Goal: Task Accomplishment & Management: Manage account settings

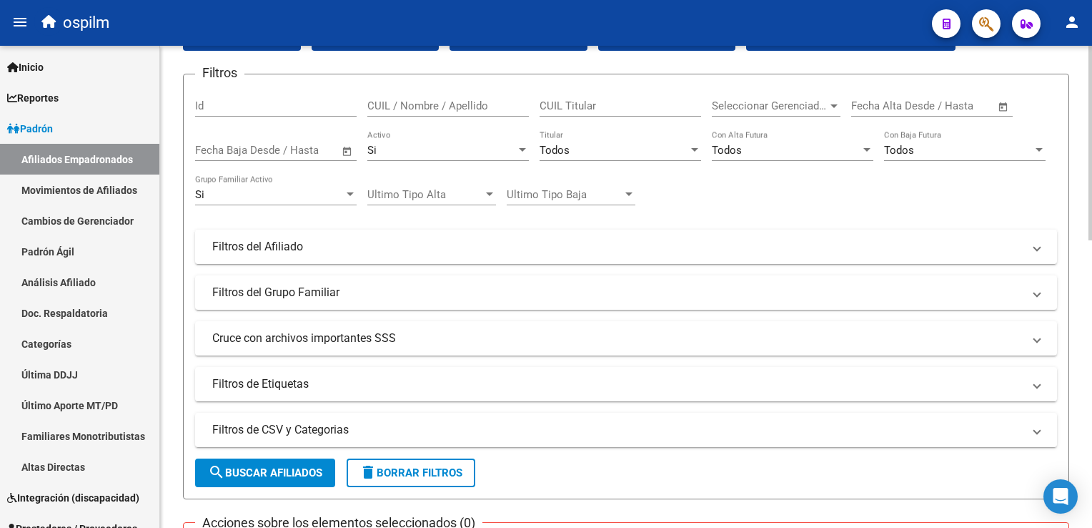
scroll to position [154, 0]
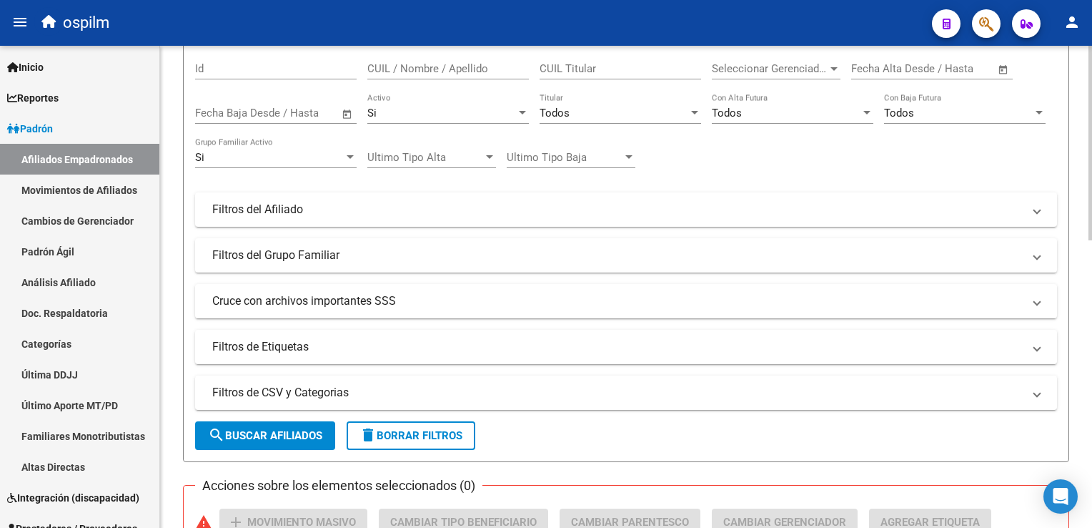
click at [1090, 196] on div at bounding box center [1091, 206] width 4 height 194
click at [553, 107] on span "Todos" at bounding box center [555, 113] width 30 height 13
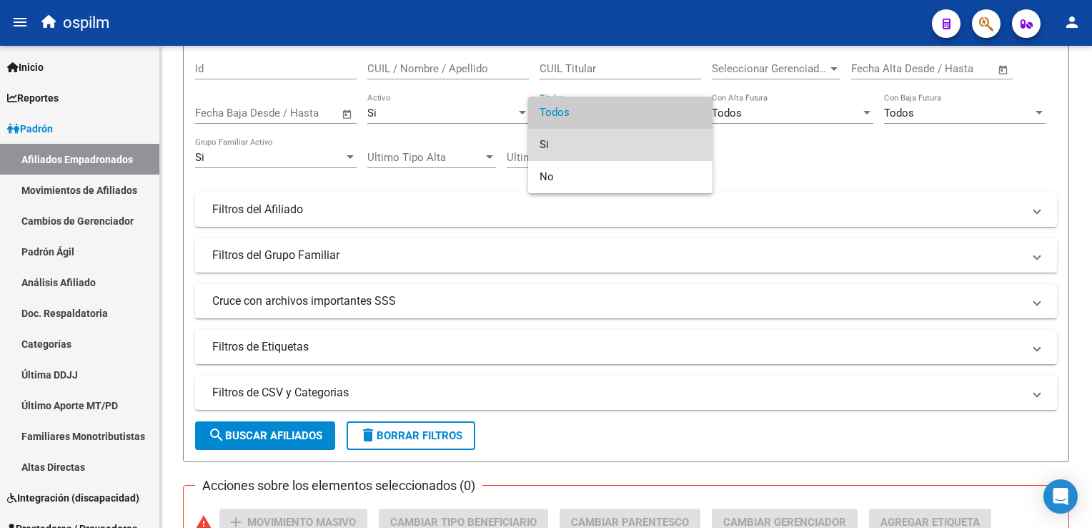
click at [547, 147] on span "Si" at bounding box center [621, 145] width 162 height 32
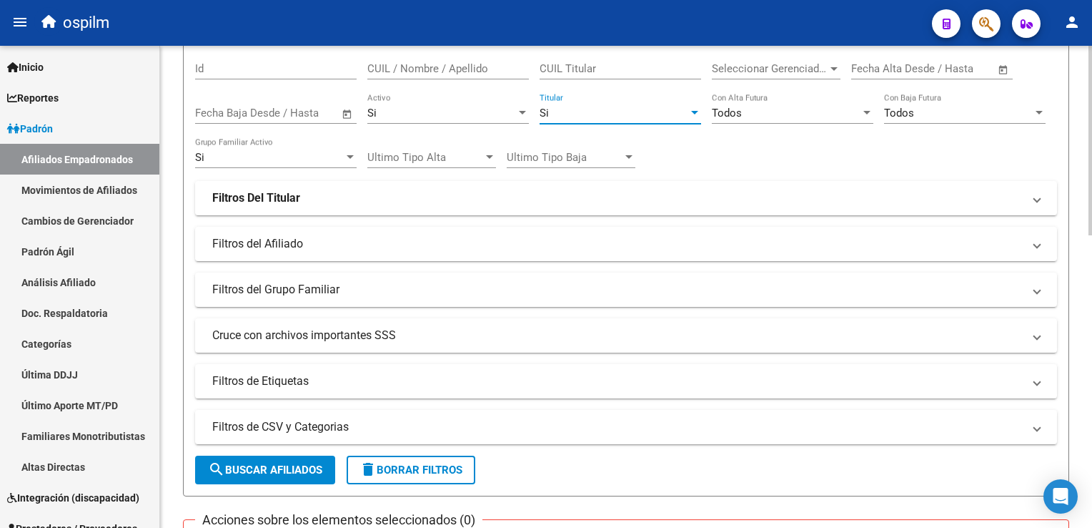
click at [752, 110] on div "Todos" at bounding box center [786, 113] width 149 height 13
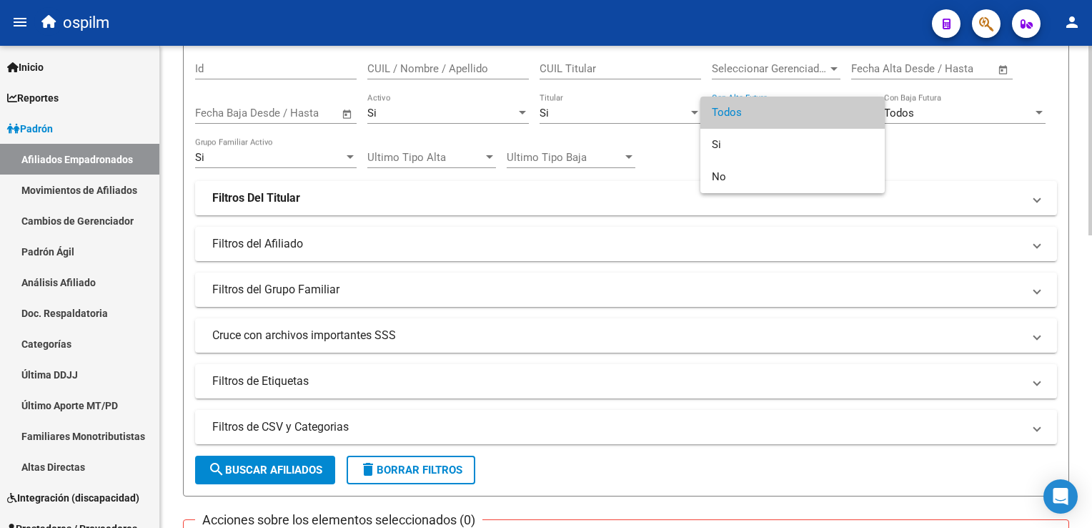
click at [752, 110] on span "Todos" at bounding box center [793, 113] width 162 height 32
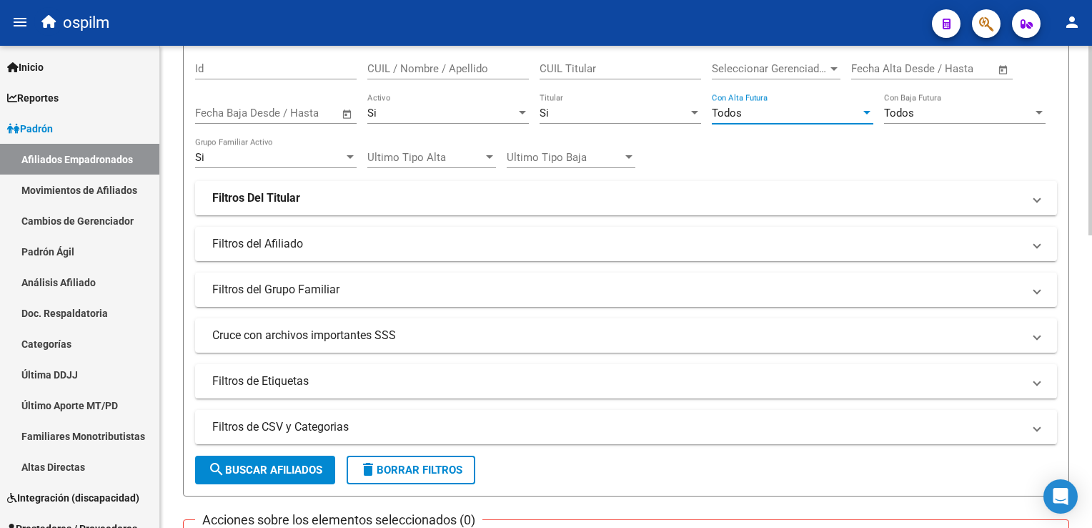
scroll to position [205, 0]
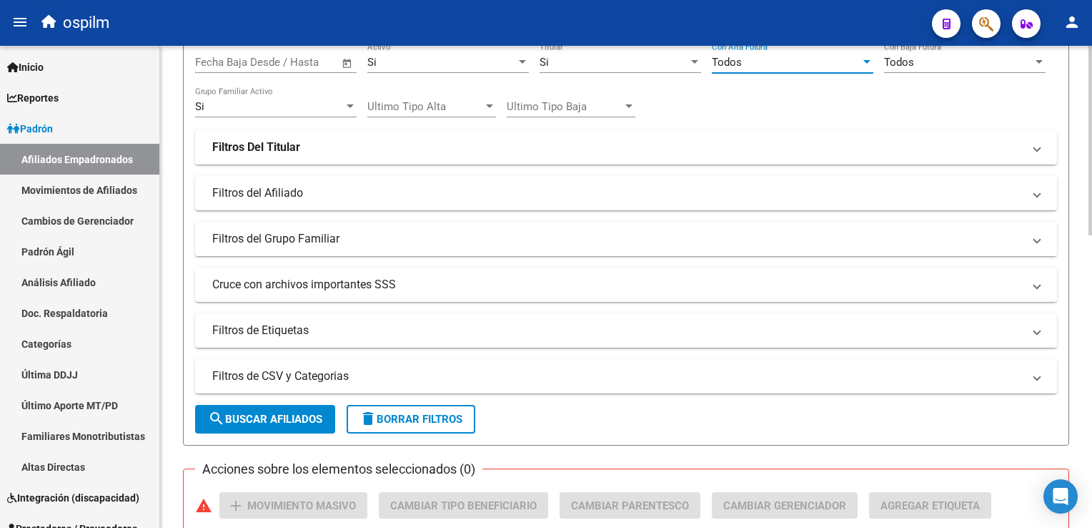
click at [1092, 144] on html "menu ospilm person Firma Express Inicio Calendario SSS Instructivos Contacto OS…" at bounding box center [546, 264] width 1092 height 528
click at [347, 193] on mat-panel-title "Filtros del Afiliado" at bounding box center [617, 193] width 811 height 16
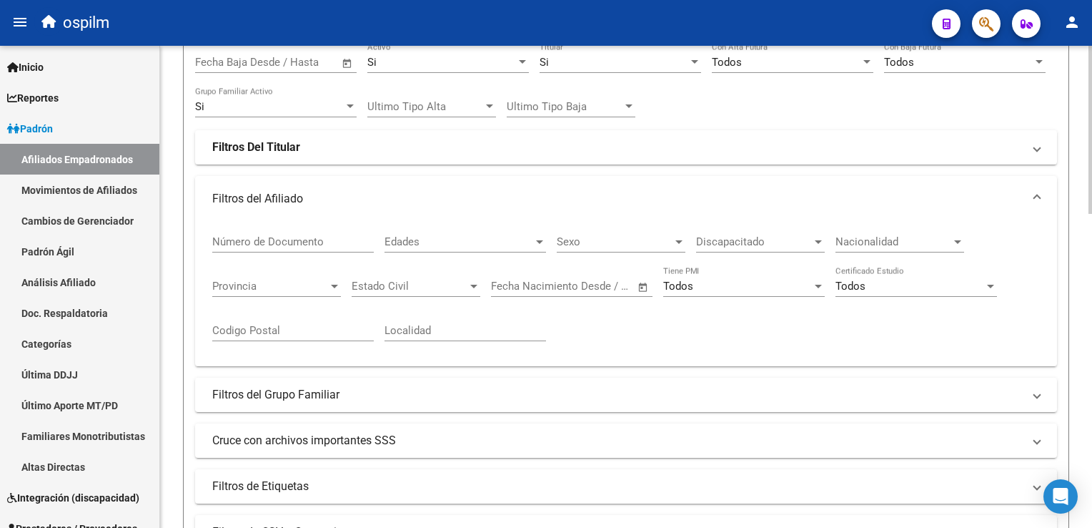
click at [739, 245] on span "Discapacitado" at bounding box center [754, 241] width 116 height 13
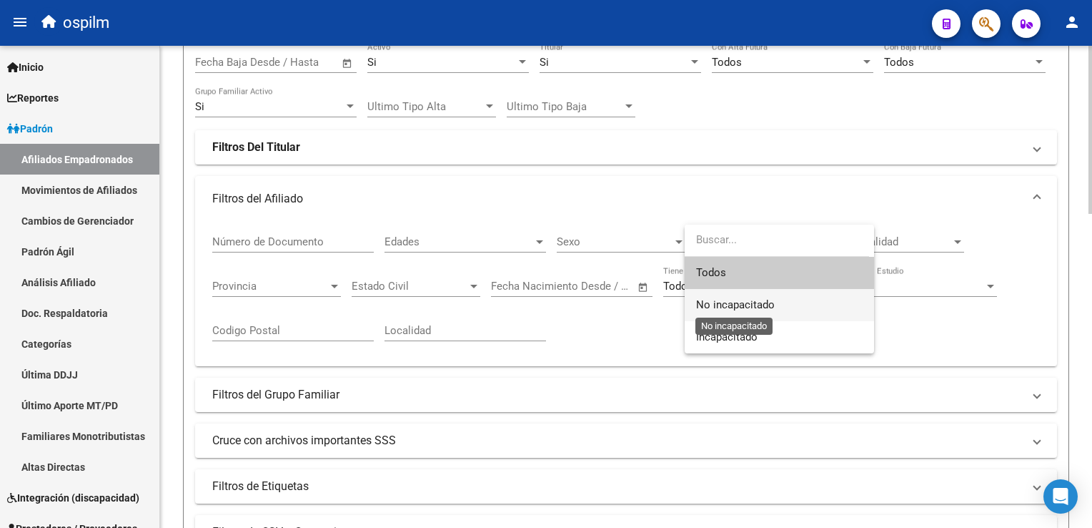
drag, startPoint x: 715, startPoint y: 305, endPoint x: 729, endPoint y: 290, distance: 19.7
click at [721, 296] on span "No incapacitado" at bounding box center [779, 305] width 167 height 32
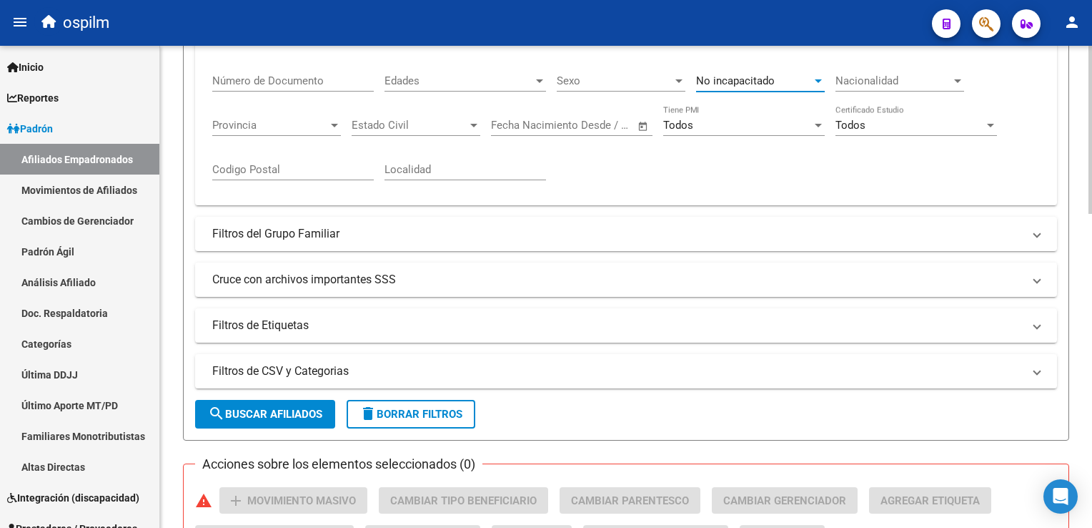
scroll to position [368, 0]
click at [1092, 185] on html "menu ospilm person Firma Express Inicio Calendario SSS Instructivos Contacto OS…" at bounding box center [546, 264] width 1092 height 528
click at [272, 274] on mat-panel-title "Cruce con archivos importantes SSS" at bounding box center [617, 278] width 811 height 16
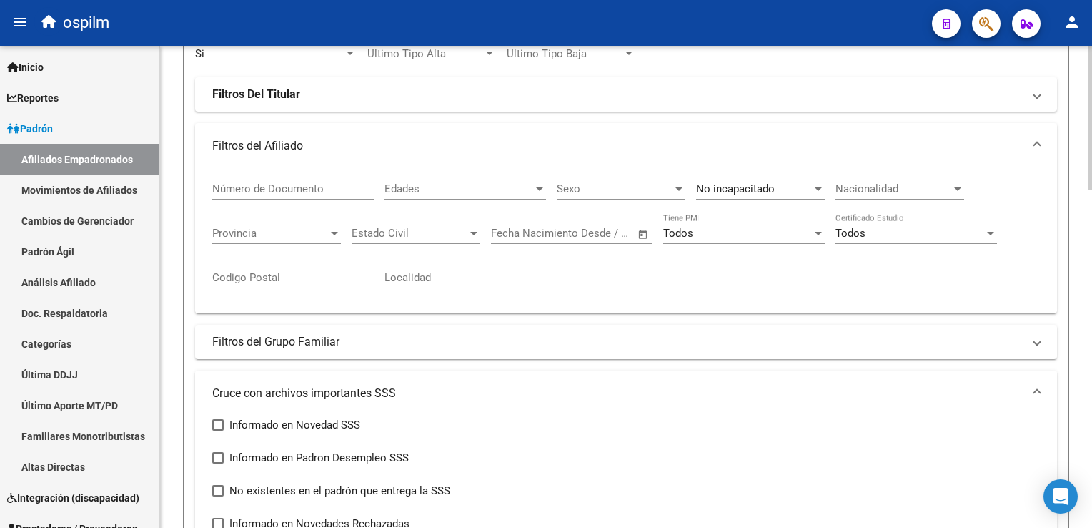
scroll to position [129, 0]
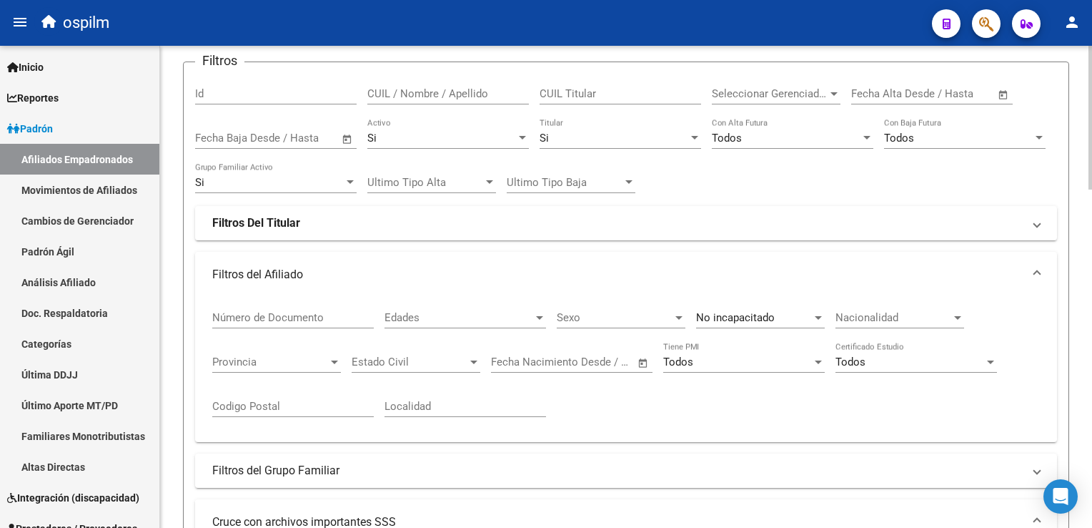
click at [287, 211] on mat-expansion-panel-header "Filtros Del Titular" at bounding box center [626, 223] width 862 height 34
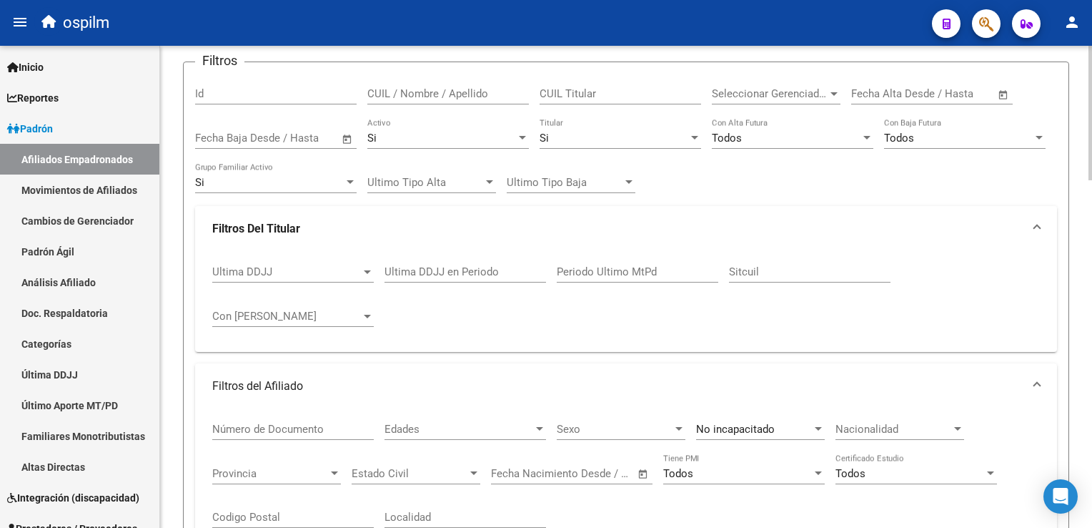
click at [300, 227] on mat-panel-title "Filtros Del Titular" at bounding box center [617, 229] width 811 height 16
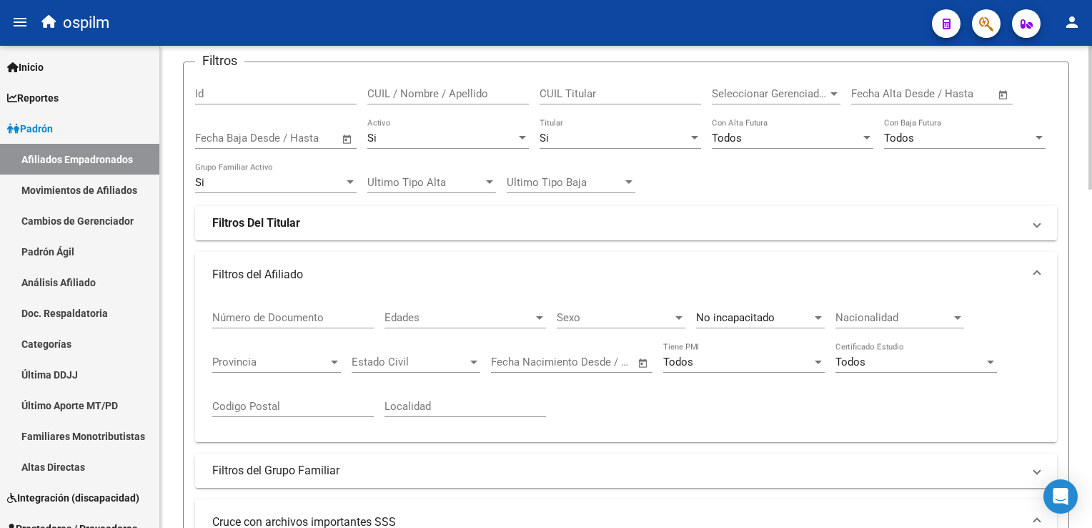
click at [581, 137] on div "Si" at bounding box center [614, 138] width 149 height 13
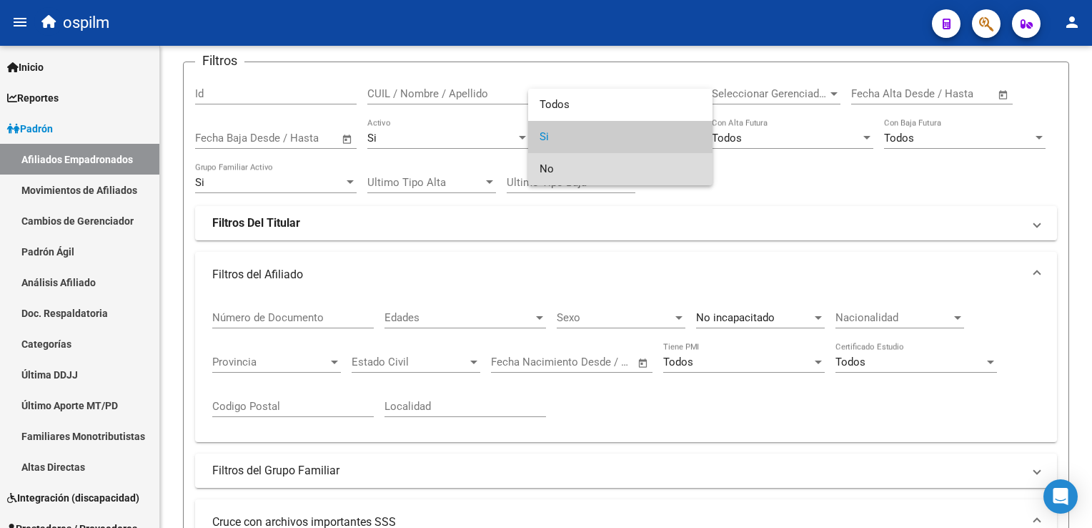
click at [555, 174] on span "No" at bounding box center [621, 169] width 162 height 32
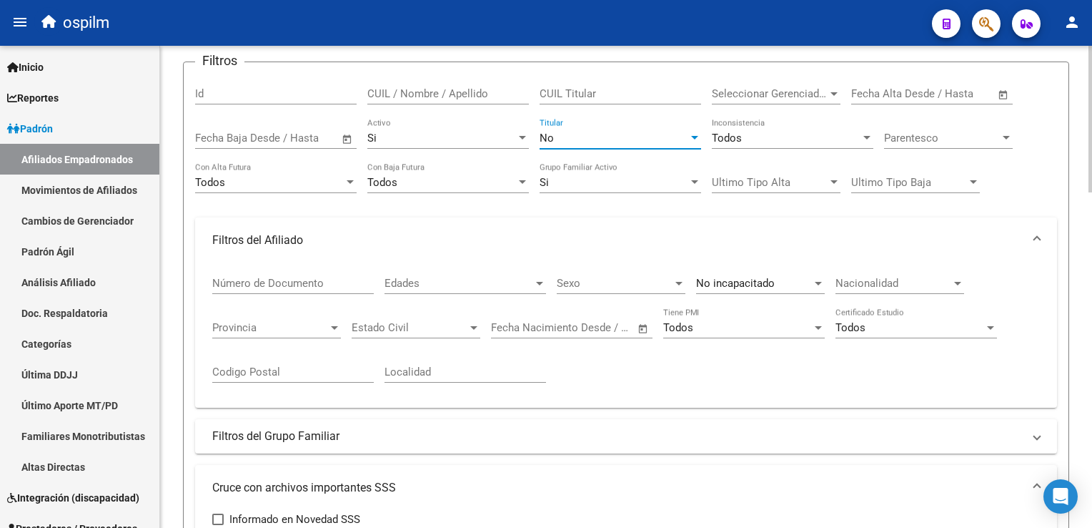
click at [984, 142] on span "Parentesco" at bounding box center [942, 138] width 116 height 13
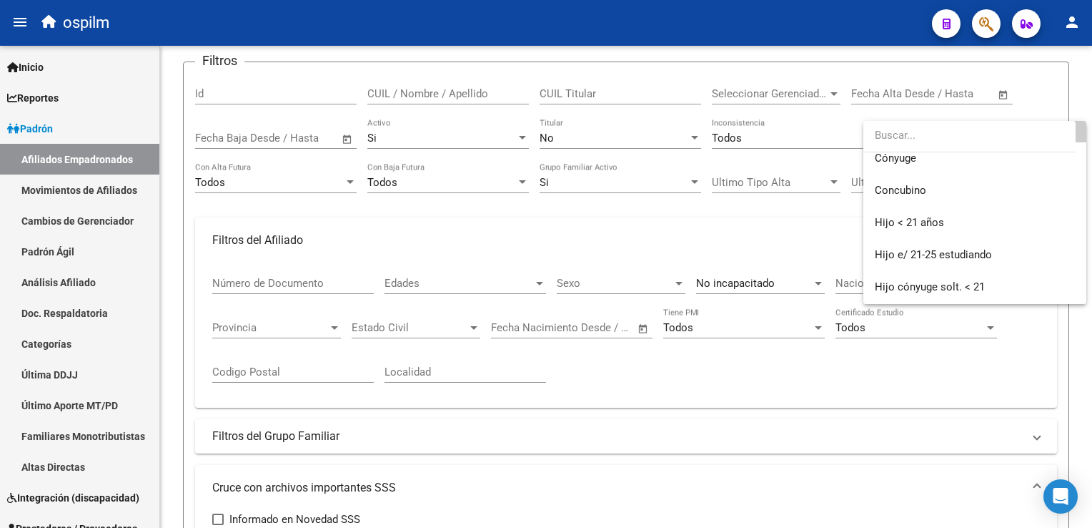
scroll to position [0, 0]
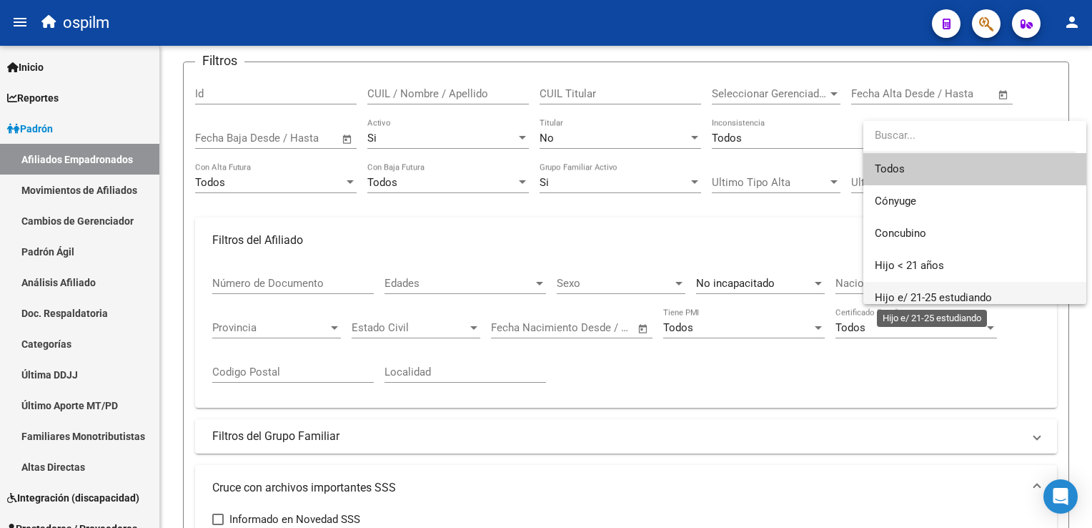
click at [935, 294] on span "Hijo e/ 21-25 estudiando" at bounding box center [933, 297] width 117 height 13
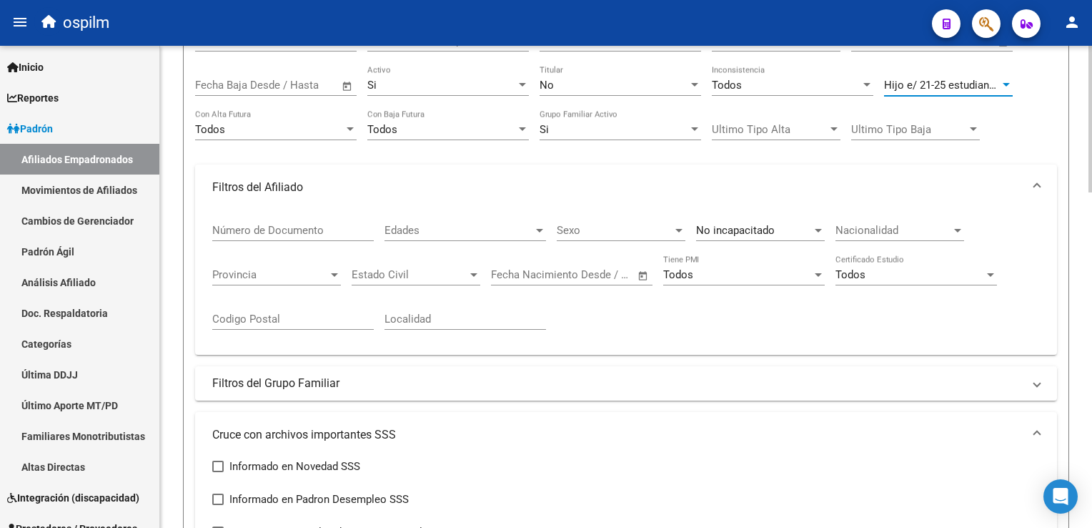
scroll to position [184, 0]
click at [1091, 164] on div at bounding box center [1091, 175] width 4 height 147
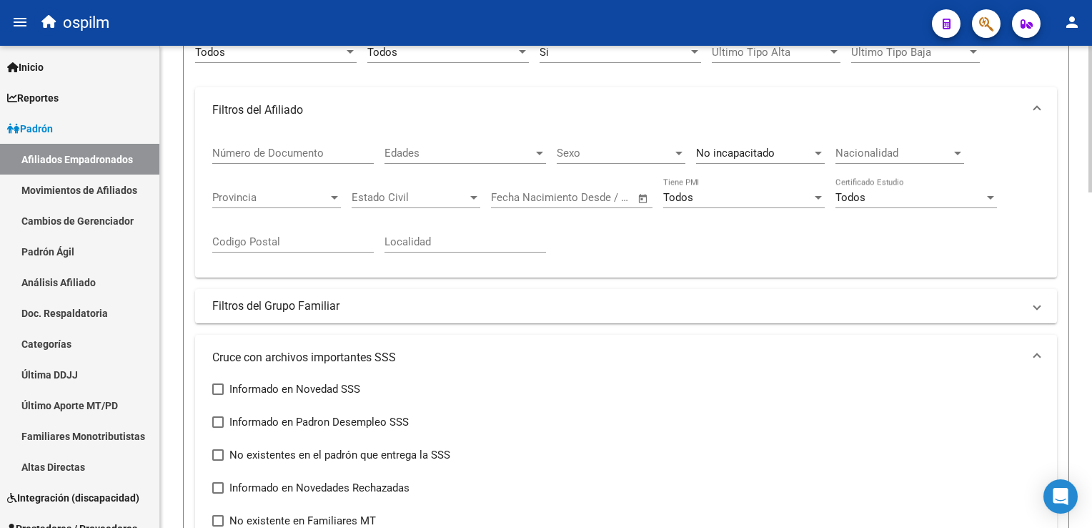
scroll to position [270, 0]
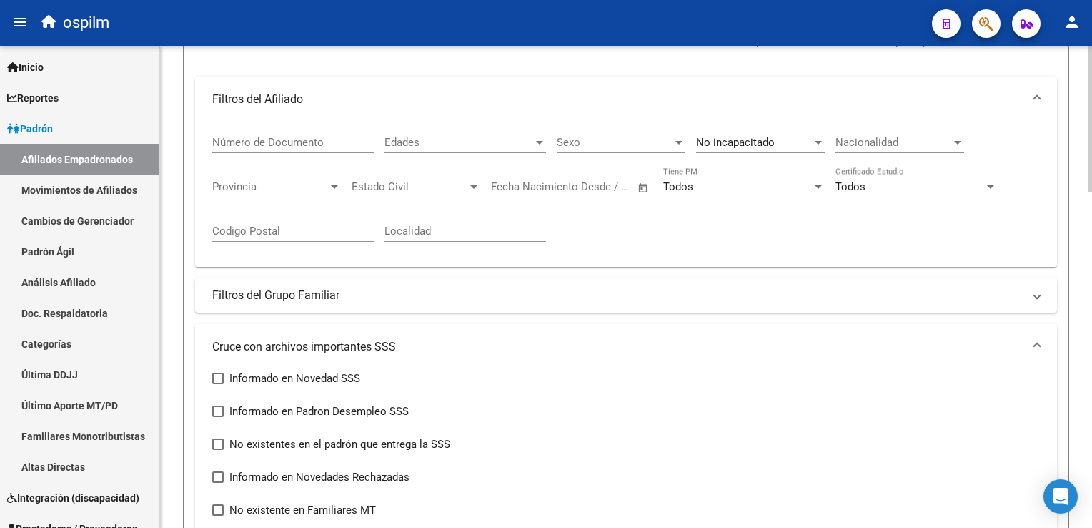
click at [294, 301] on mat-expansion-panel-header "Filtros del Grupo Familiar" at bounding box center [626, 295] width 862 height 34
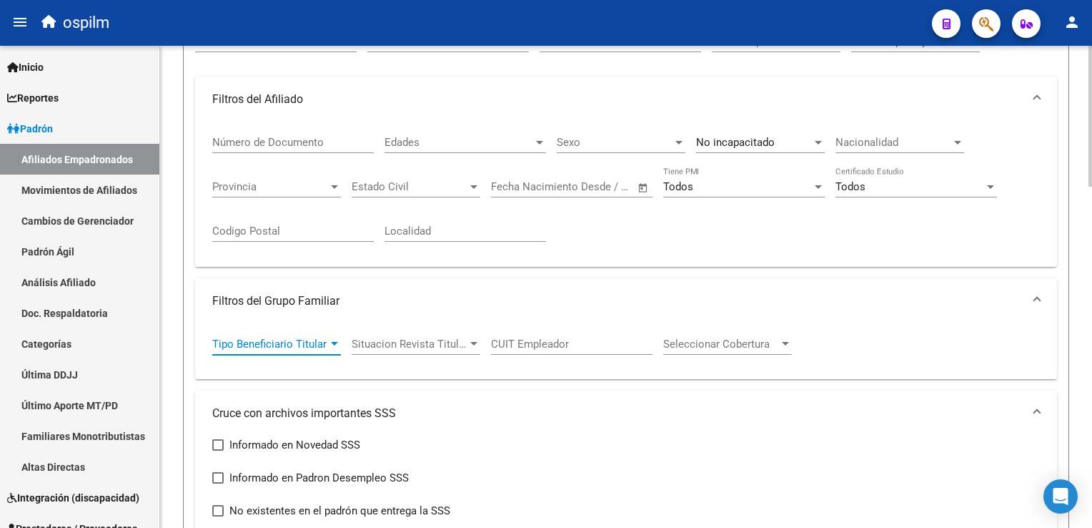
click at [302, 347] on span "Tipo Beneficiario Titular" at bounding box center [270, 343] width 116 height 13
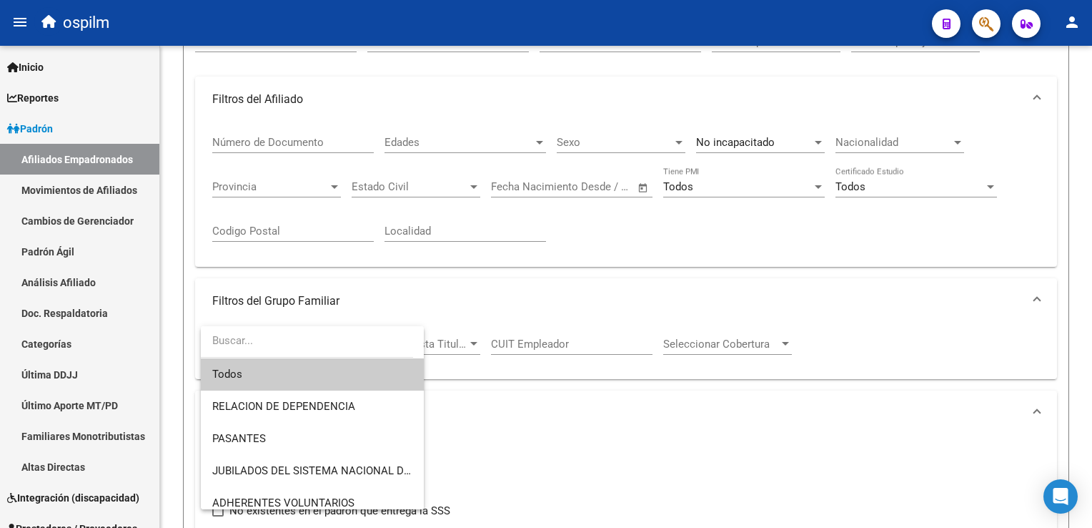
click at [336, 289] on div at bounding box center [546, 264] width 1092 height 528
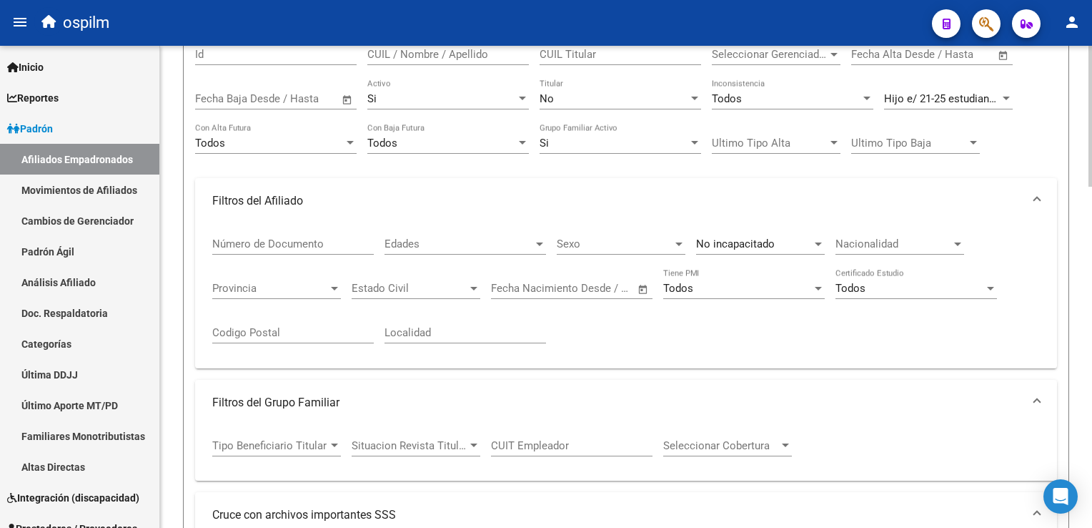
click at [403, 249] on span "Edades" at bounding box center [459, 246] width 149 height 13
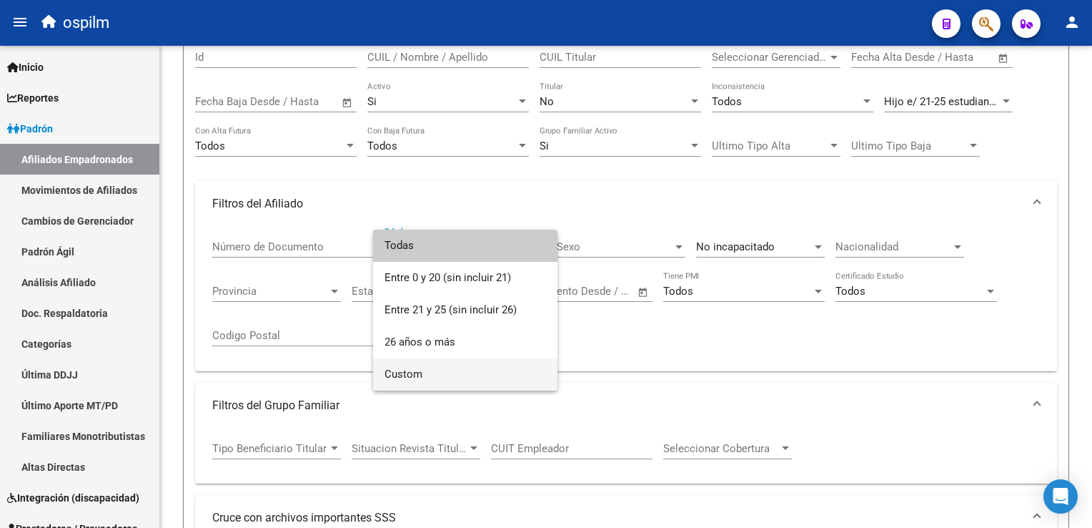
click at [393, 373] on span "Custom" at bounding box center [466, 374] width 162 height 32
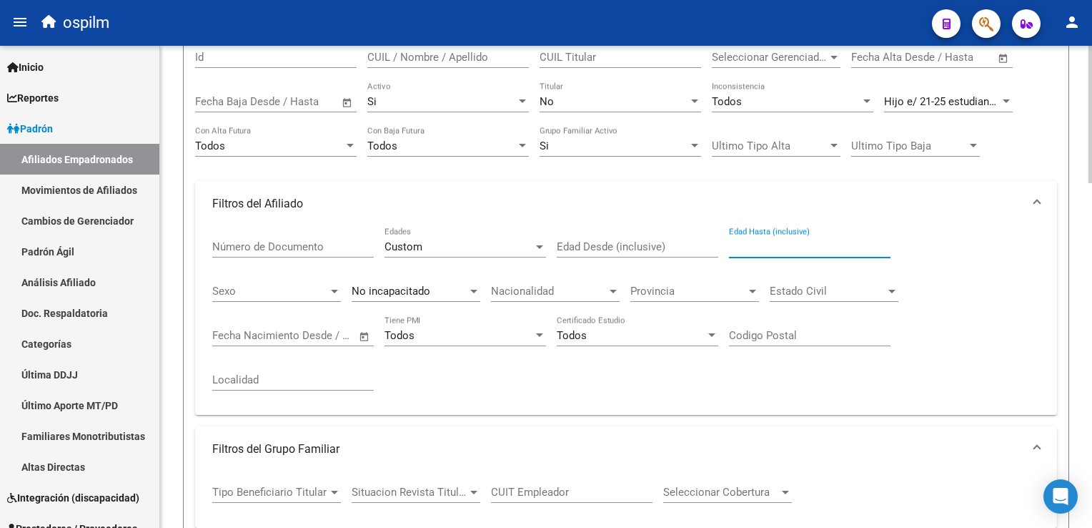
click at [804, 245] on input "Edad Hasta (inclusive)" at bounding box center [810, 246] width 162 height 13
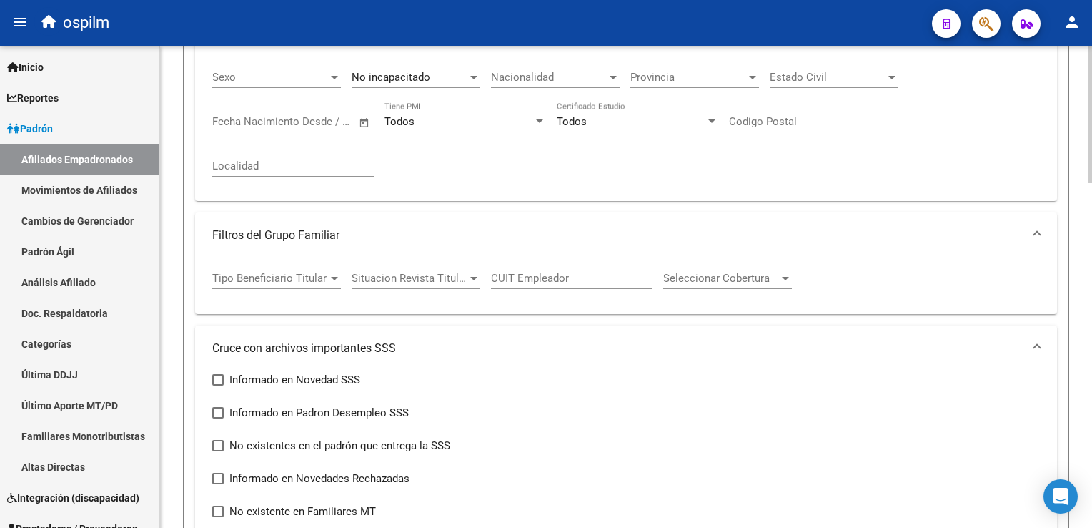
scroll to position [382, 0]
click at [1092, 209] on html "menu ospilm person Firma Express Inicio Calendario SSS Instructivos Contacto OS…" at bounding box center [546, 264] width 1092 height 528
click at [320, 272] on span "Tipo Beneficiario Titular" at bounding box center [270, 276] width 116 height 13
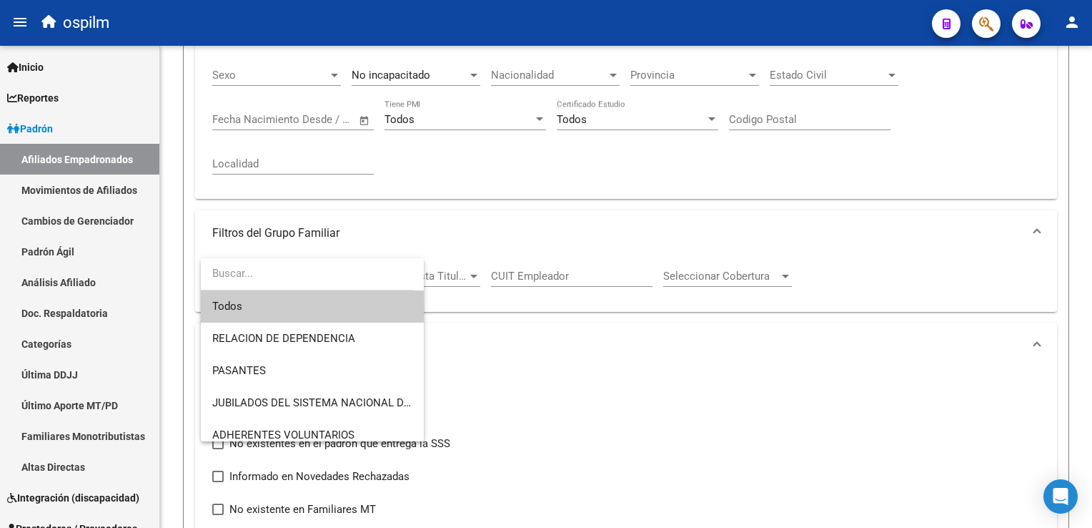
click at [320, 272] on input "dropdown search" at bounding box center [307, 273] width 212 height 32
click at [448, 227] on div at bounding box center [546, 264] width 1092 height 528
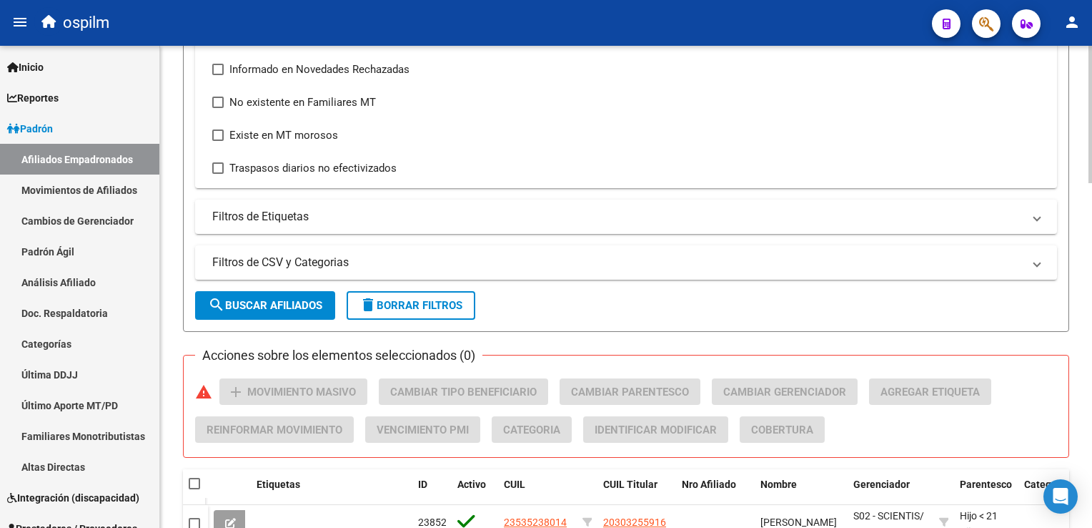
scroll to position [883, 0]
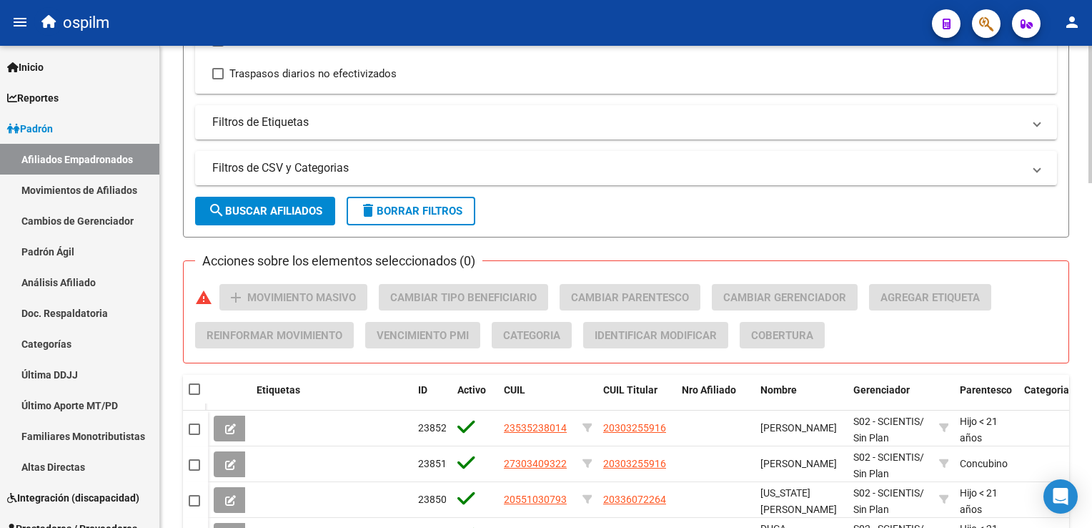
click at [1092, 319] on html "menu ospilm person Firma Express Inicio Calendario SSS Instructivos Contacto OS…" at bounding box center [546, 264] width 1092 height 528
click at [284, 212] on span "search Buscar Afiliados" at bounding box center [265, 210] width 114 height 13
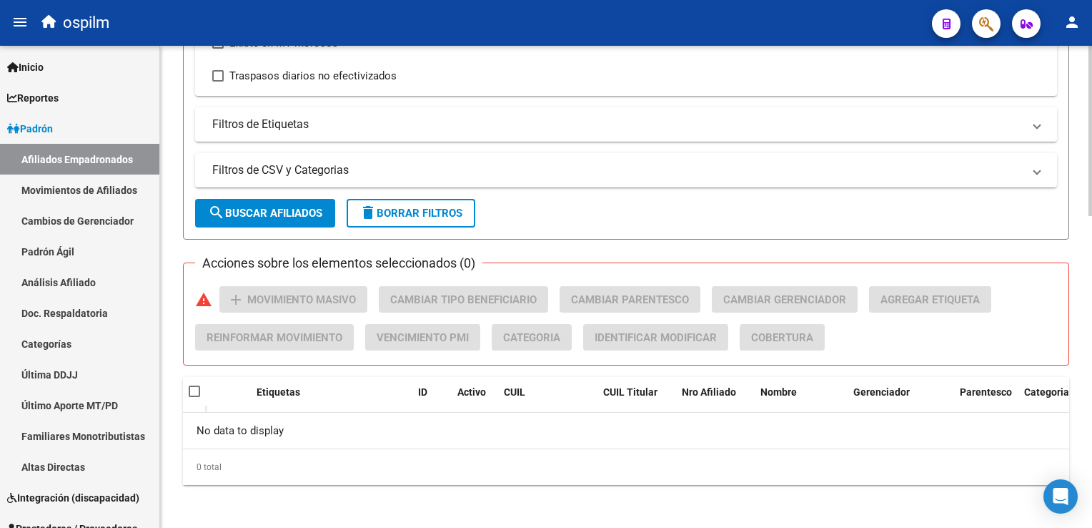
scroll to position [213, 0]
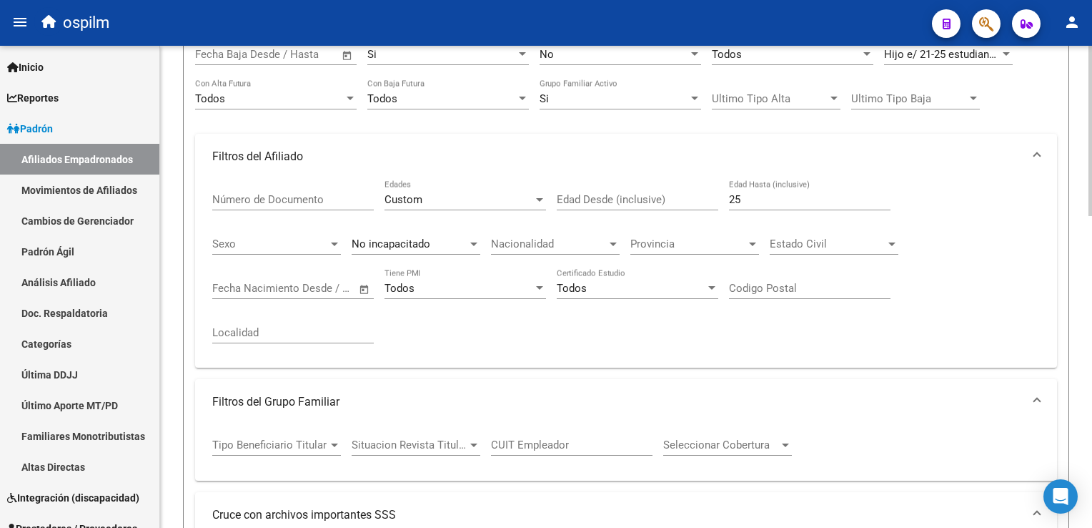
drag, startPoint x: 760, startPoint y: 190, endPoint x: 726, endPoint y: 199, distance: 35.4
click at [726, 199] on div "Número de Documento Custom Edades Edad Desde (inclusive) 25 Edad Hasta (inclusi…" at bounding box center [626, 267] width 828 height 177
click at [739, 195] on input "25" at bounding box center [810, 199] width 162 height 13
click at [1021, 167] on mat-expansion-panel-header "Filtros del Afiliado" at bounding box center [626, 157] width 862 height 46
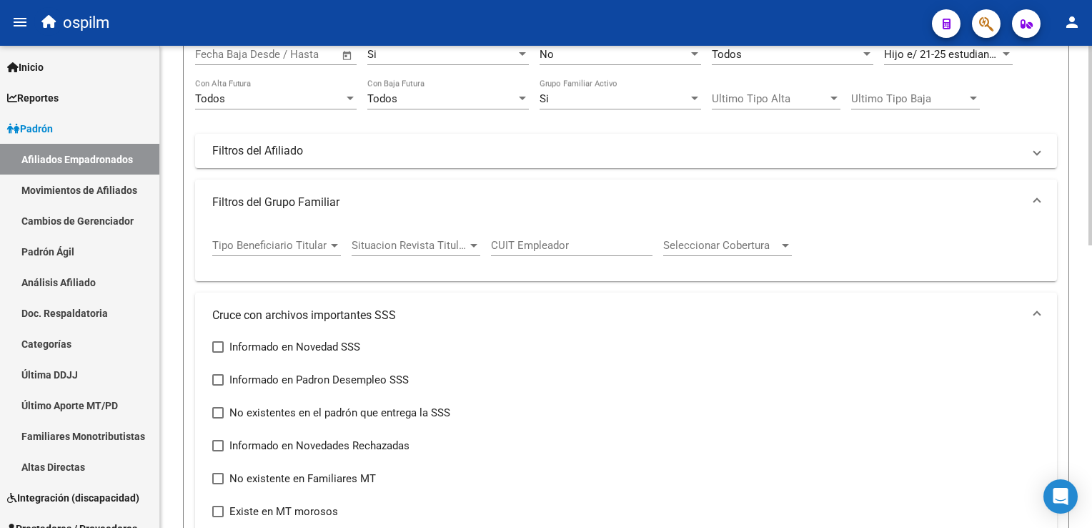
scroll to position [163, 0]
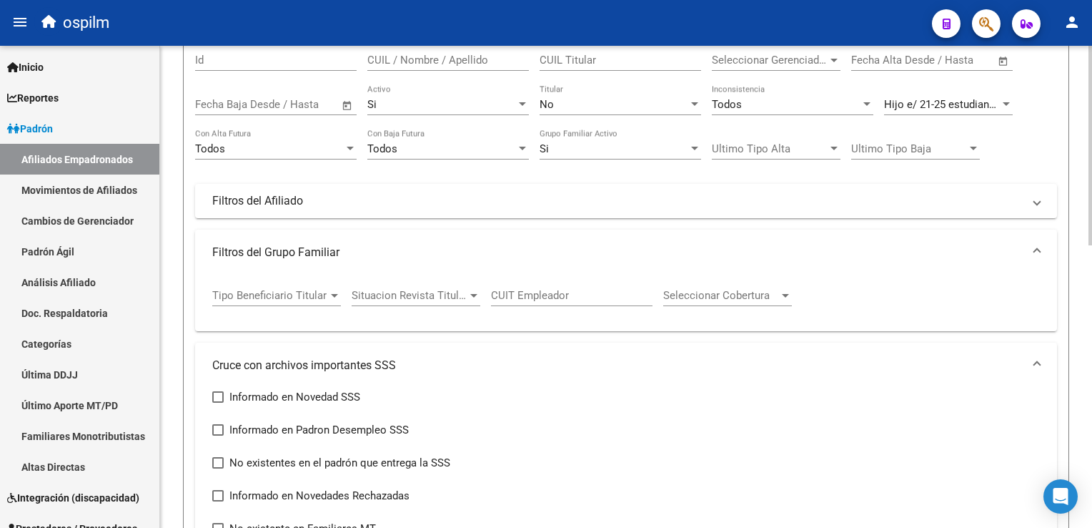
click at [1087, 125] on div "PADRON -> Afiliados Empadronados (alt+a) add Crear Afiliado file_download Expor…" at bounding box center [628, 466] width 936 height 1166
click at [990, 101] on span "Hijo e/ 21-25 estudiando" at bounding box center [942, 104] width 117 height 13
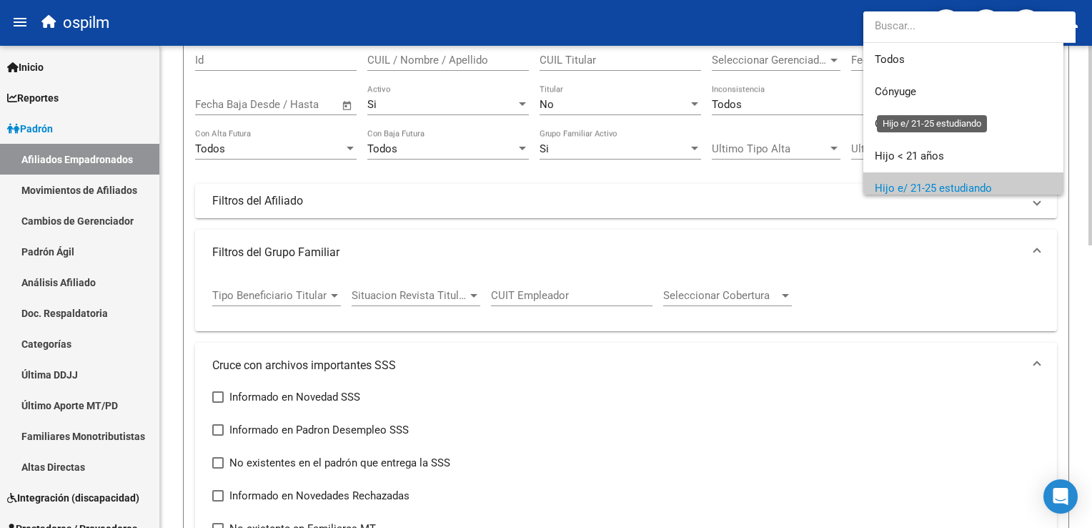
scroll to position [85, 0]
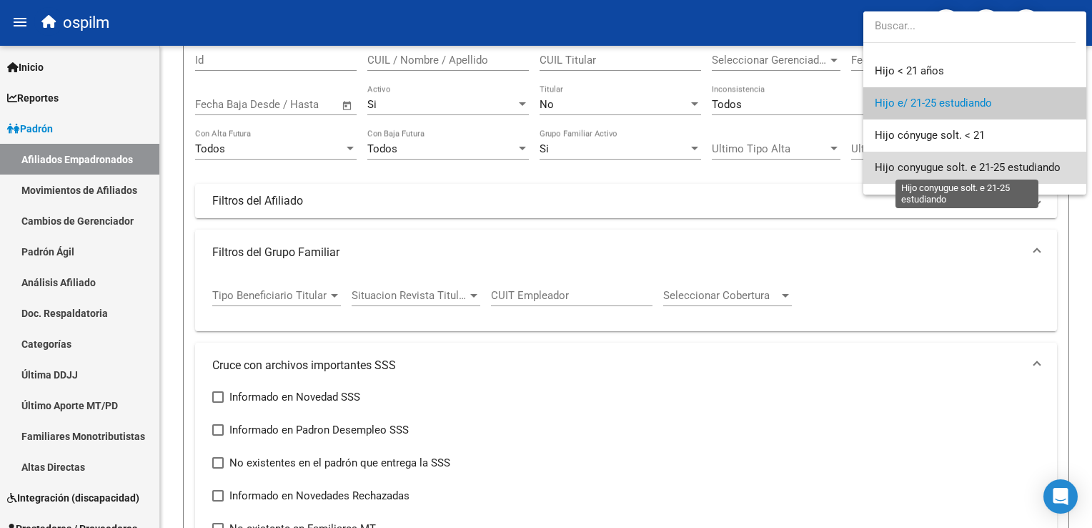
click at [1040, 167] on span "Hijo conyugue solt. e 21-25 estudiando" at bounding box center [968, 167] width 186 height 13
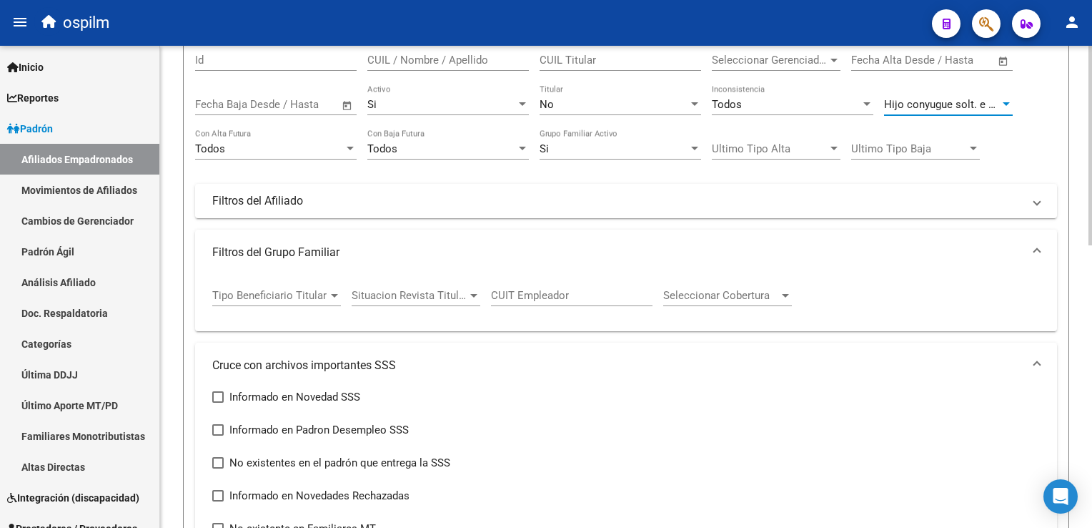
click at [1010, 102] on div at bounding box center [1006, 104] width 13 height 11
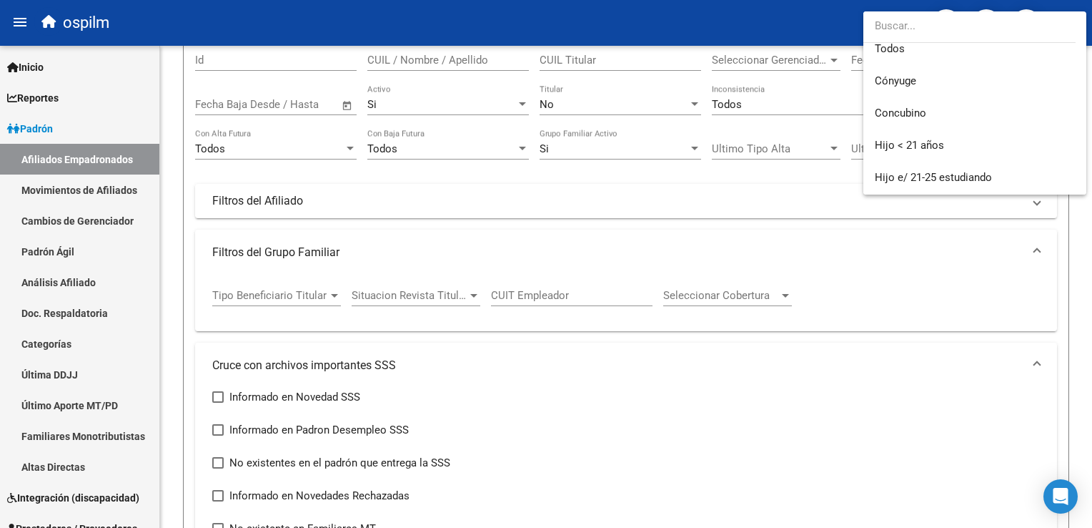
scroll to position [0, 0]
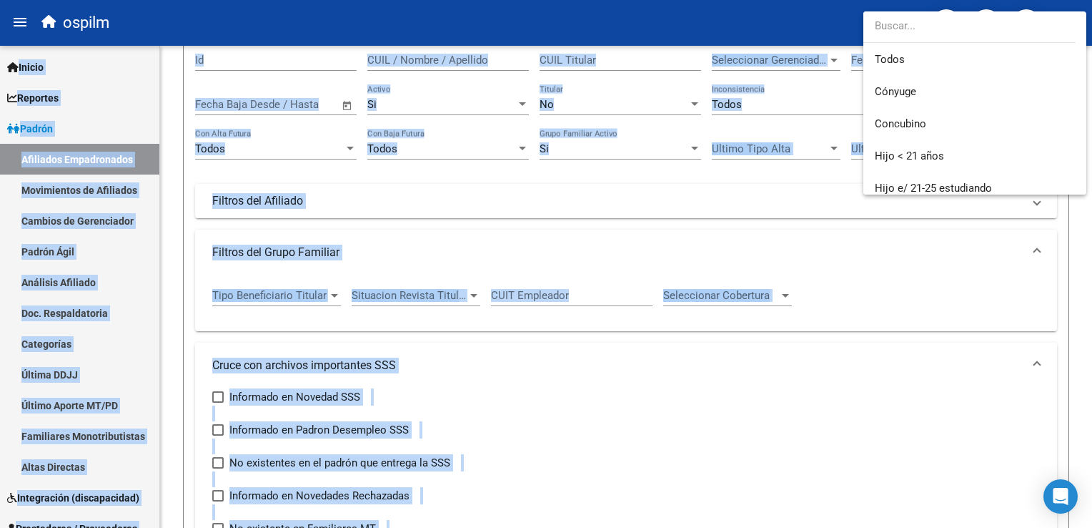
click at [1092, 42] on html "menu ospilm person Firma Express Inicio Calendario SSS Instructivos Contacto OS…" at bounding box center [546, 264] width 1092 height 528
click at [993, 259] on div at bounding box center [546, 264] width 1092 height 528
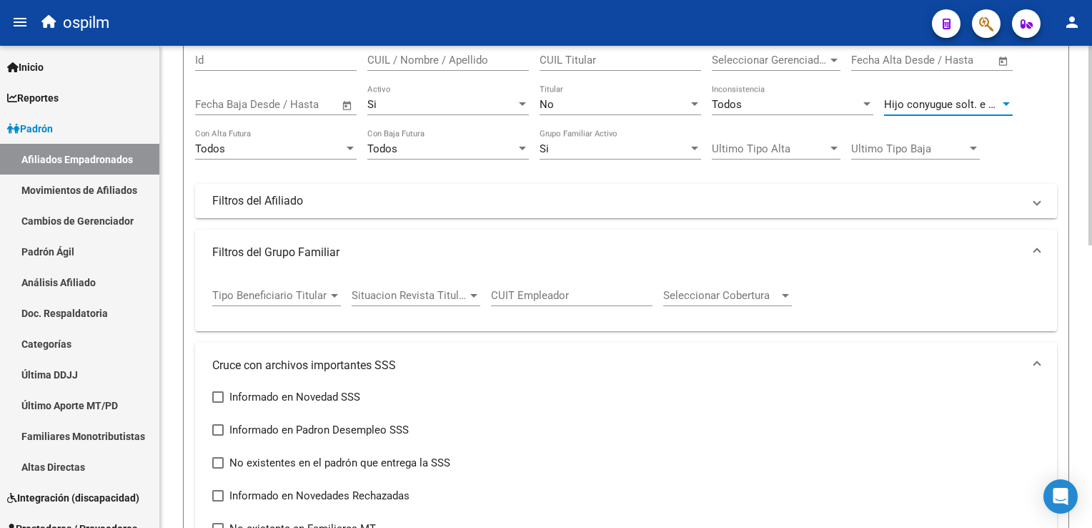
click at [945, 100] on span "Hijo conyugue solt. e 21-25 estudiando" at bounding box center [977, 104] width 186 height 13
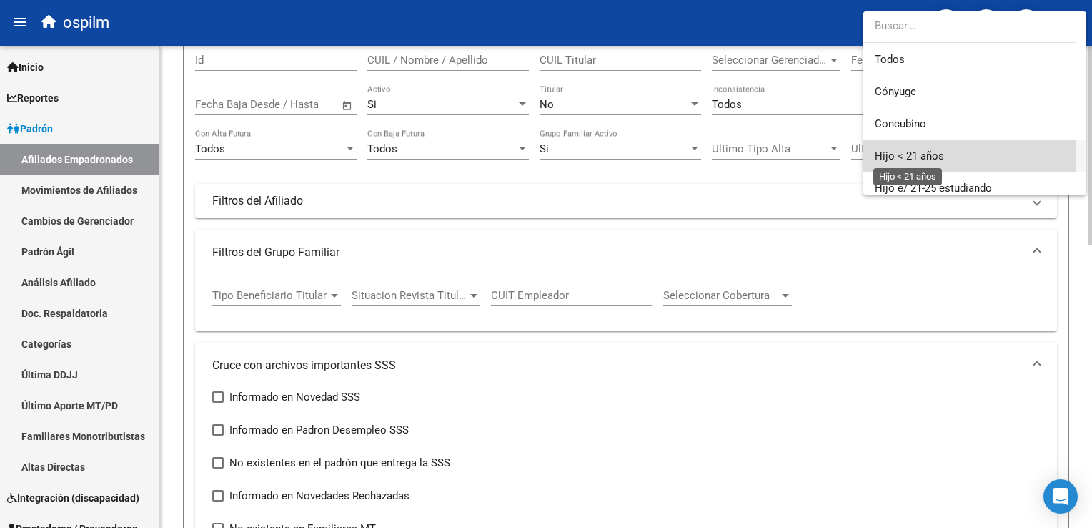
click at [921, 155] on span "Hijo < 21 años" at bounding box center [909, 155] width 69 height 13
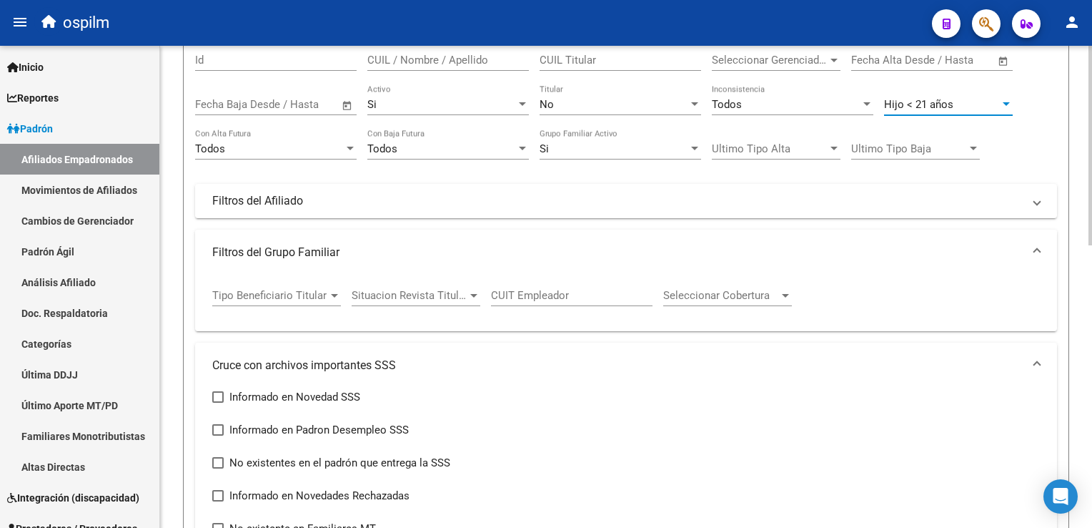
scroll to position [682, 0]
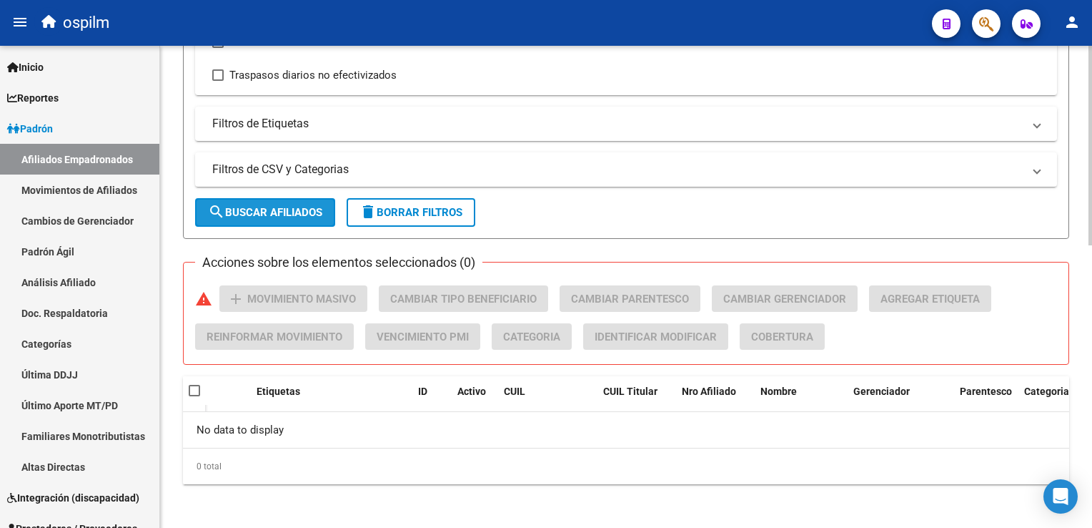
click at [230, 207] on span "search Buscar Afiliados" at bounding box center [265, 212] width 114 height 13
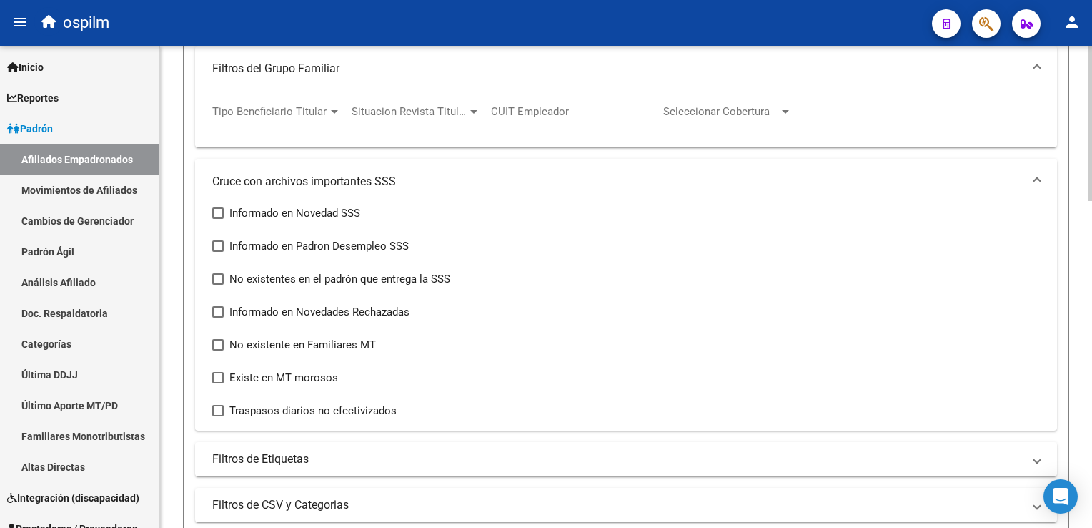
scroll to position [0, 0]
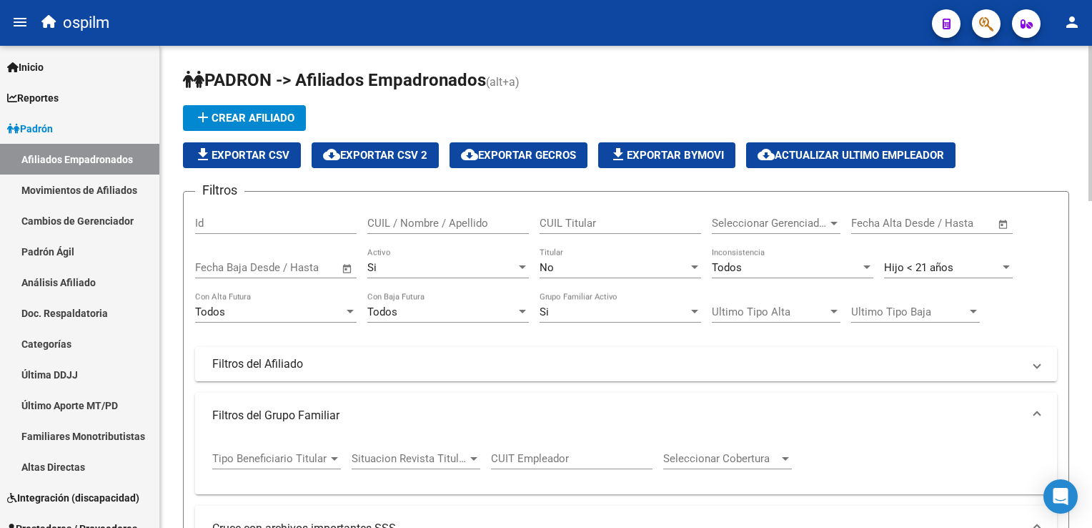
click at [904, 261] on span "Hijo < 21 años" at bounding box center [918, 267] width 69 height 13
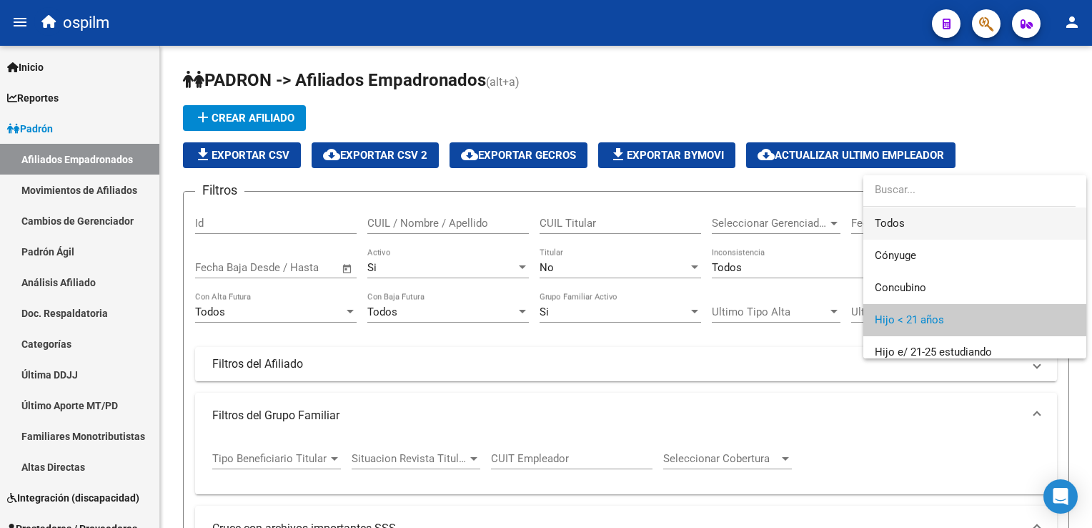
click at [878, 227] on span "Todos" at bounding box center [975, 223] width 200 height 32
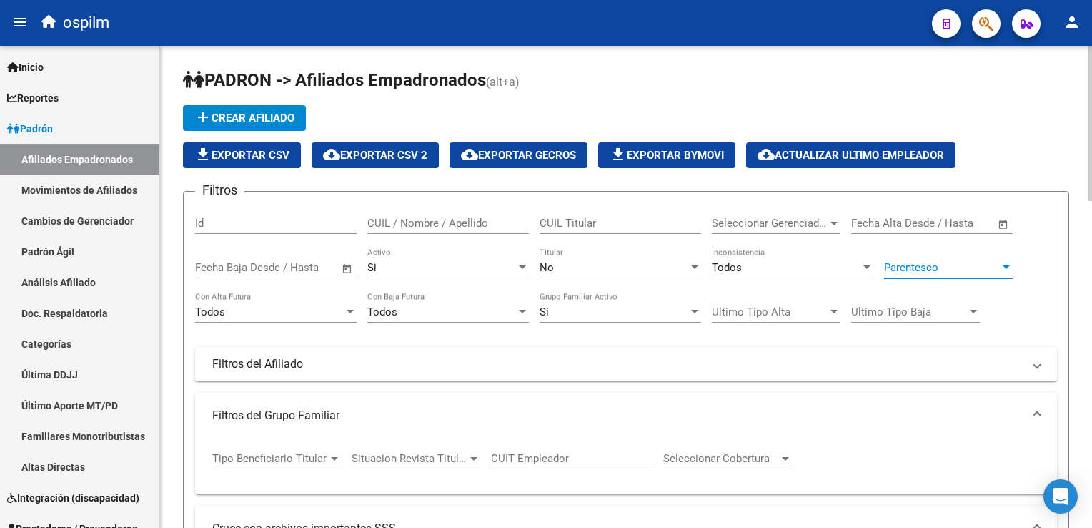
click at [989, 265] on span "Parentesco" at bounding box center [942, 267] width 116 height 13
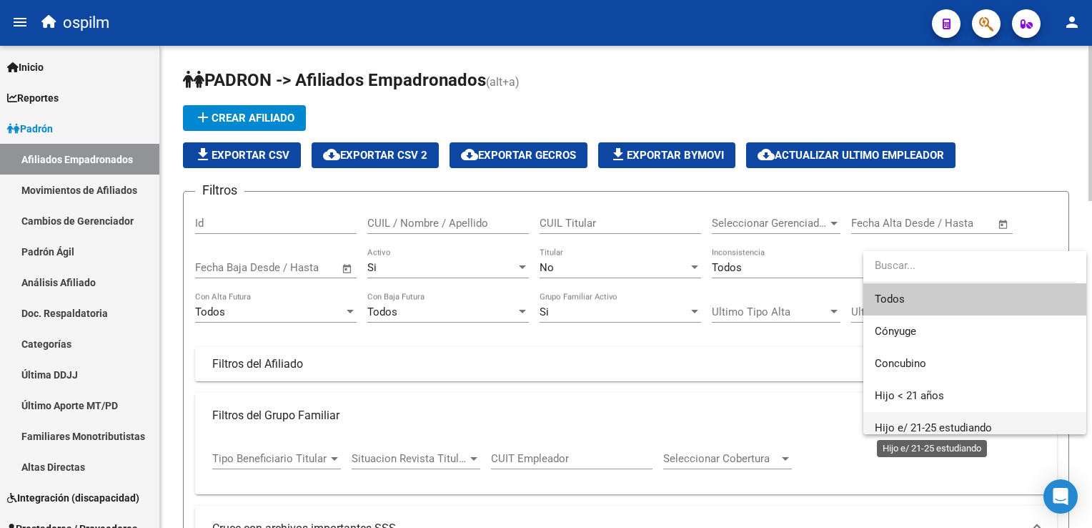
click at [967, 423] on span "Hijo e/ 21-25 estudiando" at bounding box center [933, 427] width 117 height 13
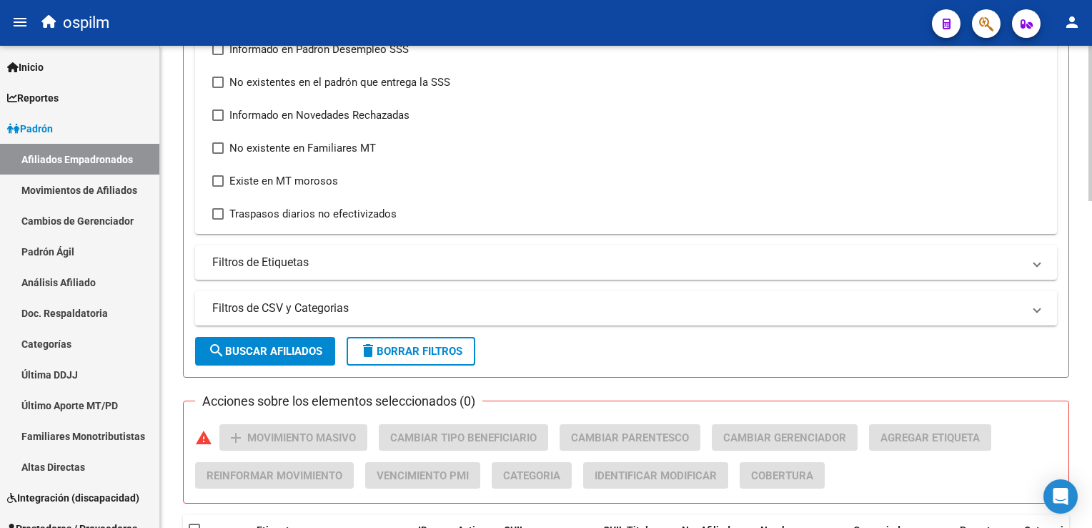
scroll to position [563, 0]
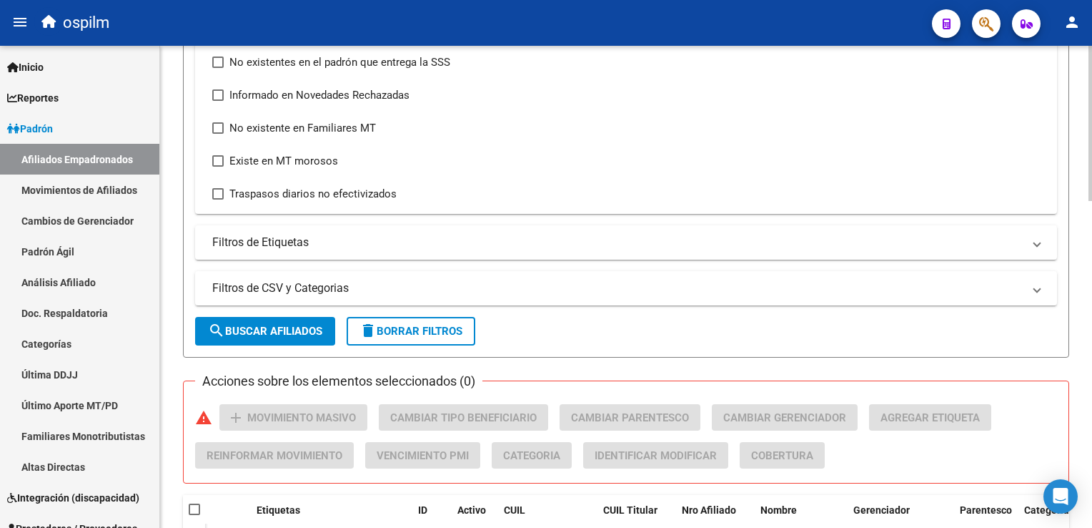
click at [1092, 312] on html "menu ospilm person Firma Express Inicio Calendario SSS Instructivos Contacto OS…" at bounding box center [546, 264] width 1092 height 528
click at [244, 319] on button "search Buscar Afiliados" at bounding box center [265, 331] width 140 height 29
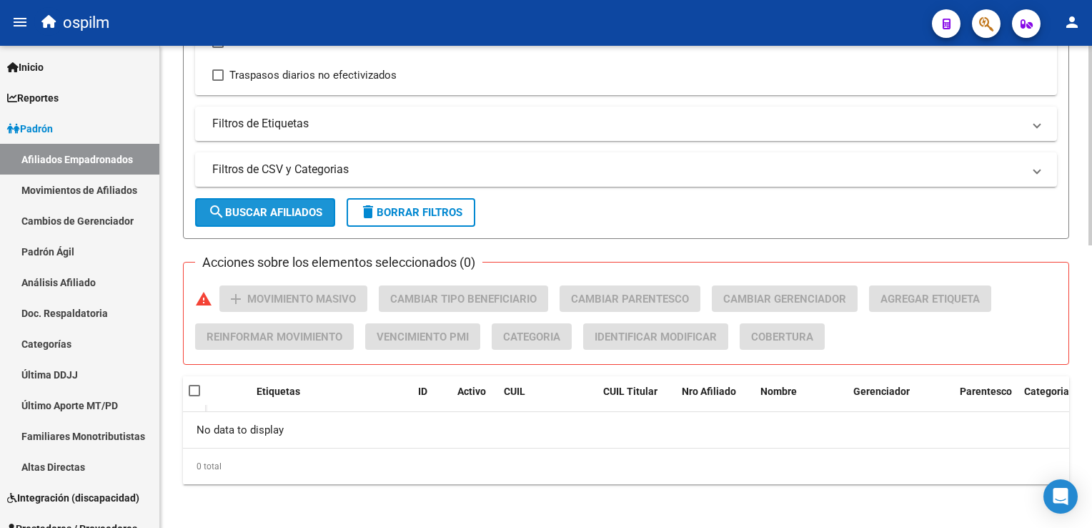
click at [282, 212] on span "search Buscar Afiliados" at bounding box center [265, 212] width 114 height 13
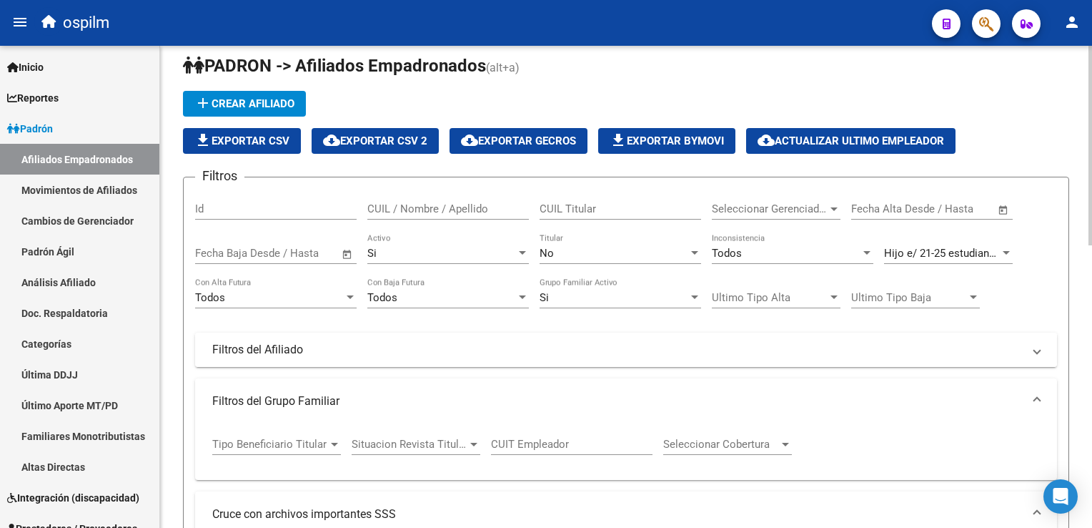
click at [302, 352] on mat-panel-title "Filtros del Afiliado" at bounding box center [617, 350] width 811 height 16
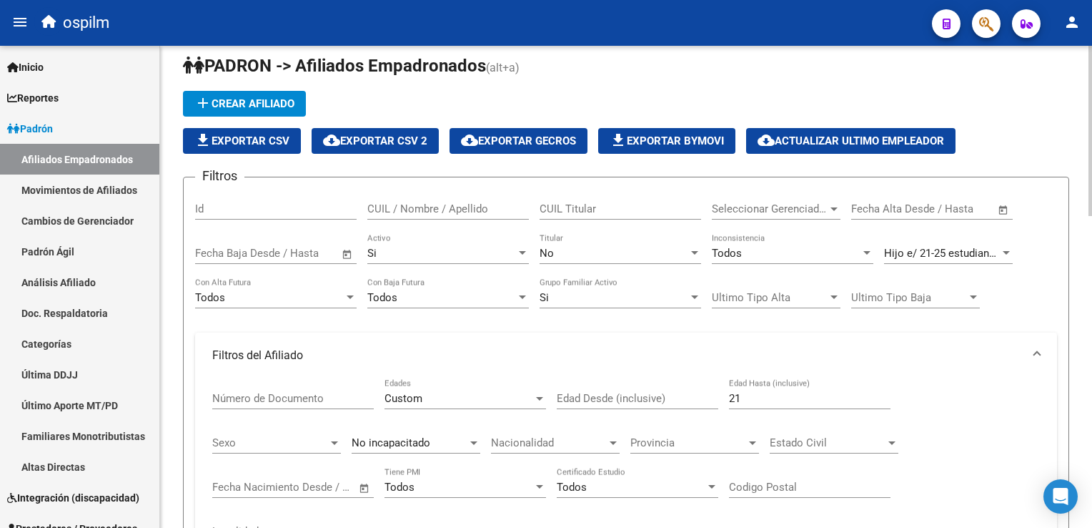
click at [898, 250] on span "Hijo e/ 21-25 estudiando" at bounding box center [942, 253] width 117 height 13
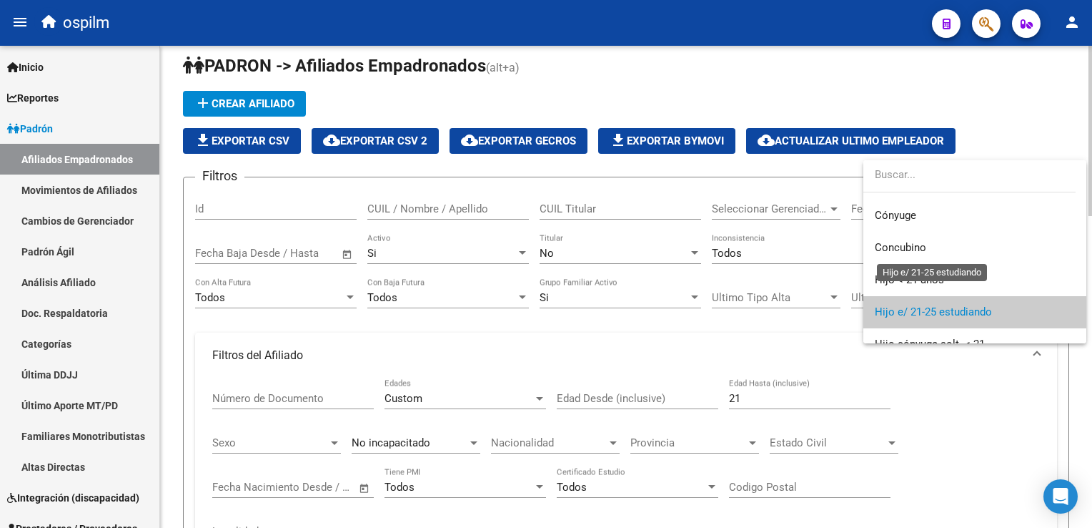
scroll to position [0, 0]
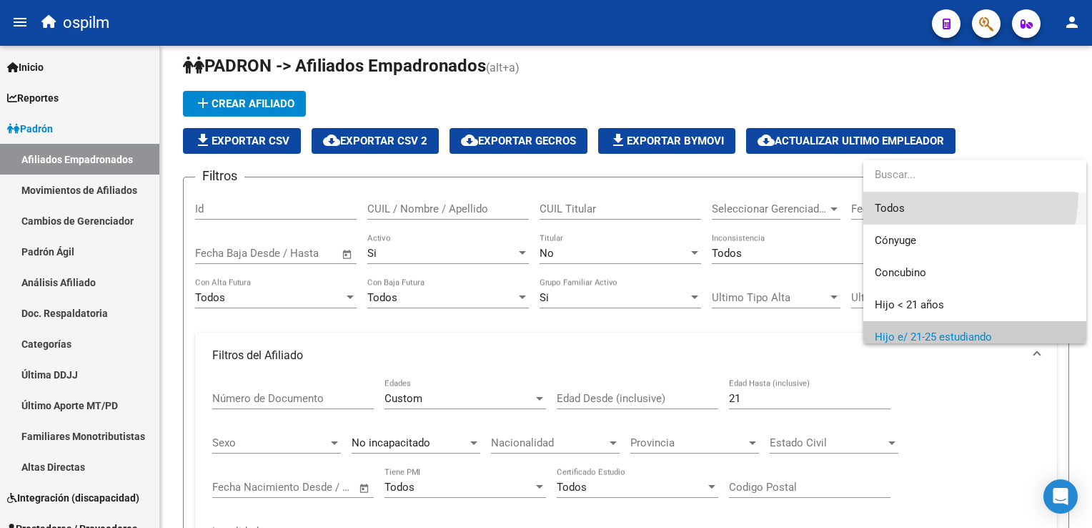
click at [887, 204] on span "Todos" at bounding box center [975, 208] width 200 height 32
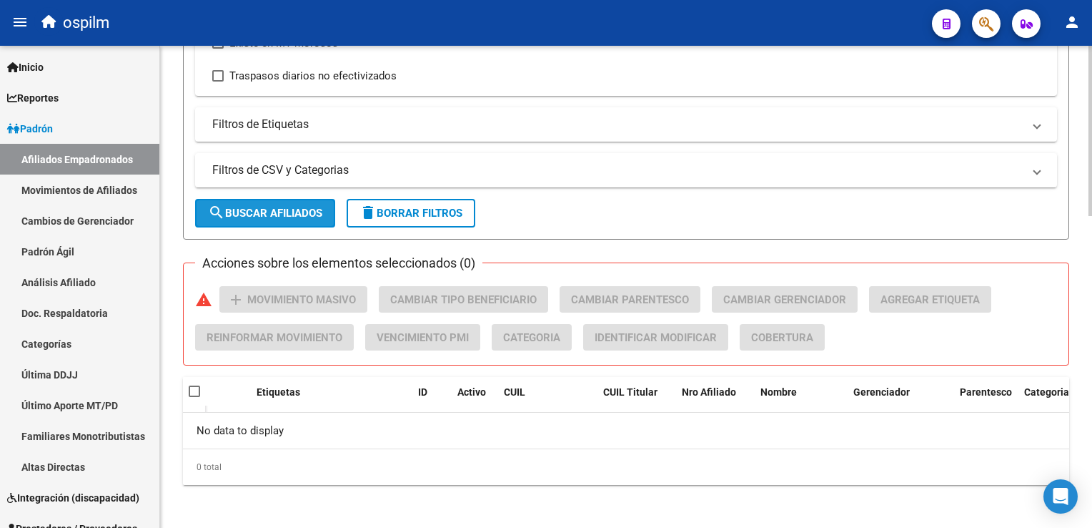
click at [253, 208] on span "search Buscar Afiliados" at bounding box center [265, 213] width 114 height 13
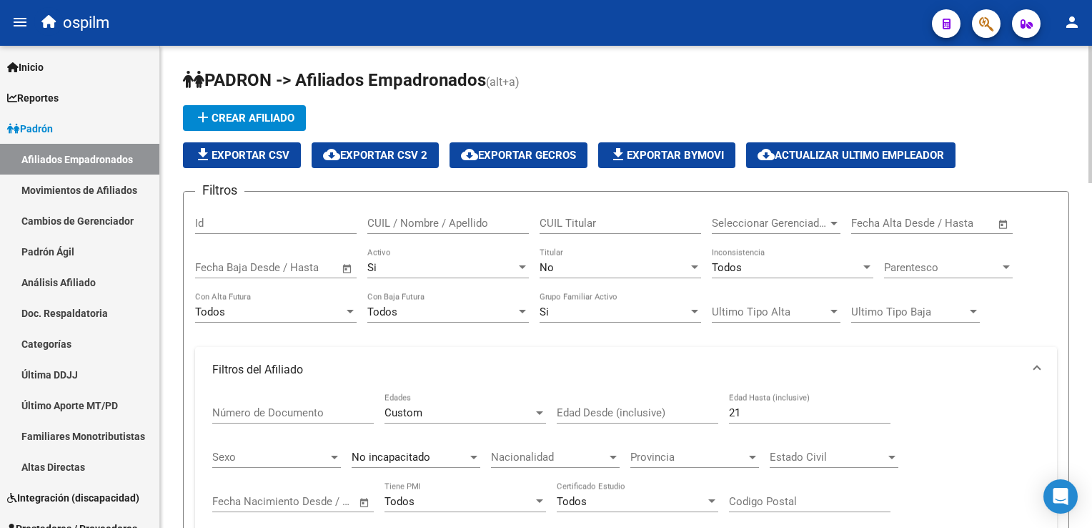
click at [997, 248] on div "Parentesco Parentesco" at bounding box center [948, 262] width 129 height 31
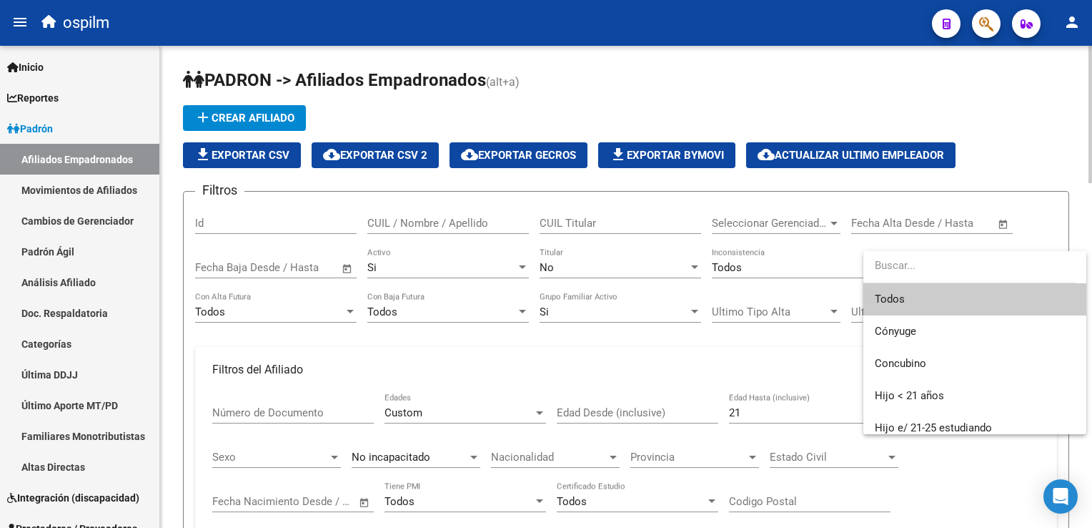
drag, startPoint x: 887, startPoint y: 297, endPoint x: 1092, endPoint y: 210, distance: 223.0
click at [889, 297] on span "Todos" at bounding box center [975, 299] width 200 height 32
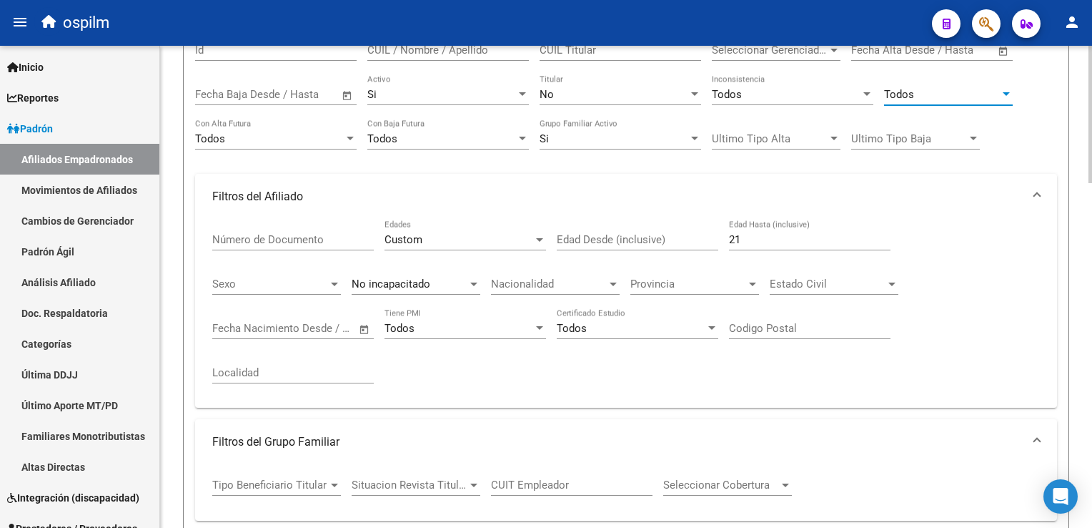
scroll to position [174, 0]
click at [1092, 187] on html "menu ospilm person Firma Express Inicio Calendario SSS Instructivos Contacto OS…" at bounding box center [546, 264] width 1092 height 528
click at [746, 232] on input "21" at bounding box center [810, 238] width 162 height 13
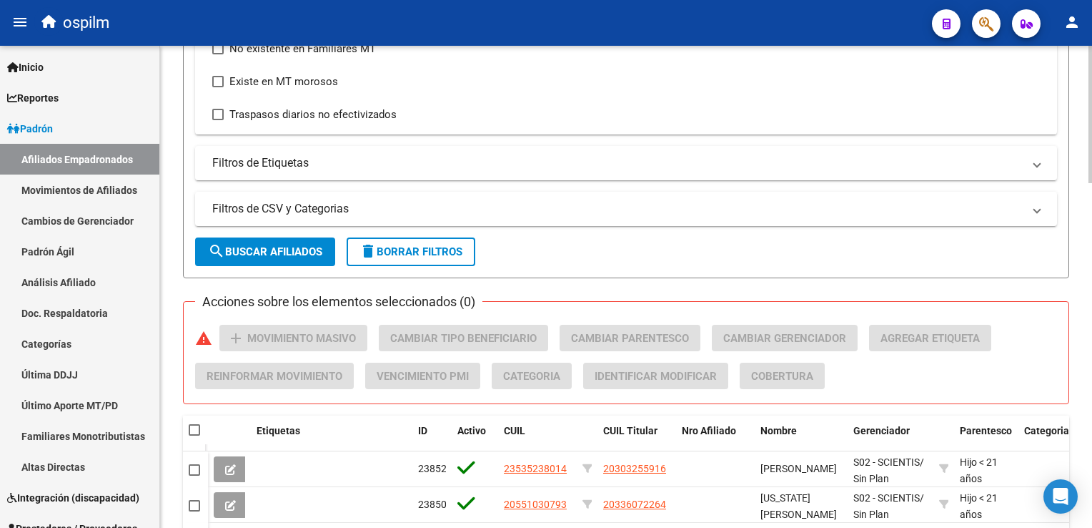
type input "25"
click at [262, 245] on span "search Buscar Afiliados" at bounding box center [265, 251] width 114 height 13
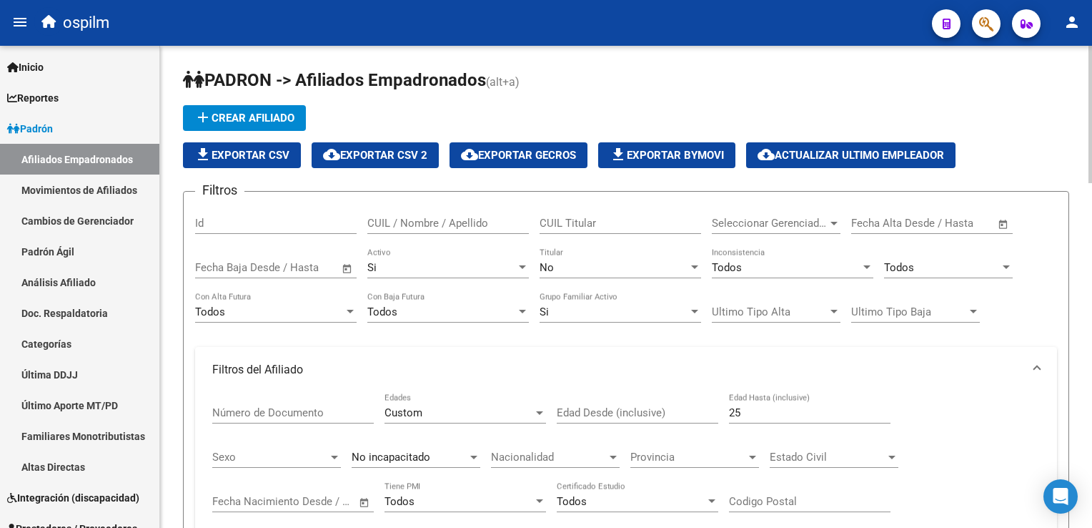
scroll to position [667, 0]
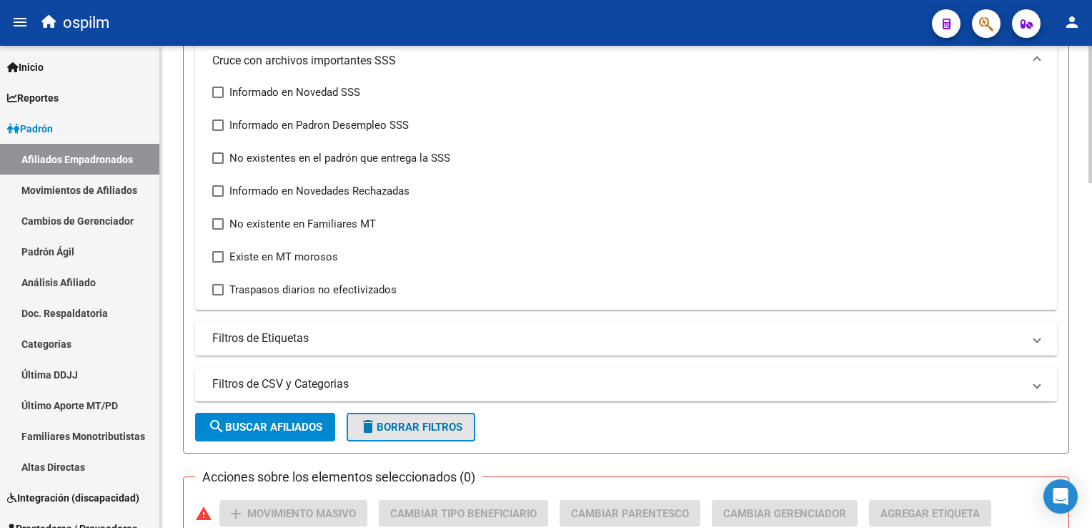
click at [433, 422] on span "delete Borrar Filtros" at bounding box center [411, 426] width 103 height 13
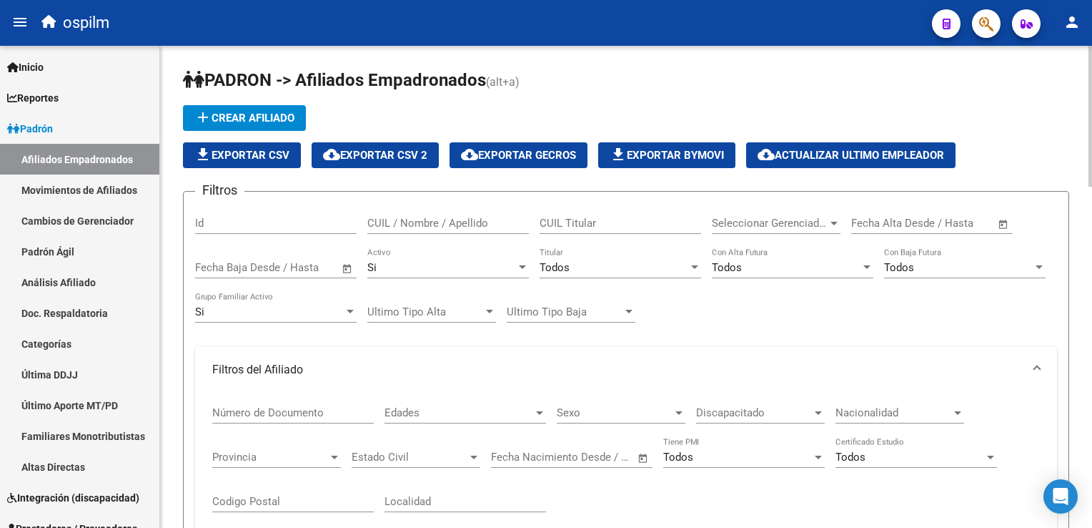
click at [399, 262] on div "Si" at bounding box center [442, 267] width 149 height 13
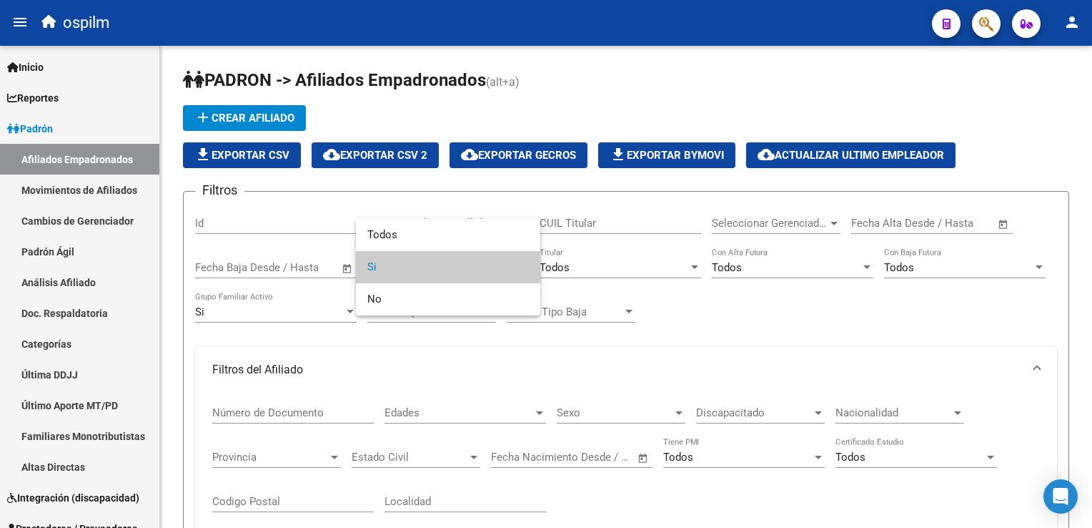
click at [392, 270] on span "Si" at bounding box center [449, 267] width 162 height 32
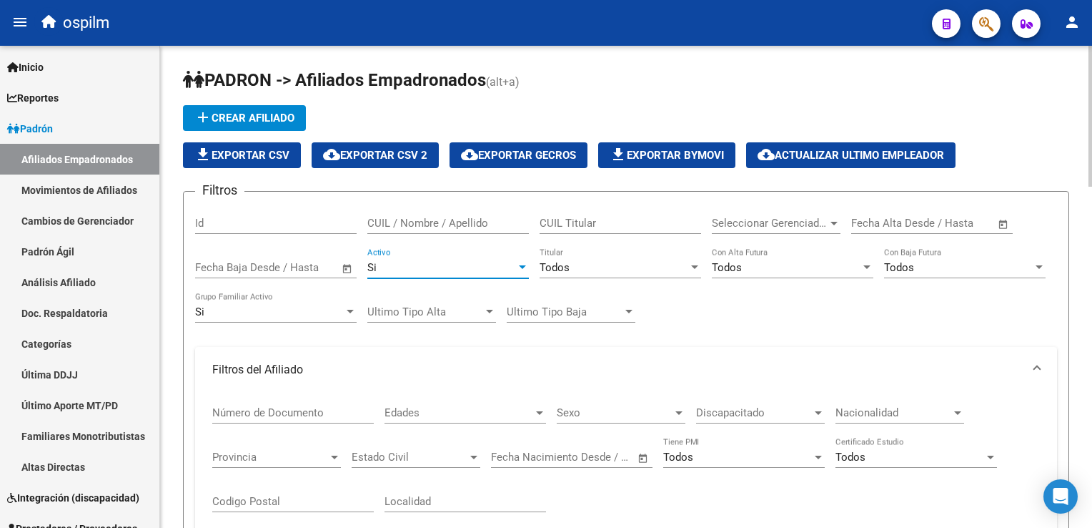
click at [581, 262] on div "Todos" at bounding box center [614, 267] width 149 height 13
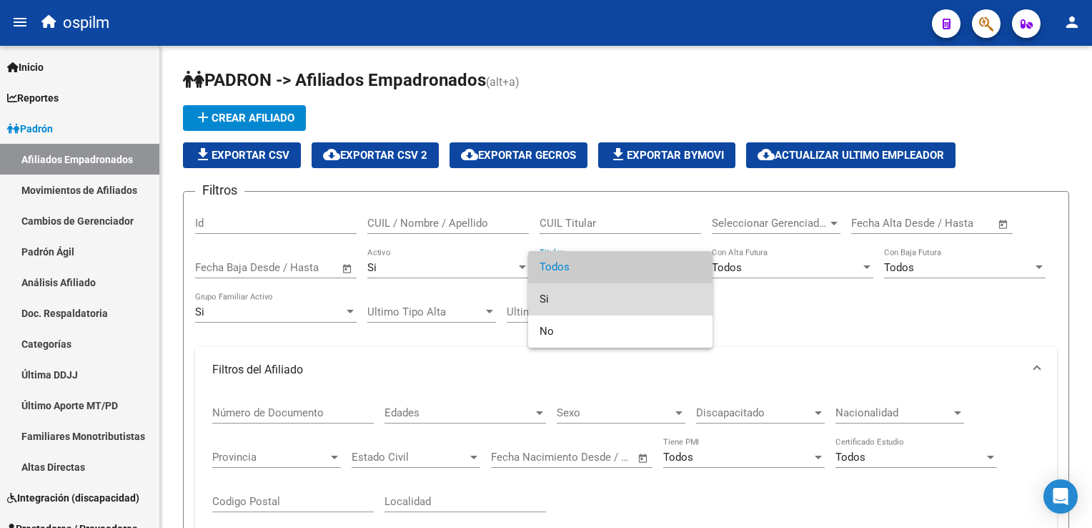
click at [543, 295] on span "Si" at bounding box center [621, 299] width 162 height 32
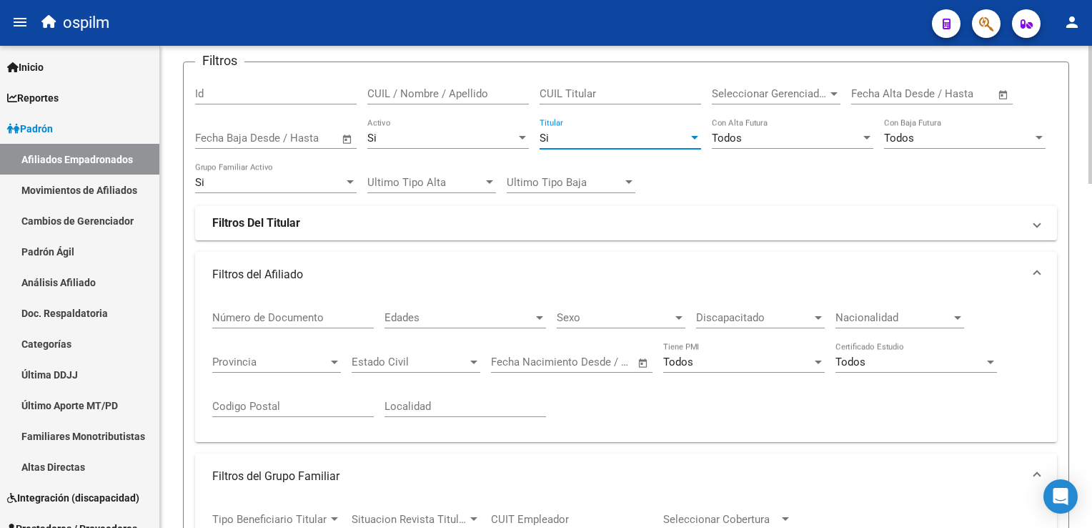
scroll to position [248, 0]
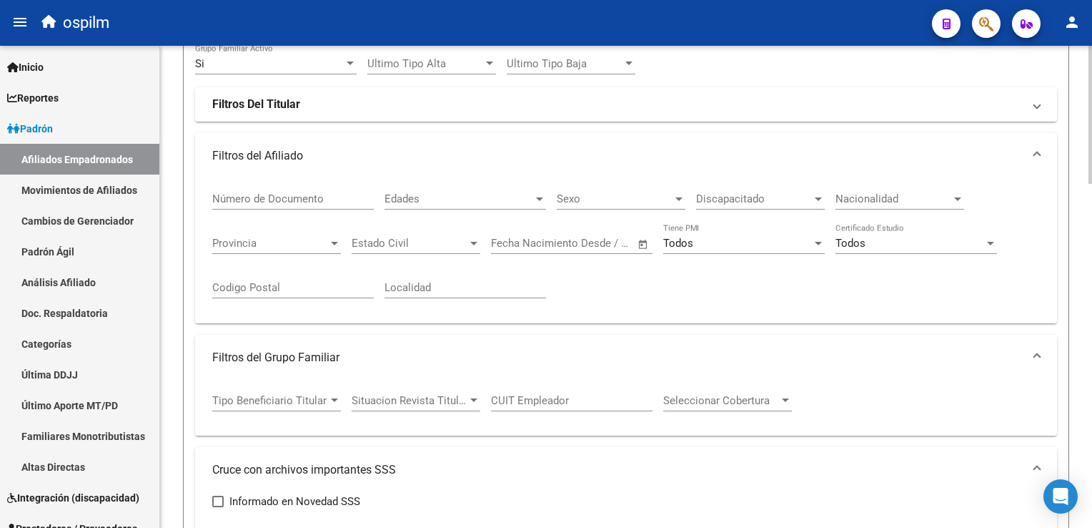
click at [1092, 203] on html "menu ospilm person Firma Express Inicio Calendario SSS Instructivos Contacto OS…" at bounding box center [546, 264] width 1092 height 528
click at [727, 196] on span "Discapacitado" at bounding box center [754, 198] width 116 height 13
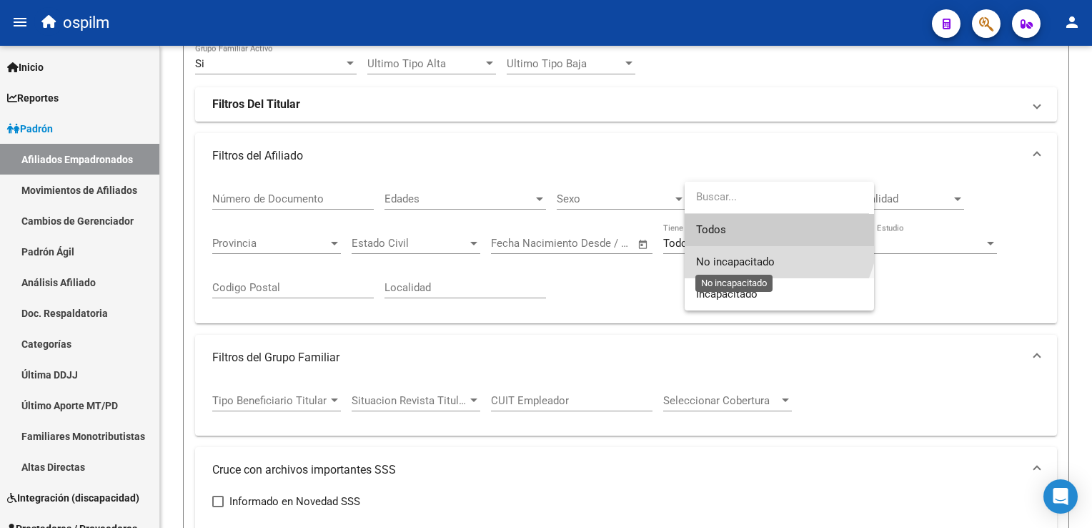
drag, startPoint x: 728, startPoint y: 265, endPoint x: 939, endPoint y: 196, distance: 221.8
click at [729, 264] on span "No incapacitado" at bounding box center [735, 261] width 79 height 13
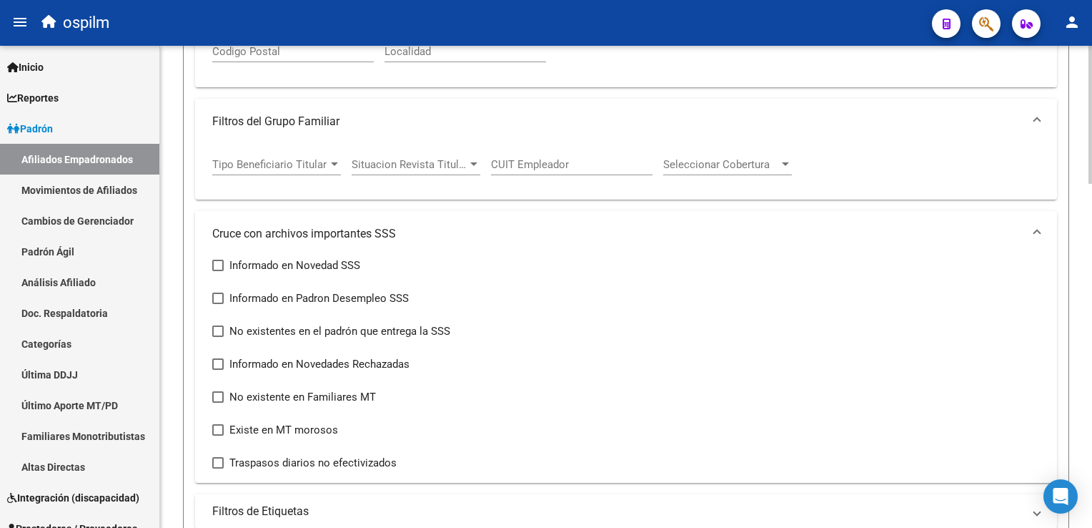
scroll to position [541, 0]
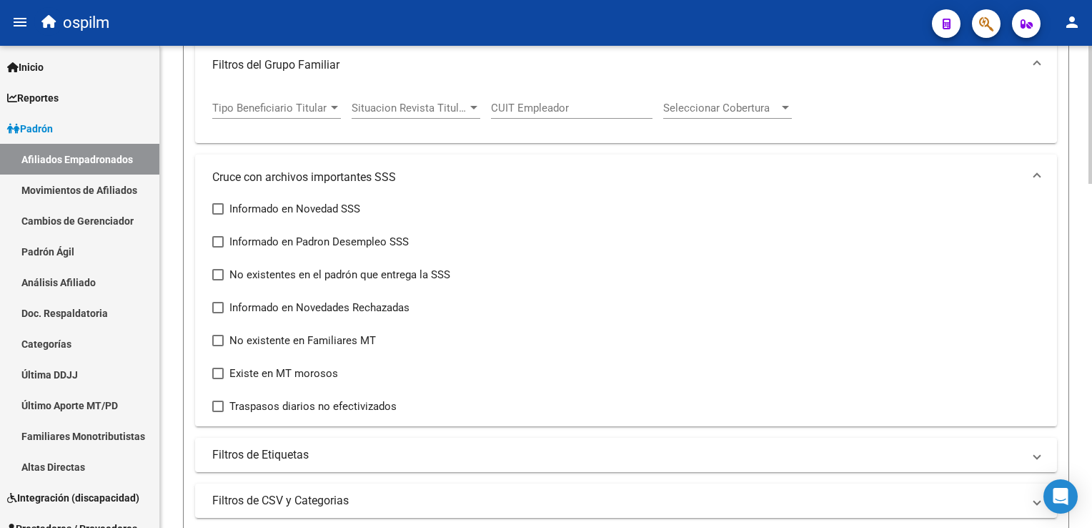
click at [1092, 212] on html "menu ospilm person Firma Express Inicio Calendario SSS Instructivos Contacto OS…" at bounding box center [546, 264] width 1092 height 528
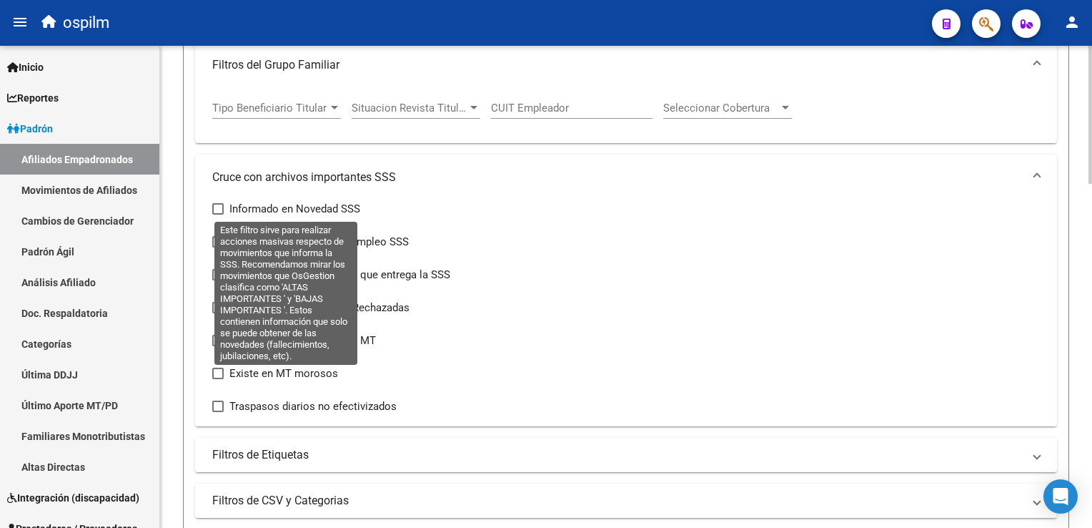
click at [214, 212] on span at bounding box center [217, 208] width 11 height 11
click at [217, 214] on input "Informado en Novedad SSS" at bounding box center [217, 214] width 1 height 1
checkbox input "true"
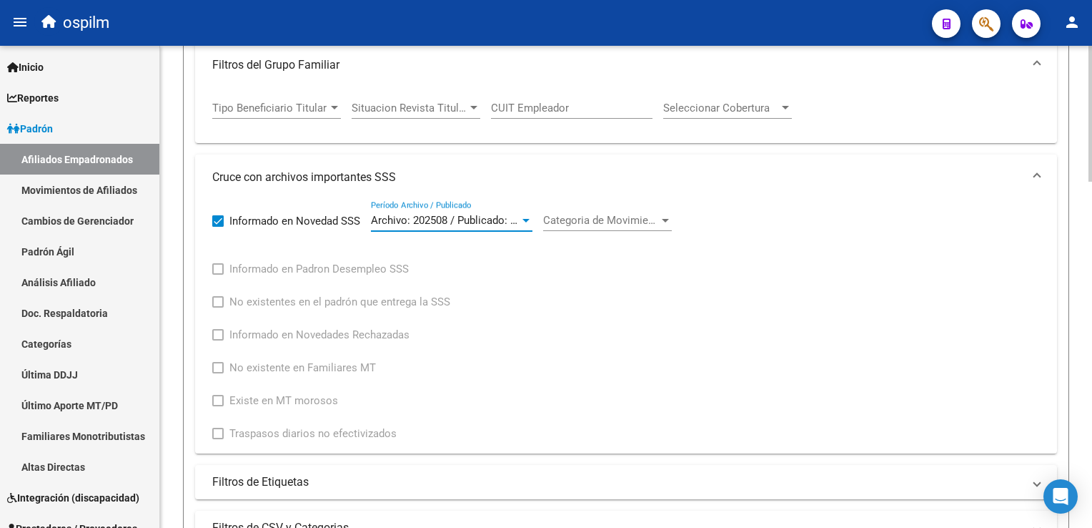
click at [487, 215] on span "Archivo: 202508 / Publicado: 202509" at bounding box center [458, 220] width 174 height 13
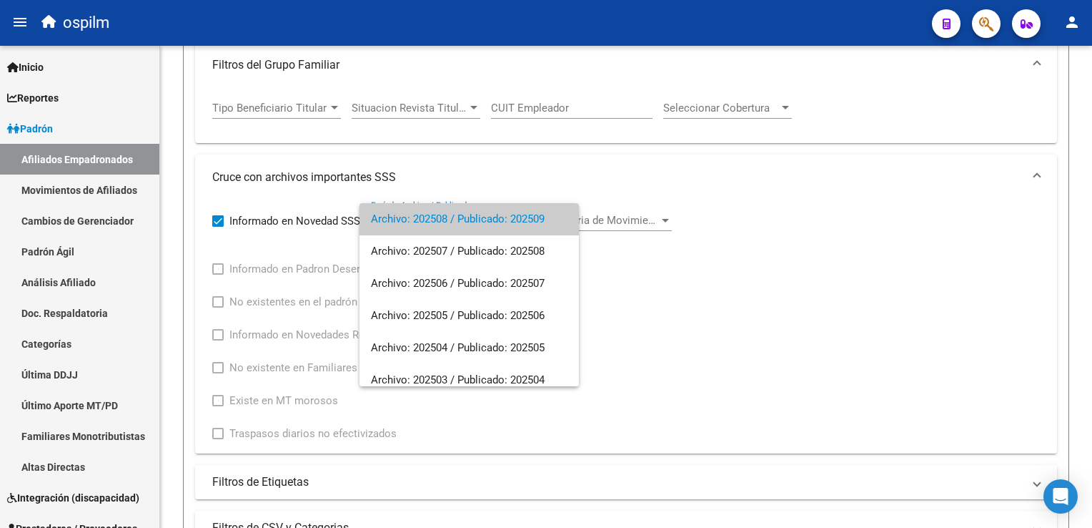
click at [487, 214] on span "Archivo: 202508 / Publicado: 202509" at bounding box center [469, 219] width 197 height 32
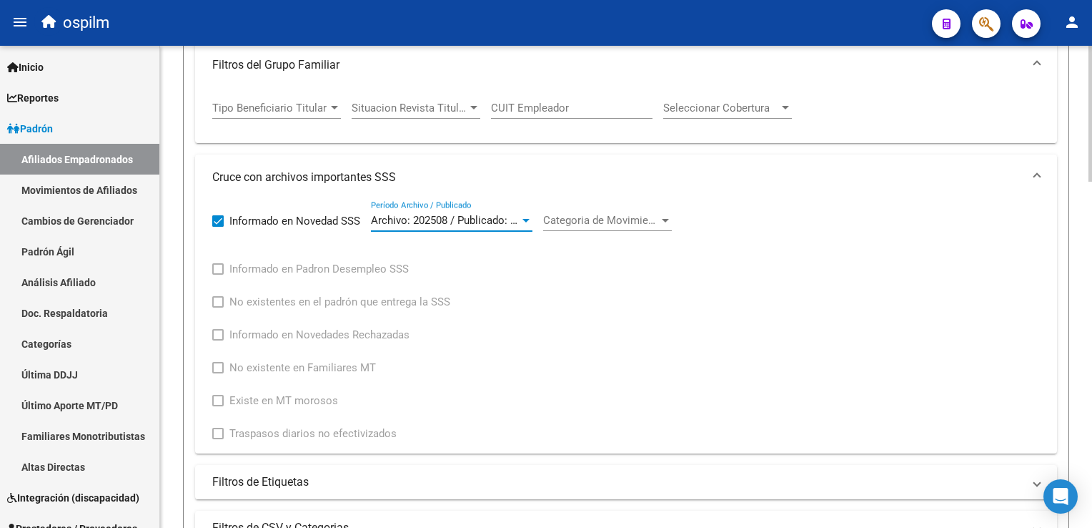
click at [593, 216] on span "Categoria de Movimiento" at bounding box center [601, 220] width 116 height 13
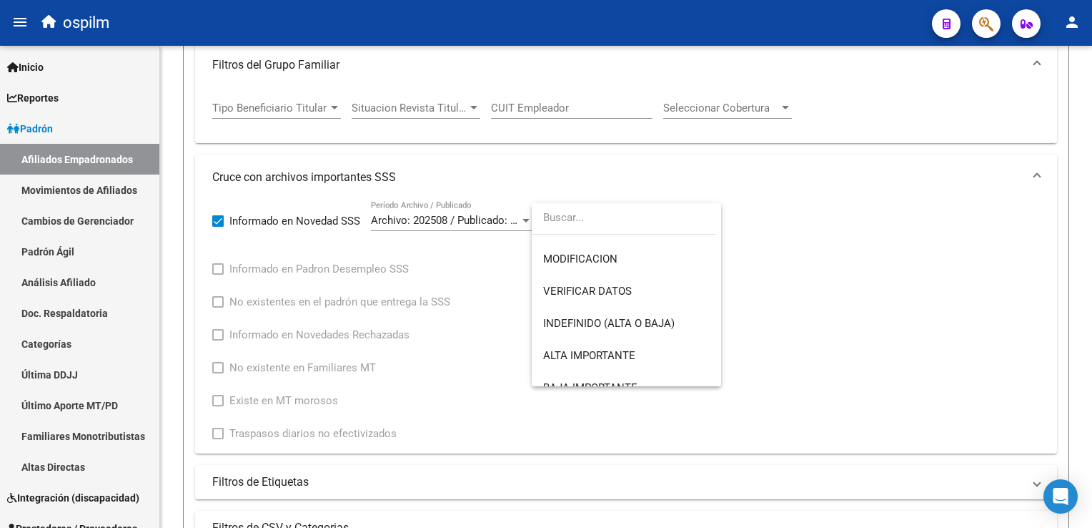
scroll to position [106, 0]
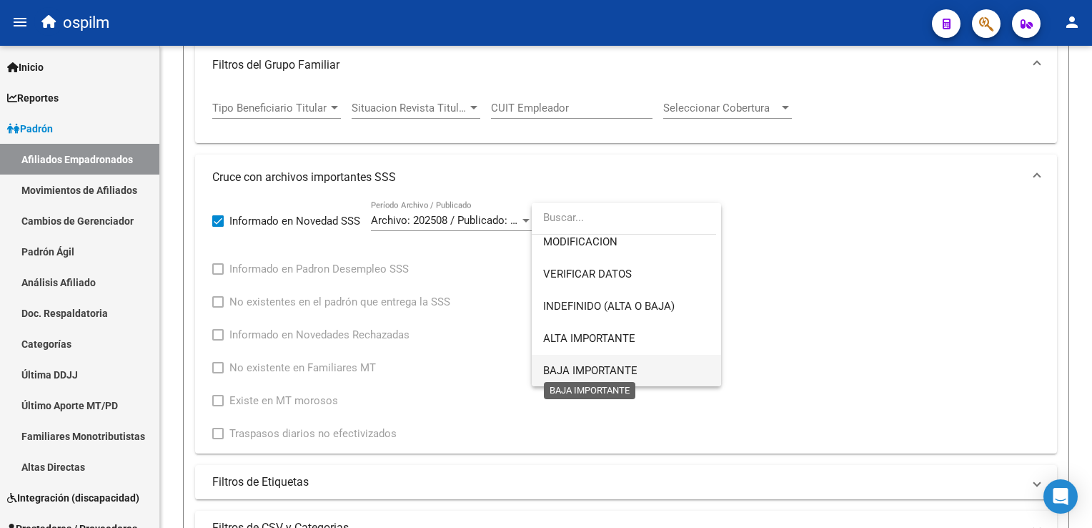
click at [618, 371] on span "BAJA IMPORTANTE" at bounding box center [590, 370] width 94 height 13
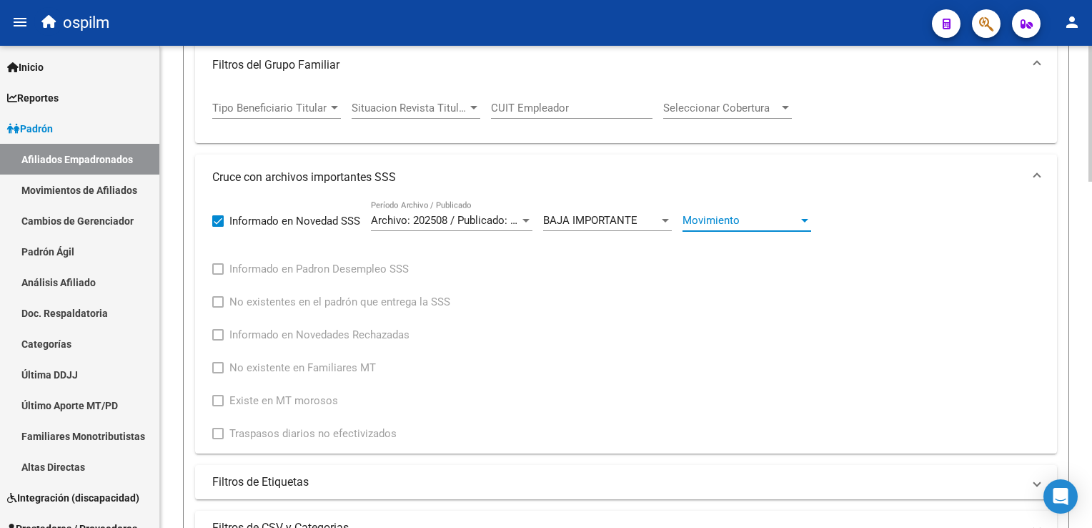
click at [721, 217] on span "Movimiento" at bounding box center [741, 220] width 116 height 13
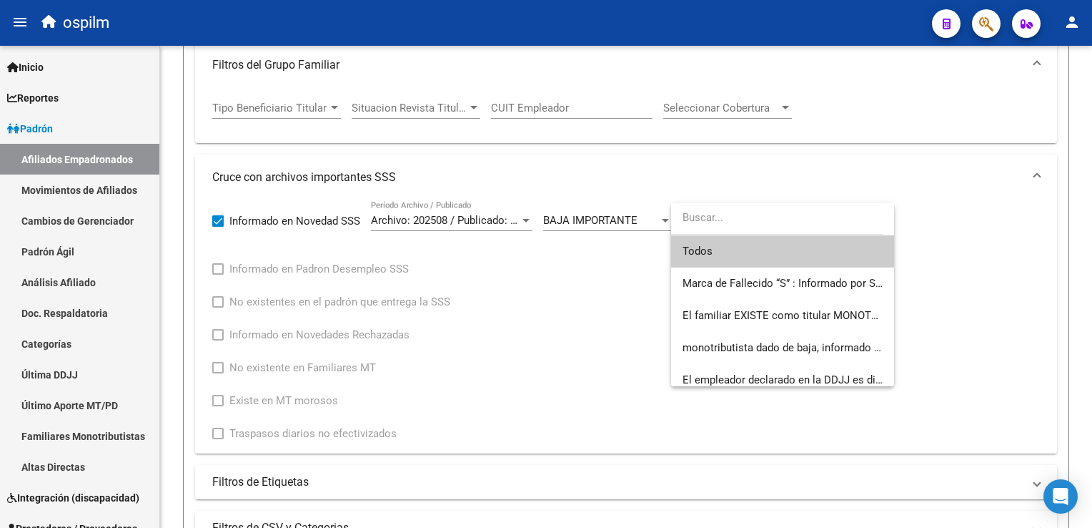
click at [689, 250] on span "Todos" at bounding box center [783, 251] width 200 height 32
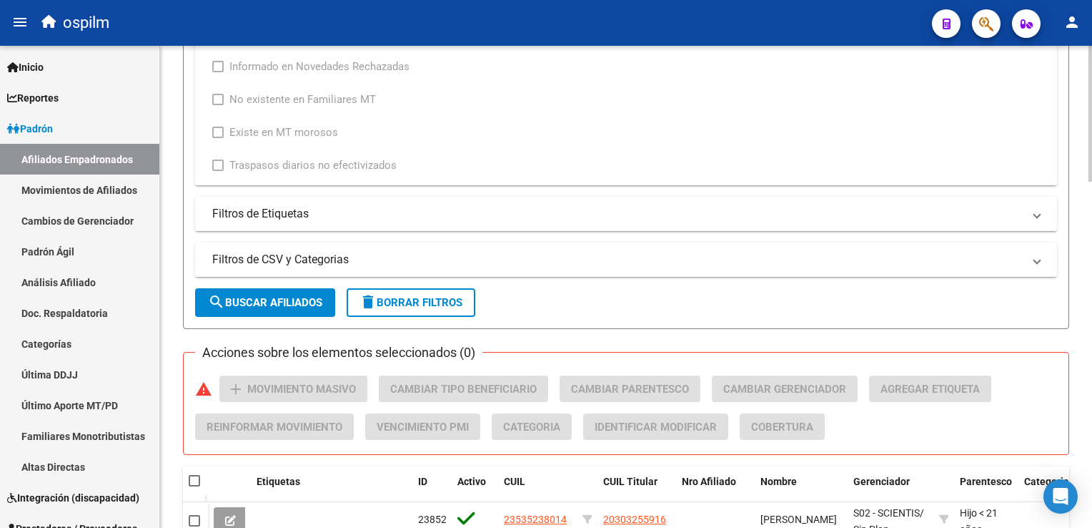
click at [1092, 281] on html "menu ospilm person Firma Express Inicio Calendario SSS Instructivos Contacto OS…" at bounding box center [546, 264] width 1092 height 528
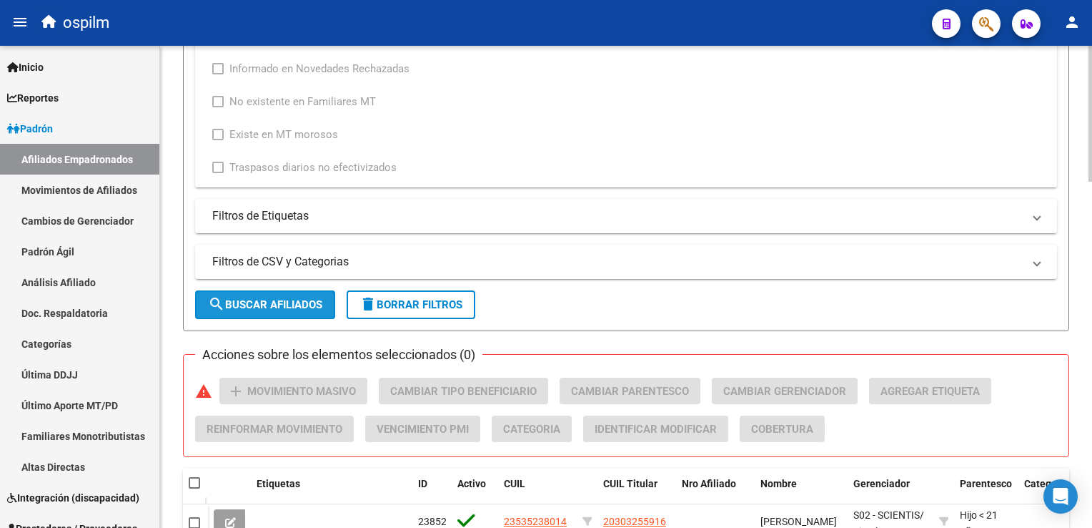
click at [292, 305] on span "search Buscar Afiliados" at bounding box center [265, 304] width 114 height 13
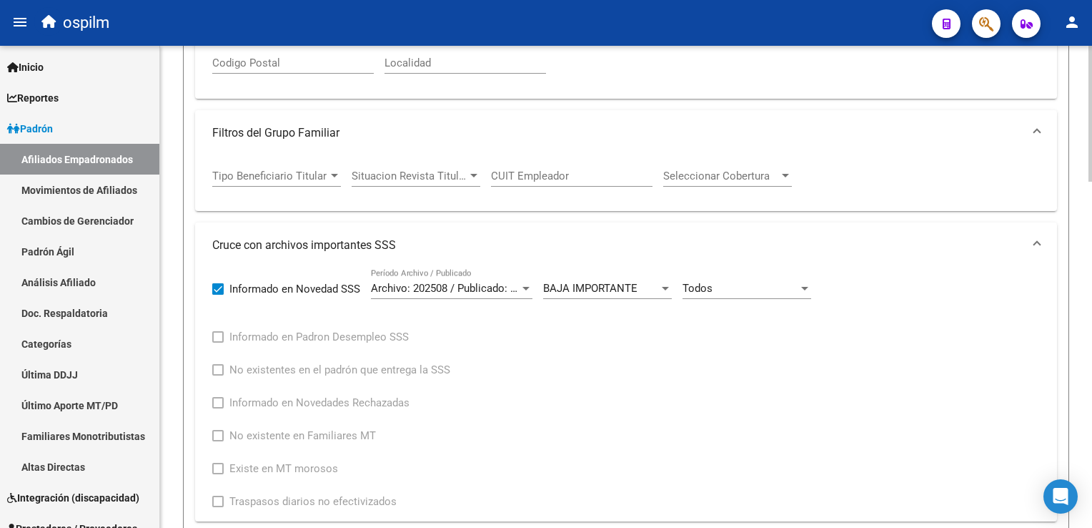
click at [1086, 187] on div "PADRON -> Afiliados Empadronados (alt+a) add Crear Afiliado file_download Expor…" at bounding box center [628, 425] width 936 height 1705
click at [724, 285] on div "Todos" at bounding box center [741, 290] width 116 height 13
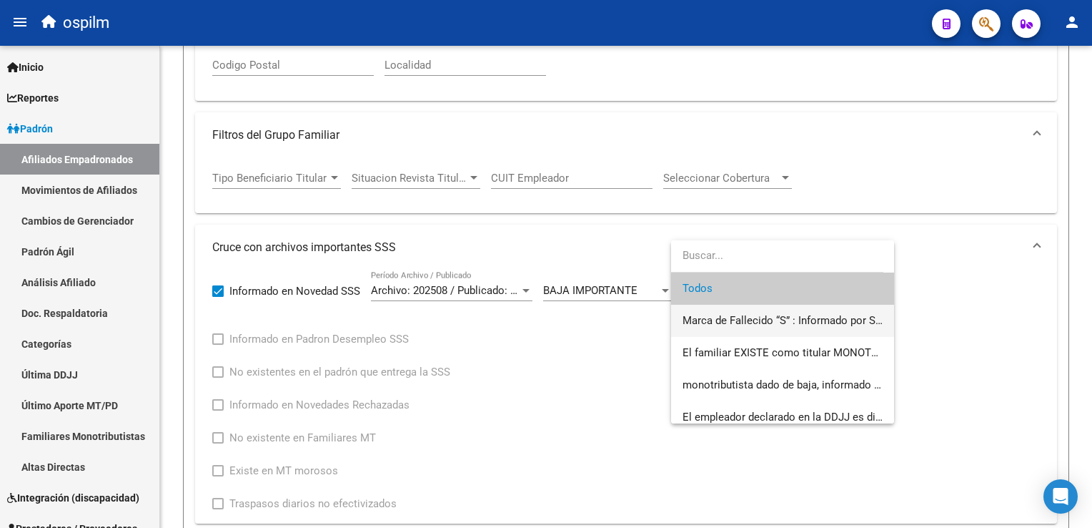
click at [798, 313] on span "Marca de Fallecido “S” : Informado por Sintys Marca de Fallecido “G” : El titul…" at bounding box center [783, 321] width 200 height 32
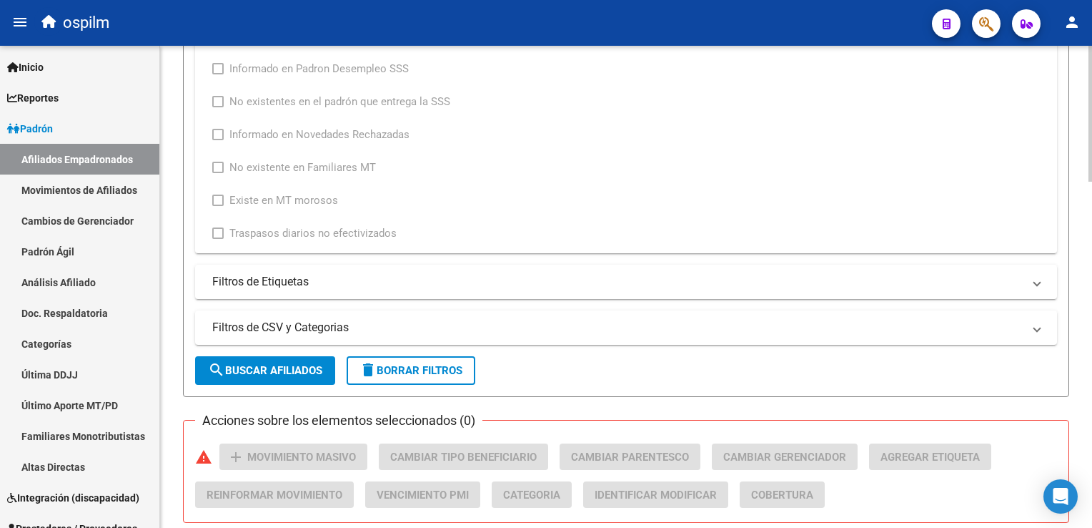
scroll to position [816, 0]
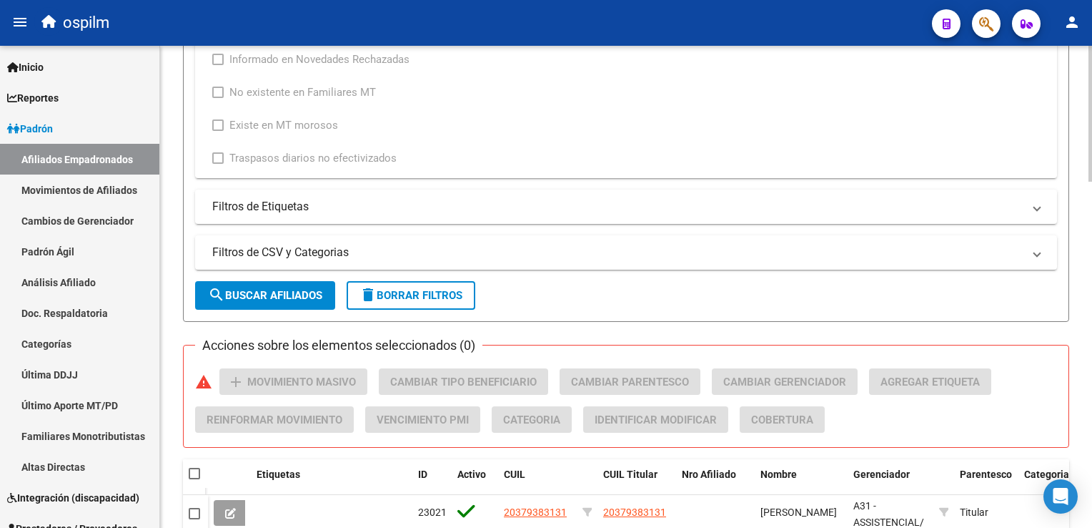
click at [1087, 296] on div "PADRON -> Afiliados Empadronados (alt+a) add Crear Afiliado file_download Expor…" at bounding box center [628, 82] width 936 height 1705
click at [272, 296] on span "search Buscar Afiliados" at bounding box center [265, 295] width 114 height 13
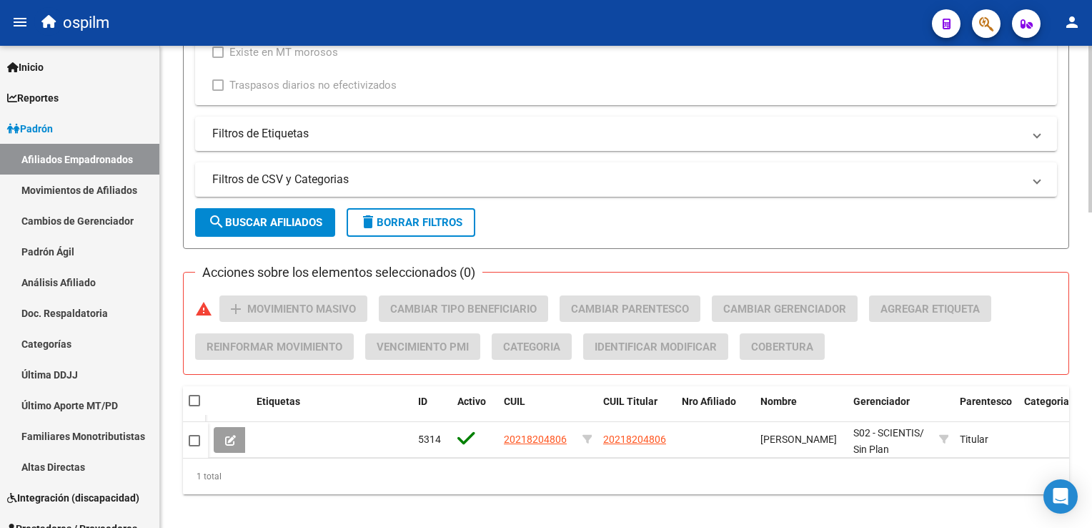
scroll to position [909, 0]
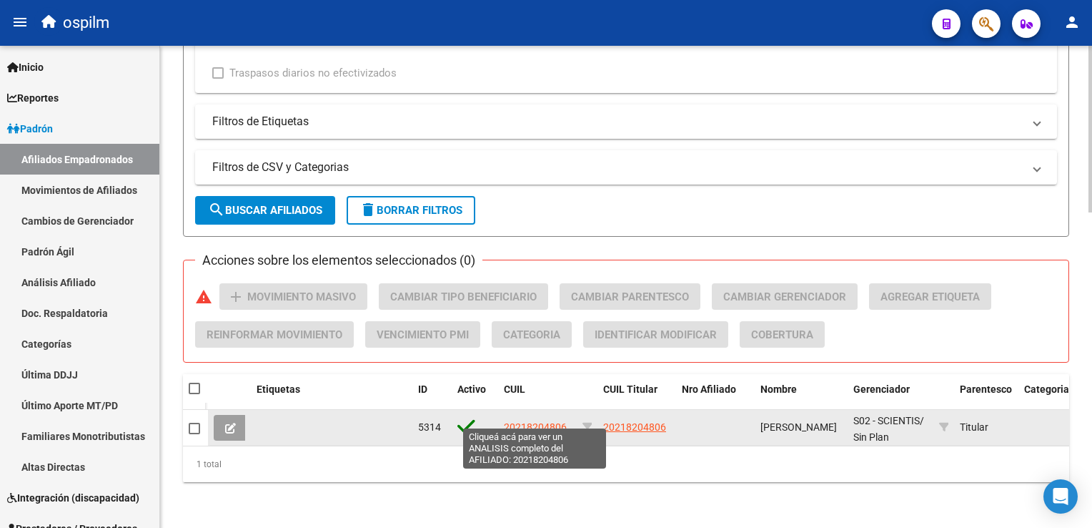
click at [533, 421] on span "20218204806" at bounding box center [535, 426] width 63 height 11
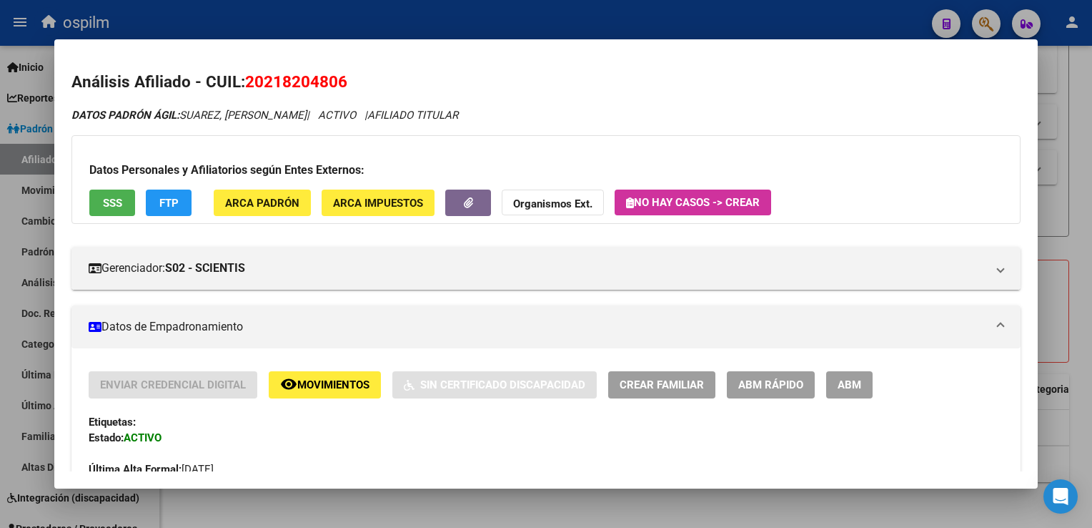
drag, startPoint x: 359, startPoint y: 78, endPoint x: 249, endPoint y: 87, distance: 110.5
click at [249, 87] on h2 "Análisis Afiliado - CUIL: 20218204806" at bounding box center [545, 82] width 949 height 24
copy span "20218204806"
click at [122, 209] on button "SSS" at bounding box center [112, 202] width 46 height 26
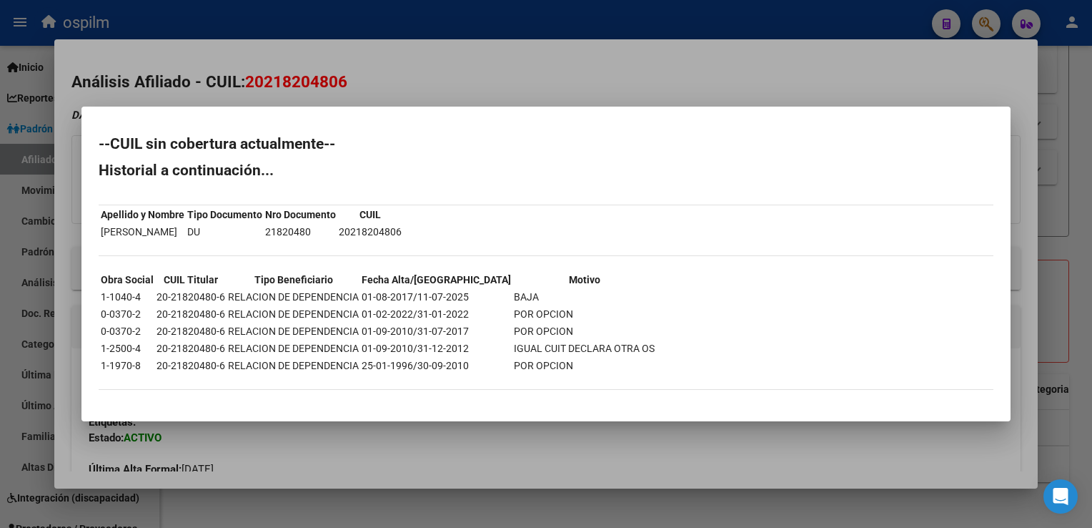
drag, startPoint x: 468, startPoint y: 71, endPoint x: 224, endPoint y: 140, distance: 254.0
click at [454, 76] on div at bounding box center [546, 264] width 1092 height 528
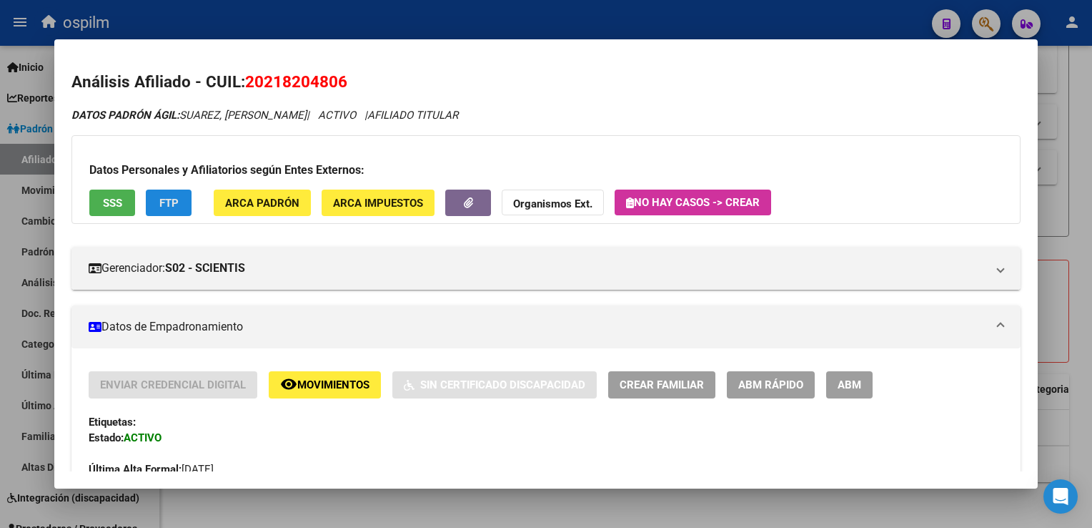
click at [153, 201] on button "FTP" at bounding box center [169, 202] width 46 height 26
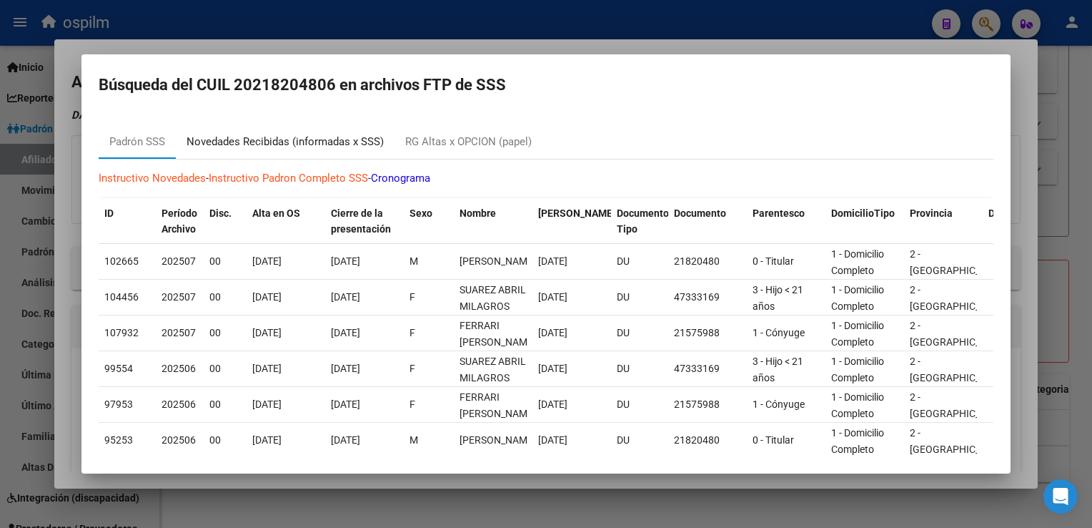
click at [270, 142] on div "Novedades Recibidas (informadas x SSS)" at bounding box center [285, 142] width 197 height 16
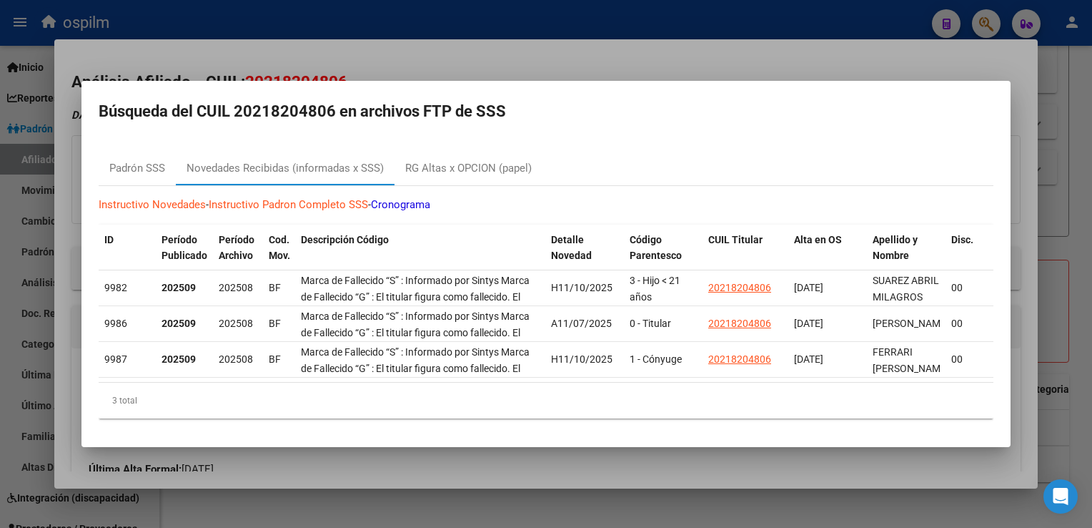
drag, startPoint x: 255, startPoint y: 104, endPoint x: 329, endPoint y: 106, distance: 73.7
click at [329, 106] on h2 "Búsqueda del CUIL 20218204806 en archivos FTP de SSS" at bounding box center [546, 111] width 895 height 27
copy h2 "21820480"
click at [429, 59] on div at bounding box center [546, 264] width 1092 height 528
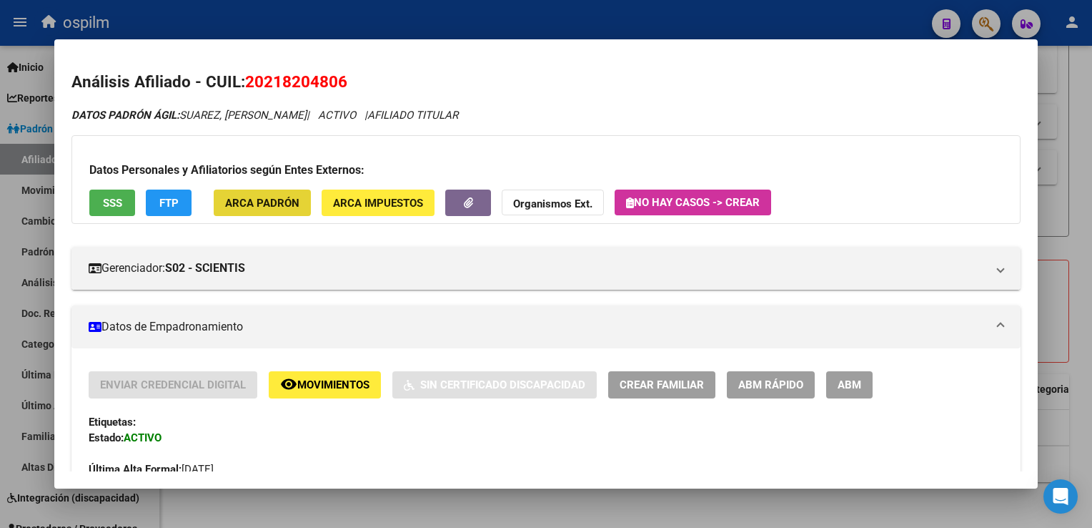
click at [255, 200] on span "ARCA Padrón" at bounding box center [262, 203] width 74 height 13
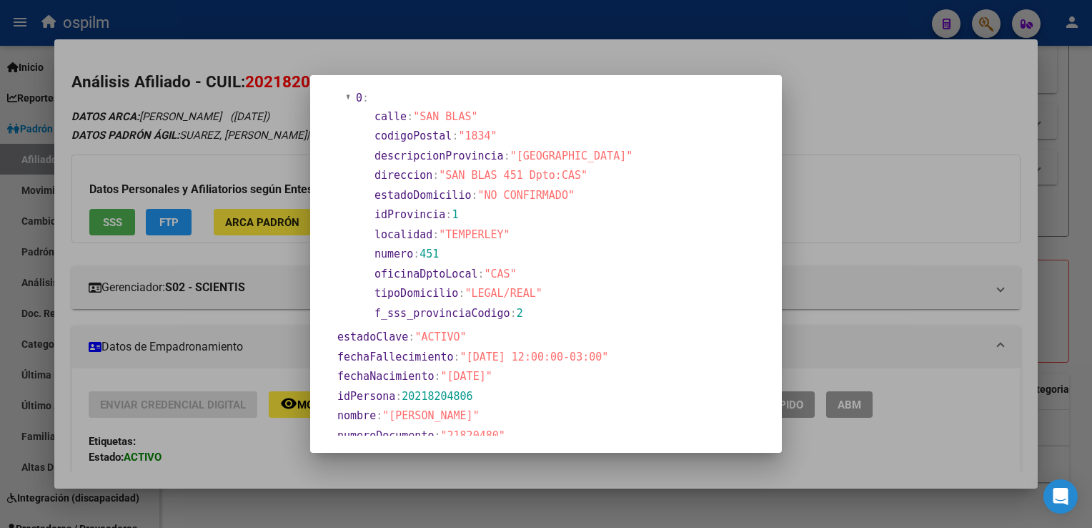
scroll to position [63, 0]
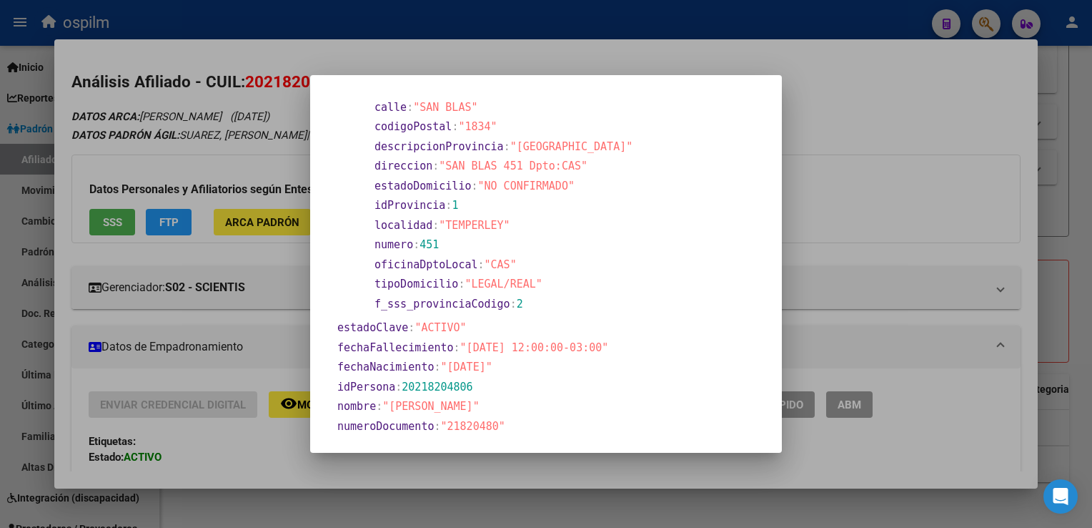
click at [619, 59] on div at bounding box center [546, 264] width 1092 height 528
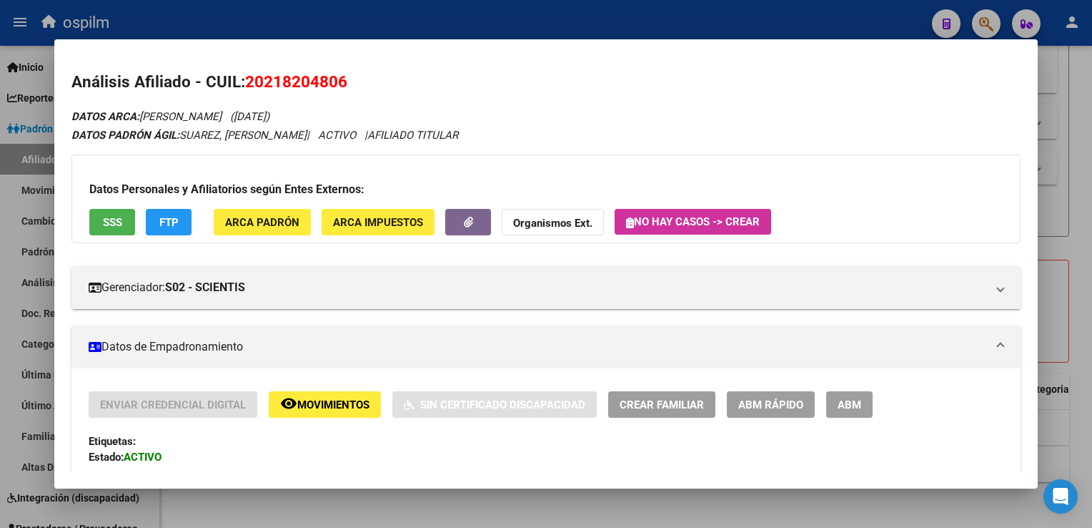
drag, startPoint x: 360, startPoint y: 78, endPoint x: 246, endPoint y: 87, distance: 114.8
click at [246, 87] on h2 "Análisis Afiliado - CUIL: 20218204806" at bounding box center [545, 82] width 949 height 24
copy span "20218204806"
click at [174, 227] on span "FTP" at bounding box center [168, 222] width 19 height 13
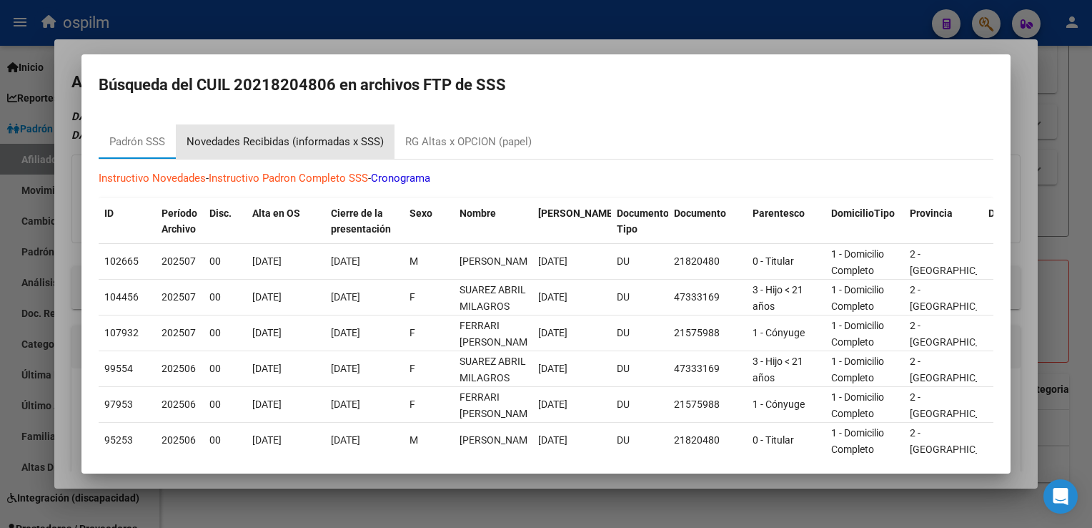
click at [276, 145] on div "Novedades Recibidas (informadas x SSS)" at bounding box center [285, 142] width 197 height 16
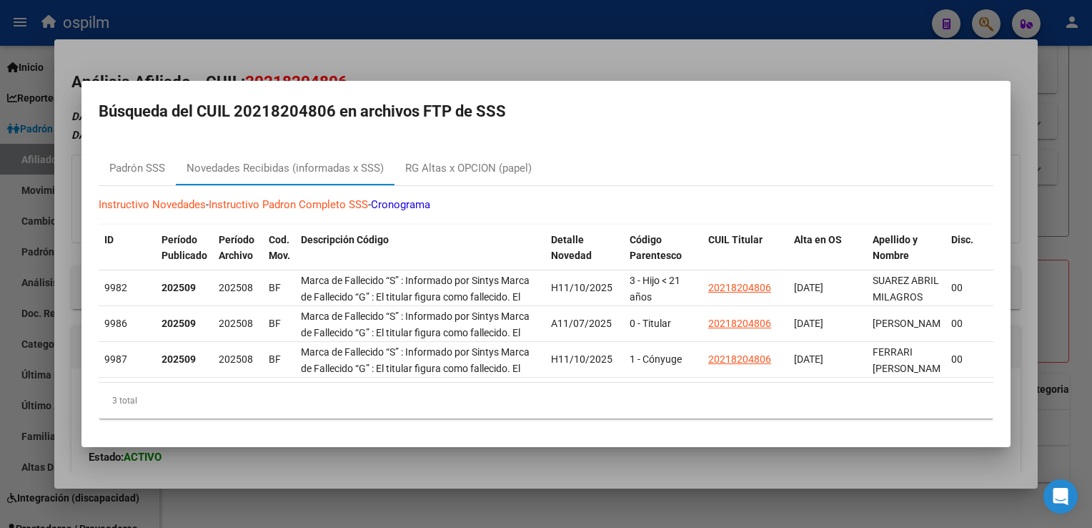
click at [354, 44] on div at bounding box center [546, 264] width 1092 height 528
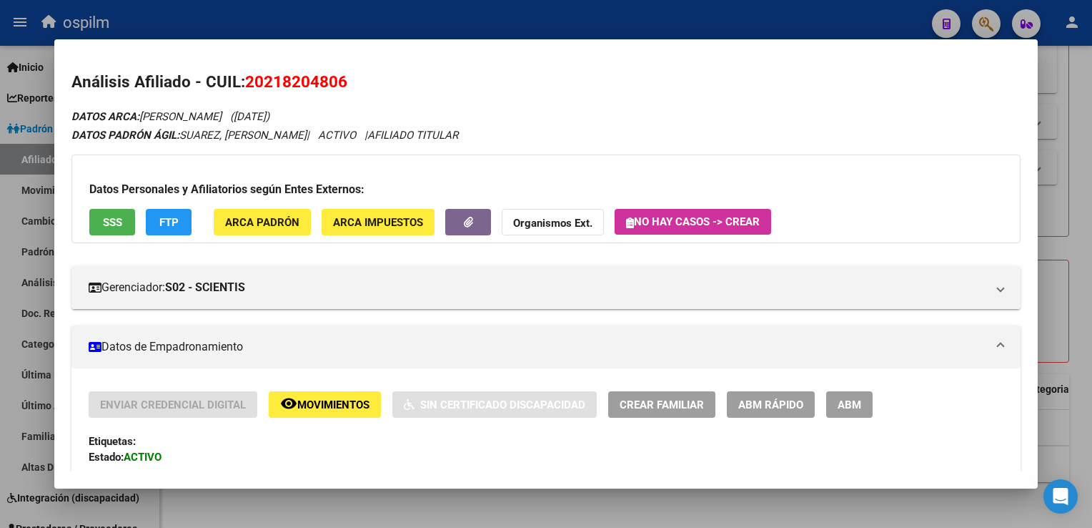
click at [317, 398] on span "Movimientos" at bounding box center [333, 404] width 72 height 13
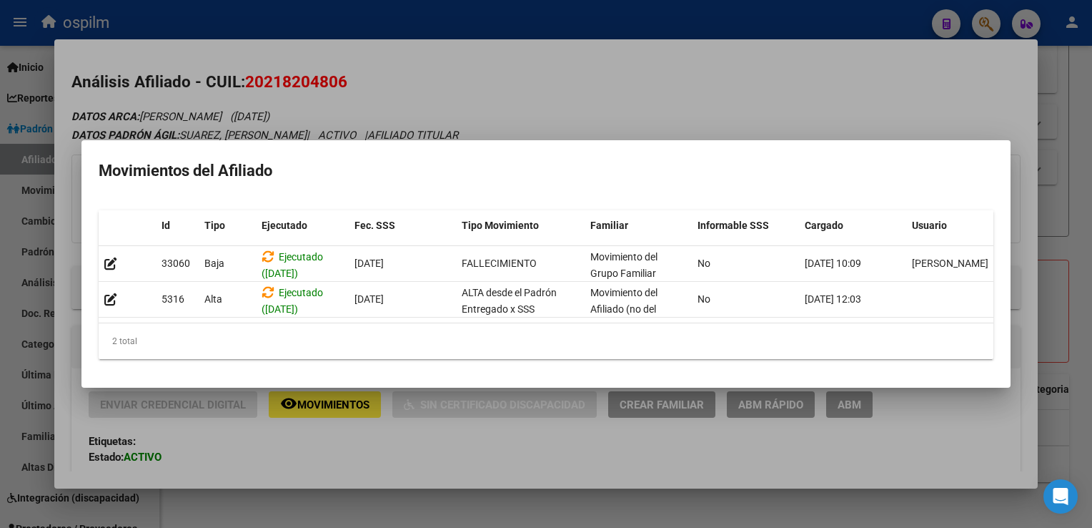
click at [637, 85] on div at bounding box center [546, 264] width 1092 height 528
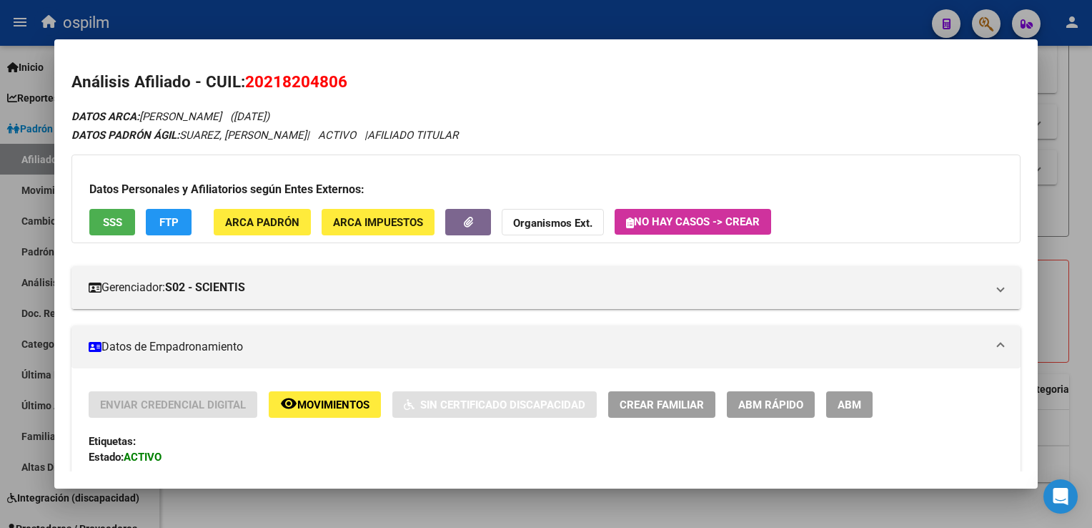
click at [1077, 182] on div at bounding box center [546, 264] width 1092 height 528
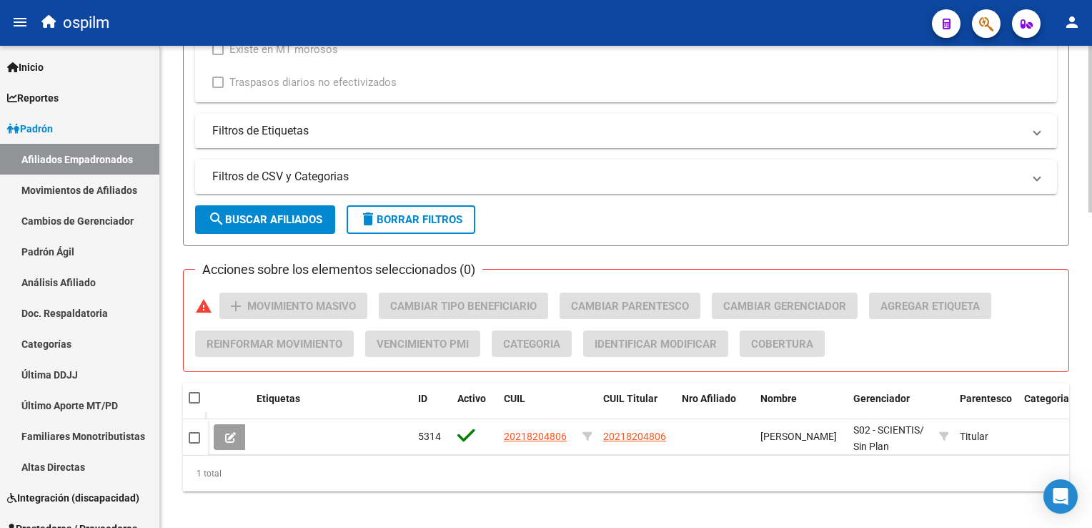
scroll to position [909, 0]
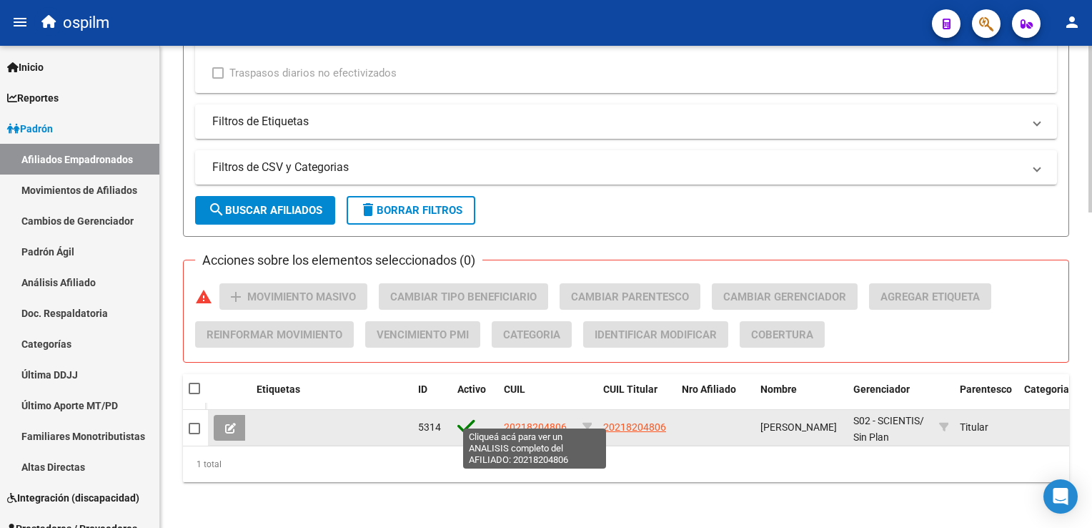
click at [516, 421] on span "20218204806" at bounding box center [535, 426] width 63 height 11
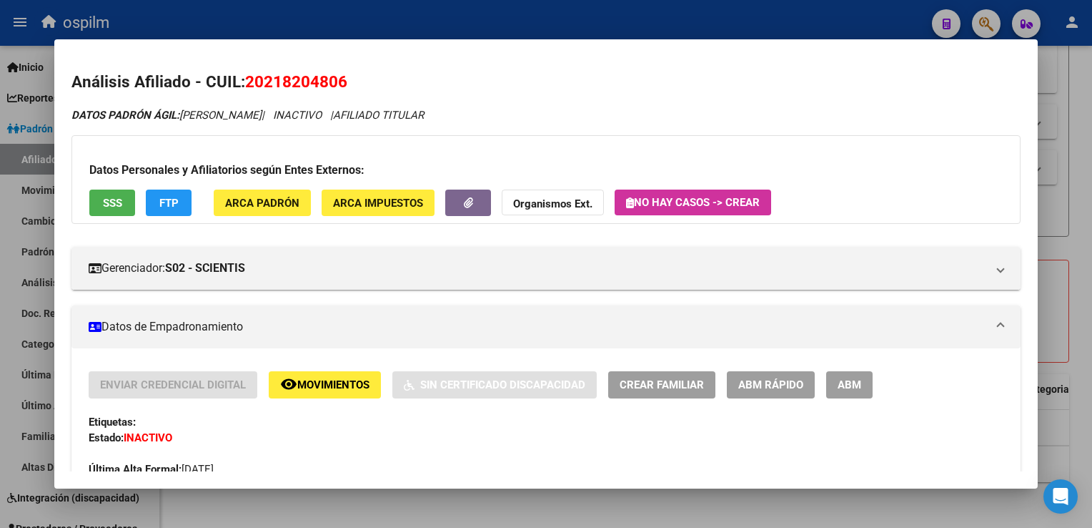
click at [1075, 162] on div at bounding box center [546, 264] width 1092 height 528
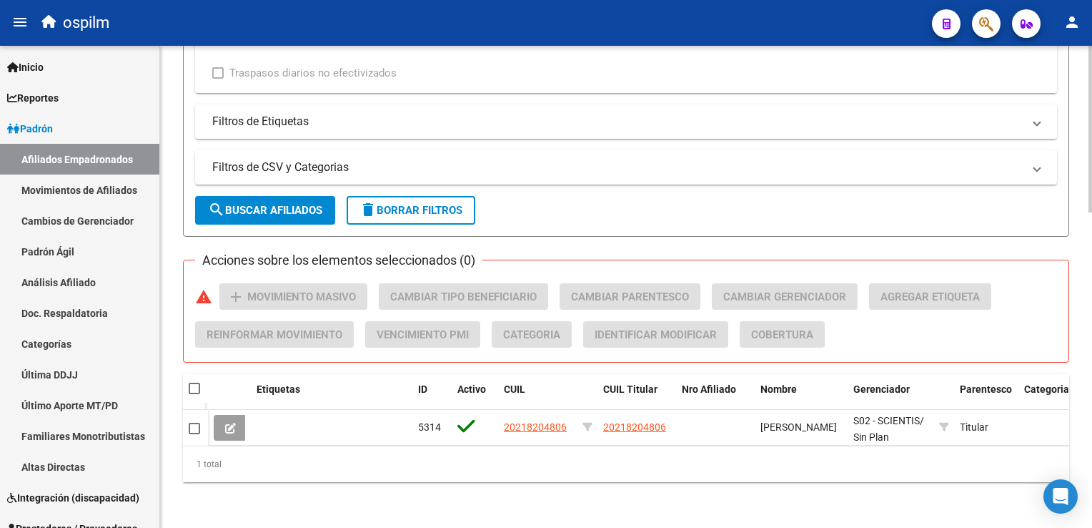
drag, startPoint x: 1087, startPoint y: 369, endPoint x: 1085, endPoint y: 336, distance: 33.0
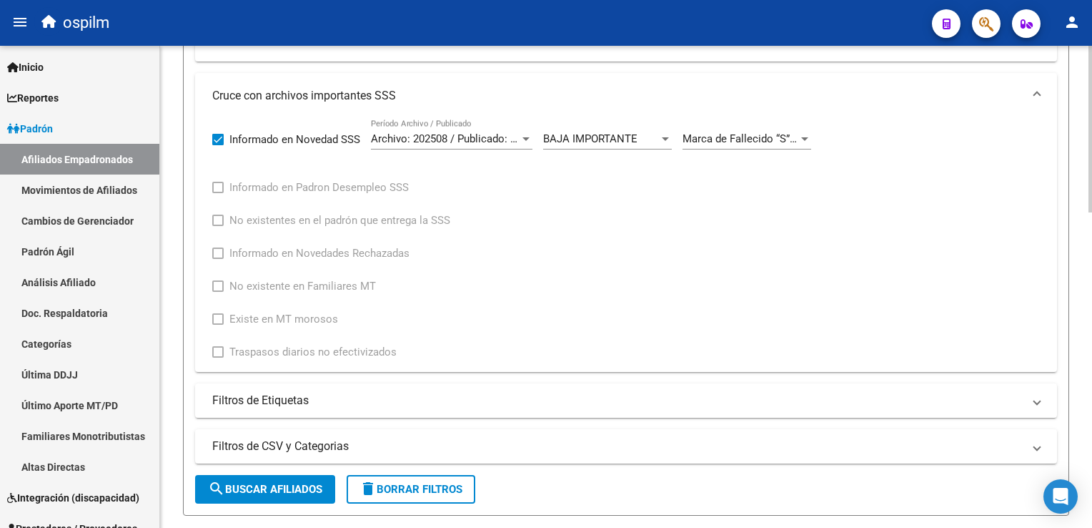
scroll to position [528, 0]
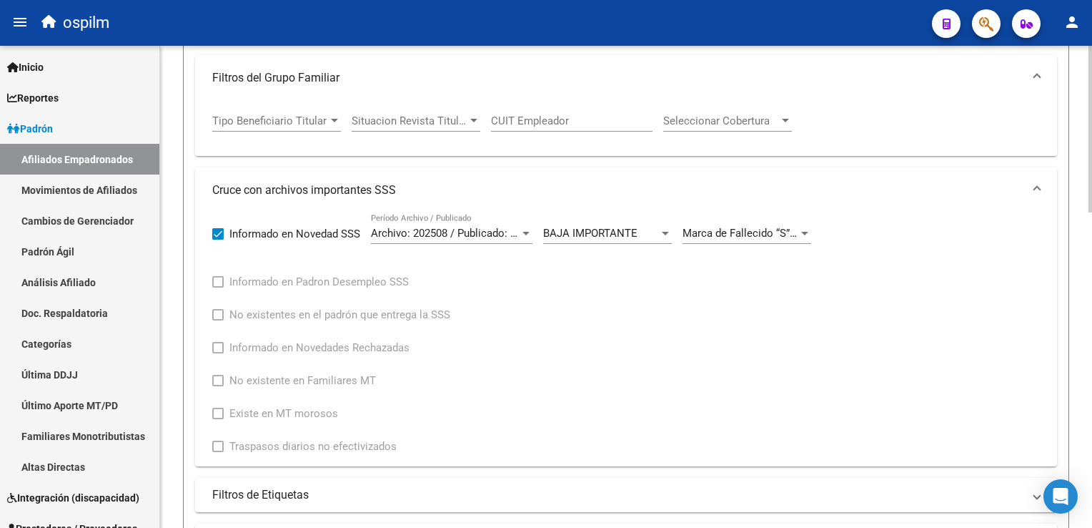
click at [1092, 250] on html "menu ospilm person Firma Express Inicio Calendario SSS Instructivos Contacto OS…" at bounding box center [546, 264] width 1092 height 528
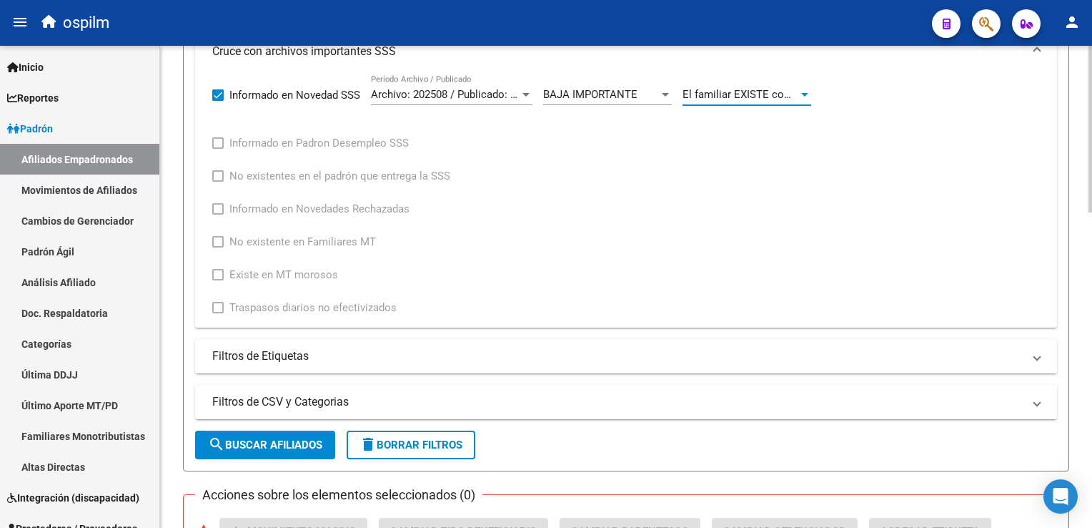
scroll to position [734, 0]
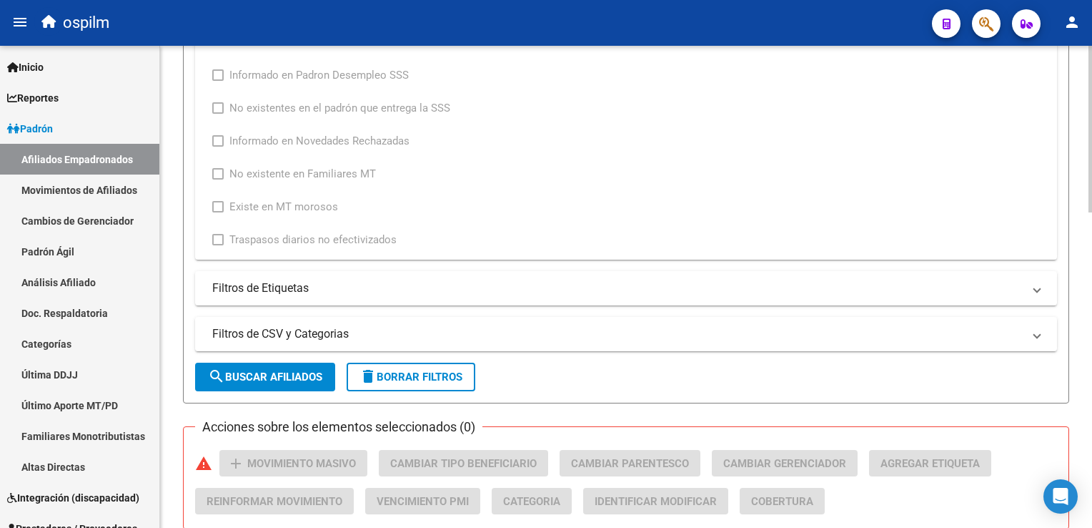
click at [1092, 309] on html "menu ospilm person Firma Express Inicio Calendario SSS Instructivos Contacto OS…" at bounding box center [546, 264] width 1092 height 528
click at [306, 377] on span "search Buscar Afiliados" at bounding box center [265, 376] width 114 height 13
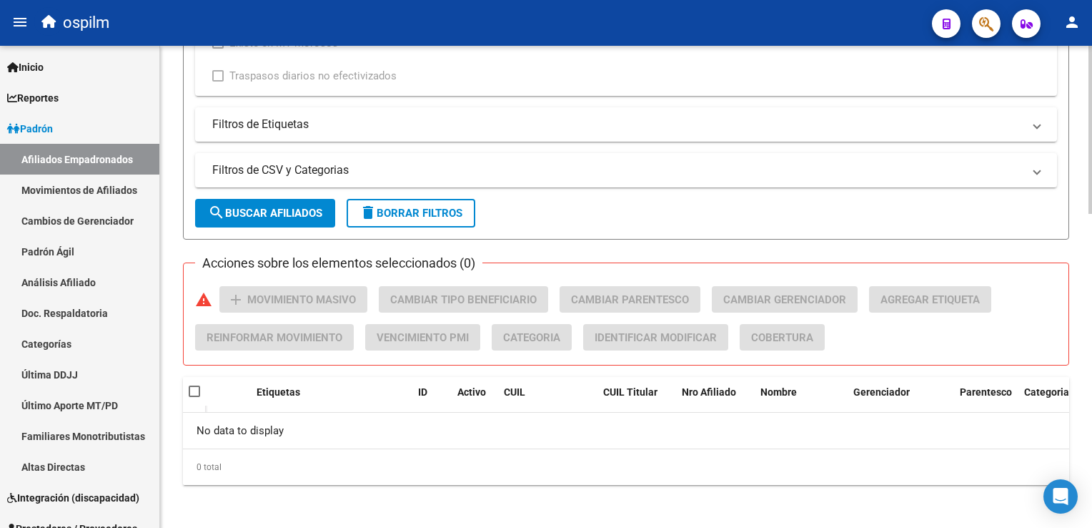
scroll to position [230, 0]
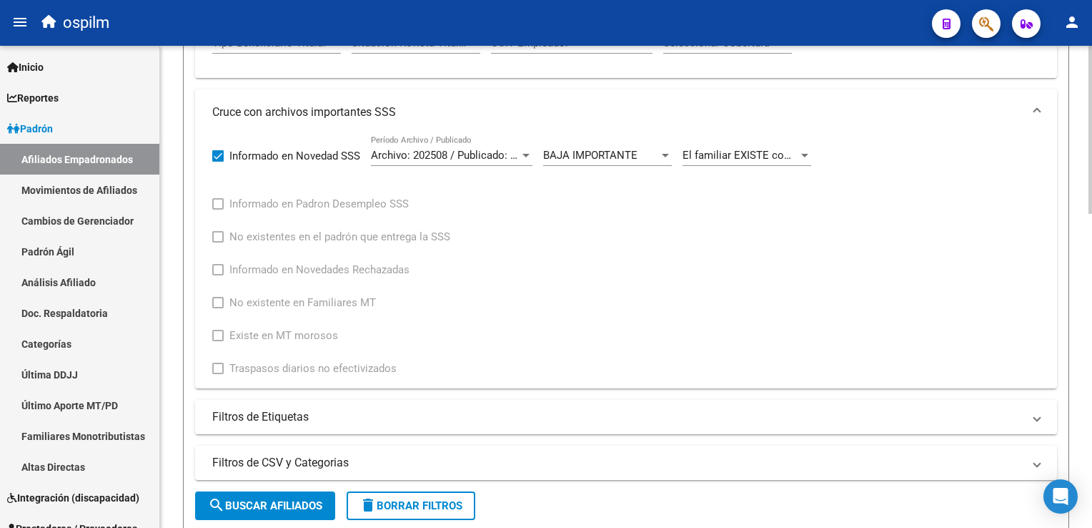
click at [1092, 303] on html "menu ospilm person Firma Express Inicio Calendario SSS Instructivos Contacto OS…" at bounding box center [546, 264] width 1092 height 528
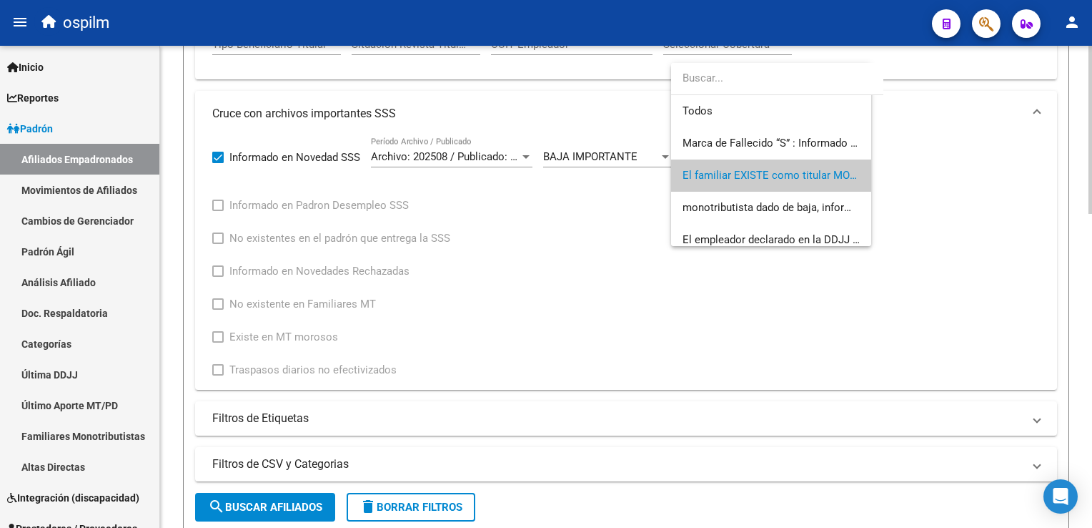
scroll to position [21, 0]
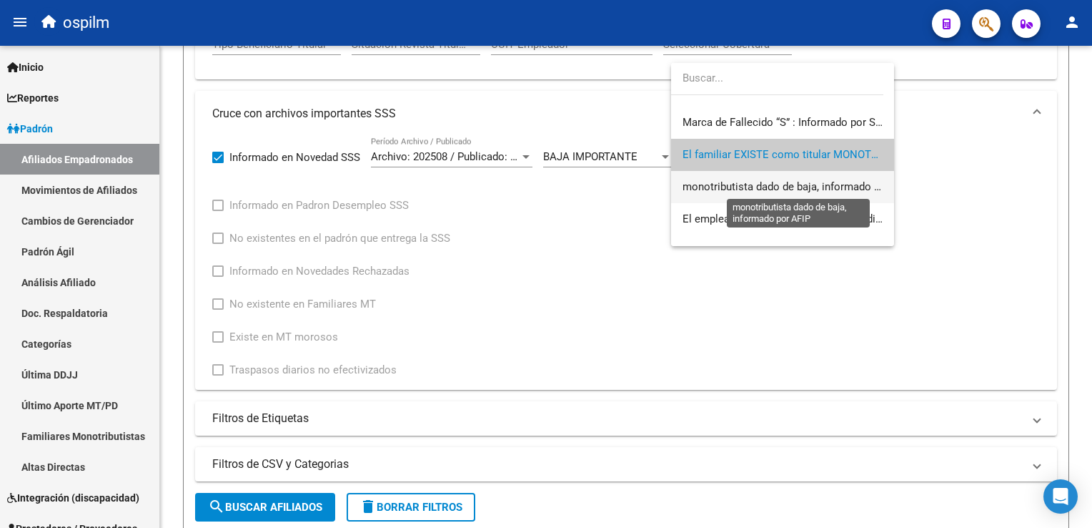
click at [765, 187] on span "monotributista dado de baja, informado por AFIP" at bounding box center [799, 186] width 232 height 13
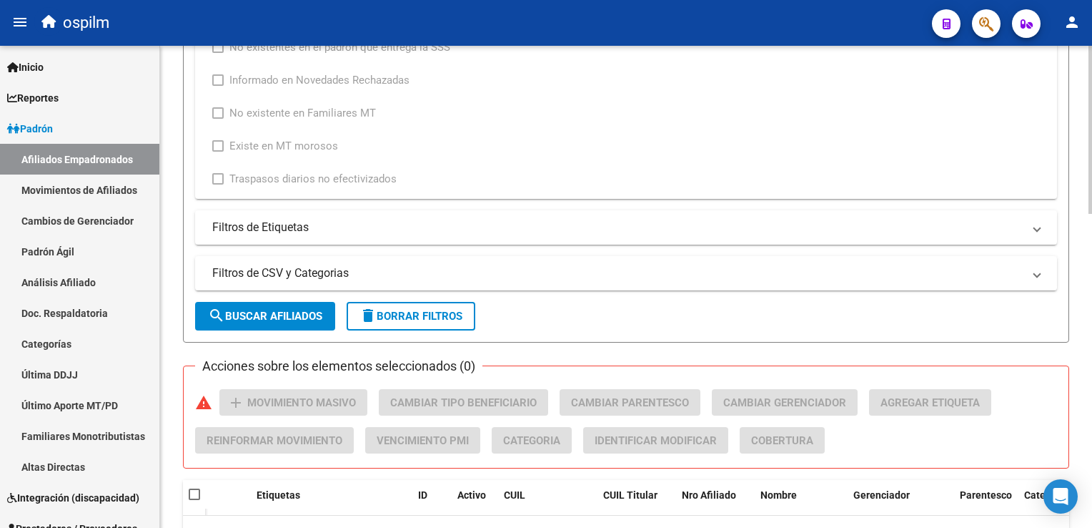
scroll to position [839, 0]
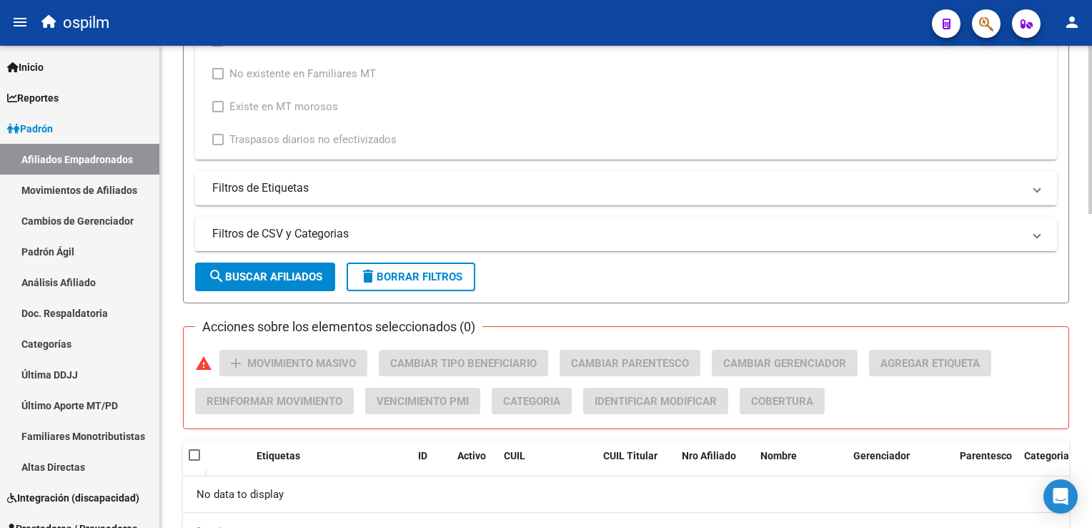
click at [1092, 343] on html "menu ospilm person Firma Express Inicio Calendario SSS Instructivos Contacto OS…" at bounding box center [546, 264] width 1092 height 528
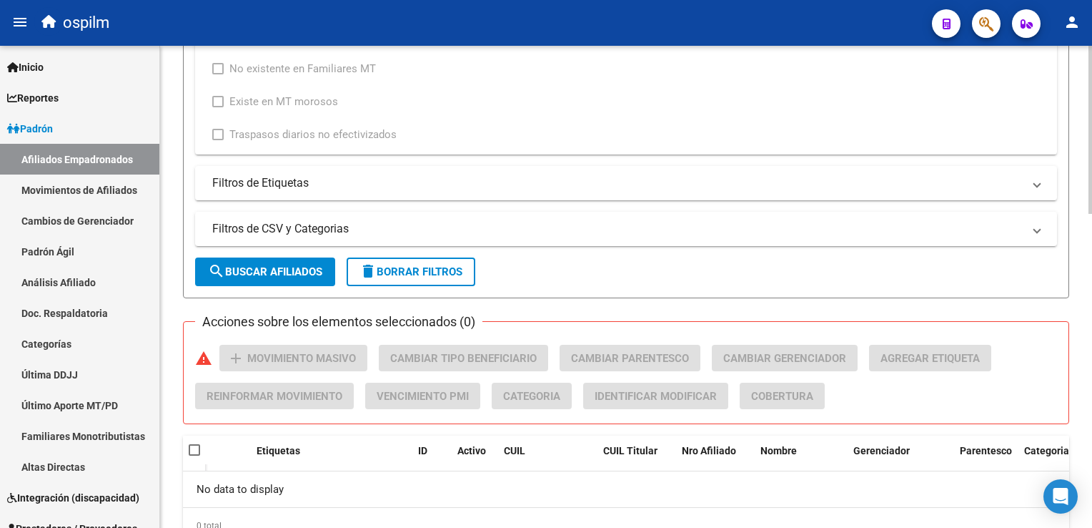
click at [299, 279] on button "search Buscar Afiliados" at bounding box center [265, 271] width 140 height 29
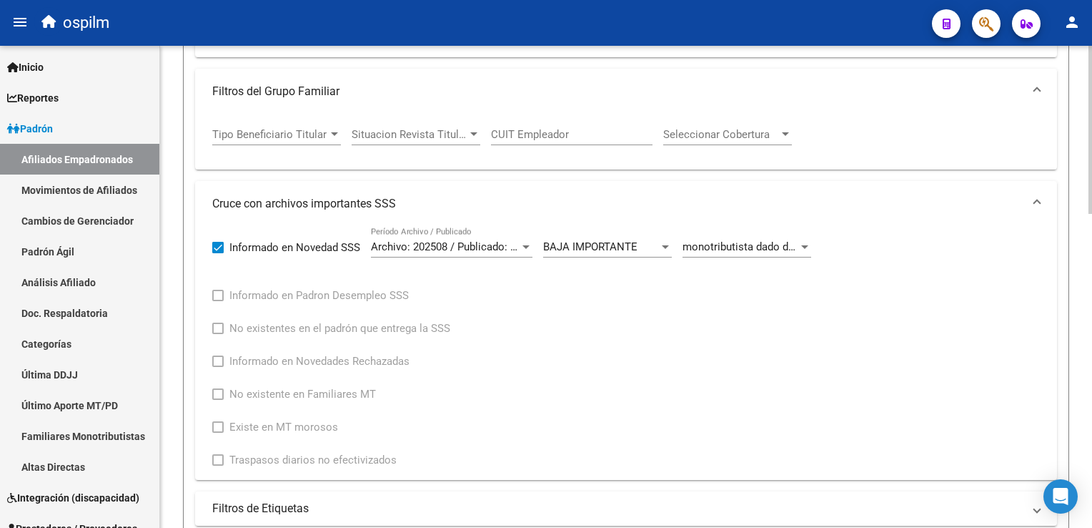
scroll to position [478, 0]
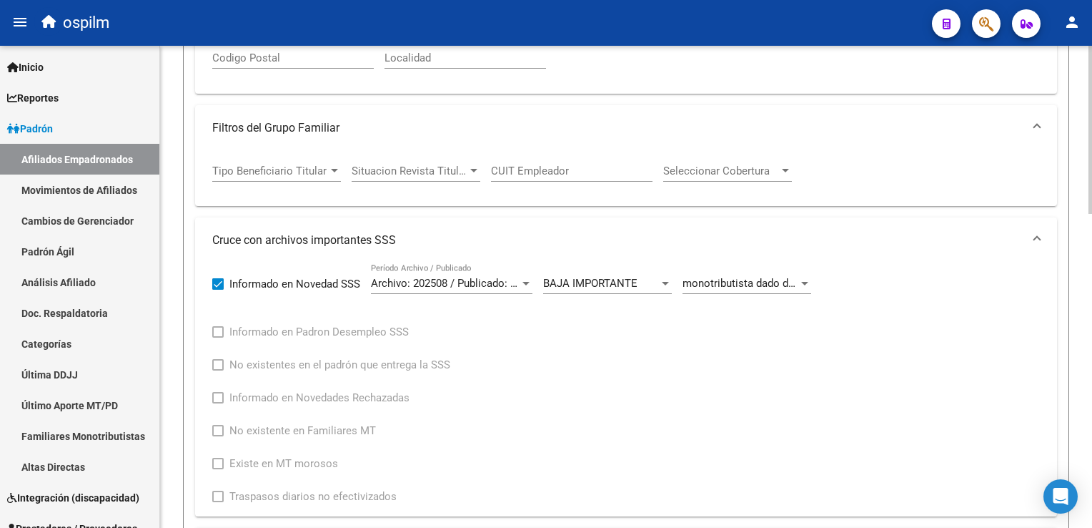
click at [1090, 224] on div at bounding box center [1091, 296] width 4 height 168
click at [734, 277] on span "monotributista dado de baja, informado por AFIP" at bounding box center [799, 283] width 232 height 13
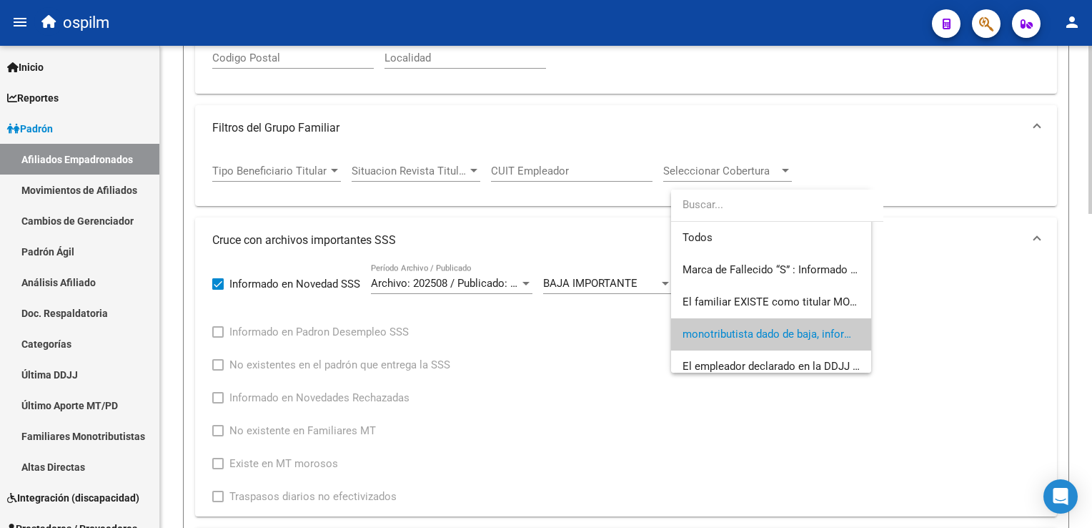
scroll to position [53, 0]
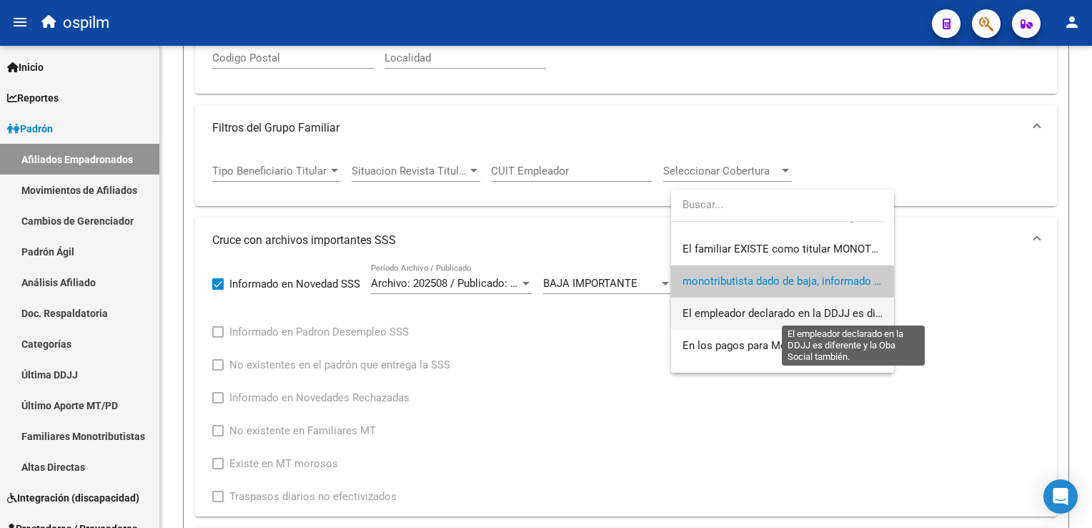
click at [758, 310] on span "El empleador declarado en la DDJJ es diferente y la Oba Social también." at bounding box center [855, 313] width 345 height 13
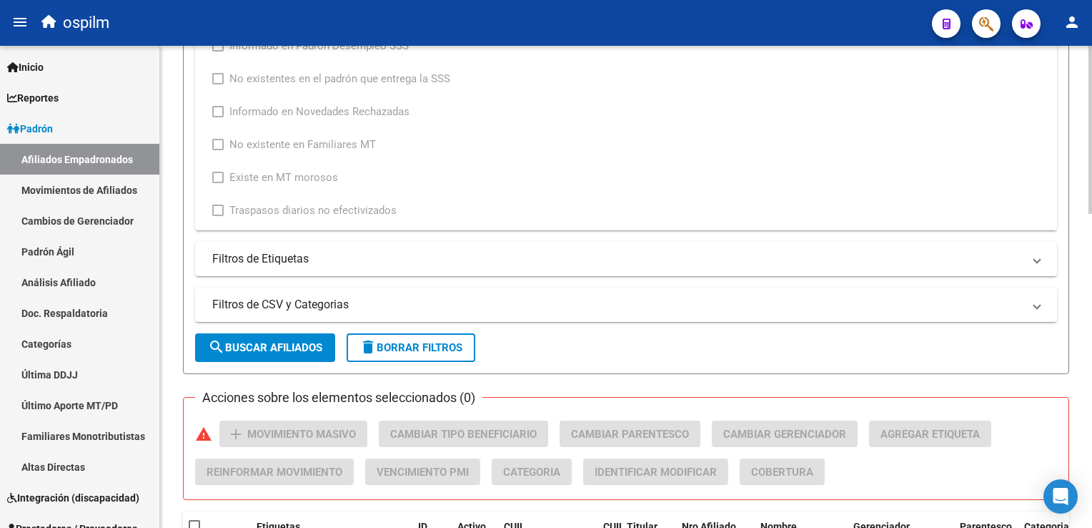
scroll to position [775, 0]
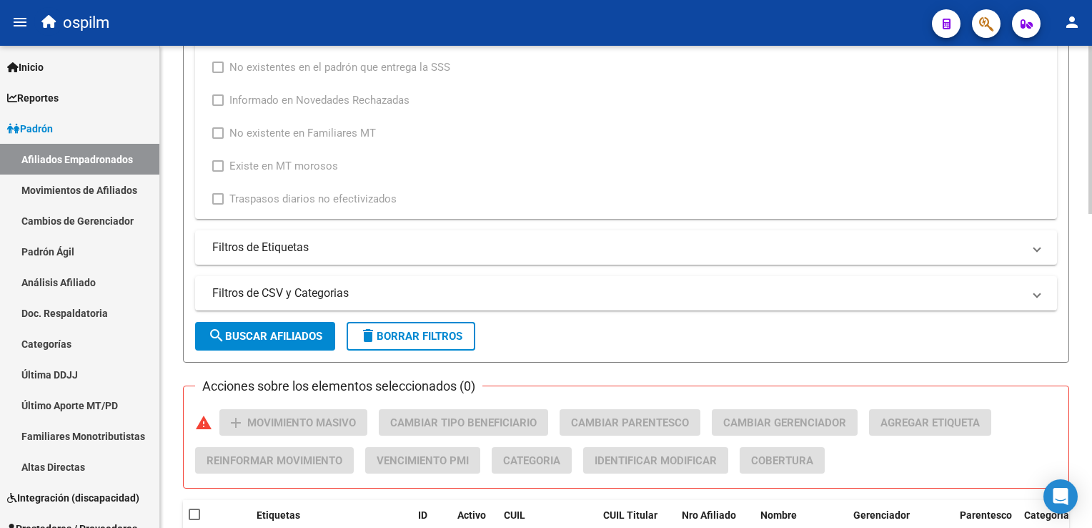
click at [1092, 319] on html "menu ospilm person Firma Express Inicio Calendario SSS Instructivos Contacto OS…" at bounding box center [546, 264] width 1092 height 528
click at [285, 324] on button "search Buscar Afiliados" at bounding box center [265, 336] width 140 height 29
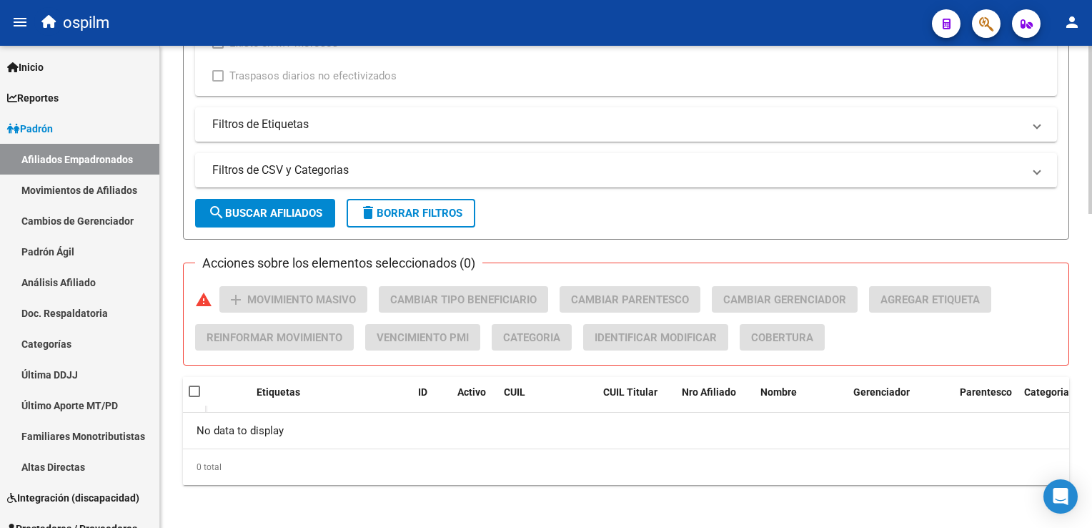
scroll to position [230, 0]
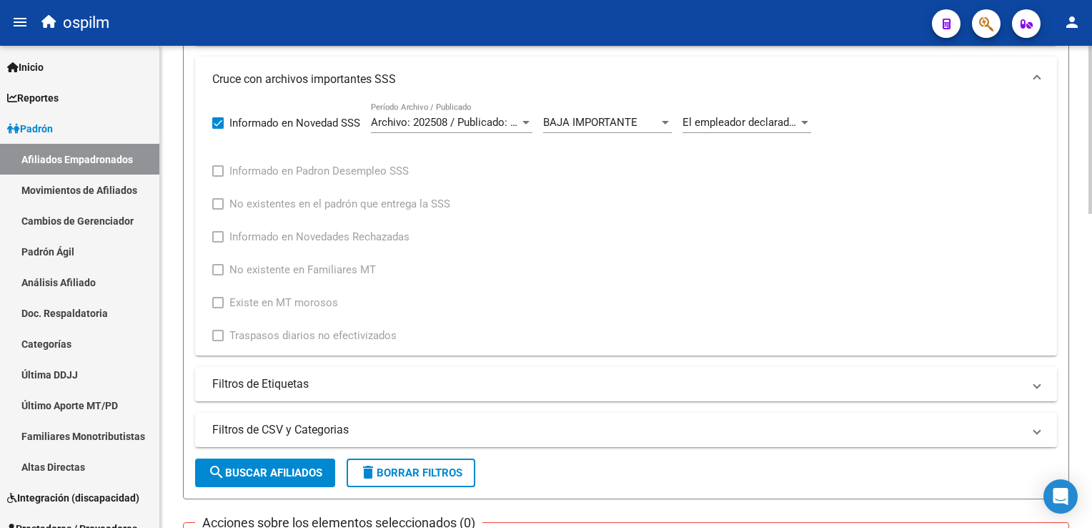
click at [1092, 285] on html "menu ospilm person Firma Express Inicio Calendario SSS Instructivos Contacto OS…" at bounding box center [546, 264] width 1092 height 528
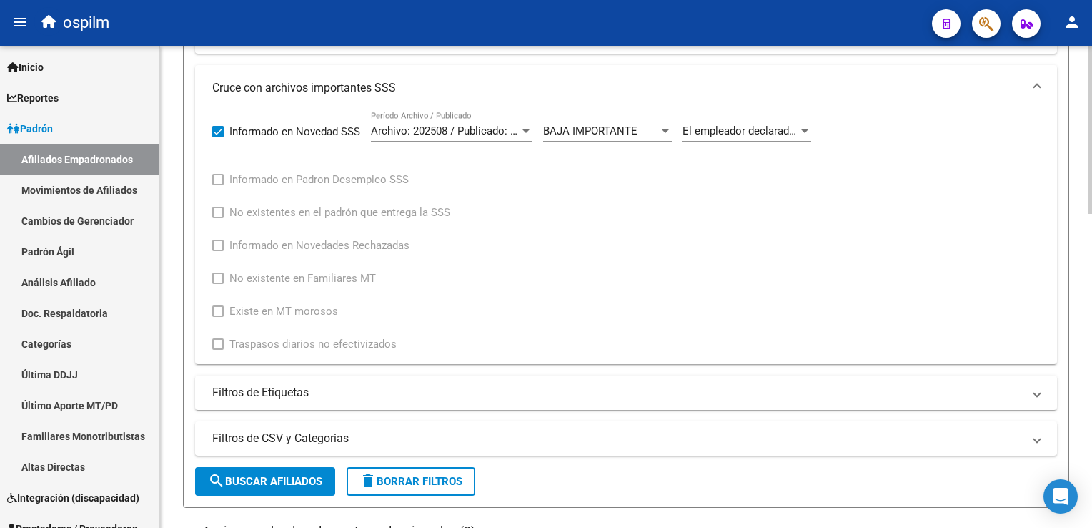
click at [735, 130] on span "El empleador declarado en la DDJJ es diferente y la Oba Social también." at bounding box center [855, 130] width 345 height 13
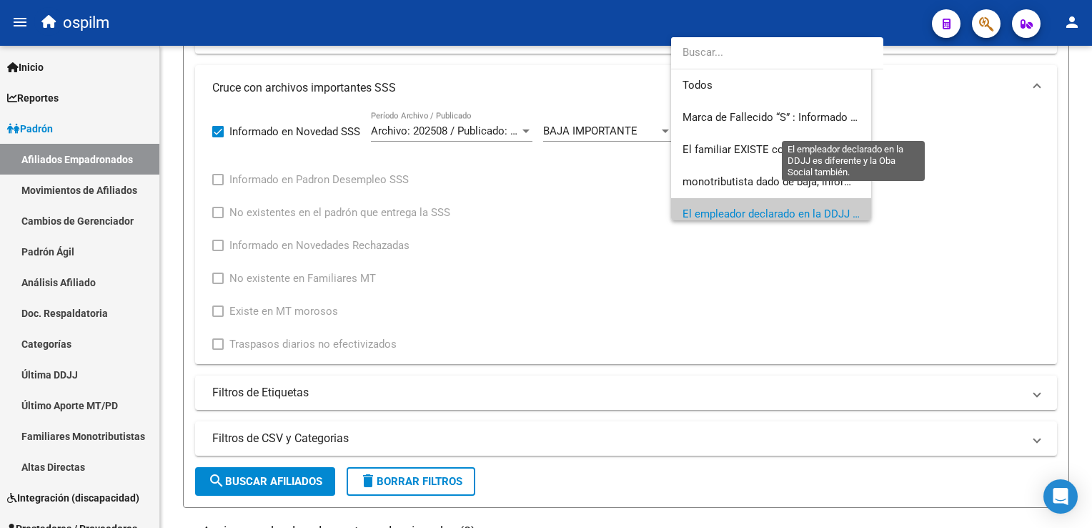
scroll to position [85, 0]
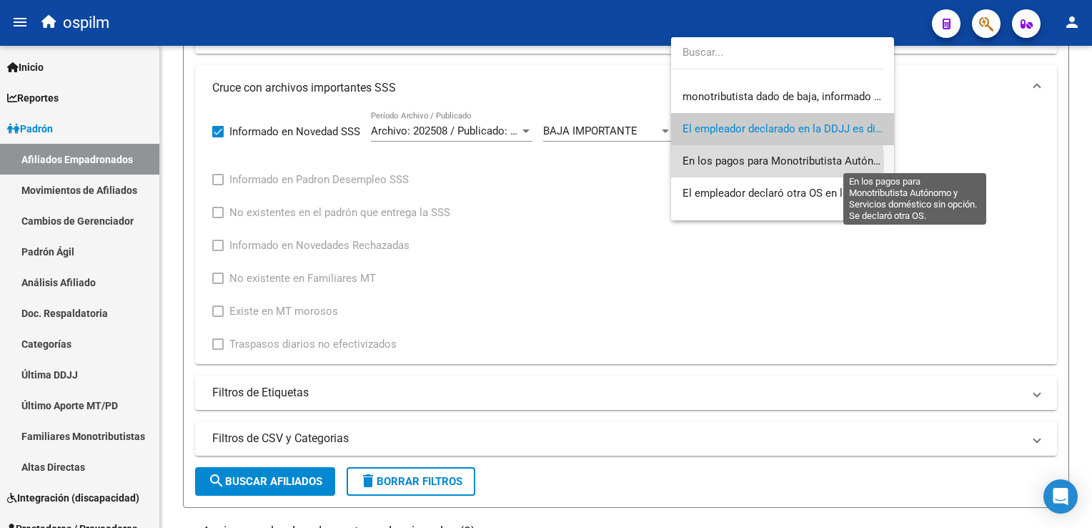
click at [752, 162] on span "En los pagos para Monotributista Autónomo y Servicios doméstico sin opción. Se …" at bounding box center [919, 160] width 473 height 13
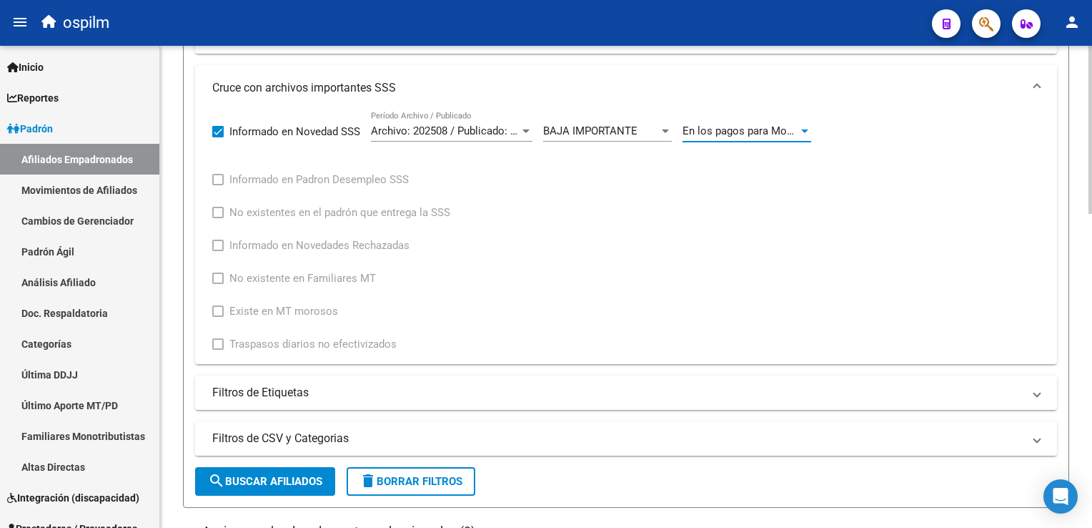
drag, startPoint x: 278, startPoint y: 480, endPoint x: 323, endPoint y: 453, distance: 52.6
click at [287, 475] on span "search Buscar Afiliados" at bounding box center [265, 481] width 114 height 13
drag, startPoint x: 1087, startPoint y: 277, endPoint x: 1084, endPoint y: 377, distance: 100.2
click at [1086, 380] on div "PADRON -> Afiliados Empadronados (alt+a) add Crear Afiliado file_download Expor…" at bounding box center [626, 107] width 932 height 1383
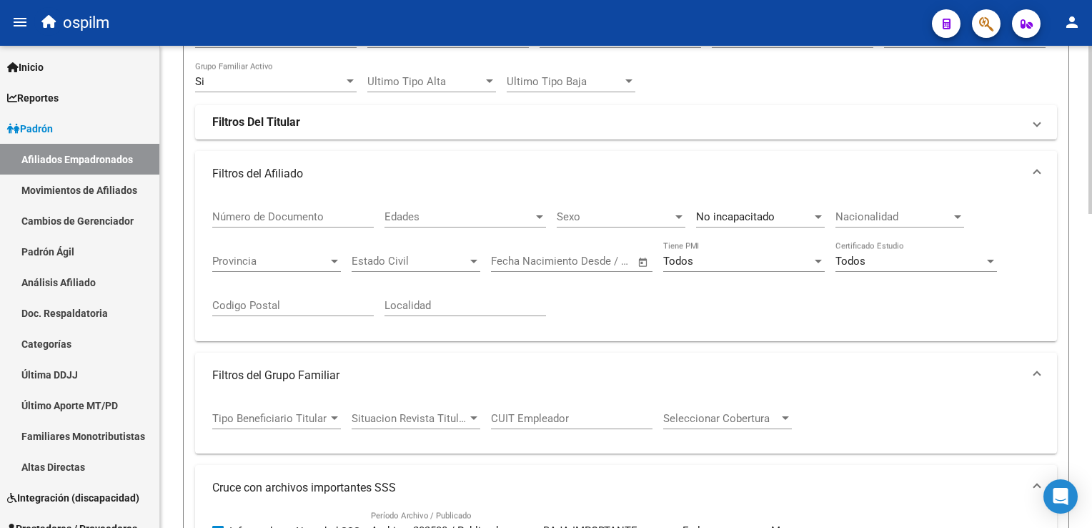
scroll to position [898, 0]
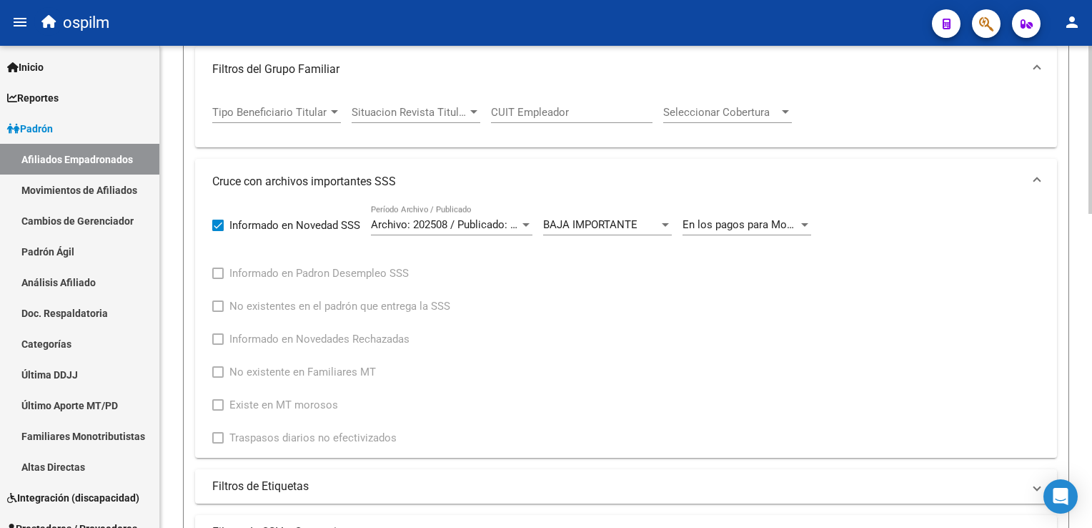
click at [1057, 250] on div "PADRON -> Afiliados Empadronados (alt+a) add Crear Afiliado file_download Expor…" at bounding box center [628, 201] width 936 height 1383
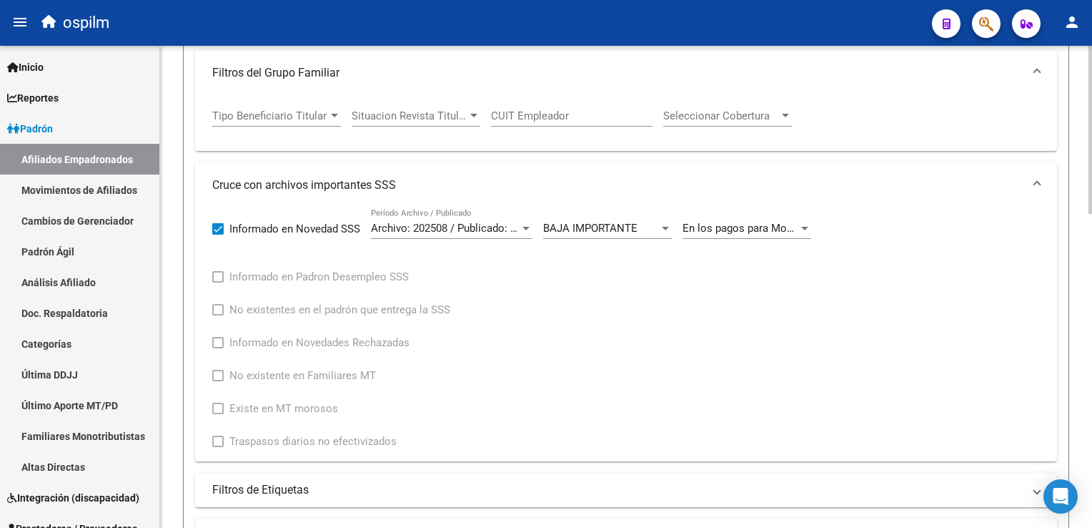
click at [756, 232] on div "En los pagos para Monotributista Autónomo y Servicios doméstico sin opción. Se …" at bounding box center [741, 228] width 116 height 13
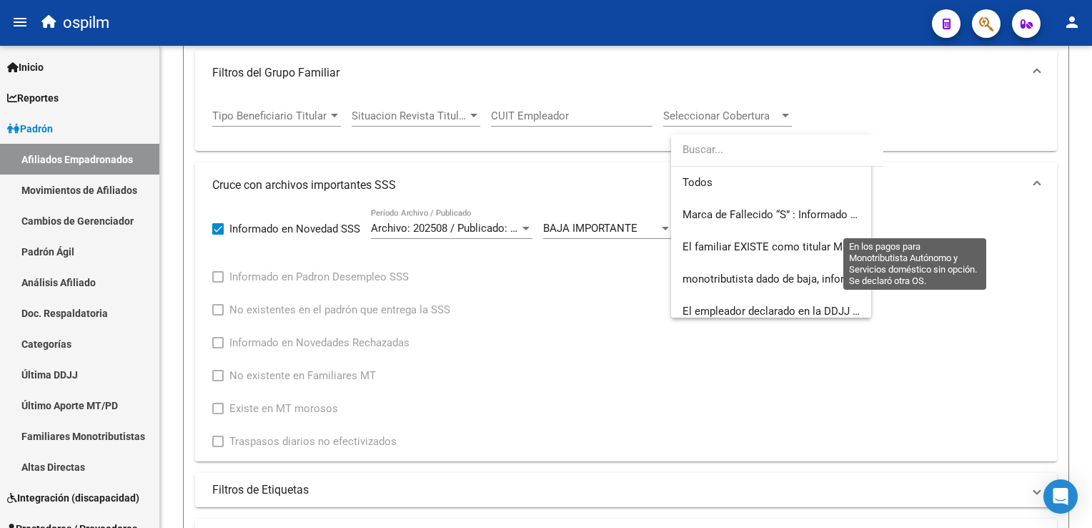
scroll to position [117, 0]
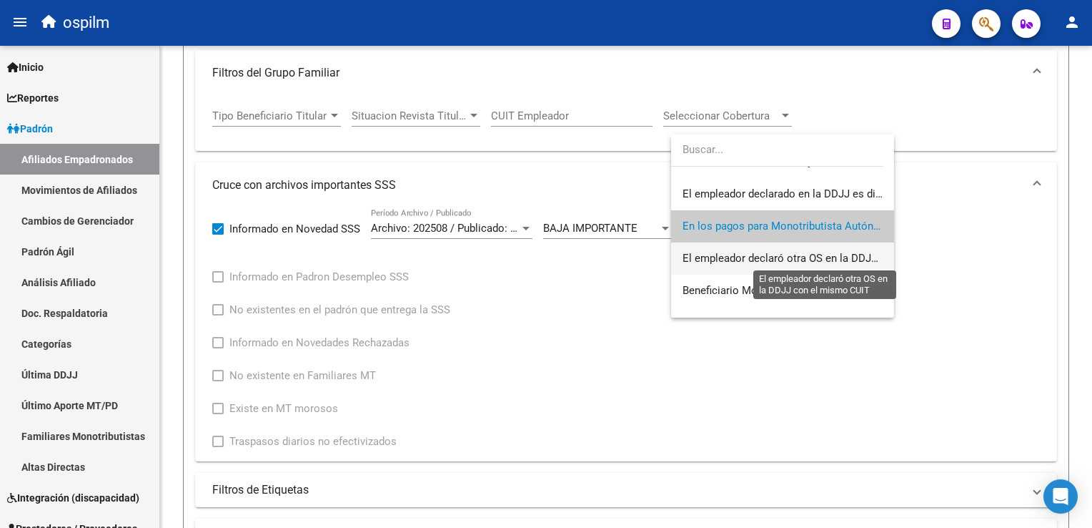
click at [791, 260] on span "El empleador declaró otra OS en la DDJJ con el mismo CUIT" at bounding box center [828, 258] width 290 height 13
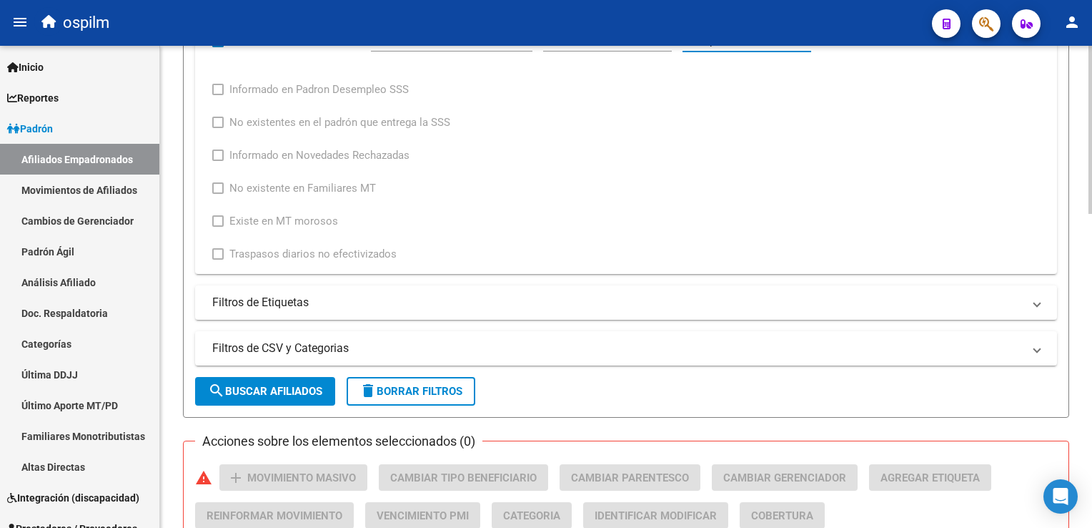
scroll to position [736, 0]
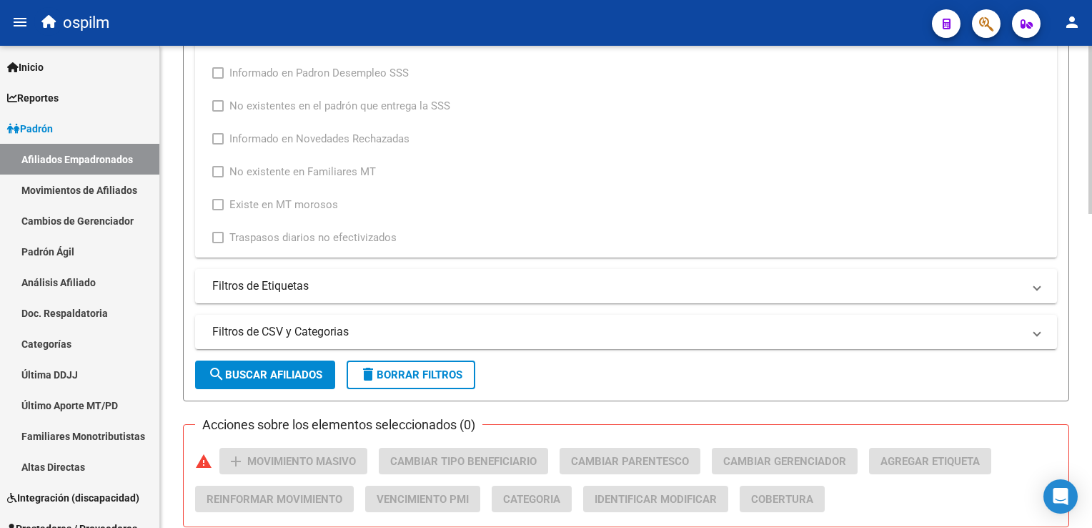
click at [1092, 310] on html "menu ospilm person Firma Express Inicio Calendario SSS Instructivos Contacto OS…" at bounding box center [546, 264] width 1092 height 528
click at [308, 364] on button "search Buscar Afiliados" at bounding box center [265, 374] width 140 height 29
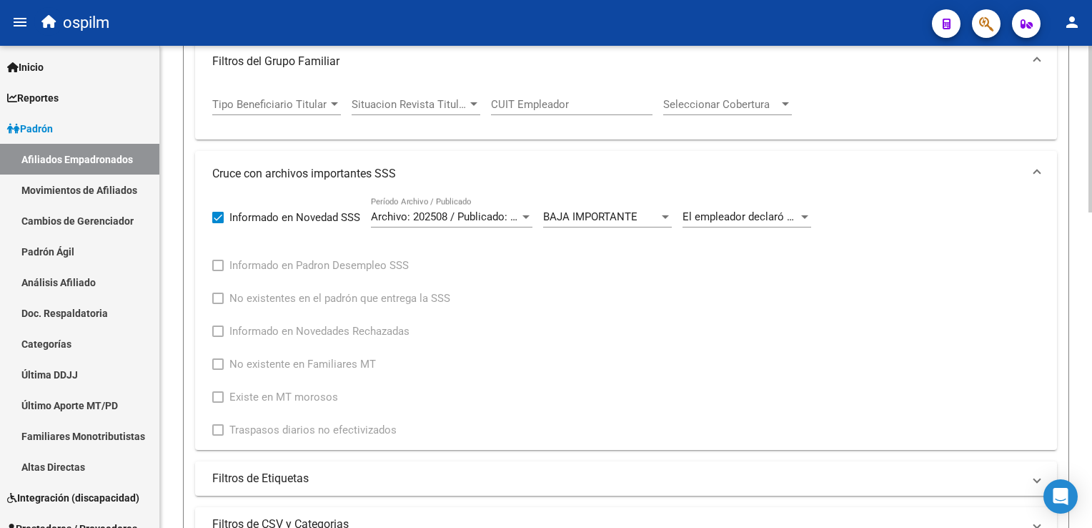
click at [1089, 246] on div at bounding box center [1091, 319] width 4 height 167
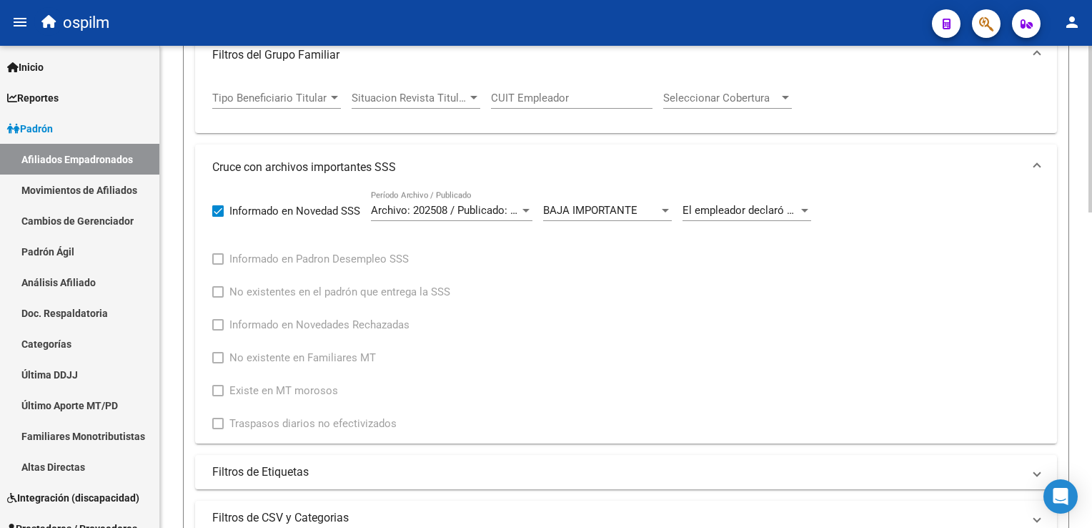
click at [757, 206] on span "El empleador declaró otra OS en la DDJJ con el mismo CUIT" at bounding box center [828, 210] width 290 height 13
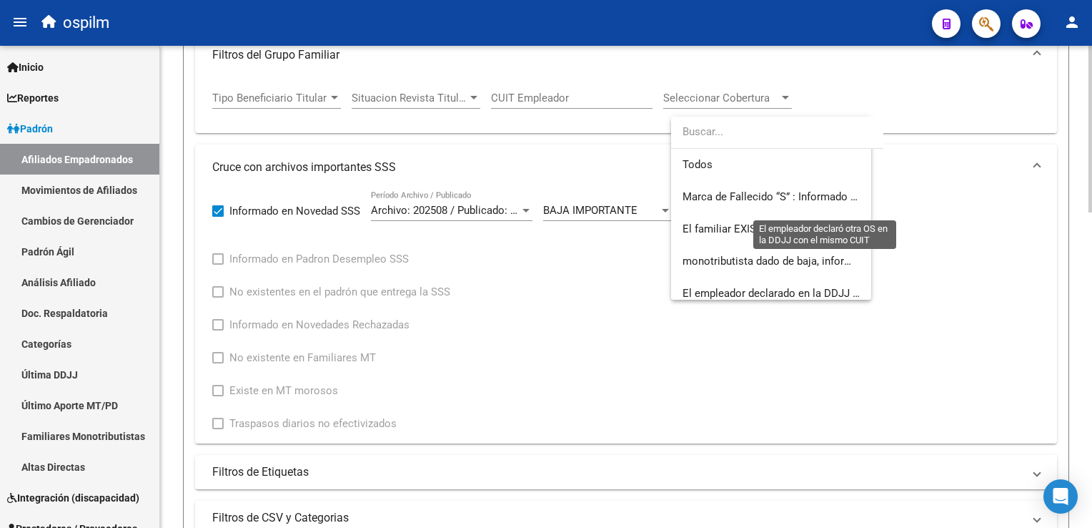
scroll to position [149, 0]
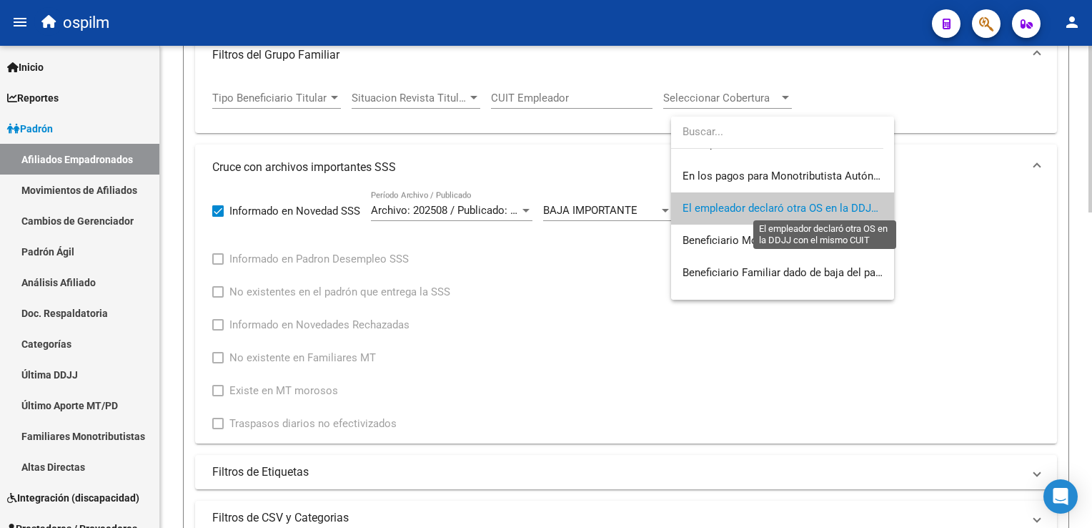
click at [757, 206] on span "El empleador declaró otra OS en la DDJJ con el mismo CUIT" at bounding box center [828, 208] width 290 height 13
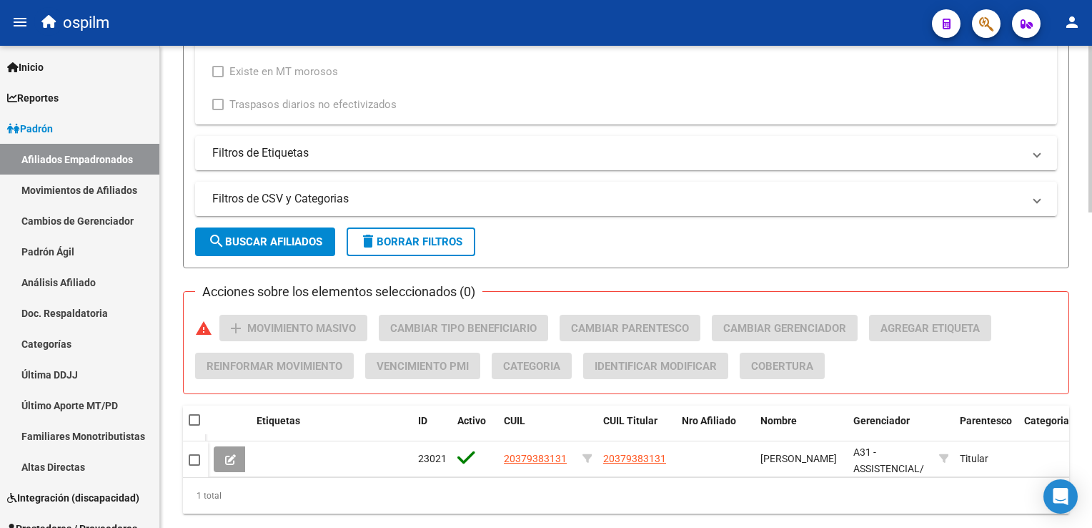
scroll to position [909, 0]
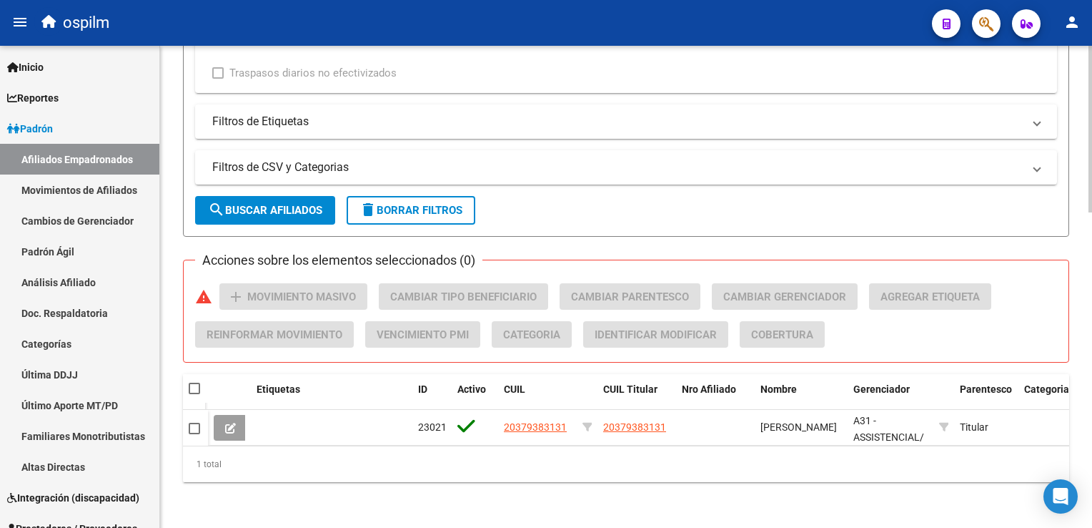
click at [1092, 388] on html "menu ospilm person Firma Express Inicio Calendario SSS Instructivos Contacto OS…" at bounding box center [546, 264] width 1092 height 528
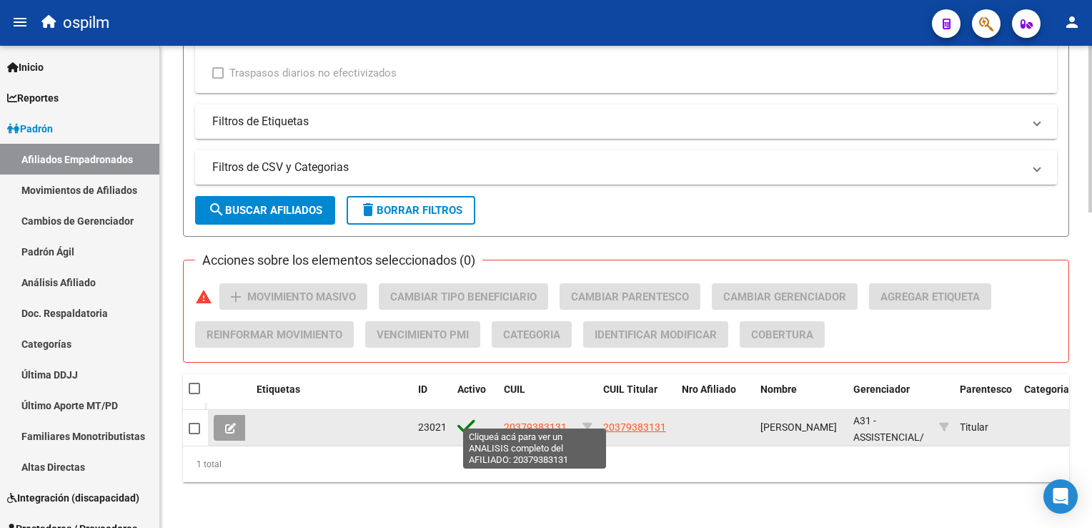
click at [517, 421] on span "20379383131" at bounding box center [535, 426] width 63 height 11
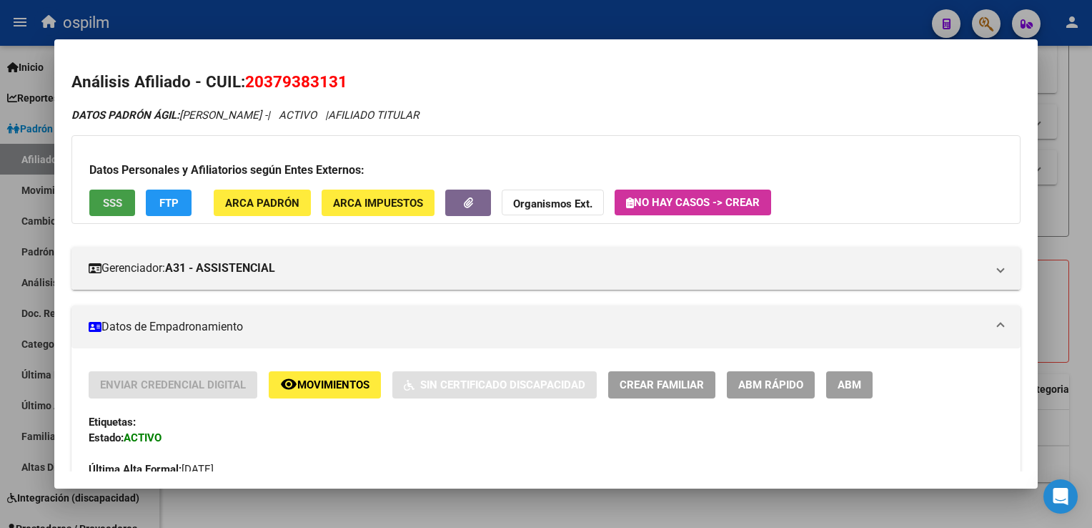
click at [112, 202] on span "SSS" at bounding box center [112, 203] width 19 height 13
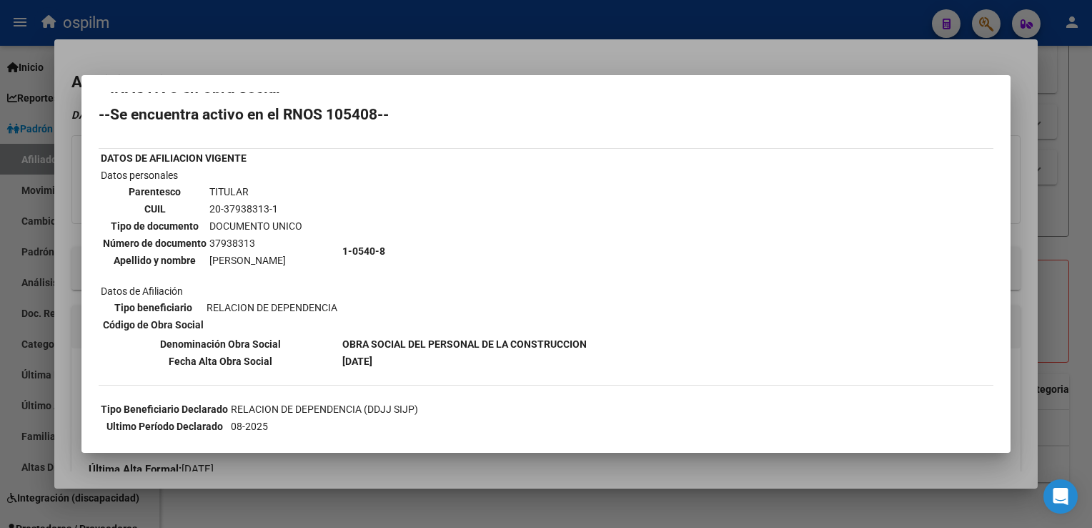
scroll to position [9, 0]
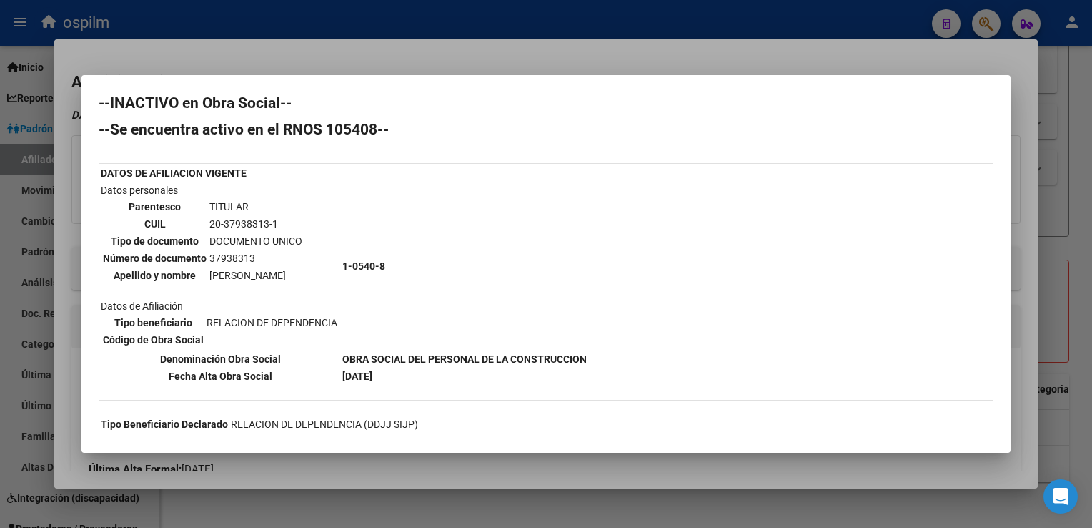
click at [440, 62] on div at bounding box center [546, 264] width 1092 height 528
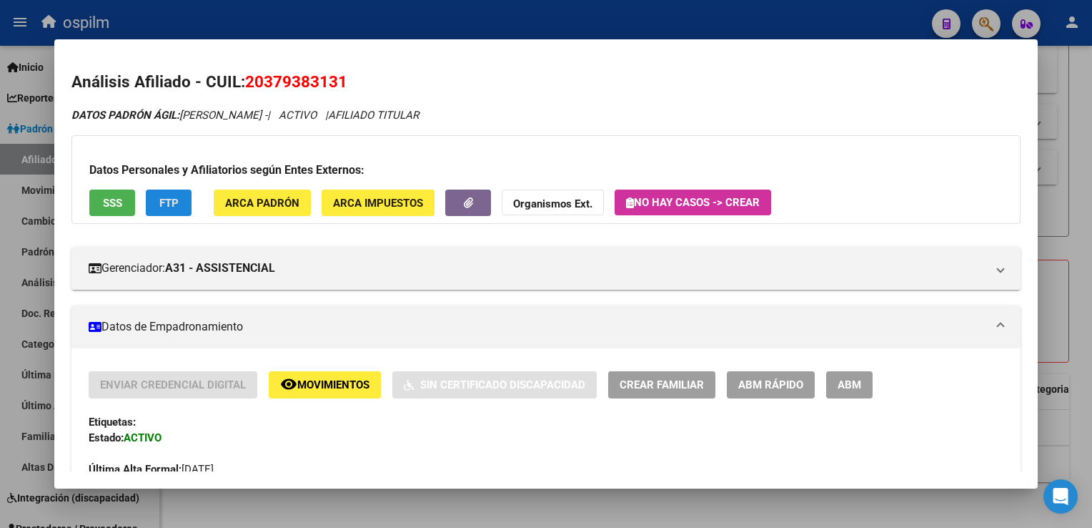
click at [176, 202] on span "FTP" at bounding box center [168, 203] width 19 height 13
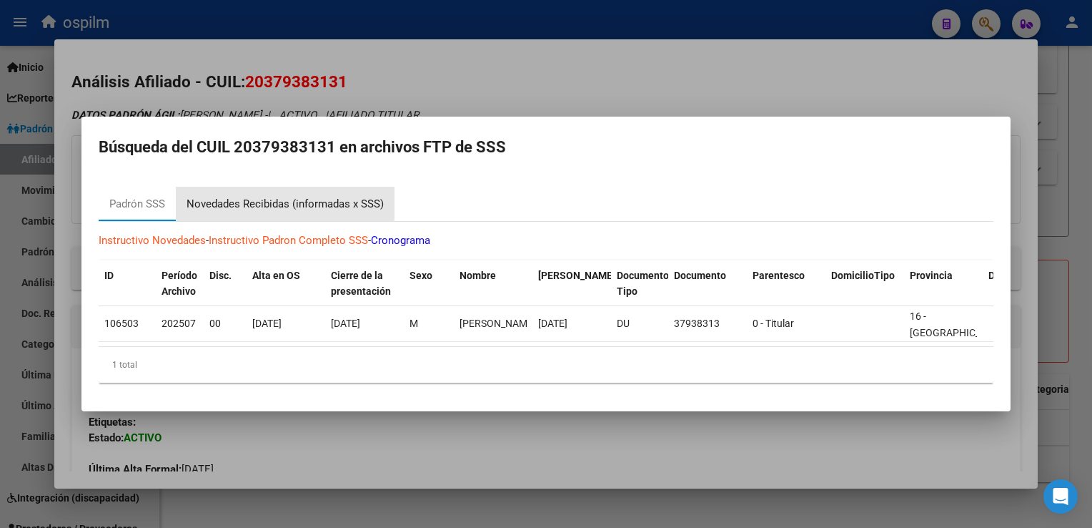
click at [229, 197] on div "Novedades Recibidas (informadas x SSS)" at bounding box center [285, 204] width 197 height 16
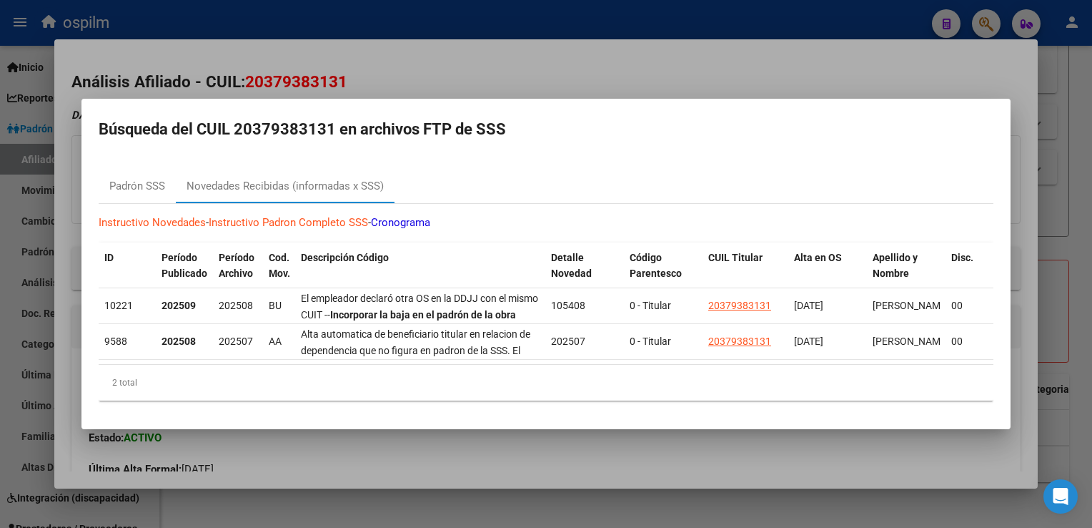
drag, startPoint x: 335, startPoint y: 122, endPoint x: 236, endPoint y: 124, distance: 98.7
click at [236, 124] on h2 "Búsqueda del CUIL 20379383131 en archivos FTP de SSS" at bounding box center [546, 129] width 895 height 27
copy h2 "20379383131"
drag, startPoint x: 408, startPoint y: 87, endPoint x: 400, endPoint y: 78, distance: 11.6
click at [408, 86] on div at bounding box center [546, 264] width 1092 height 528
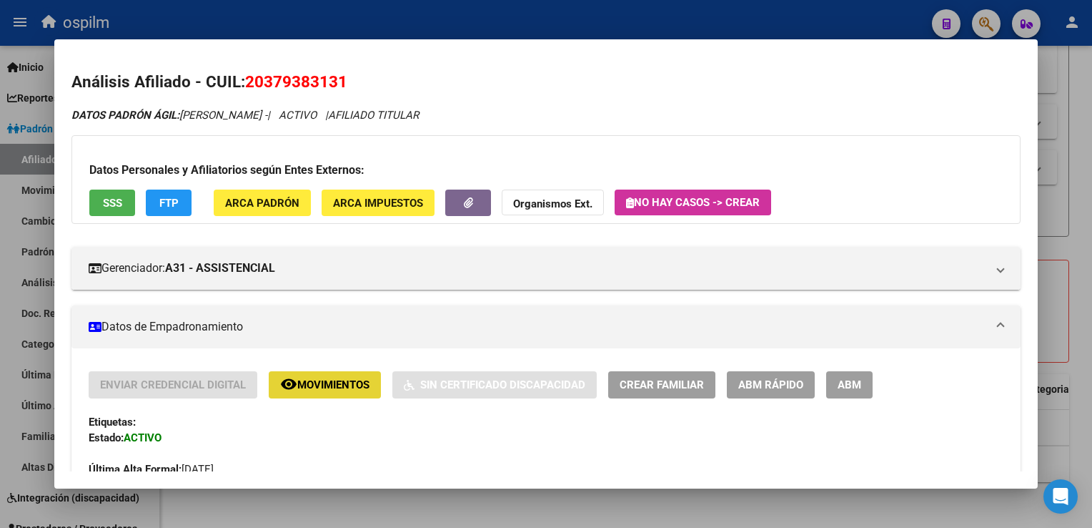
click at [312, 386] on span "Movimientos" at bounding box center [333, 385] width 72 height 13
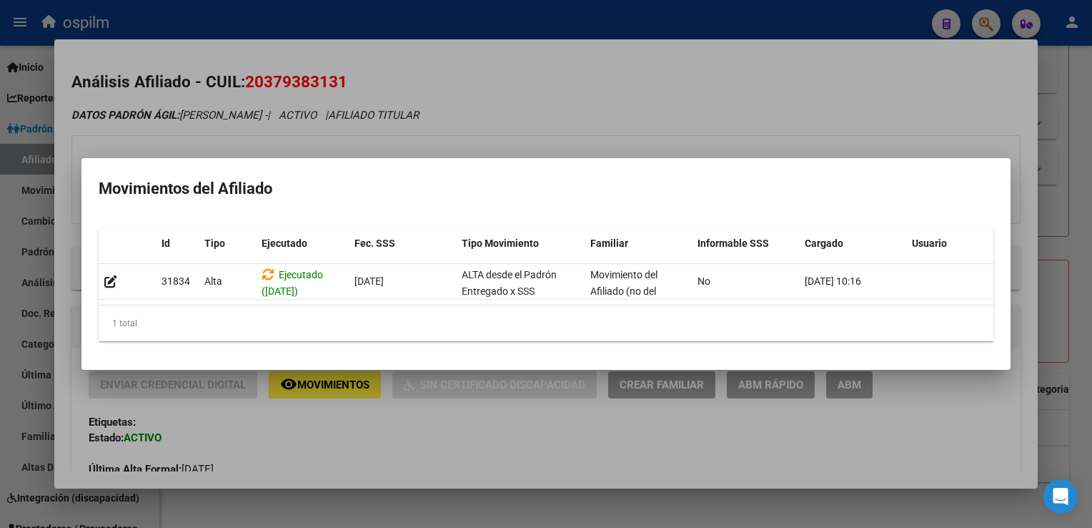
click at [527, 98] on div at bounding box center [546, 264] width 1092 height 528
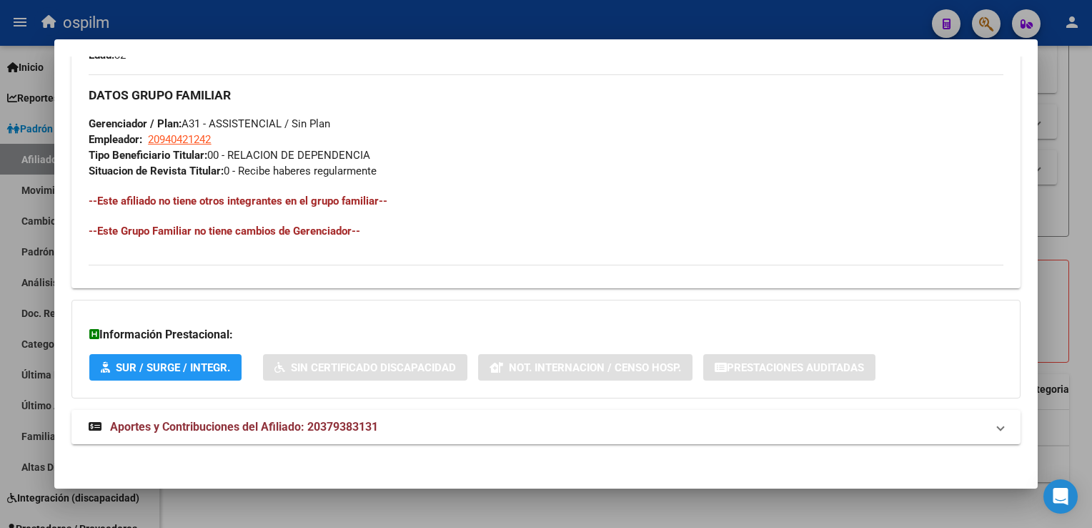
scroll to position [671, 0]
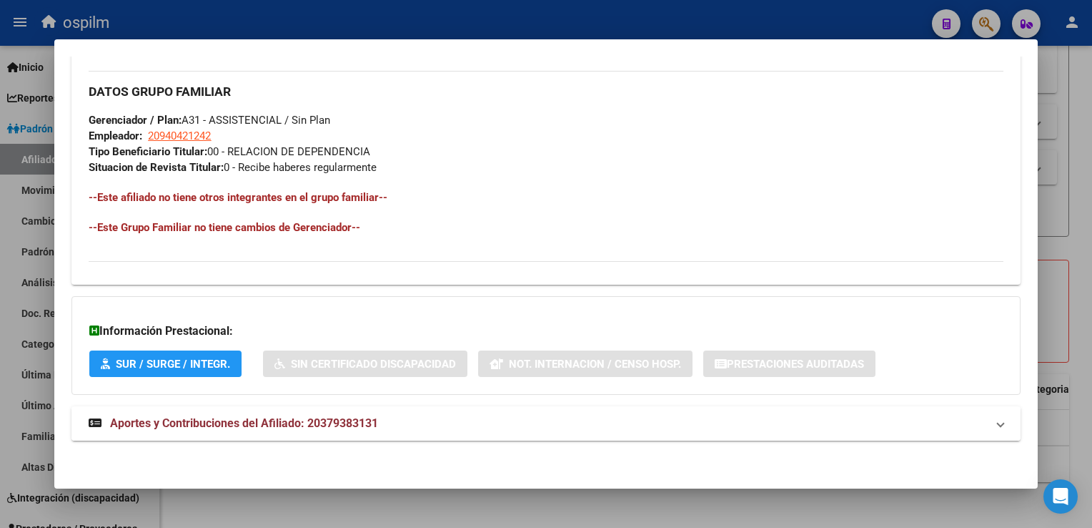
click at [224, 423] on span "Aportes y Contribuciones del Afiliado: 20379383131" at bounding box center [244, 423] width 268 height 14
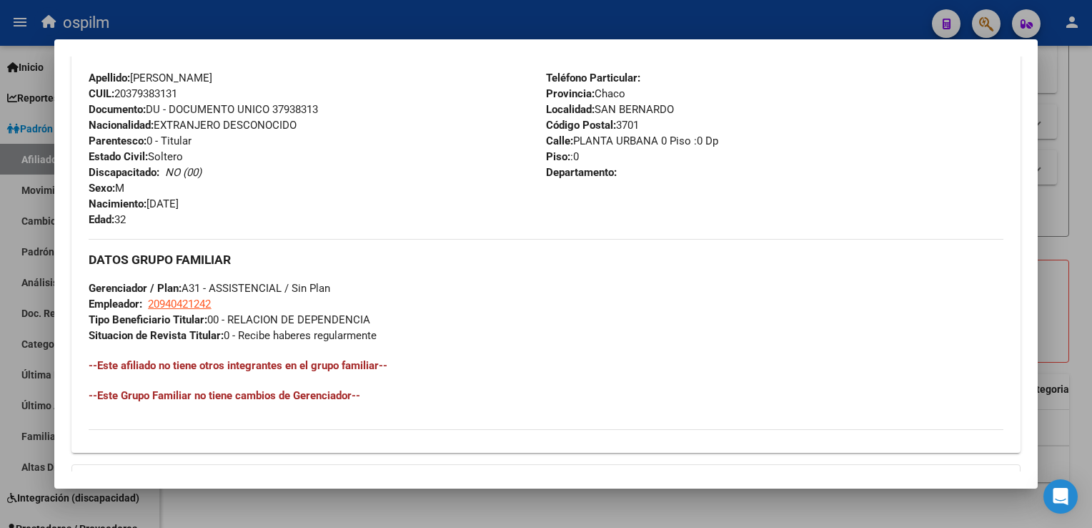
scroll to position [0, 0]
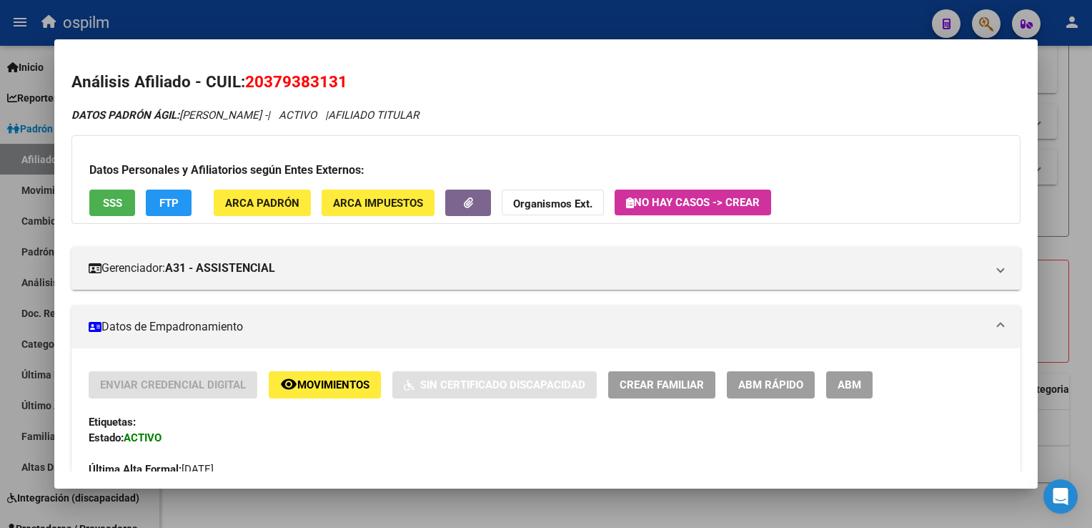
click at [183, 203] on button "FTP" at bounding box center [169, 202] width 46 height 26
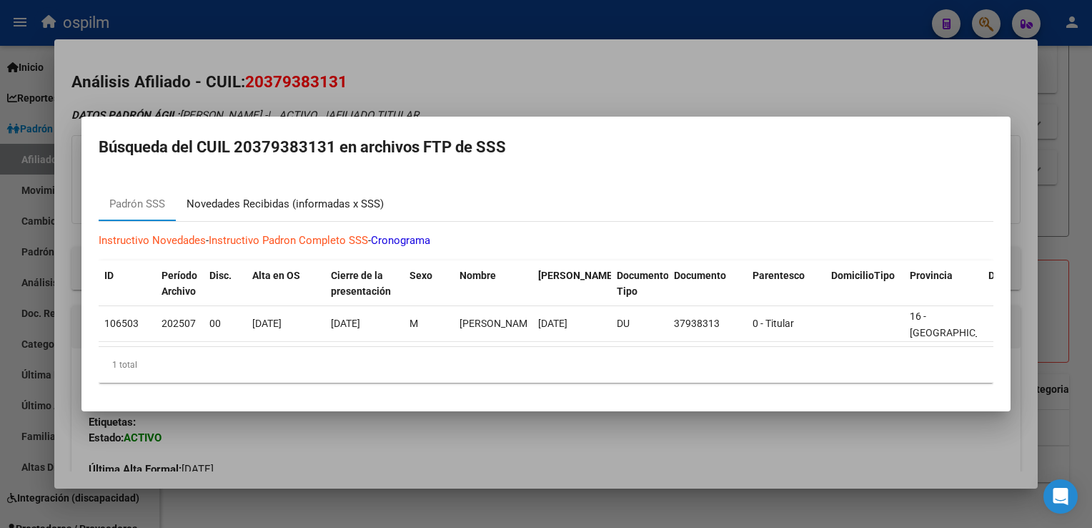
click at [262, 199] on div "Novedades Recibidas (informadas x SSS)" at bounding box center [285, 204] width 197 height 16
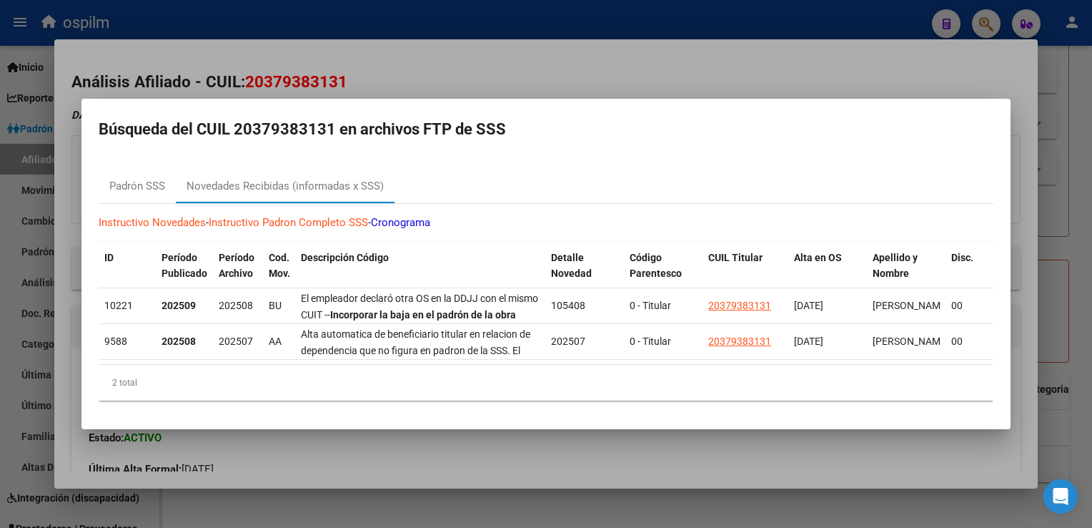
click at [540, 54] on div at bounding box center [546, 264] width 1092 height 528
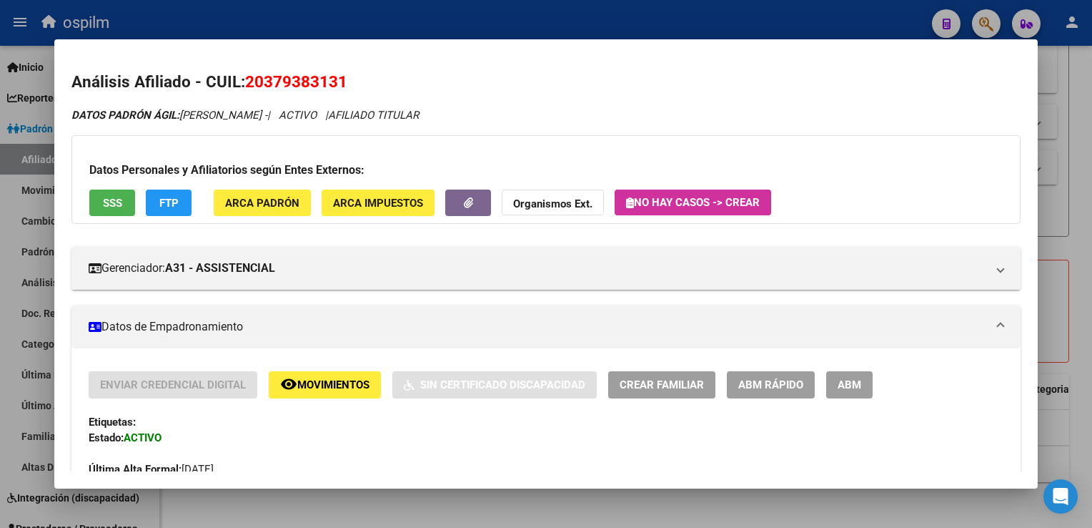
drag, startPoint x: 350, startPoint y: 79, endPoint x: 243, endPoint y: 84, distance: 107.3
click at [237, 85] on h2 "Análisis Afiliado - CUIL: 20379383131" at bounding box center [545, 82] width 949 height 24
click at [415, 79] on h2 "Análisis Afiliado - CUIL: 20379383131" at bounding box center [545, 82] width 949 height 24
drag, startPoint x: 351, startPoint y: 83, endPoint x: 250, endPoint y: 89, distance: 101.7
click at [250, 89] on h2 "Análisis Afiliado - CUIL: 20379383131" at bounding box center [545, 82] width 949 height 24
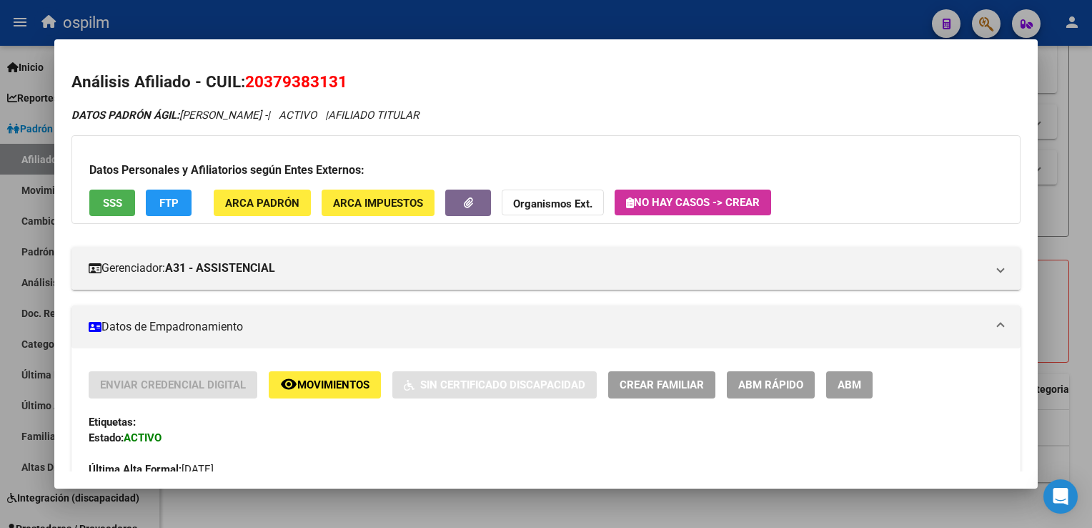
copy span "20379383131"
click at [122, 216] on button "SSS" at bounding box center [112, 202] width 46 height 26
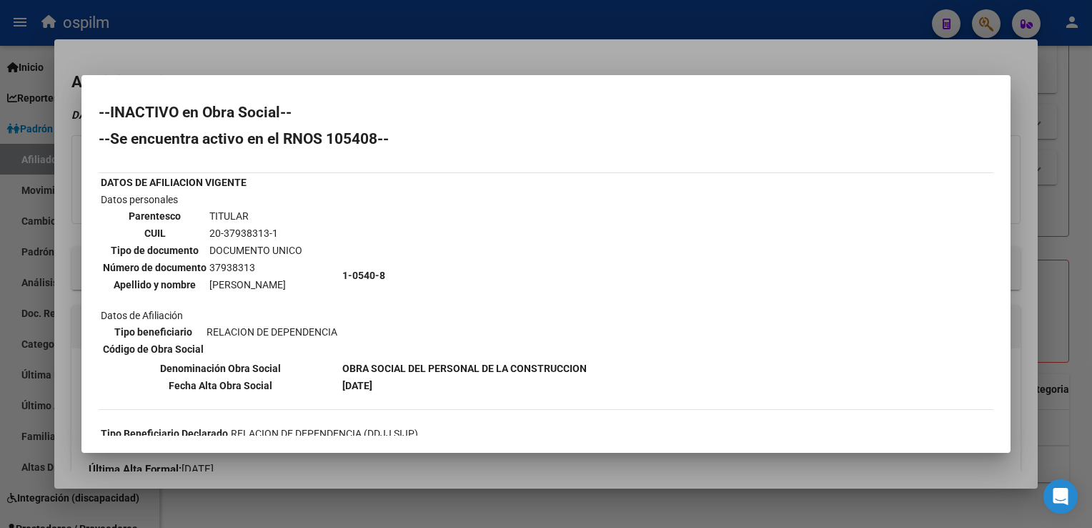
drag, startPoint x: 696, startPoint y: 54, endPoint x: 392, endPoint y: 74, distance: 304.5
click at [691, 54] on div at bounding box center [546, 264] width 1092 height 528
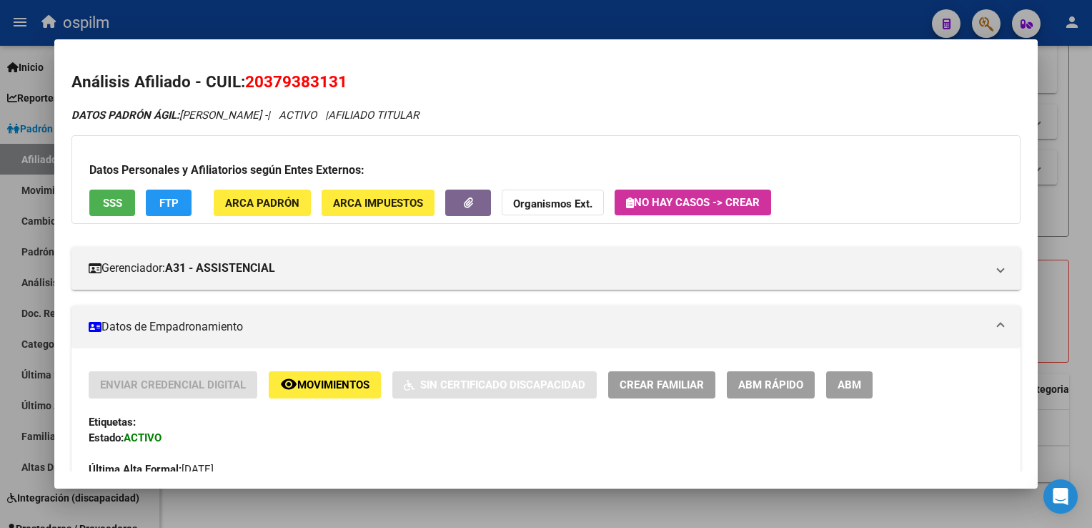
click at [1075, 132] on div at bounding box center [546, 264] width 1092 height 528
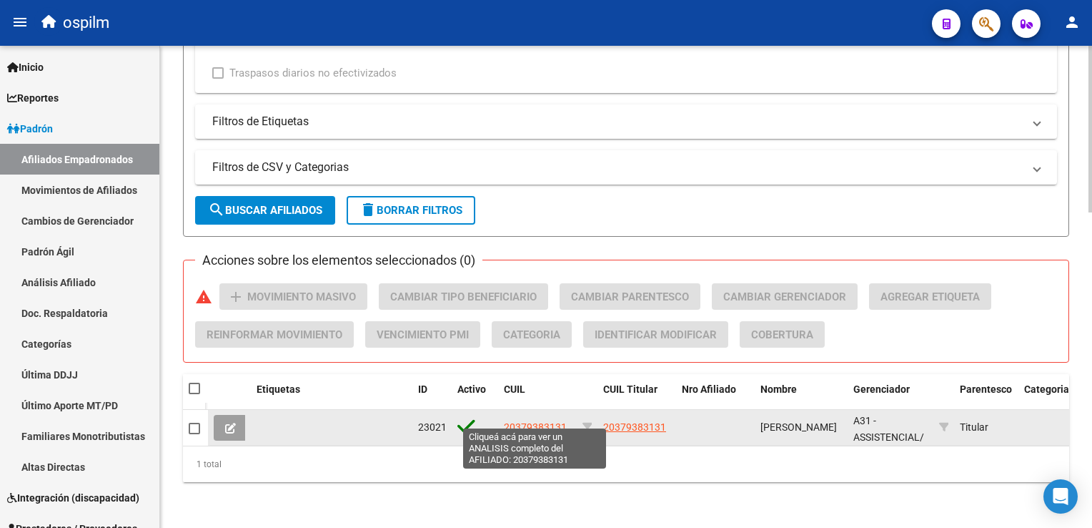
click at [561, 421] on span "20379383131" at bounding box center [535, 426] width 63 height 11
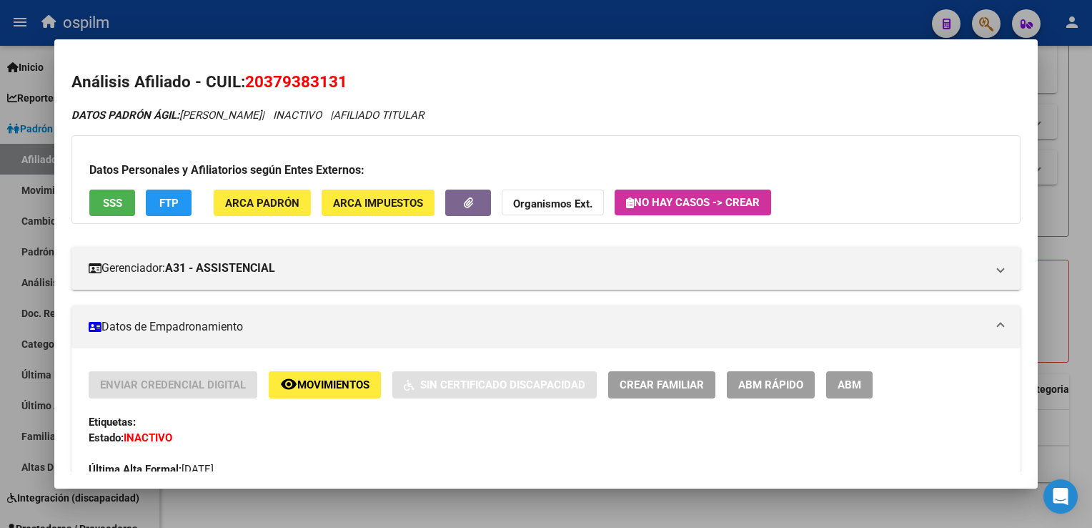
click at [335, 379] on span "Movimientos" at bounding box center [333, 385] width 72 height 13
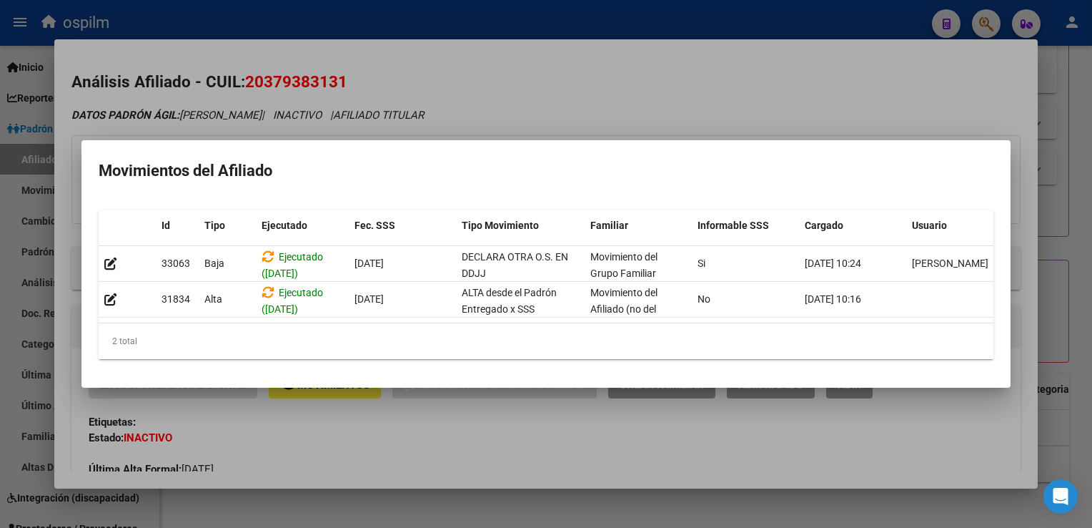
drag, startPoint x: 733, startPoint y: 44, endPoint x: 776, endPoint y: 118, distance: 85.6
click at [732, 45] on div at bounding box center [546, 264] width 1092 height 528
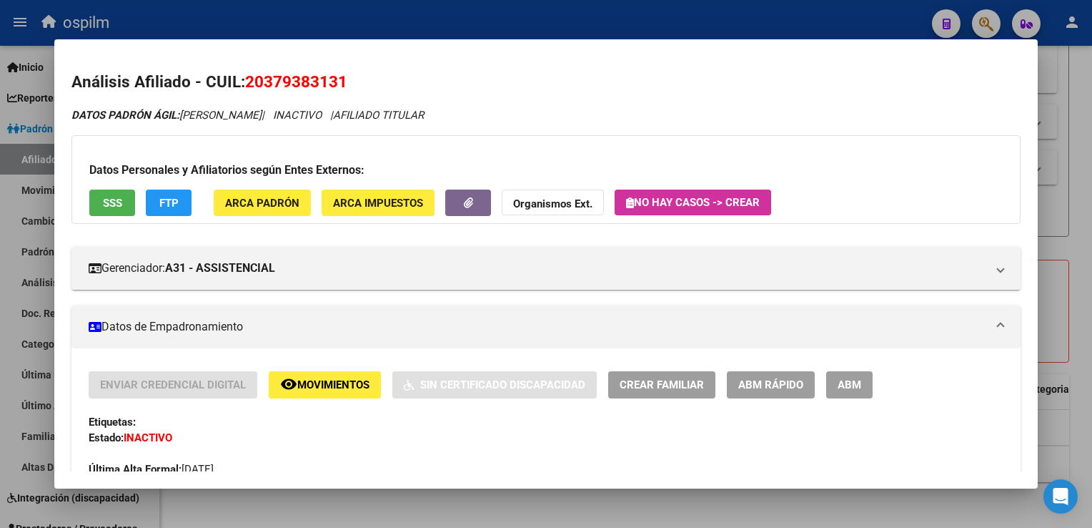
click at [1082, 213] on div at bounding box center [546, 264] width 1092 height 528
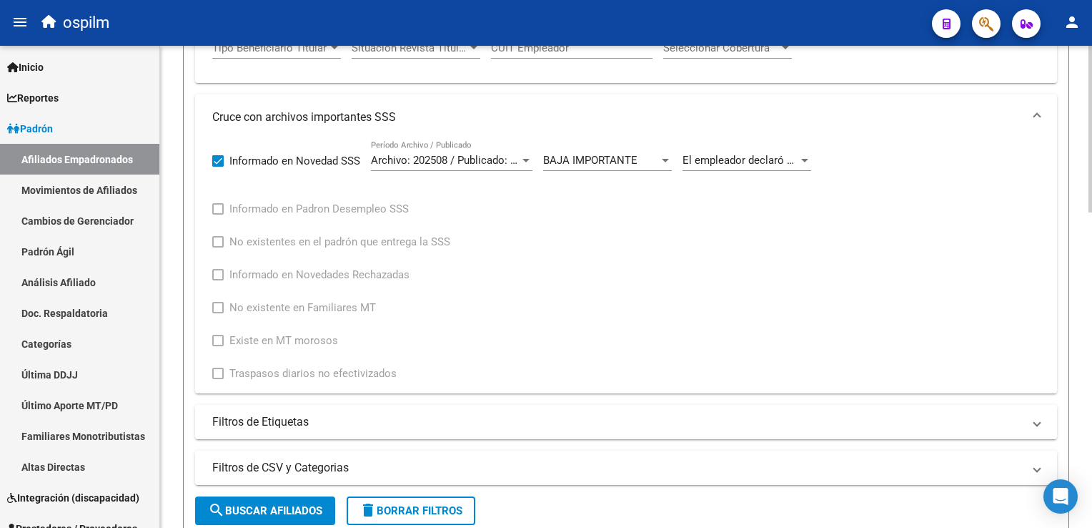
scroll to position [595, 0]
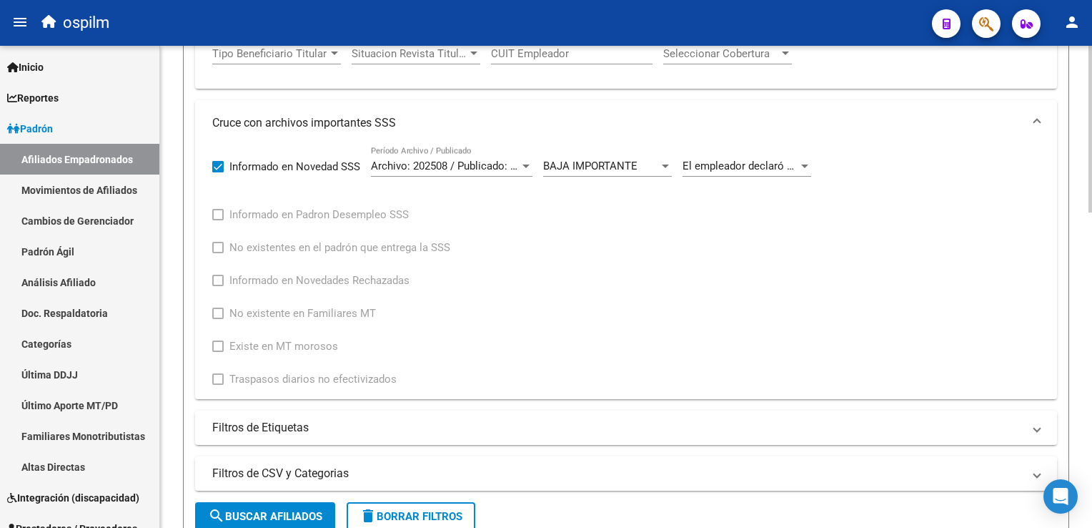
click at [1069, 273] on div "PADRON -> Afiliados Empadronados (alt+a) add Crear Afiliado file_download Expor…" at bounding box center [628, 142] width 936 height 1383
click at [764, 167] on span "El empleador declaró otra OS en la DDJJ con el mismo CUIT" at bounding box center [828, 165] width 290 height 13
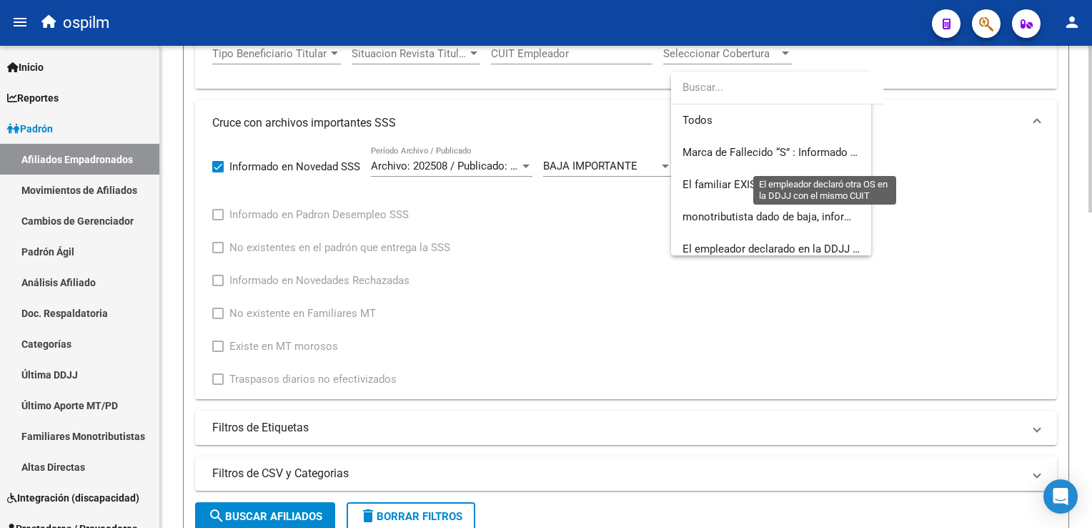
scroll to position [149, 0]
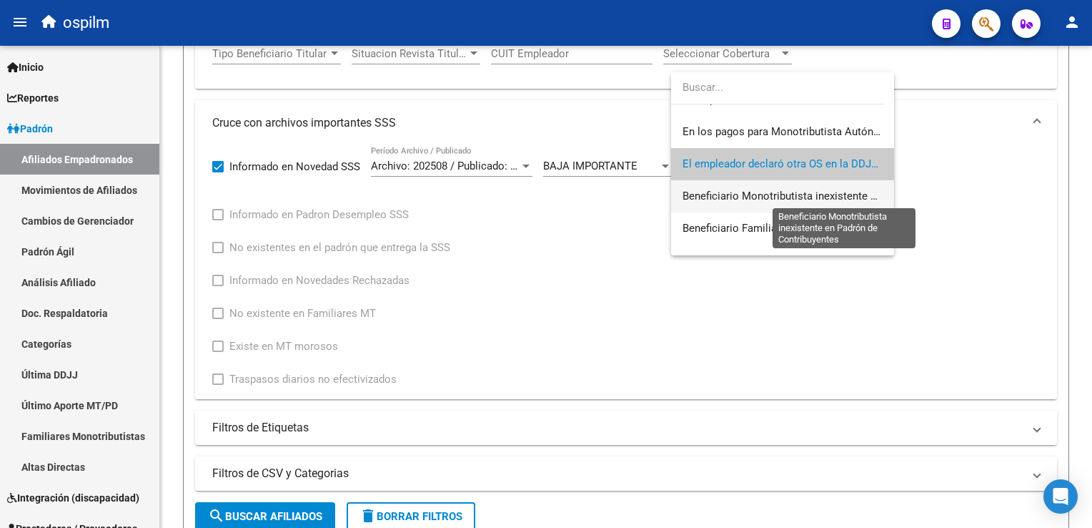
click at [736, 193] on span "Beneficiario Monotributista inexistente en Padrón de Contribuyentes" at bounding box center [845, 195] width 325 height 13
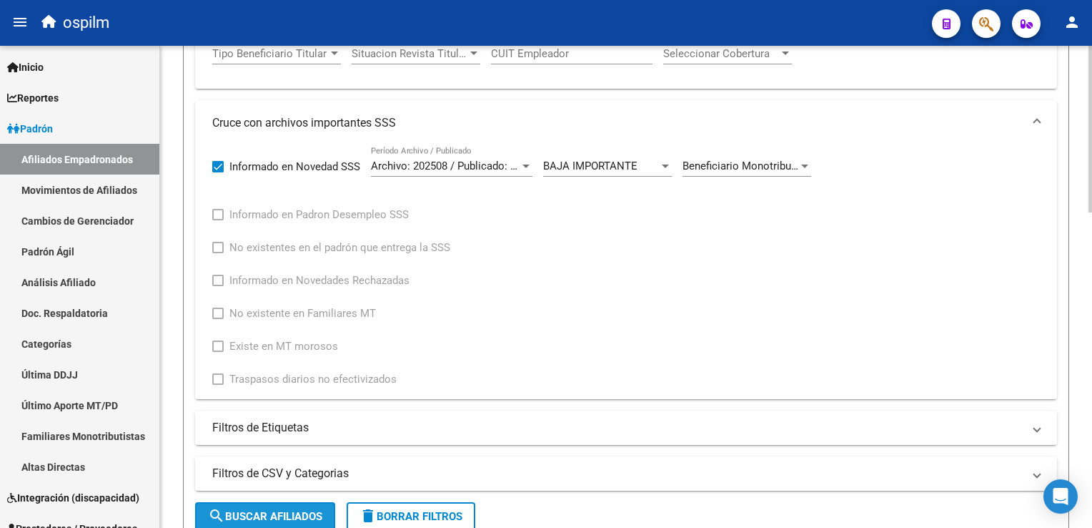
click at [281, 510] on span "search Buscar Afiliados" at bounding box center [265, 516] width 114 height 13
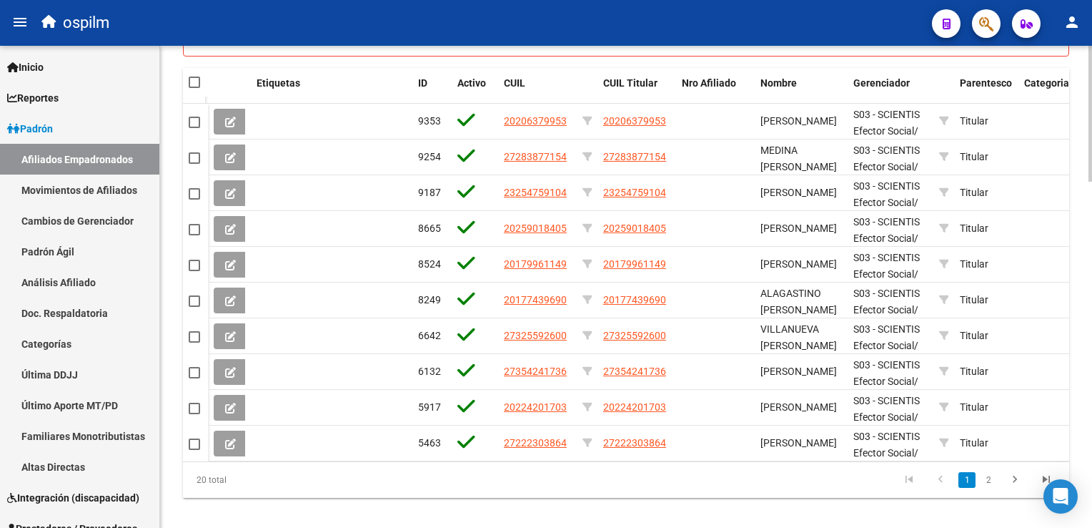
scroll to position [1230, 0]
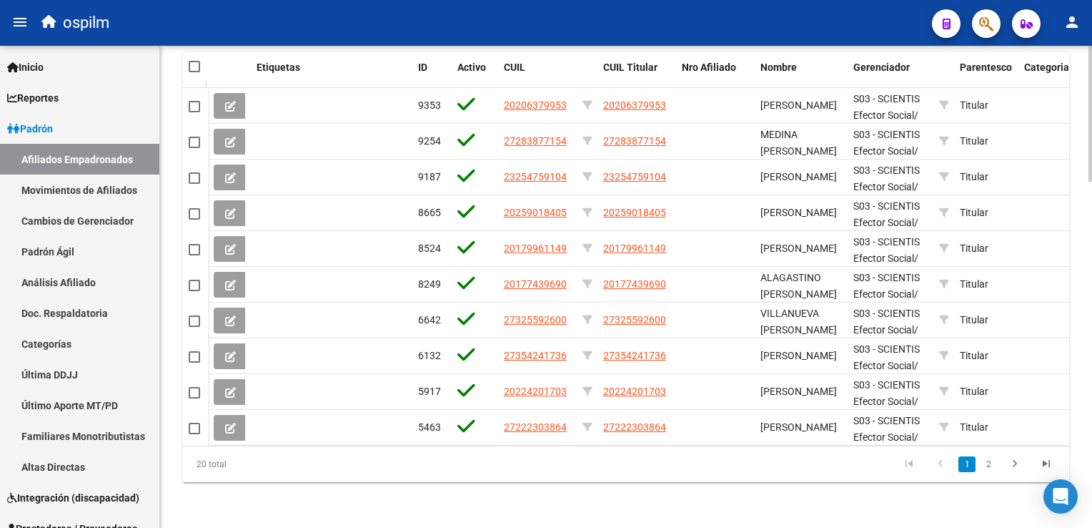
click at [1092, 414] on html "menu ospilm person Firma Express Inicio Calendario SSS Instructivos Contacto OS…" at bounding box center [546, 264] width 1092 height 528
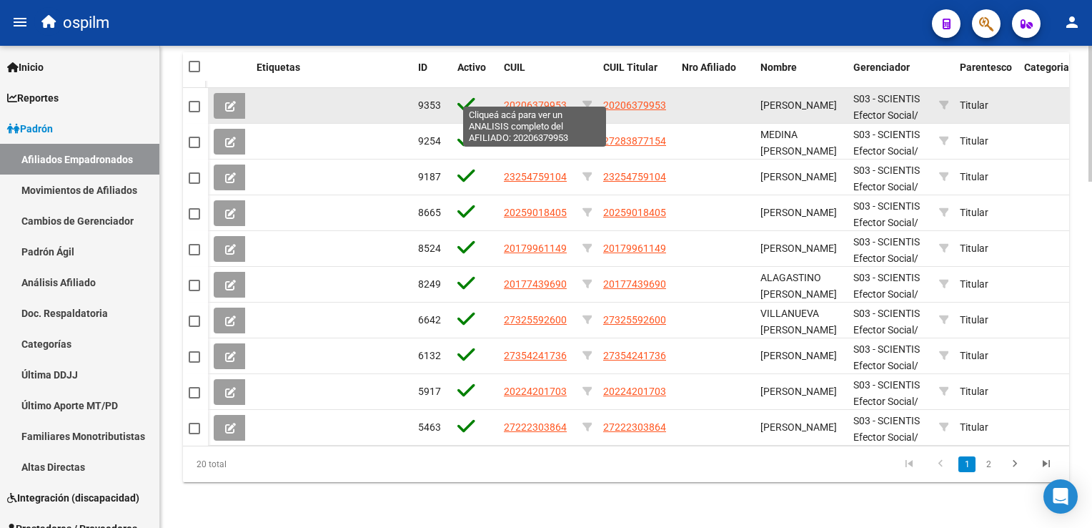
click at [546, 99] on span "20206379953" at bounding box center [535, 104] width 63 height 11
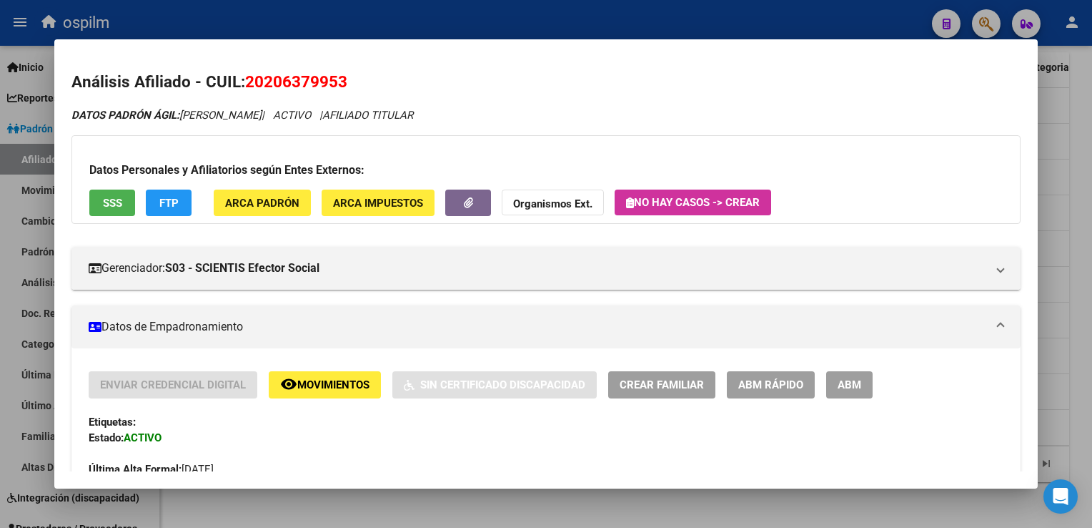
drag, startPoint x: 312, startPoint y: 84, endPoint x: 240, endPoint y: 90, distance: 72.4
click at [240, 90] on h2 "Análisis Afiliado - CUIL: 20206379953" at bounding box center [545, 82] width 949 height 24
copy h2 "20206379953"
click at [103, 214] on button "SSS" at bounding box center [112, 202] width 46 height 26
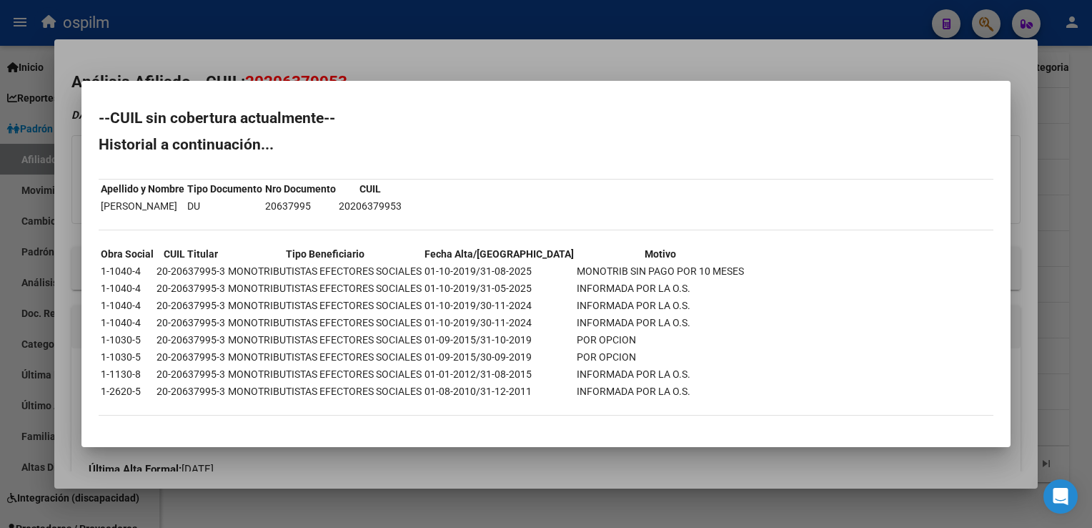
click at [490, 54] on div at bounding box center [546, 264] width 1092 height 528
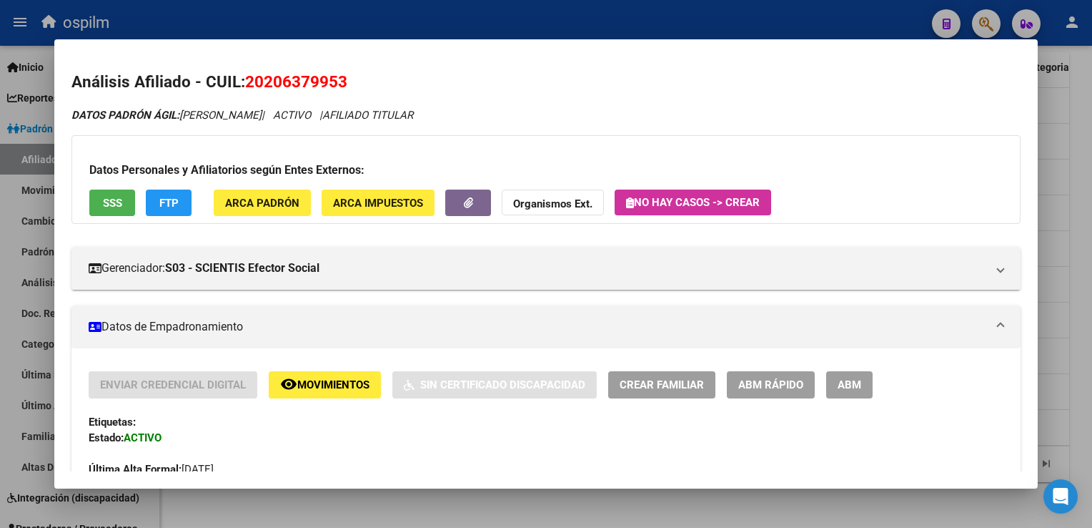
click at [160, 192] on button "FTP" at bounding box center [169, 202] width 46 height 26
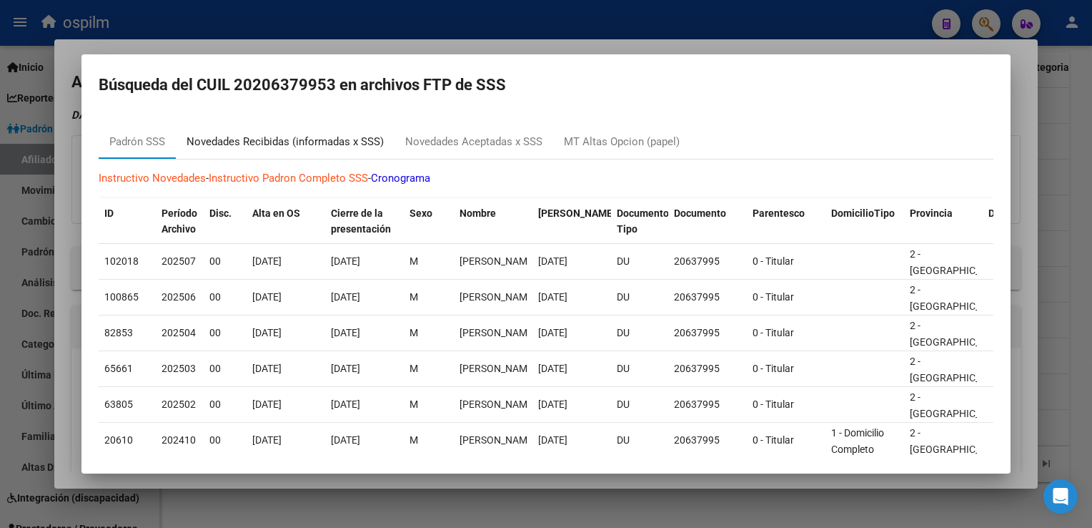
click at [251, 147] on div "Novedades Recibidas (informadas x SSS)" at bounding box center [285, 142] width 197 height 16
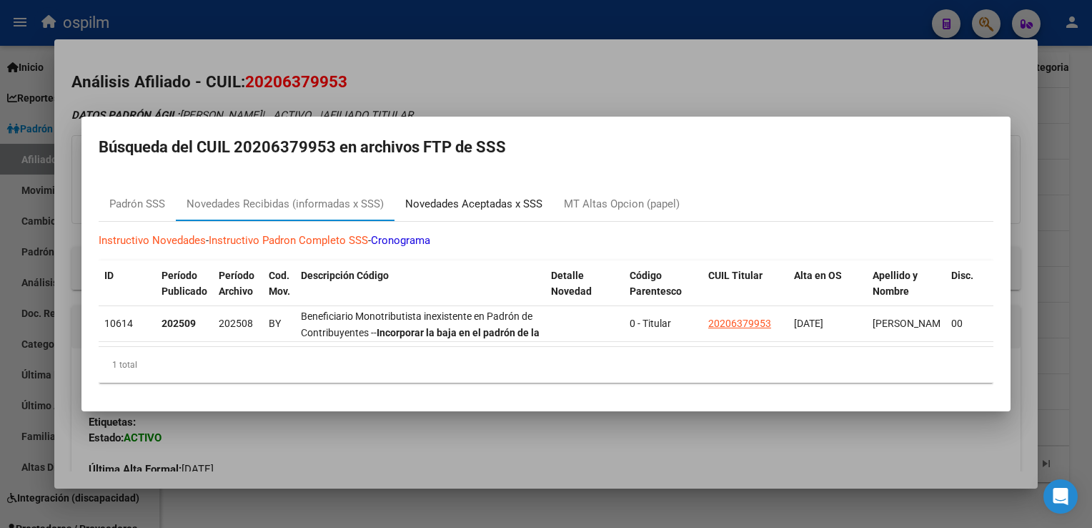
click at [503, 197] on div "Novedades Aceptadas x SSS" at bounding box center [473, 204] width 137 height 16
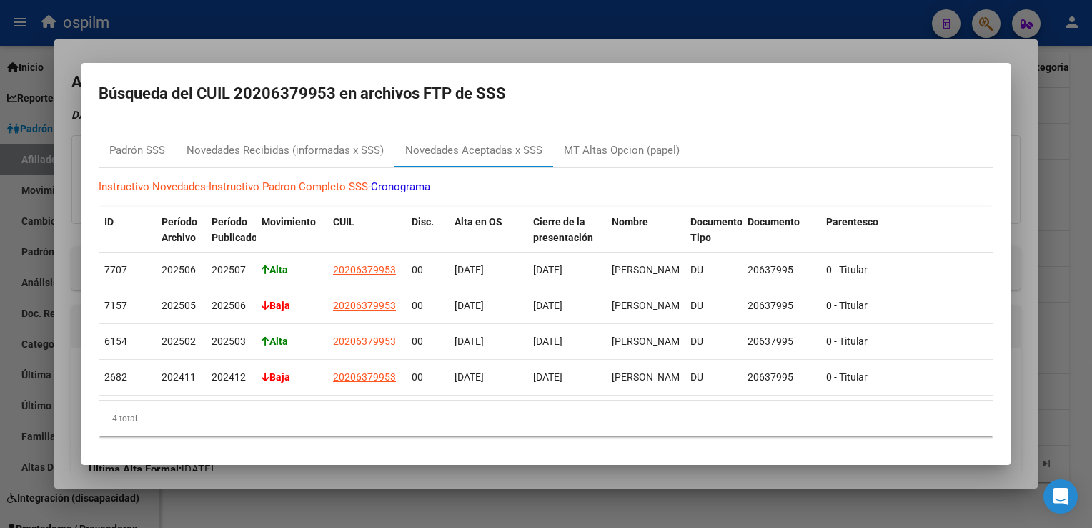
click at [1013, 124] on div at bounding box center [546, 264] width 1092 height 528
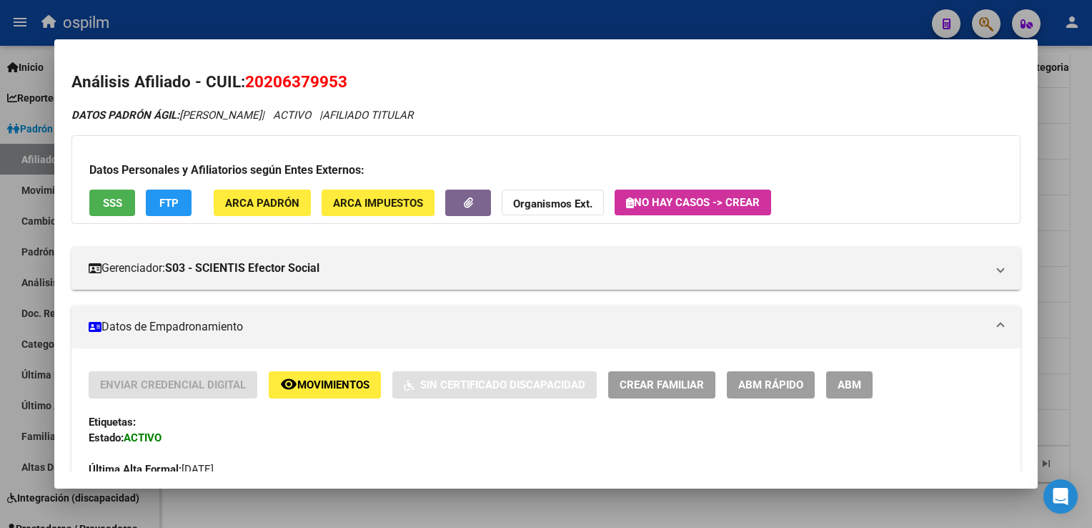
scroll to position [791, 0]
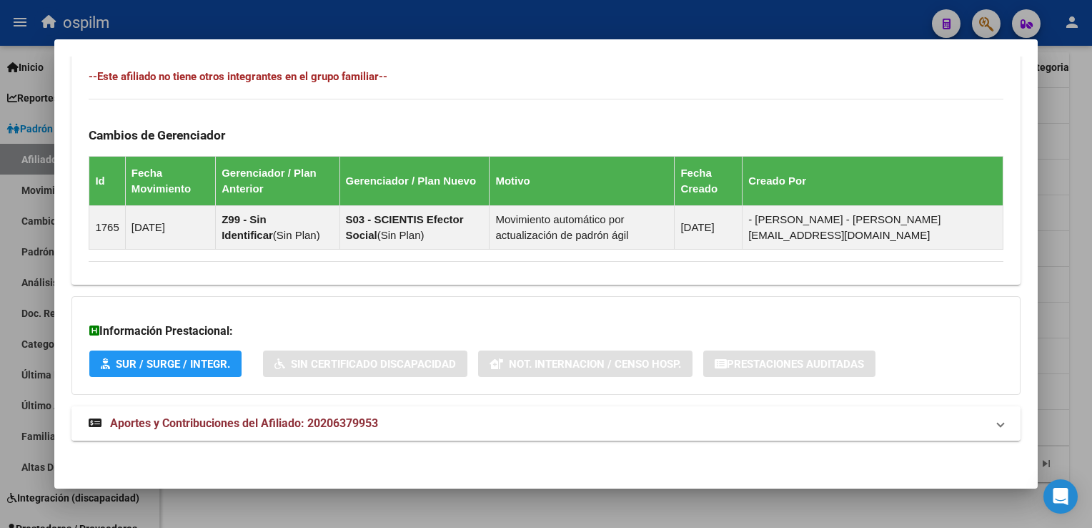
click at [228, 425] on span "Aportes y Contribuciones del Afiliado: 20206379953" at bounding box center [244, 423] width 268 height 14
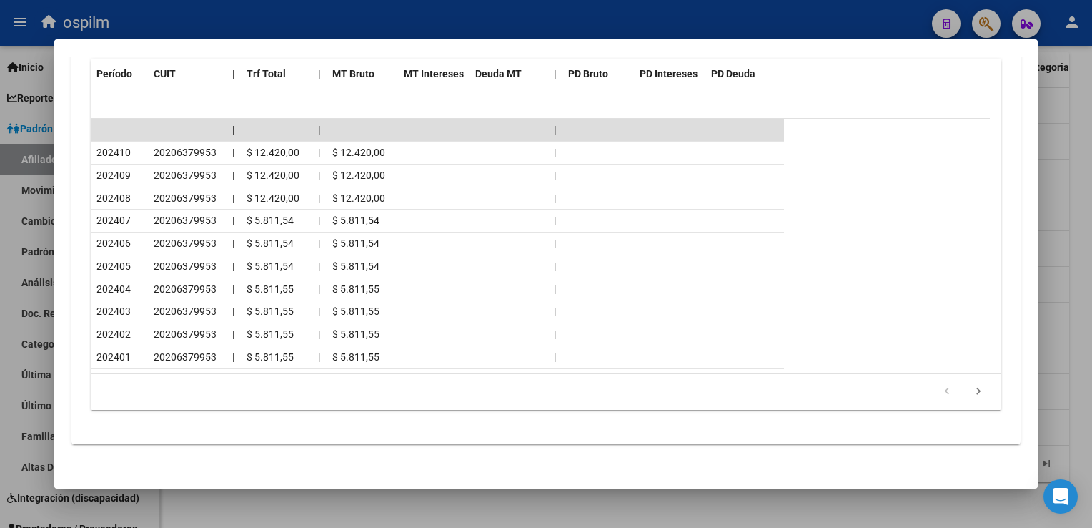
scroll to position [0, 0]
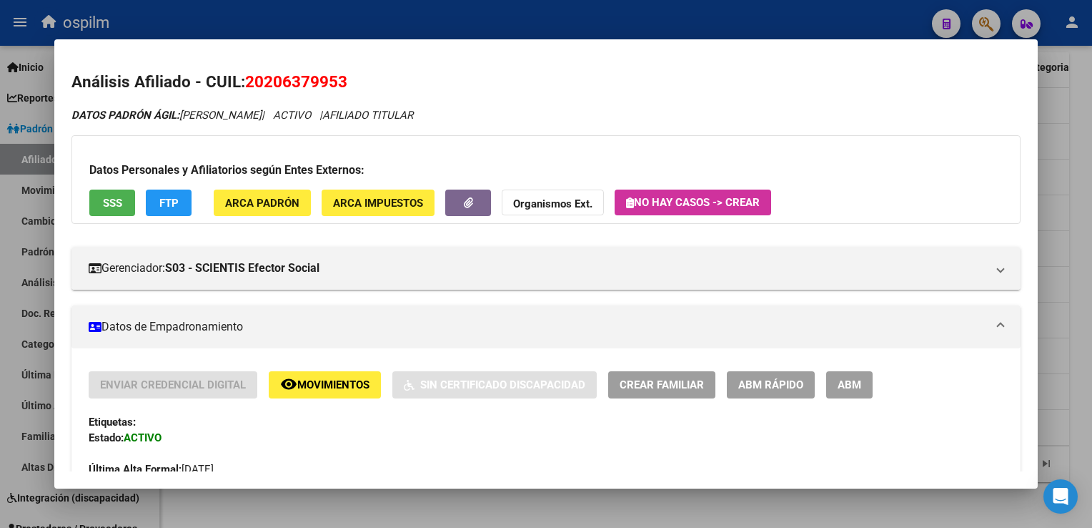
drag, startPoint x: 330, startPoint y: 86, endPoint x: 246, endPoint y: 85, distance: 84.4
click at [246, 85] on h2 "Análisis Afiliado - CUIL: 20206379953" at bounding box center [545, 82] width 949 height 24
copy span "20206379953"
click at [1075, 179] on div at bounding box center [546, 264] width 1092 height 528
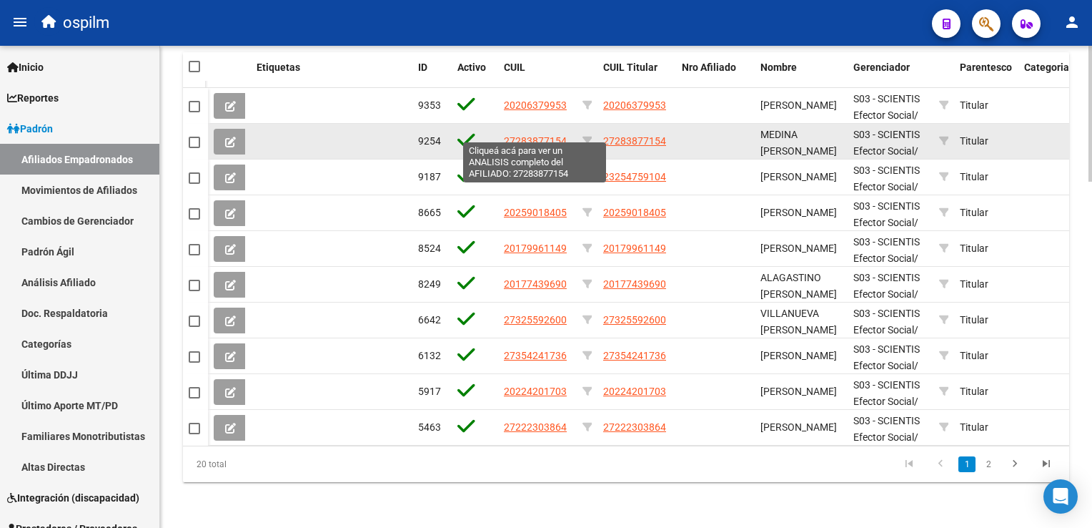
click at [555, 135] on span "27283877154" at bounding box center [535, 140] width 63 height 11
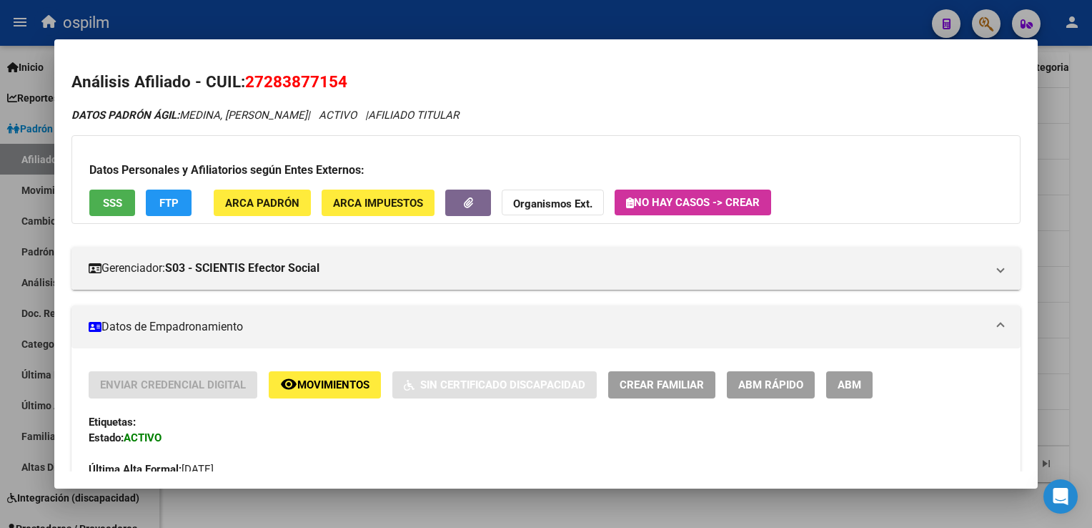
drag, startPoint x: 297, startPoint y: 81, endPoint x: 247, endPoint y: 84, distance: 50.2
click at [247, 84] on h2 "Análisis Afiliado - CUIL: 27283877154" at bounding box center [545, 82] width 949 height 24
click at [111, 197] on span "SSS" at bounding box center [112, 203] width 19 height 13
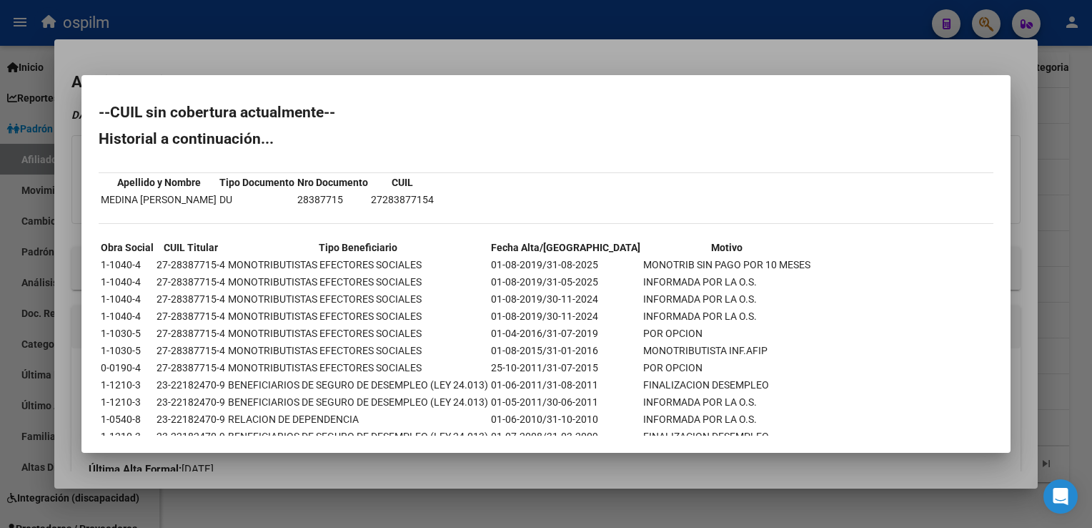
click at [479, 56] on div at bounding box center [546, 264] width 1092 height 528
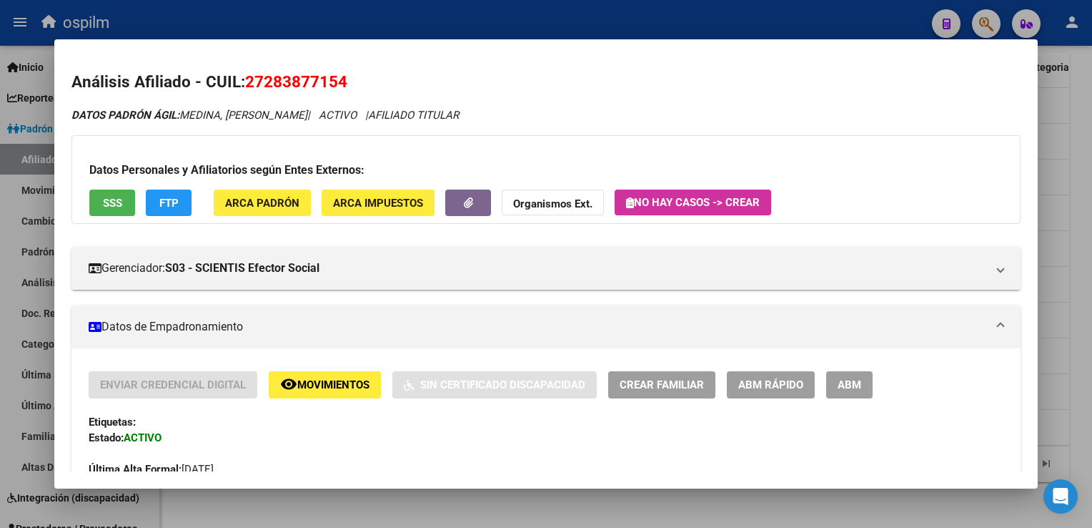
click at [152, 204] on button "FTP" at bounding box center [169, 202] width 46 height 26
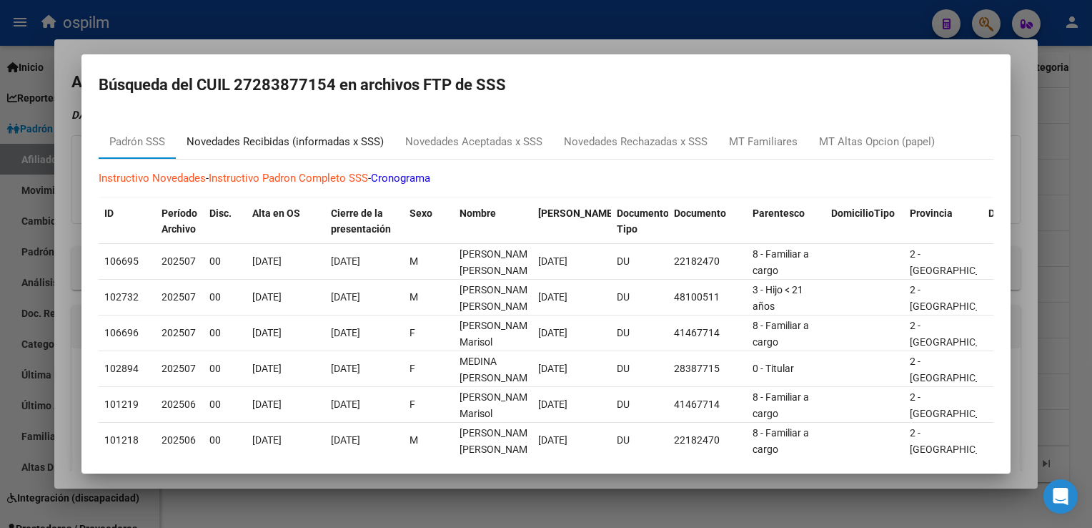
click at [258, 147] on div "Novedades Recibidas (informadas x SSS)" at bounding box center [285, 142] width 197 height 16
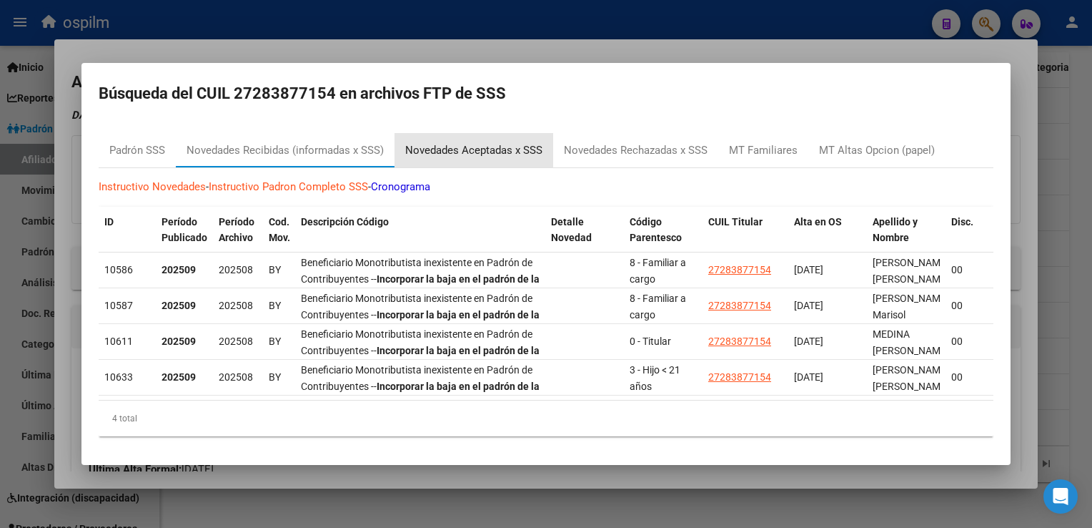
click at [494, 144] on div "Novedades Aceptadas x SSS" at bounding box center [473, 150] width 137 height 16
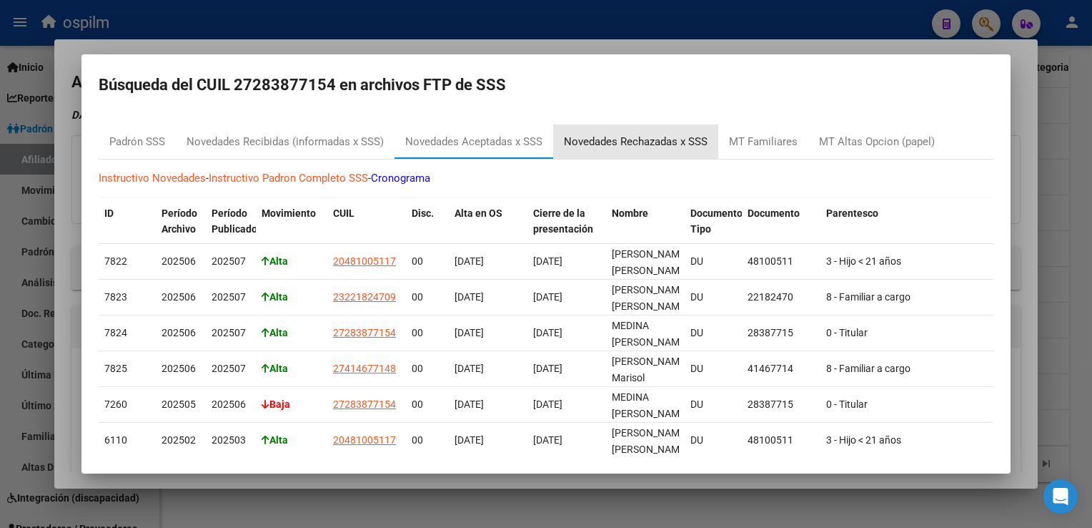
click at [638, 141] on div "Novedades Rechazadas x SSS" at bounding box center [636, 142] width 144 height 16
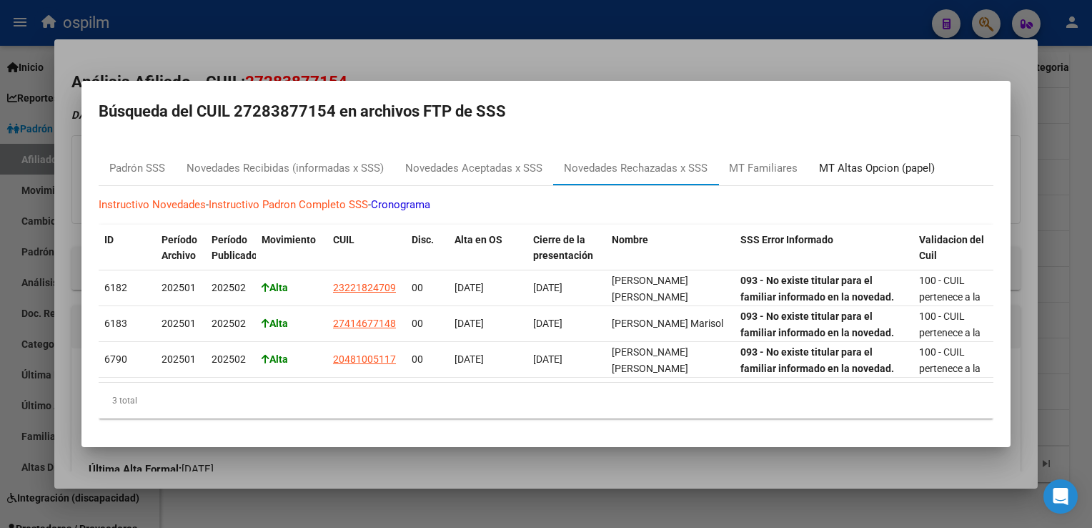
click at [870, 160] on div "MT Altas Opcion (papel)" at bounding box center [877, 168] width 116 height 16
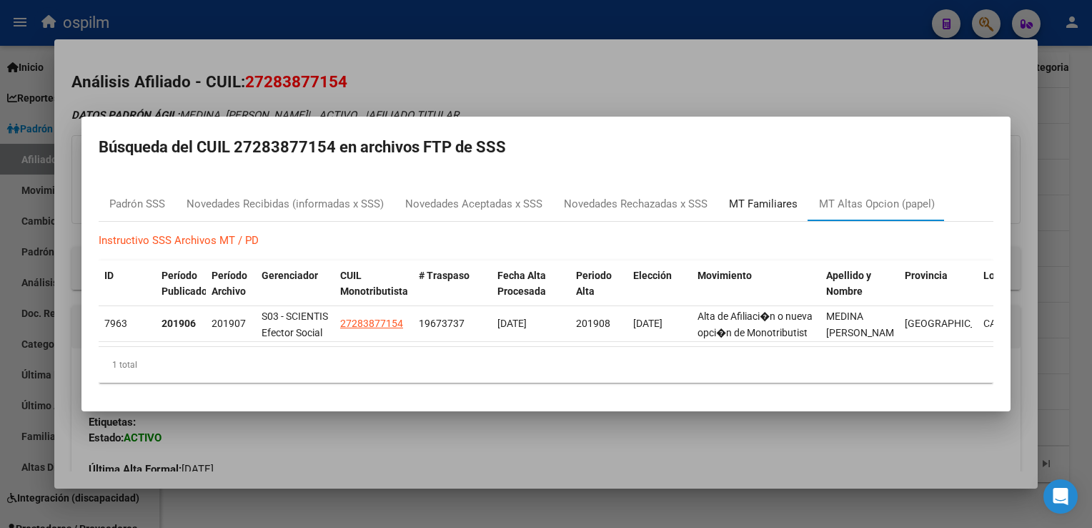
click at [756, 201] on div "MT Familiares" at bounding box center [763, 204] width 69 height 16
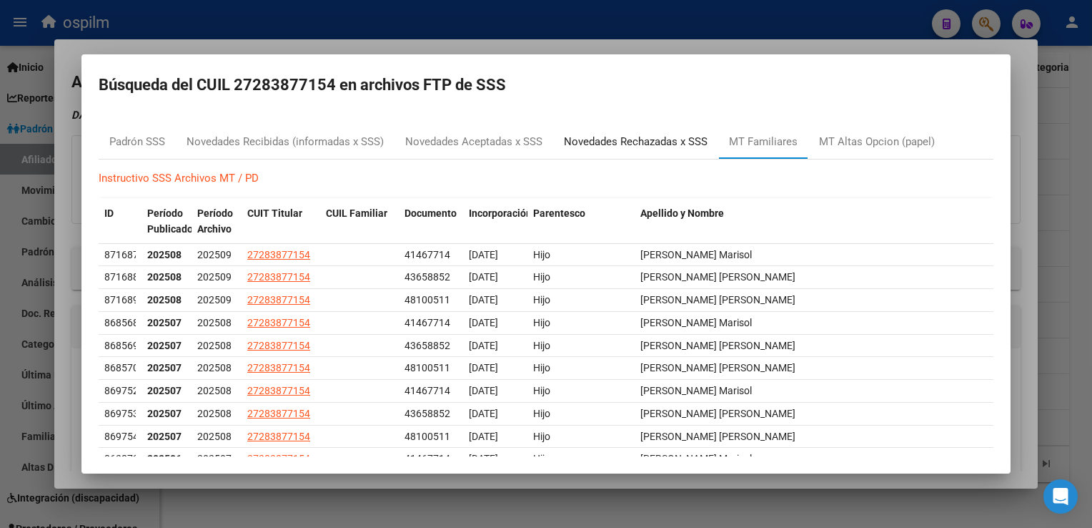
click at [614, 139] on div "Novedades Rechazadas x SSS" at bounding box center [636, 142] width 144 height 16
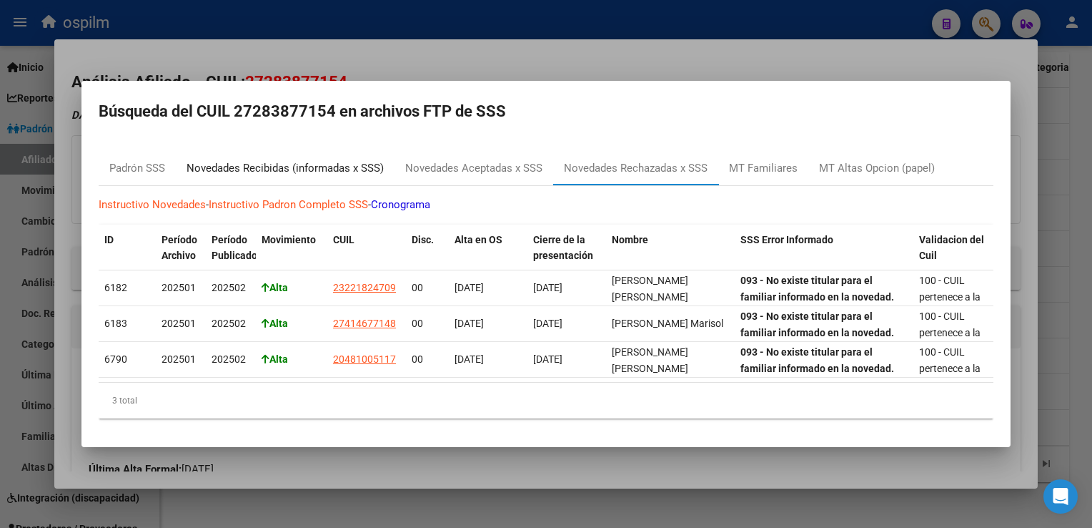
click at [275, 160] on div "Novedades Recibidas (informadas x SSS)" at bounding box center [285, 168] width 197 height 16
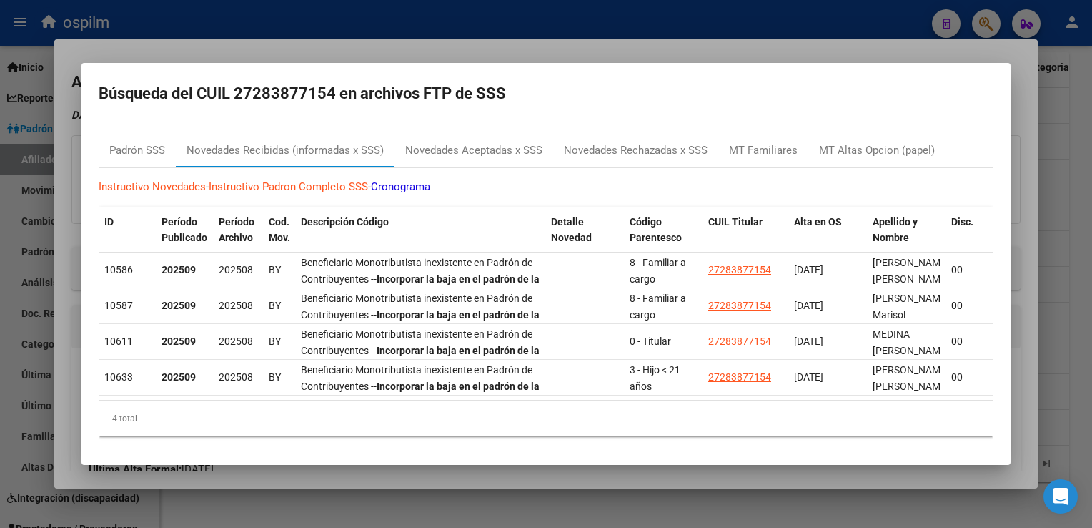
drag, startPoint x: 332, startPoint y: 89, endPoint x: 235, endPoint y: 84, distance: 98.1
click at [235, 84] on h2 "Búsqueda del CUIL 27283877154 en archivos FTP de SSS" at bounding box center [546, 93] width 895 height 27
copy h2 "27283877154"
click at [1030, 123] on div at bounding box center [546, 264] width 1092 height 528
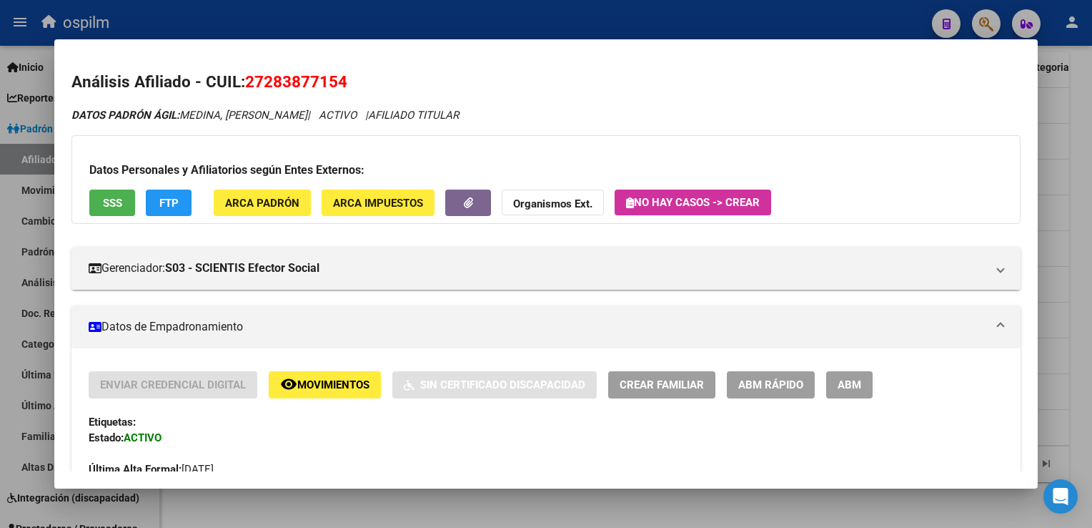
click at [1084, 154] on div at bounding box center [546, 264] width 1092 height 528
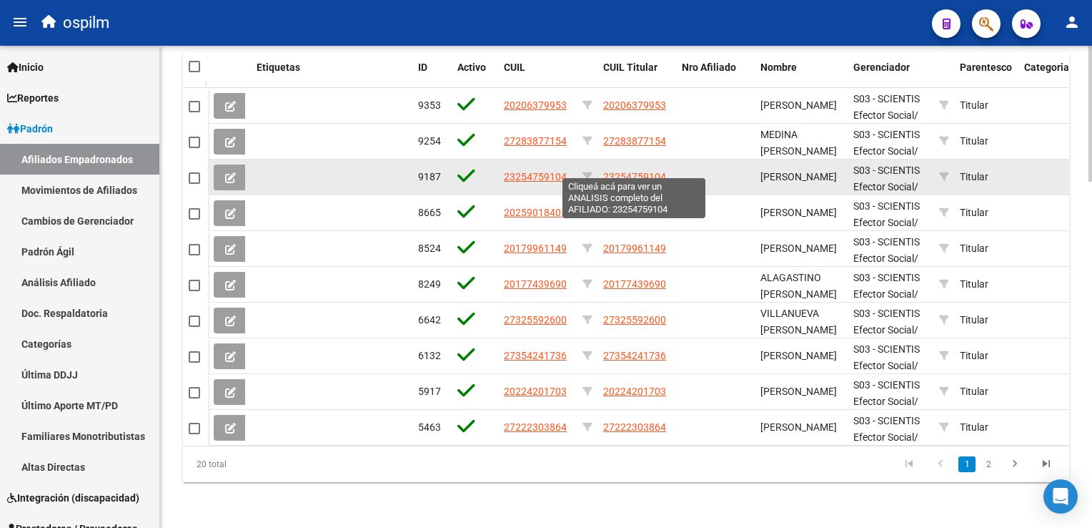
click at [626, 171] on span "23254759104" at bounding box center [634, 176] width 63 height 11
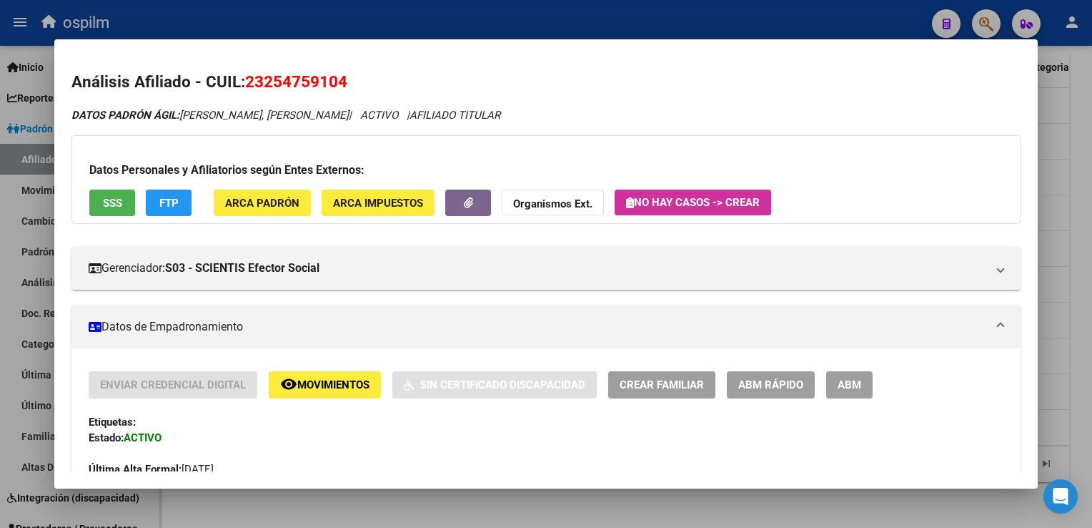
drag, startPoint x: 357, startPoint y: 77, endPoint x: 249, endPoint y: 82, distance: 108.1
click at [249, 82] on h2 "Análisis Afiliado - CUIL: 23254759104" at bounding box center [545, 82] width 949 height 24
copy span "23254759104"
click at [113, 202] on span "SSS" at bounding box center [112, 203] width 19 height 13
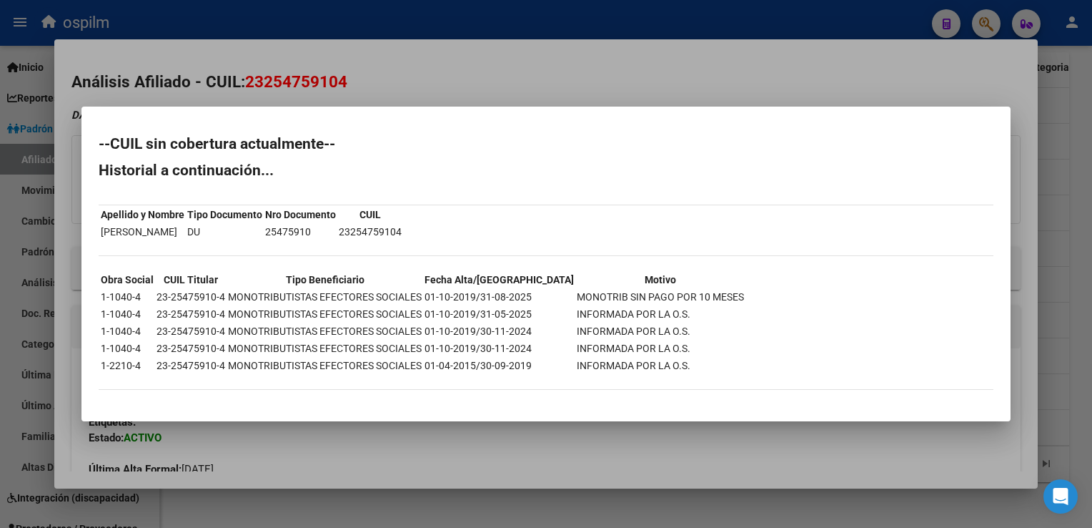
click at [398, 67] on div at bounding box center [546, 264] width 1092 height 528
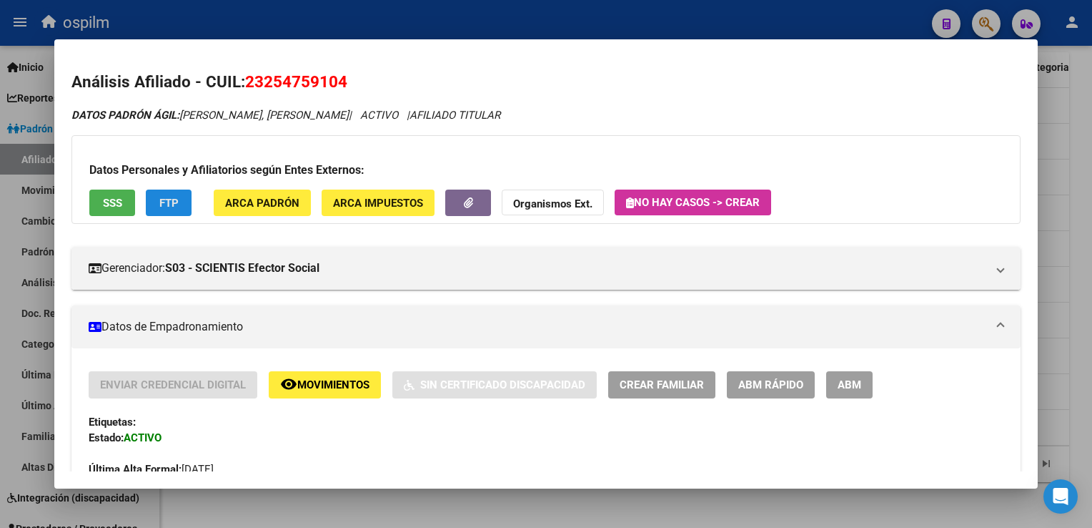
click at [162, 208] on span "FTP" at bounding box center [168, 203] width 19 height 13
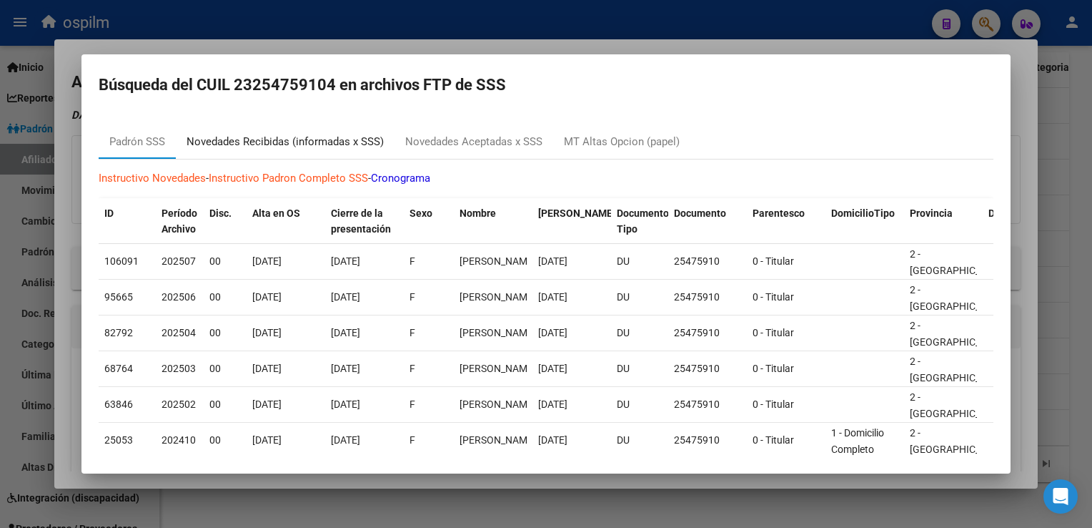
click at [250, 143] on div "Novedades Recibidas (informadas x SSS)" at bounding box center [285, 142] width 197 height 16
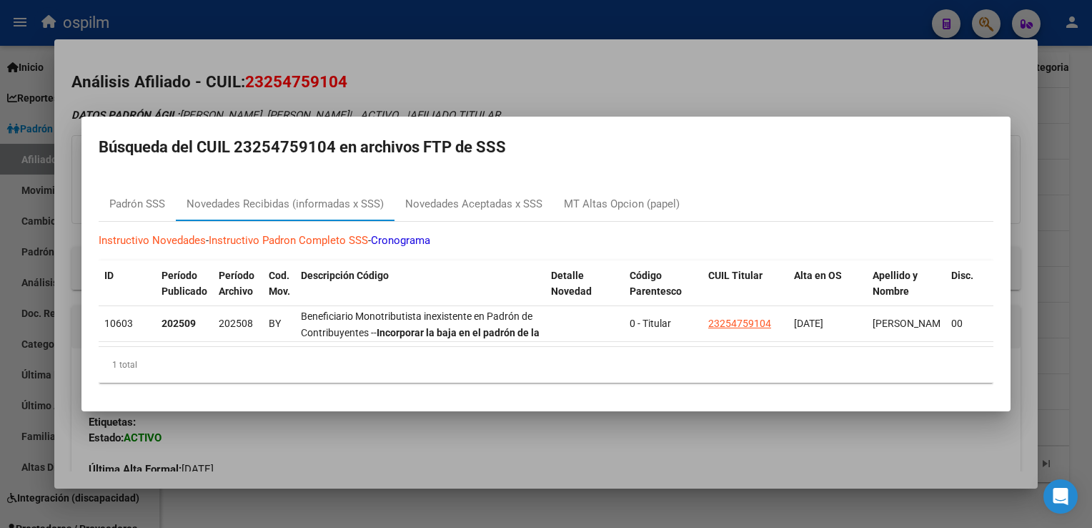
click at [398, 76] on div at bounding box center [546, 264] width 1092 height 528
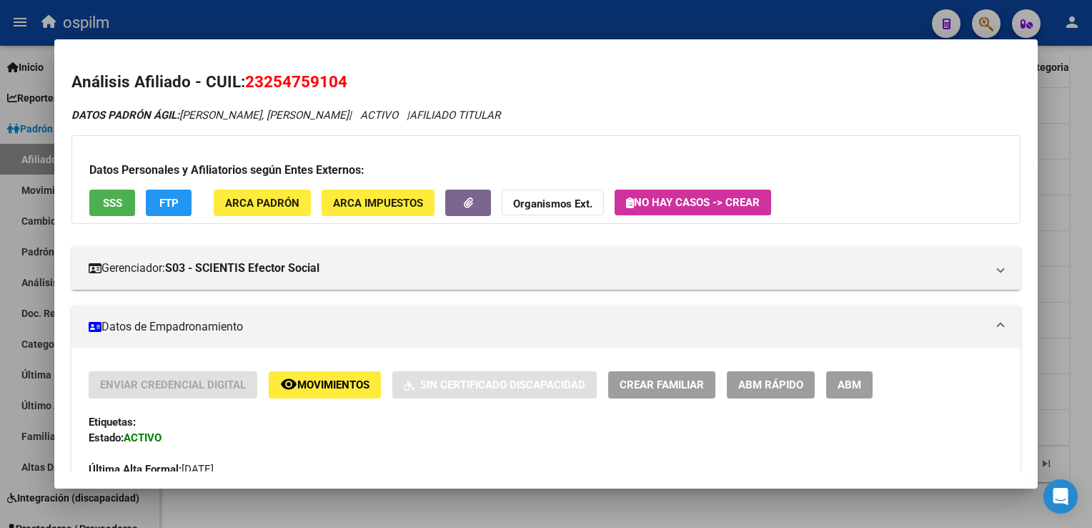
drag, startPoint x: 360, startPoint y: 84, endPoint x: 250, endPoint y: 84, distance: 110.1
click at [250, 84] on h2 "Análisis Afiliado - CUIL: 23254759104" at bounding box center [545, 82] width 949 height 24
click at [1070, 149] on div at bounding box center [546, 264] width 1092 height 528
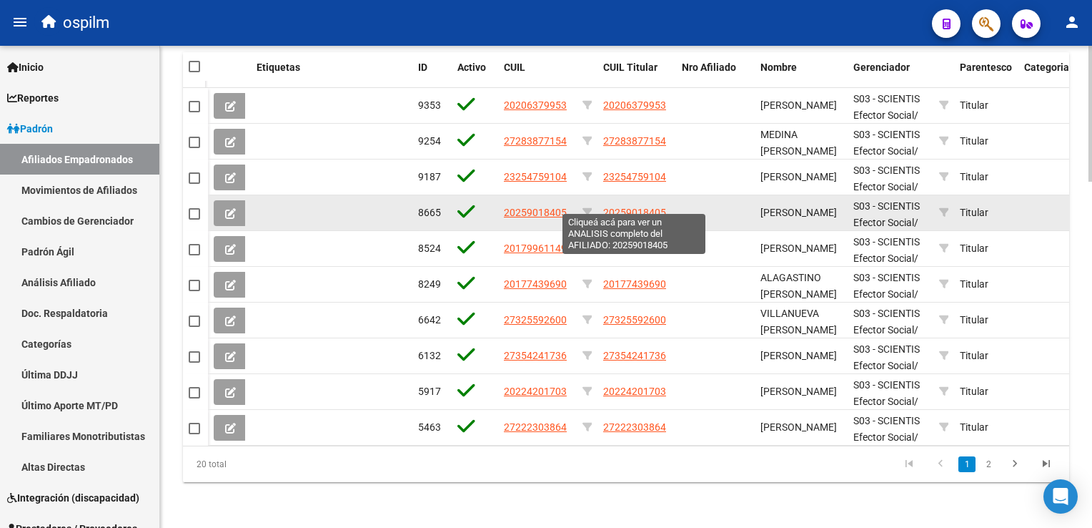
click at [632, 207] on span "20259018405" at bounding box center [634, 212] width 63 height 11
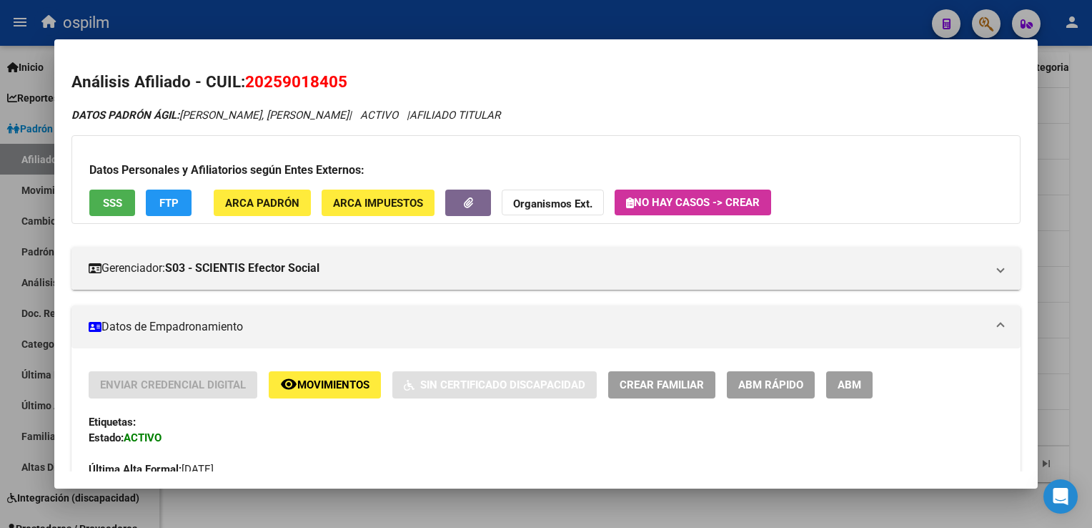
drag, startPoint x: 350, startPoint y: 84, endPoint x: 246, endPoint y: 82, distance: 103.7
click at [246, 82] on h2 "Análisis Afiliado - CUIL: 20259018405" at bounding box center [545, 82] width 949 height 24
copy span "20259018405"
click at [107, 210] on button "SSS" at bounding box center [112, 202] width 46 height 26
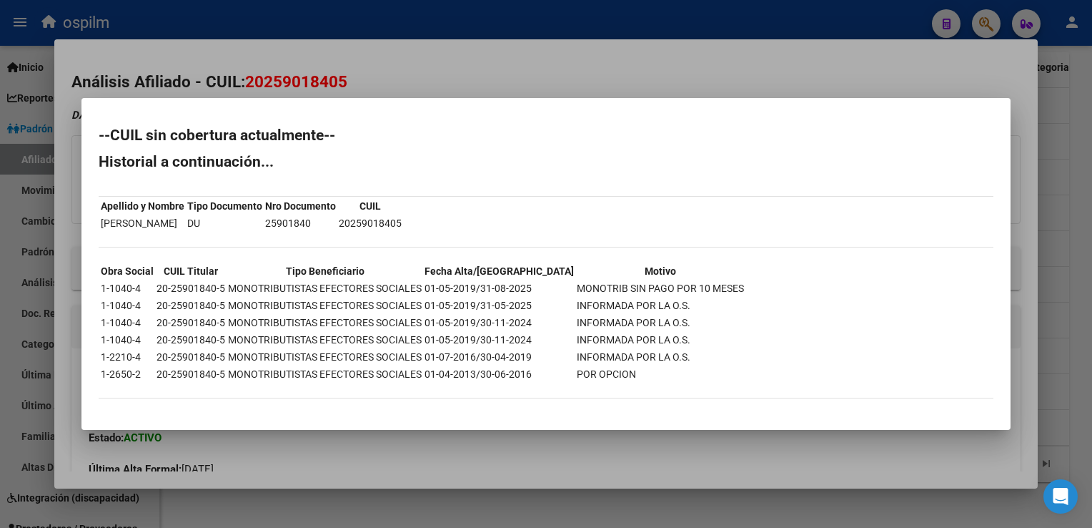
click at [403, 59] on div at bounding box center [546, 264] width 1092 height 528
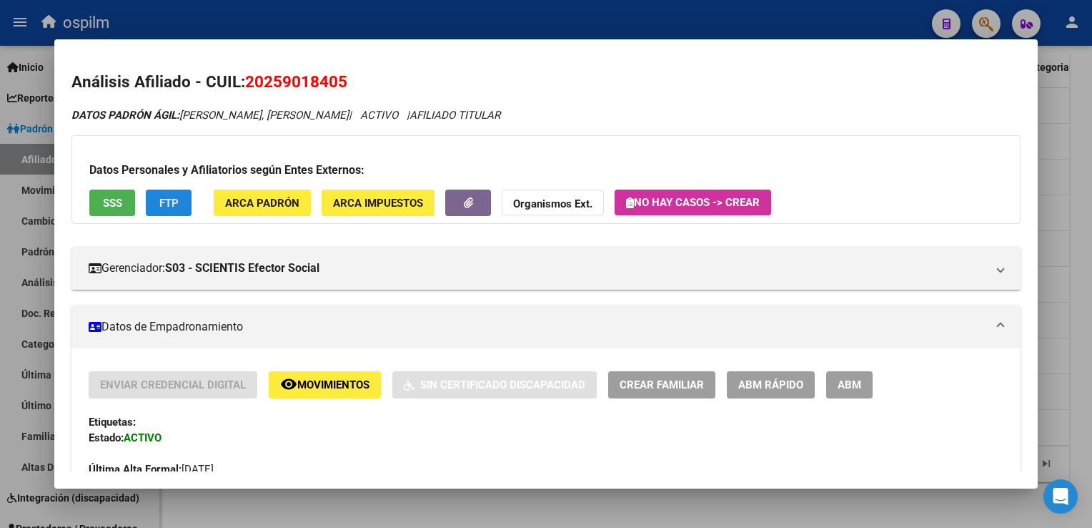
click at [182, 205] on button "FTP" at bounding box center [169, 202] width 46 height 26
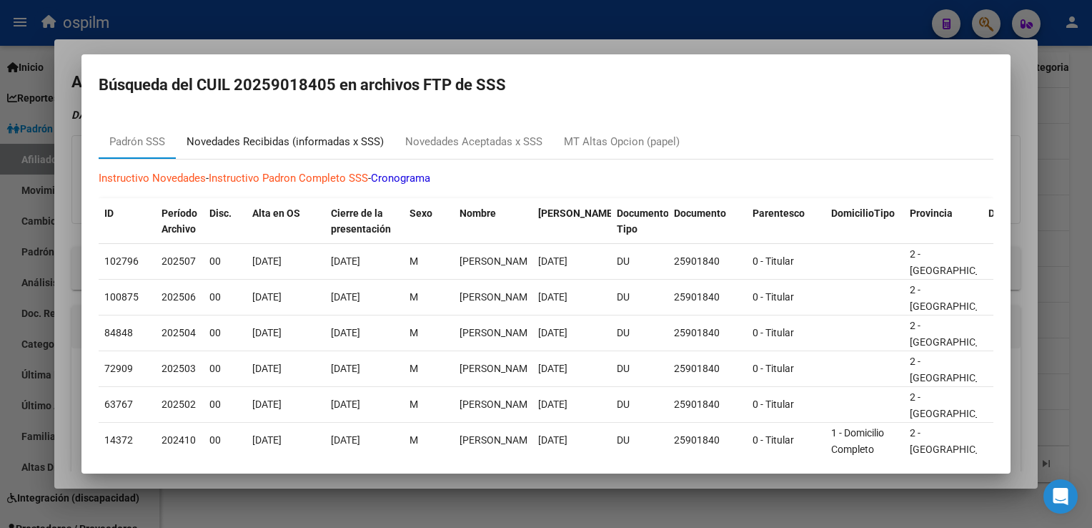
click at [315, 144] on div "Novedades Recibidas (informadas x SSS)" at bounding box center [285, 142] width 197 height 16
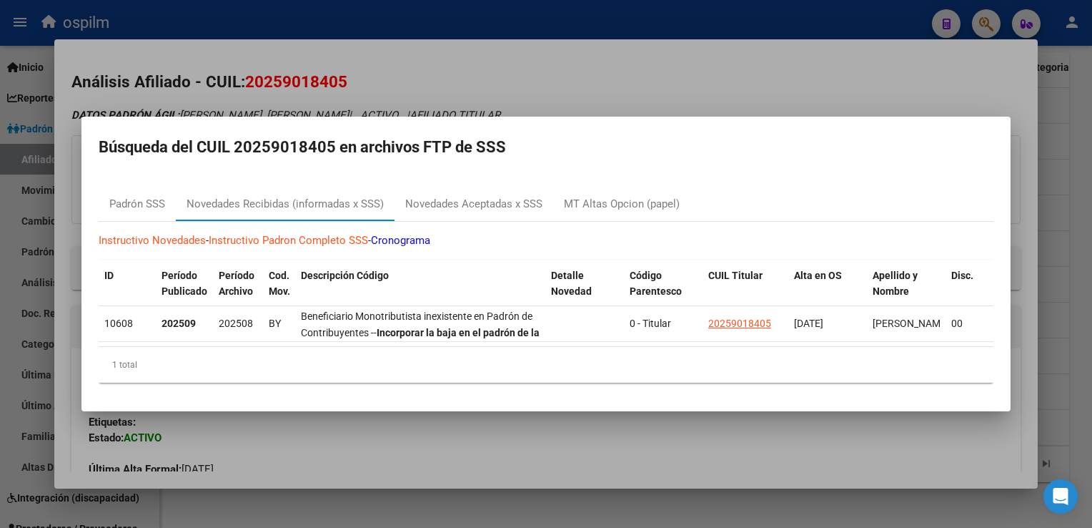
click at [430, 31] on div at bounding box center [546, 264] width 1092 height 528
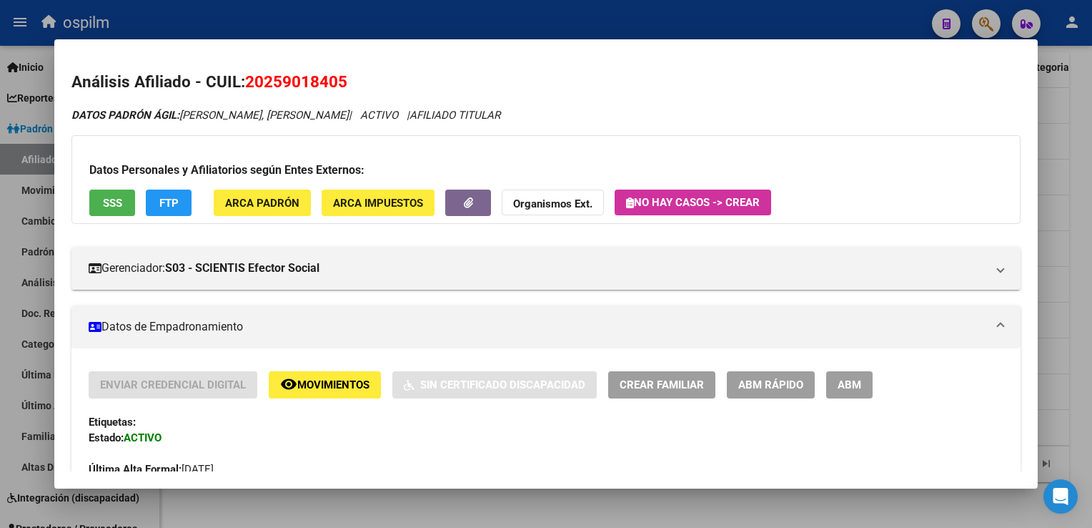
drag, startPoint x: 317, startPoint y: 82, endPoint x: 248, endPoint y: 84, distance: 69.4
click at [248, 84] on h2 "Análisis Afiliado - CUIL: 20259018405" at bounding box center [545, 82] width 949 height 24
click at [1081, 154] on div at bounding box center [546, 264] width 1092 height 528
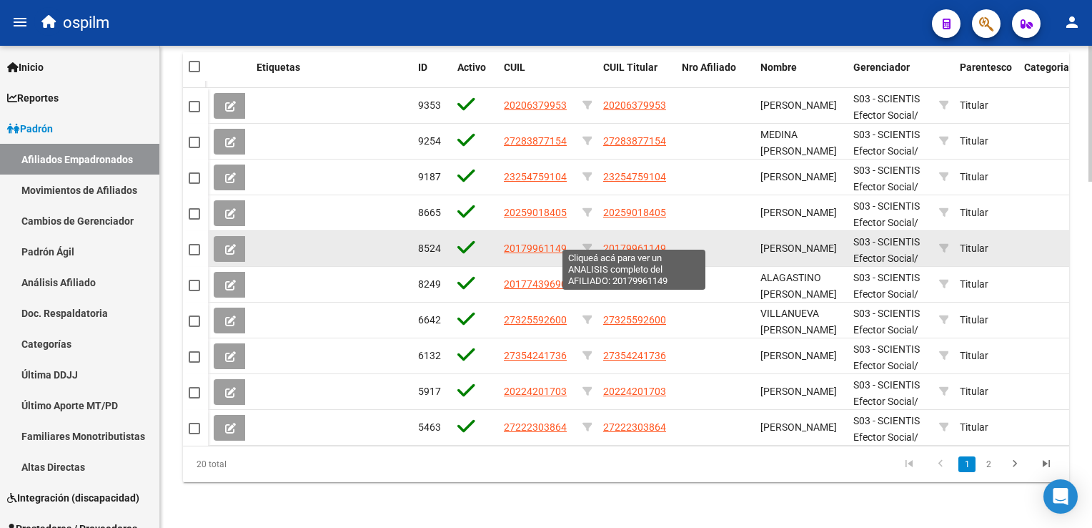
click at [625, 242] on span "20179961149" at bounding box center [634, 247] width 63 height 11
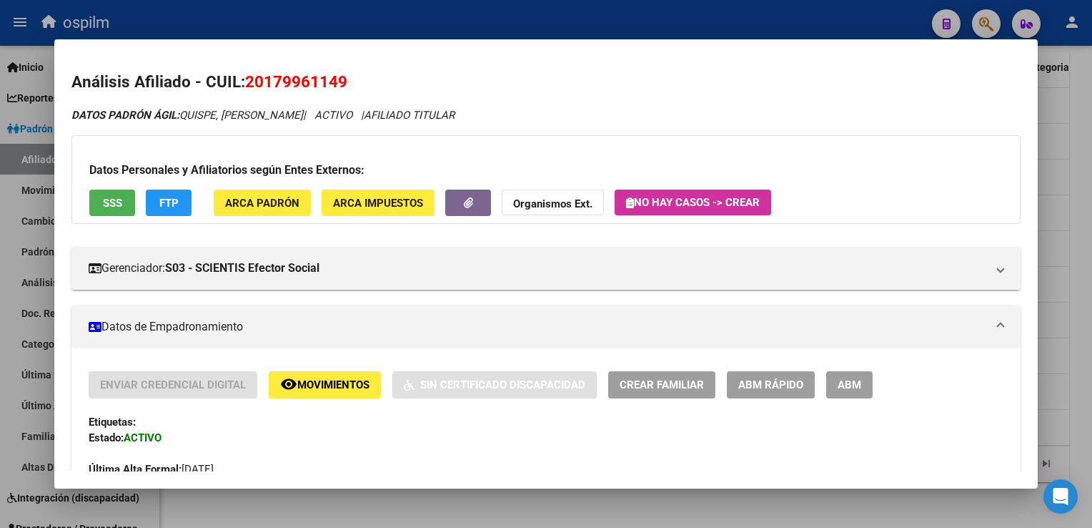
drag, startPoint x: 360, startPoint y: 82, endPoint x: 250, endPoint y: 87, distance: 111.0
click at [250, 87] on h2 "Análisis Afiliado - CUIL: 20179961149" at bounding box center [545, 82] width 949 height 24
click at [87, 197] on div "Datos Personales y Afiliatorios según Entes Externos: SSS FTP ARCA Padrón ARCA …" at bounding box center [545, 179] width 949 height 89
click at [109, 194] on button "SSS" at bounding box center [112, 202] width 46 height 26
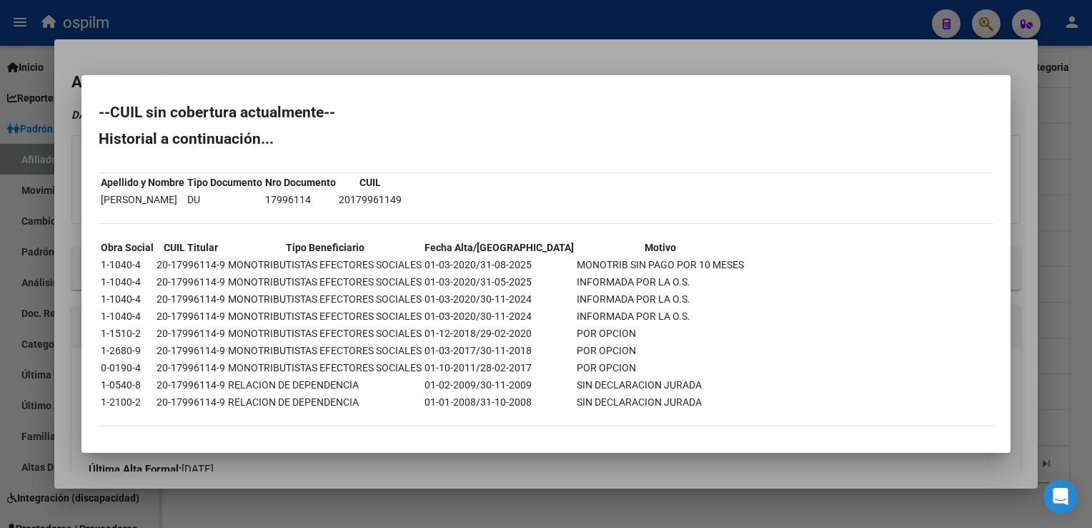
click at [323, 44] on div at bounding box center [546, 264] width 1092 height 528
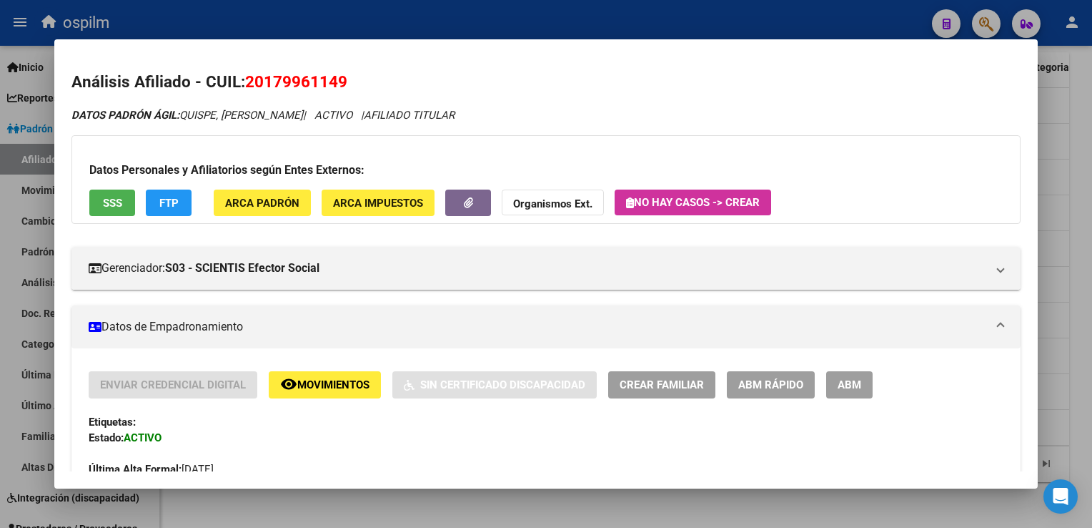
click at [174, 209] on span "FTP" at bounding box center [168, 203] width 19 height 13
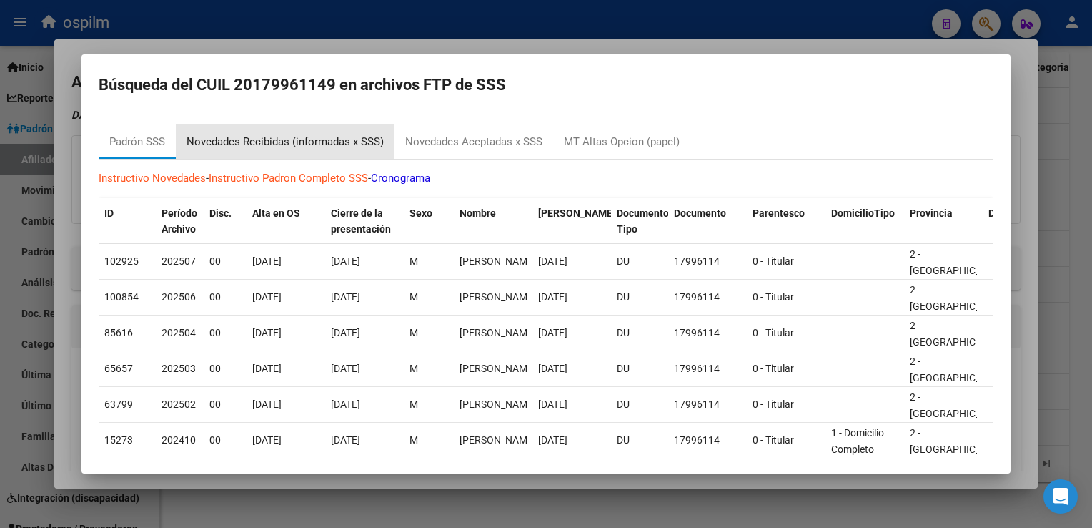
click at [266, 134] on div "Novedades Recibidas (informadas x SSS)" at bounding box center [285, 142] width 197 height 16
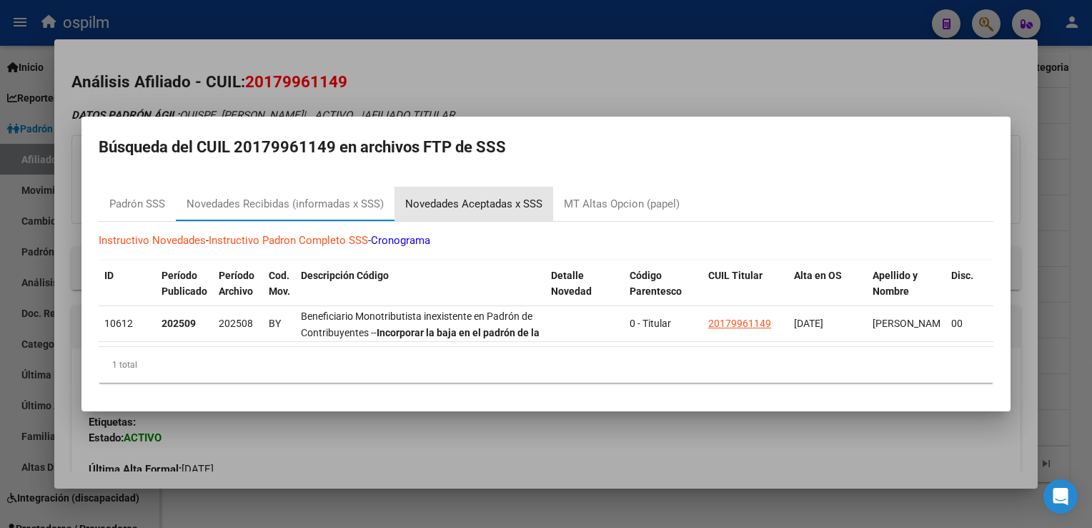
click at [477, 196] on div "Novedades Aceptadas x SSS" at bounding box center [473, 204] width 137 height 16
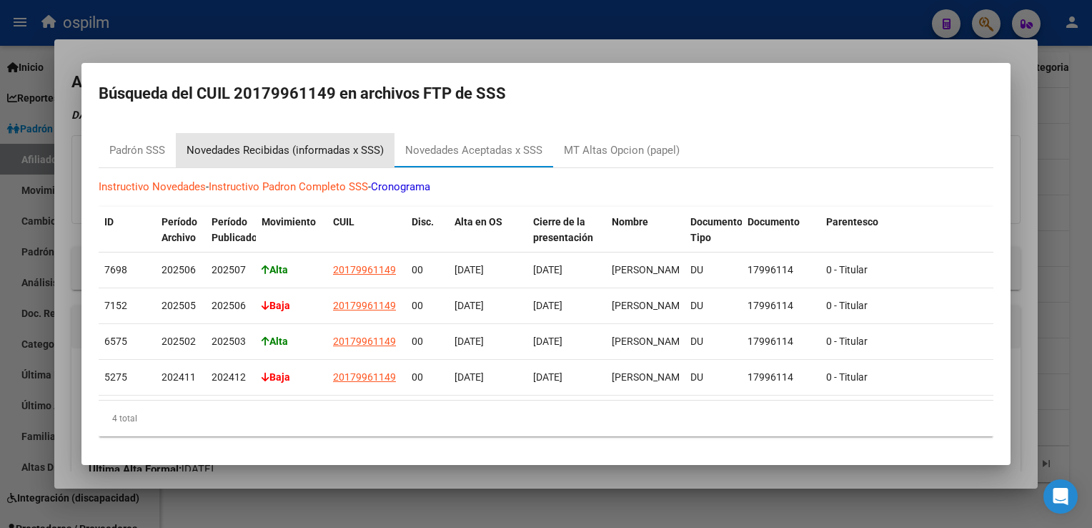
click at [242, 144] on div "Novedades Recibidas (informadas x SSS)" at bounding box center [285, 150] width 197 height 16
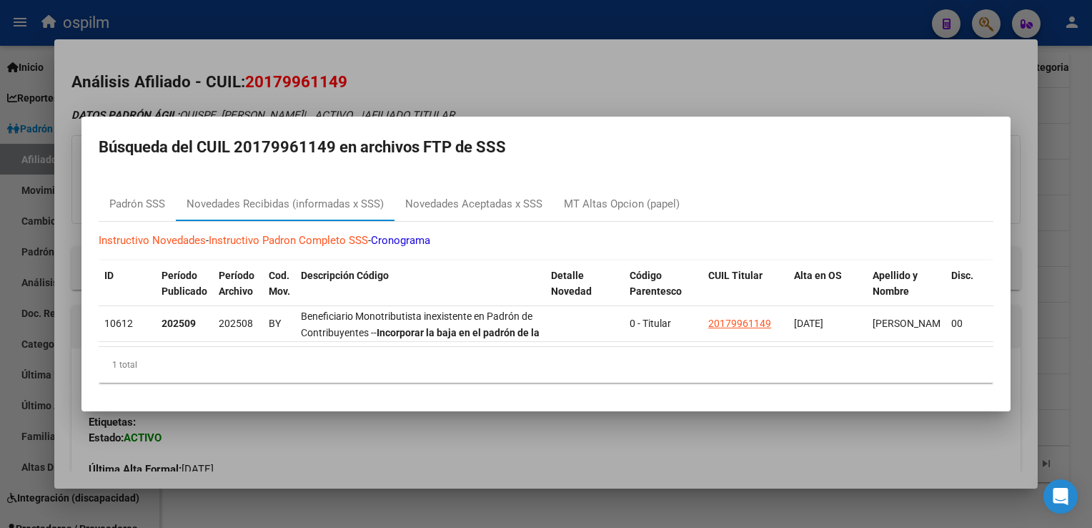
click at [427, 76] on div at bounding box center [546, 264] width 1092 height 528
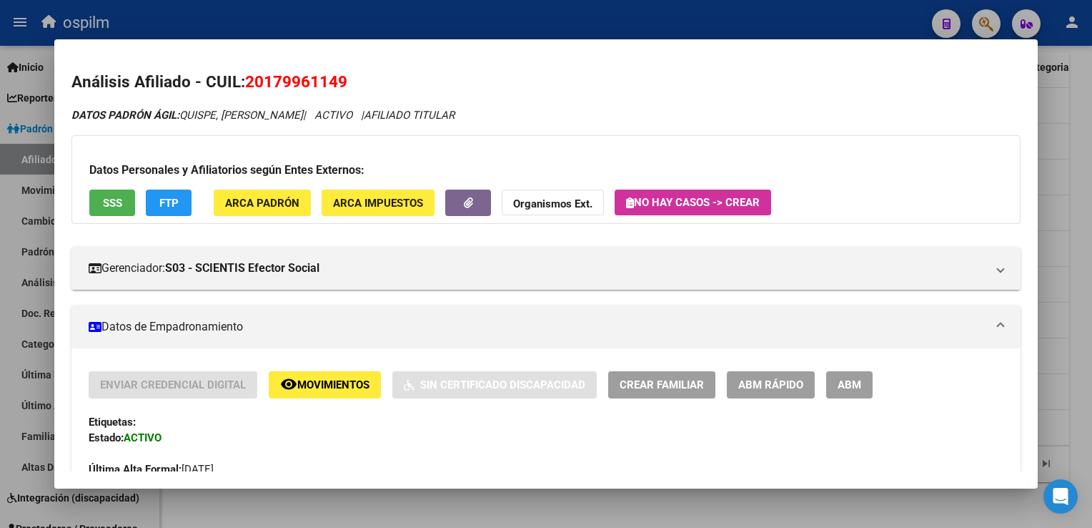
drag, startPoint x: 352, startPoint y: 79, endPoint x: 247, endPoint y: 85, distance: 106.0
click at [247, 85] on h2 "Análisis Afiliado - CUIL: 20179961149" at bounding box center [545, 82] width 949 height 24
click at [1092, 156] on html "menu ospilm person Firma Express Inicio Calendario SSS Instructivos Contacto OS…" at bounding box center [546, 264] width 1092 height 528
click at [1089, 193] on div at bounding box center [546, 264] width 1092 height 528
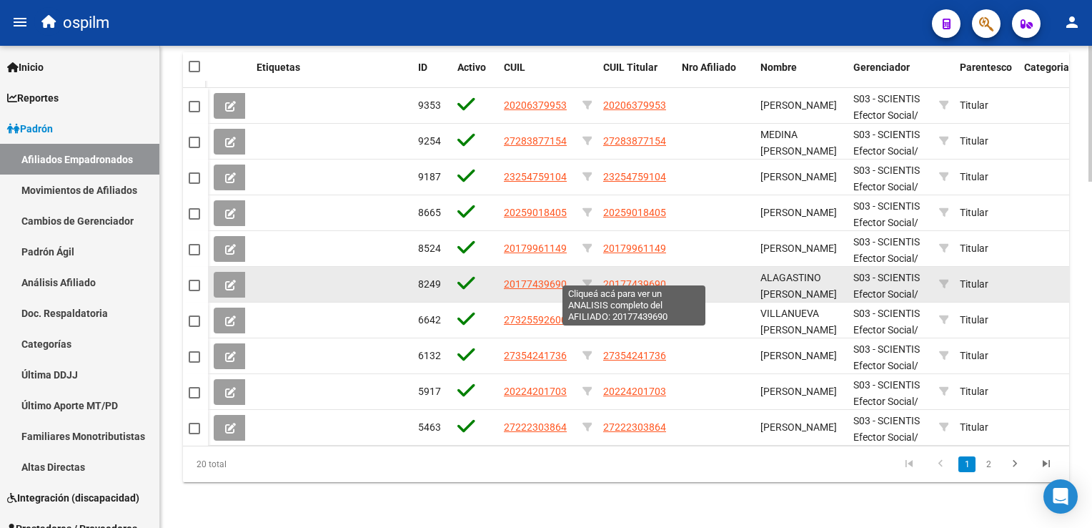
click at [626, 278] on span "20177439690" at bounding box center [634, 283] width 63 height 11
type textarea "20177439690"
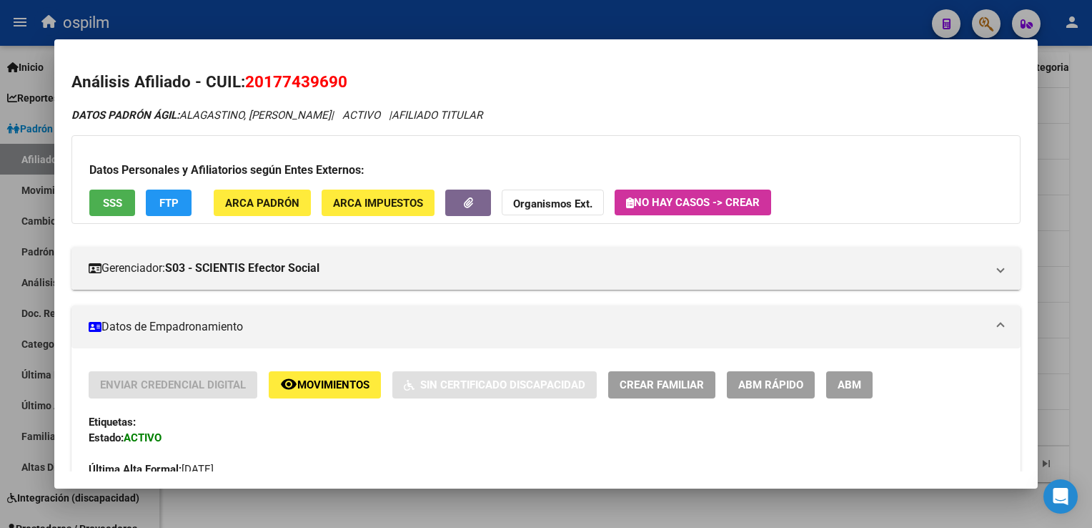
click at [114, 202] on span "SSS" at bounding box center [112, 203] width 19 height 13
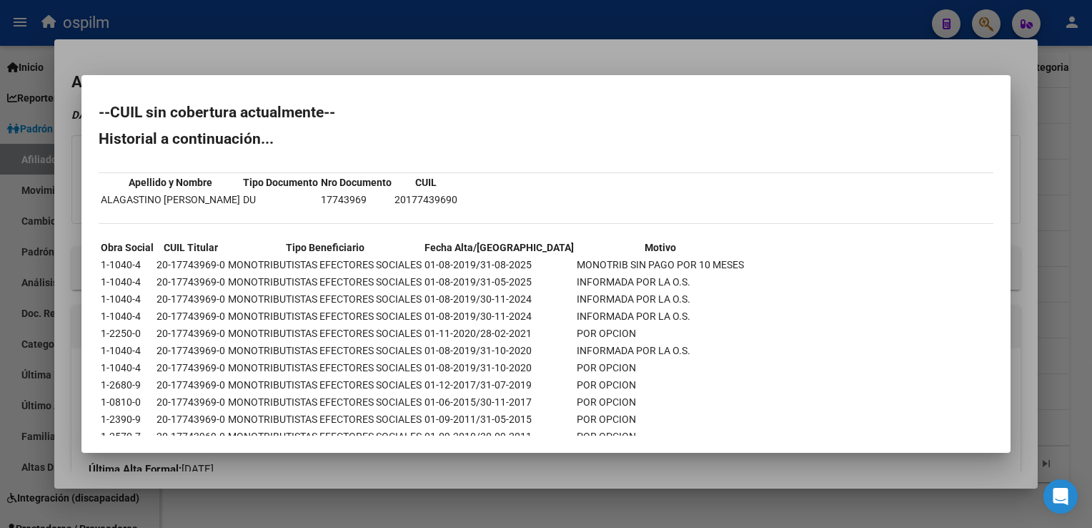
click at [435, 51] on div at bounding box center [546, 264] width 1092 height 528
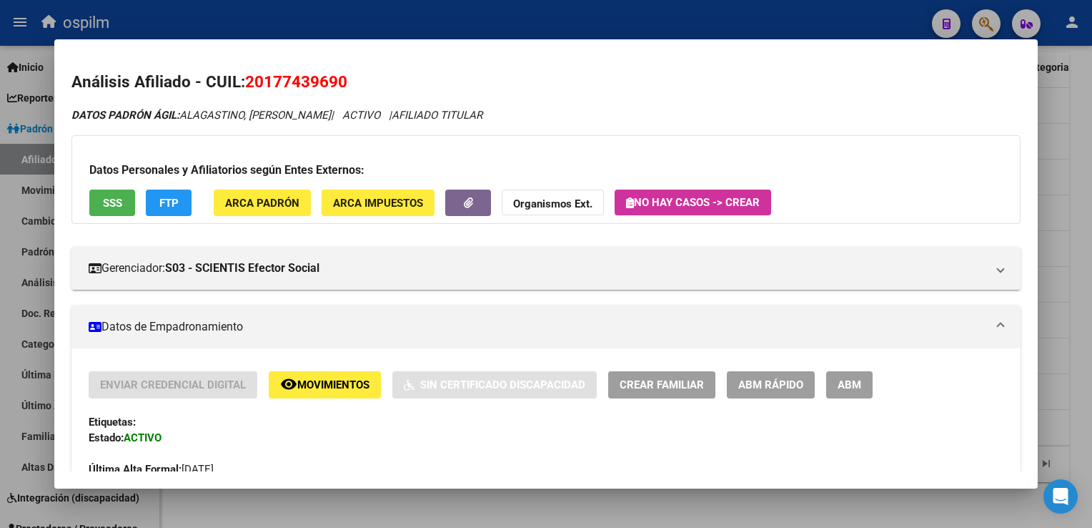
drag, startPoint x: 366, startPoint y: 82, endPoint x: 243, endPoint y: 87, distance: 123.1
click at [243, 87] on h2 "Análisis Afiliado - CUIL: 20177439690" at bounding box center [545, 82] width 949 height 24
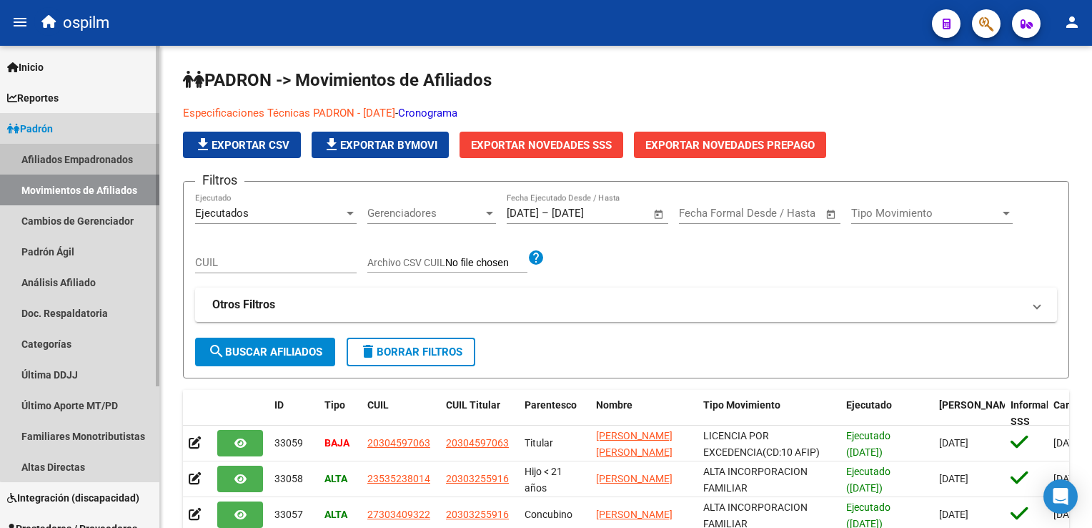
click at [90, 159] on link "Afiliados Empadronados" at bounding box center [79, 159] width 159 height 31
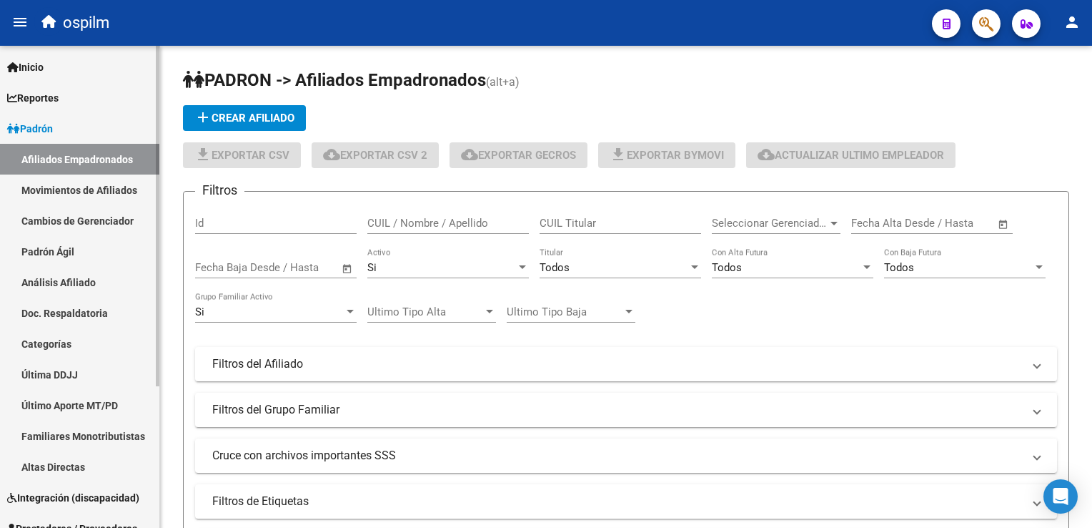
click at [85, 182] on link "Movimientos de Afiliados" at bounding box center [79, 189] width 159 height 31
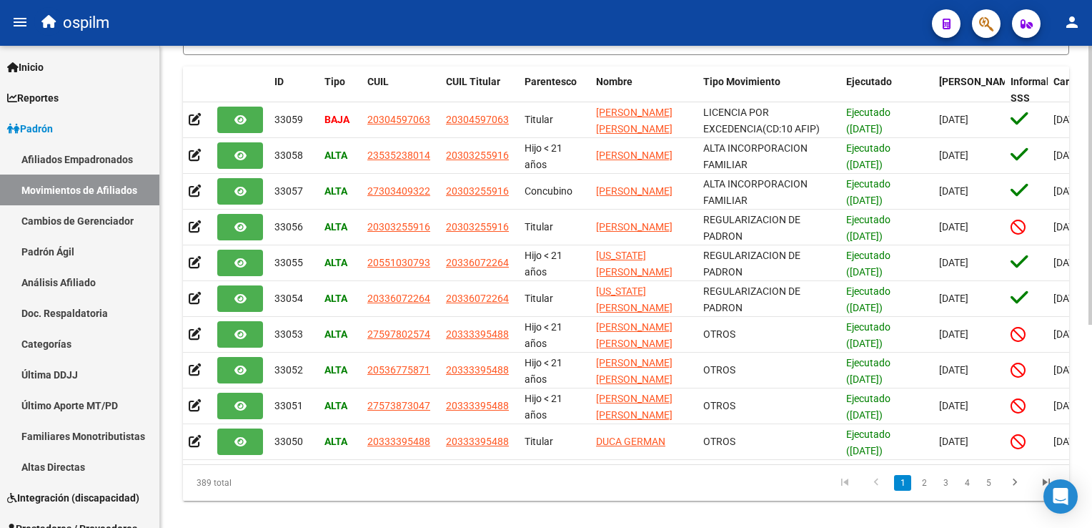
scroll to position [350, 0]
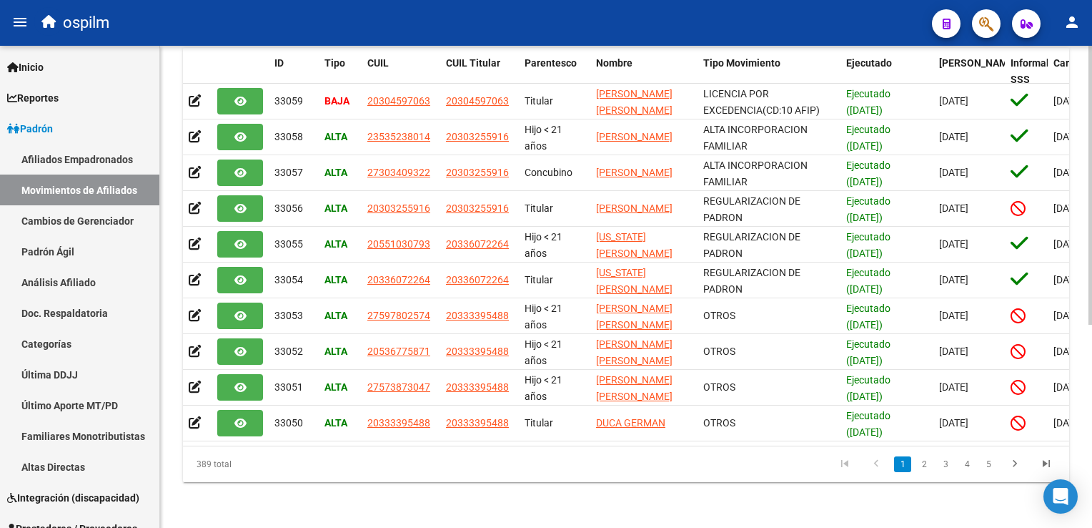
click at [1092, 302] on html "menu ospilm person Firma Express Inicio Calendario SSS Instructivos Contacto OS…" at bounding box center [546, 264] width 1092 height 528
click at [921, 465] on link "2" at bounding box center [924, 464] width 17 height 16
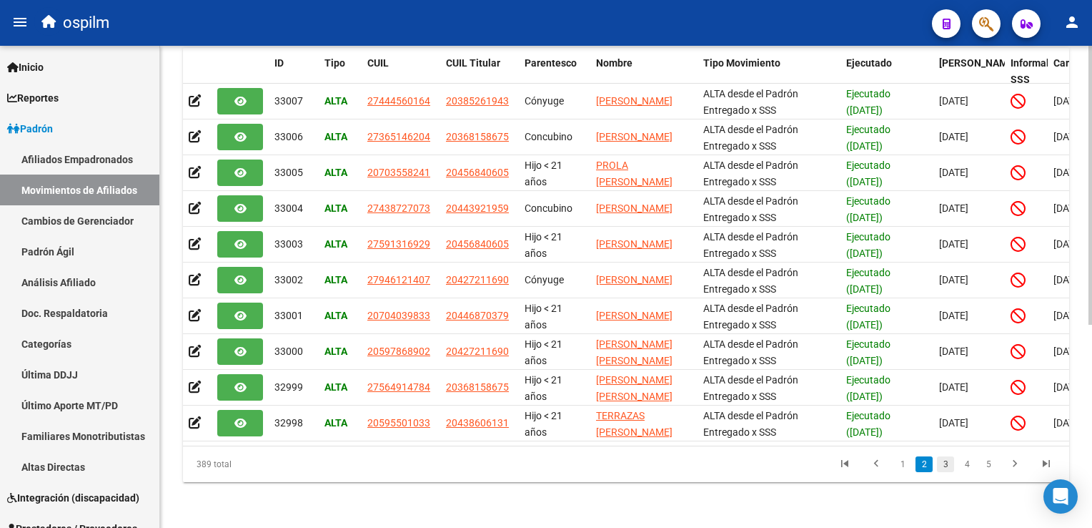
click at [946, 467] on link "3" at bounding box center [945, 464] width 17 height 16
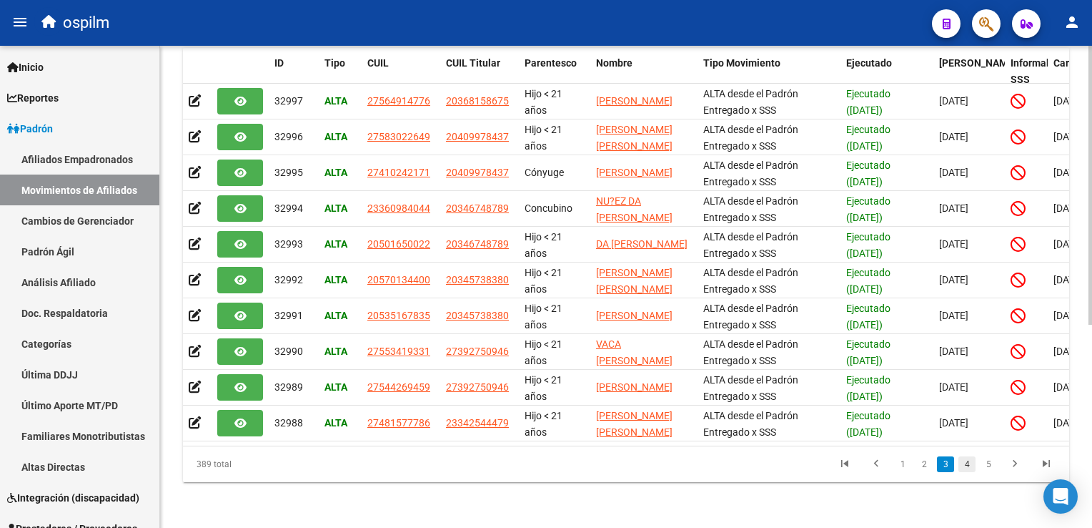
click at [967, 465] on link "4" at bounding box center [967, 464] width 17 height 16
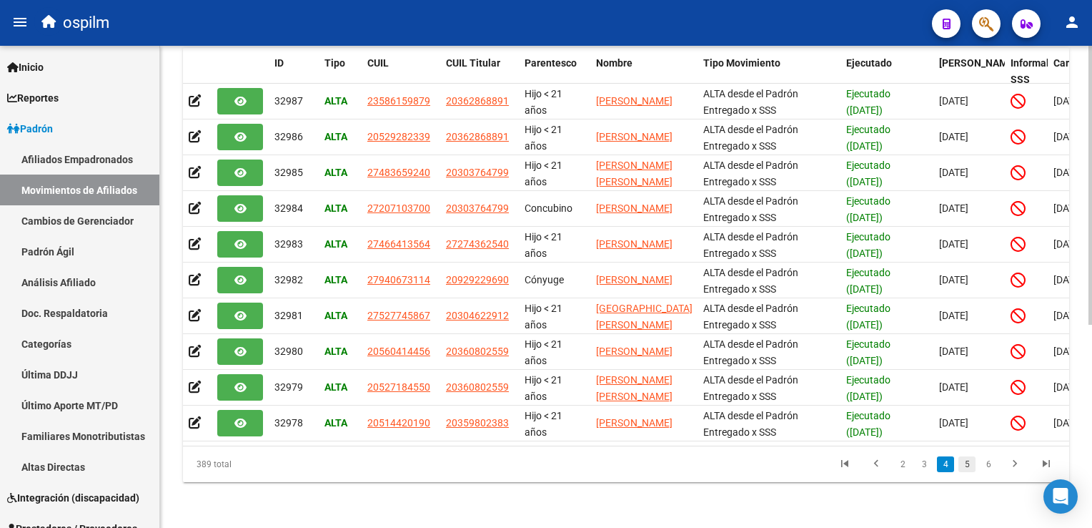
click at [972, 463] on link "5" at bounding box center [967, 464] width 17 height 16
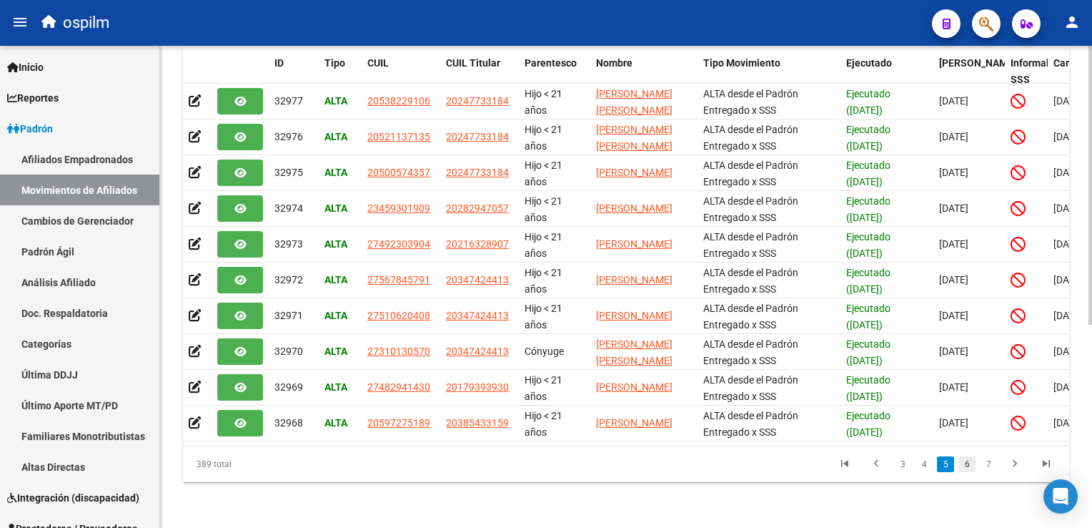
click at [971, 468] on link "6" at bounding box center [967, 464] width 17 height 16
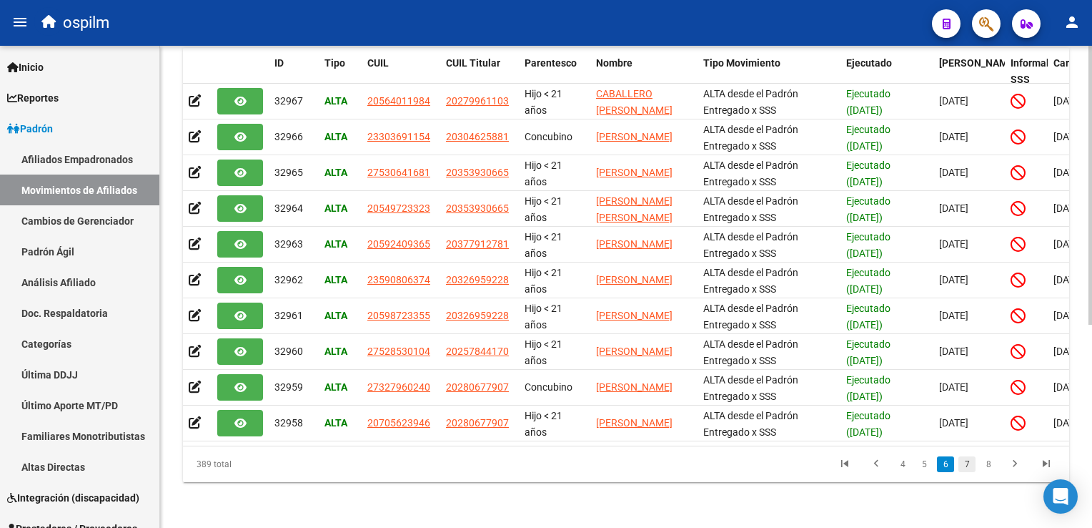
click at [975, 468] on link "7" at bounding box center [967, 464] width 17 height 16
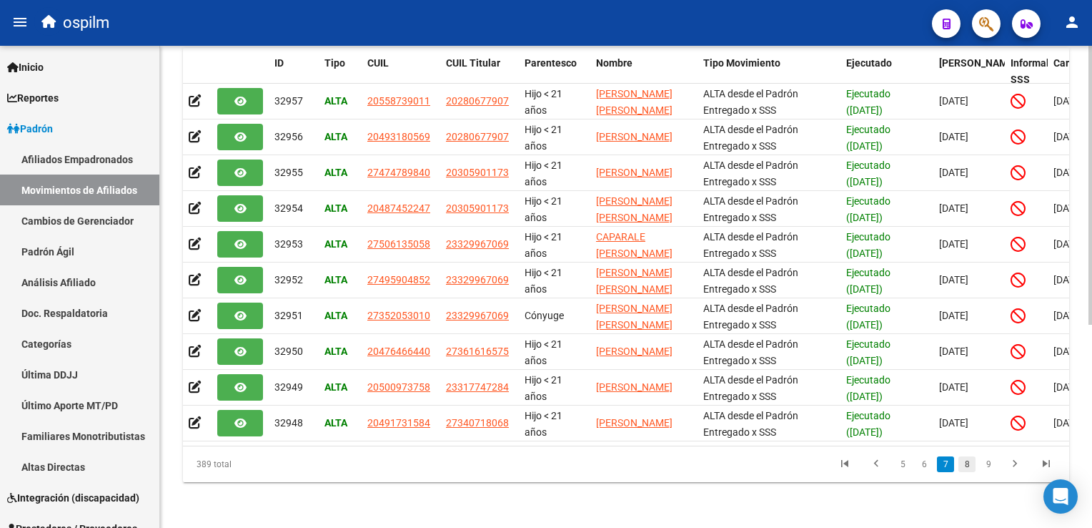
click at [972, 460] on link "8" at bounding box center [967, 464] width 17 height 16
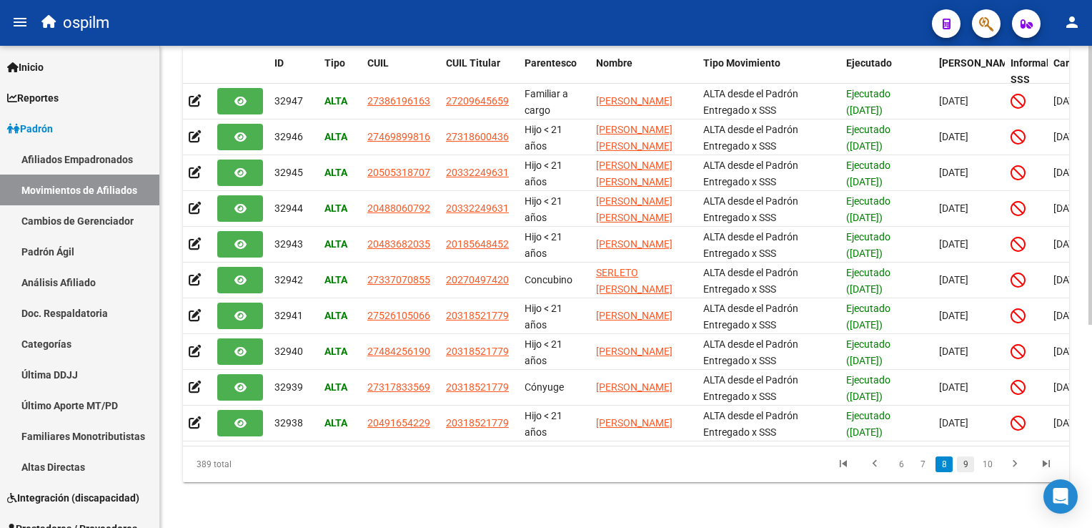
click at [966, 465] on link "9" at bounding box center [965, 464] width 17 height 16
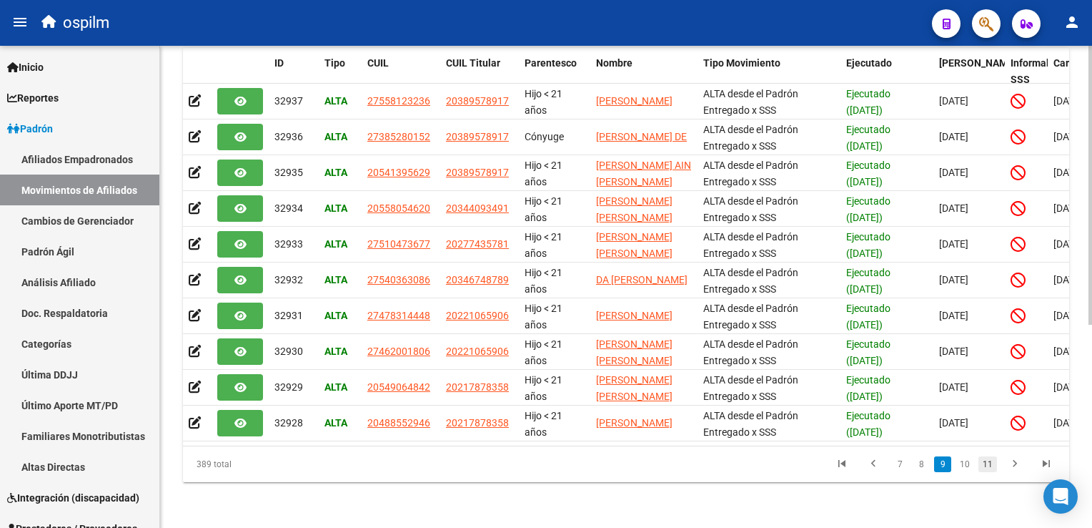
click at [988, 461] on link "11" at bounding box center [988, 464] width 19 height 16
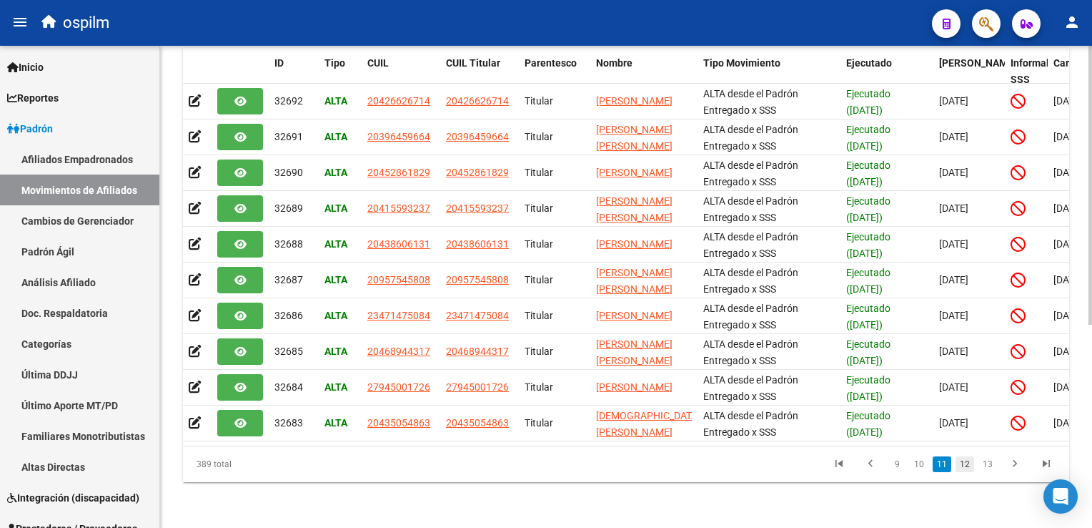
click at [974, 463] on link "12" at bounding box center [965, 464] width 19 height 16
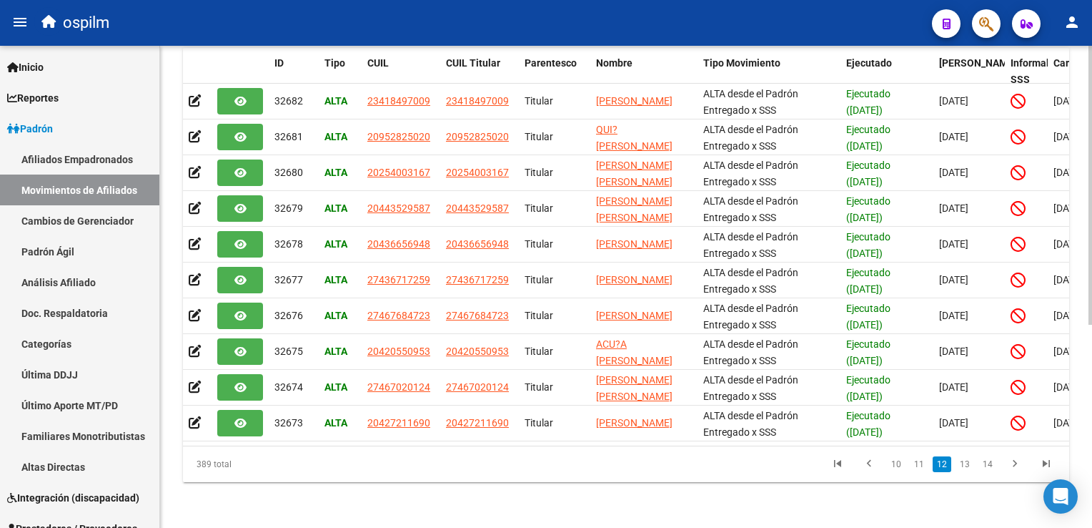
click at [975, 464] on link "13" at bounding box center [965, 464] width 19 height 16
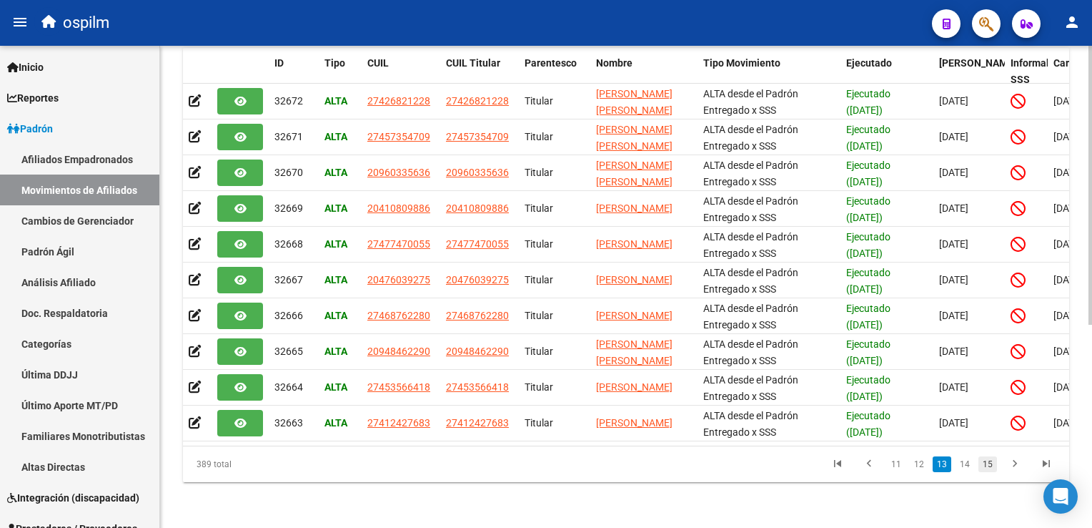
click at [987, 463] on link "15" at bounding box center [988, 464] width 19 height 16
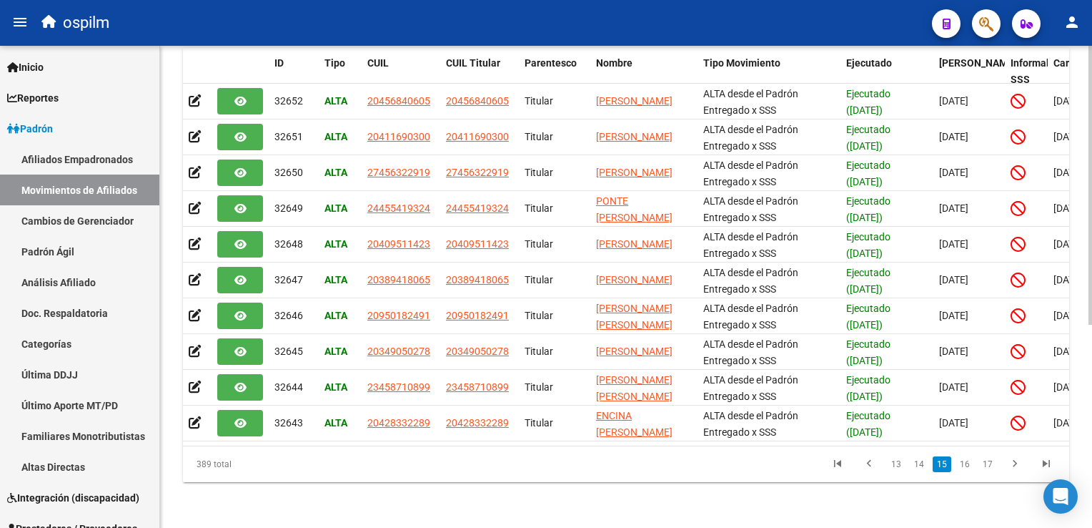
click at [1015, 465] on icon "go to next page" at bounding box center [1015, 465] width 19 height 17
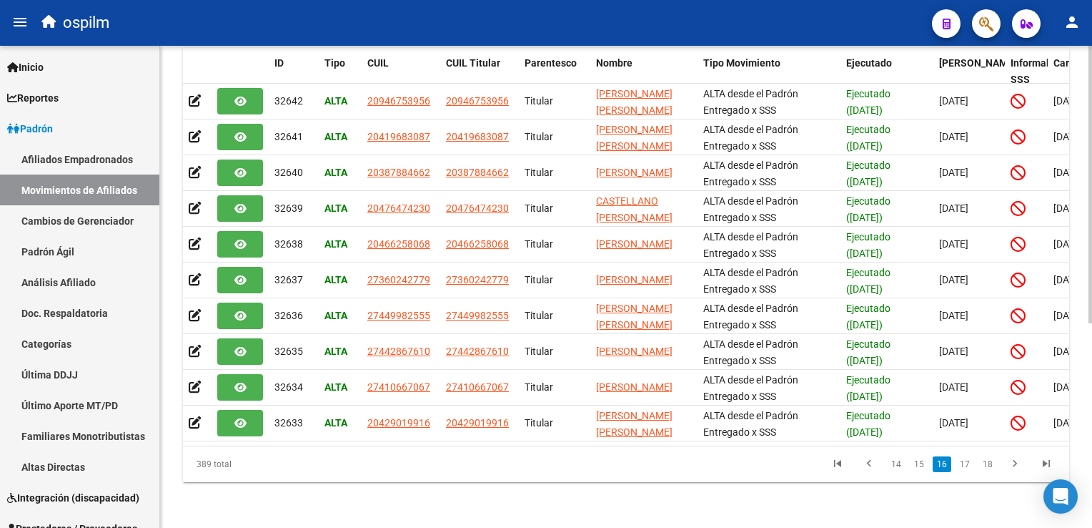
click at [1015, 465] on div "389 total 14 15 16 17 18" at bounding box center [626, 464] width 887 height 36
click at [1015, 465] on icon "go to next page" at bounding box center [1015, 465] width 19 height 17
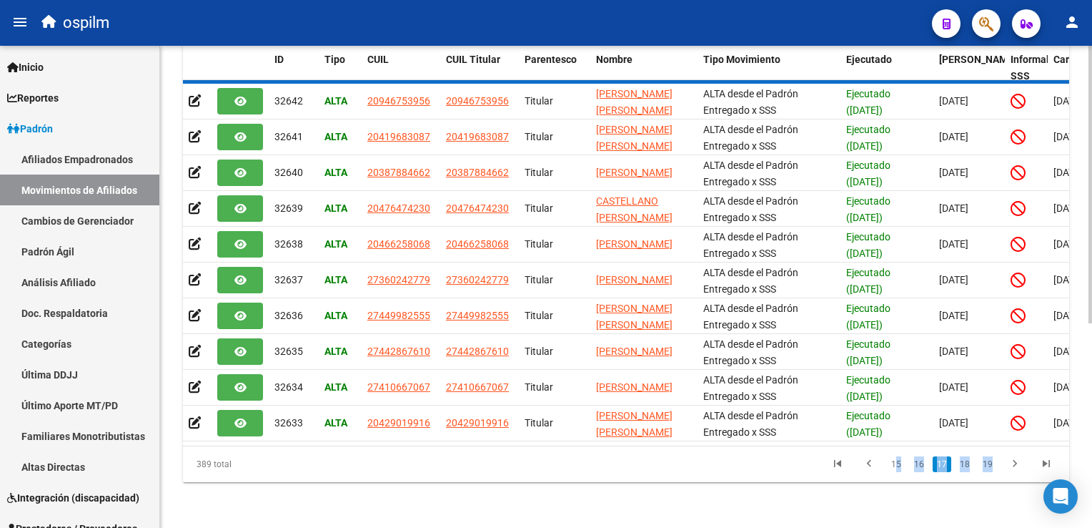
click at [1015, 465] on div "389 total 15 16 17 18 19" at bounding box center [626, 464] width 887 height 36
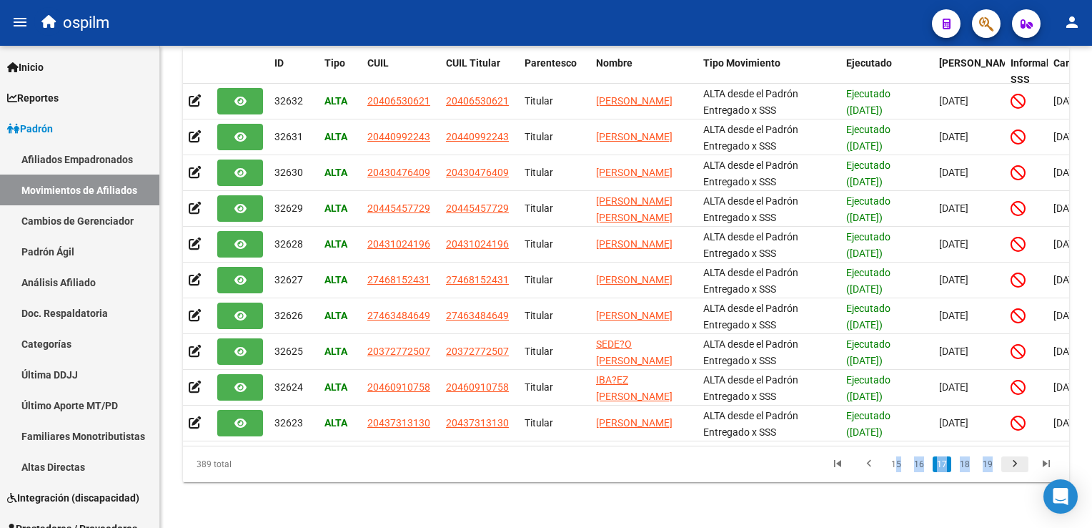
click at [1015, 461] on icon "go to next page" at bounding box center [1015, 465] width 19 height 17
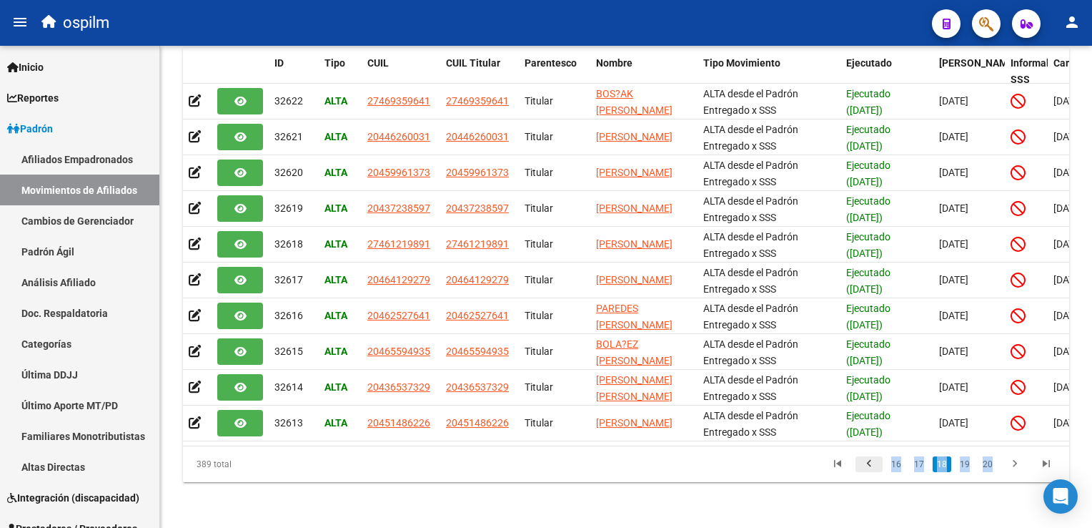
click at [871, 464] on icon "go to previous page" at bounding box center [869, 465] width 19 height 17
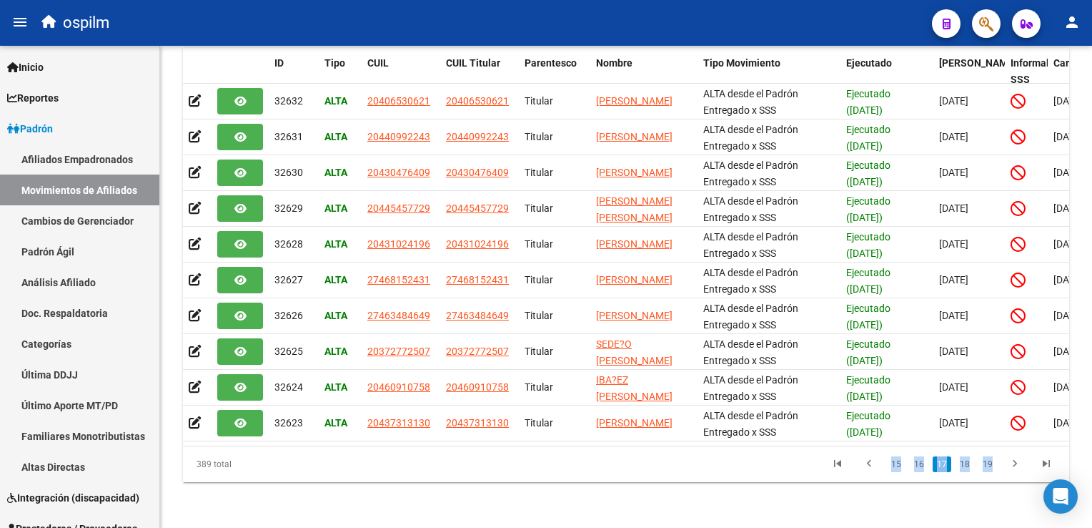
click at [871, 463] on icon "go to previous page" at bounding box center [869, 465] width 19 height 17
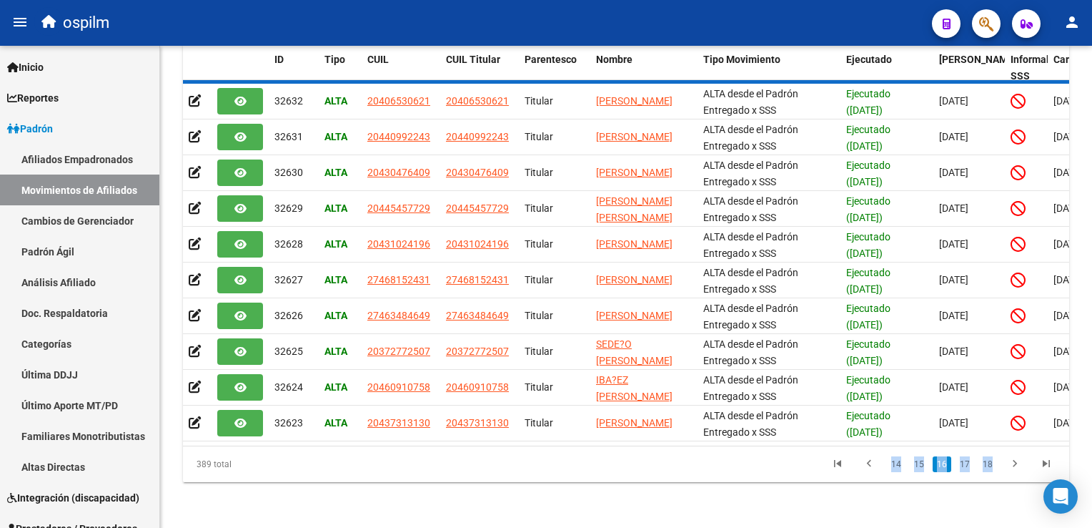
click at [871, 463] on div "389 total 14 15 16 17 18" at bounding box center [626, 464] width 887 height 36
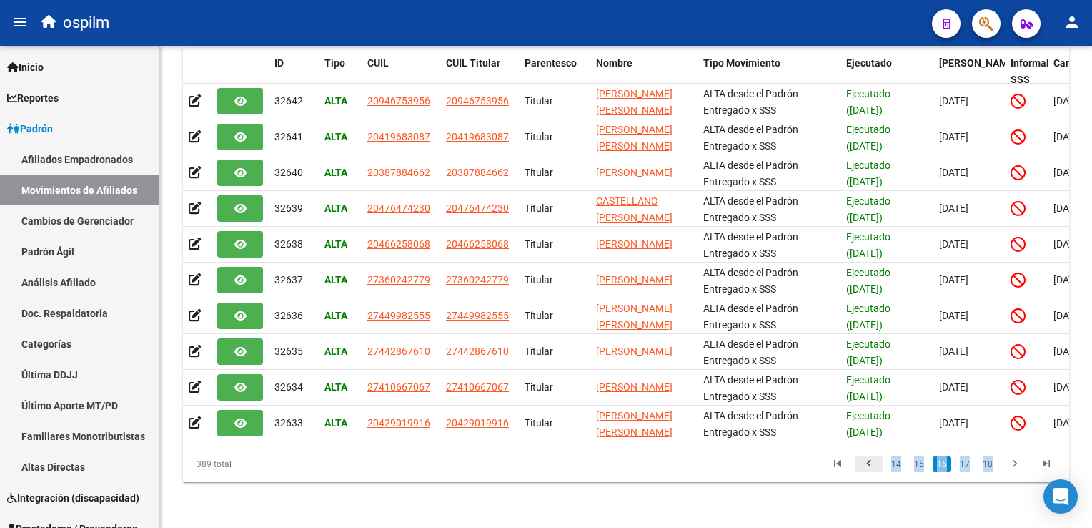
click at [871, 463] on icon "go to previous page" at bounding box center [869, 465] width 19 height 17
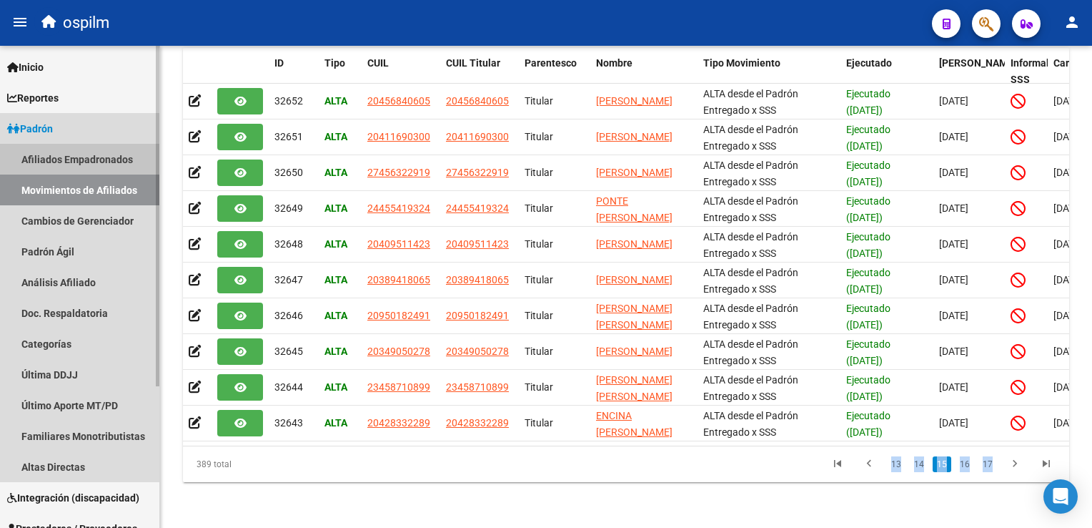
click at [36, 159] on link "Afiliados Empadronados" at bounding box center [79, 159] width 159 height 31
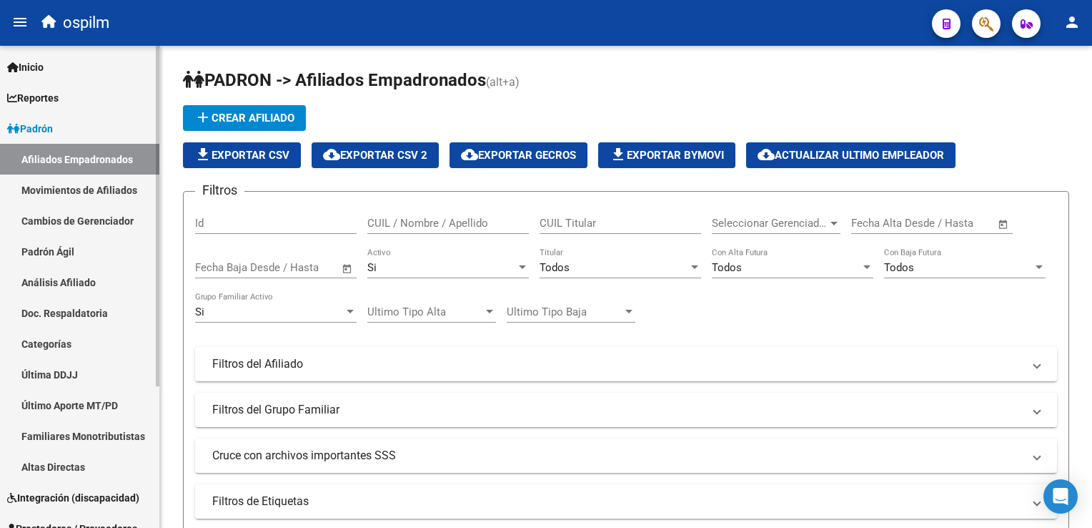
click at [71, 191] on link "Movimientos de Afiliados" at bounding box center [79, 189] width 159 height 31
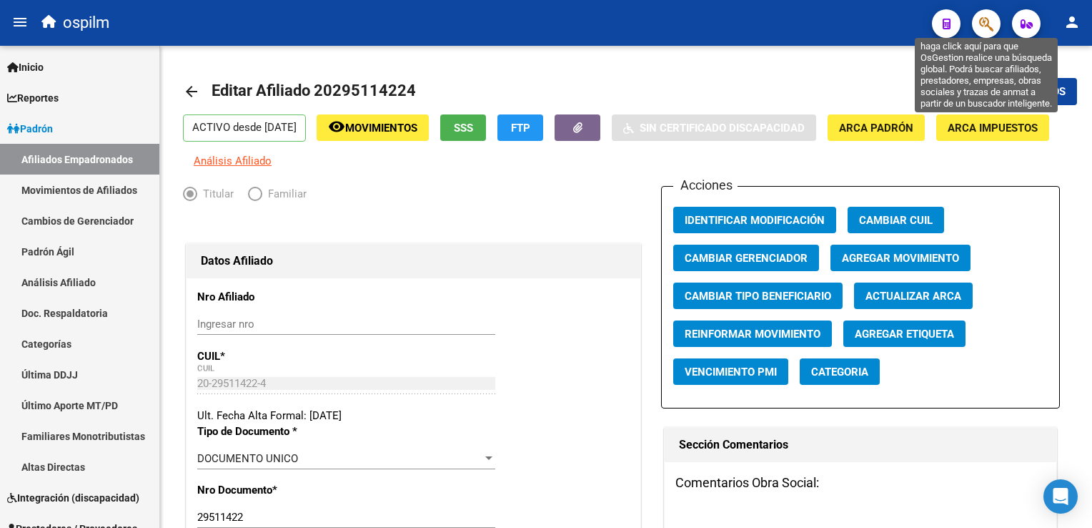
click at [981, 22] on icon "button" at bounding box center [987, 24] width 14 height 16
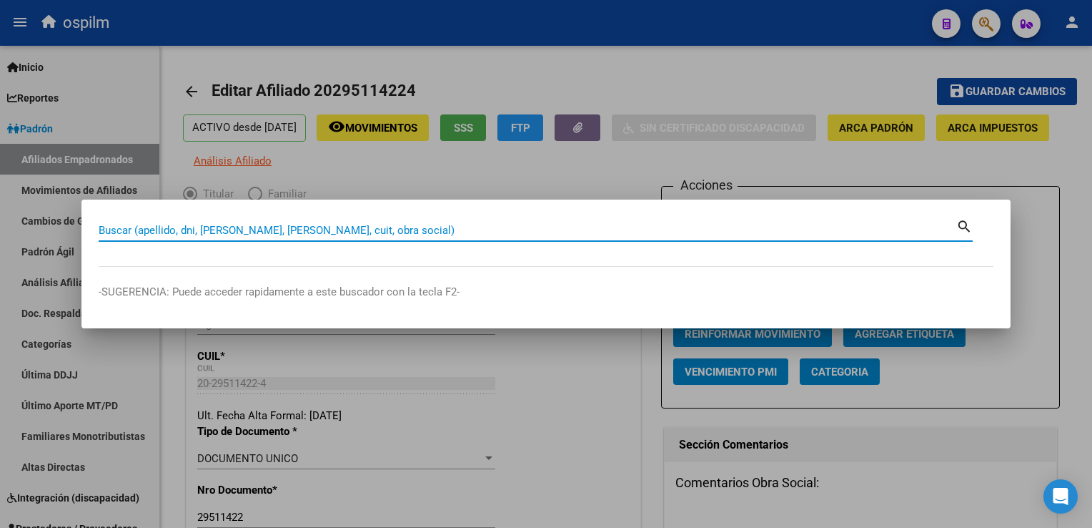
paste input "20218204806"
type input "20218204806"
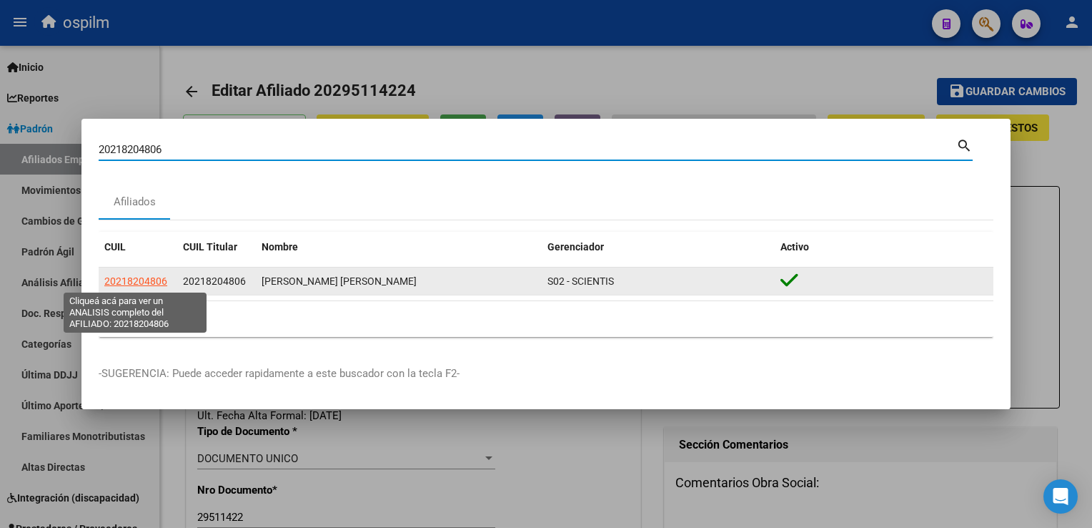
click at [127, 285] on span "20218204806" at bounding box center [135, 280] width 63 height 11
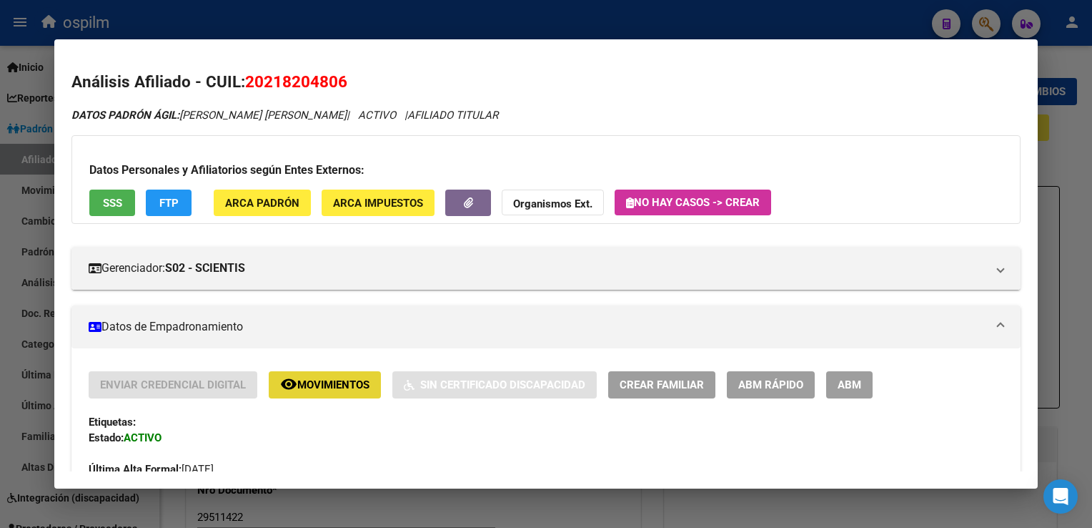
click at [297, 390] on mat-icon "remove_red_eye" at bounding box center [288, 383] width 17 height 17
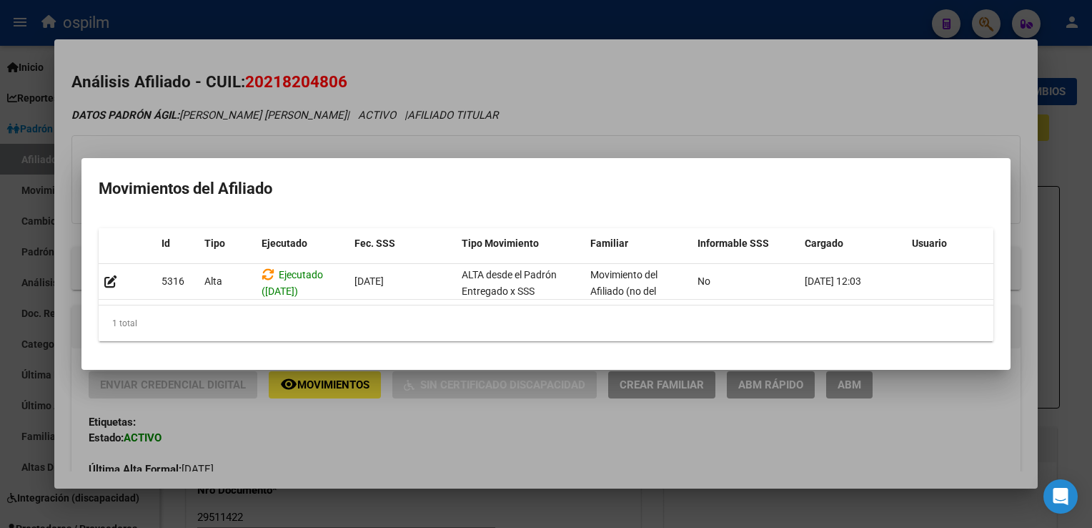
click at [599, 55] on div at bounding box center [546, 264] width 1092 height 528
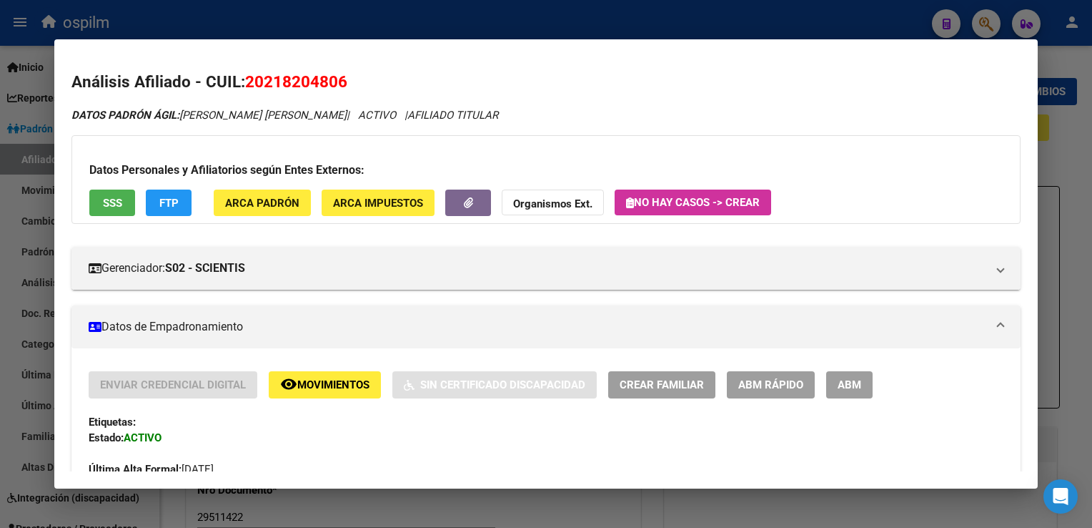
click at [838, 379] on span "ABM" at bounding box center [850, 385] width 24 height 13
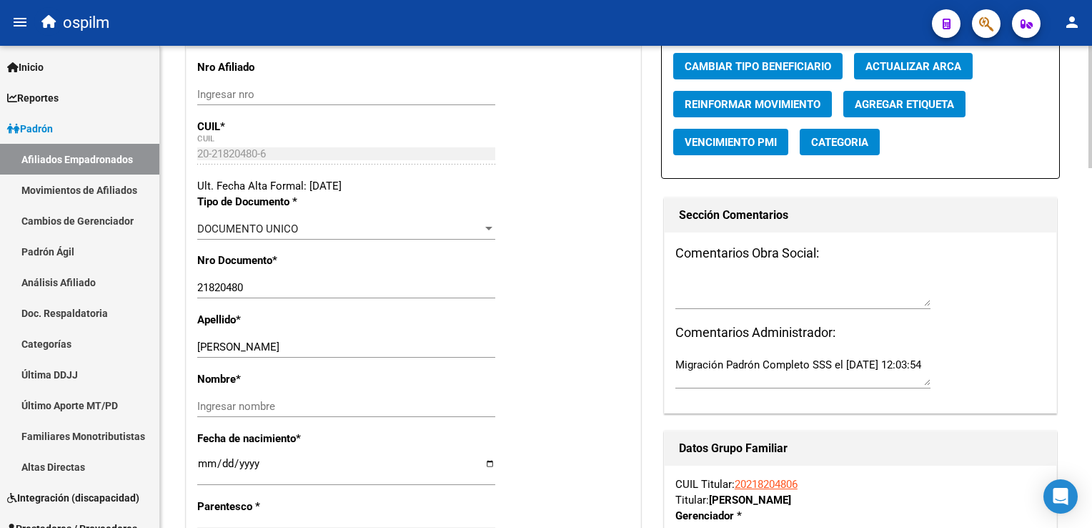
scroll to position [275, 0]
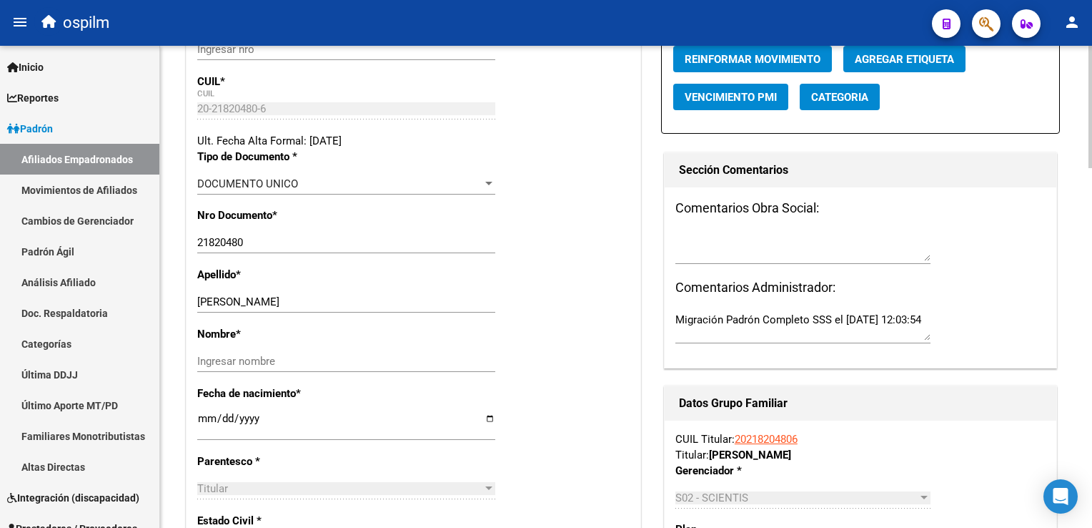
click at [1092, 182] on html "menu ospilm person Firma Express Inicio Calendario SSS Instructivos Contacto OS…" at bounding box center [546, 264] width 1092 height 528
drag, startPoint x: 239, startPoint y: 310, endPoint x: 327, endPoint y: 309, distance: 88.7
click at [327, 308] on input "[PERSON_NAME]" at bounding box center [346, 301] width 298 height 13
type input "SUAREZ"
click at [220, 368] on input "Ingresar nombre" at bounding box center [346, 361] width 298 height 13
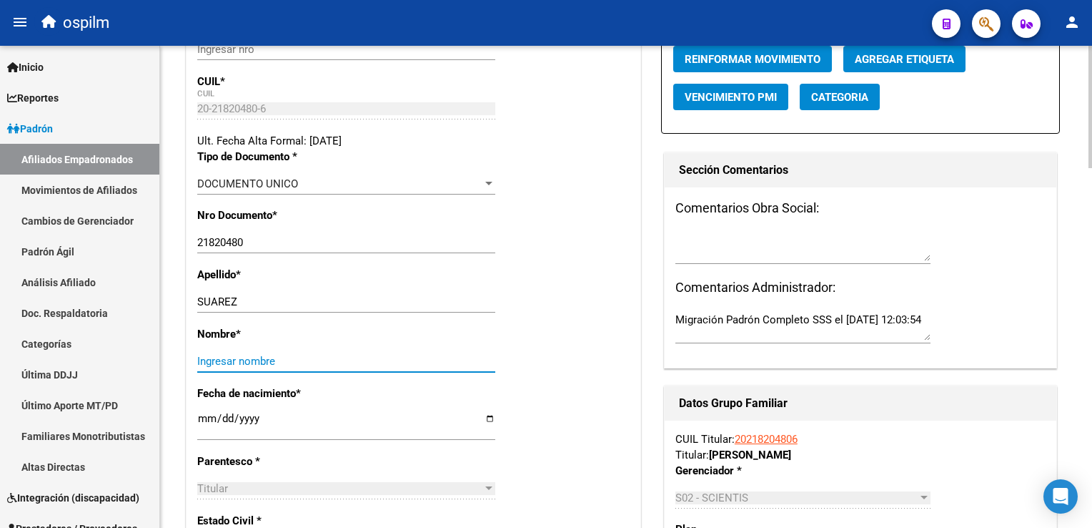
paste input "[PERSON_NAME]"
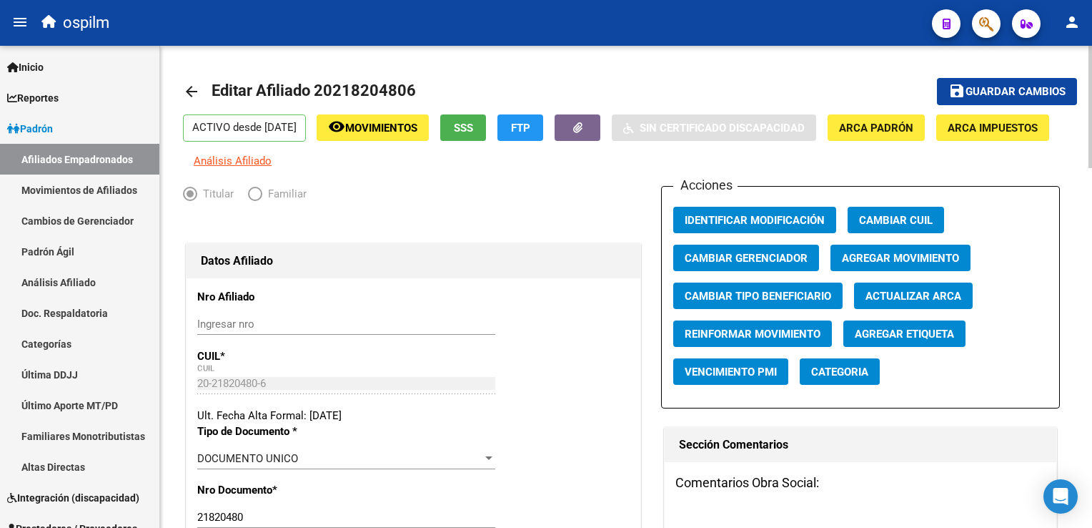
type input "[PERSON_NAME]"
click at [881, 265] on span "Agregar Movimiento" at bounding box center [900, 258] width 117 height 13
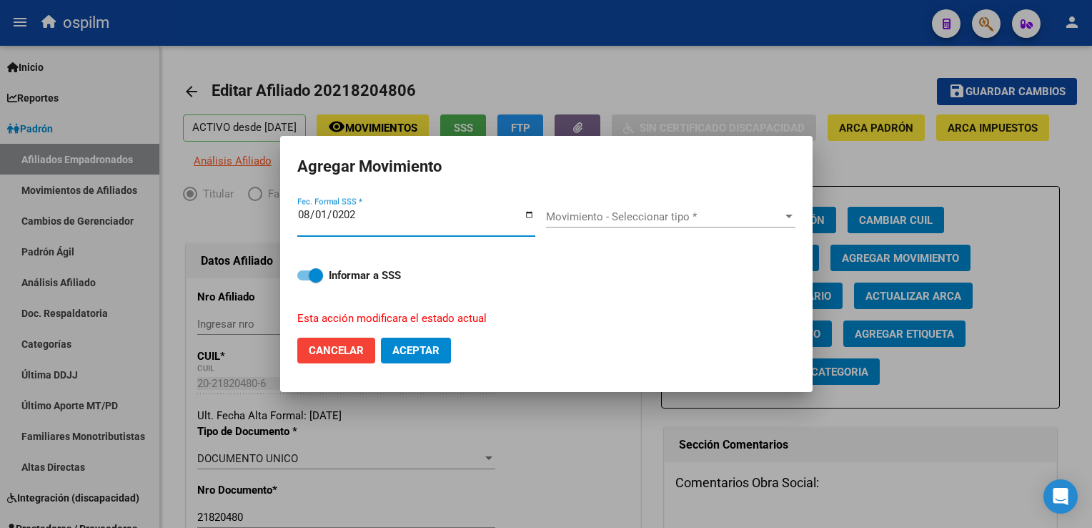
type input "[DATE]"
click at [661, 227] on div "Movimiento - Seleccionar tipo * Movimiento - Seleccionar tipo *" at bounding box center [671, 216] width 250 height 21
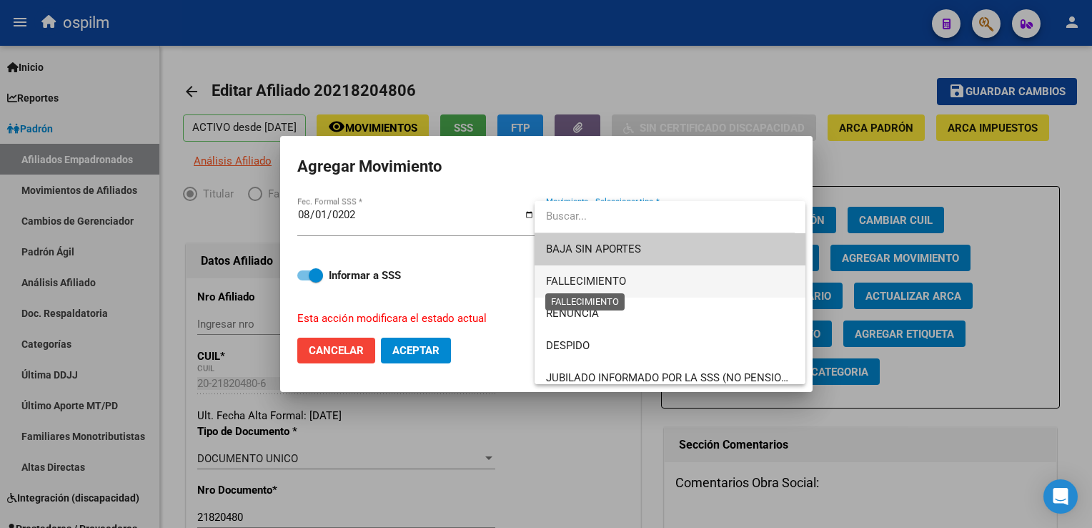
click at [621, 275] on span "FALLECIMIENTO" at bounding box center [586, 281] width 80 height 13
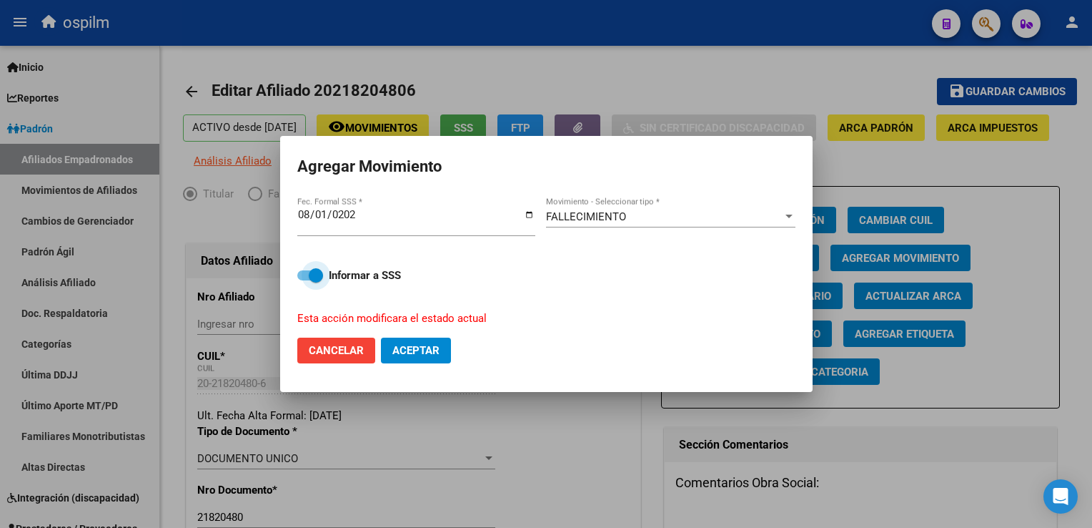
click at [315, 273] on span at bounding box center [316, 275] width 14 height 14
click at [305, 280] on input "Informar a SSS" at bounding box center [304, 280] width 1 height 1
checkbox input "false"
click at [424, 347] on span "Aceptar" at bounding box center [416, 350] width 47 height 13
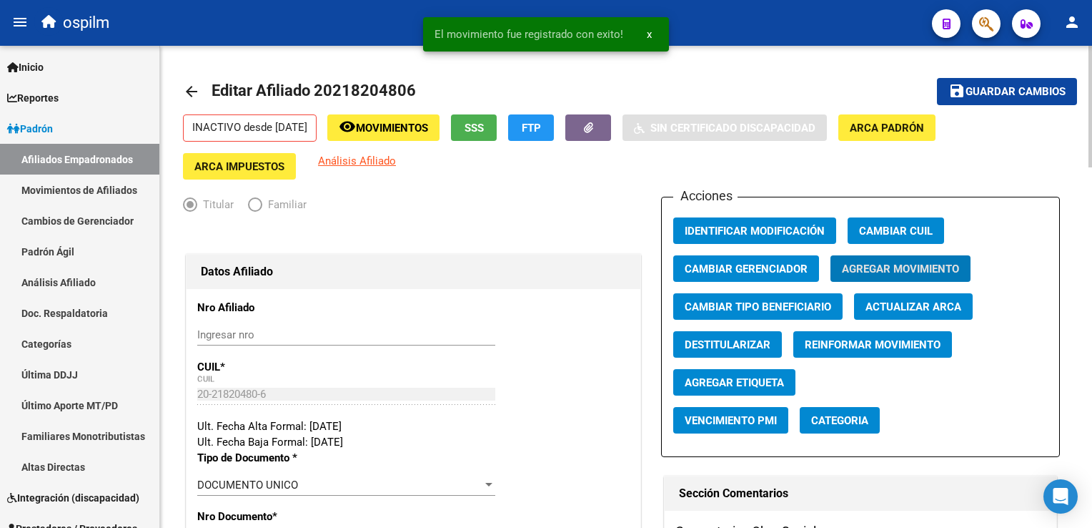
drag, startPoint x: 1012, startPoint y: 92, endPoint x: 998, endPoint y: 93, distance: 13.7
click at [1010, 92] on span "Guardar cambios" at bounding box center [1016, 92] width 100 height 13
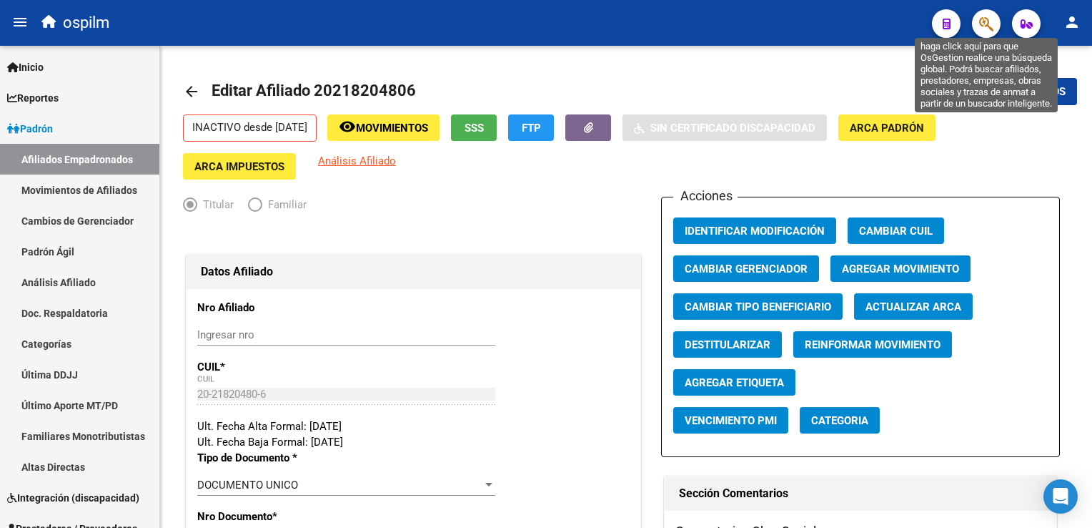
click at [980, 24] on icon "button" at bounding box center [987, 24] width 14 height 16
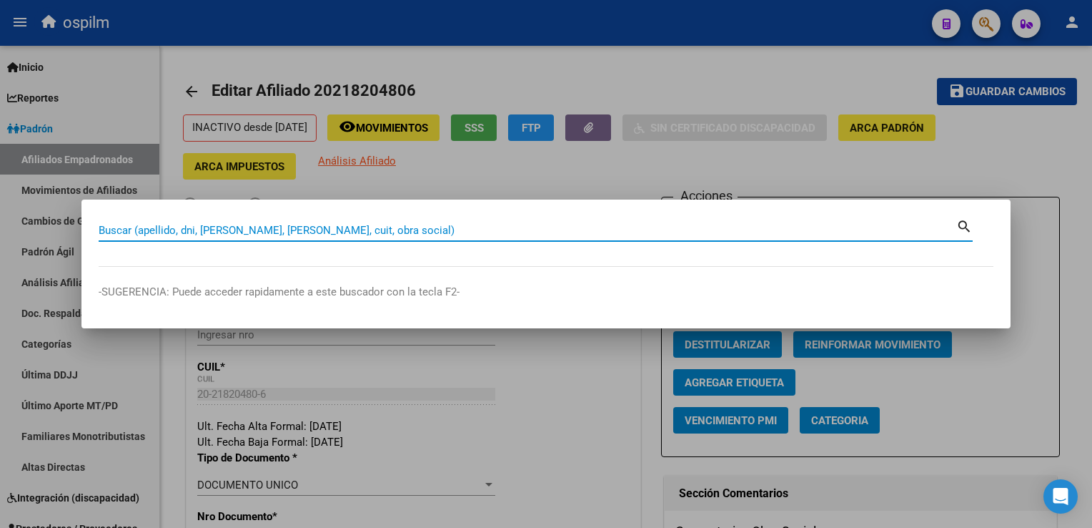
paste input "20379383131"
type input "20379383131"
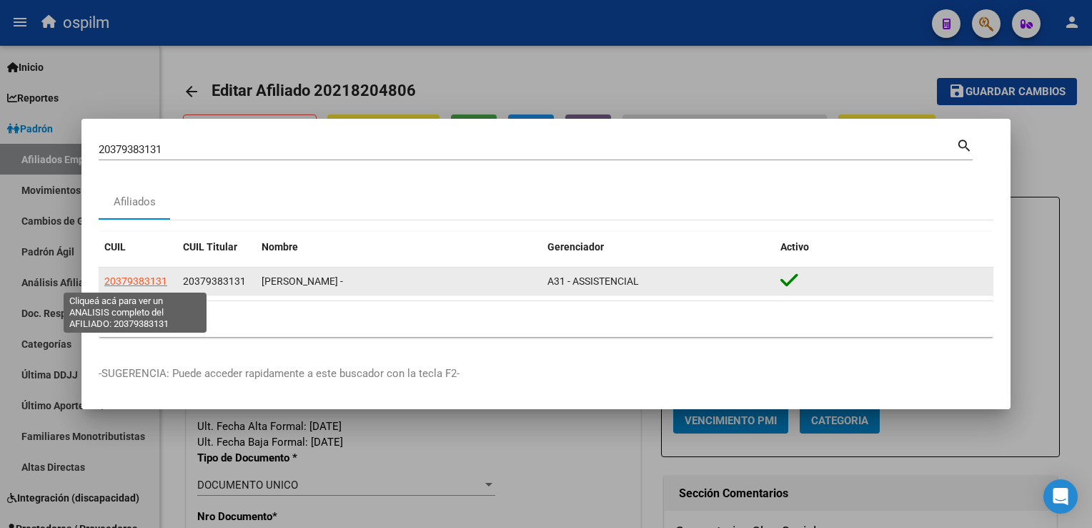
click at [145, 280] on span "20379383131" at bounding box center [135, 280] width 63 height 11
type textarea "20379383131"
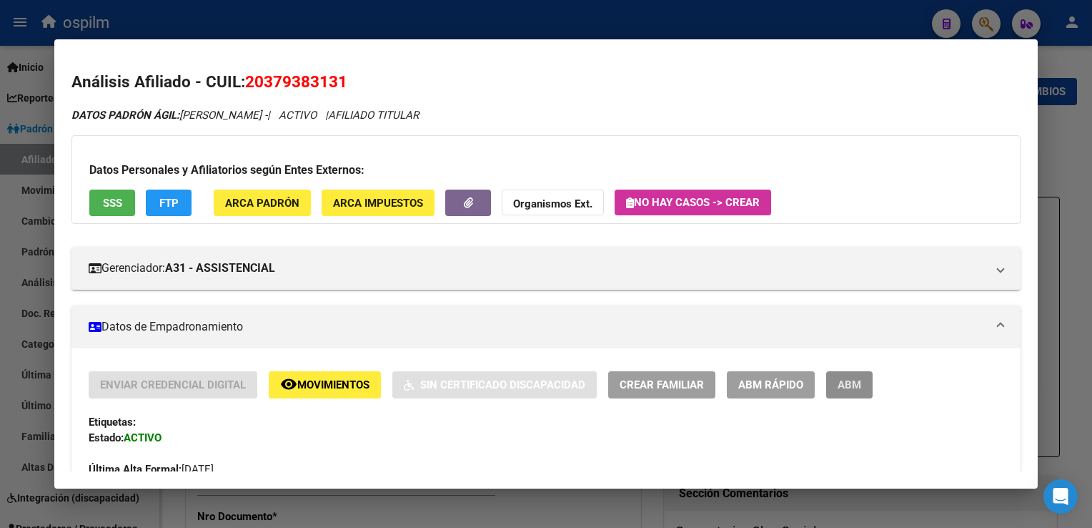
click at [852, 388] on span "ABM" at bounding box center [850, 385] width 24 height 13
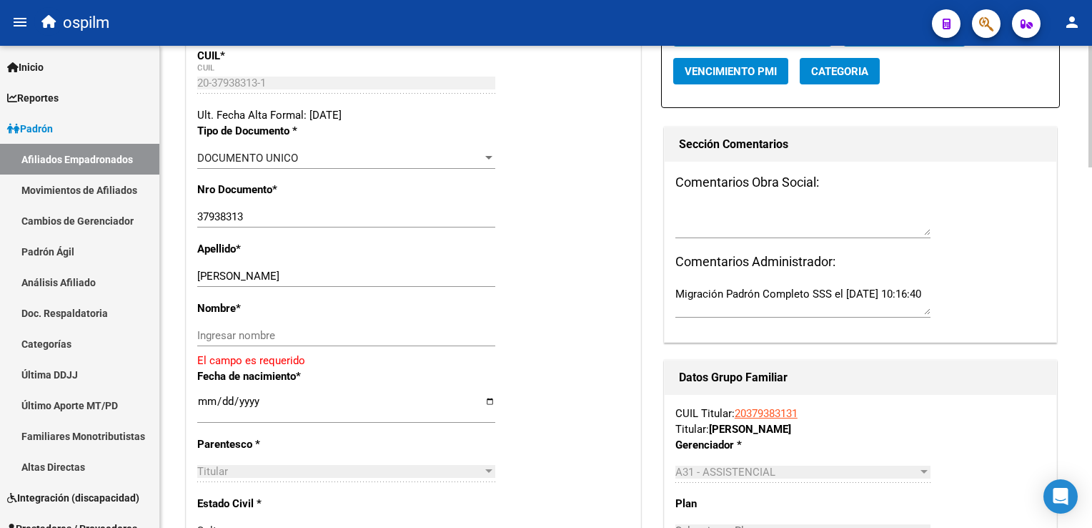
scroll to position [383, 0]
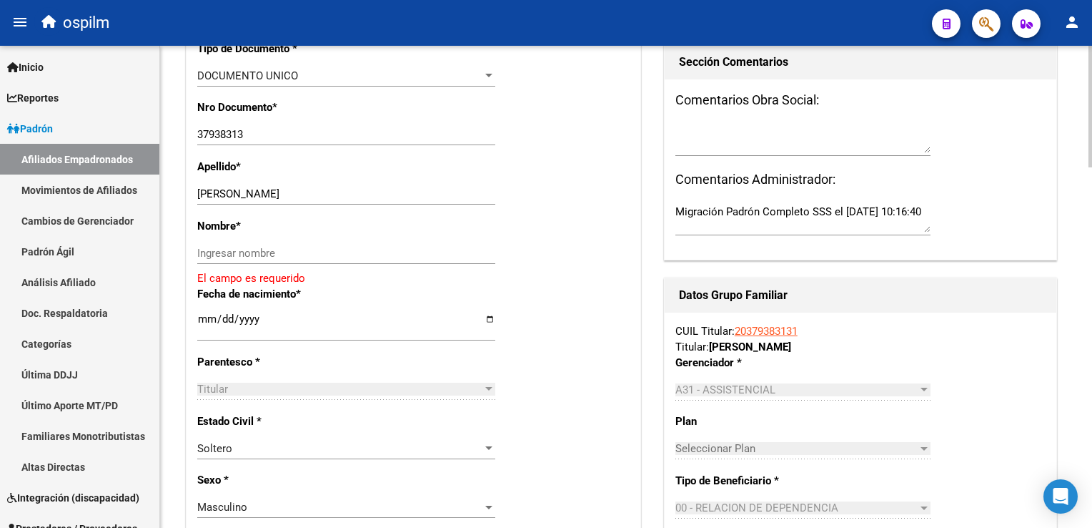
click at [1092, 192] on html "menu ospilm person Firma Express Inicio Calendario SSS Instructivos Contacto OS…" at bounding box center [546, 264] width 1092 height 528
drag, startPoint x: 240, startPoint y: 204, endPoint x: 303, endPoint y: 203, distance: 62.9
click at [316, 200] on input "[PERSON_NAME]" at bounding box center [346, 193] width 298 height 13
type input "[PERSON_NAME]"
click at [231, 260] on input "Ingresar nombre" at bounding box center [346, 253] width 298 height 13
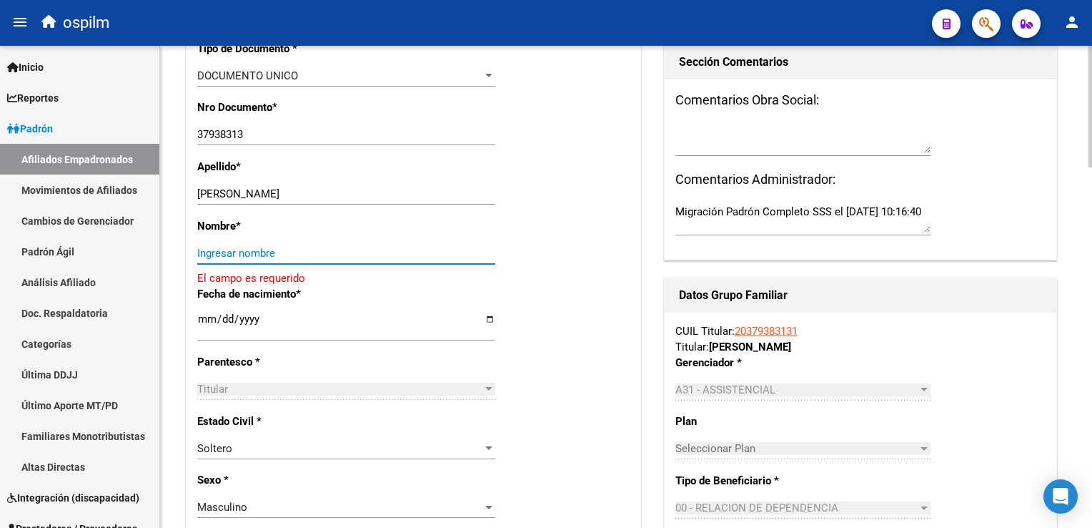
paste input "[PERSON_NAME]"
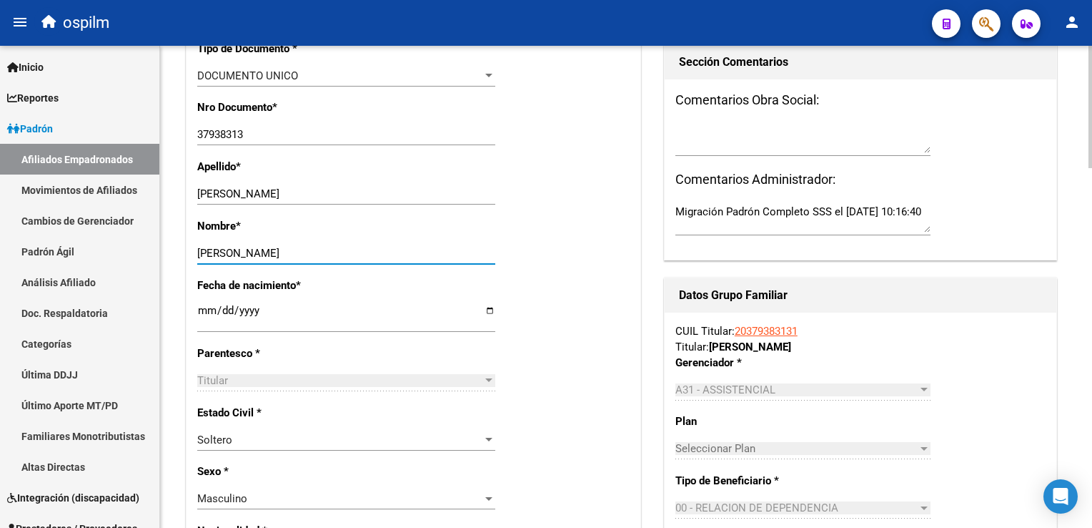
scroll to position [0, 0]
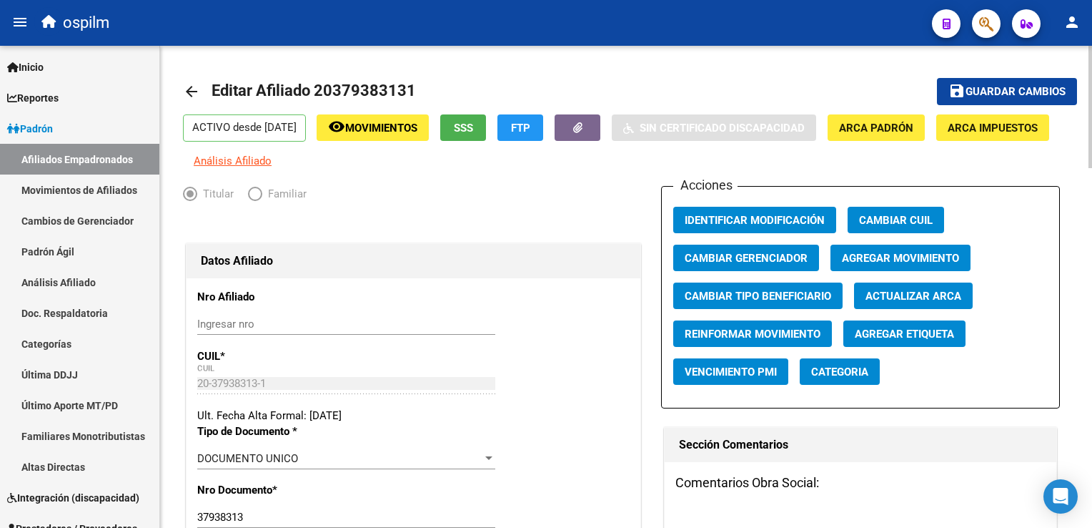
type input "[PERSON_NAME]"
click at [924, 265] on span "Agregar Movimiento" at bounding box center [900, 258] width 117 height 13
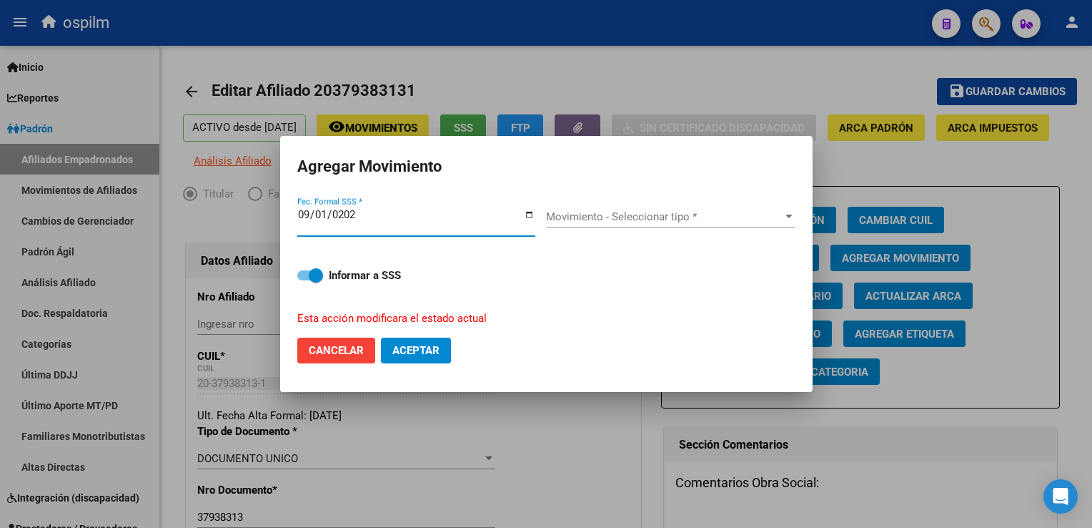
type input "[DATE]"
click at [321, 216] on input "[DATE]" at bounding box center [416, 220] width 238 height 23
type input "[DATE]"
click at [629, 209] on div "Movimiento - Seleccionar tipo * Movimiento - Seleccionar tipo *" at bounding box center [671, 216] width 250 height 21
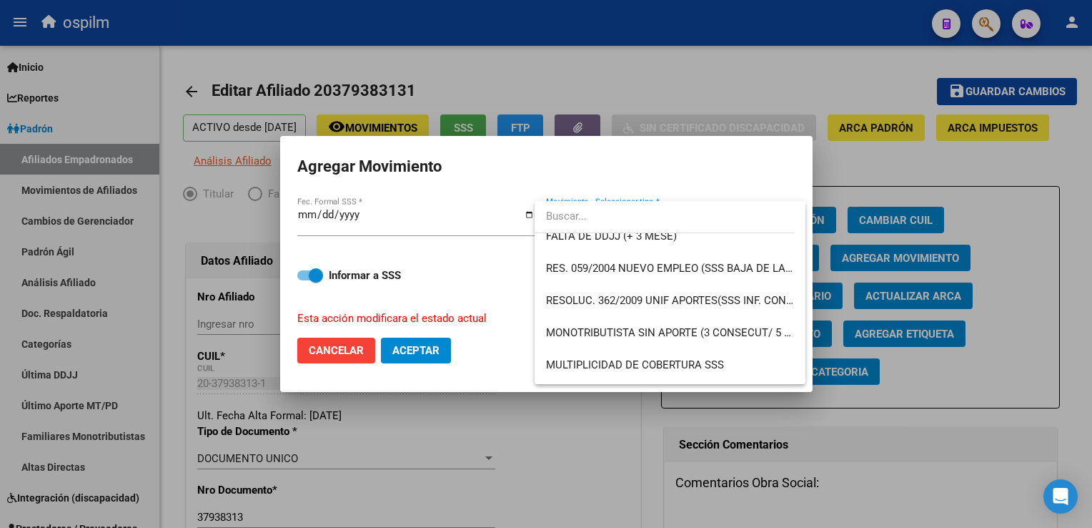
scroll to position [463, 0]
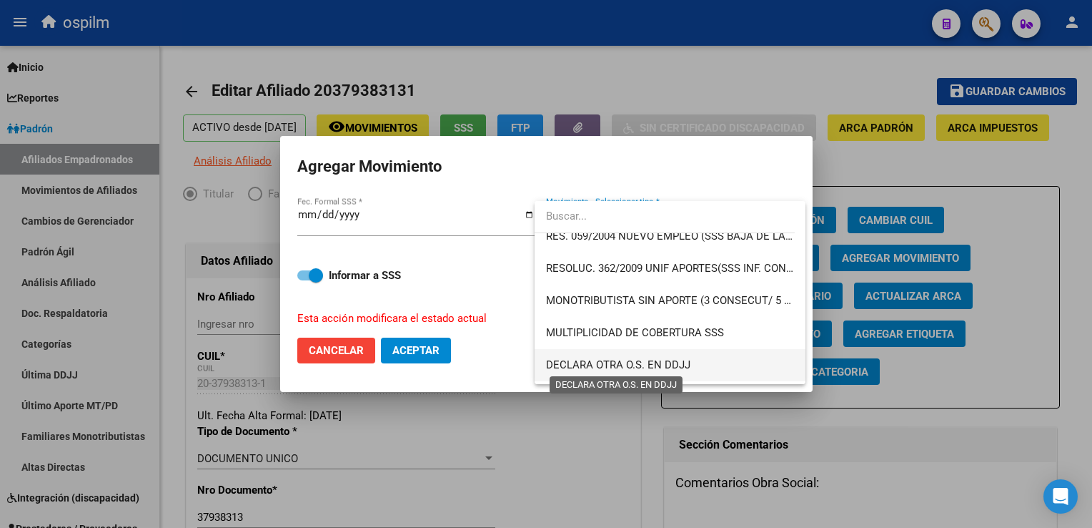
click at [648, 364] on span "DECLARA OTRA O.S. EN DDJJ" at bounding box center [618, 364] width 144 height 13
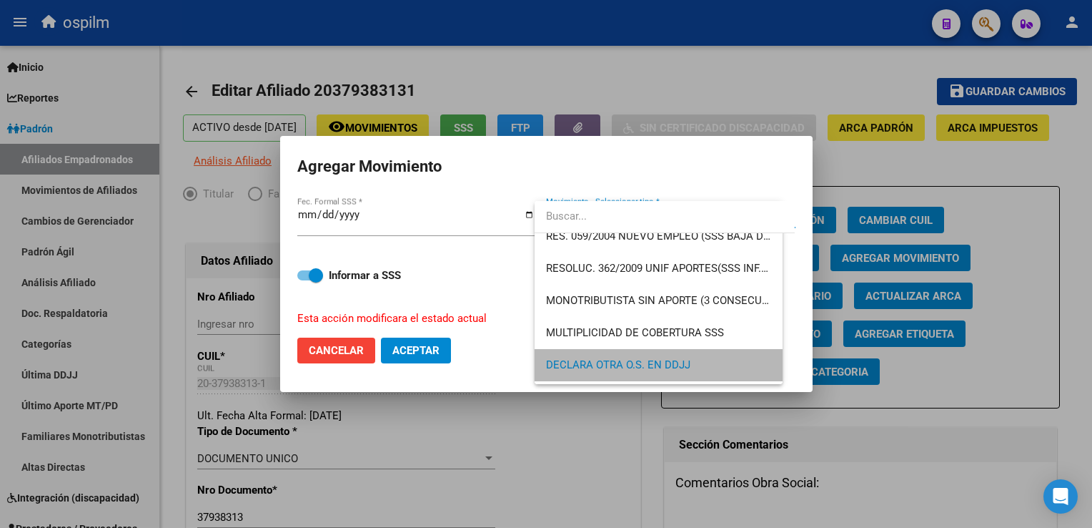
scroll to position [460, 0]
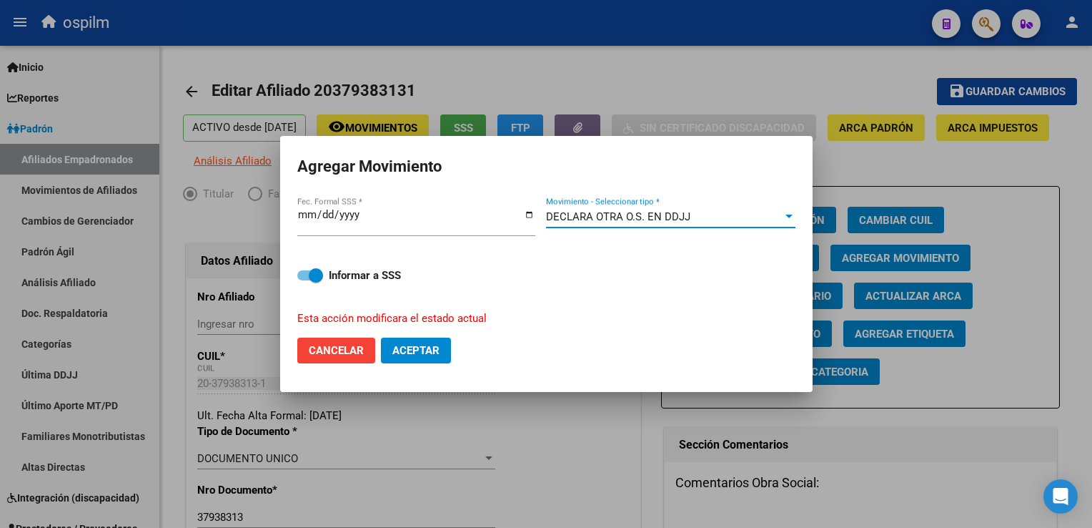
click at [416, 353] on span "Aceptar" at bounding box center [416, 350] width 47 height 13
checkbox input "false"
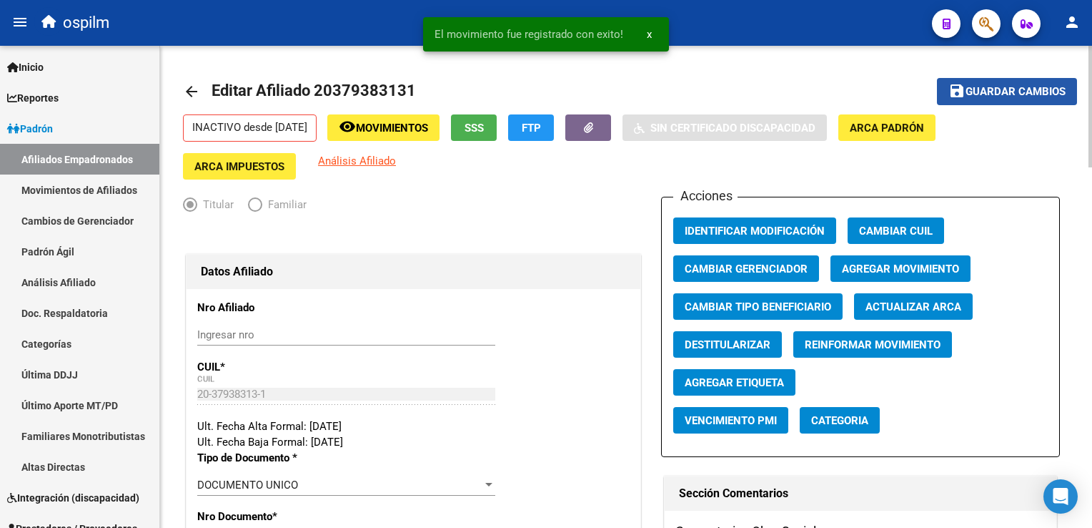
drag, startPoint x: 1013, startPoint y: 92, endPoint x: 420, endPoint y: 194, distance: 602.1
click at [1010, 92] on span "Guardar cambios" at bounding box center [1016, 92] width 100 height 13
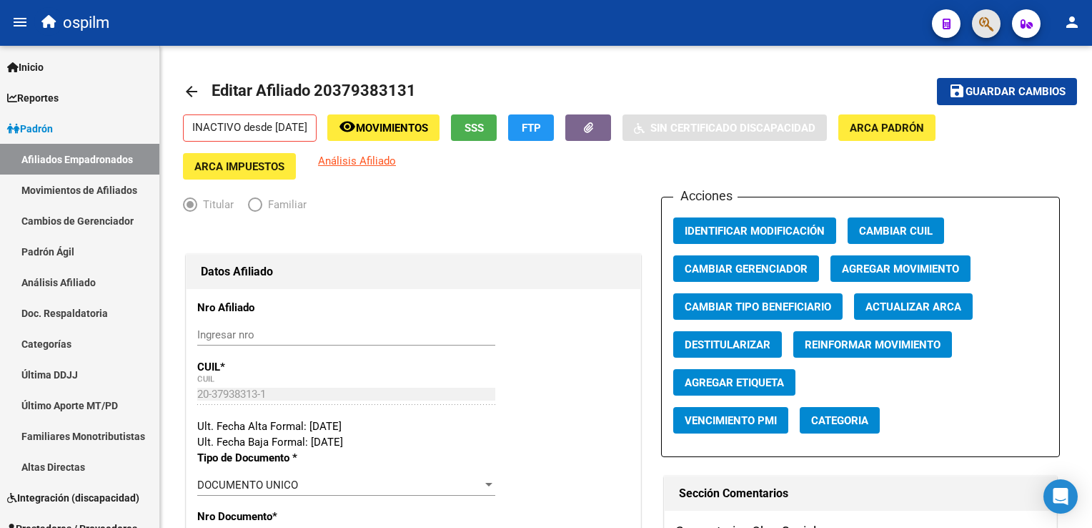
click at [975, 21] on button "button" at bounding box center [986, 23] width 29 height 29
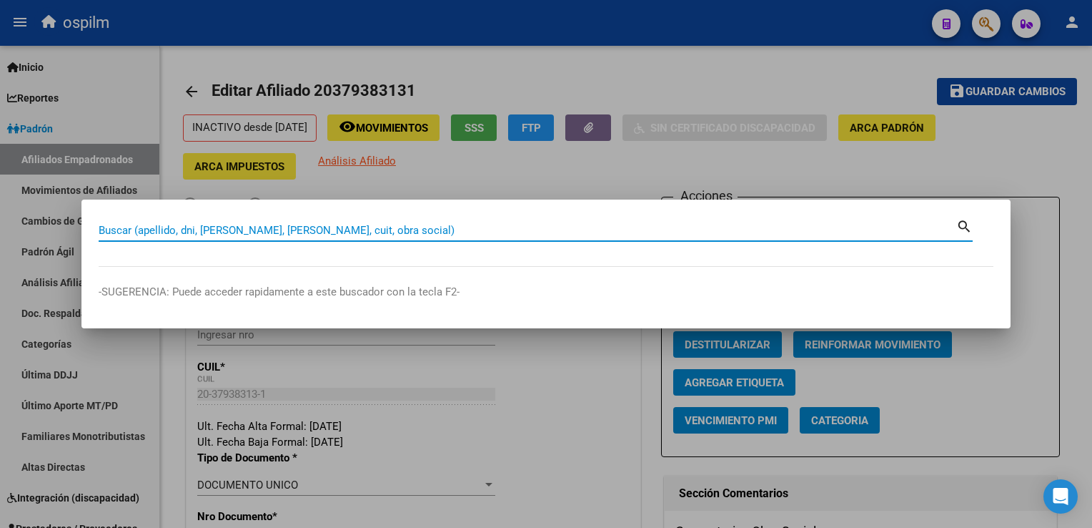
paste input "20206379953"
type input "20206379953"
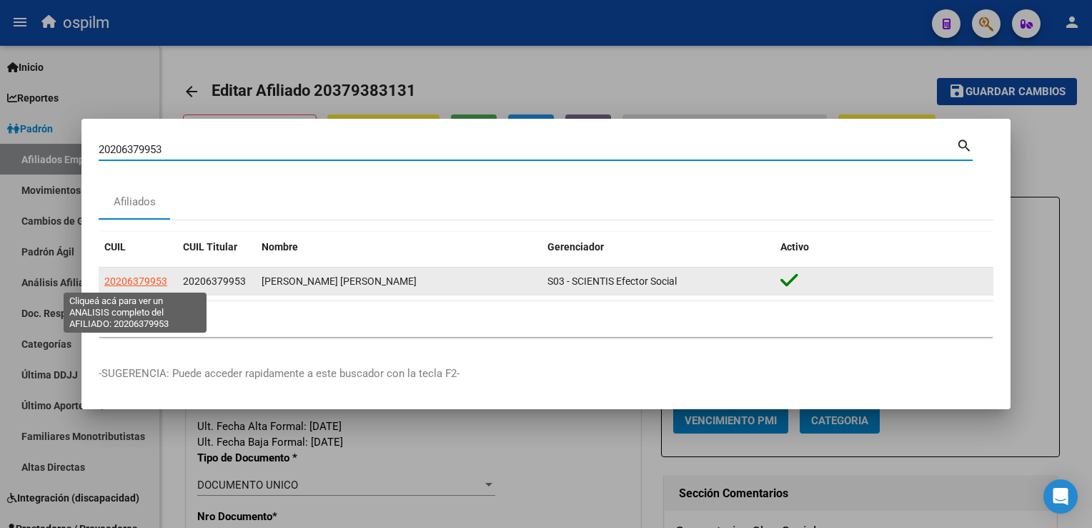
click at [136, 280] on span "20206379953" at bounding box center [135, 280] width 63 height 11
type textarea "20206379953"
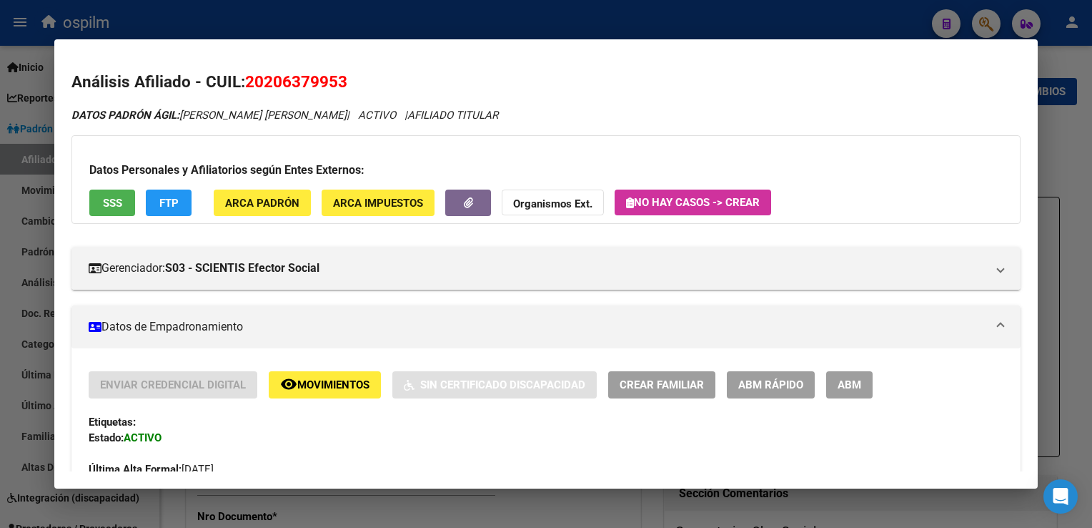
click at [321, 388] on span "Movimientos" at bounding box center [333, 385] width 72 height 13
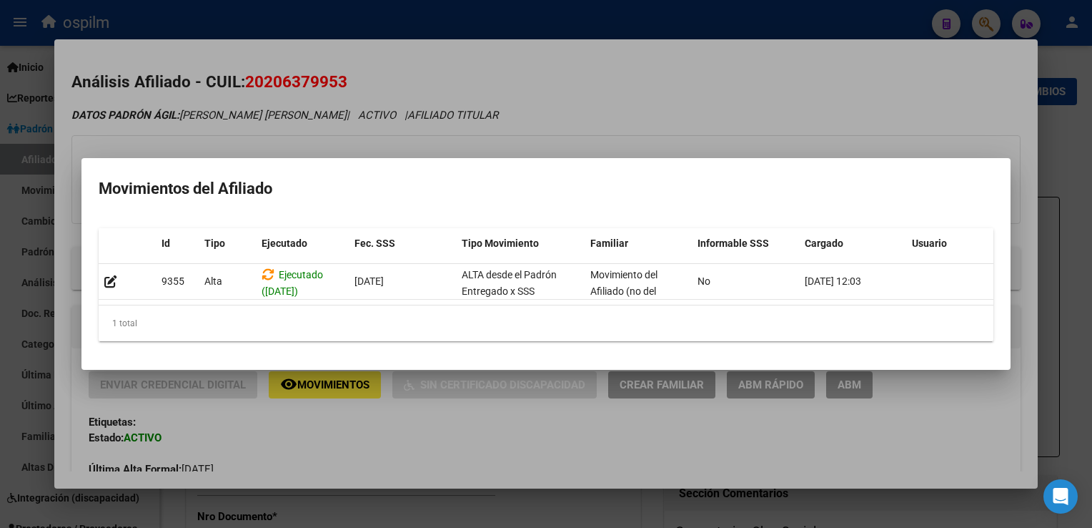
click at [707, 112] on div at bounding box center [546, 264] width 1092 height 528
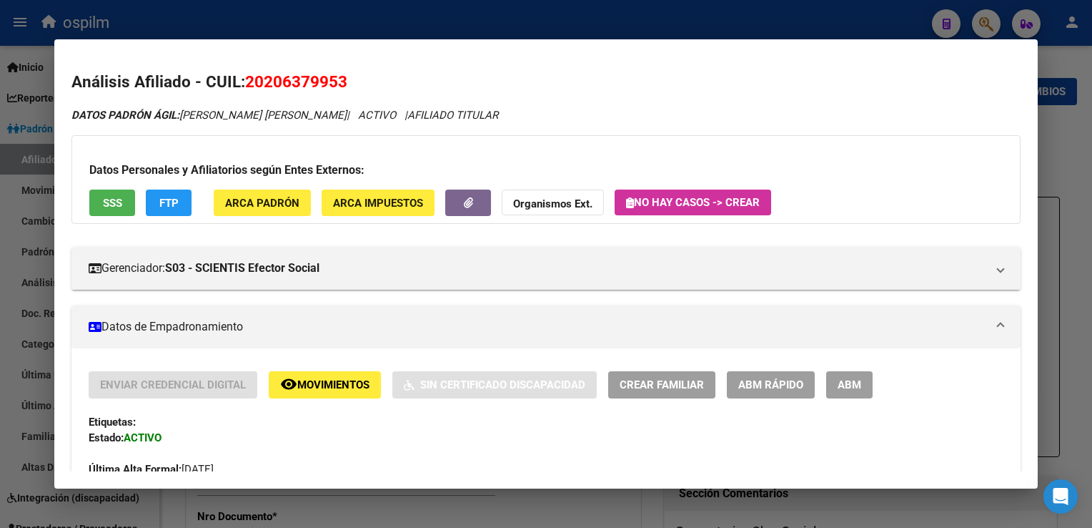
click at [162, 207] on span "FTP" at bounding box center [168, 203] width 19 height 13
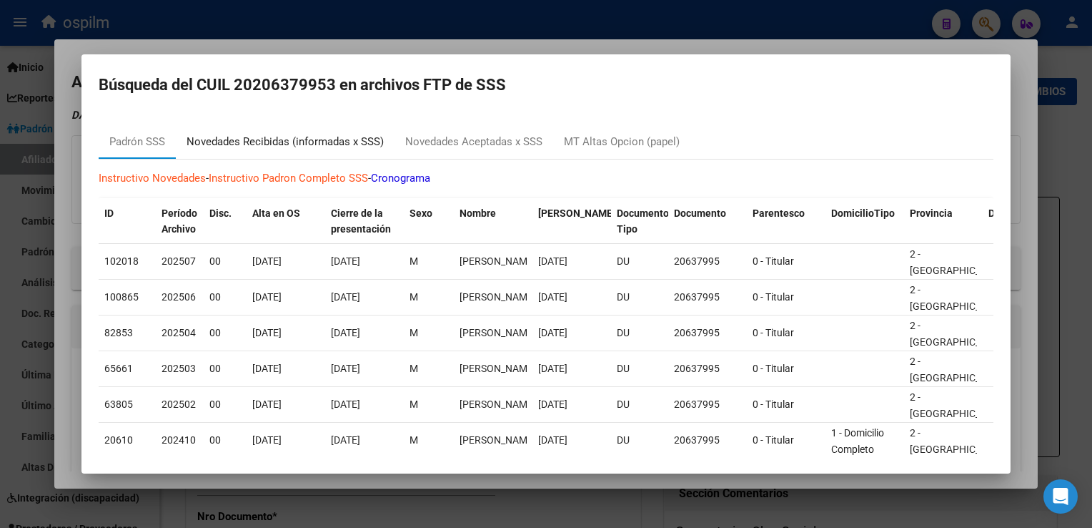
click at [265, 140] on div "Novedades Recibidas (informadas x SSS)" at bounding box center [285, 142] width 197 height 16
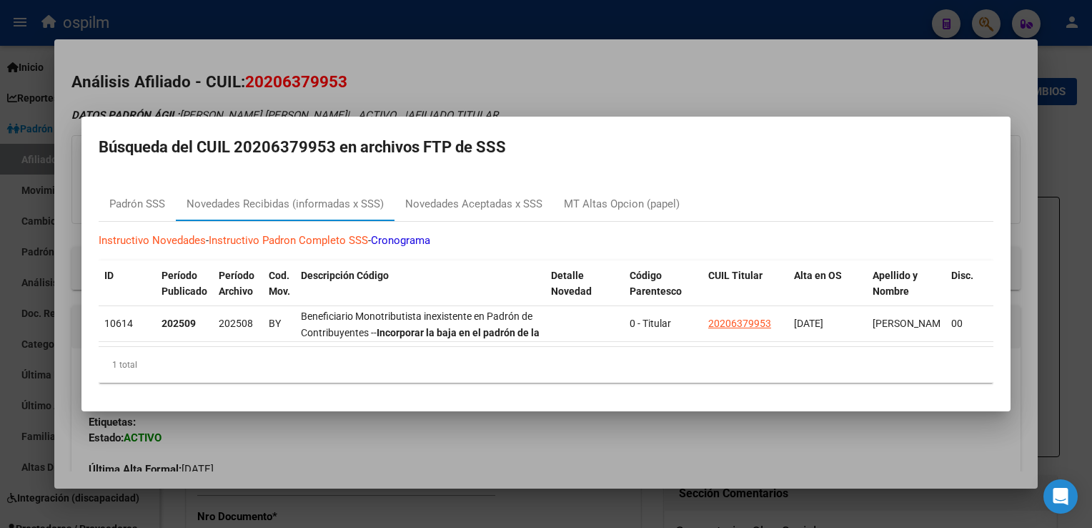
click at [484, 57] on div at bounding box center [546, 264] width 1092 height 528
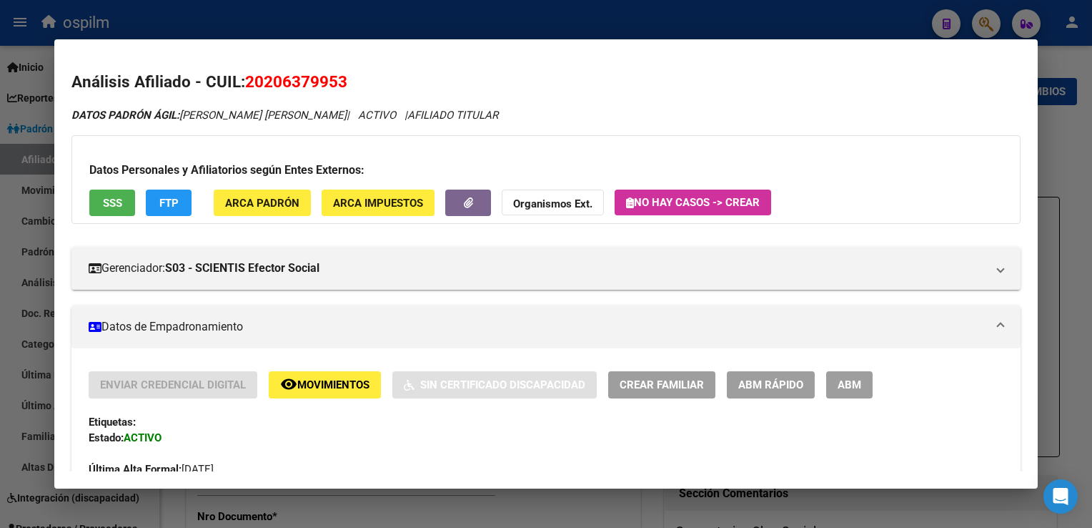
drag, startPoint x: 849, startPoint y: 381, endPoint x: 892, endPoint y: 324, distance: 71.5
click at [849, 378] on span "ABM" at bounding box center [850, 384] width 24 height 13
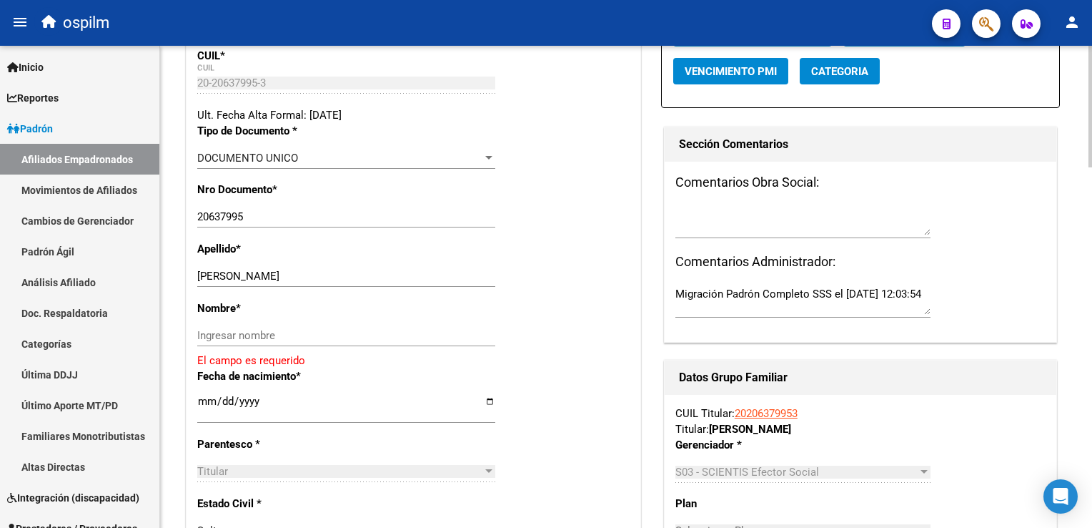
scroll to position [344, 0]
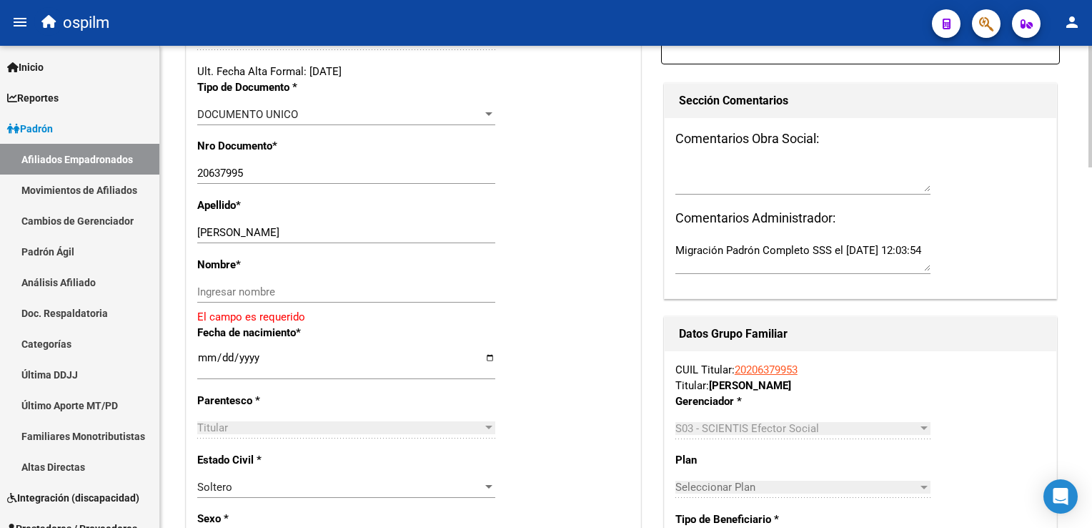
click at [1092, 202] on html "menu ospilm person Firma Express Inicio Calendario SSS Instructivos Contacto OS…" at bounding box center [546, 264] width 1092 height 528
drag, startPoint x: 246, startPoint y: 239, endPoint x: 260, endPoint y: 239, distance: 14.3
click at [260, 239] on input "[PERSON_NAME]" at bounding box center [346, 232] width 298 height 13
drag, startPoint x: 243, startPoint y: 239, endPoint x: 330, endPoint y: 236, distance: 87.3
click at [330, 236] on input "[PERSON_NAME]" at bounding box center [346, 232] width 298 height 13
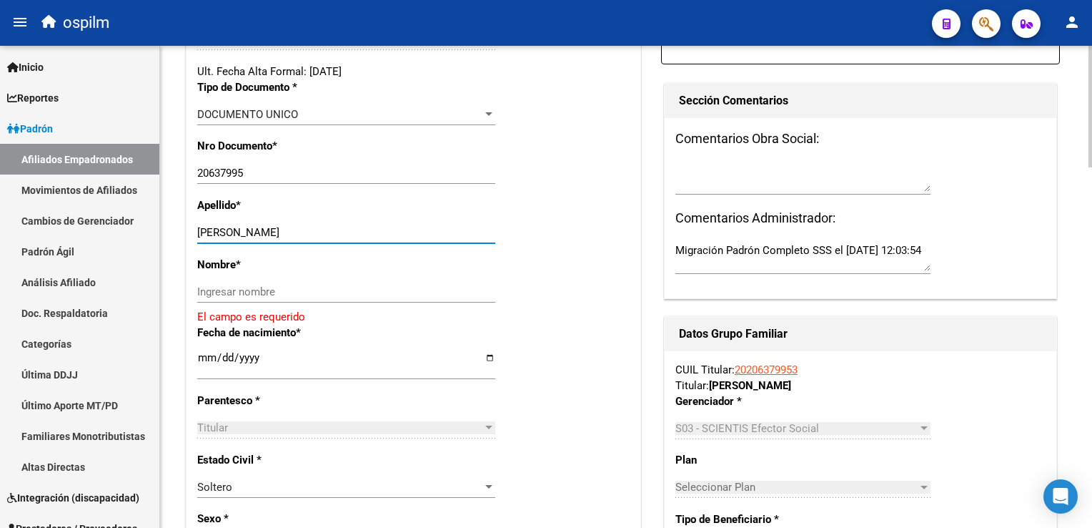
type input "[PERSON_NAME]"
click at [239, 298] on input "Ingresar nombre" at bounding box center [346, 291] width 298 height 13
paste input "[PERSON_NAME]"
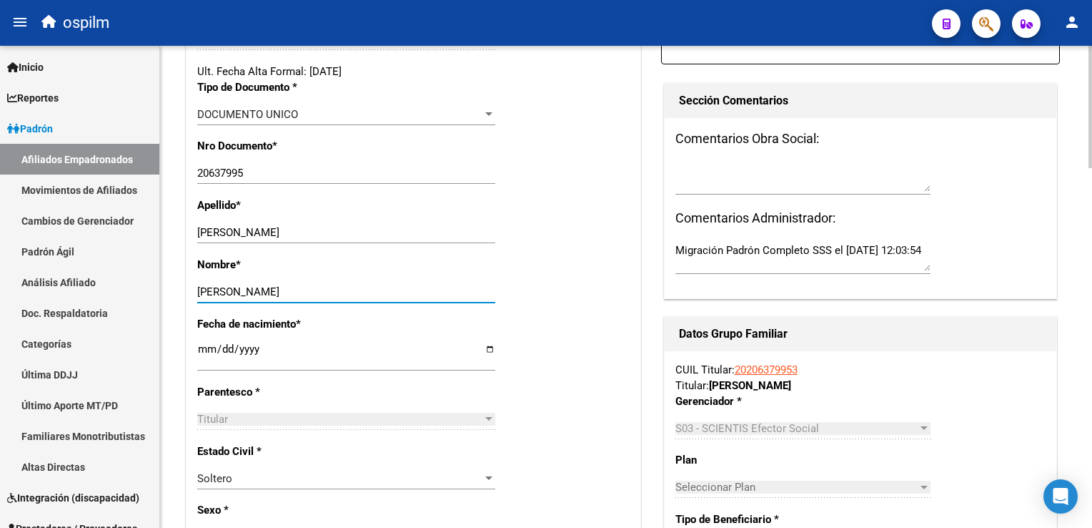
scroll to position [0, 0]
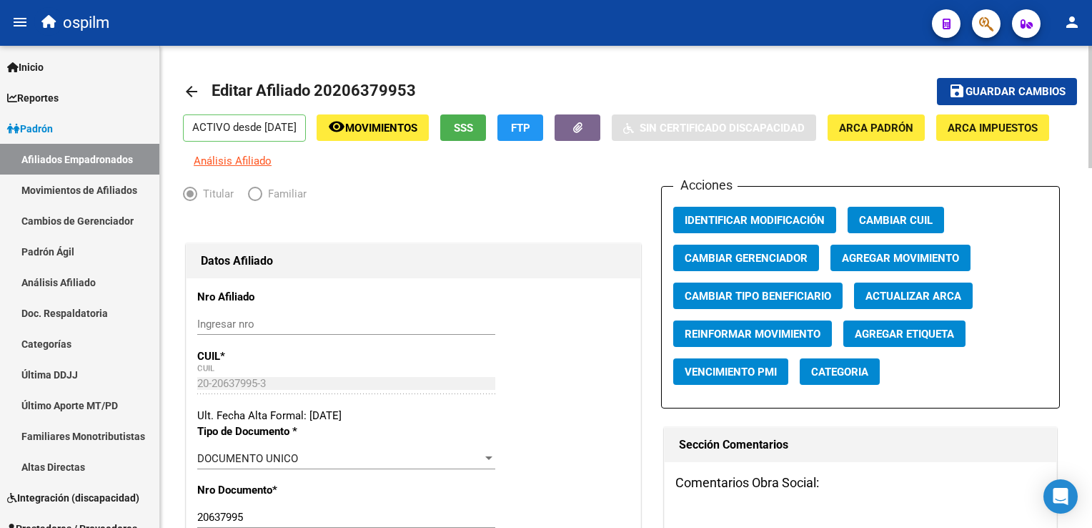
type input "[PERSON_NAME]"
click at [929, 265] on span "Agregar Movimiento" at bounding box center [900, 258] width 117 height 13
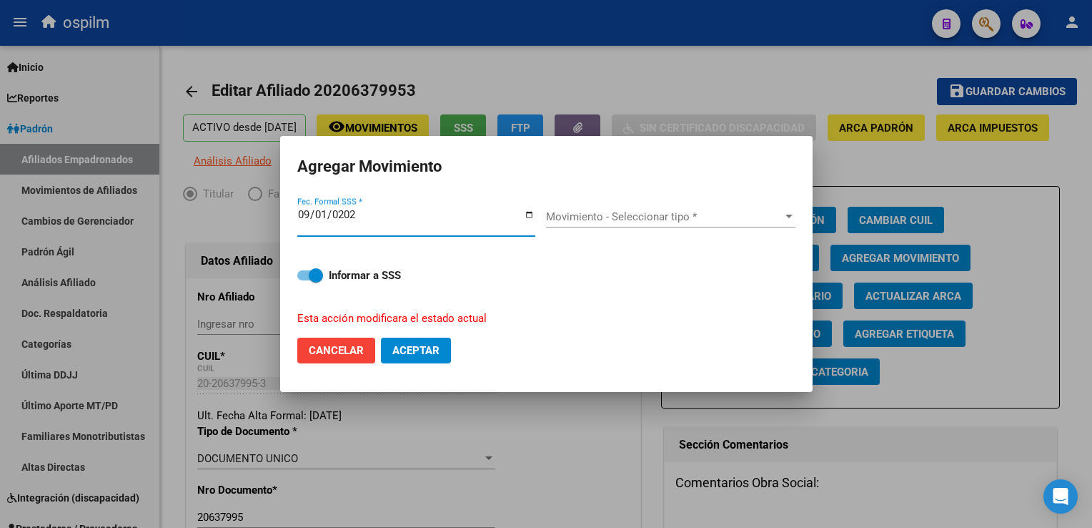
type input "[DATE]"
click at [699, 213] on span "Movimiento - Seleccionar tipo *" at bounding box center [664, 216] width 237 height 13
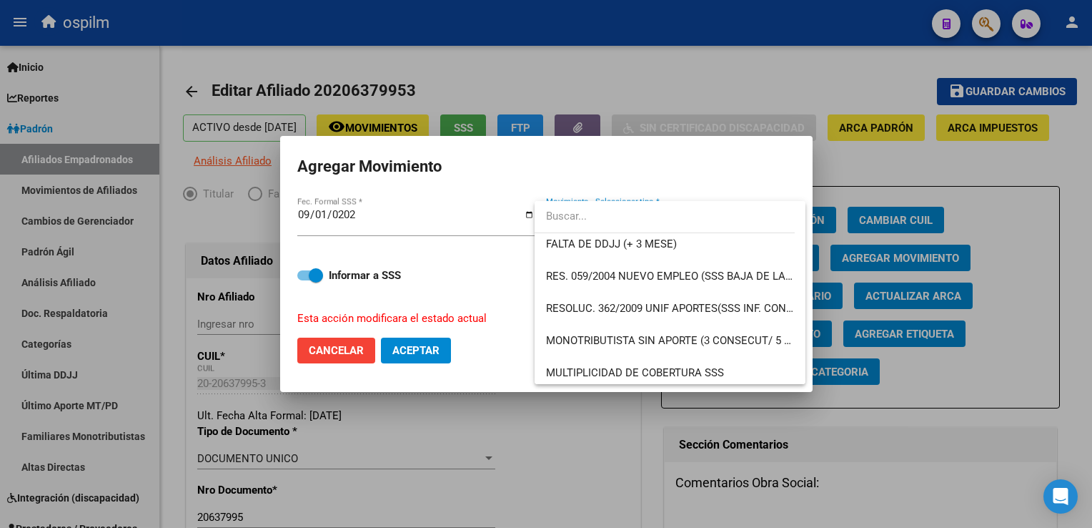
scroll to position [429, 0]
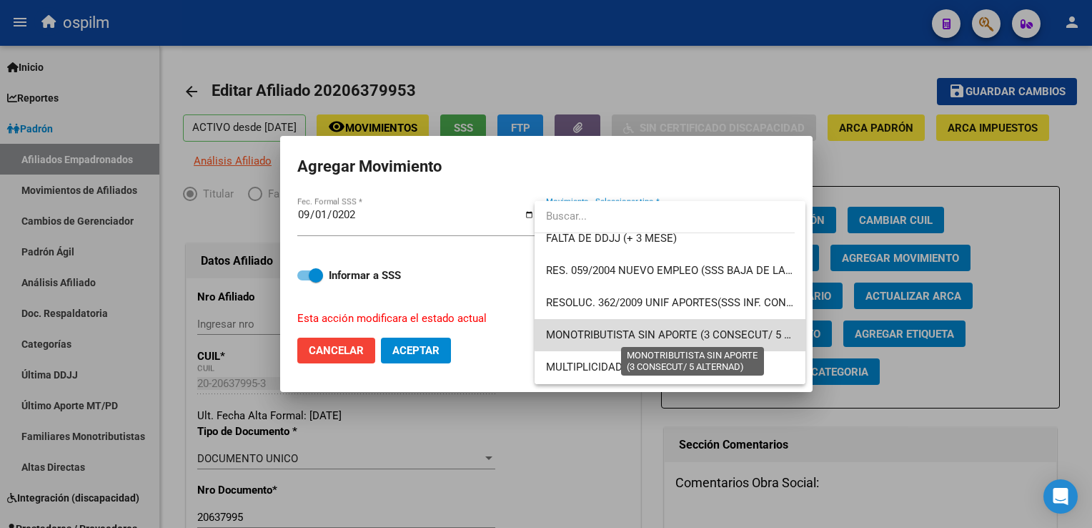
click at [759, 331] on span "MONOTRIBUTISTA SIN APORTE (3 CONSECUT/ 5 ALTERNAD)" at bounding box center [693, 334] width 295 height 13
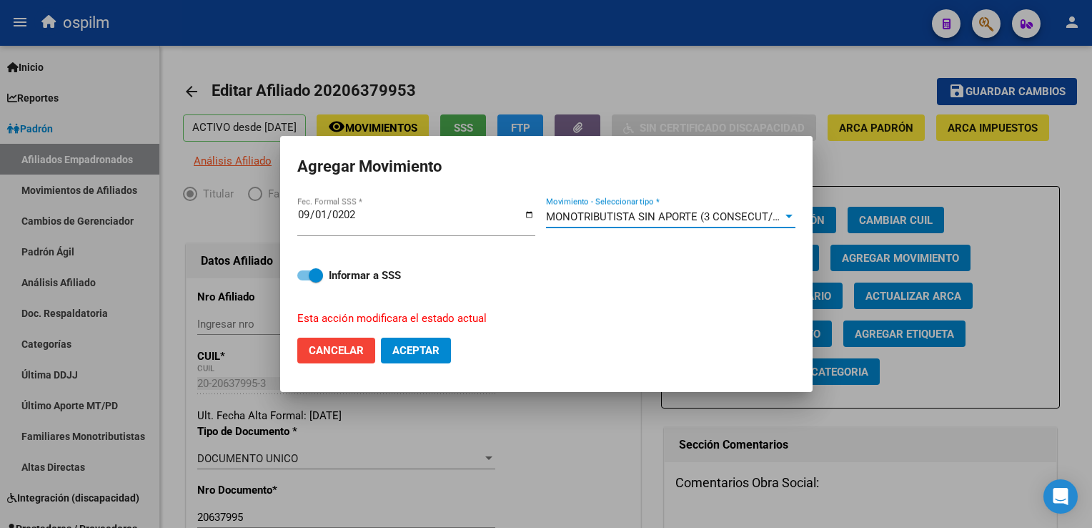
drag, startPoint x: 317, startPoint y: 267, endPoint x: 323, endPoint y: 273, distance: 8.1
click at [317, 267] on label "Informar a SSS" at bounding box center [546, 275] width 498 height 17
click at [305, 280] on input "Informar a SSS" at bounding box center [304, 280] width 1 height 1
checkbox input "false"
click at [415, 352] on span "Aceptar" at bounding box center [416, 350] width 47 height 13
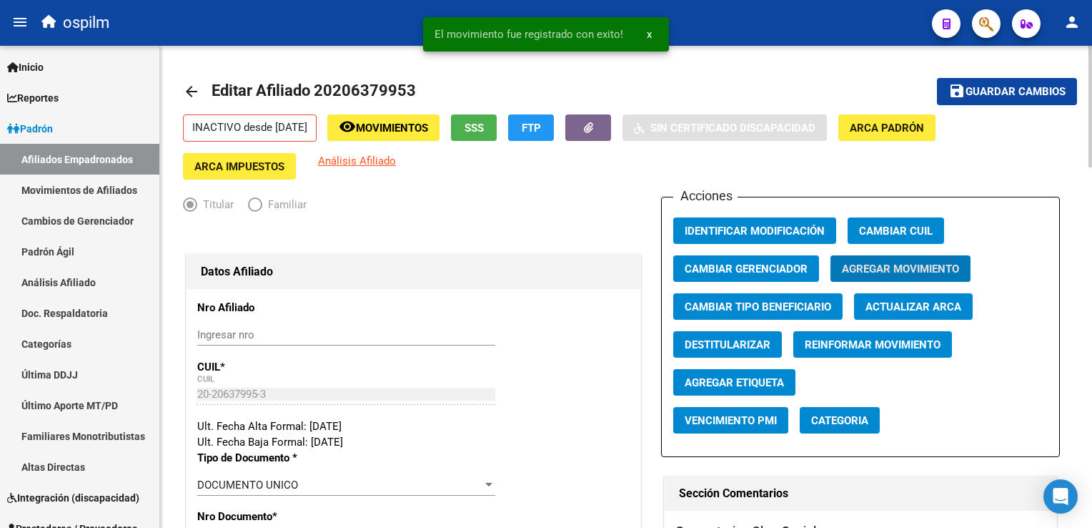
click at [1024, 88] on span "Guardar cambios" at bounding box center [1016, 92] width 100 height 13
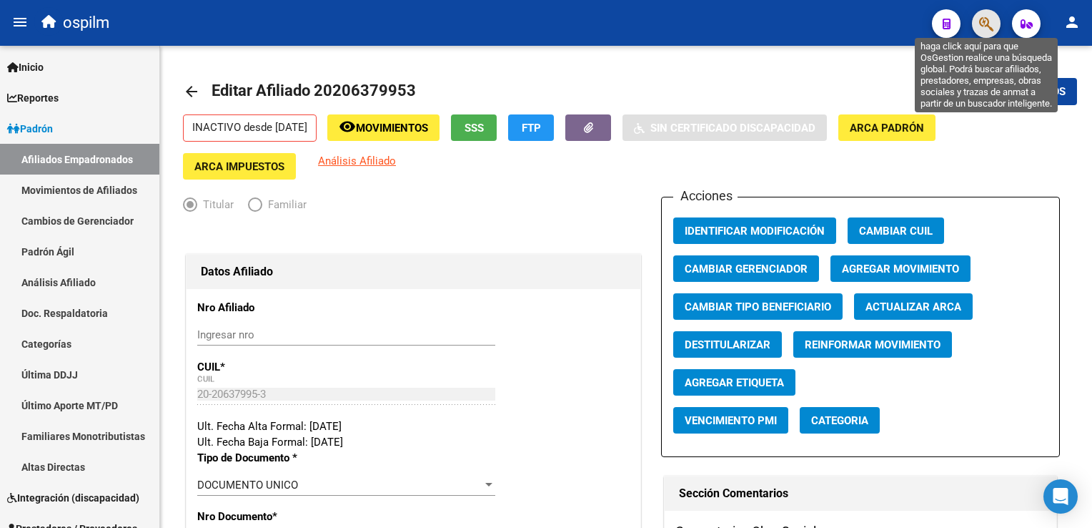
click at [987, 19] on icon "button" at bounding box center [987, 24] width 14 height 16
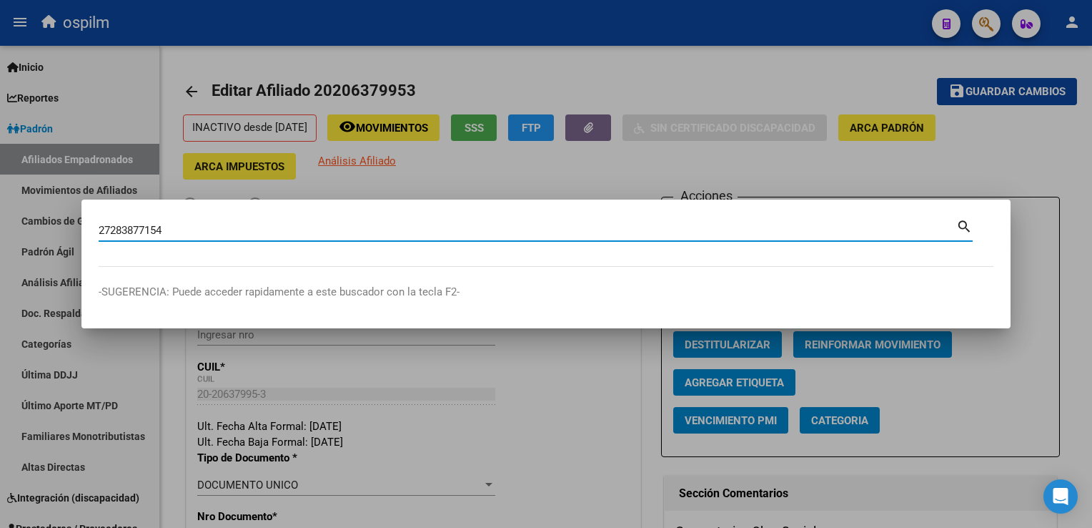
type input "27283877154"
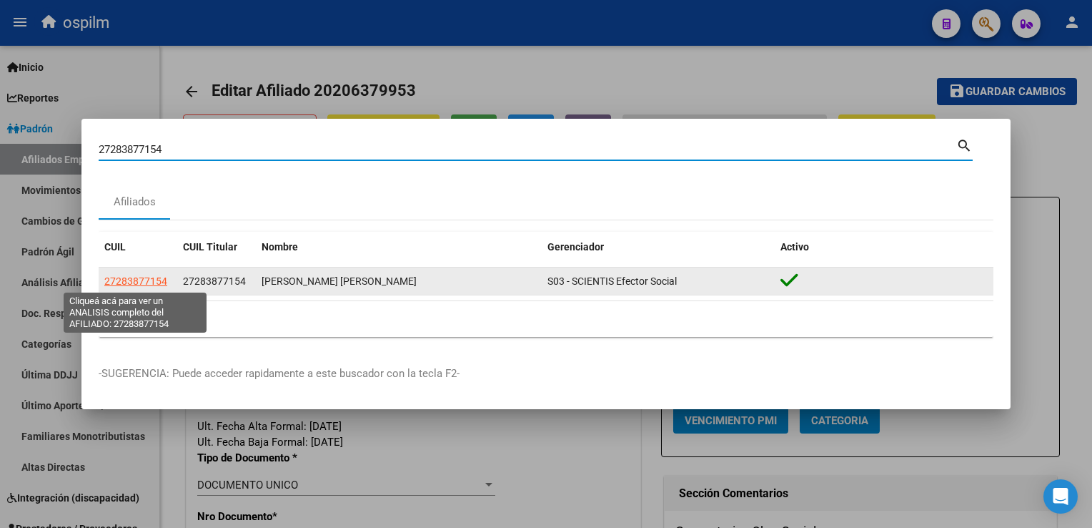
click at [149, 285] on span "27283877154" at bounding box center [135, 280] width 63 height 11
type textarea "27283877154"
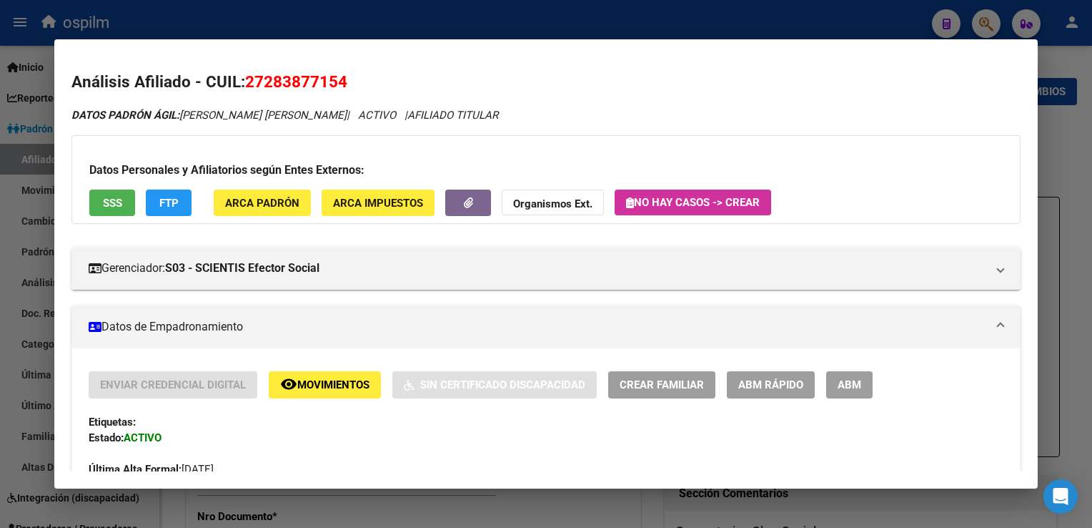
click at [162, 201] on span "FTP" at bounding box center [168, 203] width 19 height 13
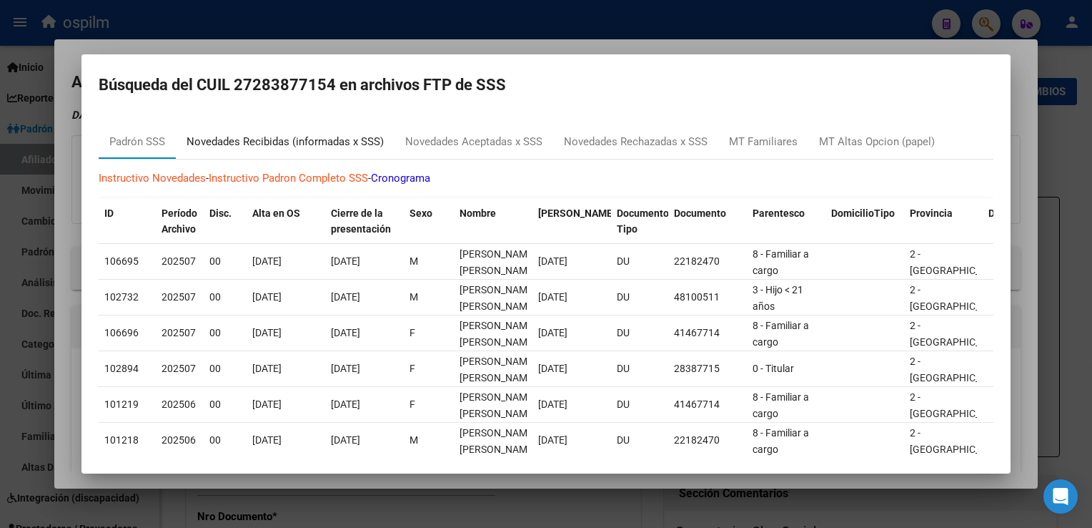
drag, startPoint x: 290, startPoint y: 129, endPoint x: 283, endPoint y: 135, distance: 9.6
click at [290, 129] on div "Novedades Recibidas (informadas x SSS)" at bounding box center [285, 141] width 219 height 34
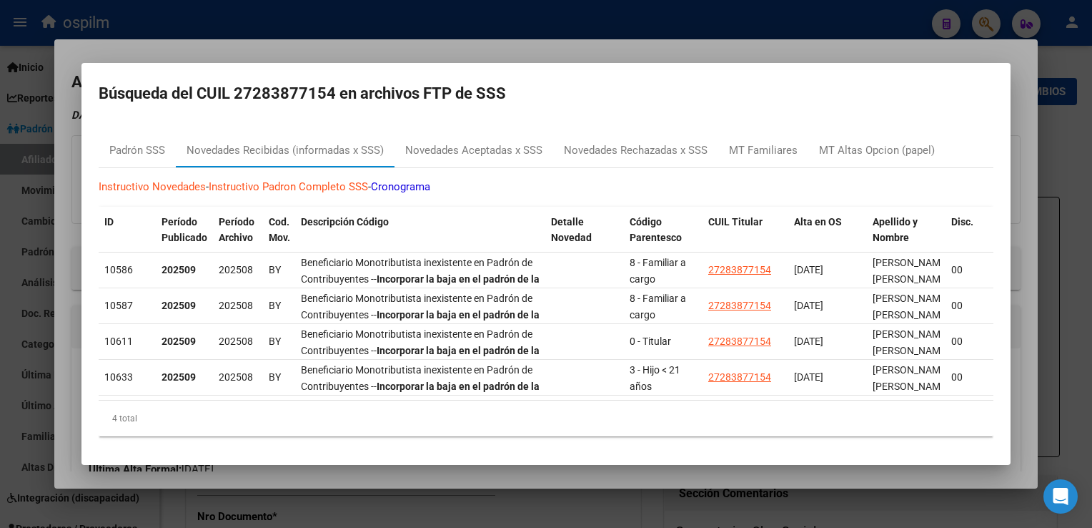
drag, startPoint x: 366, startPoint y: 53, endPoint x: 354, endPoint y: 57, distance: 12.9
click at [366, 53] on div at bounding box center [546, 264] width 1092 height 528
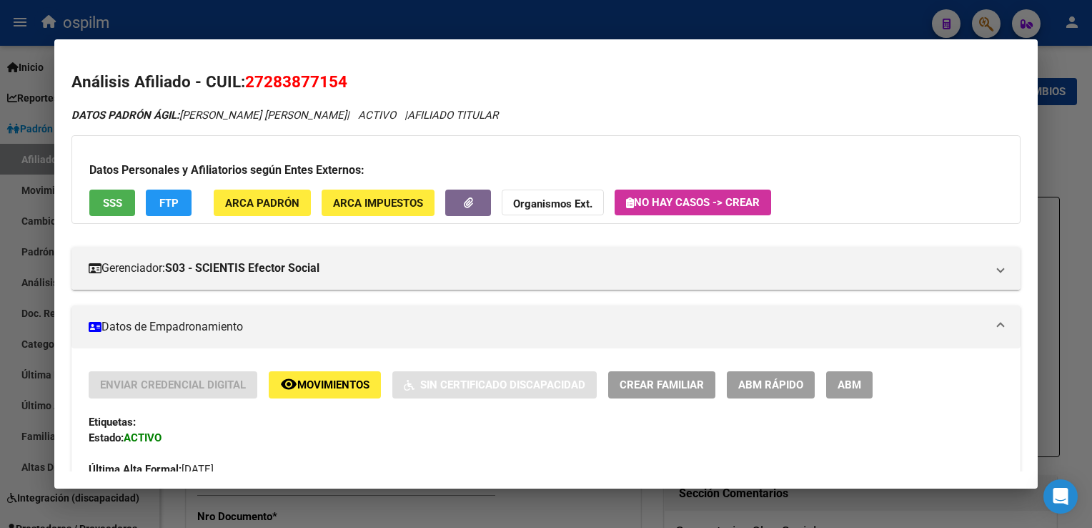
click at [858, 386] on span "ABM" at bounding box center [850, 385] width 24 height 13
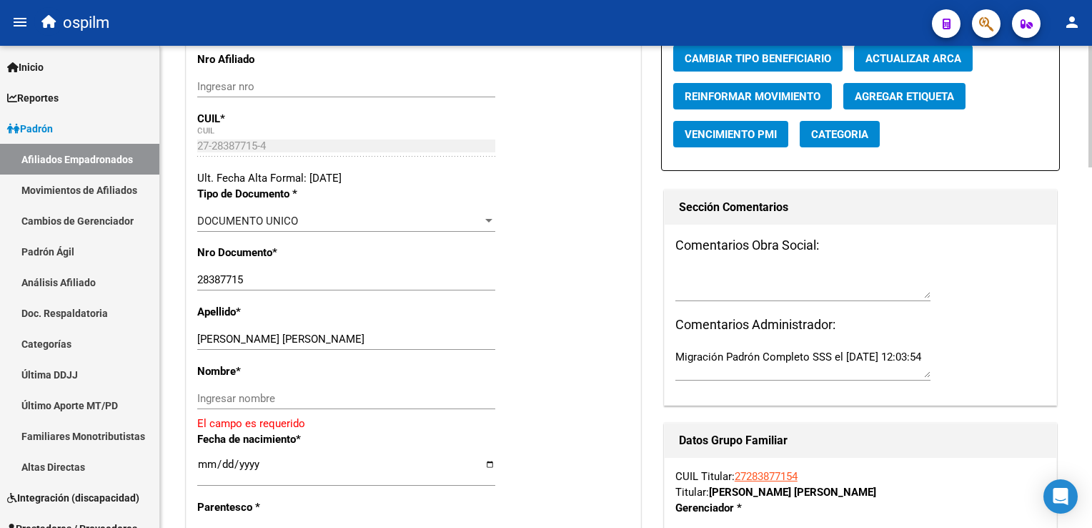
scroll to position [303, 0]
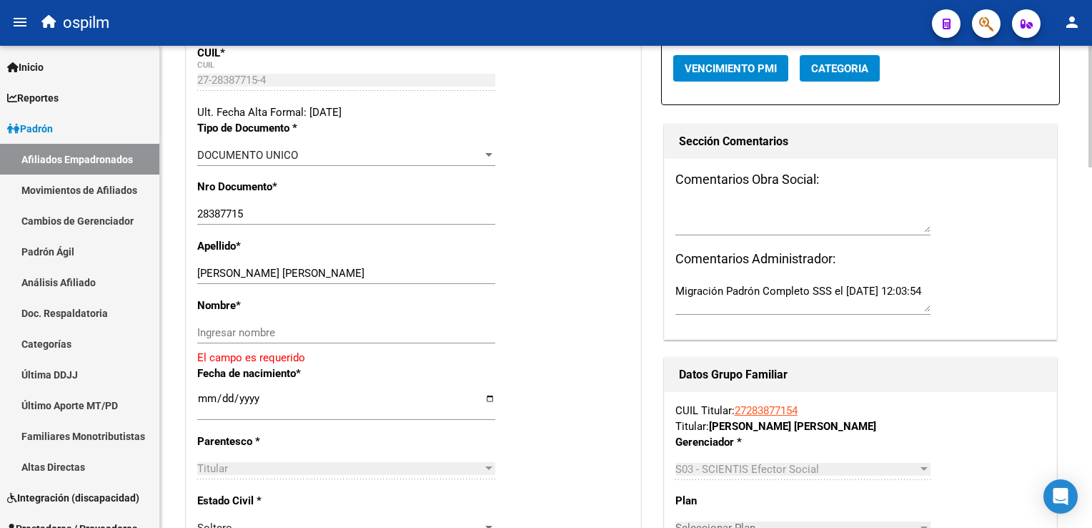
click at [1090, 185] on div at bounding box center [1091, 184] width 4 height 122
drag, startPoint x: 238, startPoint y: 280, endPoint x: 323, endPoint y: 273, distance: 85.4
click at [325, 273] on div "[PERSON_NAME] [PERSON_NAME] apellido" at bounding box center [346, 272] width 298 height 21
drag, startPoint x: 277, startPoint y: 276, endPoint x: 244, endPoint y: 282, distance: 34.2
click at [244, 280] on input "[PERSON_NAME] [PERSON_NAME]" at bounding box center [346, 273] width 298 height 13
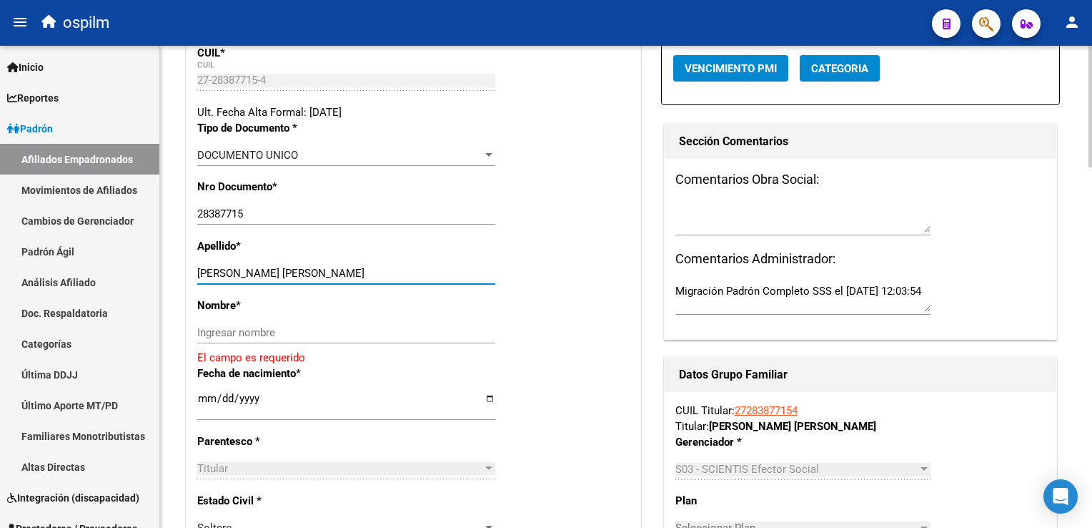
drag, startPoint x: 241, startPoint y: 282, endPoint x: 319, endPoint y: 282, distance: 77.9
click at [319, 280] on input "[PERSON_NAME] [PERSON_NAME]" at bounding box center [346, 273] width 298 height 13
type input "MEDINA"
click at [206, 339] on input "Ingresar nombre" at bounding box center [346, 332] width 298 height 13
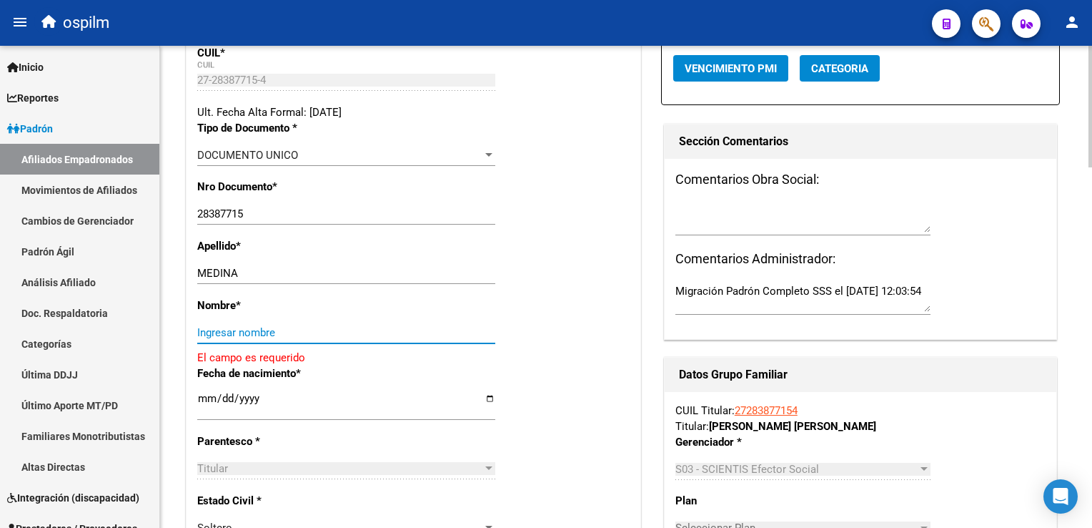
paste input "[PERSON_NAME]"
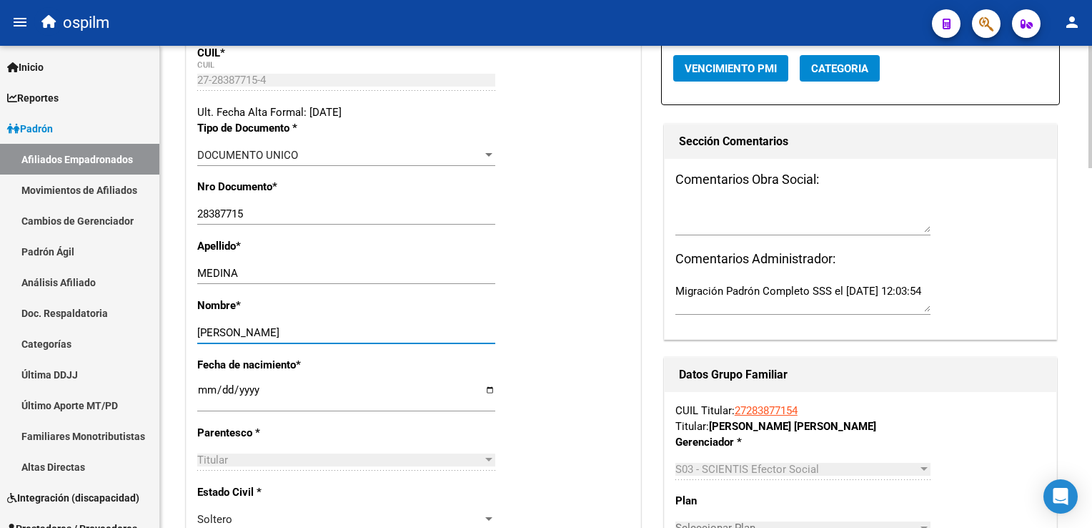
scroll to position [0, 0]
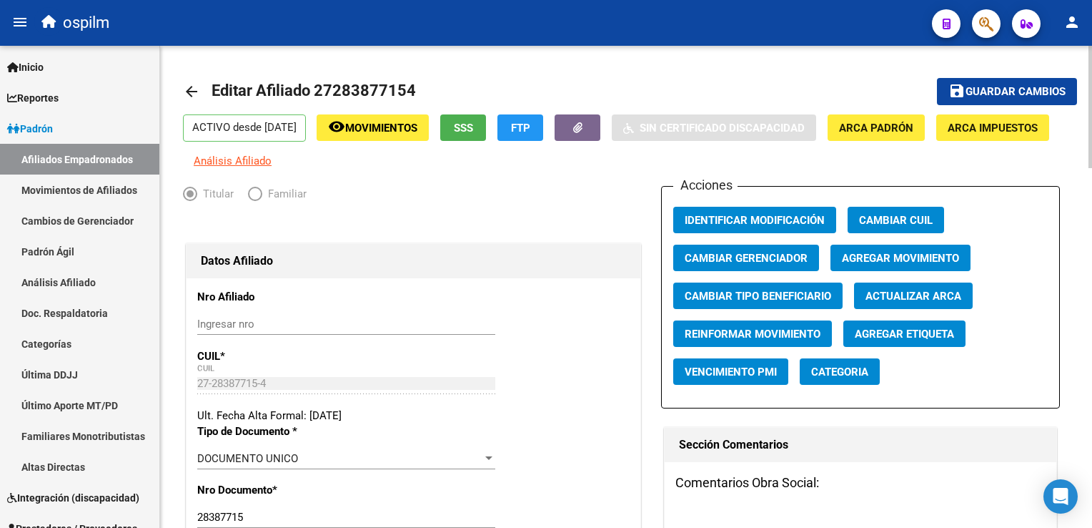
type input "[PERSON_NAME]"
click at [952, 265] on span "Agregar Movimiento" at bounding box center [900, 258] width 117 height 13
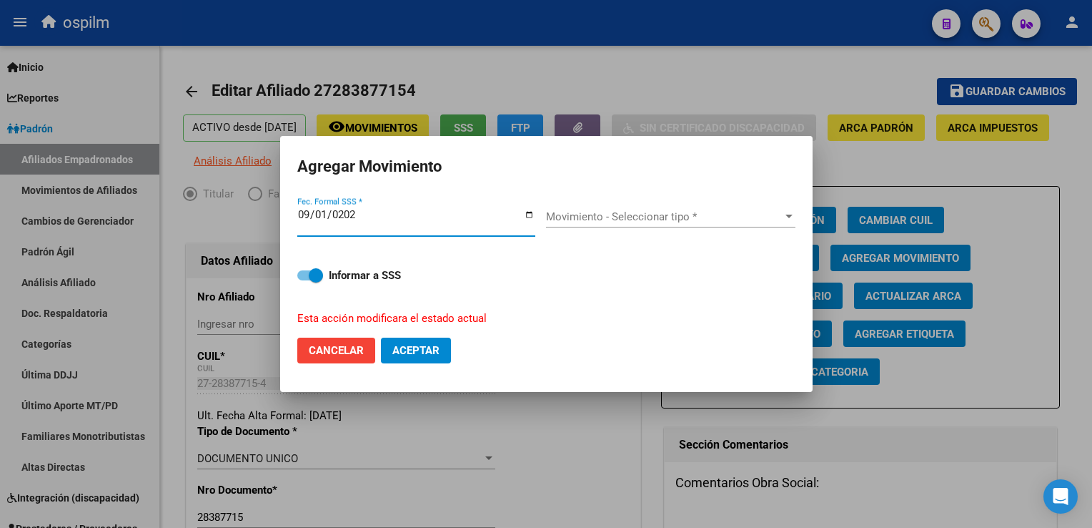
type input "[DATE]"
click at [670, 218] on span "Movimiento - Seleccionar tipo *" at bounding box center [664, 216] width 237 height 13
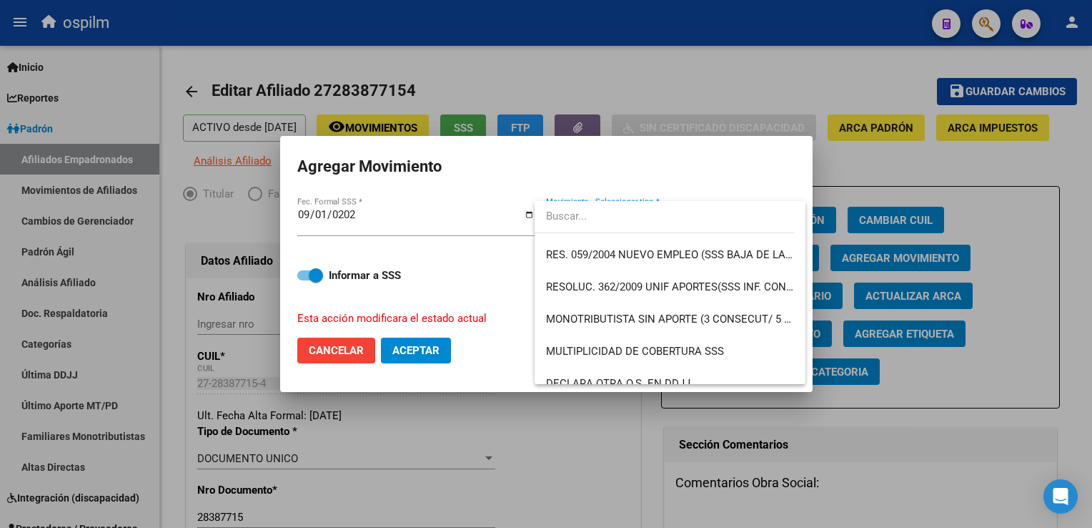
scroll to position [459, 0]
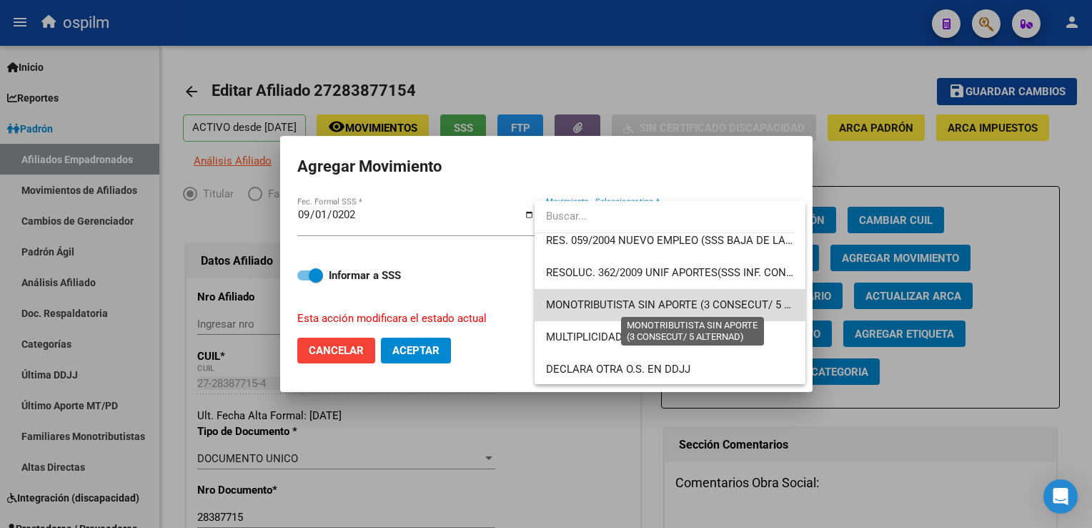
click at [724, 305] on span "MONOTRIBUTISTA SIN APORTE (3 CONSECUT/ 5 ALTERNAD)" at bounding box center [693, 304] width 295 height 13
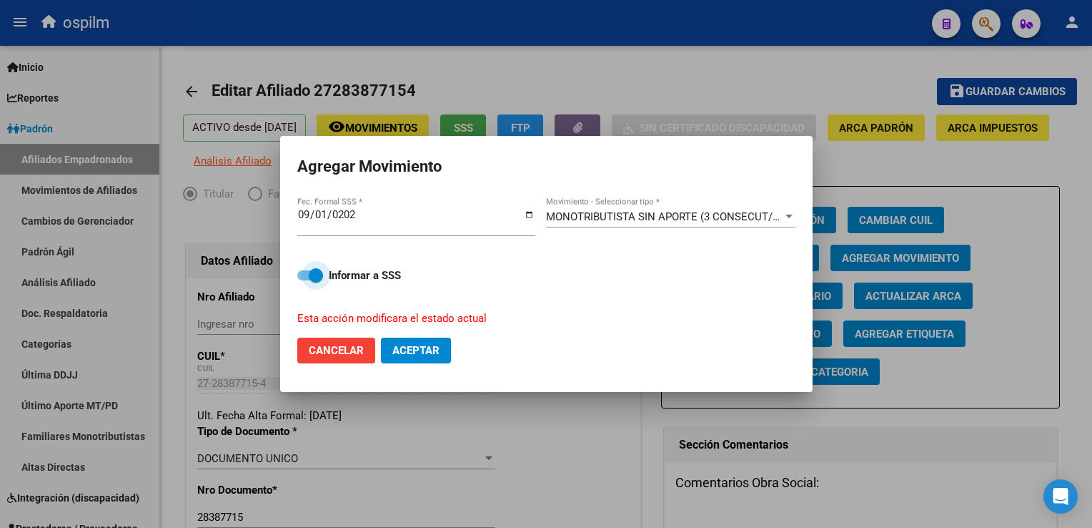
click at [317, 272] on span at bounding box center [316, 275] width 14 height 14
click at [305, 280] on input "Informar a SSS" at bounding box center [304, 280] width 1 height 1
checkbox input "false"
click at [440, 353] on span "Aceptar" at bounding box center [416, 350] width 47 height 13
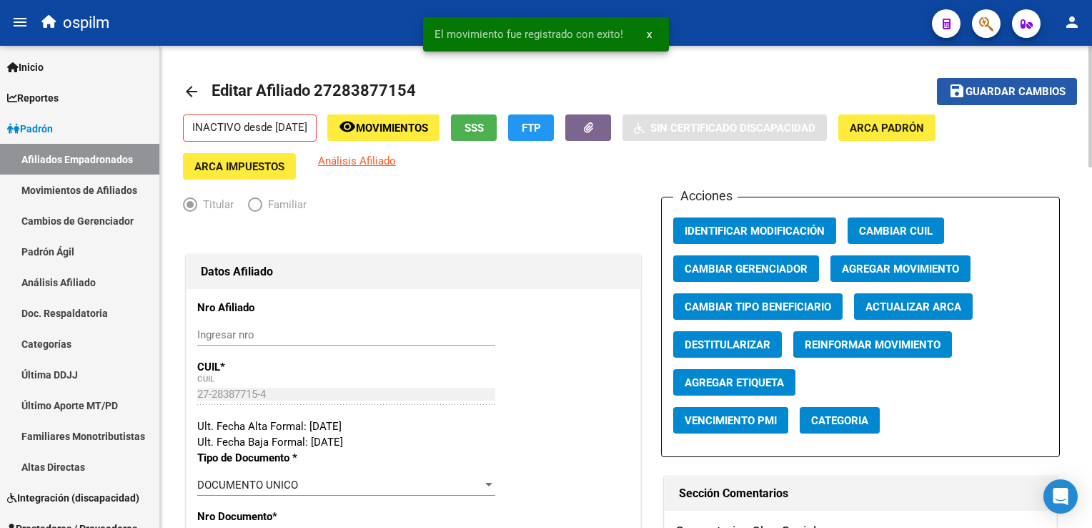
drag, startPoint x: 1018, startPoint y: 90, endPoint x: 538, endPoint y: 196, distance: 492.0
click at [1017, 90] on span "Guardar cambios" at bounding box center [1016, 92] width 100 height 13
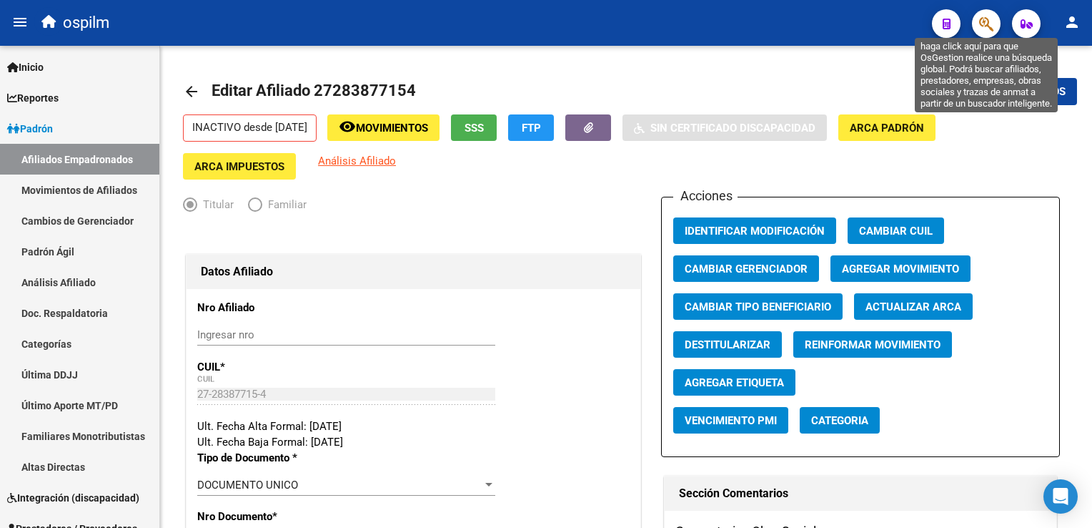
click at [987, 18] on icon "button" at bounding box center [987, 24] width 14 height 16
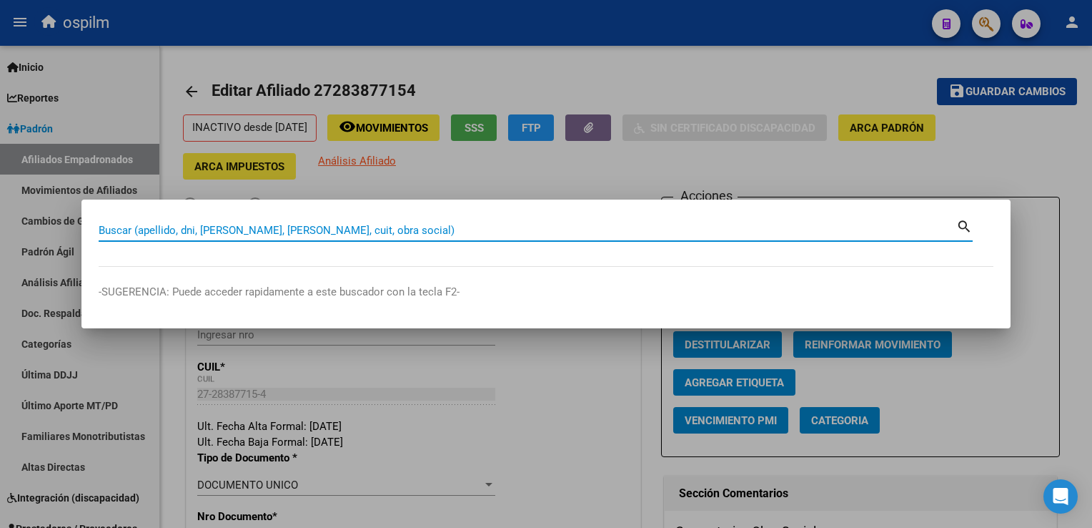
drag, startPoint x: 326, startPoint y: 220, endPoint x: 157, endPoint y: 227, distance: 168.9
paste input "23254759104"
type input "23254759104"
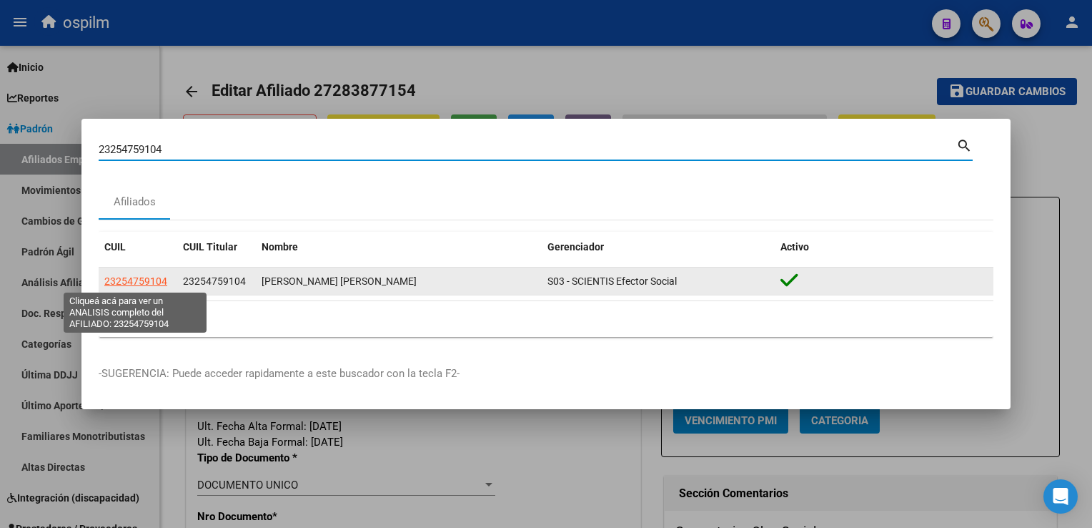
click at [133, 282] on span "23254759104" at bounding box center [135, 280] width 63 height 11
type textarea "23254759104"
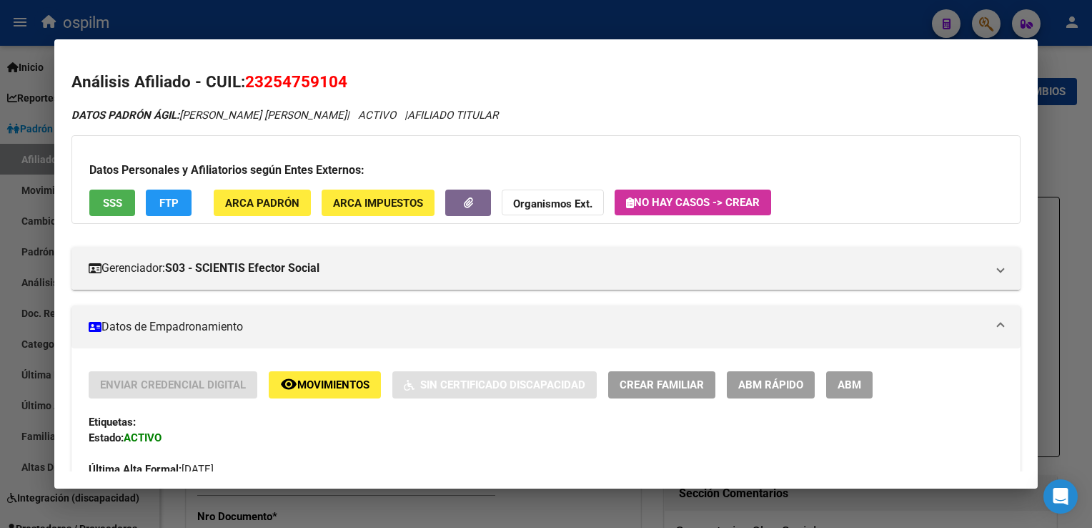
click at [328, 388] on span "Movimientos" at bounding box center [333, 385] width 72 height 13
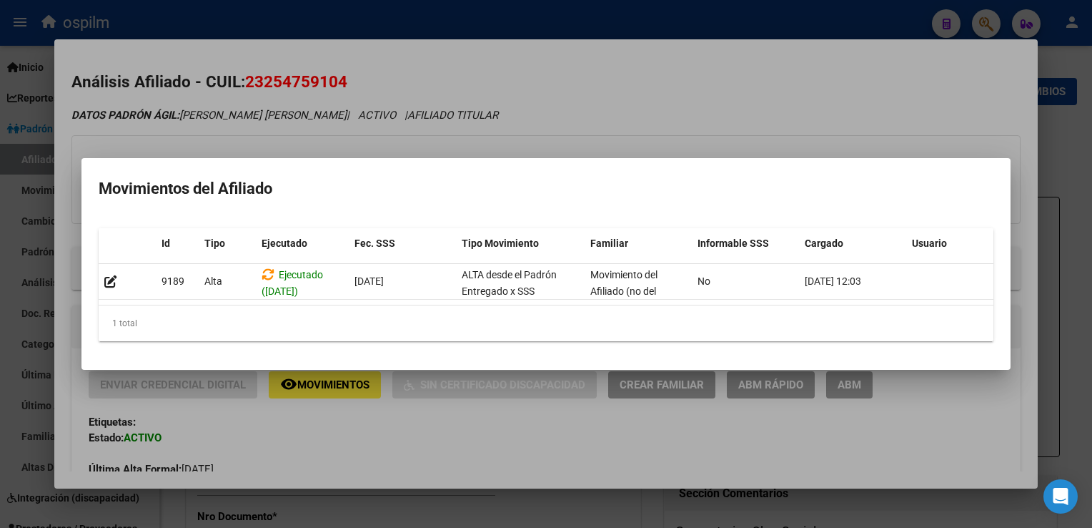
click at [574, 82] on div at bounding box center [546, 264] width 1092 height 528
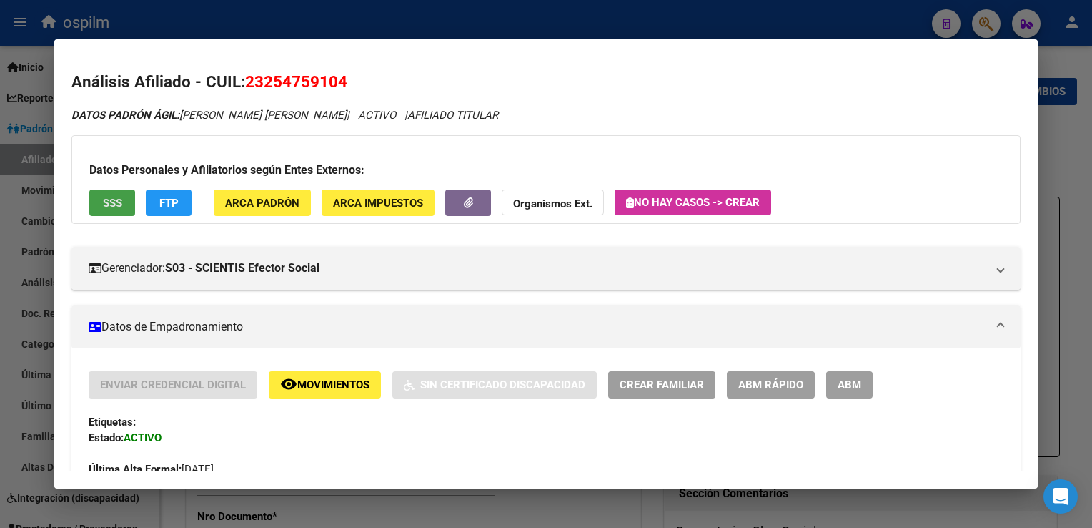
click at [126, 205] on button "SSS" at bounding box center [112, 202] width 46 height 26
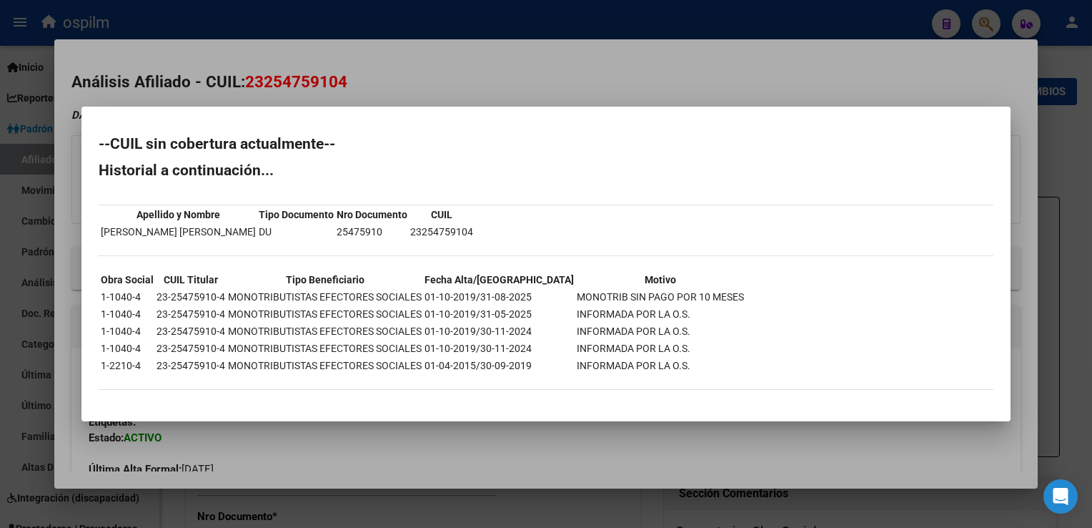
click at [526, 84] on div at bounding box center [546, 264] width 1092 height 528
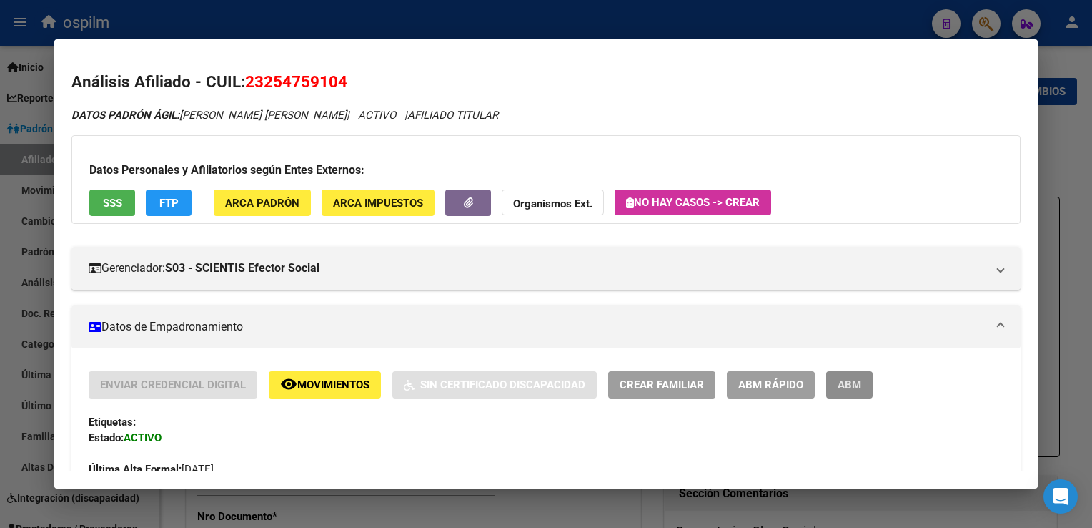
drag, startPoint x: 848, startPoint y: 390, endPoint x: 1067, endPoint y: 153, distance: 323.3
click at [848, 390] on span "ABM" at bounding box center [850, 385] width 24 height 13
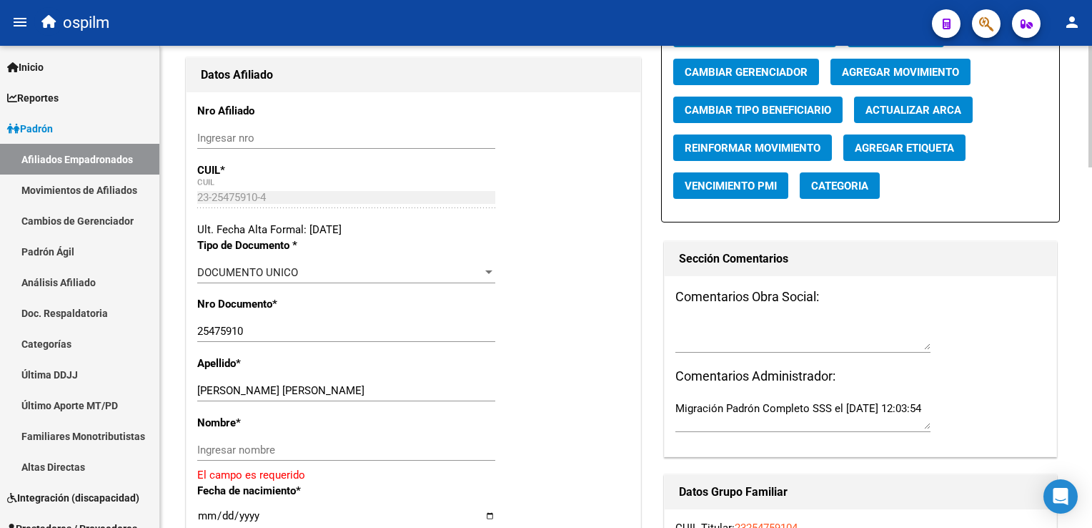
scroll to position [423, 0]
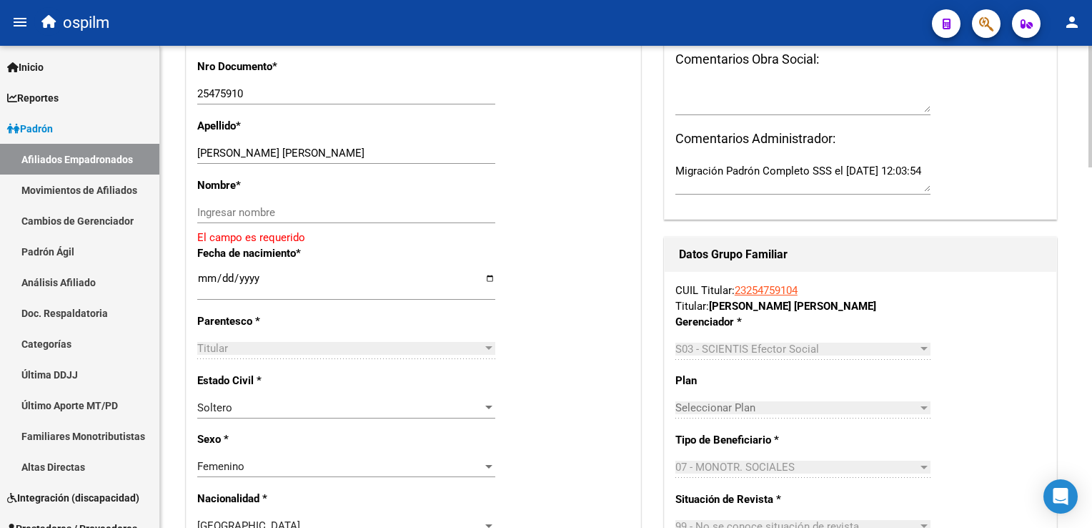
click at [1092, 206] on html "menu ospilm person Firma Express Inicio Calendario SSS Instructivos Contacto OS…" at bounding box center [546, 264] width 1092 height 528
drag, startPoint x: 240, startPoint y: 162, endPoint x: 349, endPoint y: 163, distance: 108.7
click at [371, 157] on input "[PERSON_NAME] [PERSON_NAME]" at bounding box center [346, 153] width 298 height 13
type input "[PERSON_NAME]"
click at [212, 219] on input "Ingresar nombre" at bounding box center [346, 212] width 298 height 13
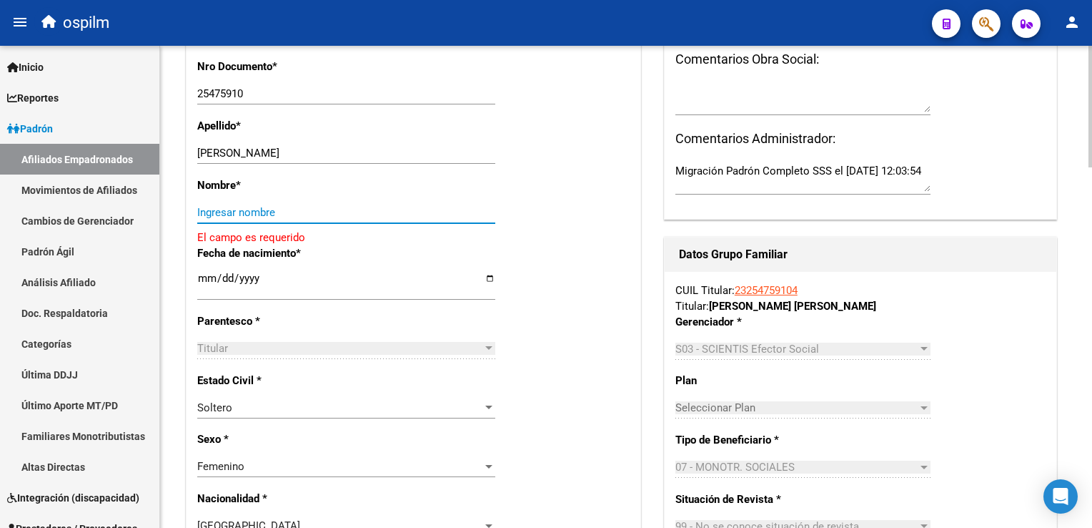
paste input "[PERSON_NAME]"
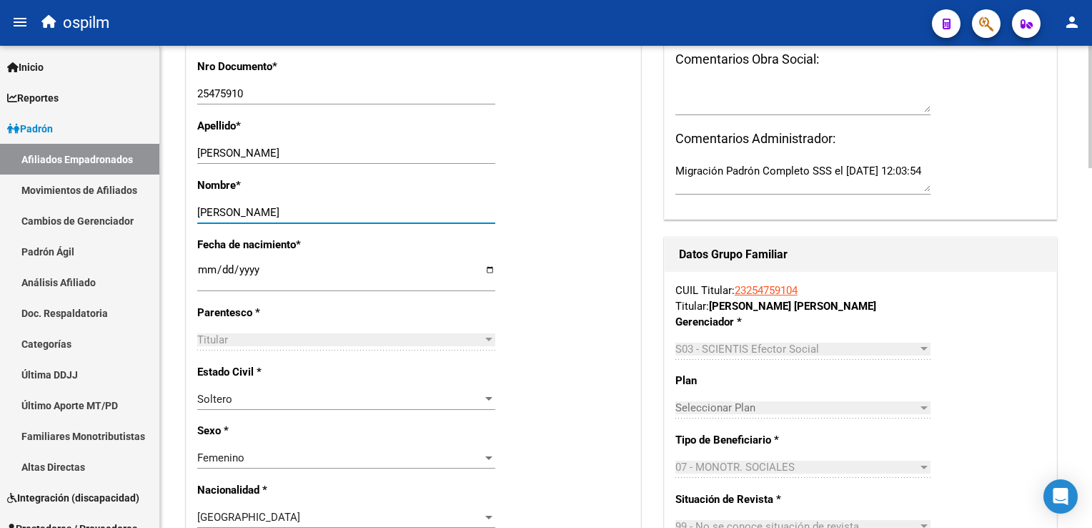
scroll to position [0, 0]
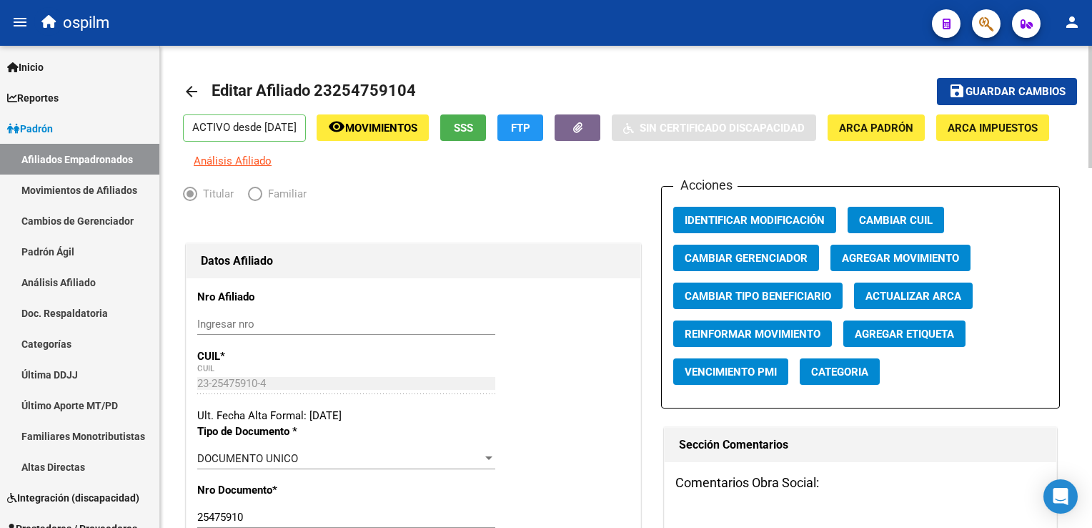
type input "[PERSON_NAME]"
click at [872, 261] on span "Agregar Movimiento" at bounding box center [900, 257] width 117 height 13
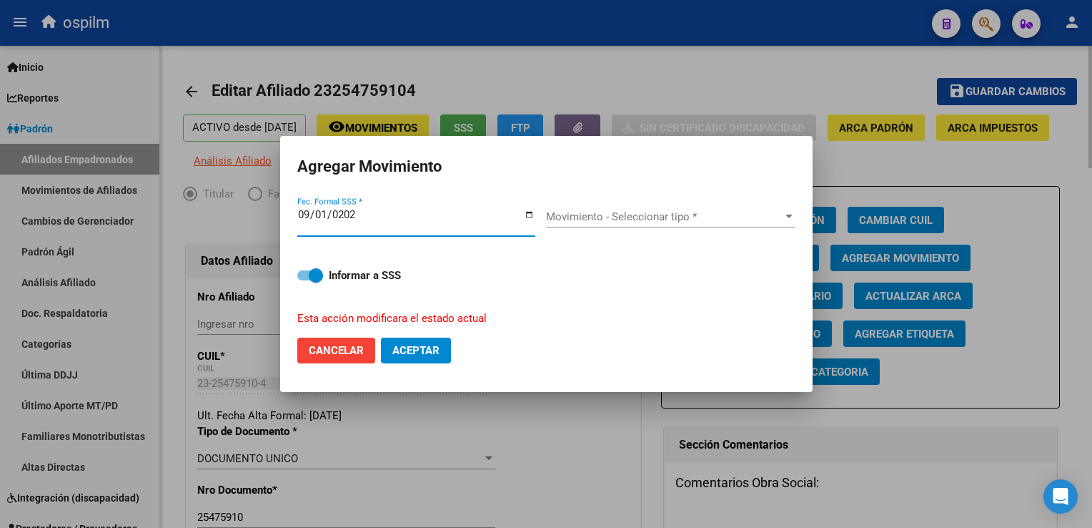
type input "[DATE]"
click at [609, 207] on div "Movimiento - Seleccionar tipo * Movimiento - Seleccionar tipo *" at bounding box center [671, 216] width 250 height 21
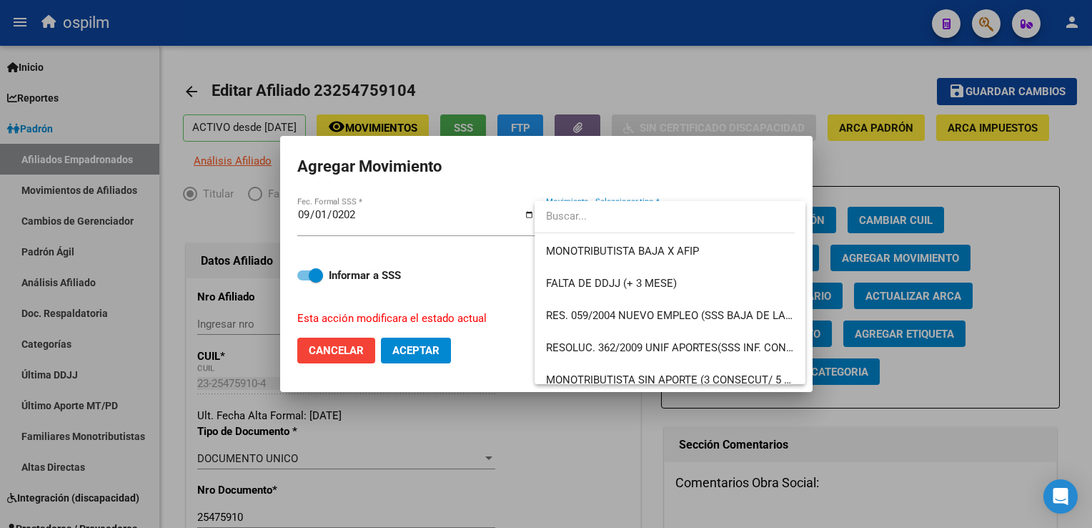
scroll to position [421, 0]
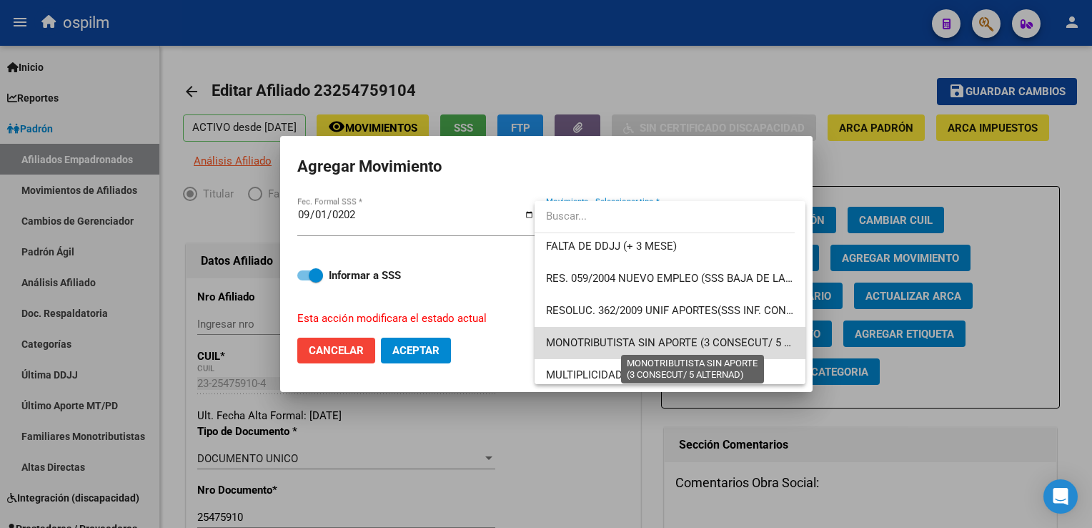
click at [746, 340] on span "MONOTRIBUTISTA SIN APORTE (3 CONSECUT/ 5 ALTERNAD)" at bounding box center [693, 342] width 295 height 13
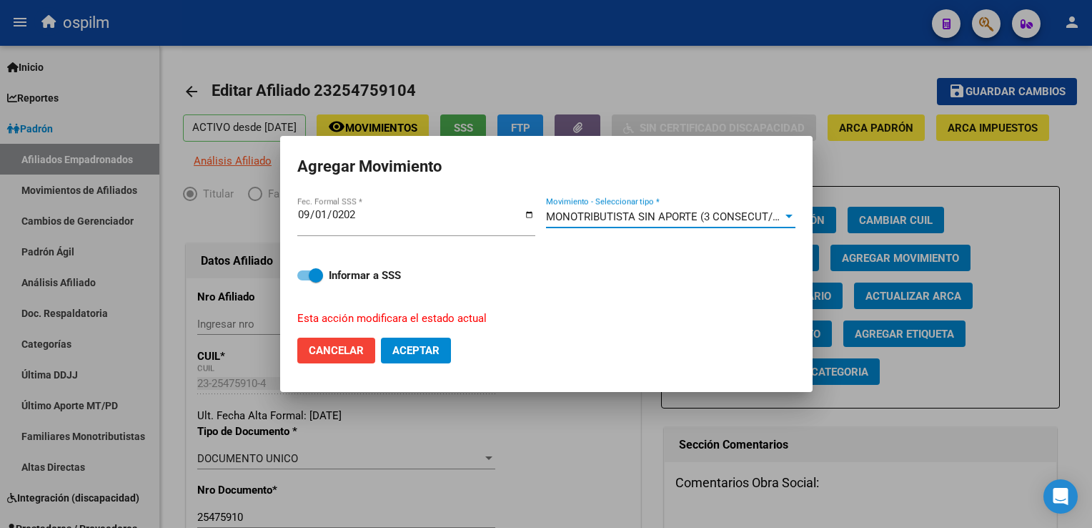
click at [415, 344] on span "Aceptar" at bounding box center [416, 350] width 47 height 13
checkbox input "false"
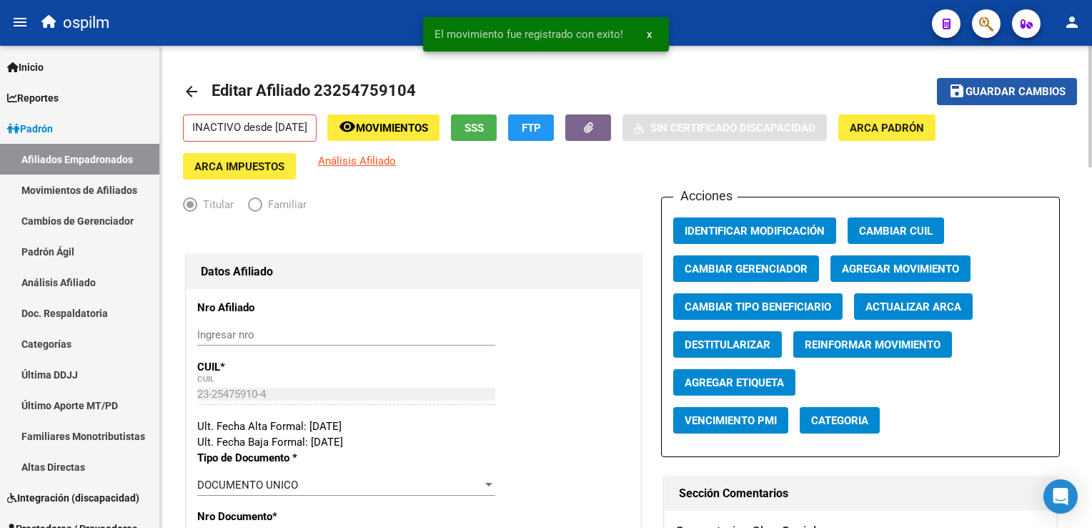
click at [1048, 79] on button "save Guardar cambios" at bounding box center [1007, 91] width 140 height 26
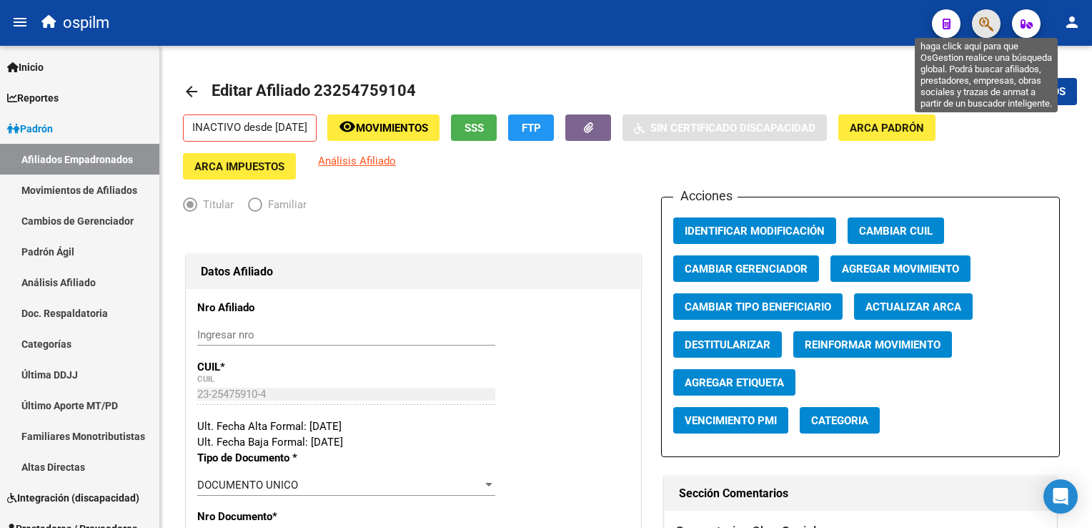
click at [988, 24] on icon "button" at bounding box center [987, 24] width 14 height 16
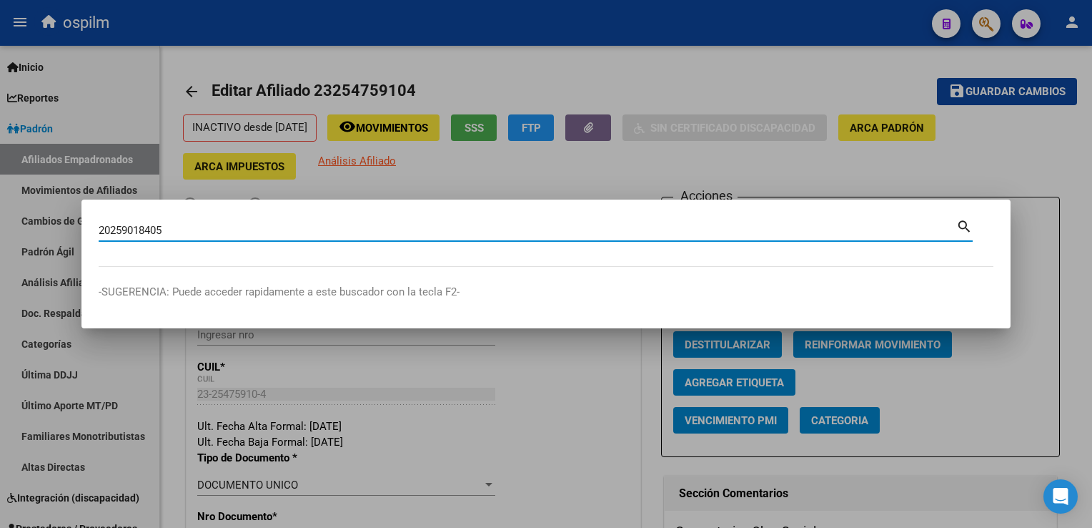
type input "20259018405"
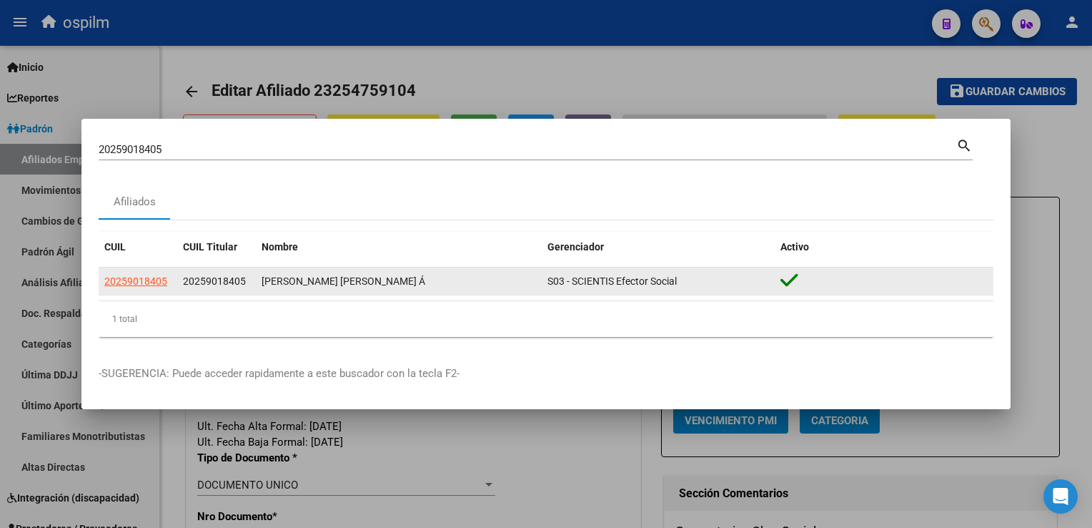
click at [120, 287] on app-link-go-to "20259018405" at bounding box center [135, 281] width 63 height 16
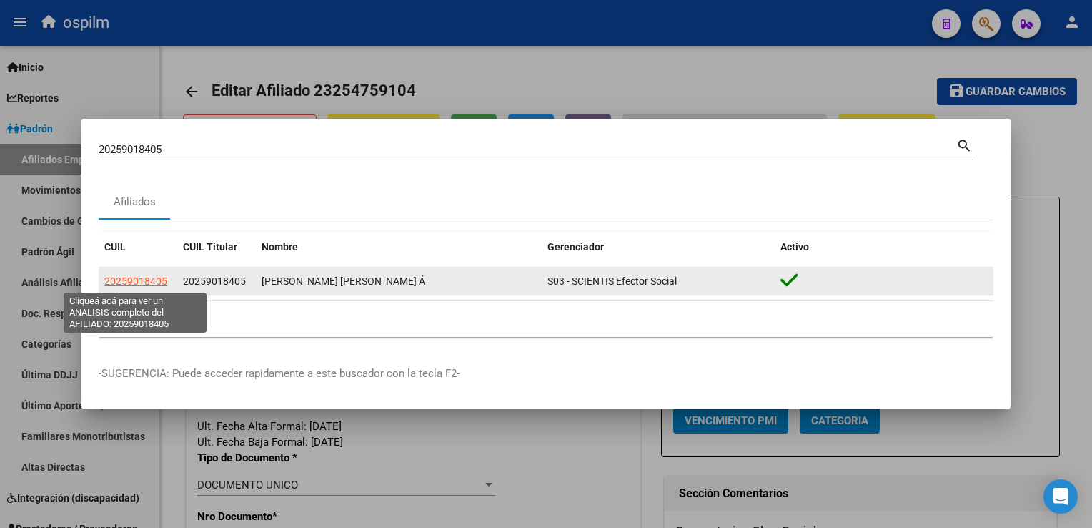
click at [124, 282] on span "20259018405" at bounding box center [135, 280] width 63 height 11
type textarea "20259018405"
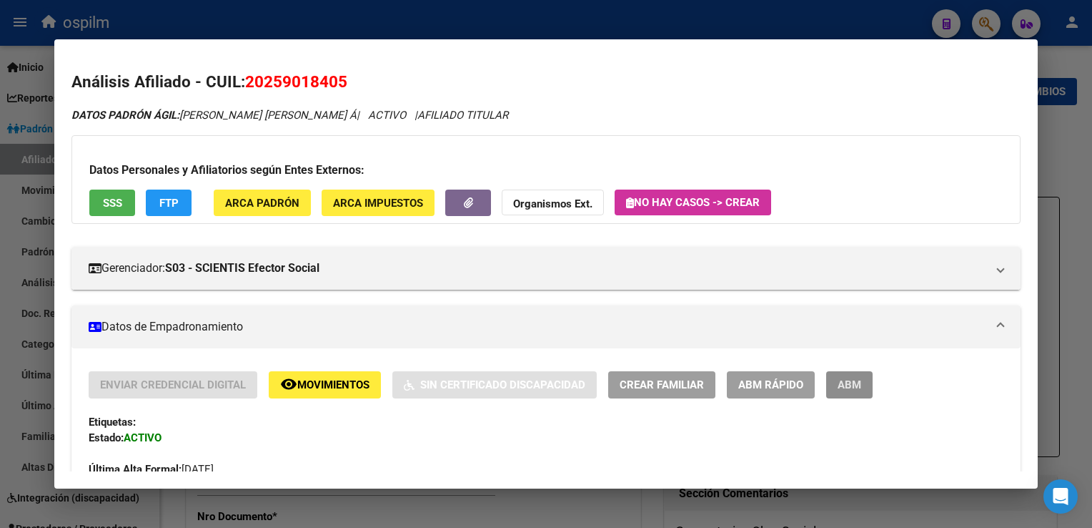
click at [850, 386] on span "ABM" at bounding box center [850, 385] width 24 height 13
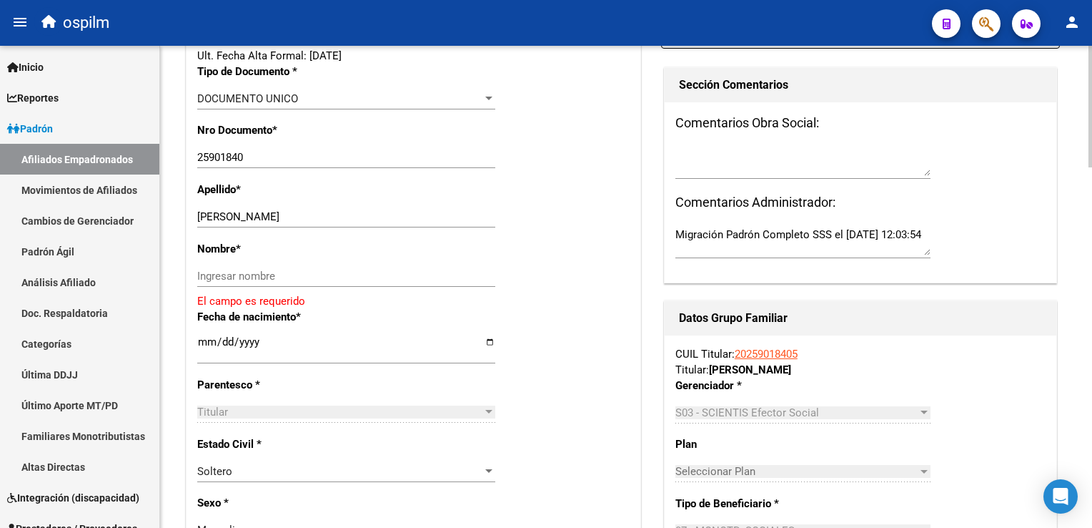
scroll to position [364, 0]
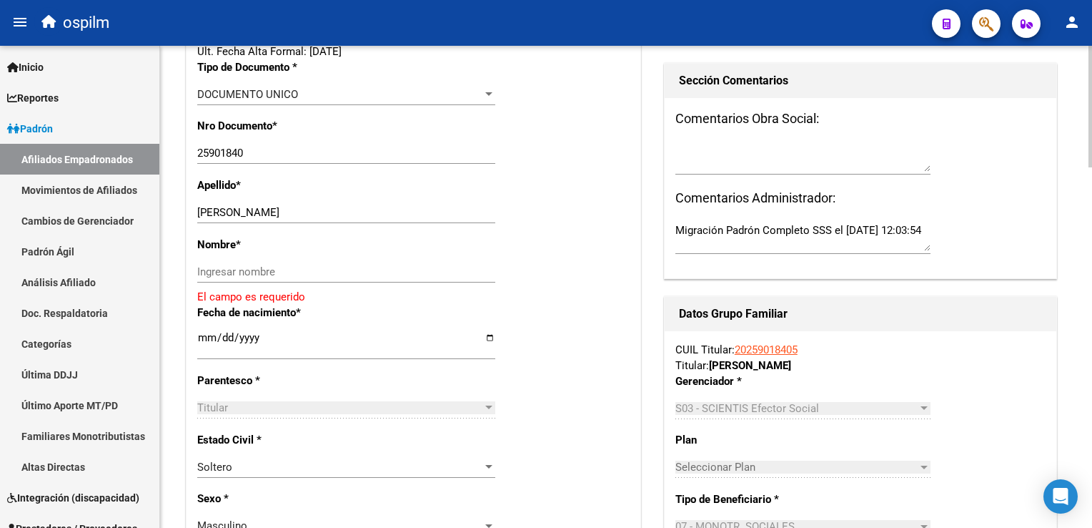
click at [1092, 197] on html "menu ospilm person Firma Express Inicio Calendario SSS Instructivos Contacto OS…" at bounding box center [546, 264] width 1092 height 528
drag, startPoint x: 225, startPoint y: 224, endPoint x: 312, endPoint y: 212, distance: 88.7
click at [312, 212] on div "[PERSON_NAME] apellido" at bounding box center [346, 212] width 298 height 21
drag, startPoint x: 299, startPoint y: 214, endPoint x: 229, endPoint y: 224, distance: 70.7
click at [229, 219] on input "[PERSON_NAME]" at bounding box center [346, 212] width 298 height 13
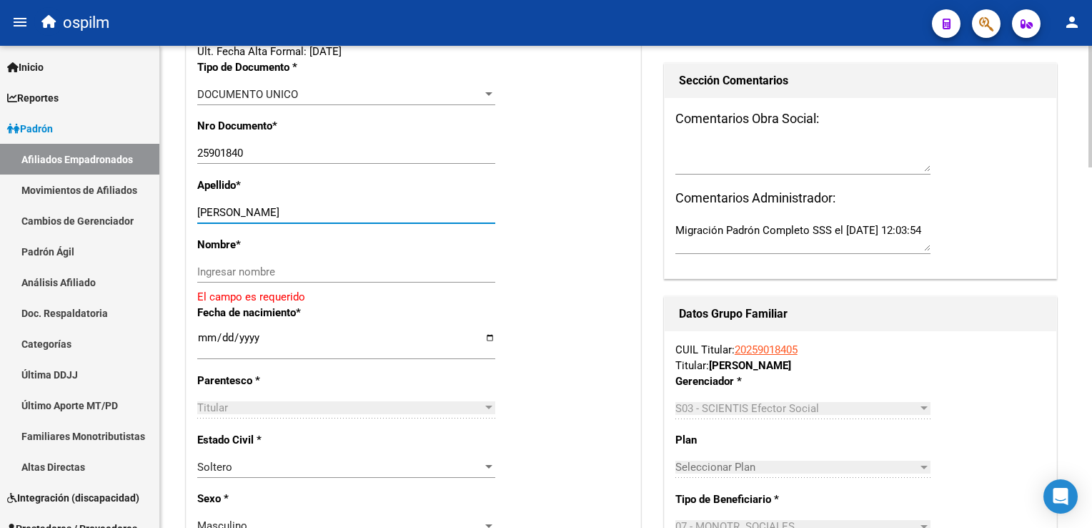
drag, startPoint x: 225, startPoint y: 222, endPoint x: 305, endPoint y: 222, distance: 79.4
click at [305, 219] on input "[PERSON_NAME]" at bounding box center [346, 212] width 298 height 13
type input "RIOS"
click at [220, 278] on input "Ingresar nombre" at bounding box center [346, 271] width 298 height 13
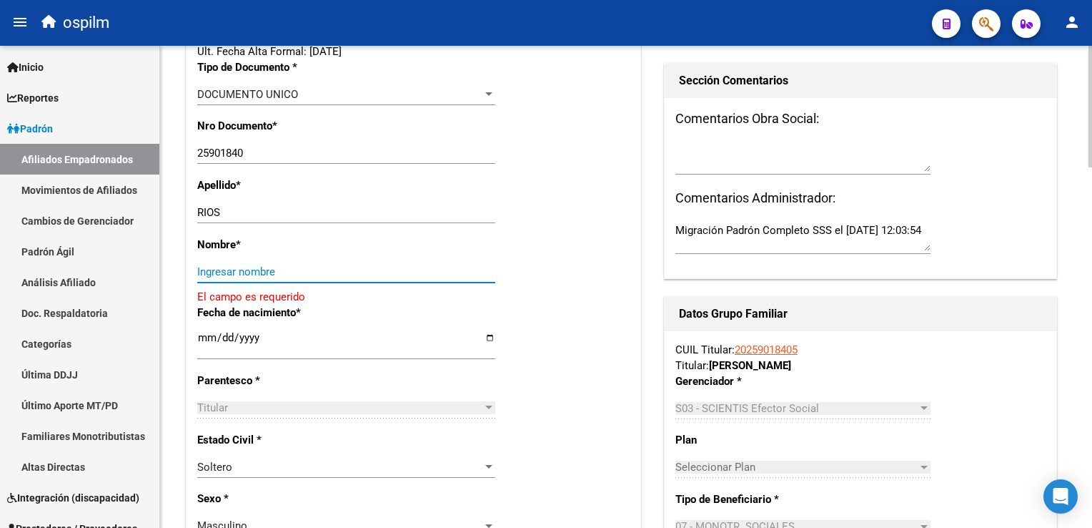
paste input "[PERSON_NAME]"
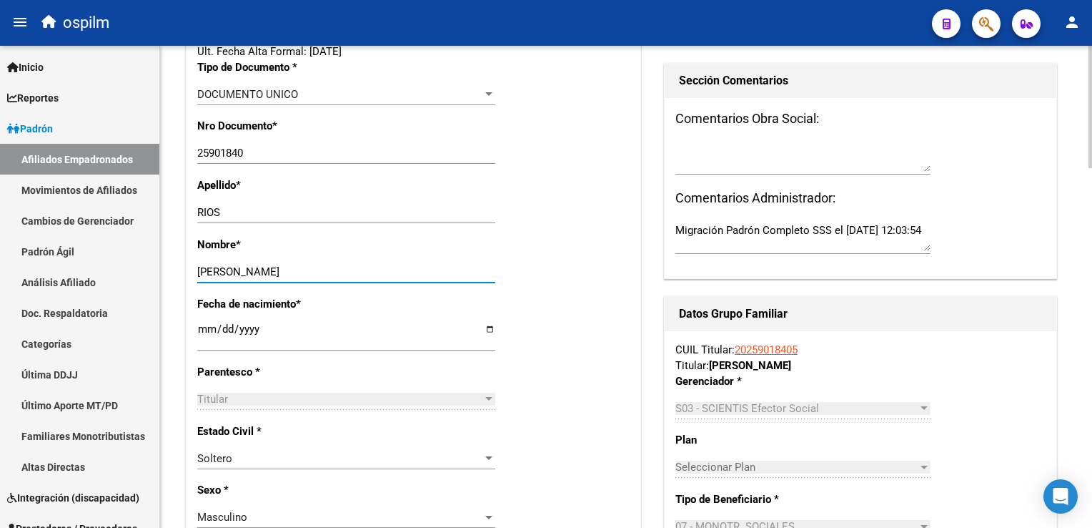
scroll to position [0, 0]
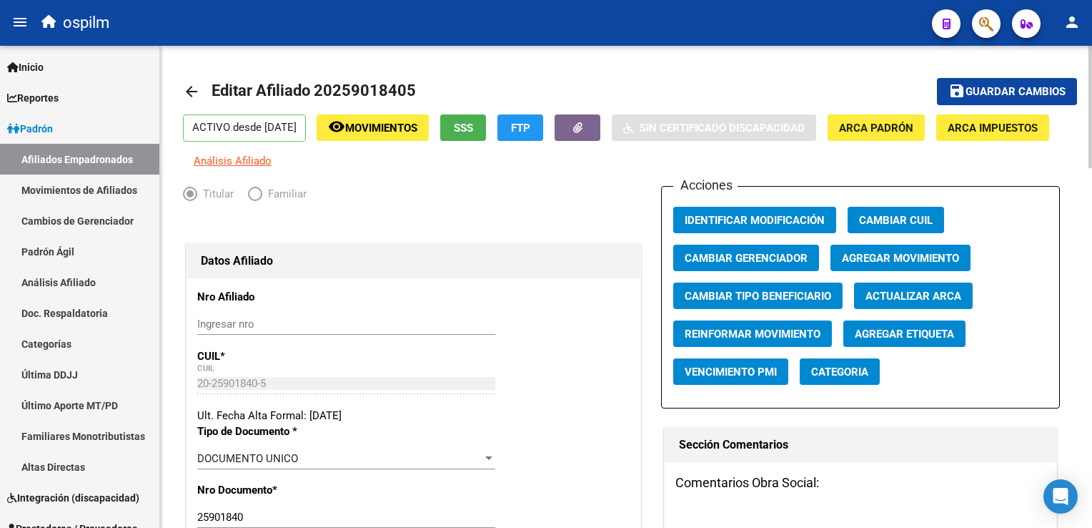
type input "[PERSON_NAME]"
click at [892, 271] on button "Agregar Movimiento" at bounding box center [901, 258] width 140 height 26
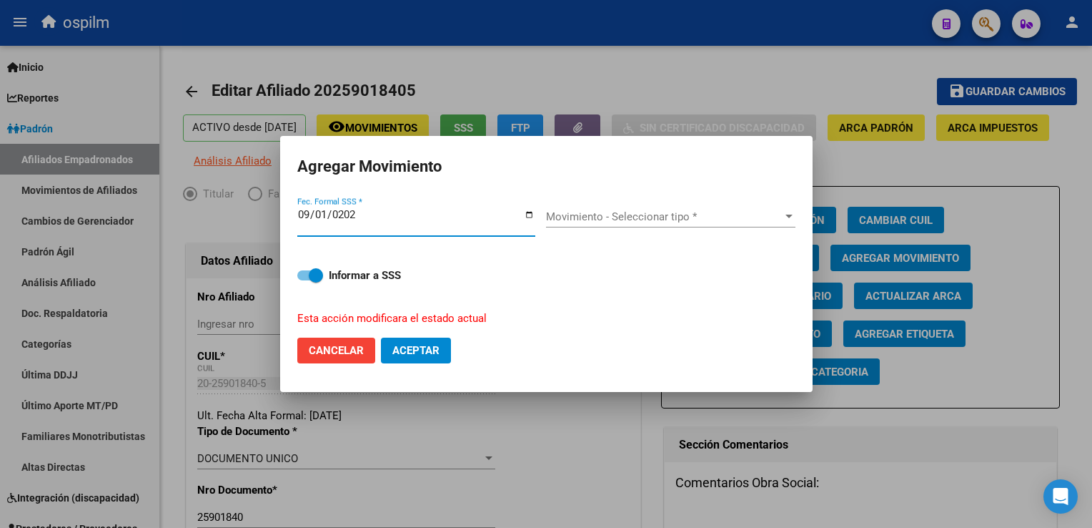
type input "[DATE]"
click at [651, 211] on span "Movimiento - Seleccionar tipo *" at bounding box center [664, 216] width 237 height 13
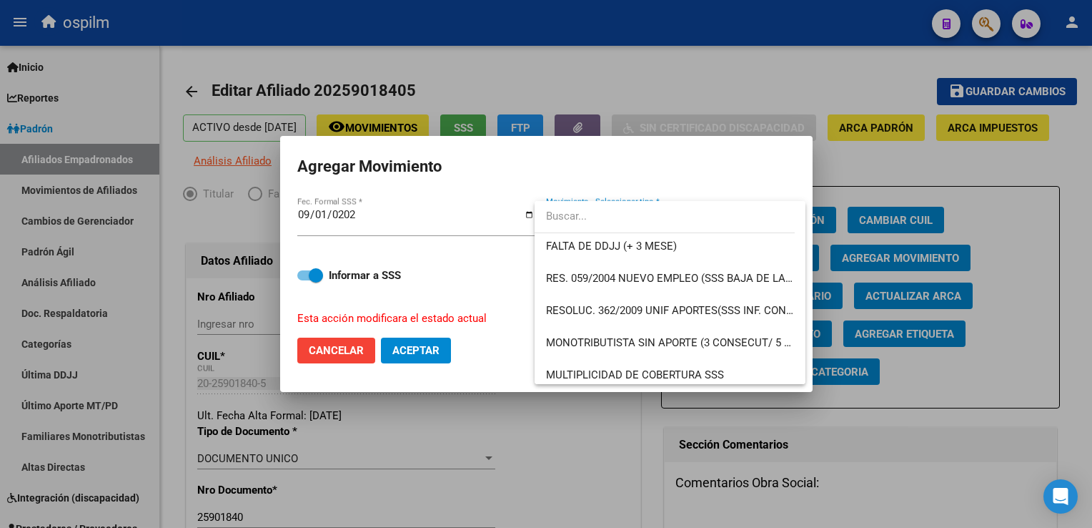
scroll to position [445, 0]
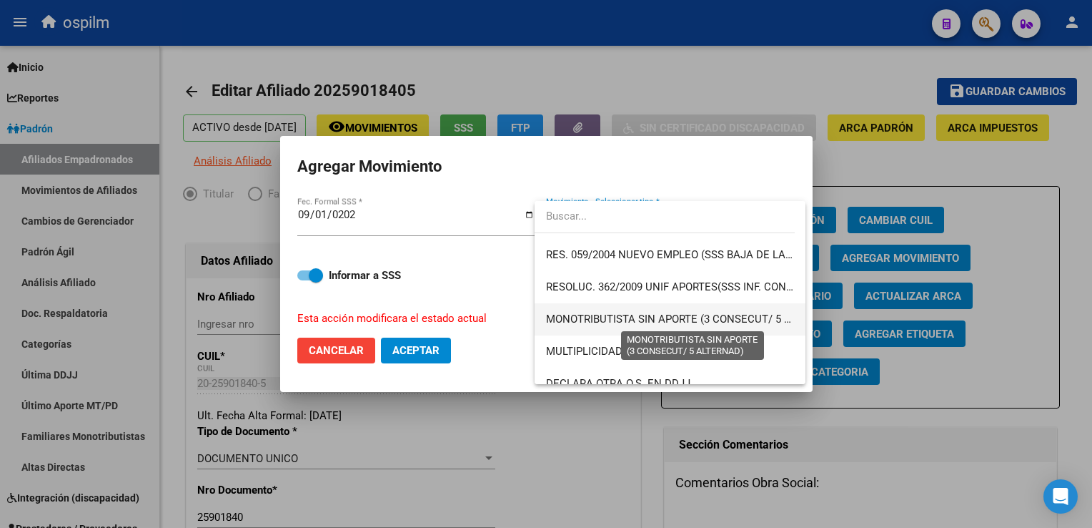
click at [752, 322] on span "MONOTRIBUTISTA SIN APORTE (3 CONSECUT/ 5 ALTERNAD)" at bounding box center [693, 318] width 295 height 13
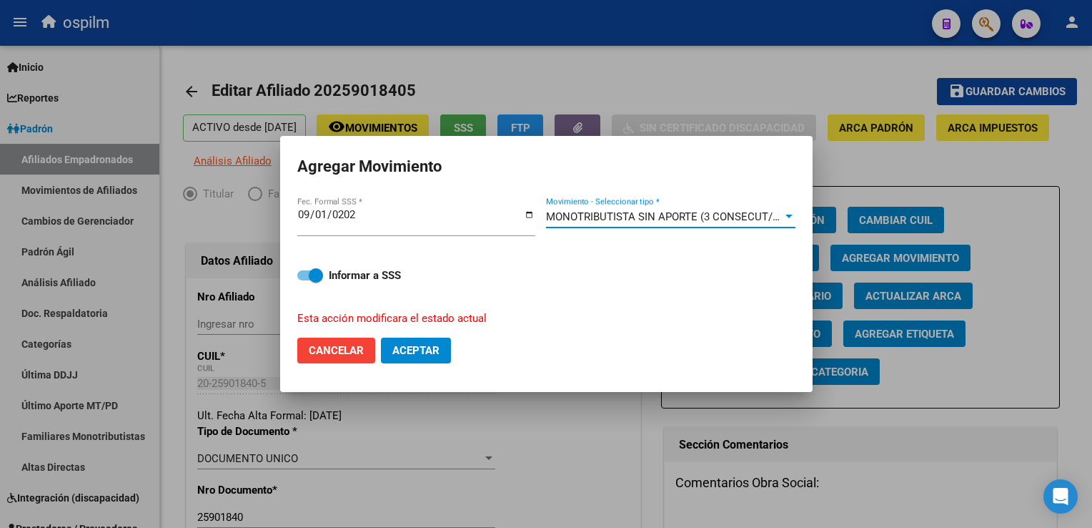
click at [414, 357] on button "Aceptar" at bounding box center [416, 350] width 70 height 26
checkbox input "false"
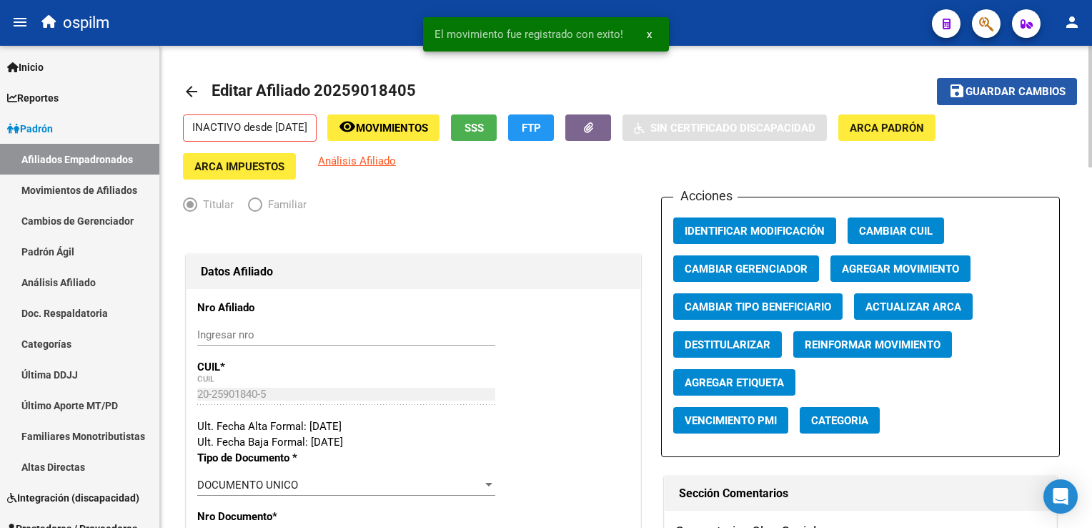
click at [982, 97] on span "Guardar cambios" at bounding box center [1016, 92] width 100 height 13
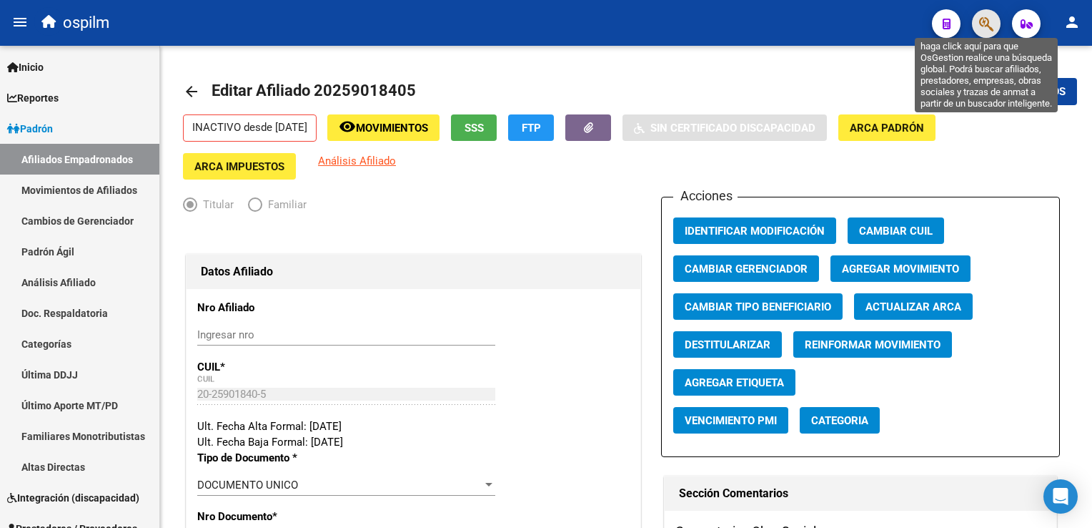
click at [982, 27] on icon "button" at bounding box center [987, 24] width 14 height 16
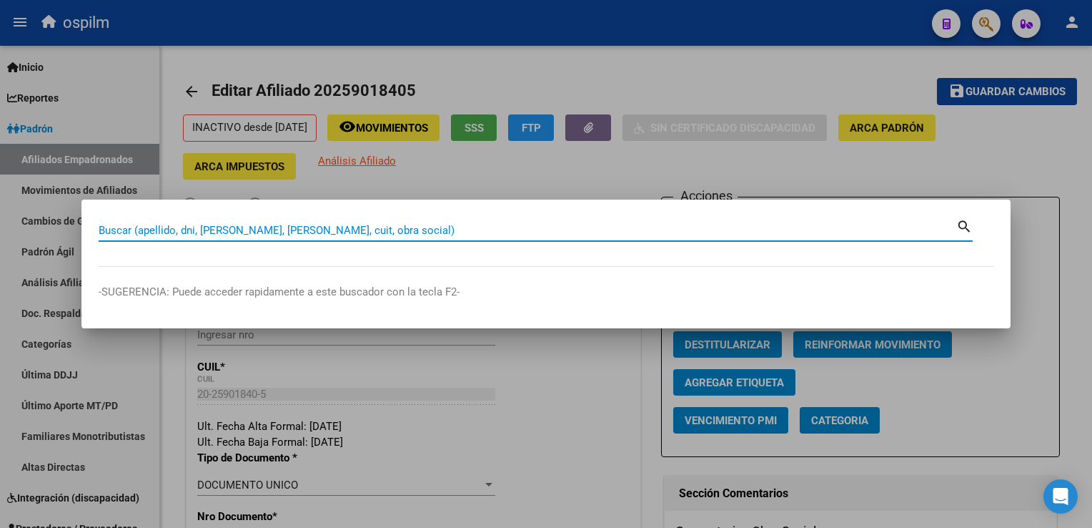
paste input "20179961149"
type input "20179961149"
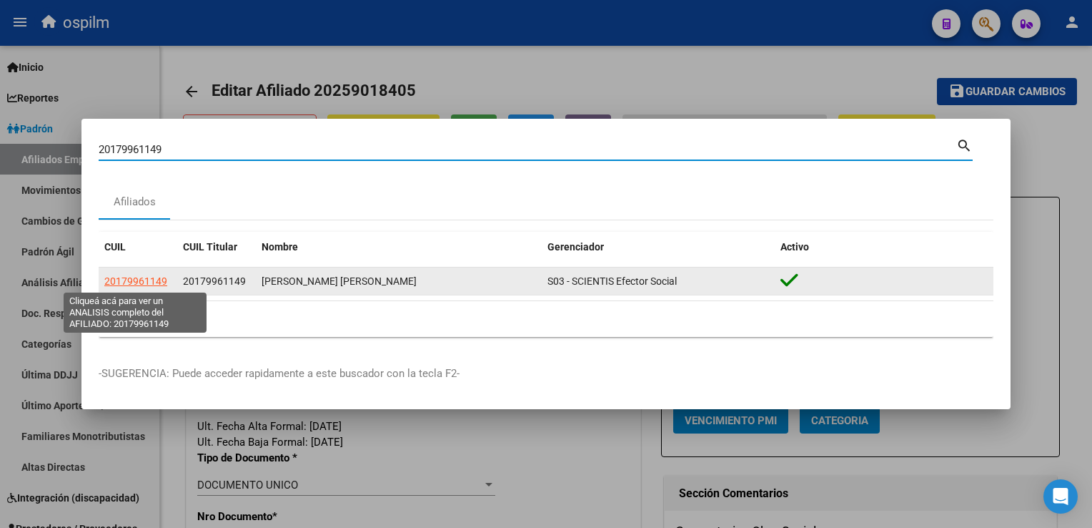
click at [137, 279] on span "20179961149" at bounding box center [135, 280] width 63 height 11
type textarea "20179961149"
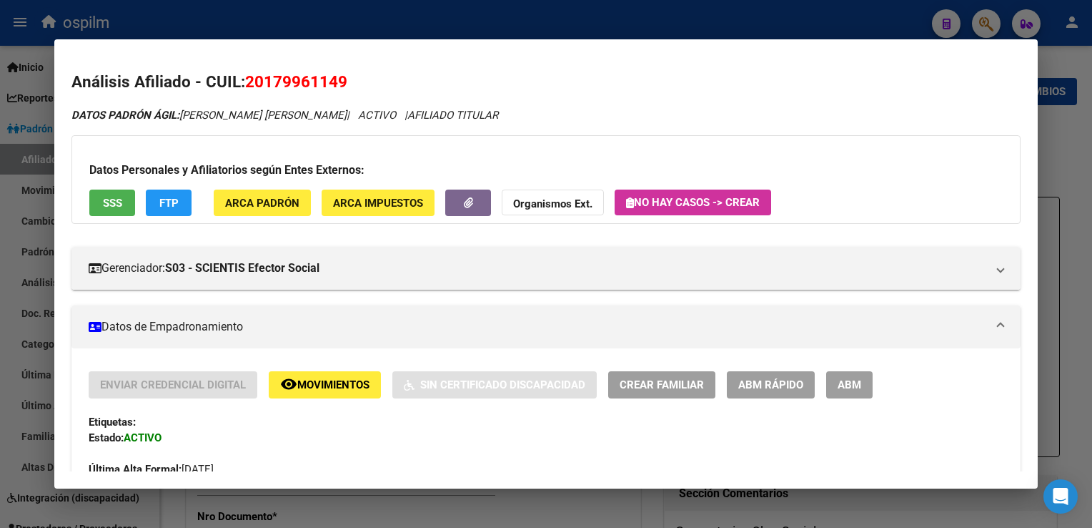
click at [100, 205] on button "SSS" at bounding box center [112, 202] width 46 height 26
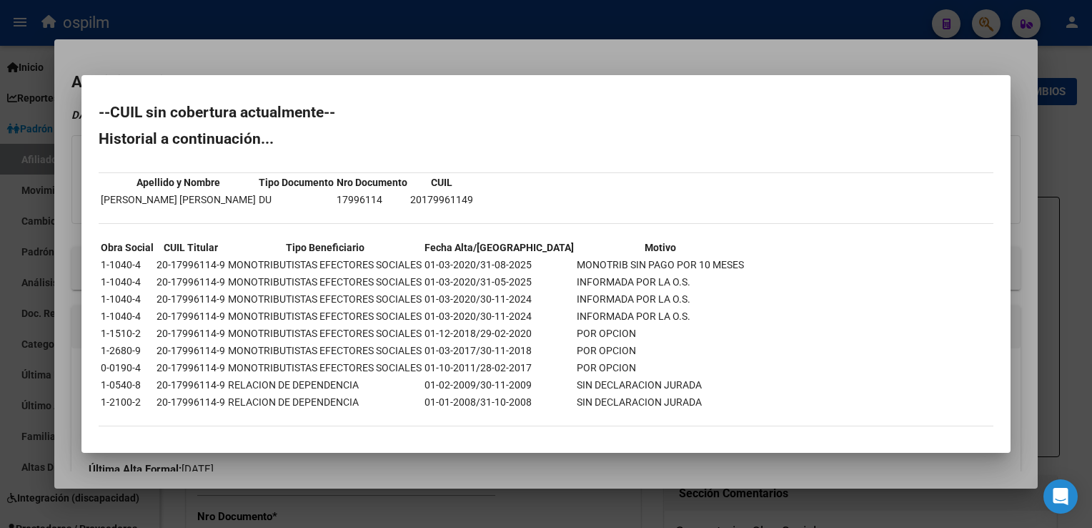
click at [417, 53] on div at bounding box center [546, 264] width 1092 height 528
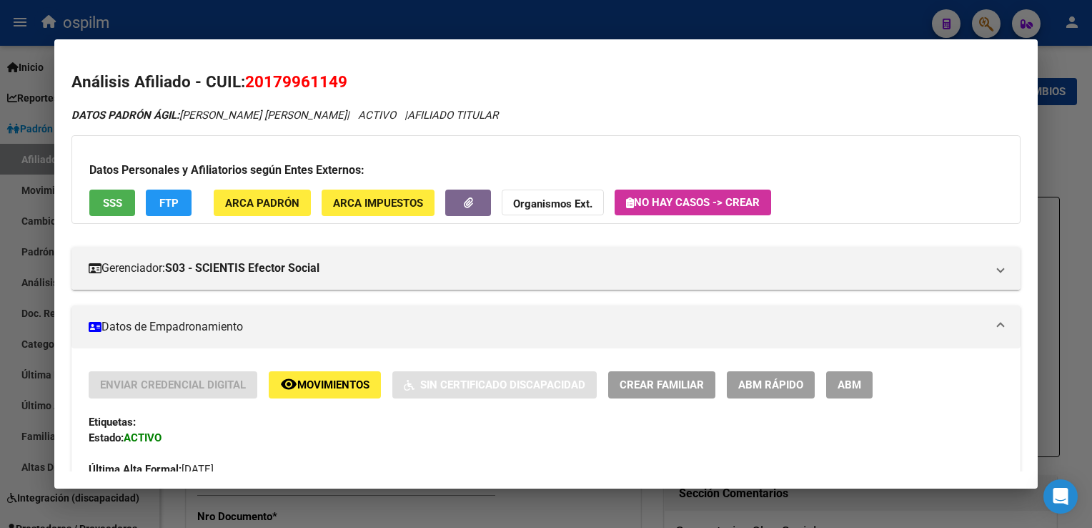
click at [865, 385] on button "ABM" at bounding box center [850, 384] width 46 height 26
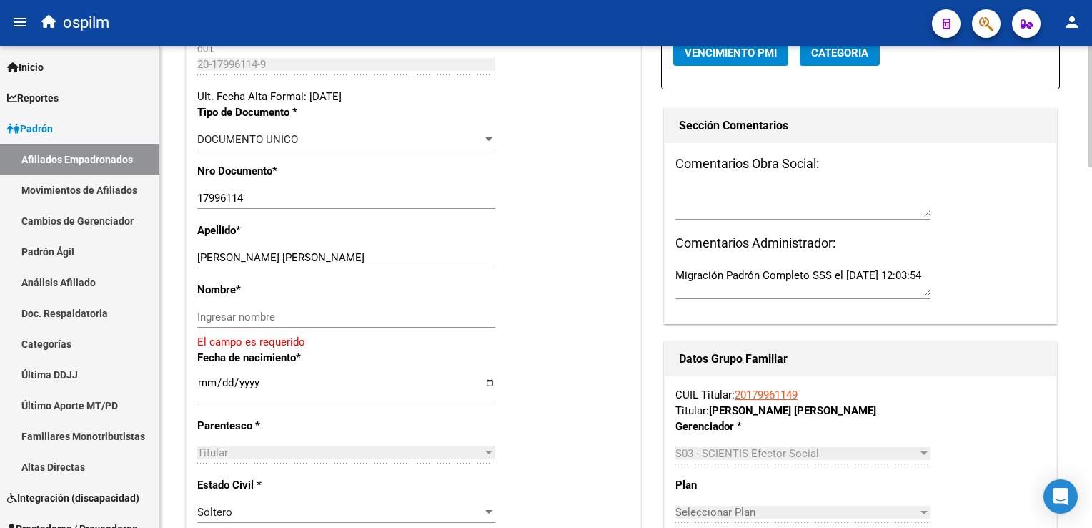
click at [1092, 203] on html "menu ospilm person Firma Express Inicio Calendario SSS Instructivos Contacto OS…" at bounding box center [546, 264] width 1092 height 528
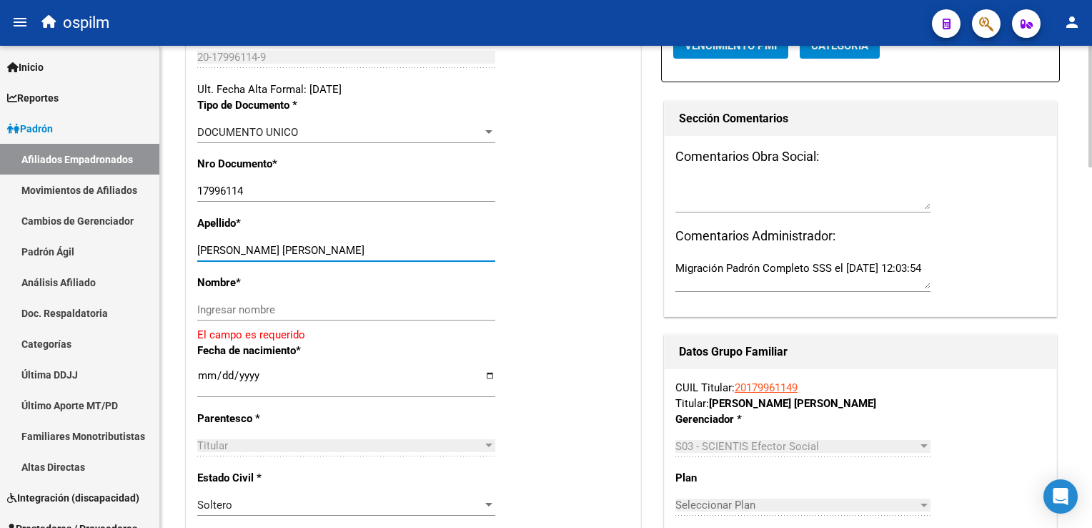
drag, startPoint x: 237, startPoint y: 262, endPoint x: 294, endPoint y: 263, distance: 56.5
click at [309, 257] on input "[PERSON_NAME] [PERSON_NAME]" at bounding box center [346, 250] width 298 height 13
type input "[PERSON_NAME]"
click at [209, 313] on input "Ingresar nombre" at bounding box center [346, 309] width 298 height 13
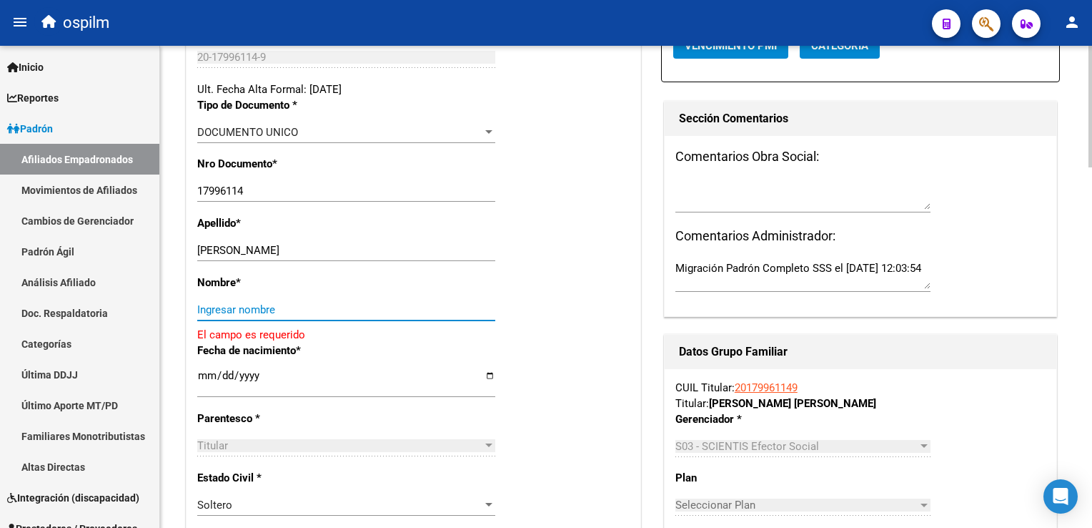
paste input "[PERSON_NAME]"
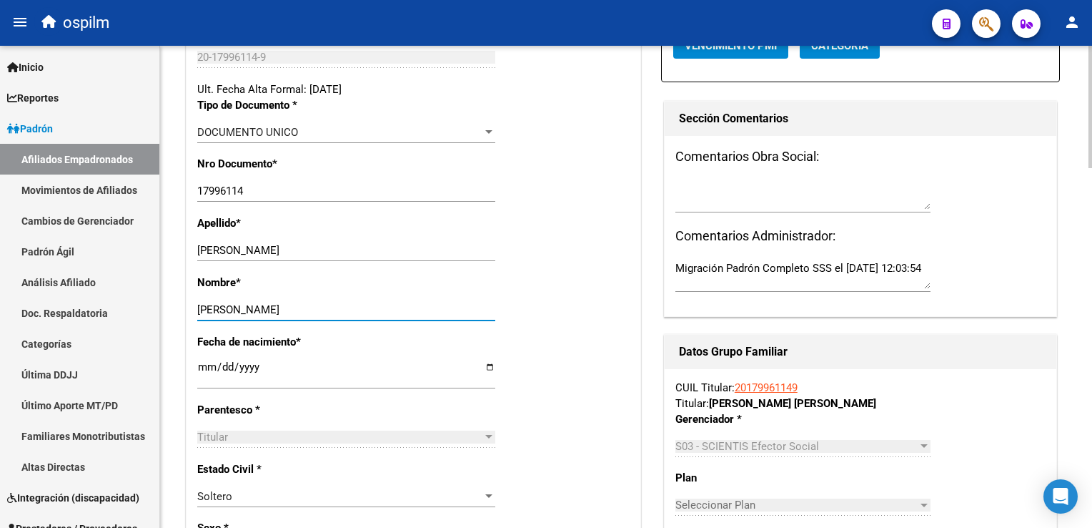
scroll to position [0, 0]
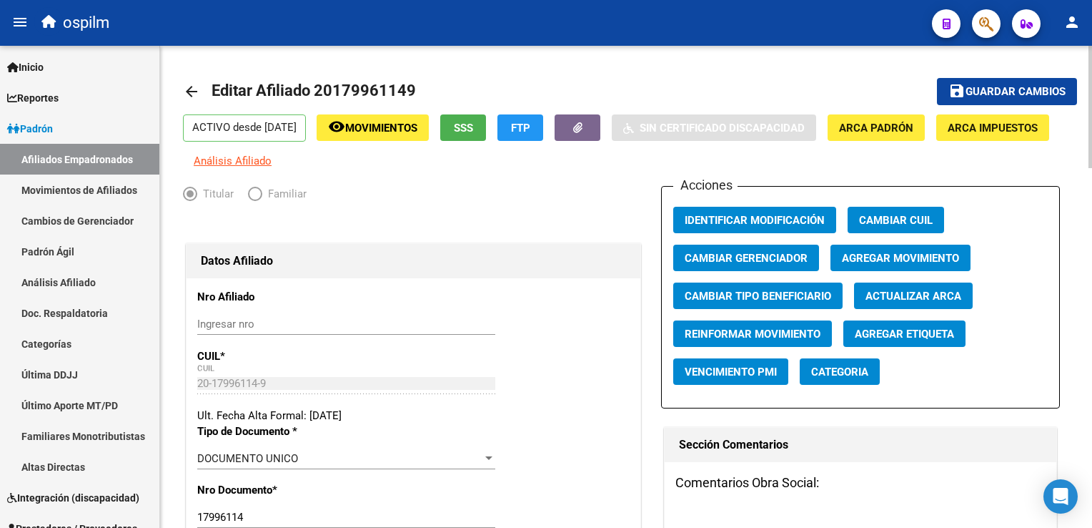
type input "[PERSON_NAME]"
click at [890, 265] on span "Agregar Movimiento" at bounding box center [900, 258] width 117 height 13
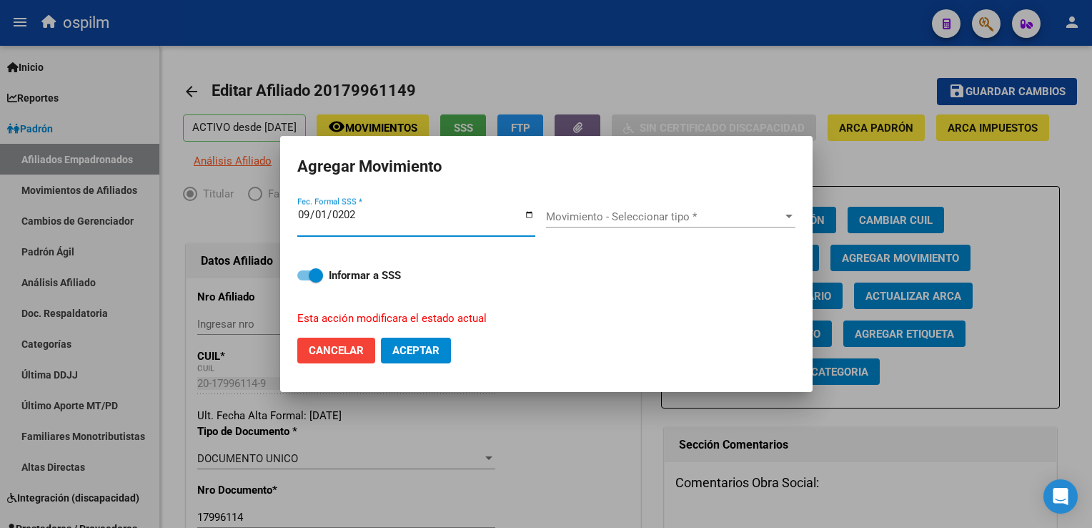
type input "[DATE]"
click at [620, 219] on div "Movimiento - Seleccionar tipo * Movimiento - Seleccionar tipo *" at bounding box center [671, 216] width 250 height 21
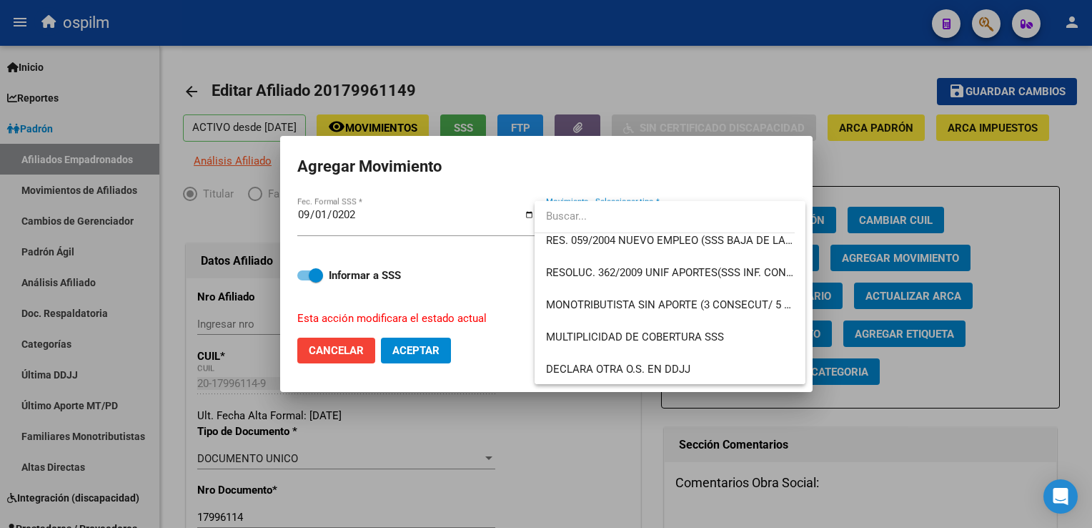
scroll to position [473, 0]
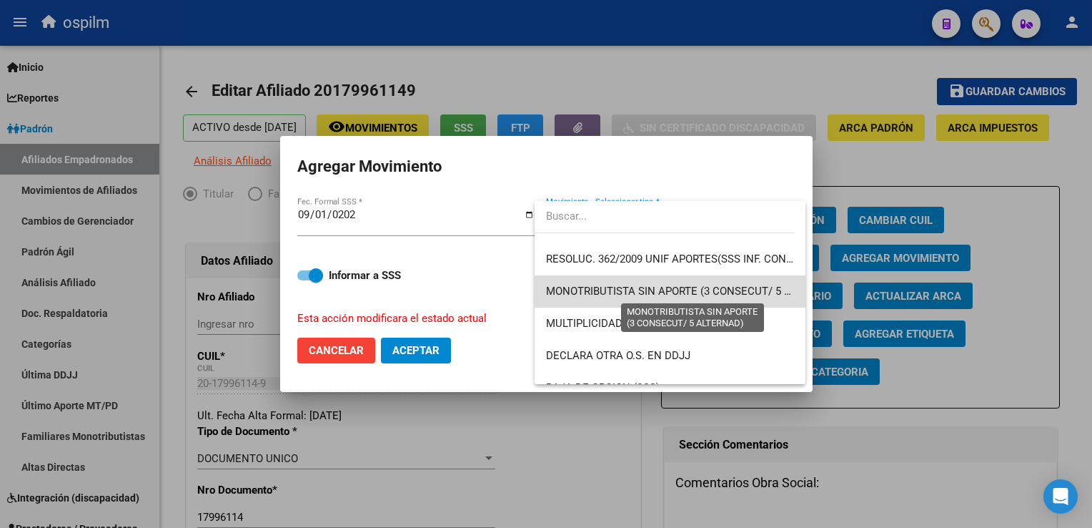
click at [735, 294] on span "MONOTRIBUTISTA SIN APORTE (3 CONSECUT/ 5 ALTERNAD)" at bounding box center [693, 291] width 295 height 13
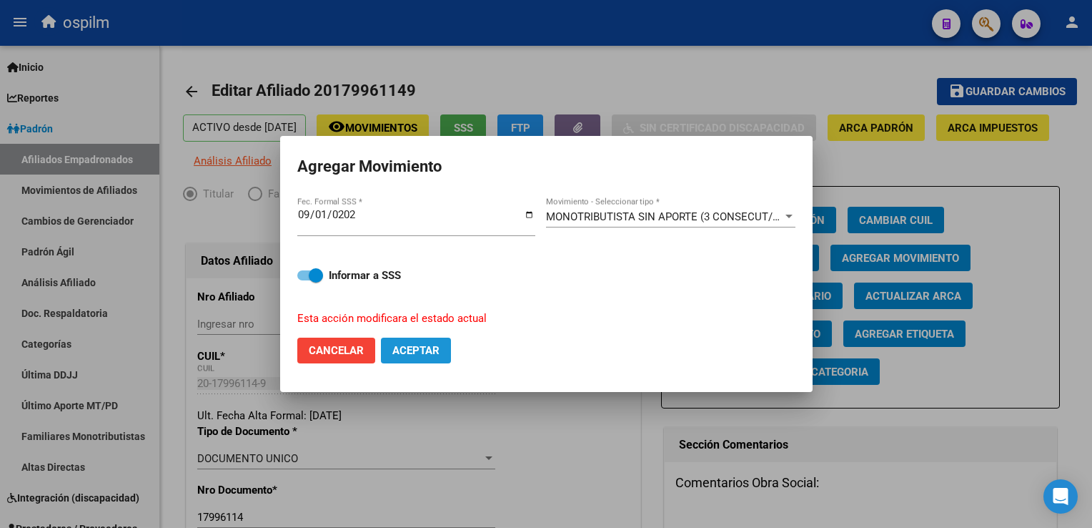
drag, startPoint x: 432, startPoint y: 348, endPoint x: 715, endPoint y: 290, distance: 289.1
click at [433, 348] on span "Aceptar" at bounding box center [416, 350] width 47 height 13
checkbox input "false"
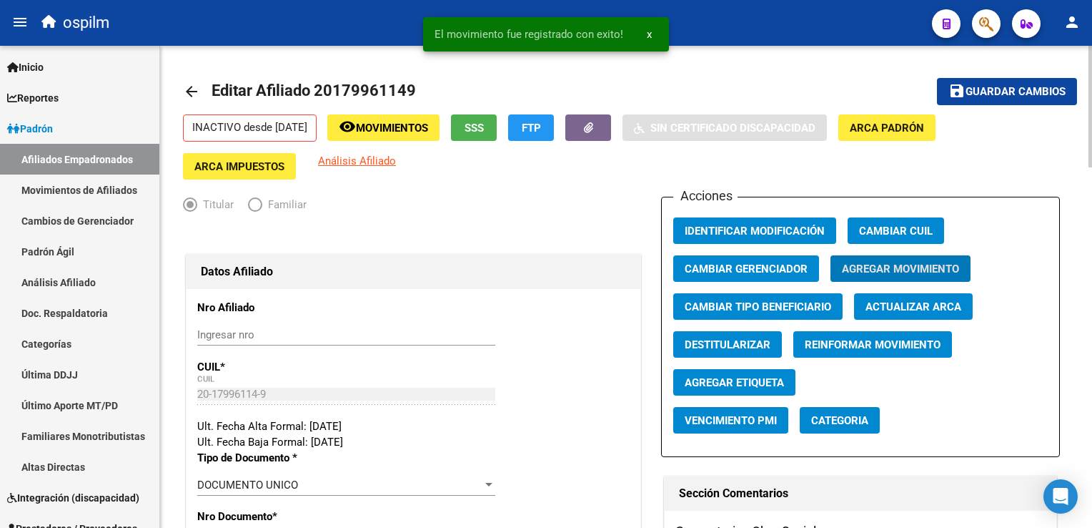
click at [1045, 84] on span "save Guardar cambios" at bounding box center [1007, 90] width 117 height 13
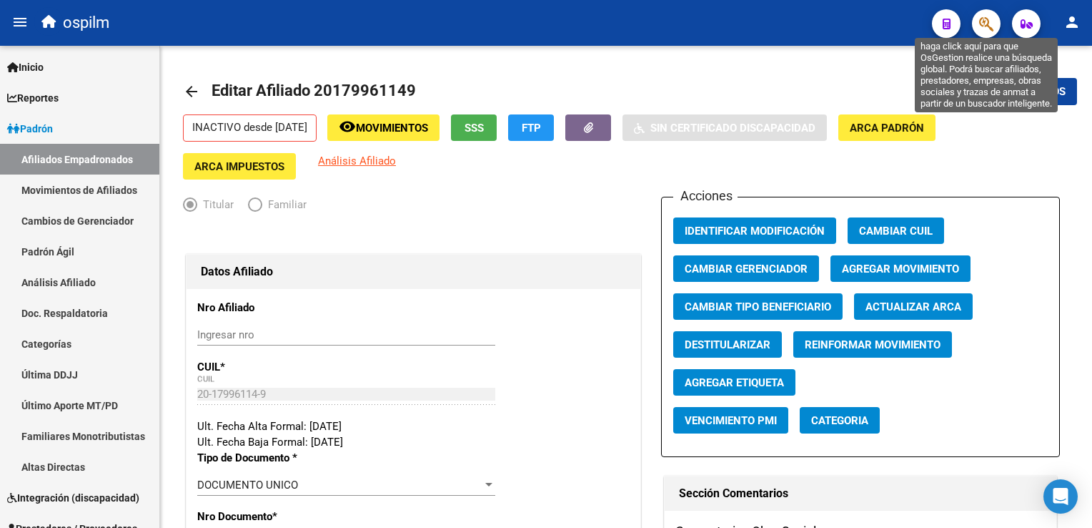
click at [987, 26] on icon "button" at bounding box center [987, 24] width 14 height 16
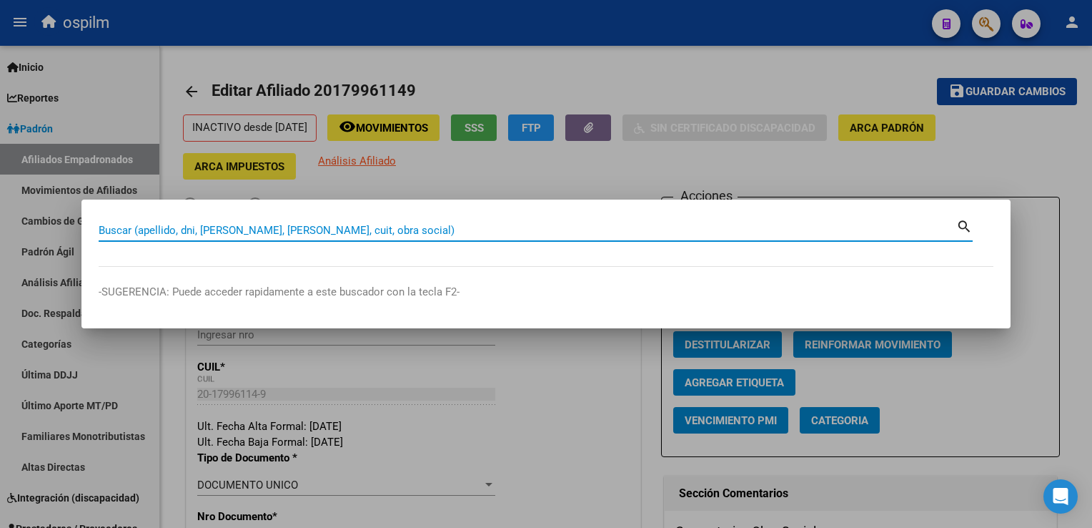
paste input "23565583719"
type input "23565583719"
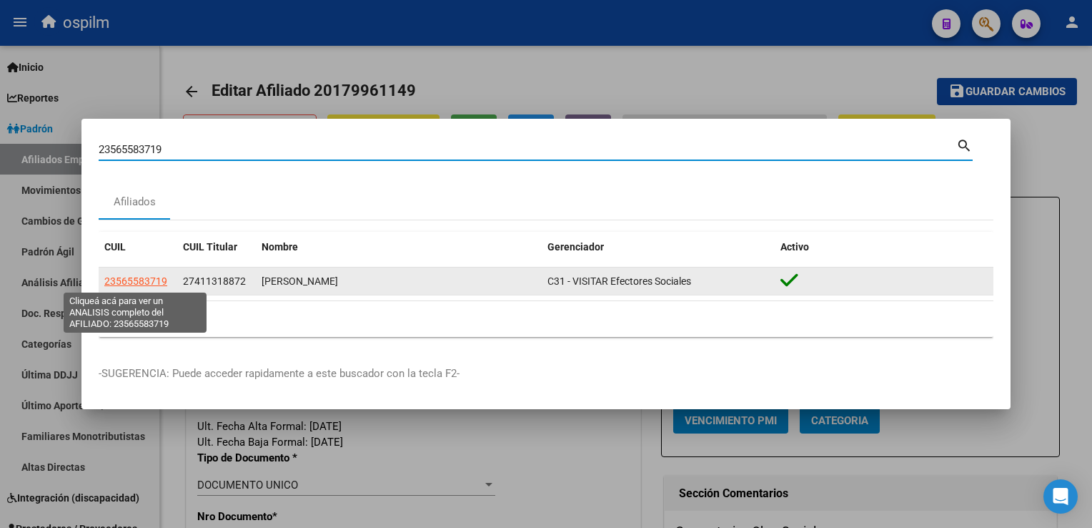
click at [134, 279] on span "23565583719" at bounding box center [135, 280] width 63 height 11
type textarea "23565583719"
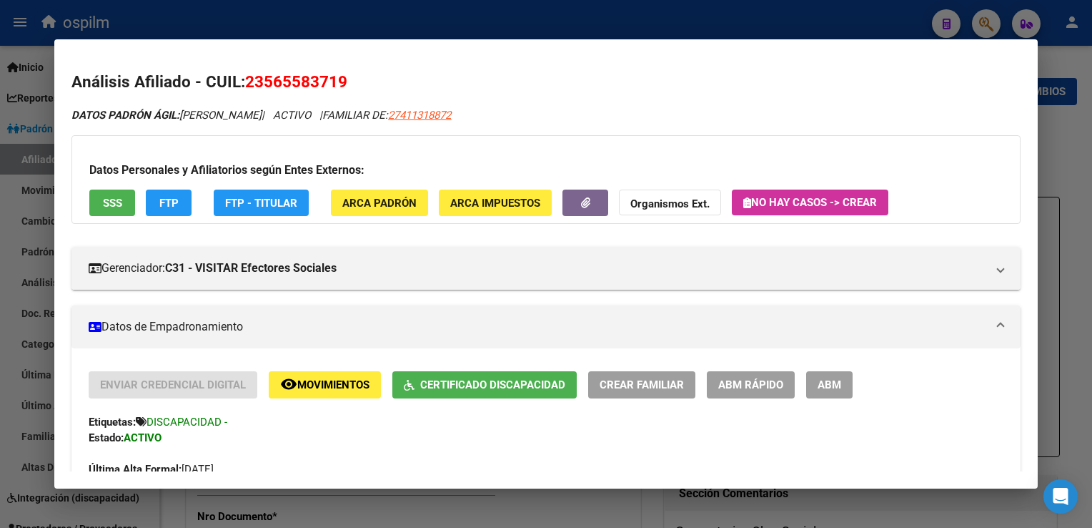
click at [166, 196] on span "FTP" at bounding box center [168, 202] width 19 height 13
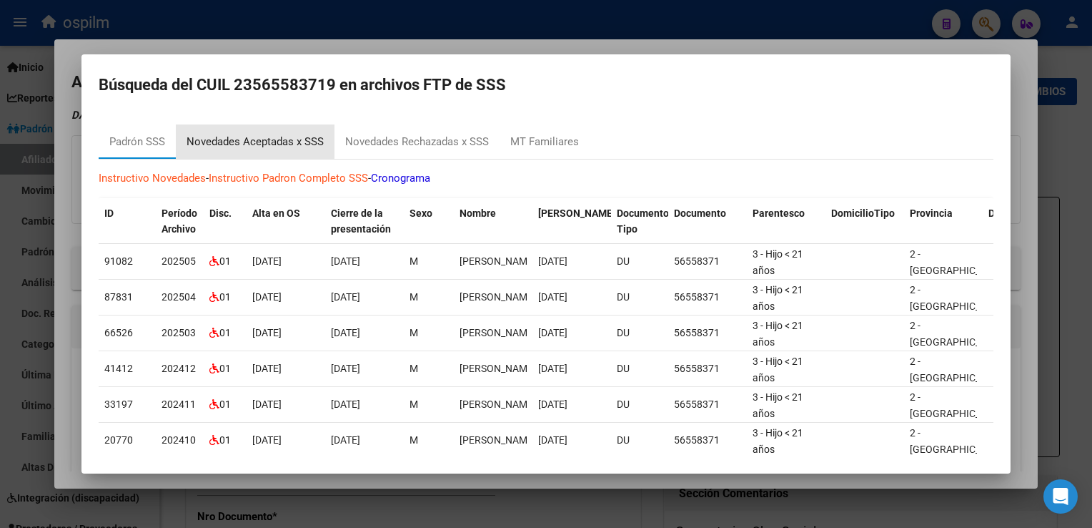
click at [272, 139] on div "Novedades Aceptadas x SSS" at bounding box center [255, 142] width 137 height 16
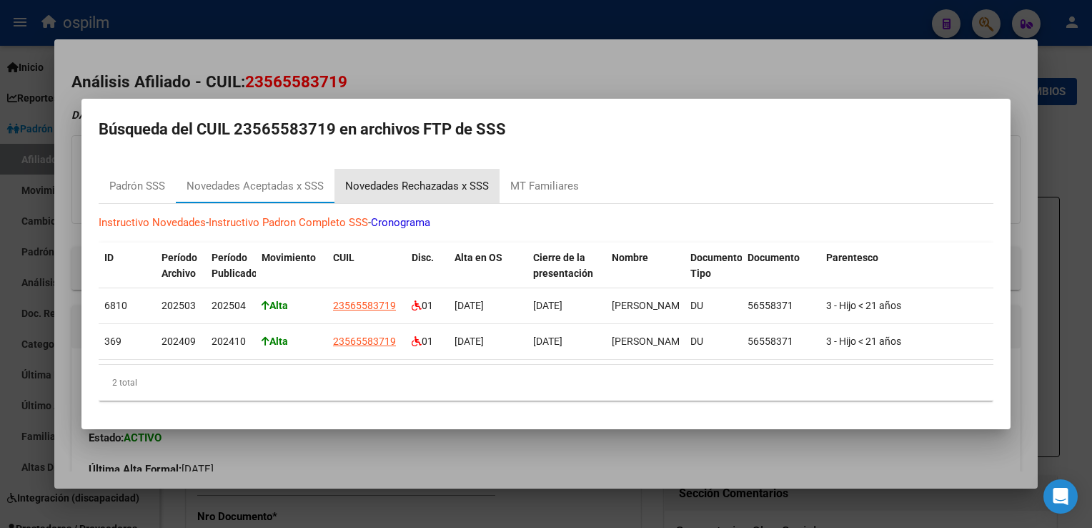
click at [375, 184] on div "Novedades Rechazadas x SSS" at bounding box center [417, 186] width 144 height 16
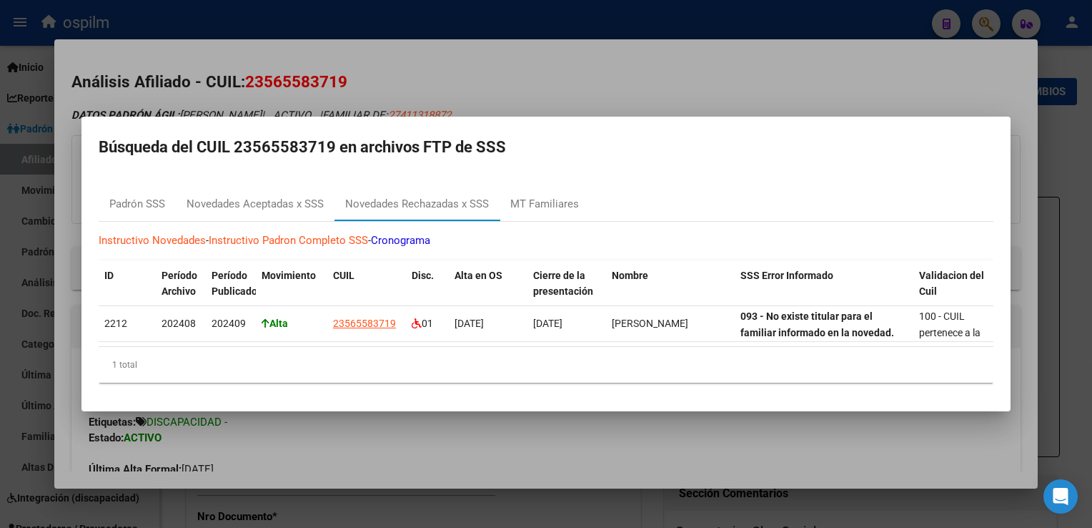
click at [485, 58] on div at bounding box center [546, 264] width 1092 height 528
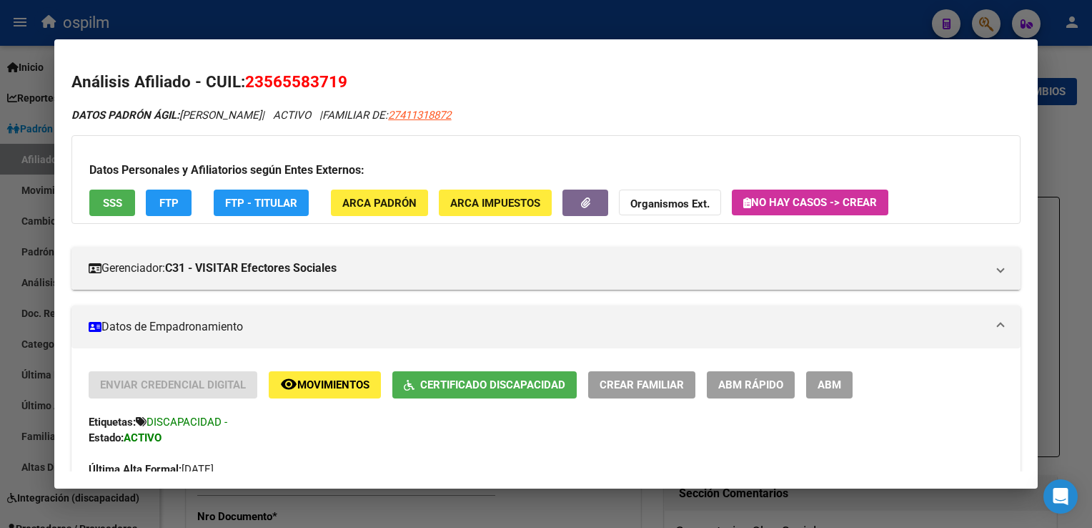
drag, startPoint x: 1052, startPoint y: 139, endPoint x: 1032, endPoint y: 127, distance: 23.8
click at [1052, 139] on div at bounding box center [546, 264] width 1092 height 528
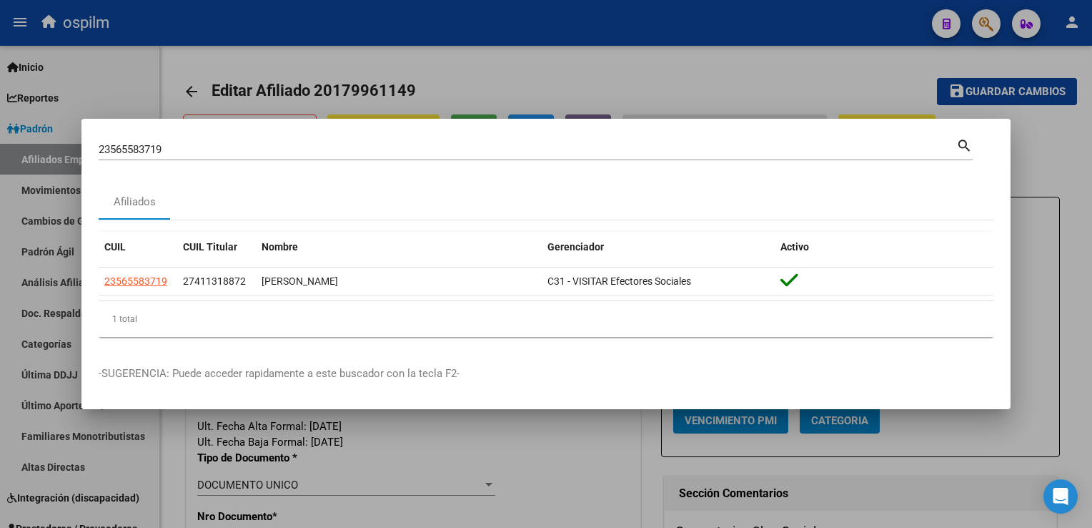
drag, startPoint x: 738, startPoint y: 77, endPoint x: 515, endPoint y: 24, distance: 229.1
click at [737, 77] on div at bounding box center [546, 264] width 1092 height 528
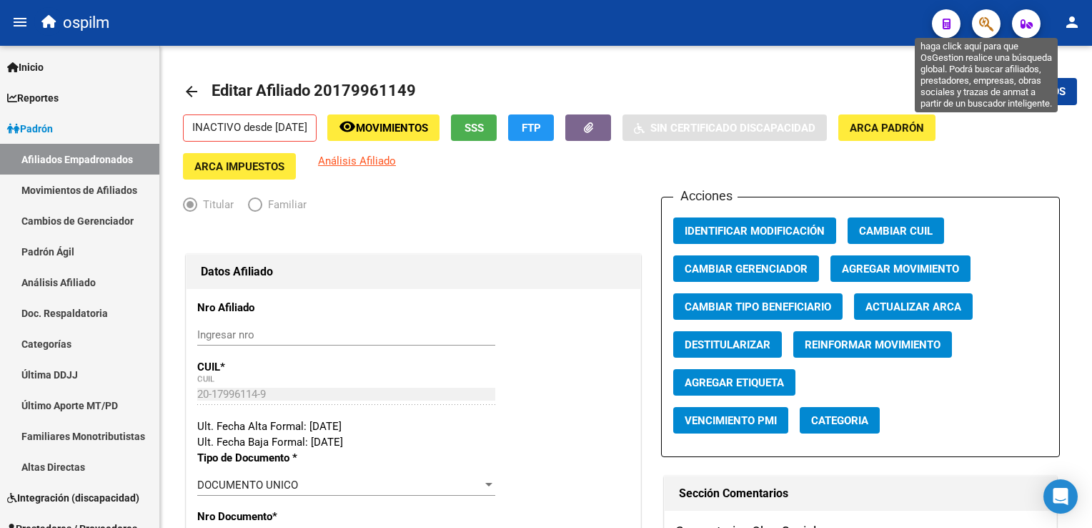
click at [987, 24] on icon "button" at bounding box center [987, 24] width 14 height 16
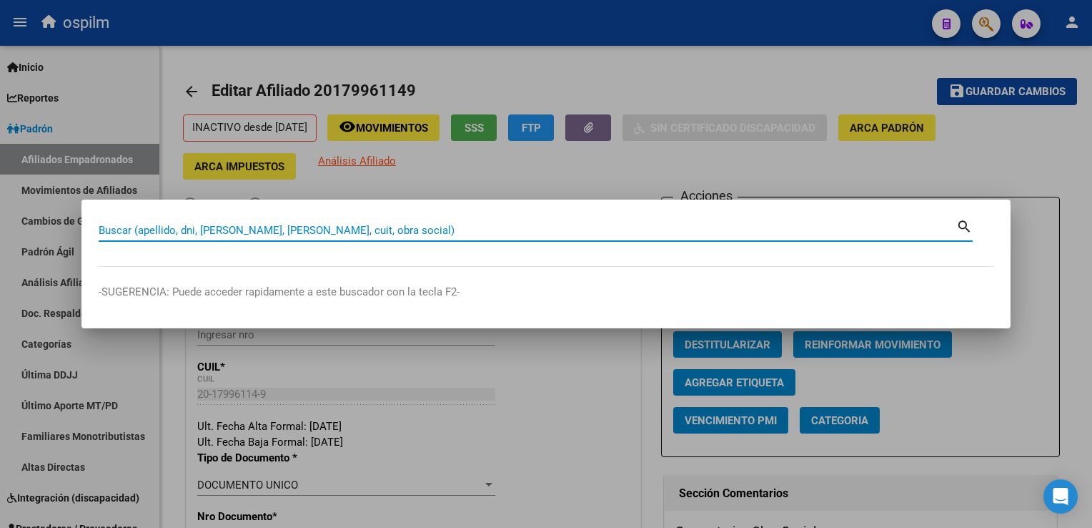
paste input "20177439690"
type input "20177439690"
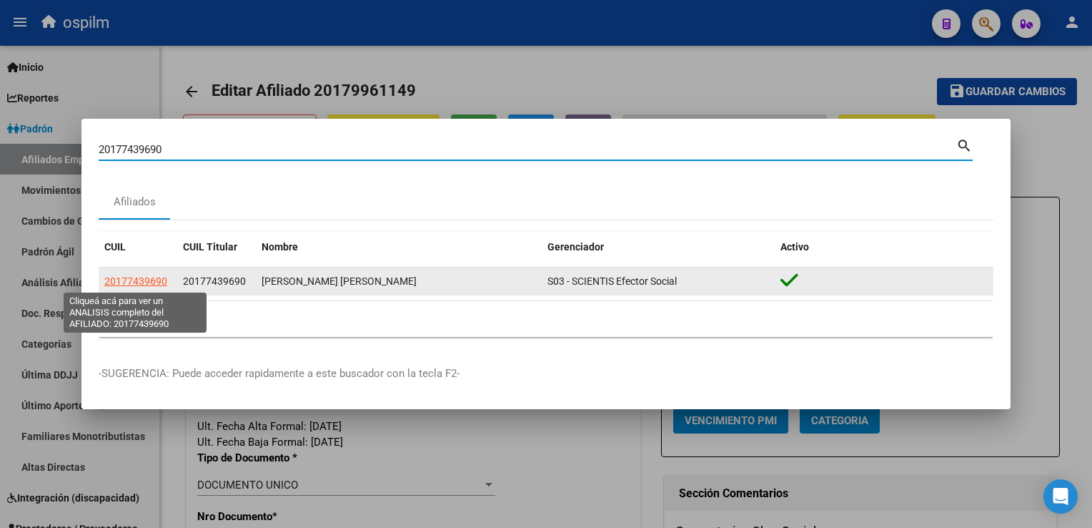
click at [141, 279] on span "20177439690" at bounding box center [135, 280] width 63 height 11
type textarea "20177439690"
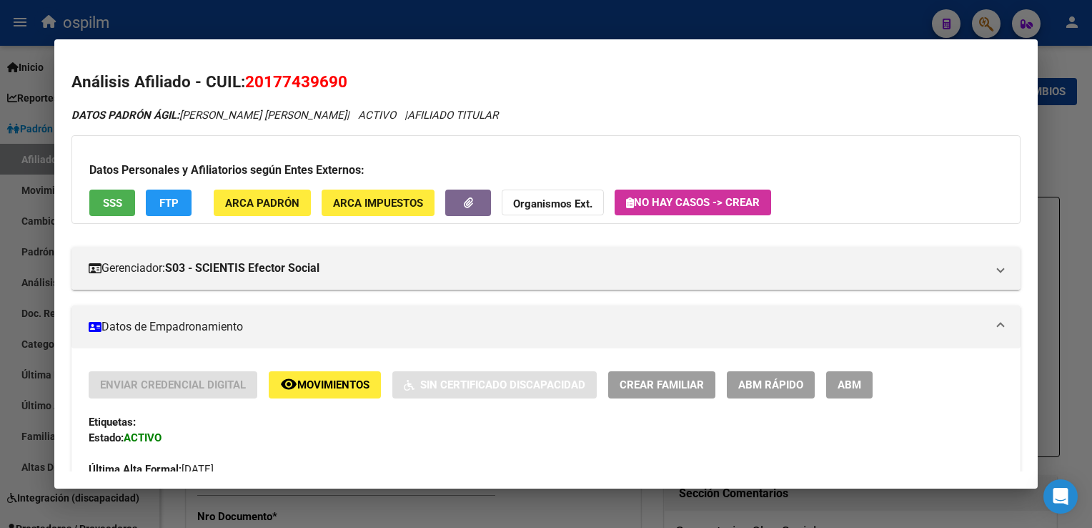
click at [112, 207] on span "SSS" at bounding box center [112, 203] width 19 height 13
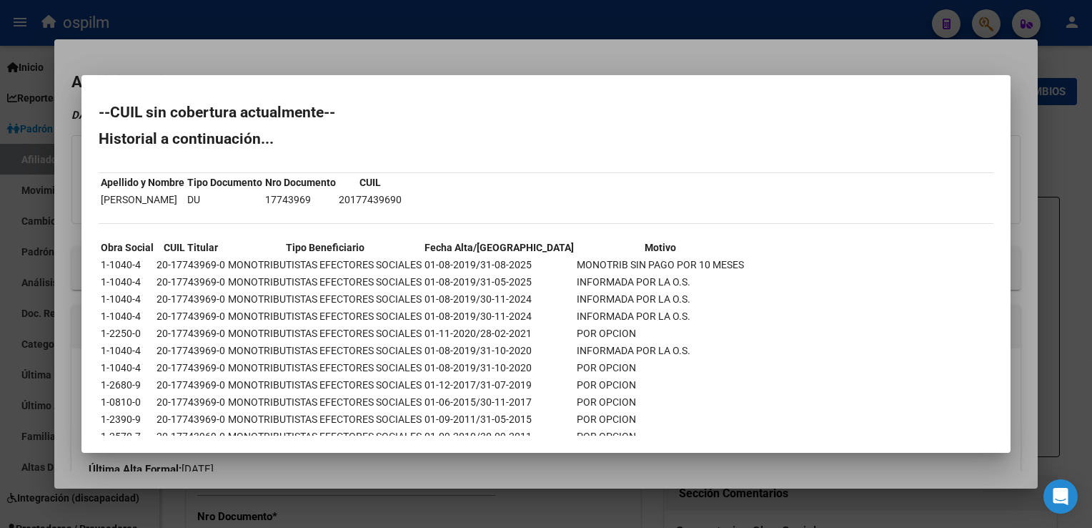
drag, startPoint x: 322, startPoint y: 64, endPoint x: 234, endPoint y: 98, distance: 94.8
click at [320, 64] on div at bounding box center [546, 264] width 1092 height 528
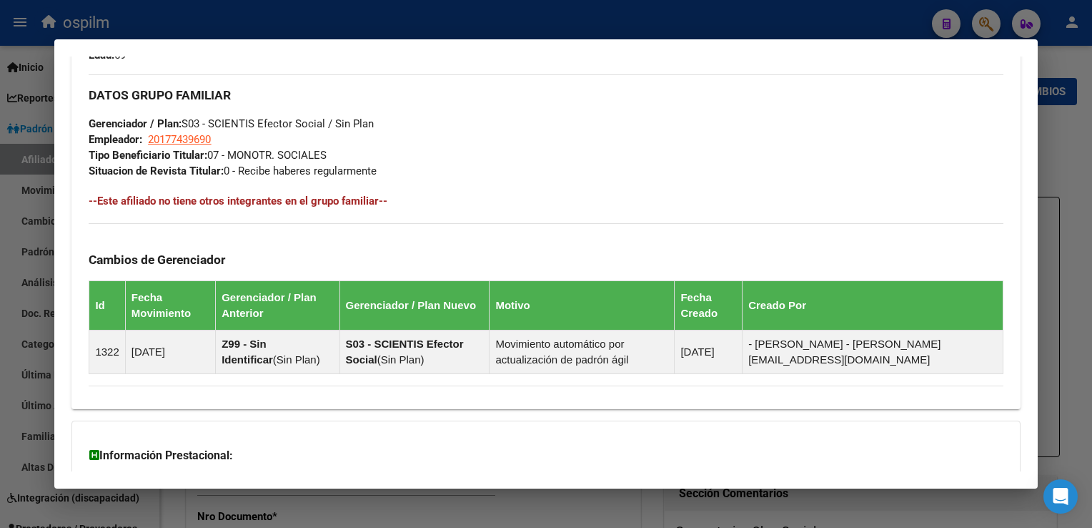
scroll to position [0, 0]
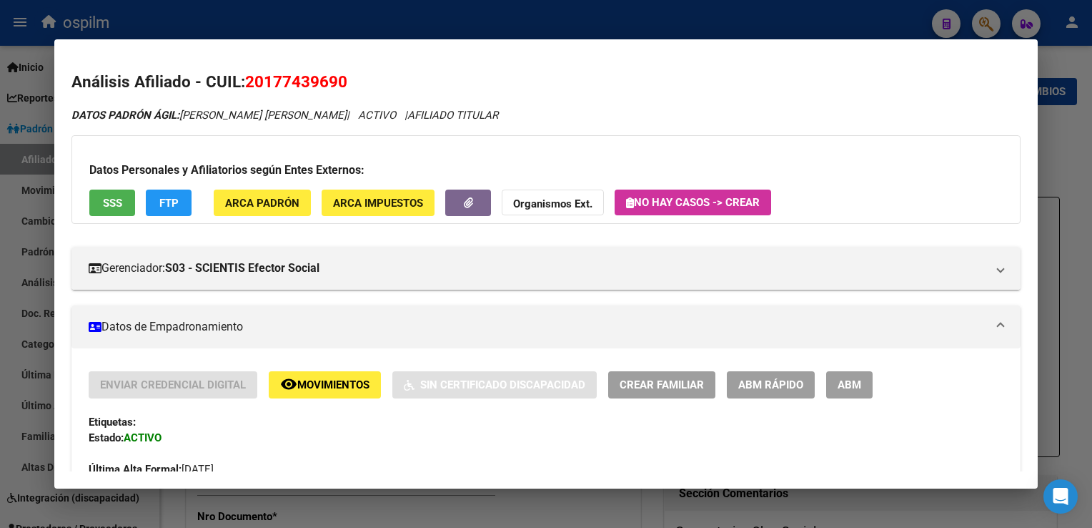
click at [845, 393] on button "ABM" at bounding box center [850, 384] width 46 height 26
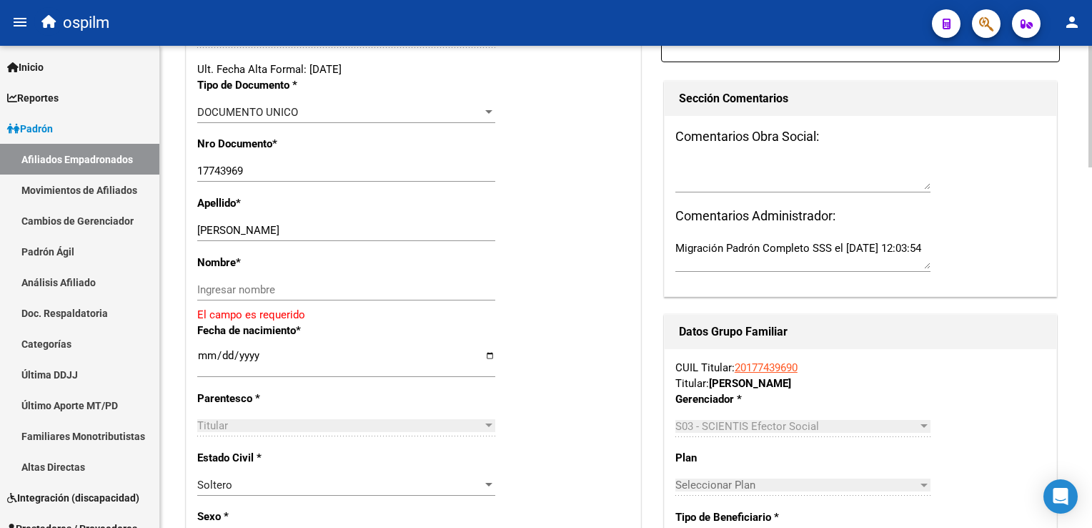
click at [1092, 184] on html "menu ospilm person Firma Express Inicio Calendario SSS Instructivos Contacto OS…" at bounding box center [546, 264] width 1092 height 528
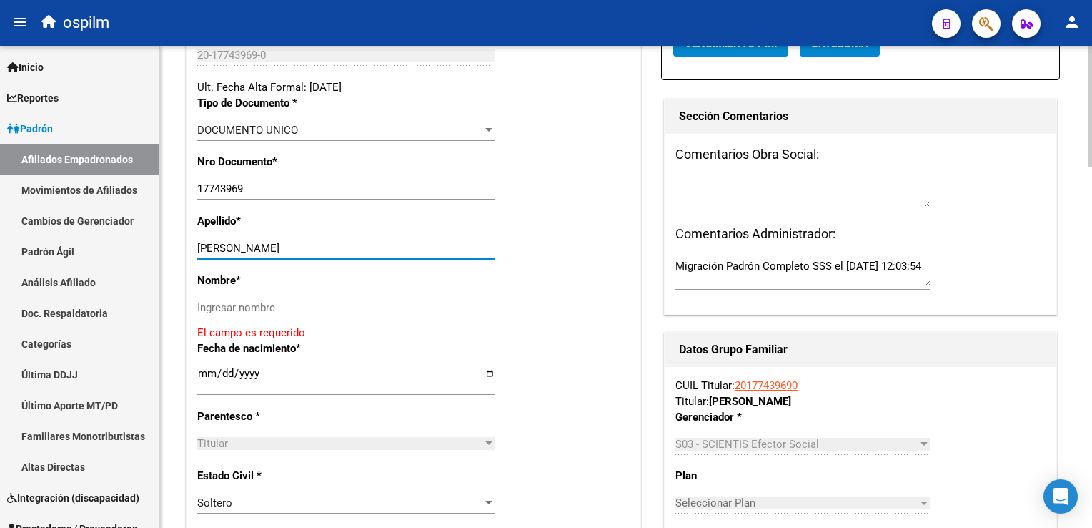
drag, startPoint x: 265, startPoint y: 257, endPoint x: 306, endPoint y: 259, distance: 40.8
click at [354, 251] on div "[PERSON_NAME] apellido" at bounding box center [346, 247] width 298 height 21
type input "[PERSON_NAME]"
click at [212, 314] on input "Ingresar nombre" at bounding box center [346, 307] width 298 height 13
paste input "[PERSON_NAME]"
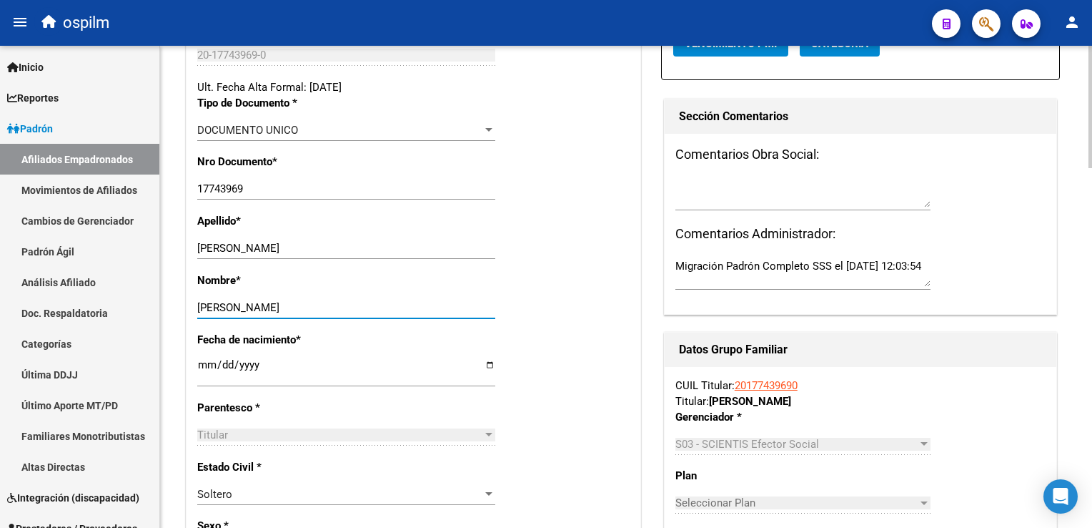
scroll to position [0, 0]
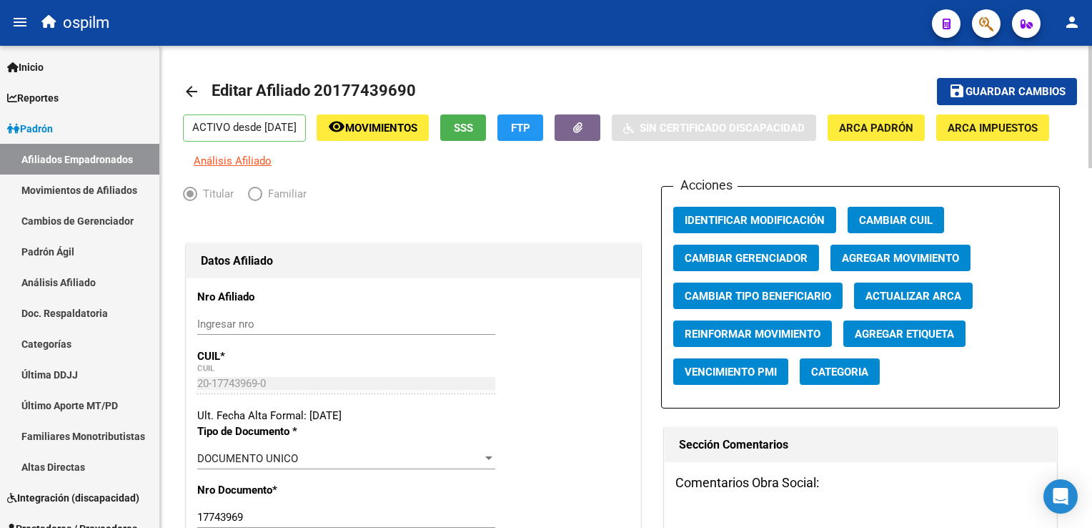
type input "[PERSON_NAME]"
click at [938, 265] on span "Agregar Movimiento" at bounding box center [900, 258] width 117 height 13
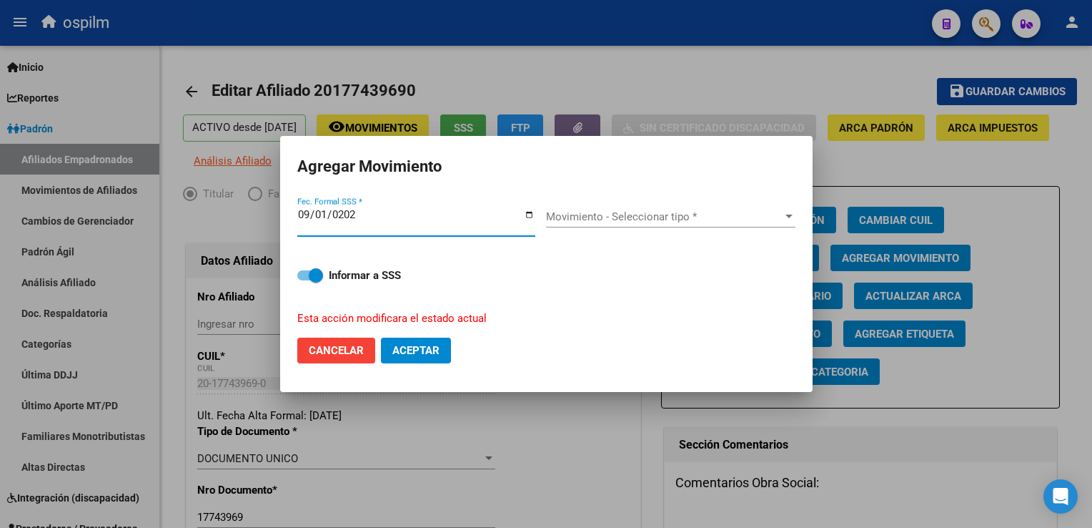
type input "[DATE]"
click at [704, 216] on span "Movimiento - Seleccionar tipo *" at bounding box center [664, 216] width 237 height 13
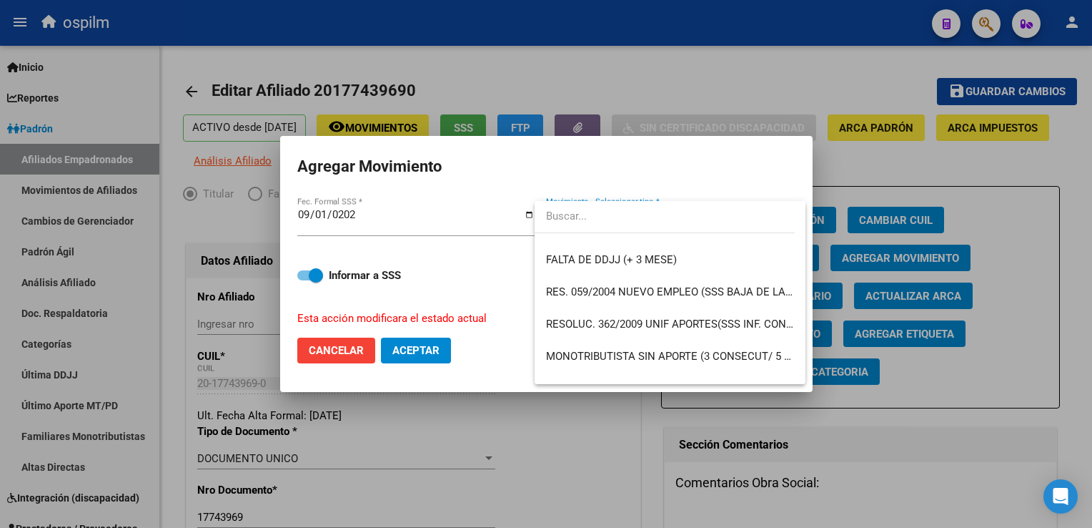
scroll to position [421, 0]
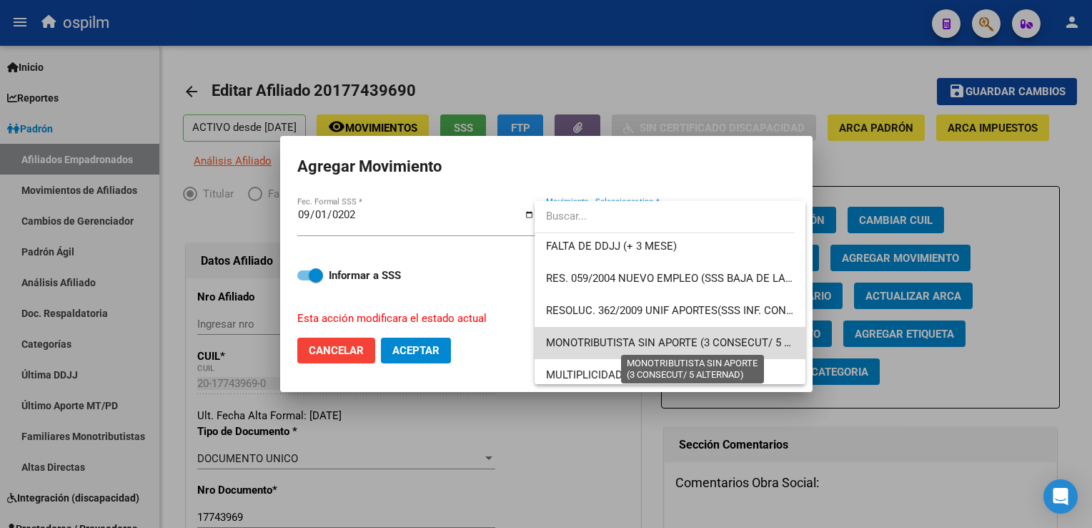
click at [731, 342] on span "MONOTRIBUTISTA SIN APORTE (3 CONSECUT/ 5 ALTERNAD)" at bounding box center [693, 342] width 295 height 13
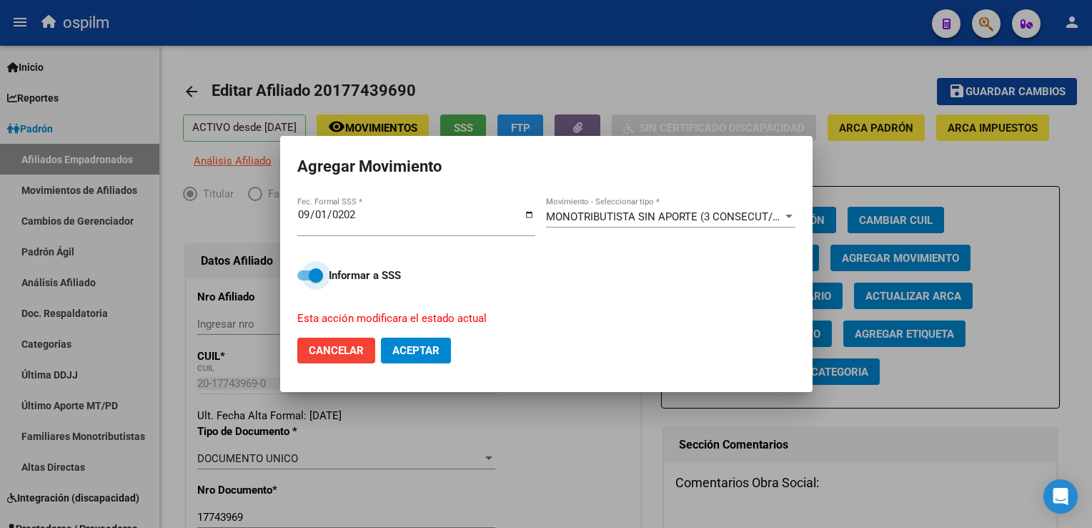
click at [322, 275] on span at bounding box center [316, 275] width 14 height 14
click at [305, 280] on input "Informar a SSS" at bounding box center [304, 280] width 1 height 1
checkbox input "false"
click at [426, 355] on span "Aceptar" at bounding box center [416, 350] width 47 height 13
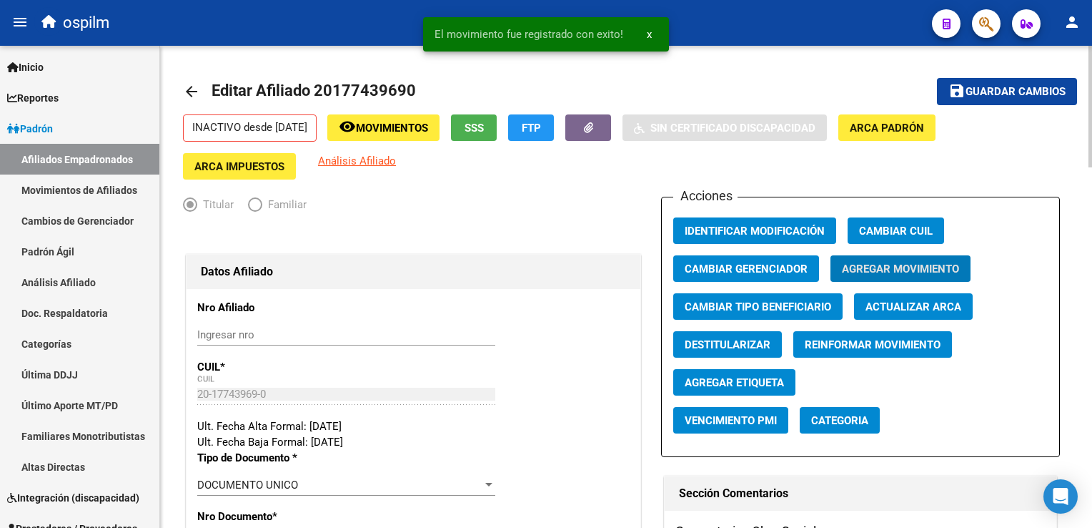
click at [1037, 94] on span "Guardar cambios" at bounding box center [1016, 92] width 100 height 13
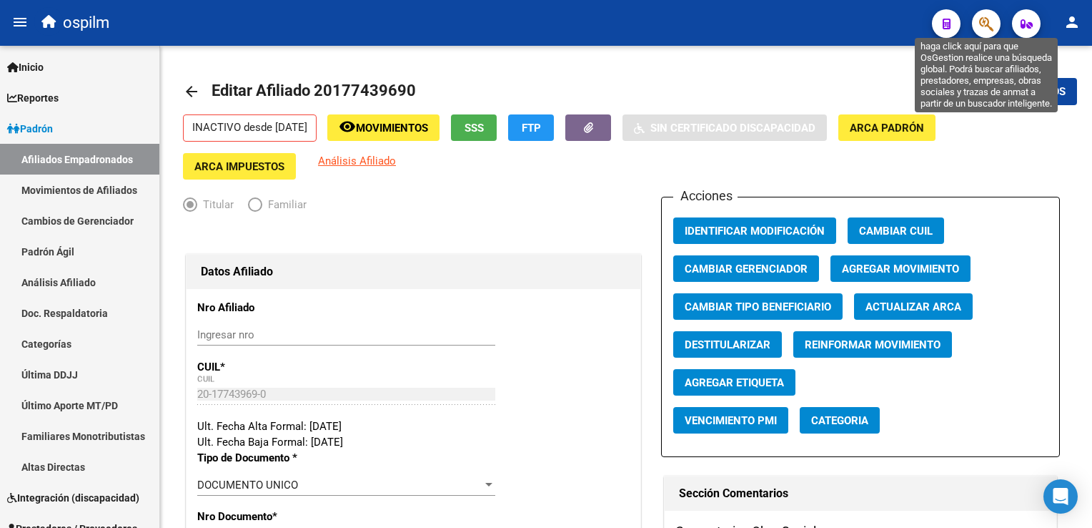
click at [991, 21] on icon "button" at bounding box center [987, 24] width 14 height 16
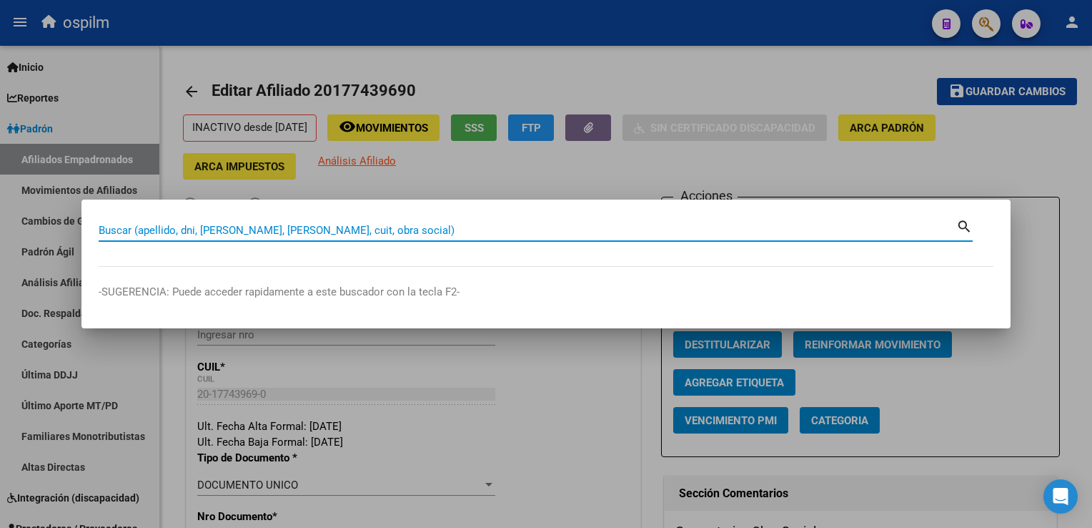
paste input "27325592600"
type input "27325592600"
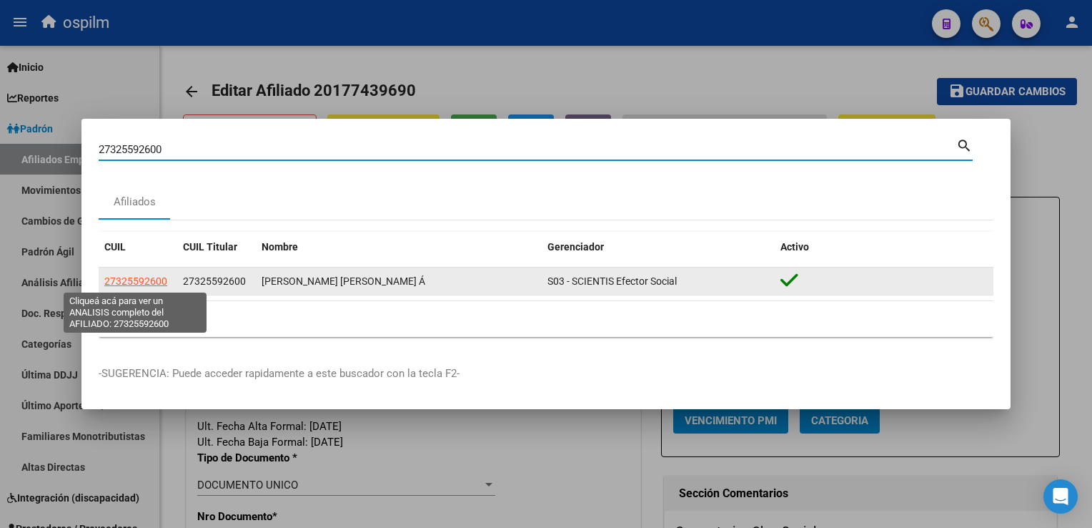
click at [126, 282] on span "27325592600" at bounding box center [135, 280] width 63 height 11
type textarea "27325592600"
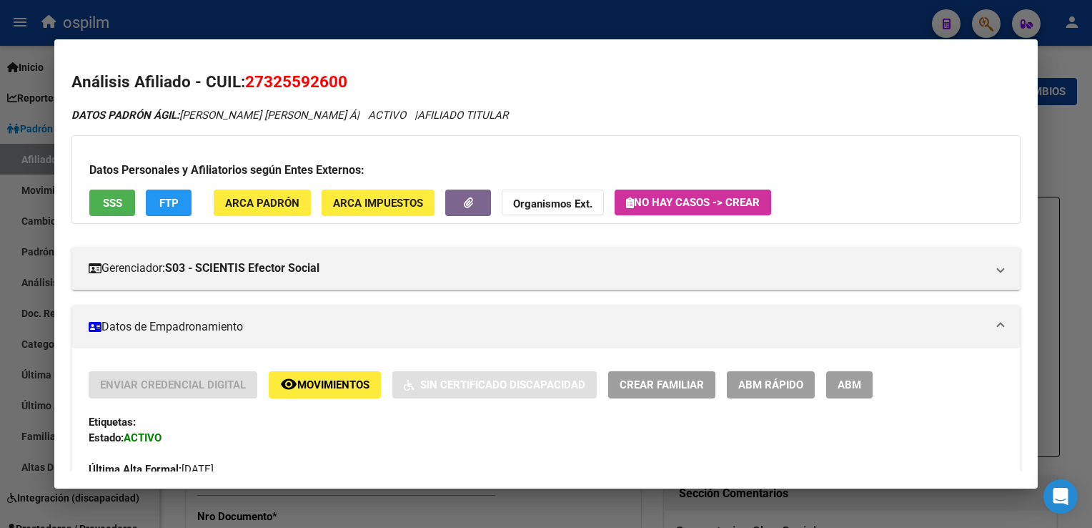
click at [847, 388] on span "ABM" at bounding box center [850, 385] width 24 height 13
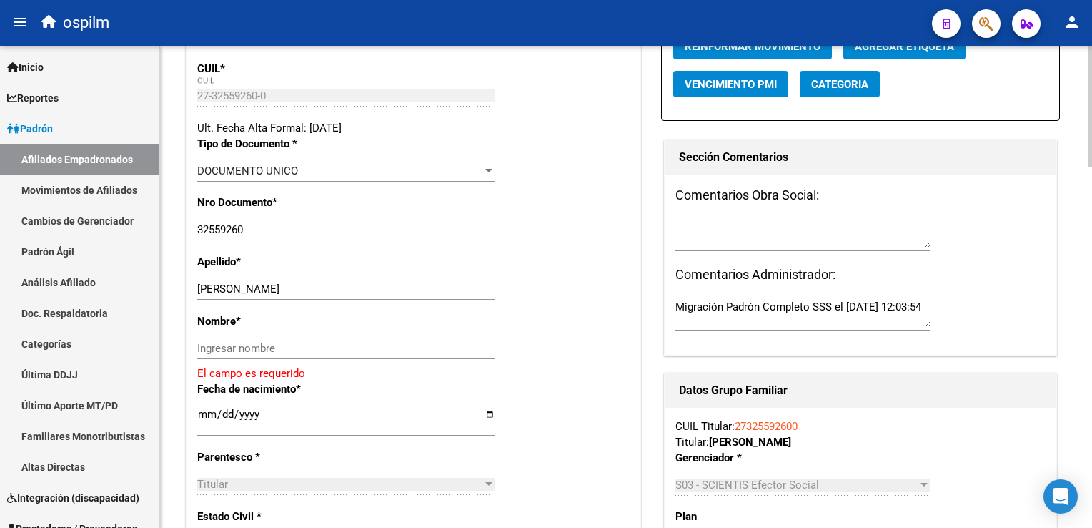
scroll to position [321, 0]
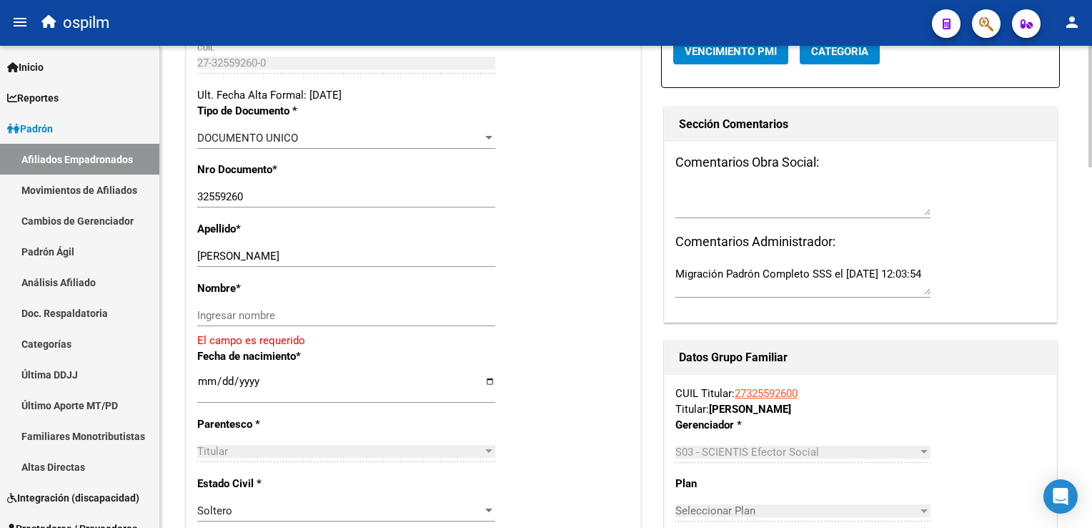
click at [1091, 174] on div at bounding box center [1091, 188] width 4 height 122
drag, startPoint x: 265, startPoint y: 271, endPoint x: 351, endPoint y: 270, distance: 85.8
click at [351, 262] on input "[PERSON_NAME]" at bounding box center [346, 255] width 298 height 13
type input "VILLANUEVA"
click at [206, 321] on input "Ingresar nombre" at bounding box center [346, 314] width 298 height 13
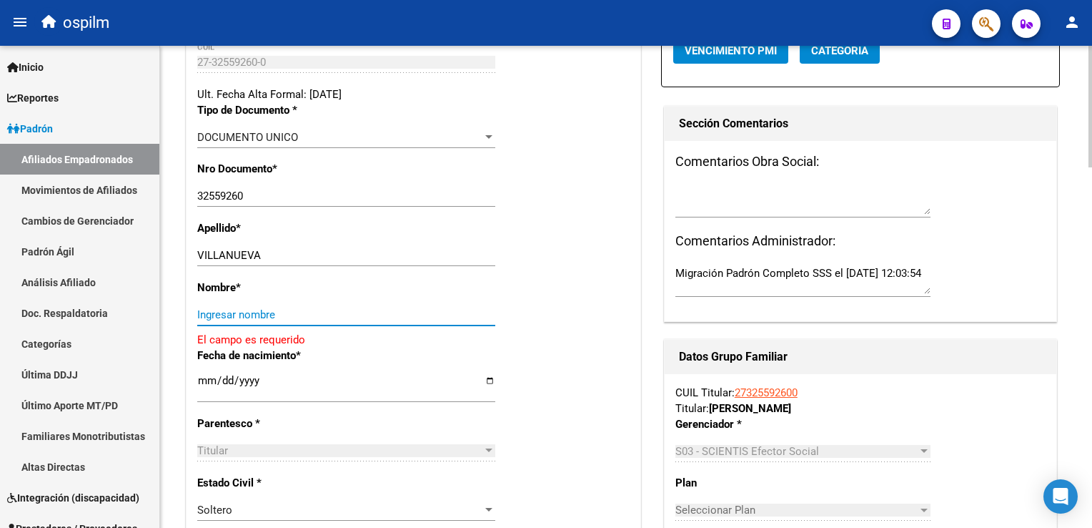
paste input "[PERSON_NAME]"
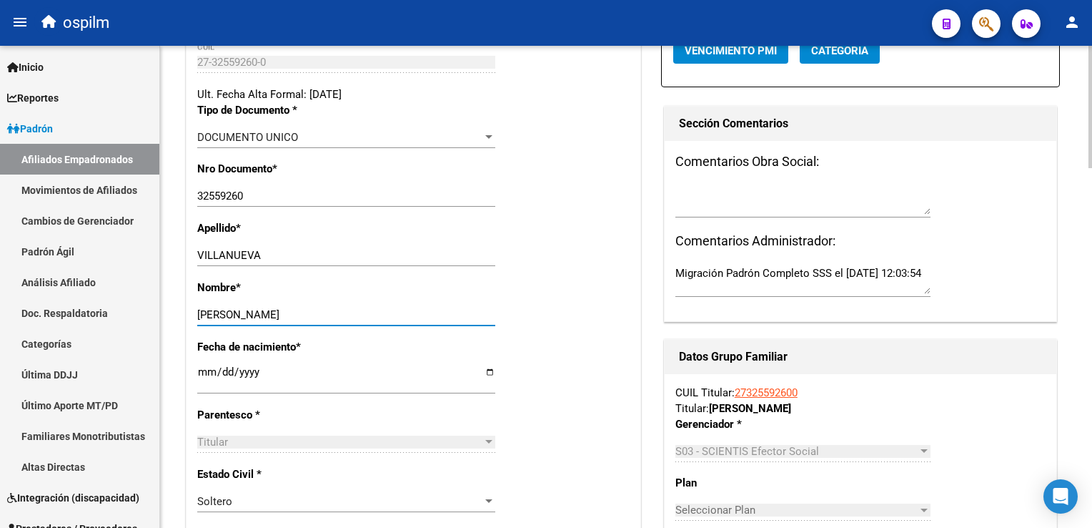
scroll to position [0, 0]
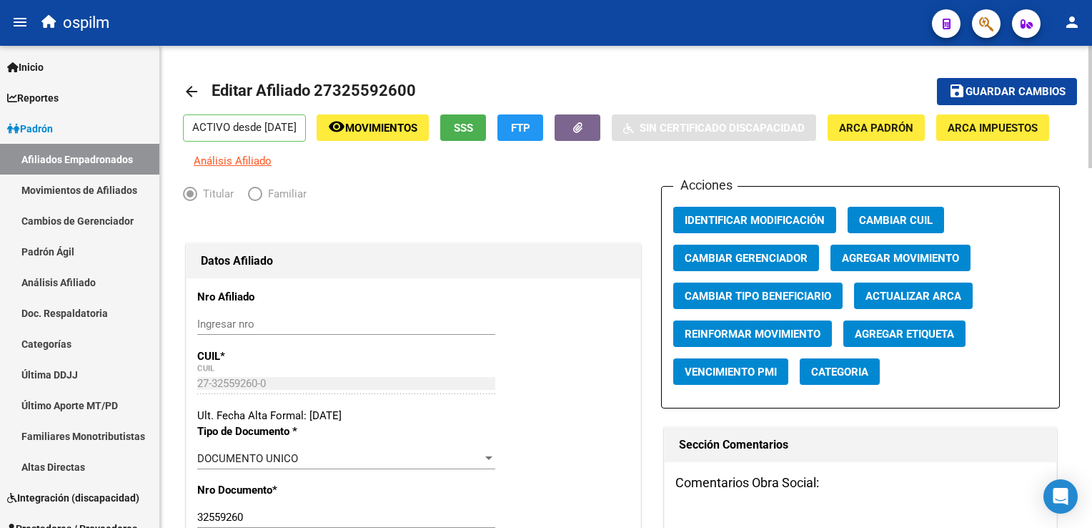
type input "[PERSON_NAME]"
click at [877, 265] on span "Agregar Movimiento" at bounding box center [900, 258] width 117 height 13
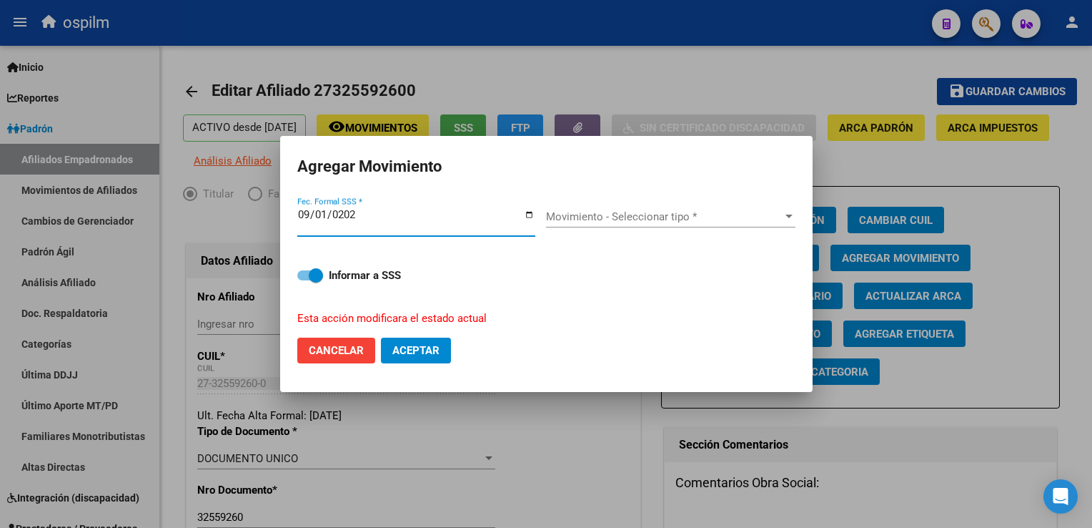
type input "[DATE]"
click at [611, 219] on span "Movimiento - Seleccionar tipo *" at bounding box center [664, 216] width 237 height 13
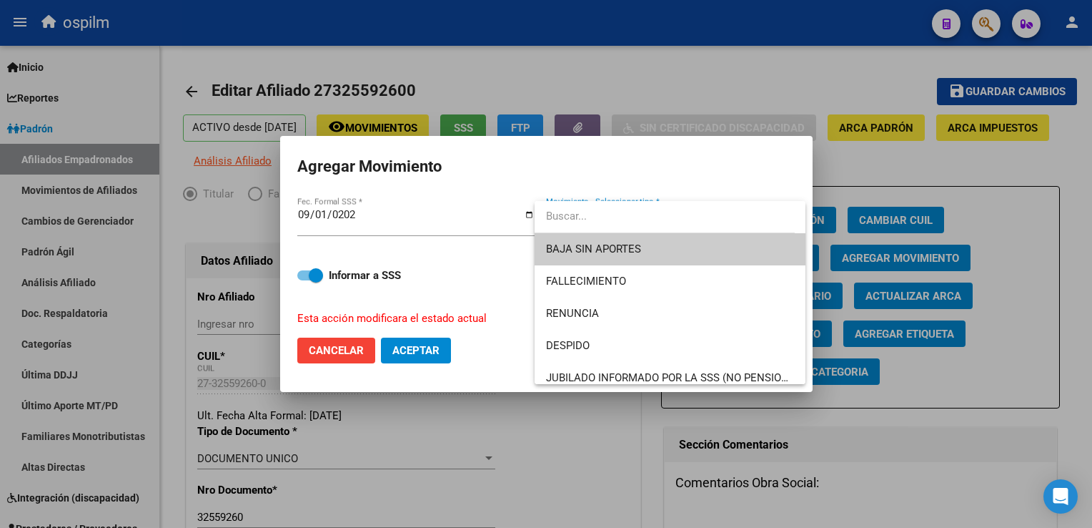
drag, startPoint x: 806, startPoint y: 227, endPoint x: 806, endPoint y: 242, distance: 14.3
click at [806, 242] on div at bounding box center [546, 264] width 1092 height 528
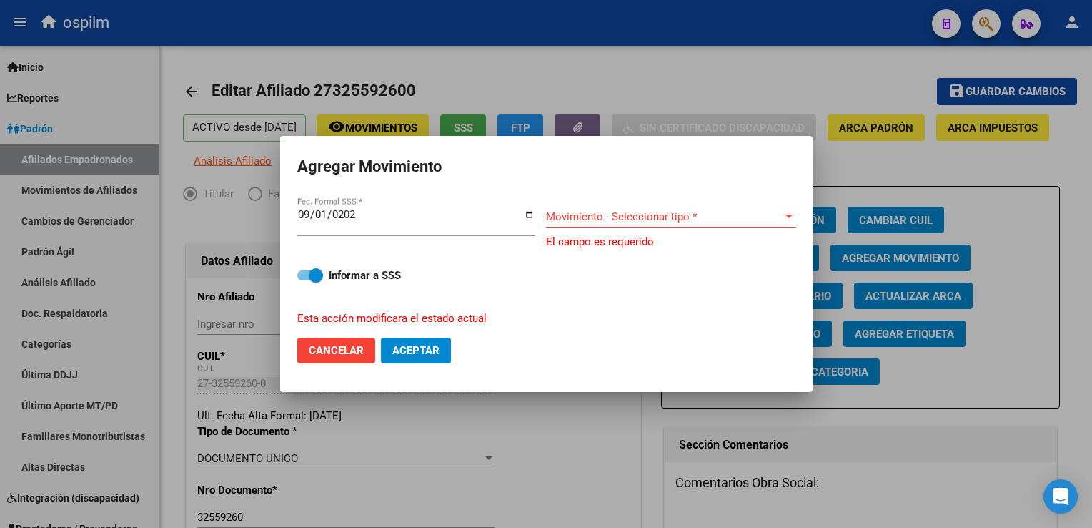
click at [746, 212] on span "Movimiento - Seleccionar tipo *" at bounding box center [664, 216] width 237 height 13
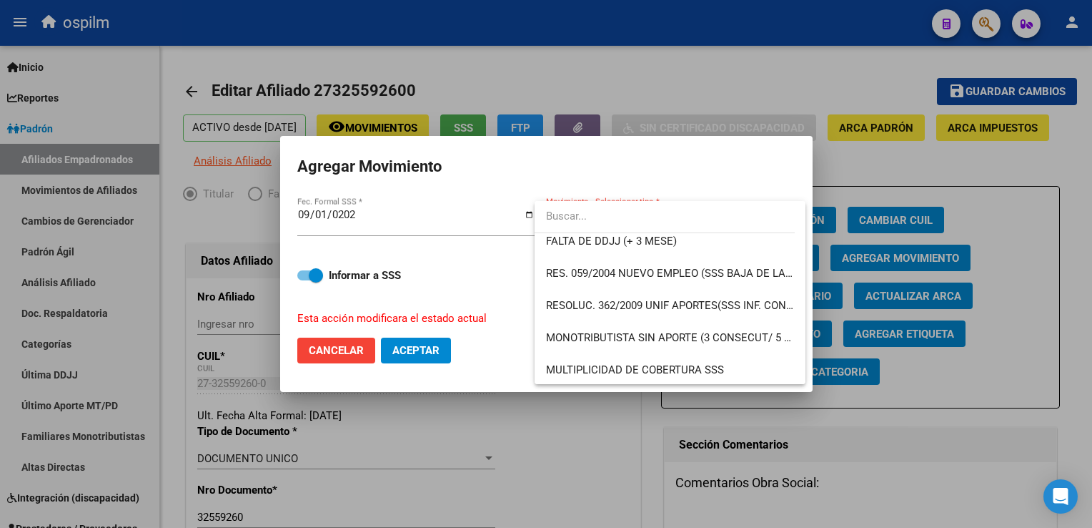
scroll to position [445, 0]
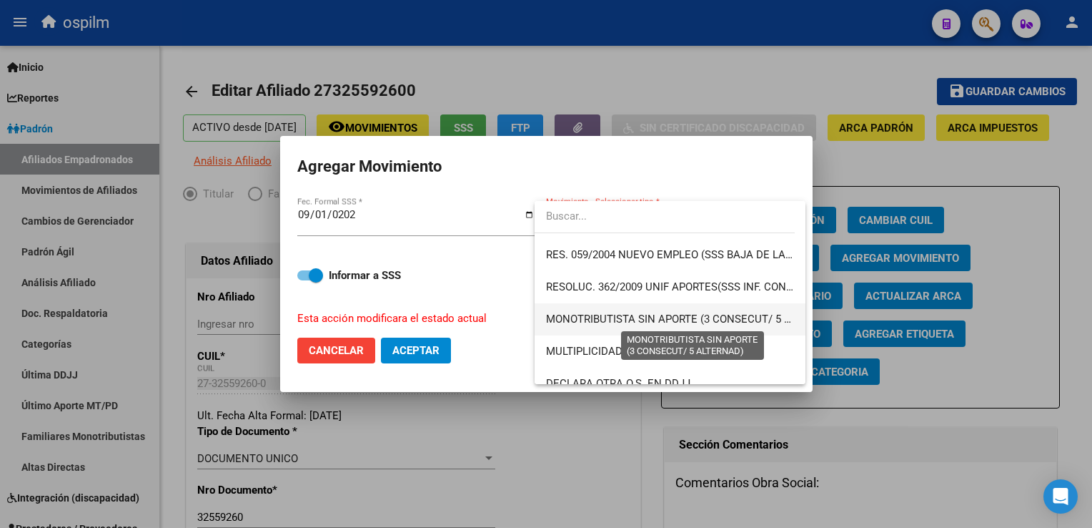
click at [738, 316] on span "MONOTRIBUTISTA SIN APORTE (3 CONSECUT/ 5 ALTERNAD)" at bounding box center [693, 318] width 295 height 13
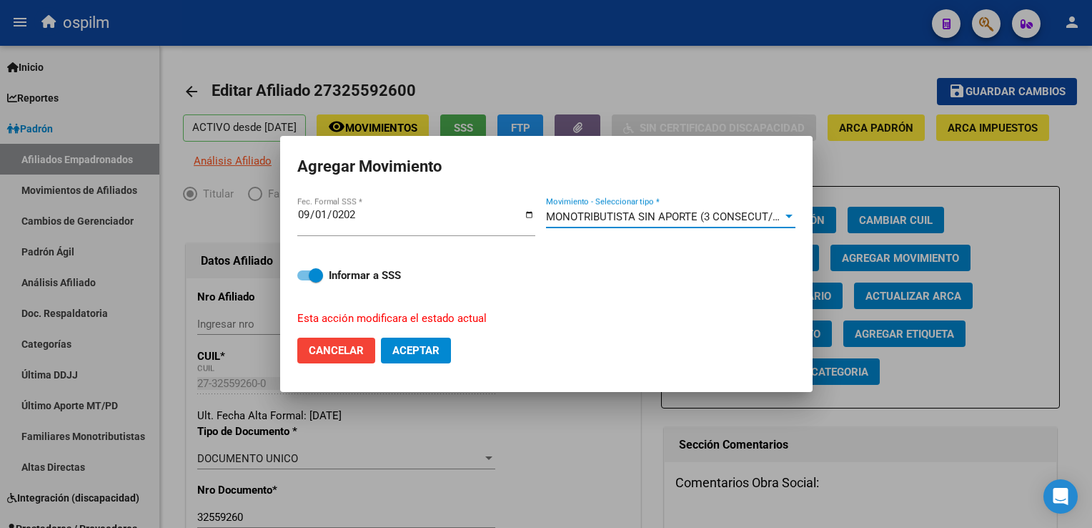
drag, startPoint x: 312, startPoint y: 271, endPoint x: 342, endPoint y: 300, distance: 41.5
click at [312, 273] on span at bounding box center [316, 275] width 14 height 14
click at [305, 280] on input "Informar a SSS" at bounding box center [304, 280] width 1 height 1
checkbox input "false"
drag, startPoint x: 413, startPoint y: 352, endPoint x: 534, endPoint y: 340, distance: 122.1
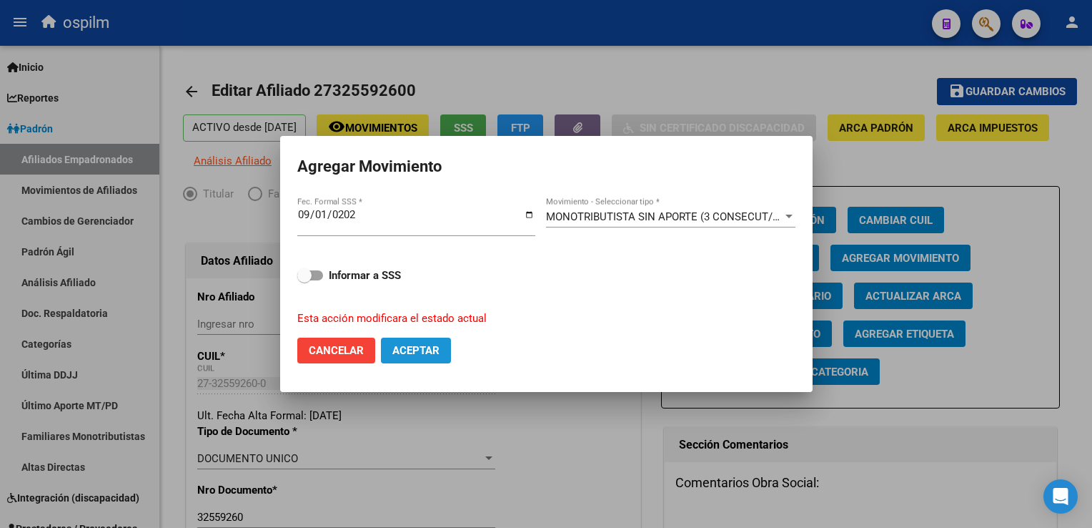
click at [414, 352] on span "Aceptar" at bounding box center [416, 350] width 47 height 13
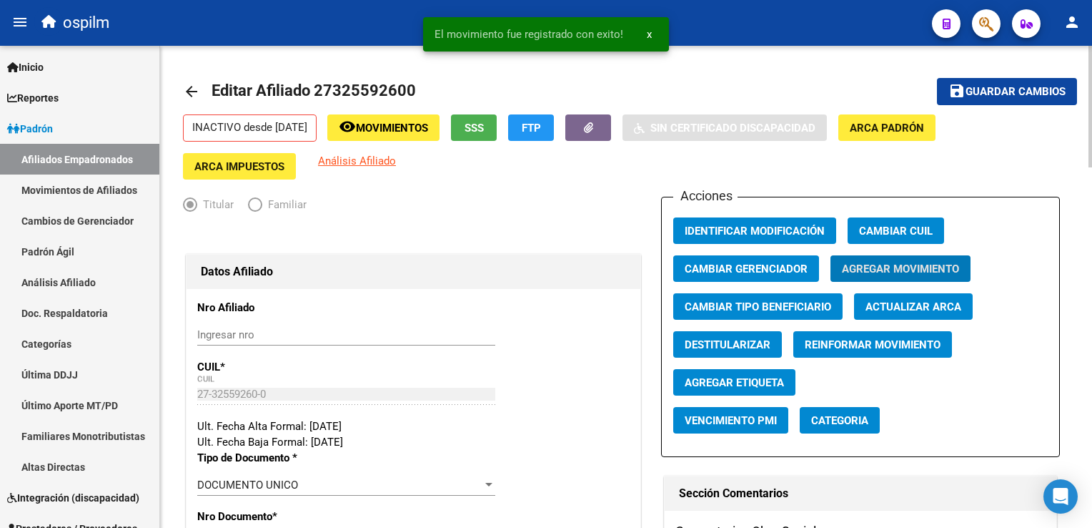
click at [990, 99] on span "Guardar cambios" at bounding box center [1016, 92] width 100 height 13
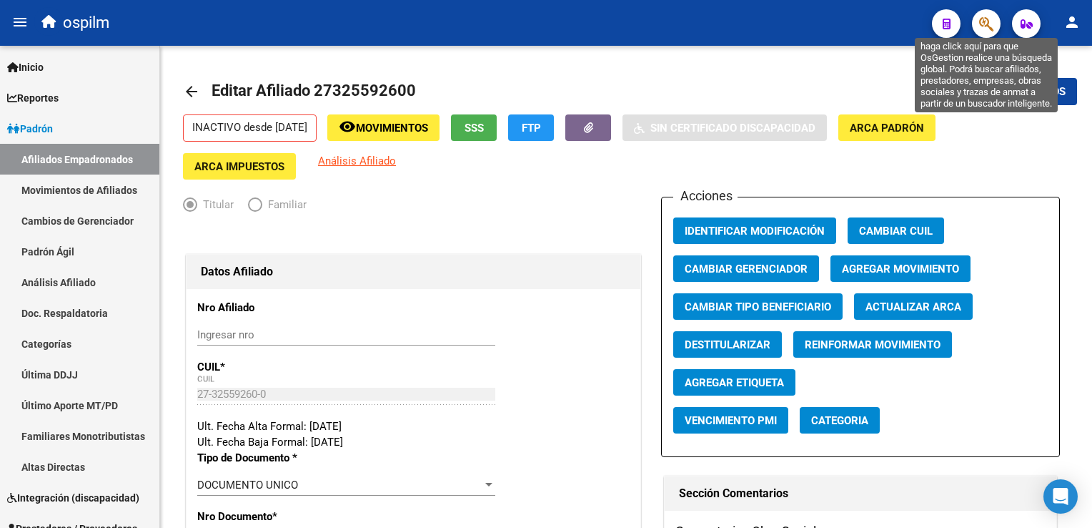
click at [980, 28] on icon "button" at bounding box center [987, 24] width 14 height 16
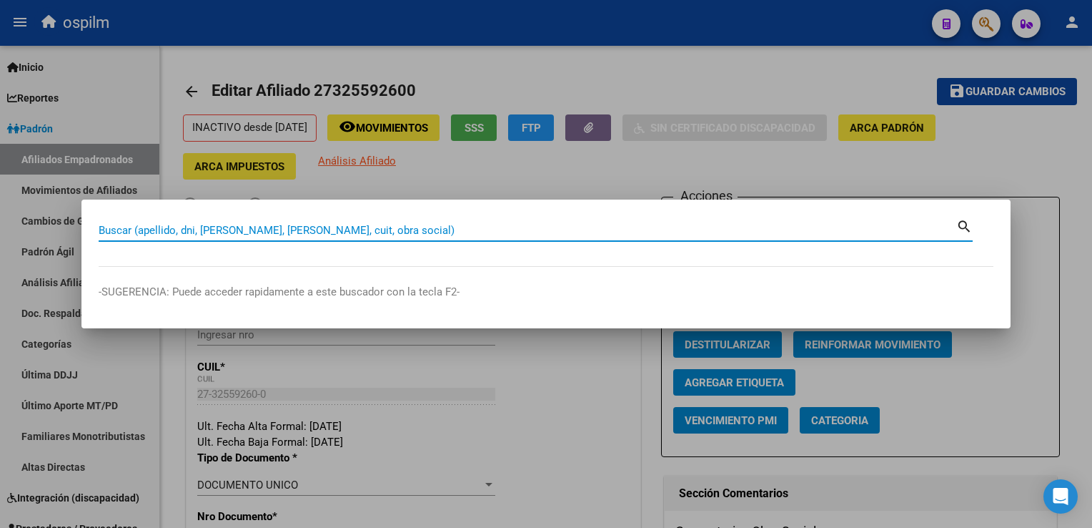
paste input "27354241736"
type input "27354241736"
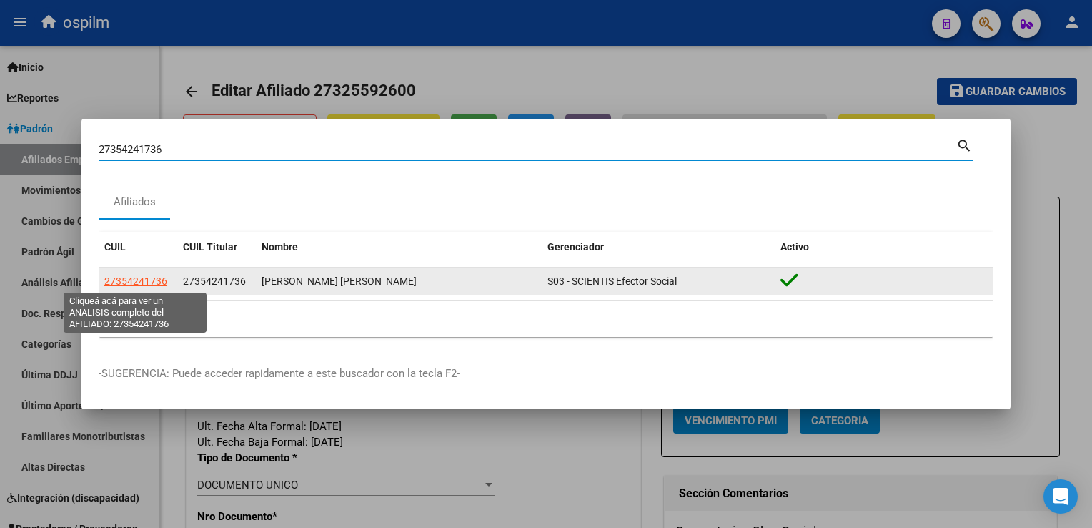
click at [119, 283] on span "27354241736" at bounding box center [135, 280] width 63 height 11
type textarea "27354241736"
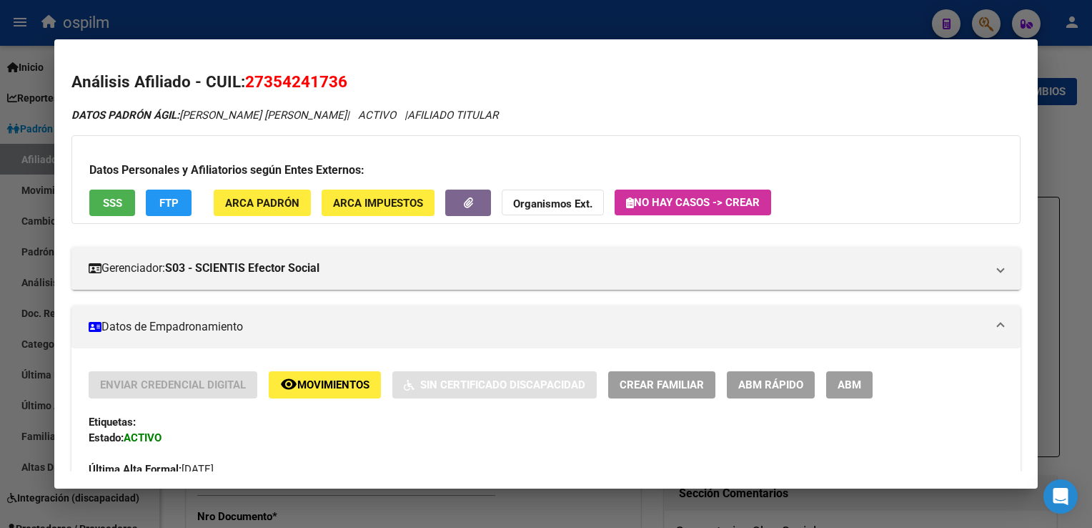
click at [120, 190] on button "SSS" at bounding box center [112, 202] width 46 height 26
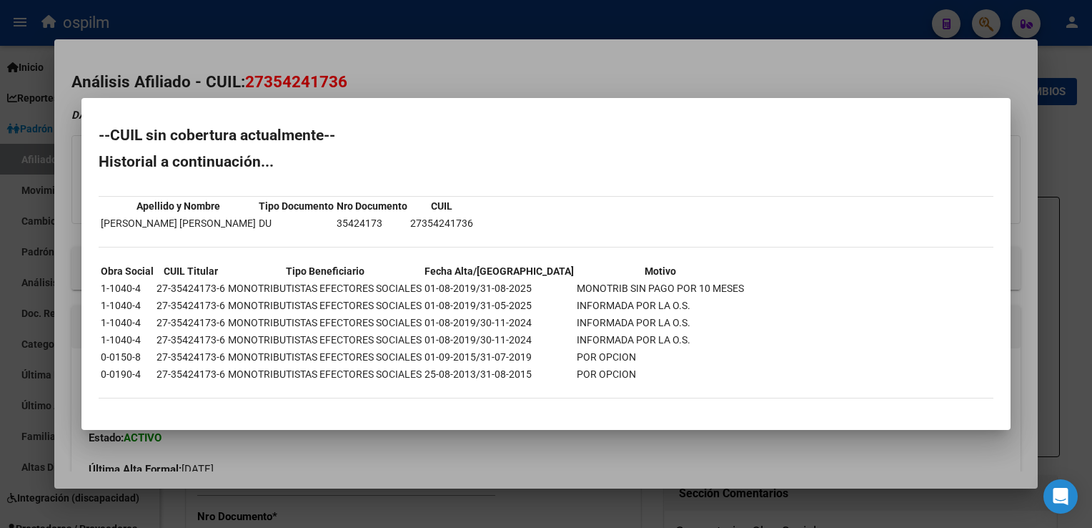
click at [426, 83] on div at bounding box center [546, 264] width 1092 height 528
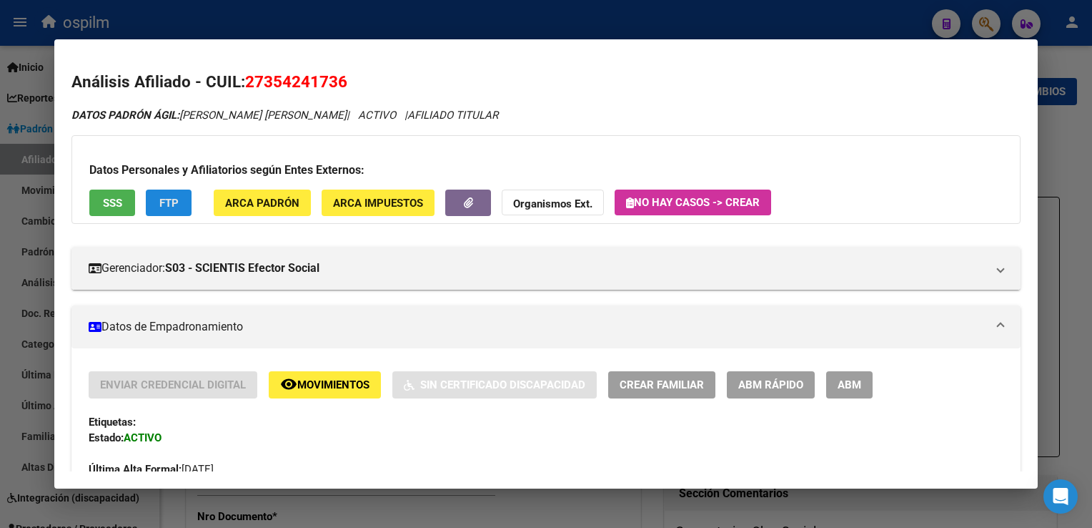
click at [170, 204] on span "FTP" at bounding box center [168, 203] width 19 height 13
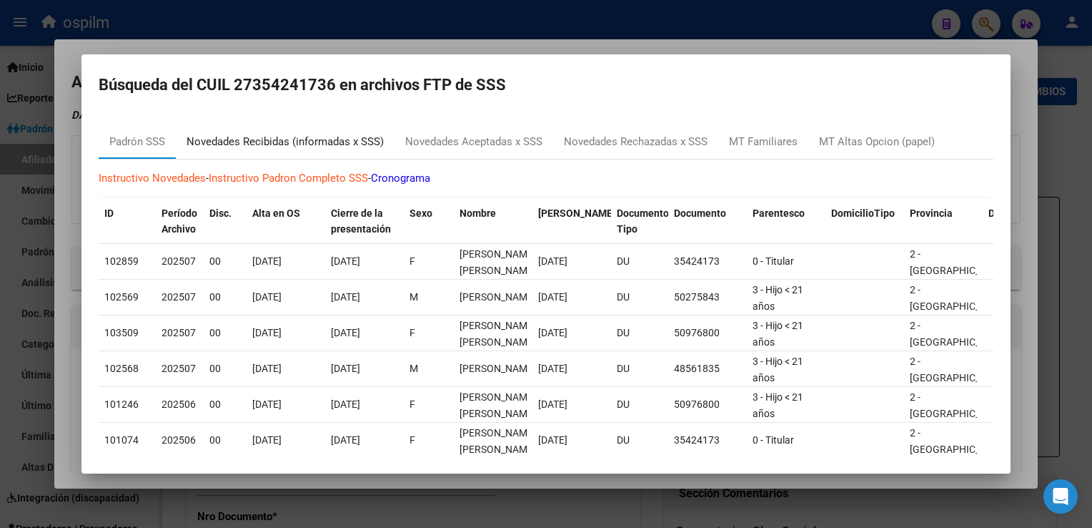
click at [255, 147] on div "Novedades Recibidas (informadas x SSS)" at bounding box center [285, 142] width 197 height 16
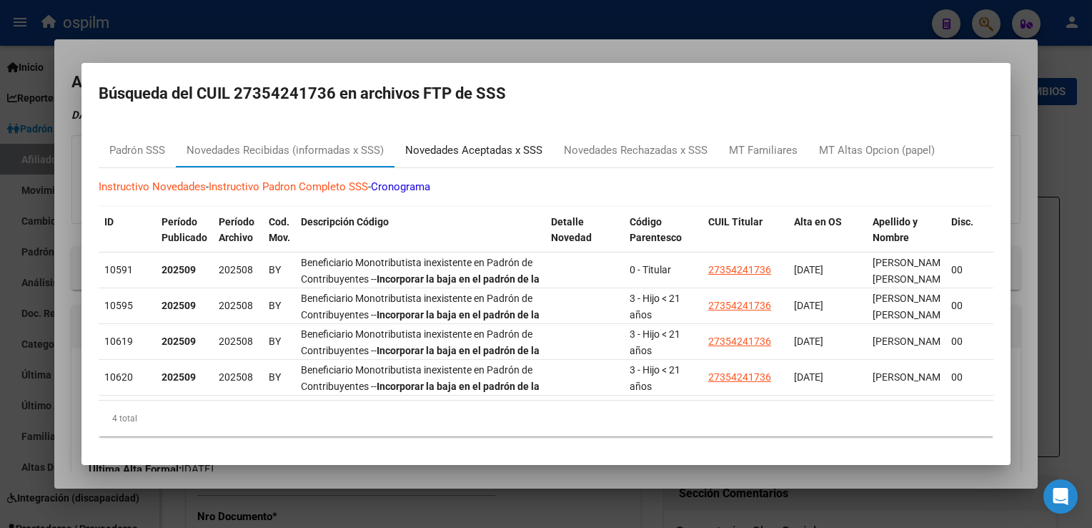
click at [472, 145] on div "Novedades Aceptadas x SSS" at bounding box center [473, 150] width 137 height 16
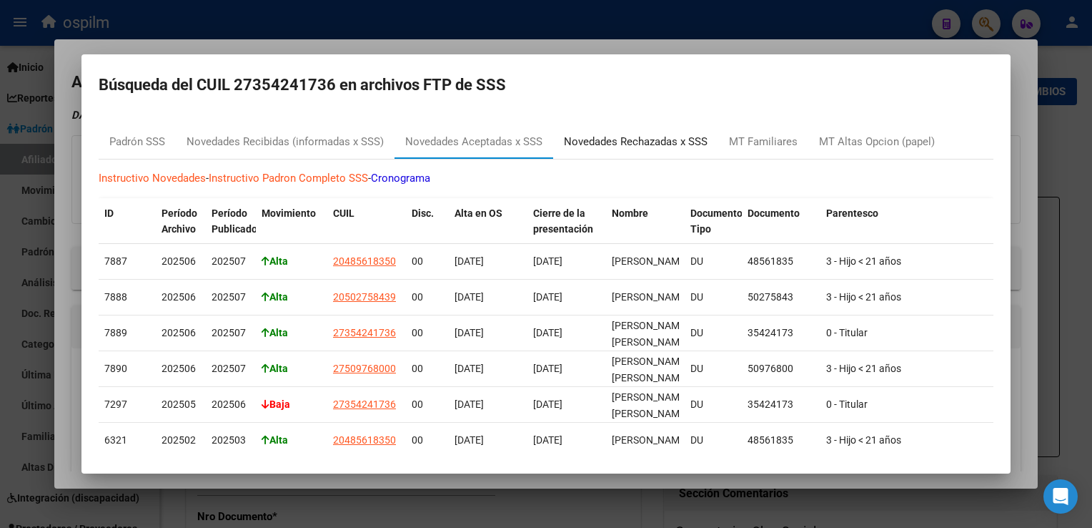
click at [669, 142] on div "Novedades Rechazadas x SSS" at bounding box center [636, 142] width 144 height 16
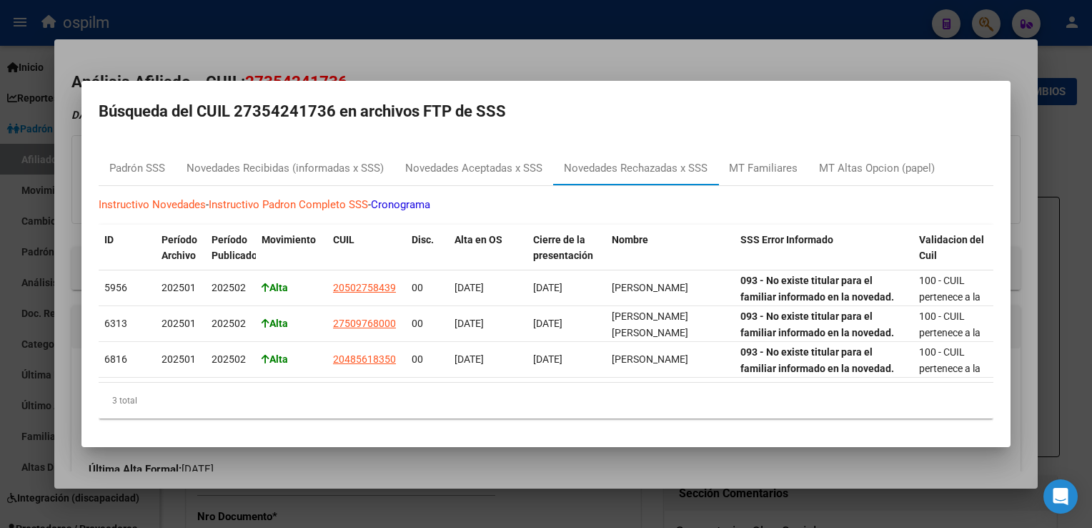
click at [618, 66] on div at bounding box center [546, 264] width 1092 height 528
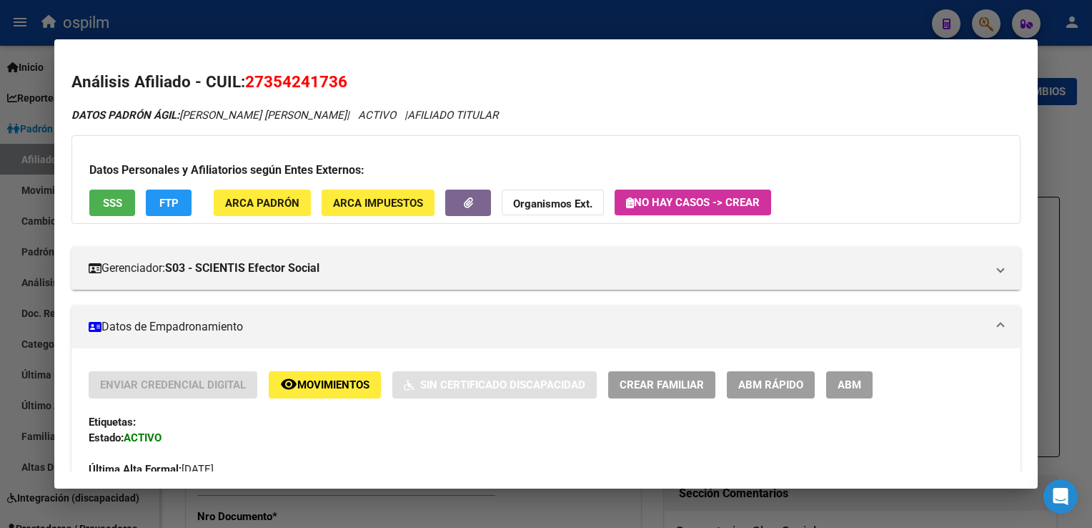
scroll to position [909, 0]
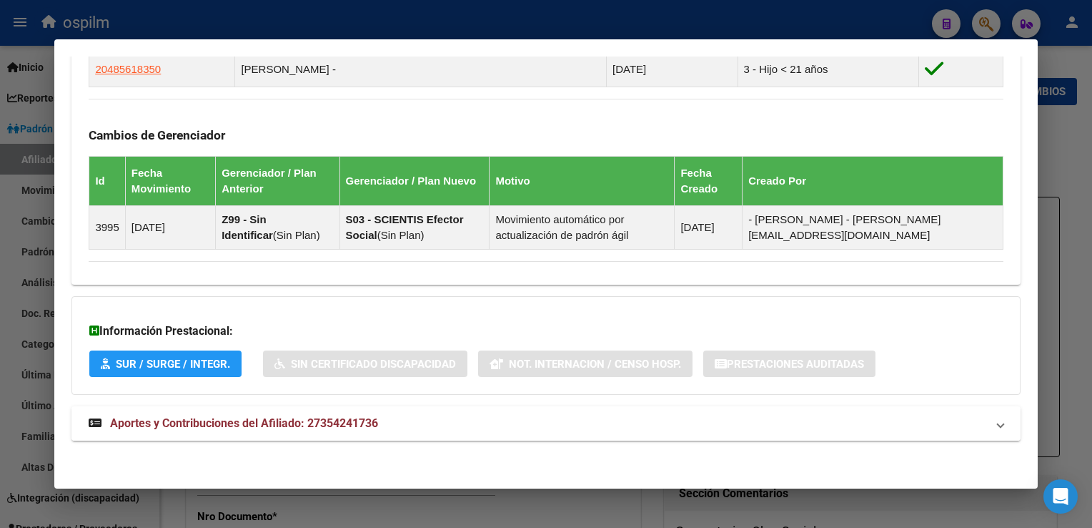
click at [271, 419] on span "Aportes y Contribuciones del Afiliado: 27354241736" at bounding box center [244, 423] width 268 height 14
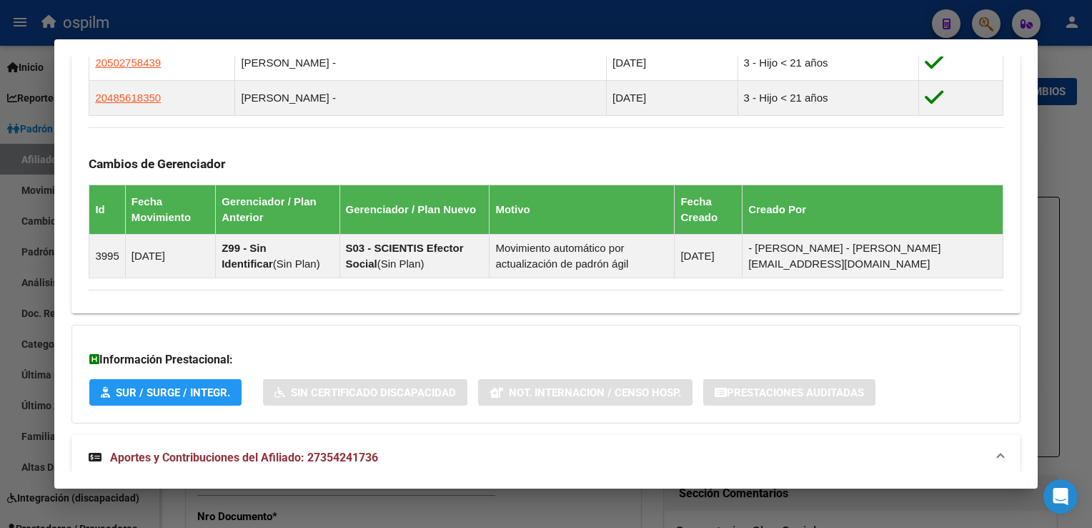
scroll to position [0, 0]
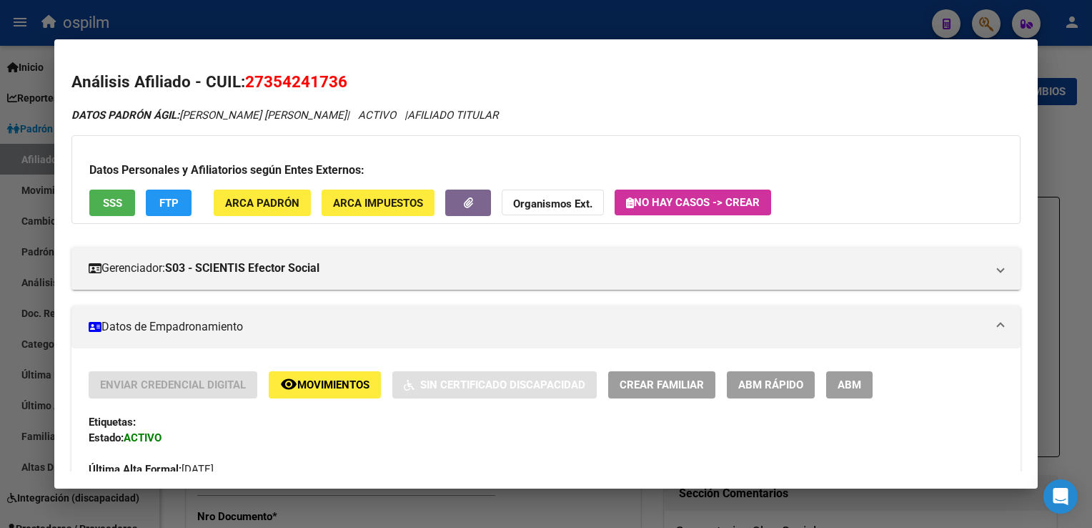
click at [556, 22] on div at bounding box center [546, 264] width 1092 height 528
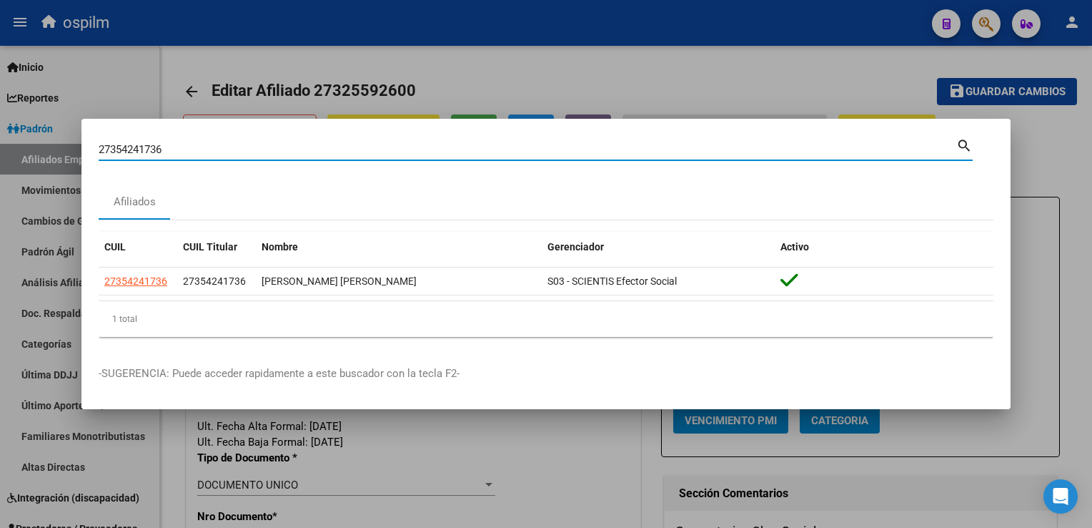
drag, startPoint x: 164, startPoint y: 149, endPoint x: 92, endPoint y: 155, distance: 73.2
click at [92, 155] on mat-dialog-content "27354241736 Buscar (apellido, dni, cuil, nro traspaso, cuit, obra social) searc…" at bounding box center [546, 242] width 929 height 212
paste input "20427211690"
click at [120, 149] on input "20427211690" at bounding box center [528, 149] width 858 height 13
type input "20427211690"
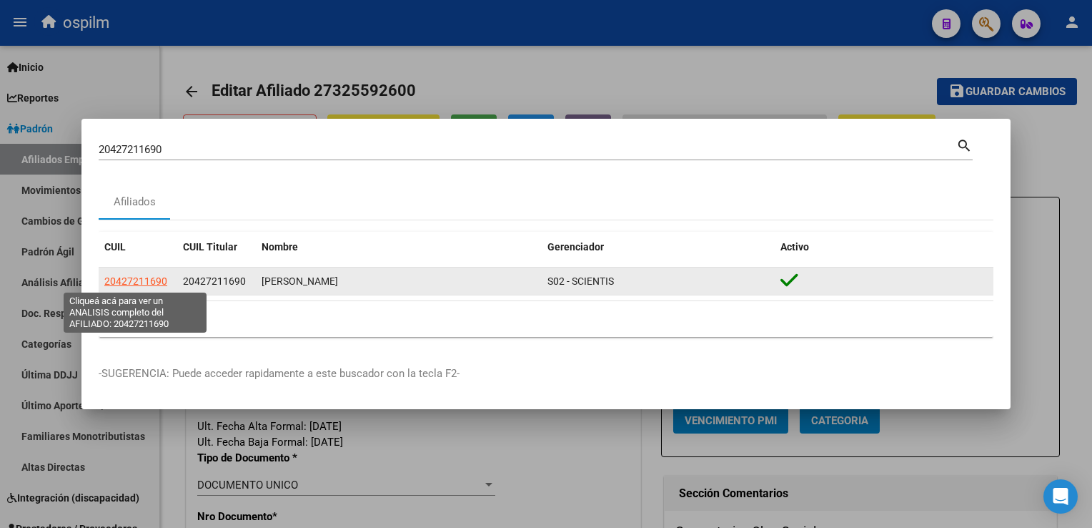
click at [123, 280] on span "20427211690" at bounding box center [135, 280] width 63 height 11
type textarea "20427211690"
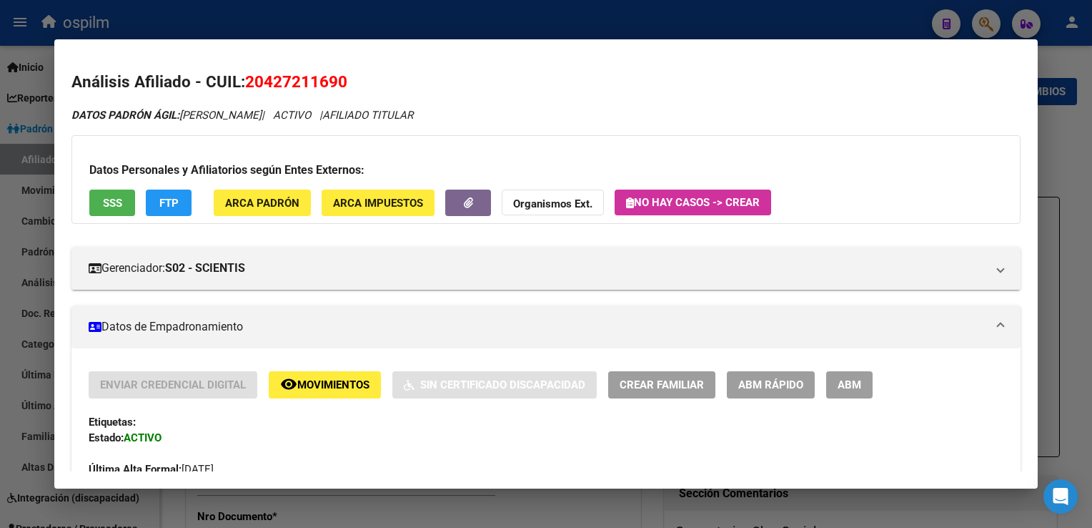
click at [107, 205] on span "SSS" at bounding box center [112, 203] width 19 height 13
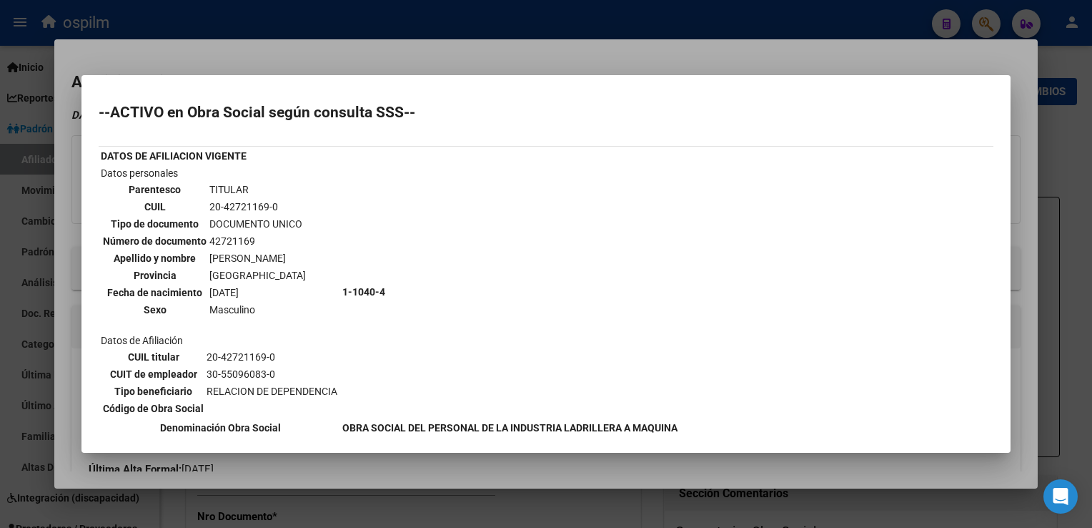
click at [583, 51] on div at bounding box center [546, 264] width 1092 height 528
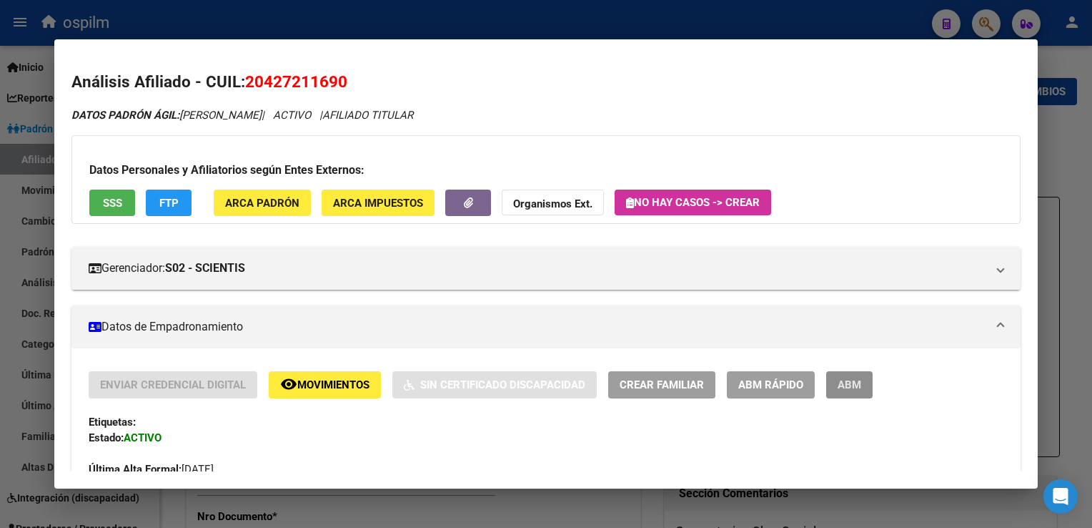
click at [842, 386] on span "ABM" at bounding box center [850, 385] width 24 height 13
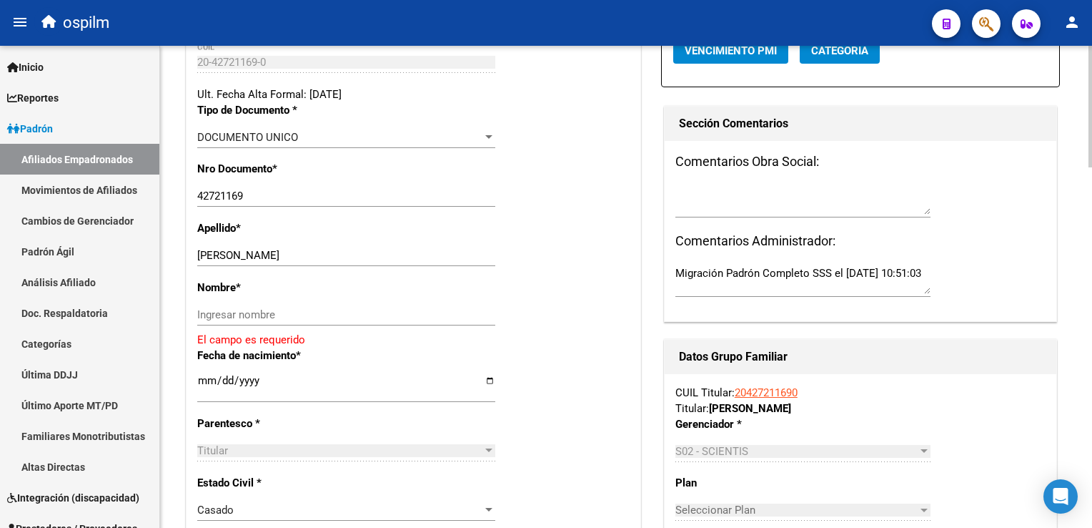
scroll to position [378, 0]
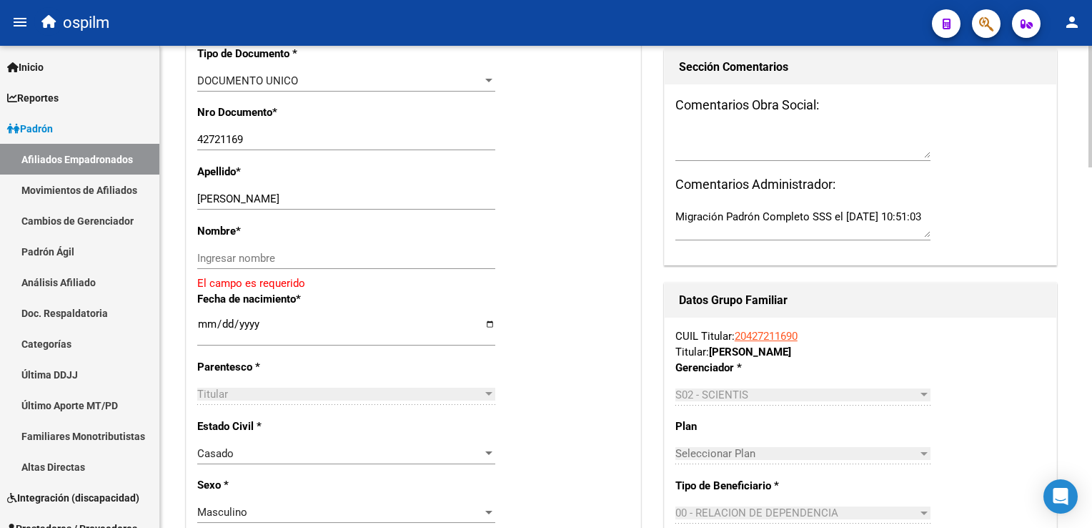
click at [1092, 215] on html "menu ospilm person Firma Express Inicio Calendario SSS Instructivos Contacto OS…" at bounding box center [546, 264] width 1092 height 528
drag, startPoint x: 261, startPoint y: 207, endPoint x: 350, endPoint y: 212, distance: 89.5
click at [371, 205] on input "[PERSON_NAME]" at bounding box center [346, 198] width 298 height 13
type input "[PERSON_NAME]"
click at [222, 265] on input "Ingresar nombre" at bounding box center [346, 258] width 298 height 13
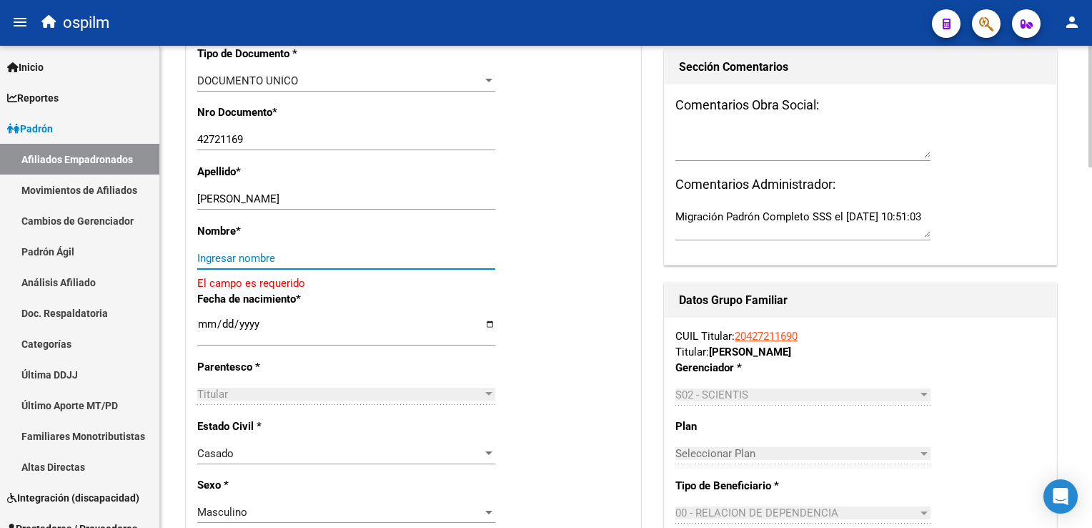
paste input "[PERSON_NAME]"
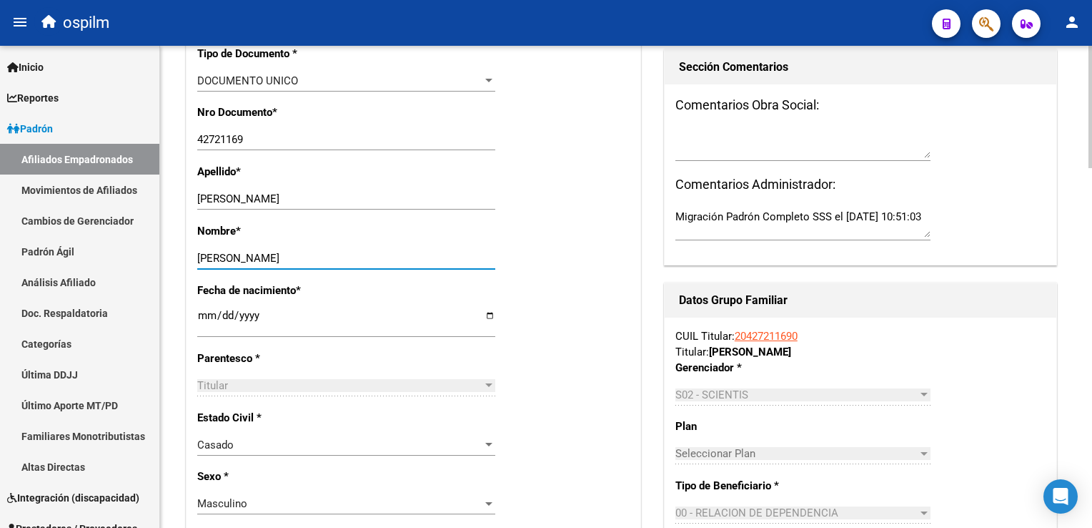
scroll to position [0, 0]
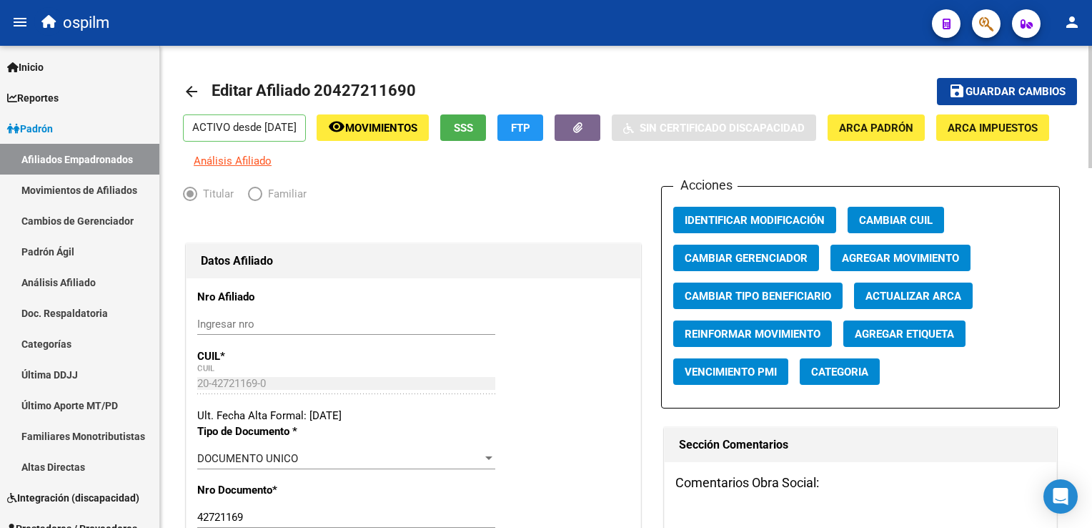
type input "[PERSON_NAME]"
click at [897, 265] on span "Agregar Movimiento" at bounding box center [900, 258] width 117 height 13
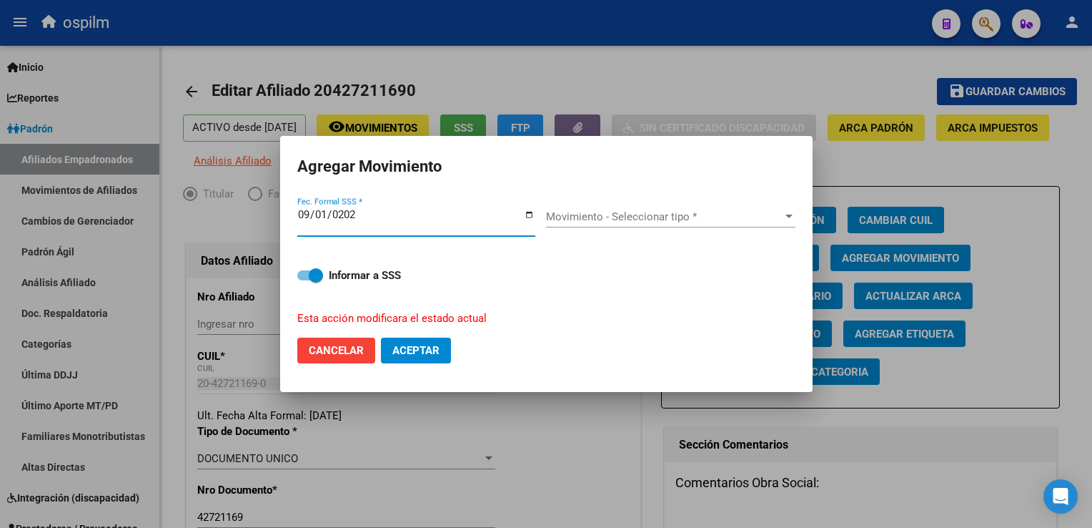
type input "[DATE]"
click at [678, 217] on span "Movimiento - Seleccionar tipo *" at bounding box center [664, 216] width 237 height 13
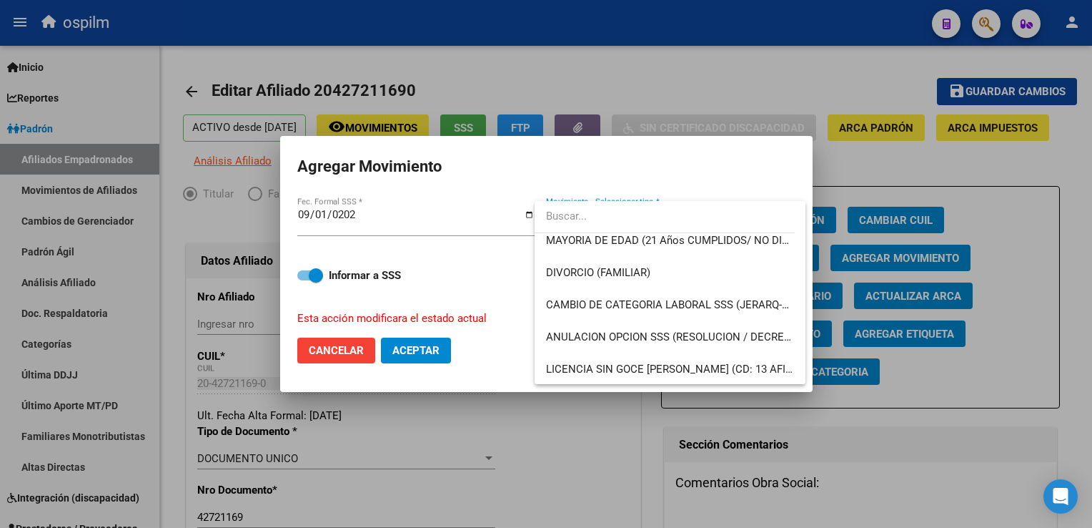
scroll to position [179, 0]
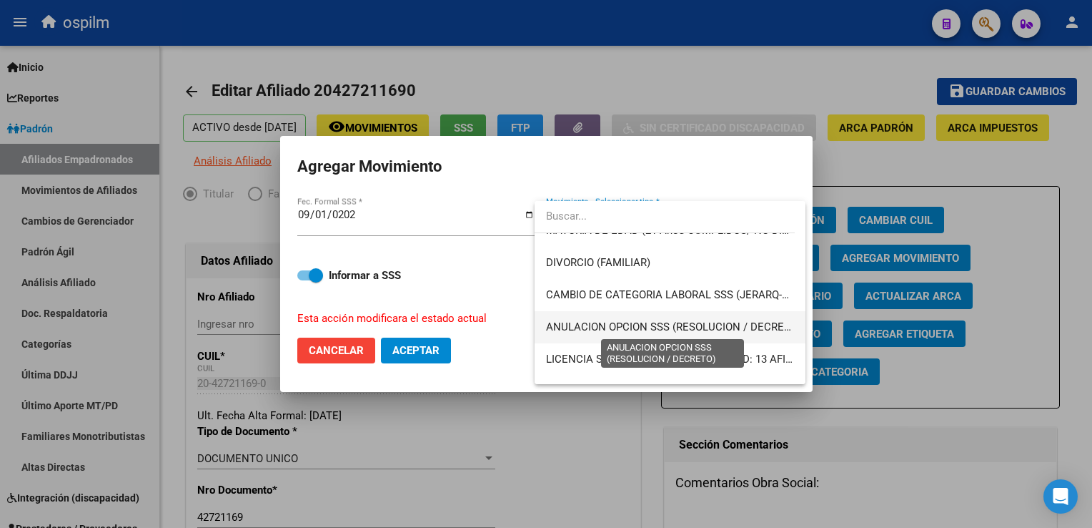
click at [658, 322] on span "ANULACION OPCION SSS (RESOLUCION / DECRETO)" at bounding box center [673, 326] width 255 height 13
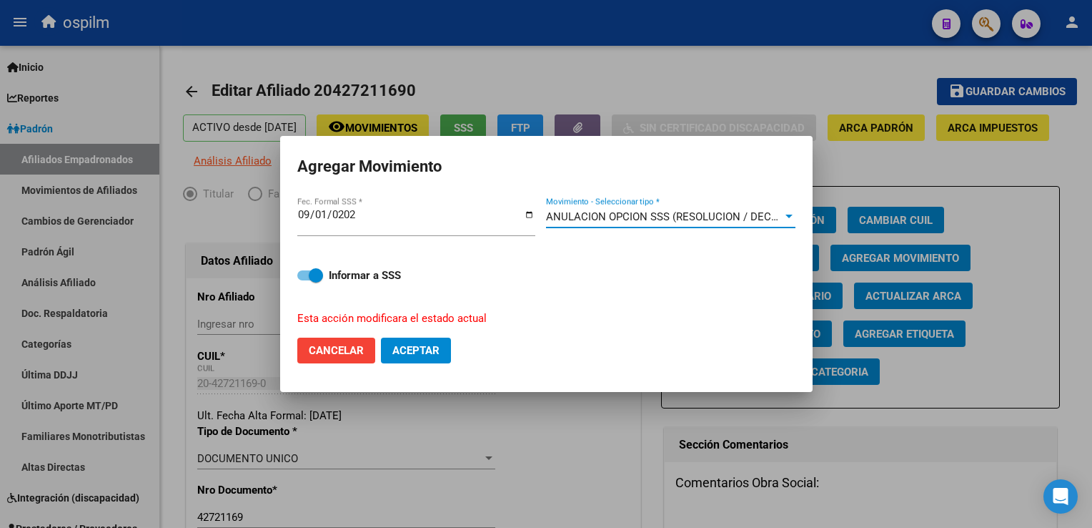
click at [415, 352] on span "Aceptar" at bounding box center [416, 350] width 47 height 13
checkbox input "false"
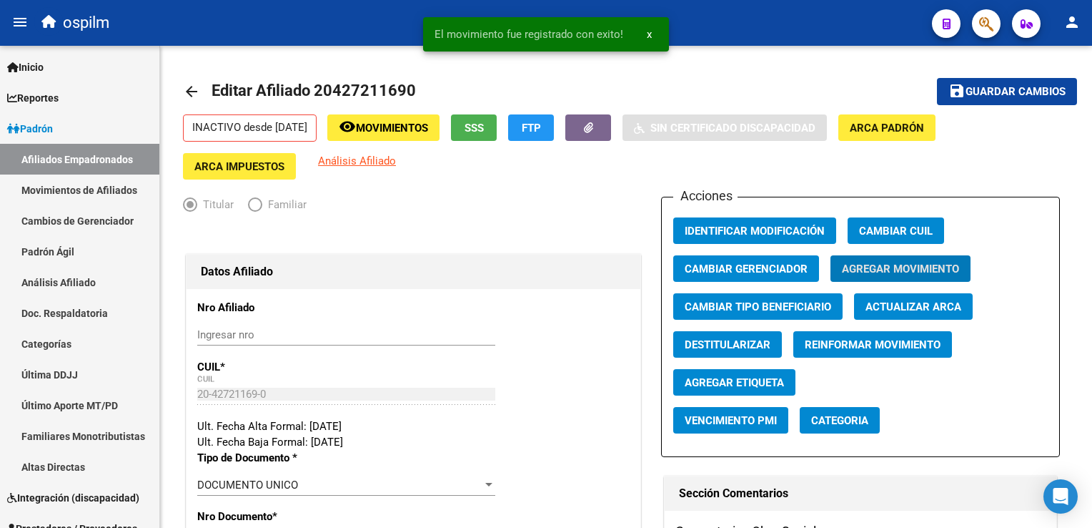
click at [1007, 87] on span "Guardar cambios" at bounding box center [1016, 92] width 100 height 13
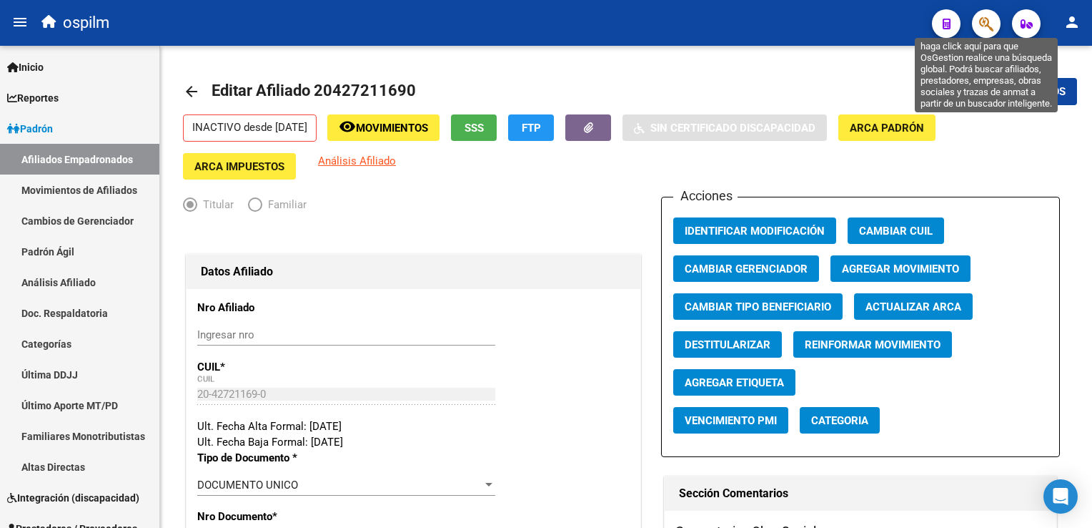
click at [978, 19] on button "button" at bounding box center [986, 23] width 29 height 29
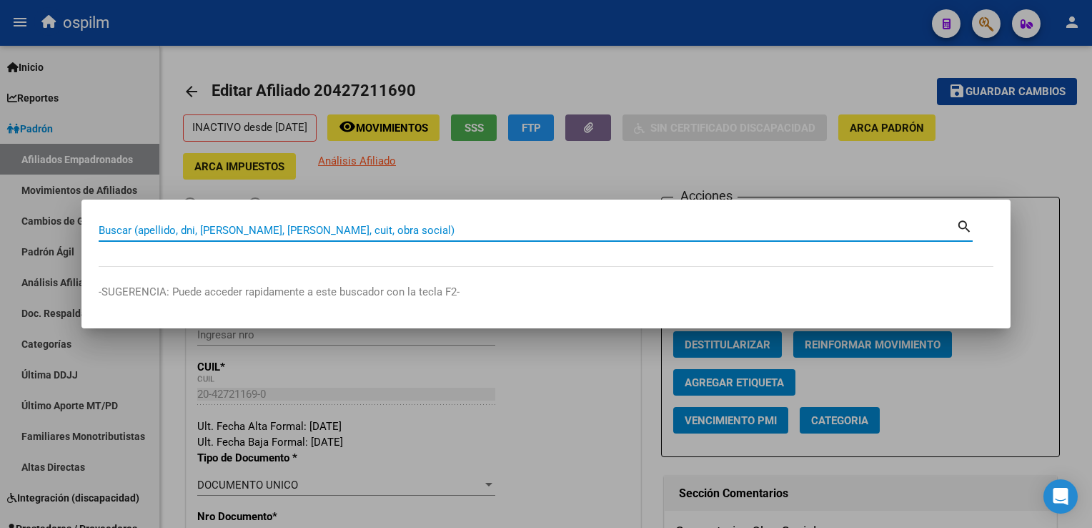
paste input "27354241736"
type input "27354241736"
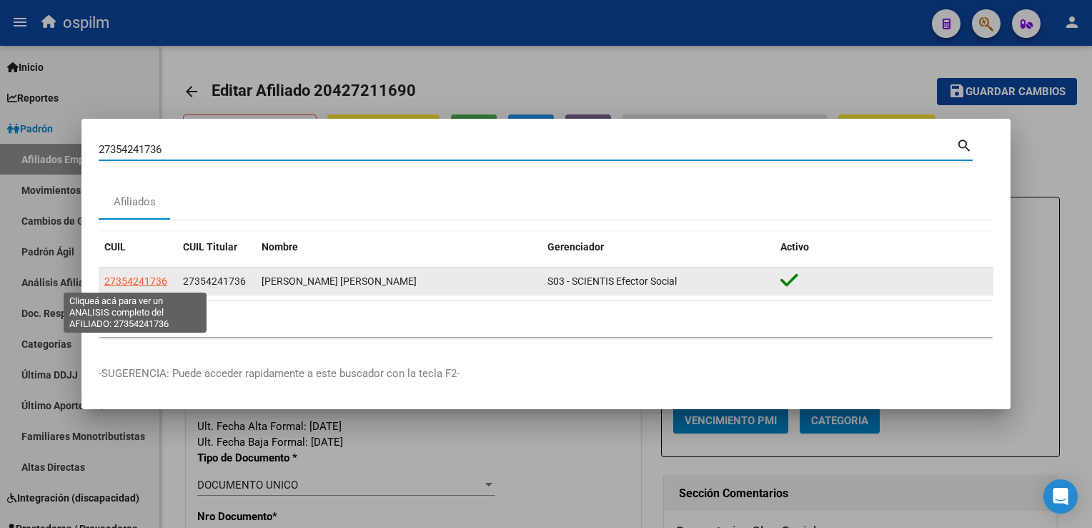
click at [130, 285] on span "27354241736" at bounding box center [135, 280] width 63 height 11
type textarea "27354241736"
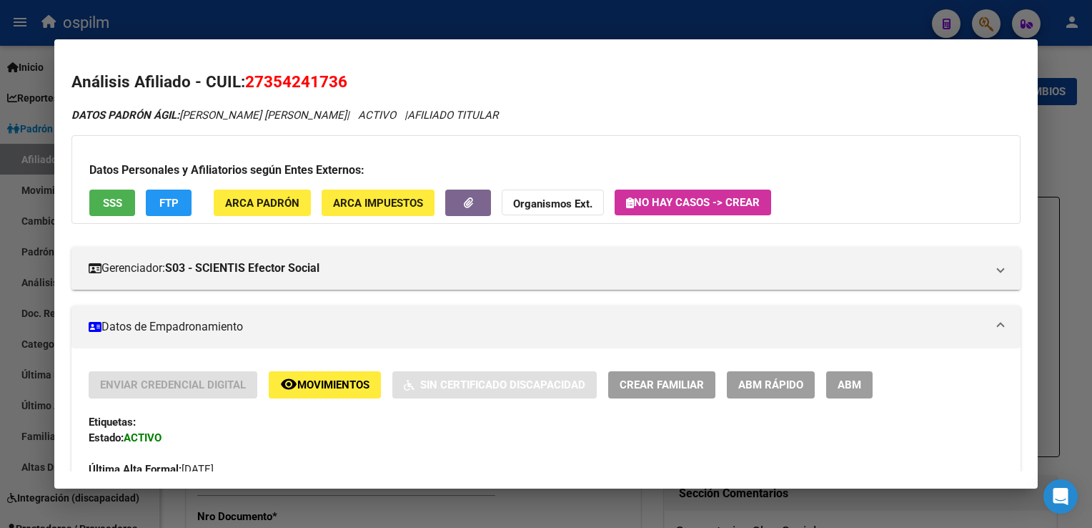
click at [306, 388] on span "Movimientos" at bounding box center [333, 385] width 72 height 13
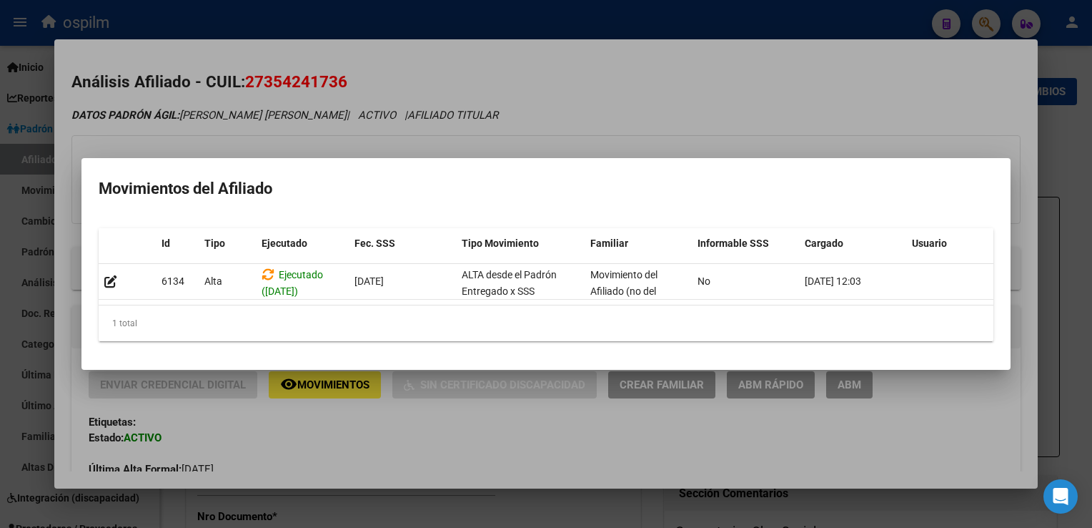
drag, startPoint x: 599, startPoint y: 109, endPoint x: 551, endPoint y: 102, distance: 49.0
click at [593, 109] on div at bounding box center [546, 264] width 1092 height 528
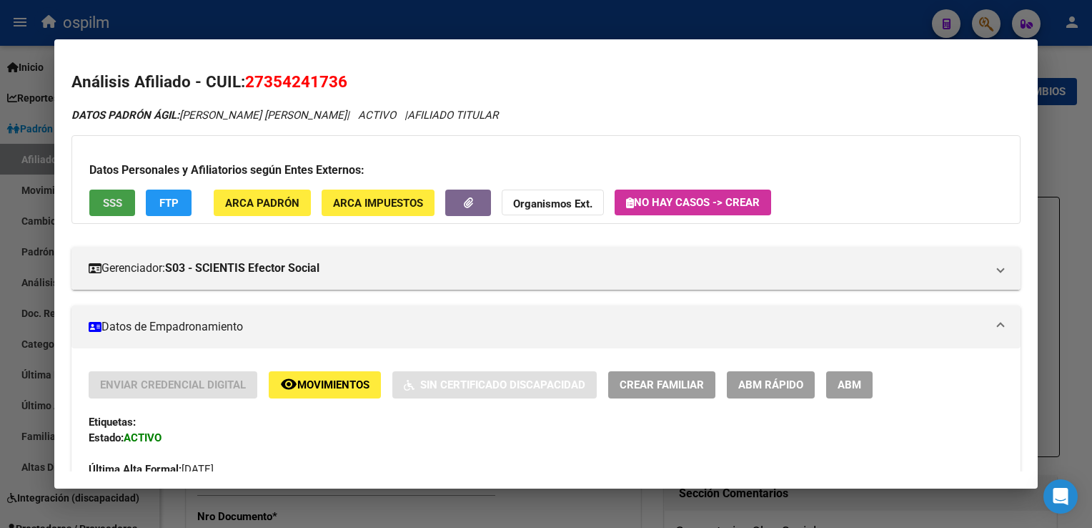
click at [119, 204] on span "SSS" at bounding box center [112, 203] width 19 height 13
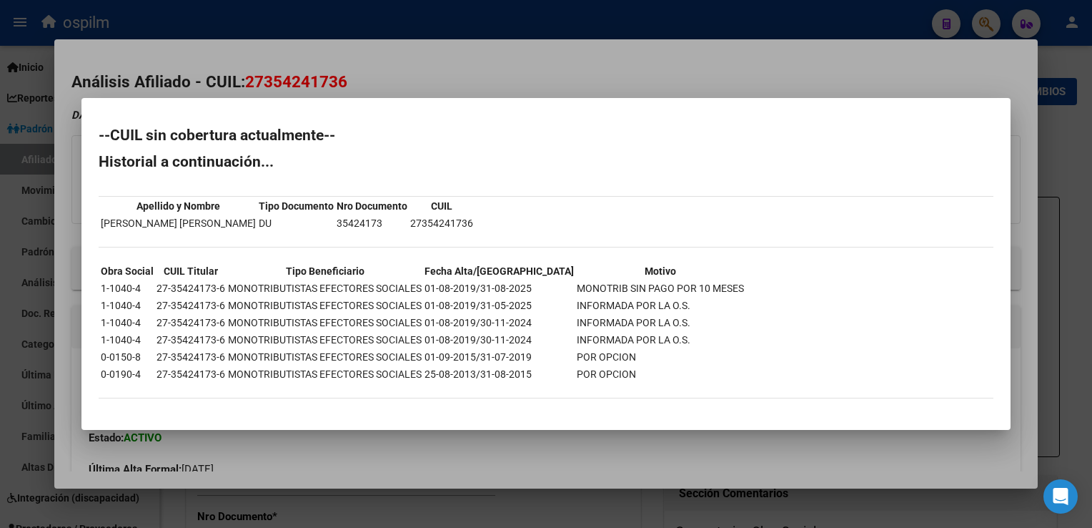
click at [610, 54] on div at bounding box center [546, 264] width 1092 height 528
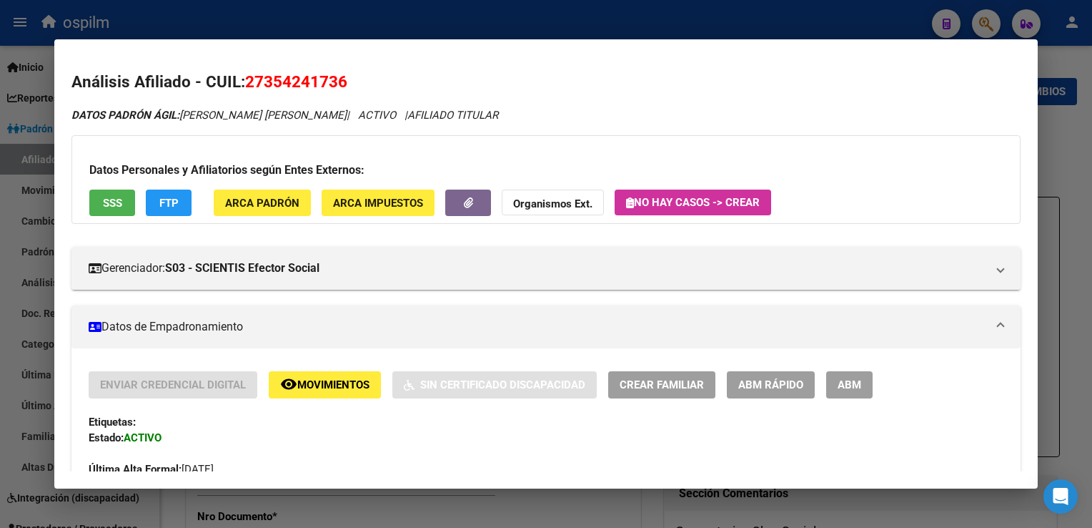
scroll to position [909, 0]
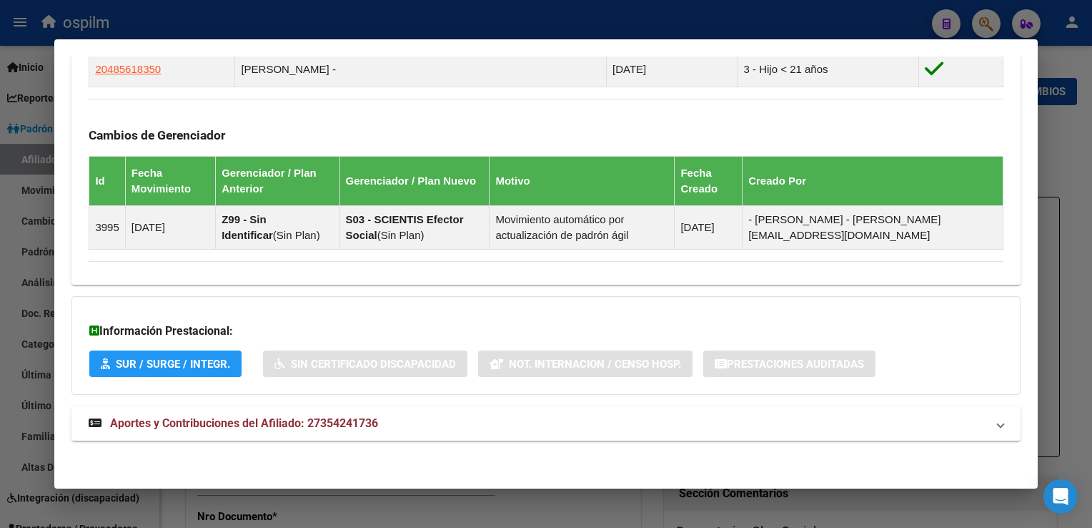
click at [223, 424] on span "Aportes y Contribuciones del Afiliado: 27354241736" at bounding box center [244, 423] width 268 height 14
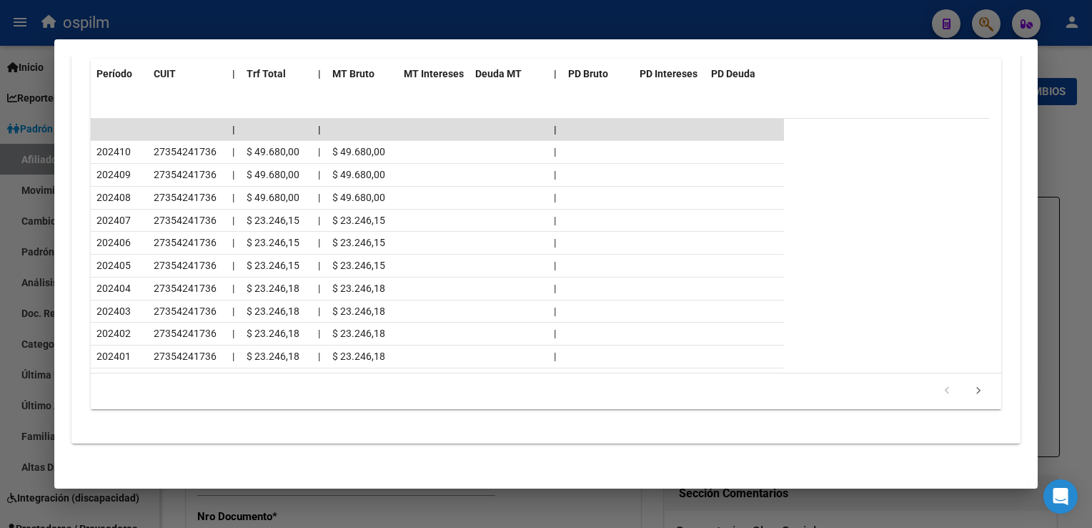
scroll to position [0, 0]
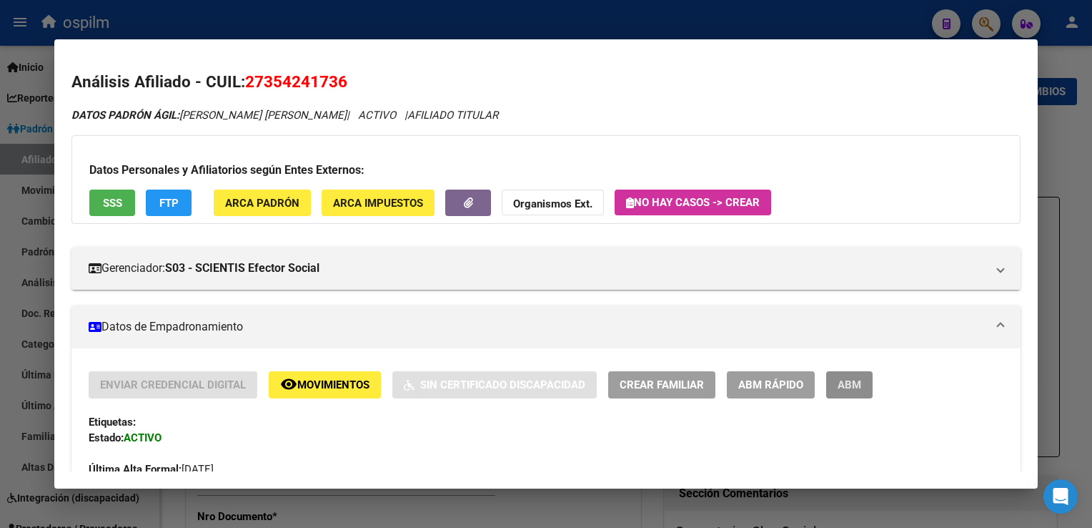
click at [867, 390] on button "ABM" at bounding box center [850, 384] width 46 height 26
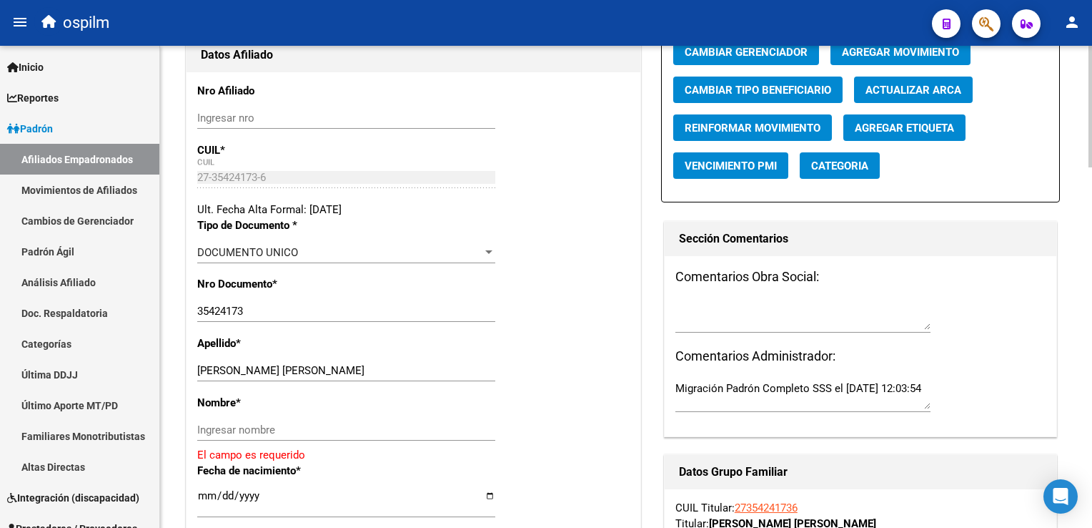
scroll to position [235, 0]
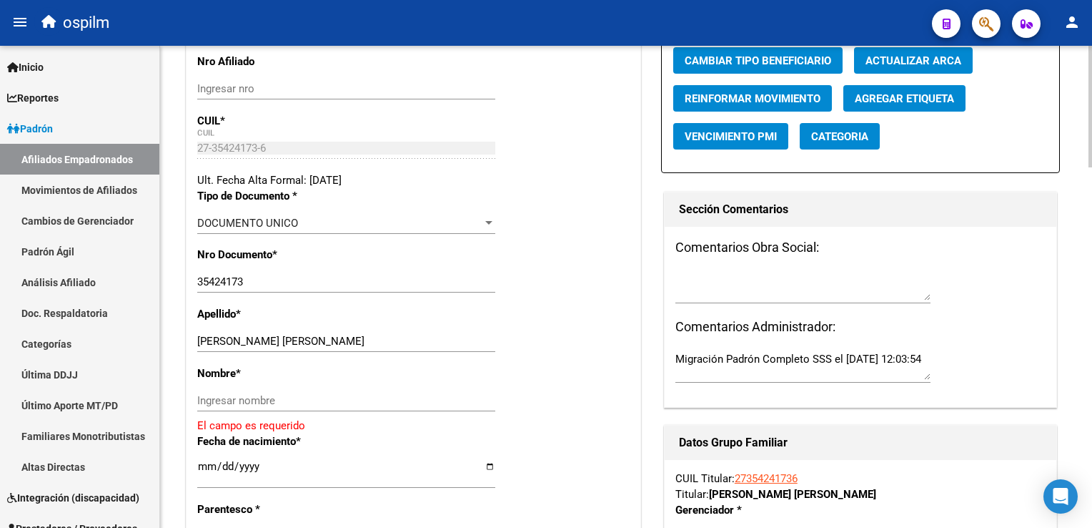
click at [1092, 149] on html "menu ospilm person Firma Express Inicio Calendario SSS Instructivos Contacto OS…" at bounding box center [546, 264] width 1092 height 528
drag, startPoint x: 249, startPoint y: 351, endPoint x: 347, endPoint y: 350, distance: 98.7
click at [347, 347] on input "[PERSON_NAME] [PERSON_NAME]" at bounding box center [346, 341] width 298 height 13
type input "PACHECO"
click at [212, 407] on input "Ingresar nombre" at bounding box center [346, 400] width 298 height 13
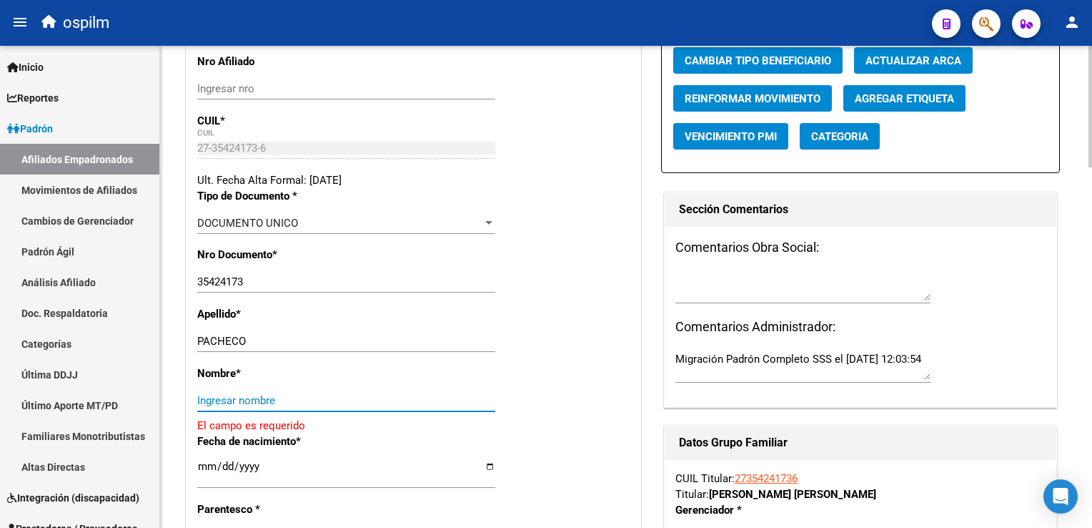
paste input "[PERSON_NAME]"
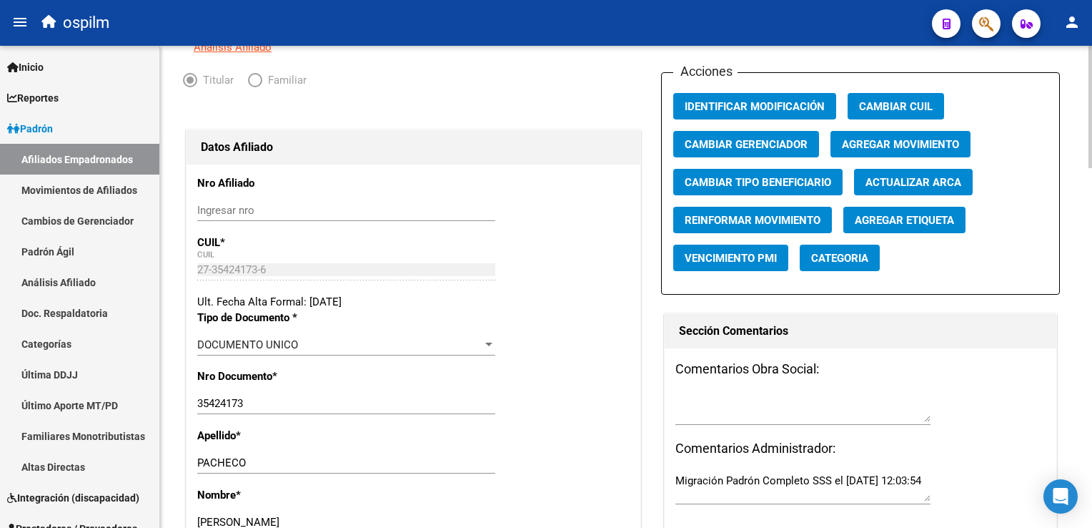
click at [1092, 89] on html "menu ospilm person Firma Express Inicio Calendario SSS Instructivos Contacto OS…" at bounding box center [546, 264] width 1092 height 528
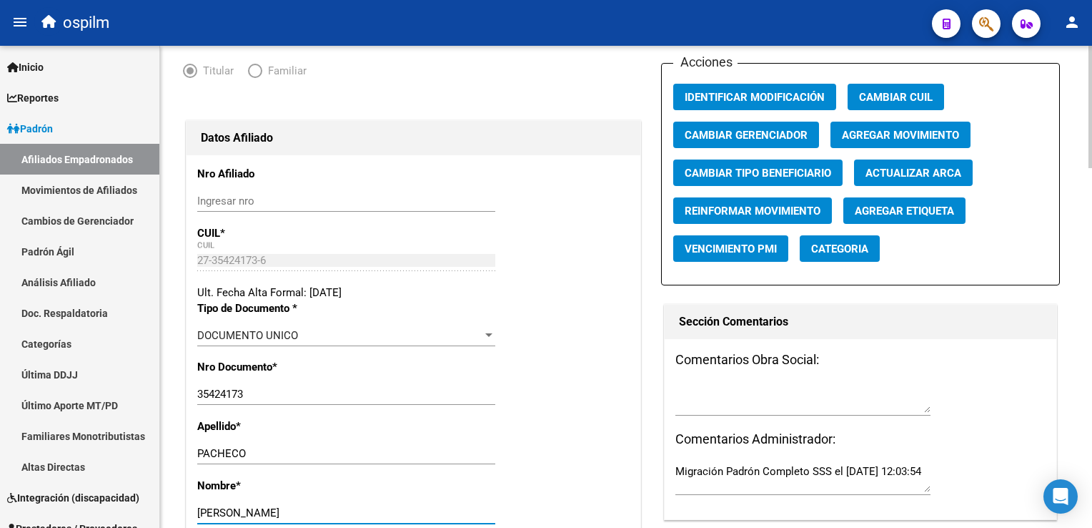
type input "[PERSON_NAME]"
click at [882, 142] on span "Agregar Movimiento" at bounding box center [900, 135] width 117 height 13
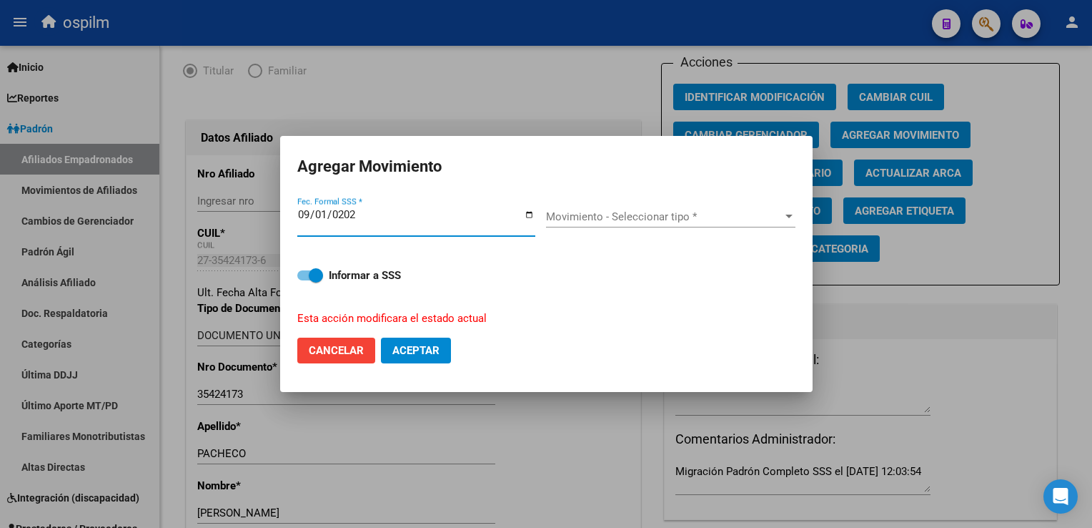
type input "[DATE]"
click at [669, 214] on span "Movimiento - Seleccionar tipo *" at bounding box center [664, 216] width 237 height 13
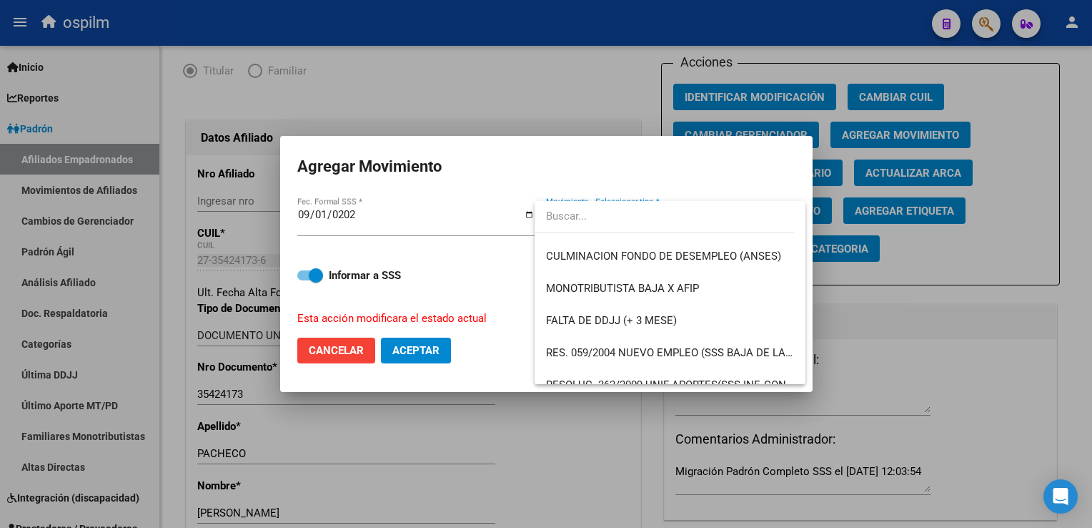
scroll to position [423, 0]
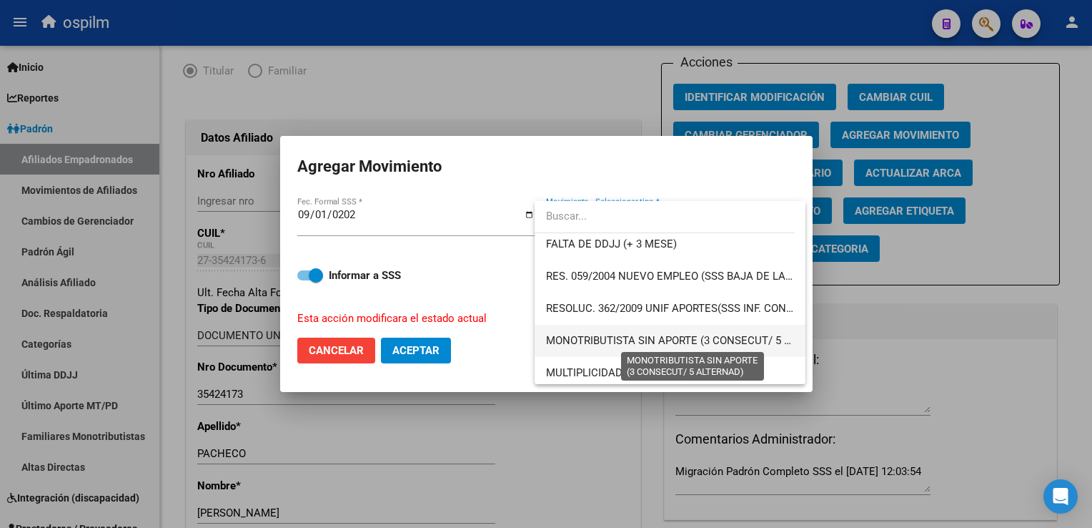
click at [743, 342] on span "MONOTRIBUTISTA SIN APORTE (3 CONSECUT/ 5 ALTERNAD)" at bounding box center [693, 340] width 295 height 13
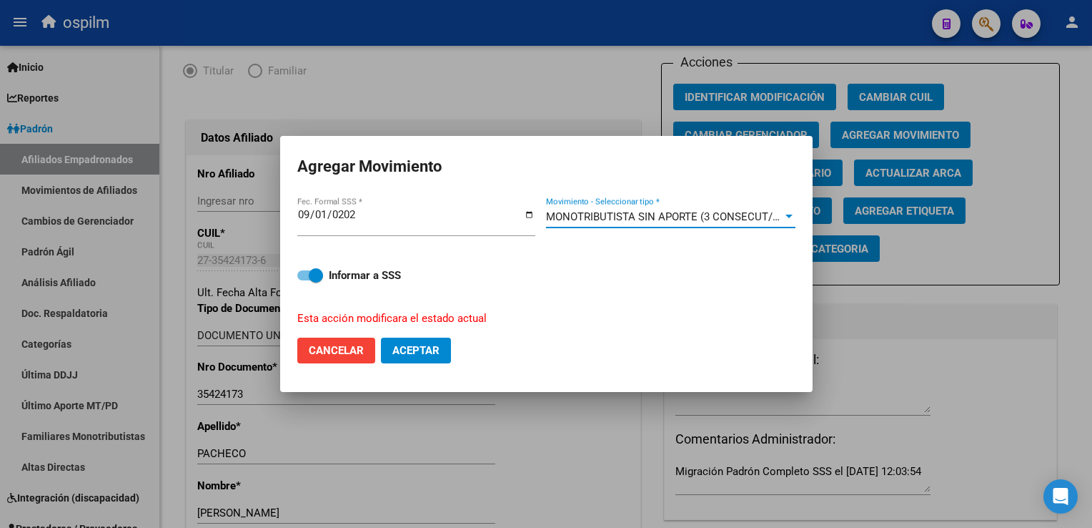
click at [405, 346] on span "Aceptar" at bounding box center [416, 350] width 47 height 13
checkbox input "false"
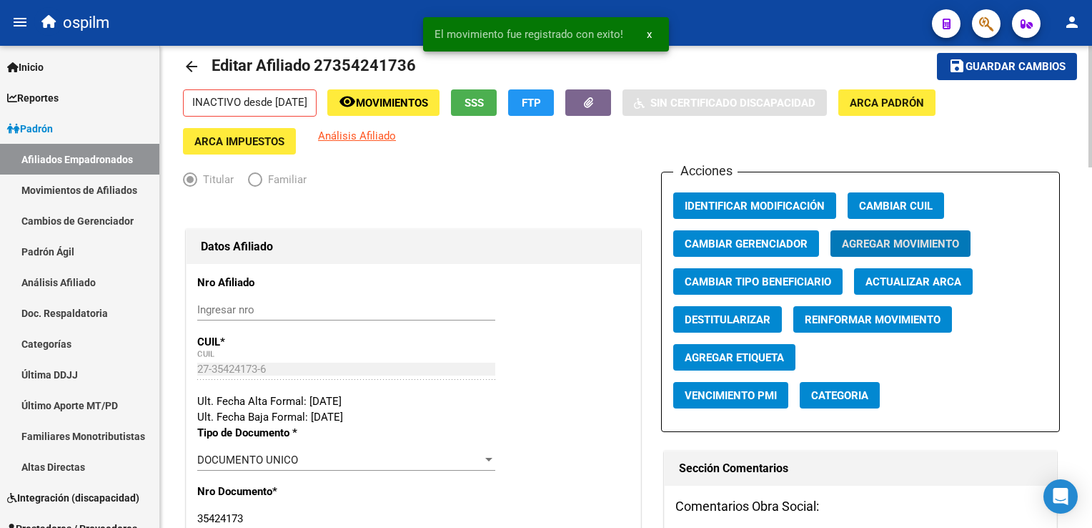
scroll to position [0, 0]
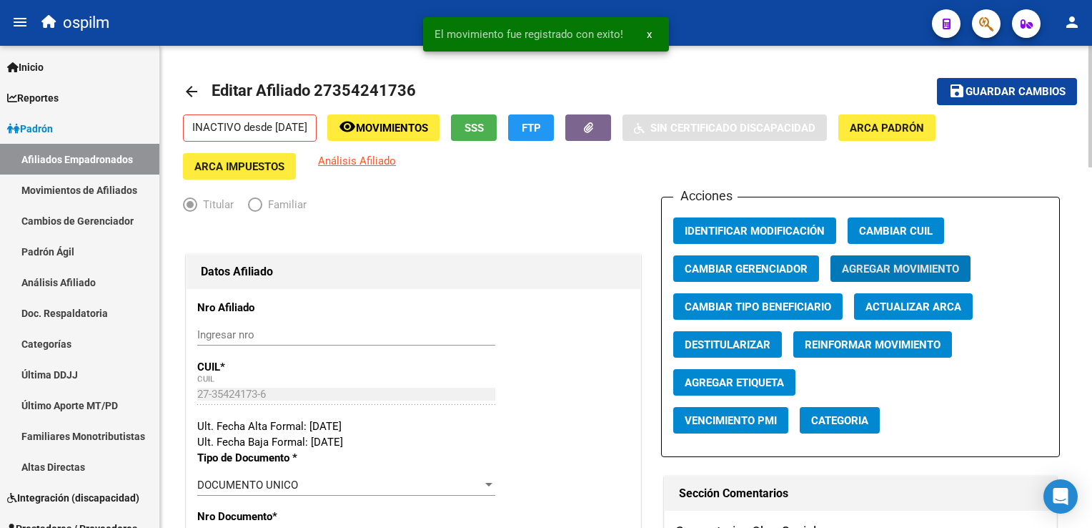
click at [985, 93] on span "Guardar cambios" at bounding box center [1016, 92] width 100 height 13
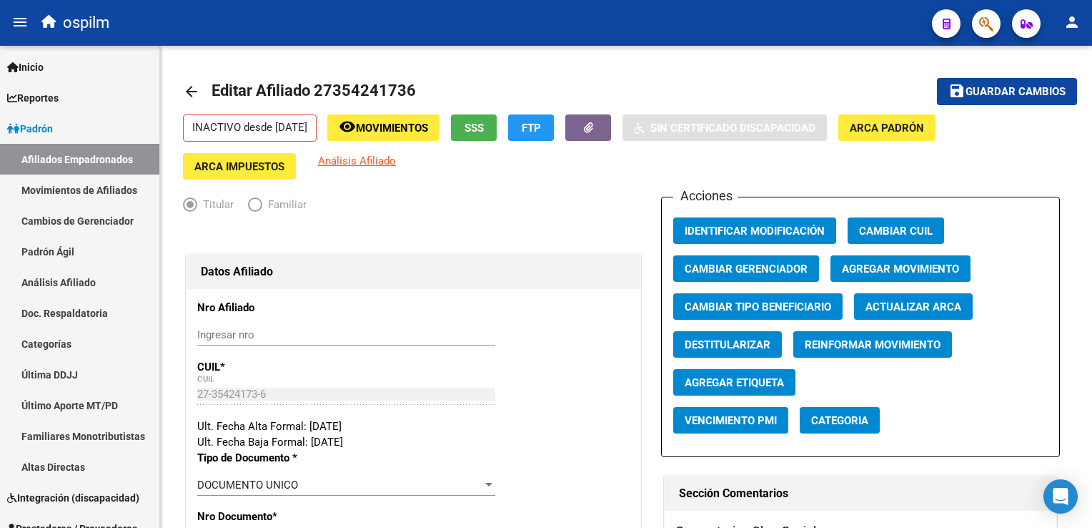
click at [983, 24] on icon "button" at bounding box center [987, 24] width 14 height 16
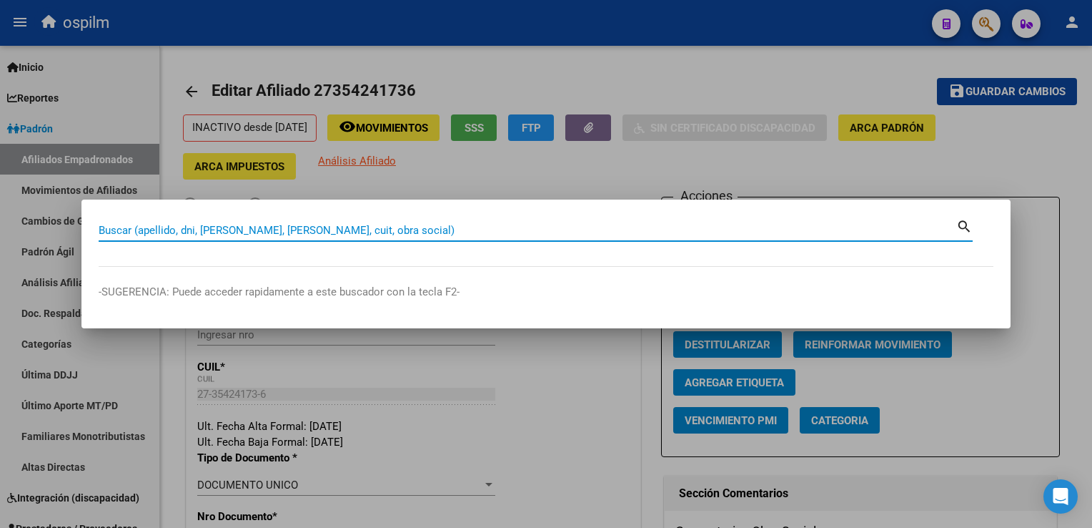
paste input "20224201703"
type input "20224201703"
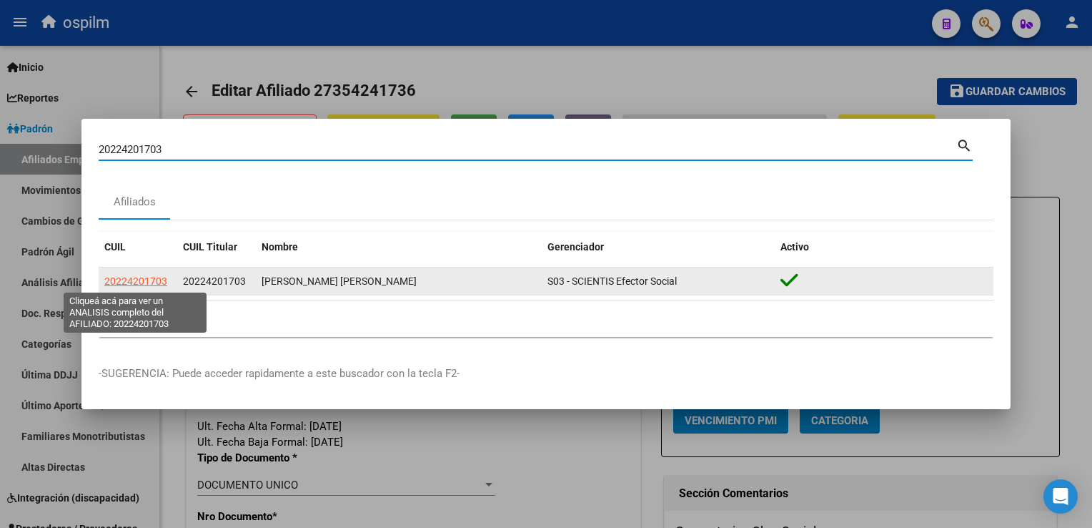
click at [145, 280] on span "20224201703" at bounding box center [135, 280] width 63 height 11
type textarea "20224201703"
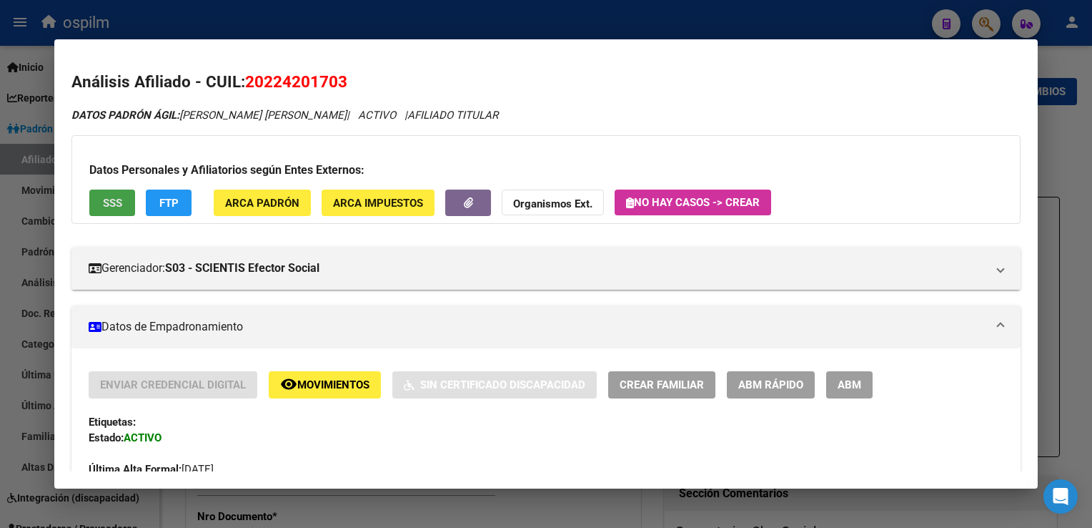
click at [102, 193] on button "SSS" at bounding box center [112, 202] width 46 height 26
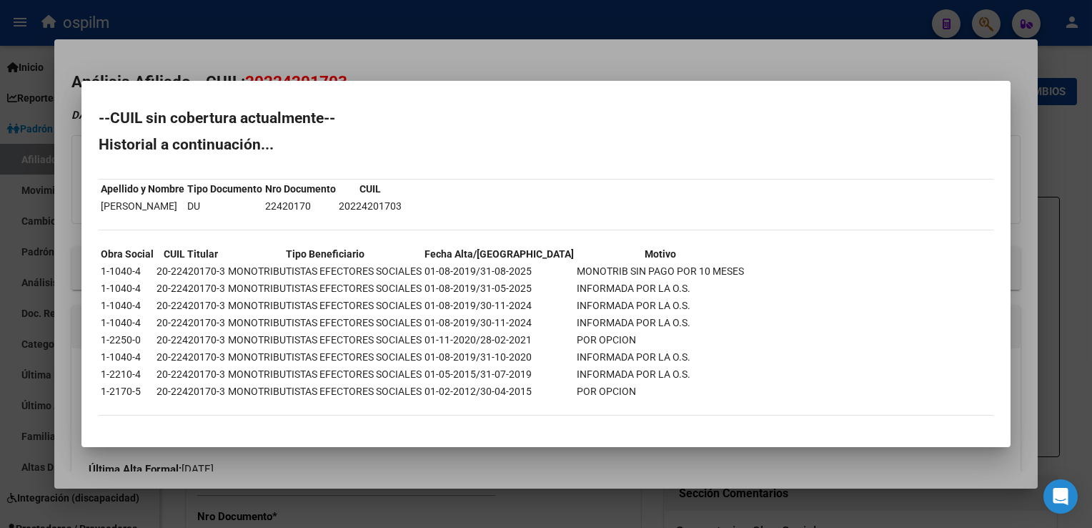
click at [440, 56] on div at bounding box center [546, 264] width 1092 height 528
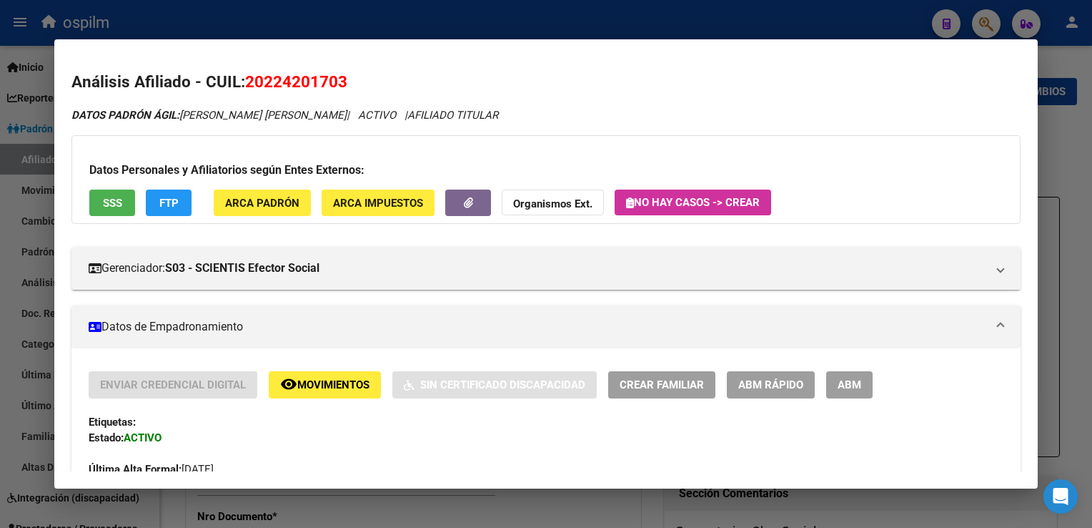
click at [166, 201] on span "FTP" at bounding box center [168, 203] width 19 height 13
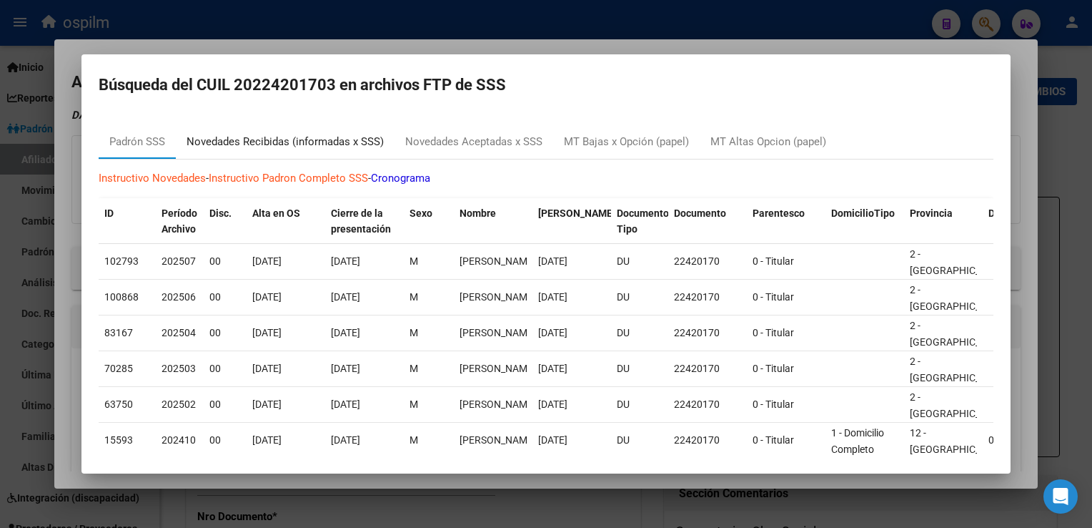
click at [252, 136] on div "Novedades Recibidas (informadas x SSS)" at bounding box center [285, 142] width 197 height 16
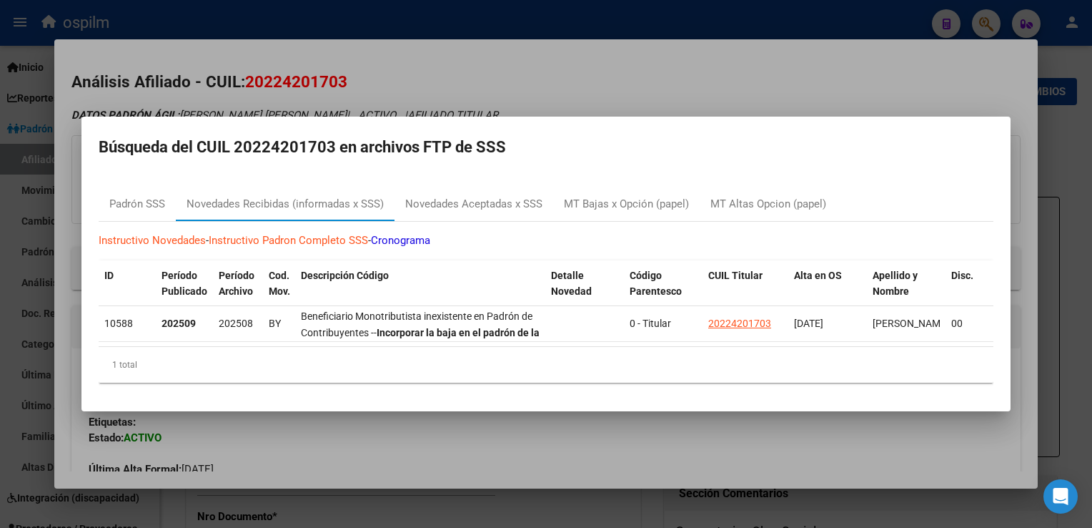
click at [408, 59] on div at bounding box center [546, 264] width 1092 height 528
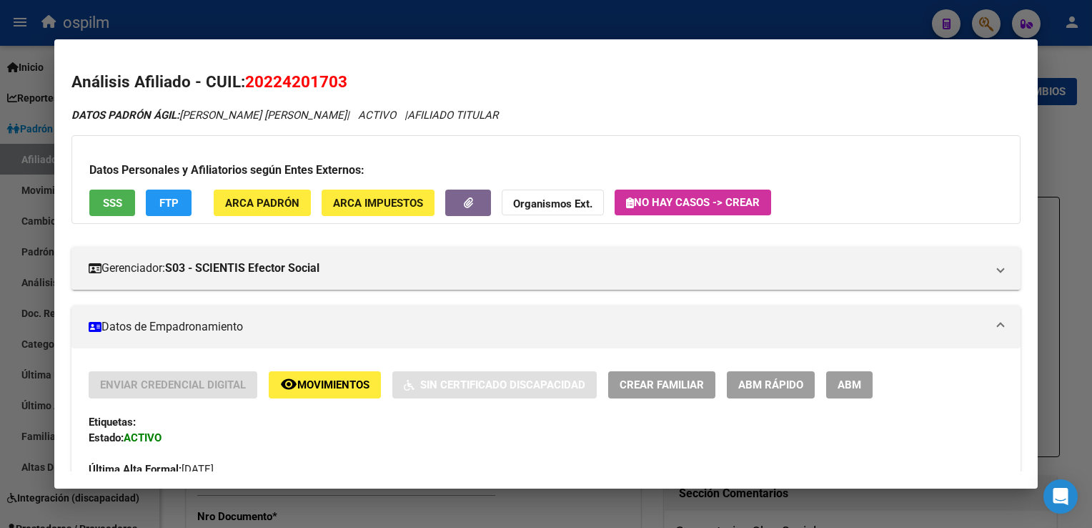
click at [845, 387] on span "ABM" at bounding box center [850, 385] width 24 height 13
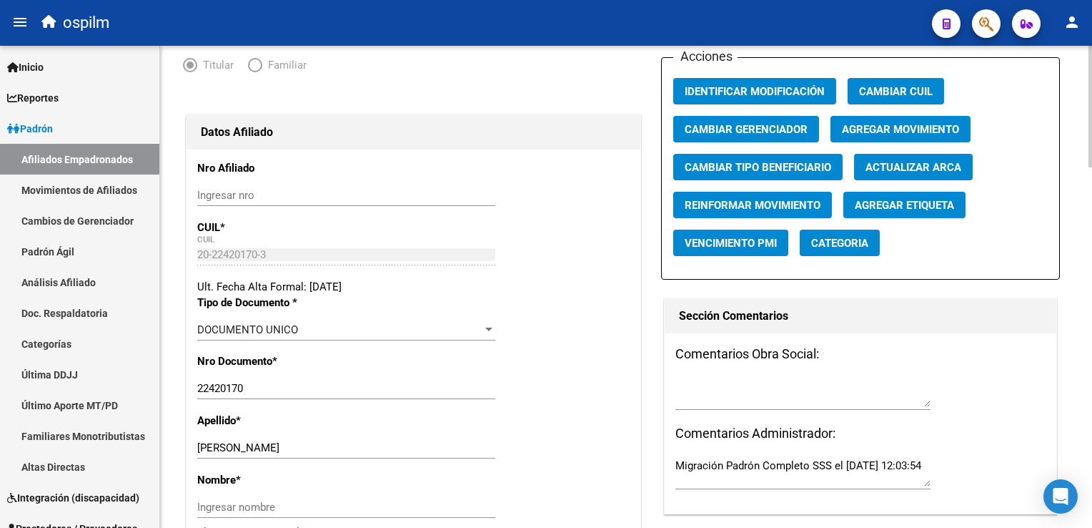
scroll to position [265, 0]
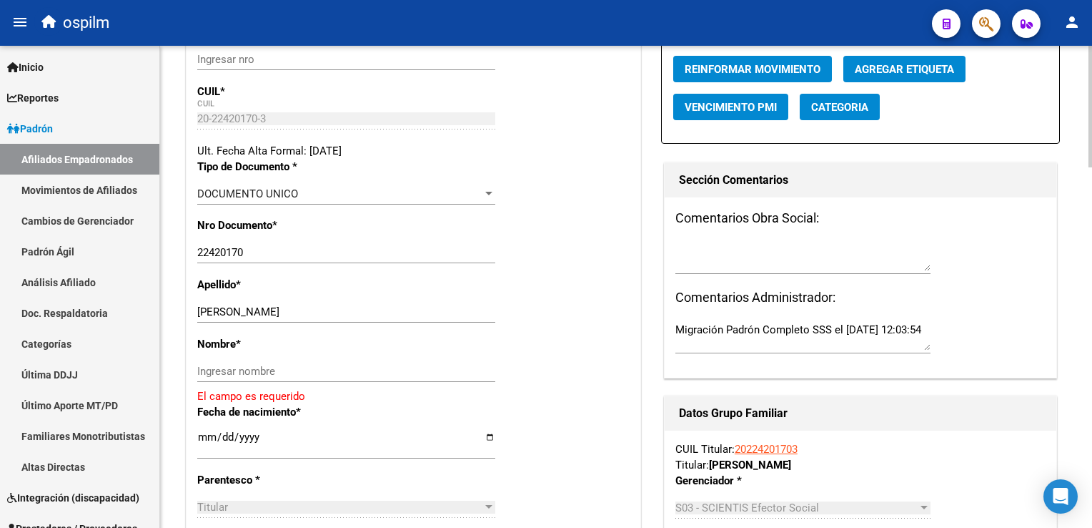
click at [1092, 185] on html "menu ospilm person Firma Express Inicio Calendario SSS Instructivos Contacto OS…" at bounding box center [546, 264] width 1092 height 528
drag, startPoint x: 256, startPoint y: 321, endPoint x: 329, endPoint y: 316, distance: 73.1
click at [342, 313] on div "[PERSON_NAME] apellido" at bounding box center [346, 311] width 298 height 21
type input "[PERSON_NAME]"
click at [206, 374] on input "Ingresar nombre" at bounding box center [346, 371] width 298 height 13
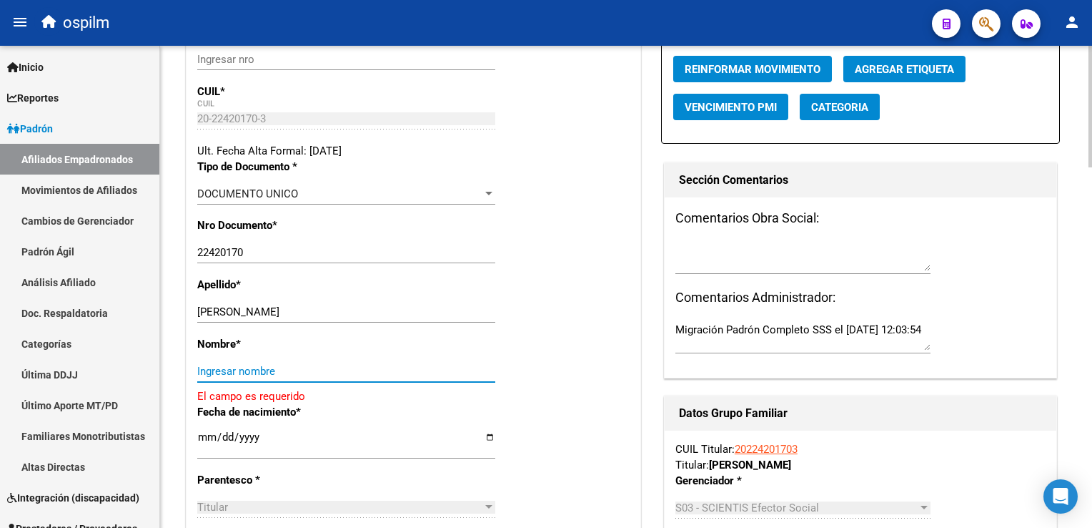
paste input "[PERSON_NAME]"
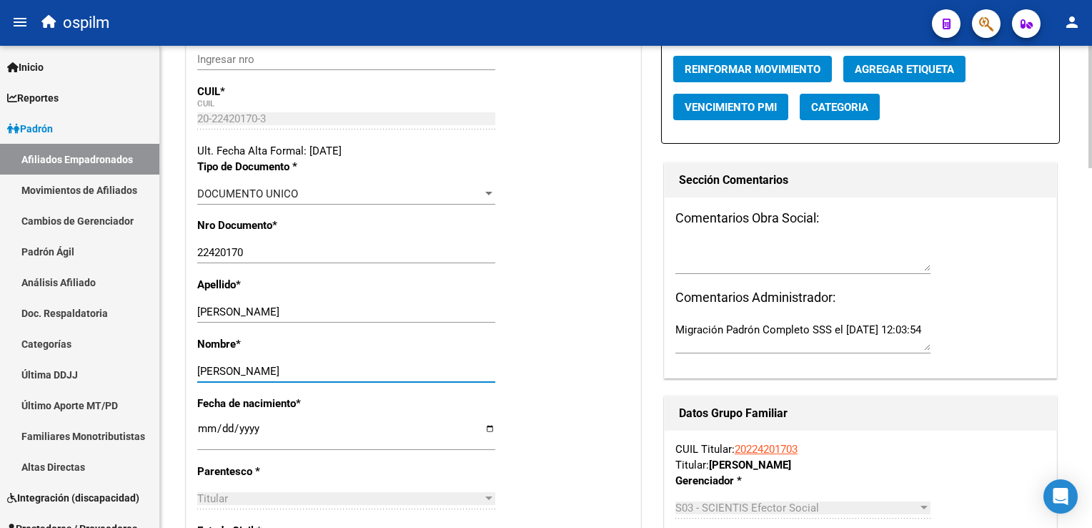
scroll to position [0, 0]
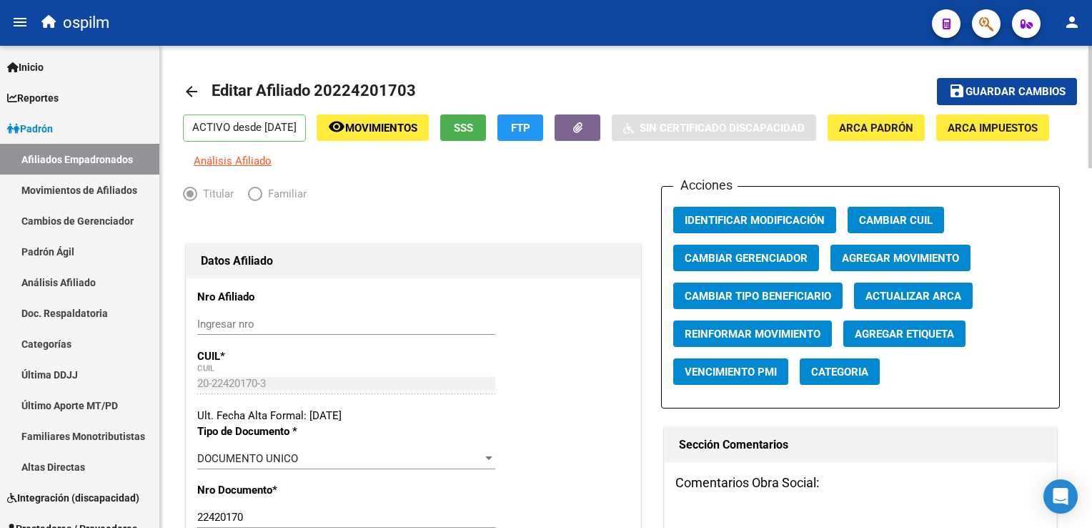
type input "[PERSON_NAME]"
click at [863, 264] on span "Agregar Movimiento" at bounding box center [900, 258] width 117 height 13
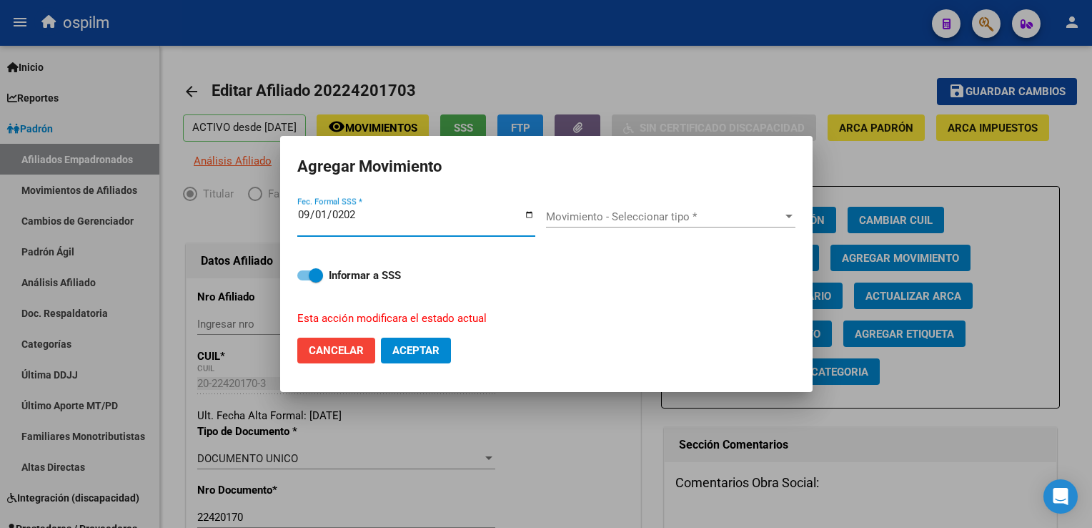
type input "[DATE]"
click at [606, 209] on div "Movimiento - Seleccionar tipo * Movimiento - Seleccionar tipo *" at bounding box center [671, 216] width 250 height 21
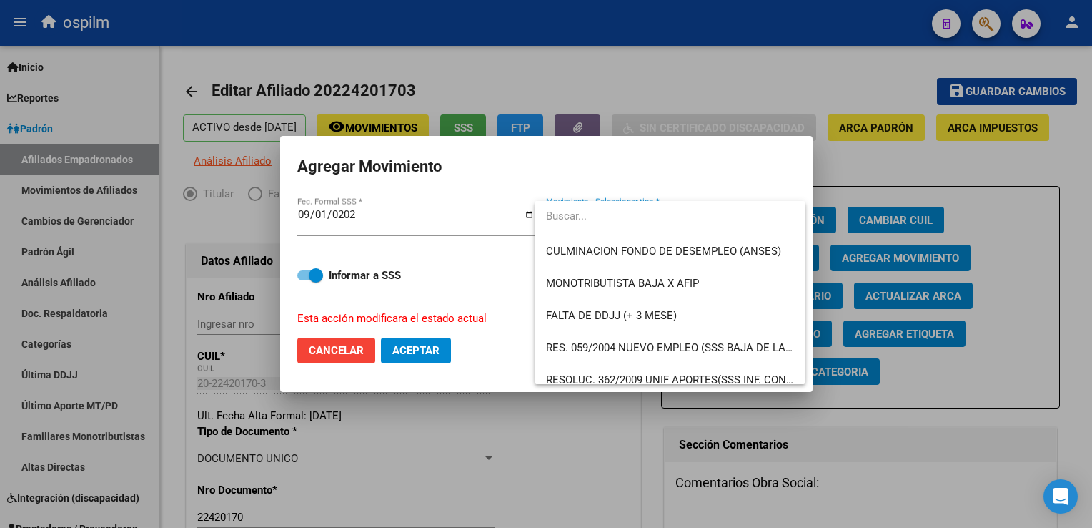
scroll to position [394, 0]
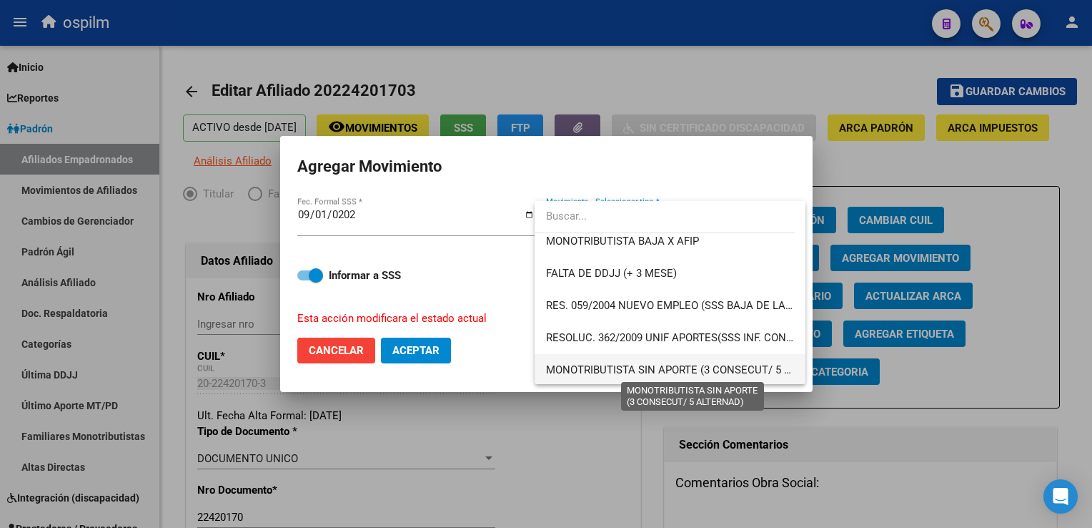
click at [760, 368] on span "MONOTRIBUTISTA SIN APORTE (3 CONSECUT/ 5 ALTERNAD)" at bounding box center [693, 369] width 295 height 13
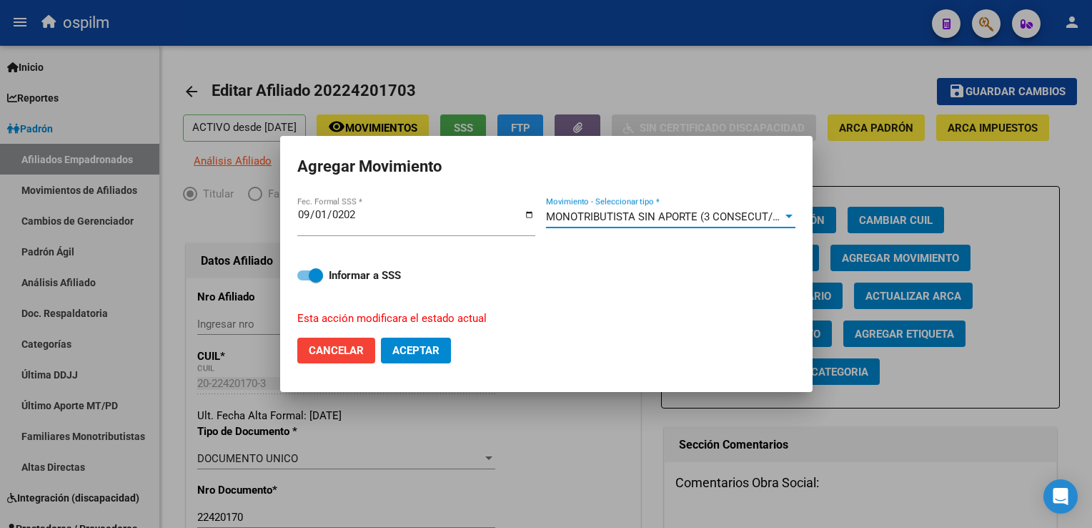
click at [393, 349] on span "Aceptar" at bounding box center [416, 350] width 47 height 13
checkbox input "false"
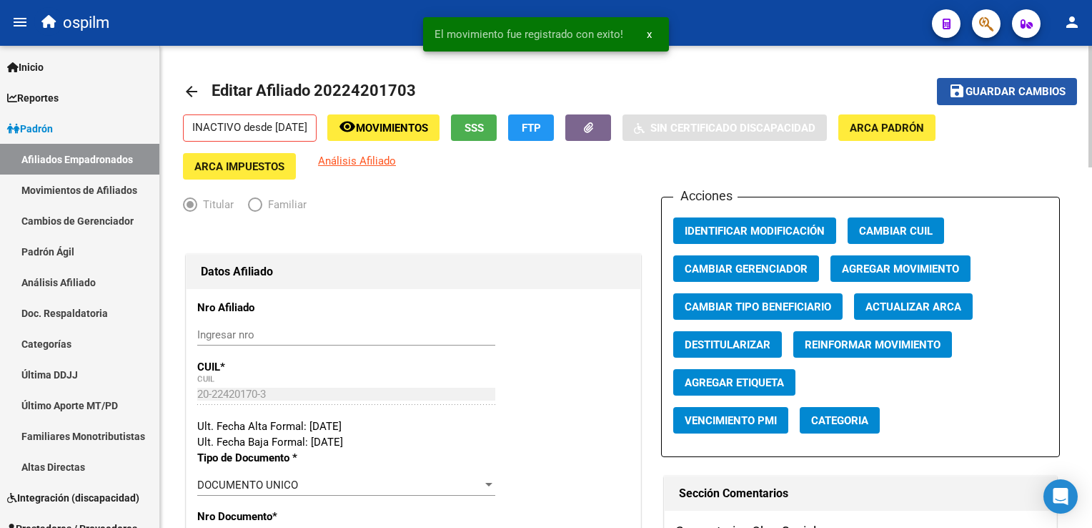
click at [1011, 92] on span "Guardar cambios" at bounding box center [1016, 92] width 100 height 13
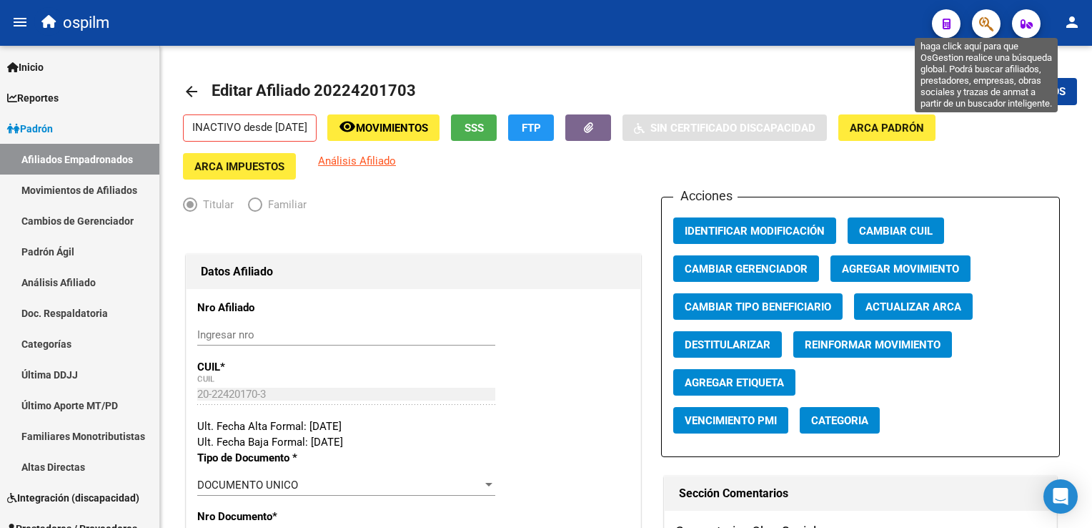
click at [982, 27] on icon "button" at bounding box center [987, 24] width 14 height 16
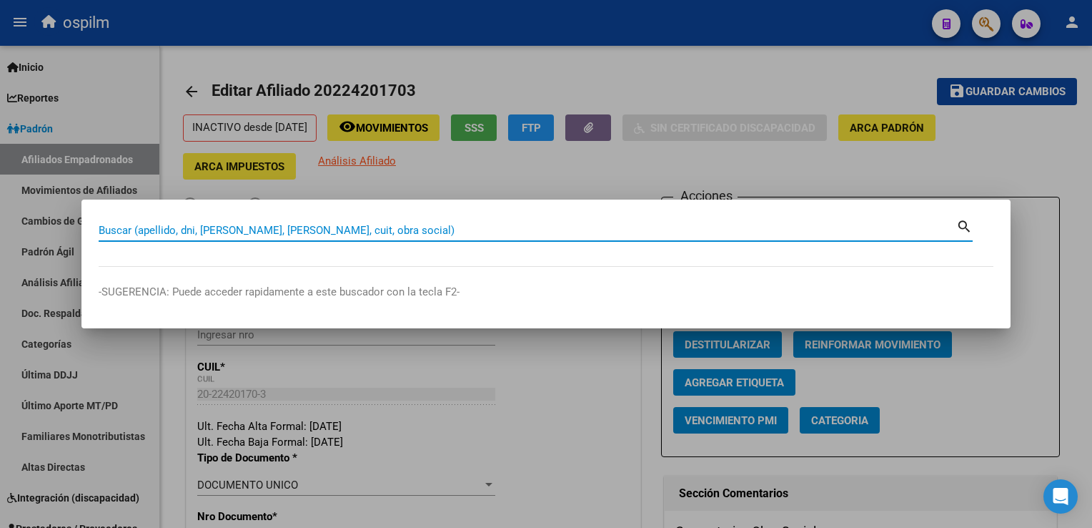
paste input "27222303864"
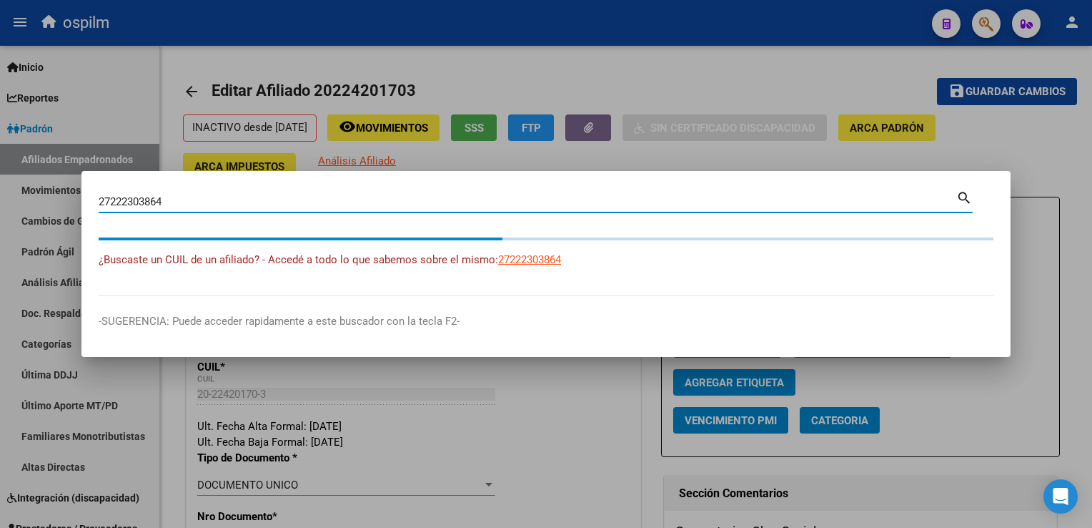
type input "27222303864"
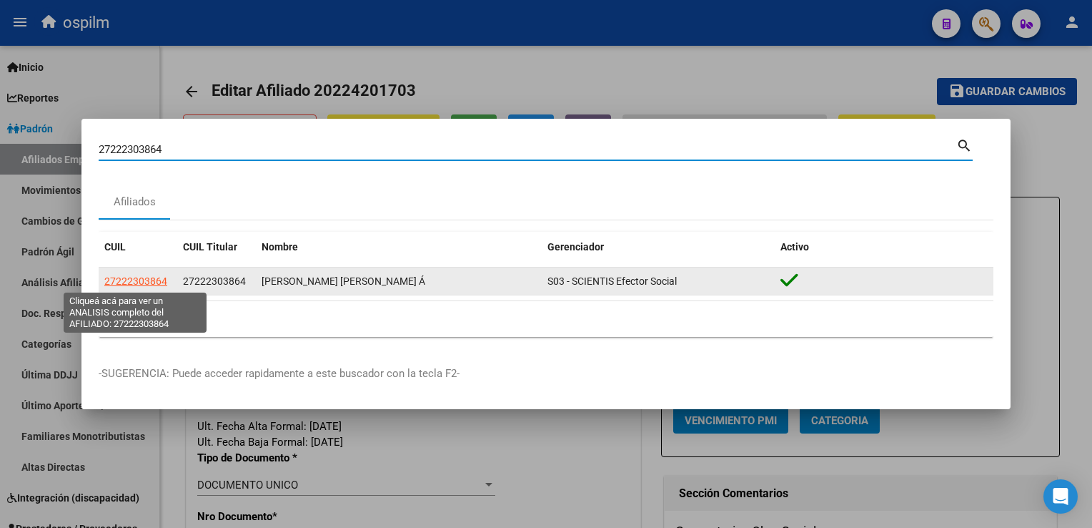
click at [145, 282] on span "27222303864" at bounding box center [135, 280] width 63 height 11
type textarea "27222303864"
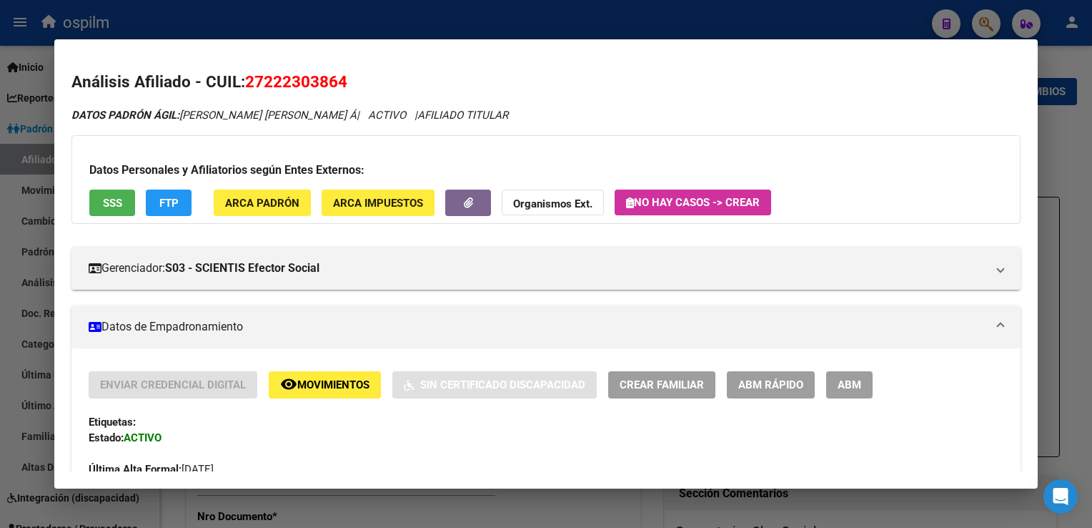
click at [122, 202] on button "SSS" at bounding box center [112, 202] width 46 height 26
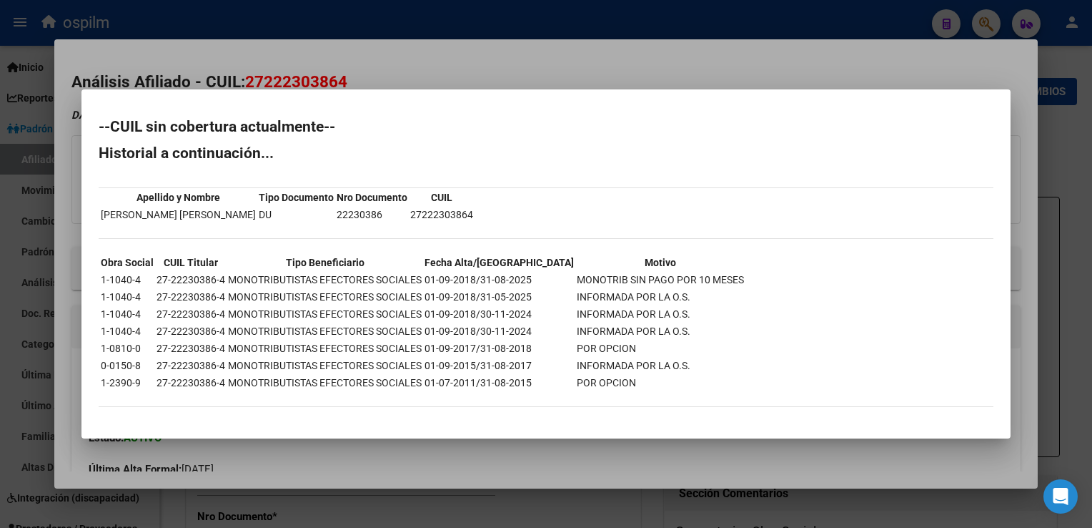
click at [440, 63] on div at bounding box center [546, 264] width 1092 height 528
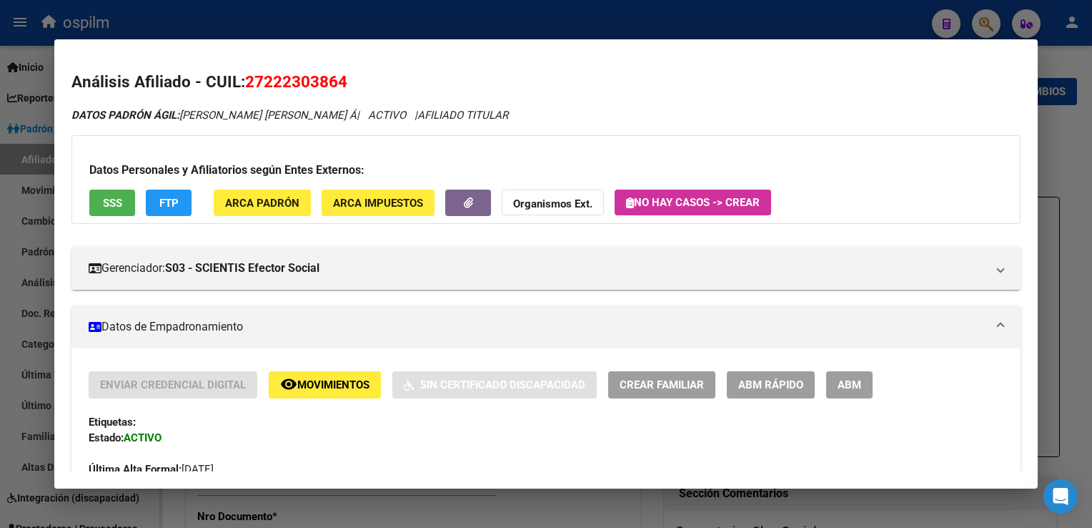
click at [163, 203] on span "FTP" at bounding box center [168, 203] width 19 height 13
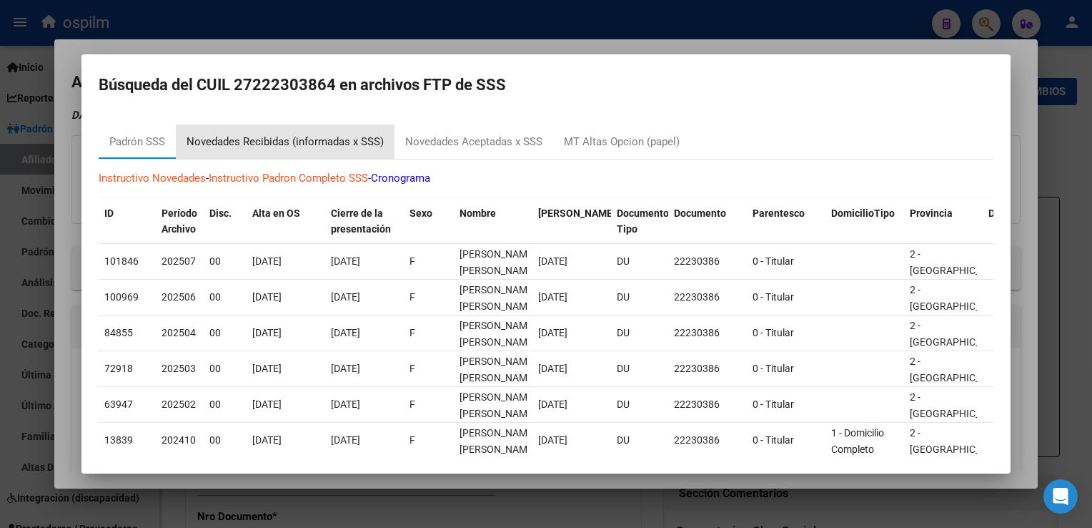
click at [286, 144] on div "Novedades Recibidas (informadas x SSS)" at bounding box center [285, 142] width 197 height 16
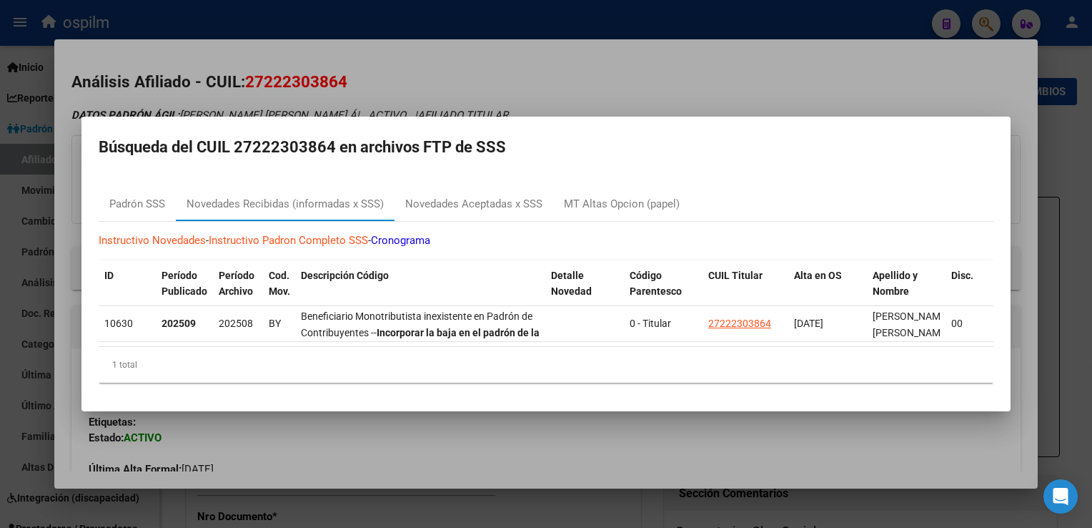
drag, startPoint x: 521, startPoint y: 74, endPoint x: 512, endPoint y: 79, distance: 10.9
click at [521, 74] on div at bounding box center [546, 264] width 1092 height 528
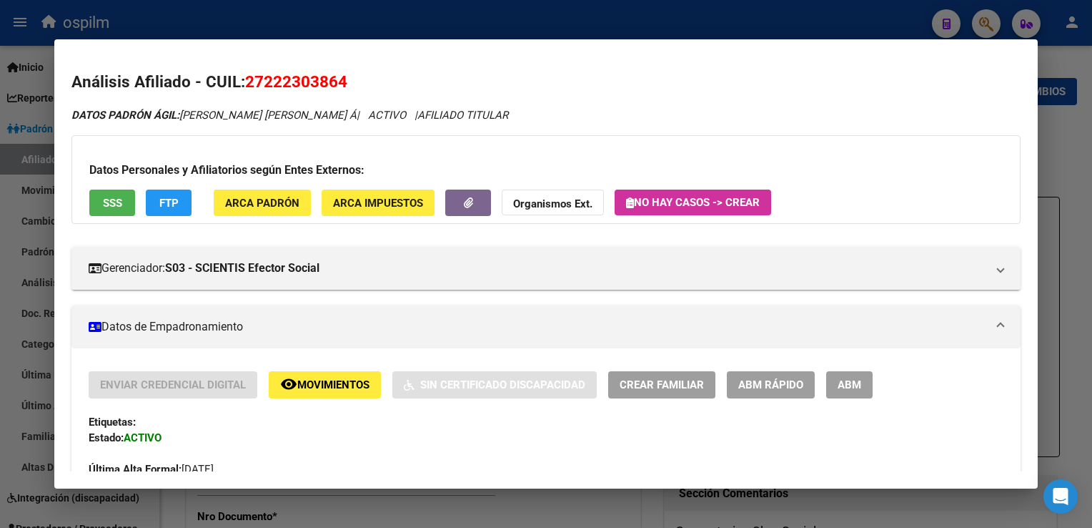
scroll to position [791, 0]
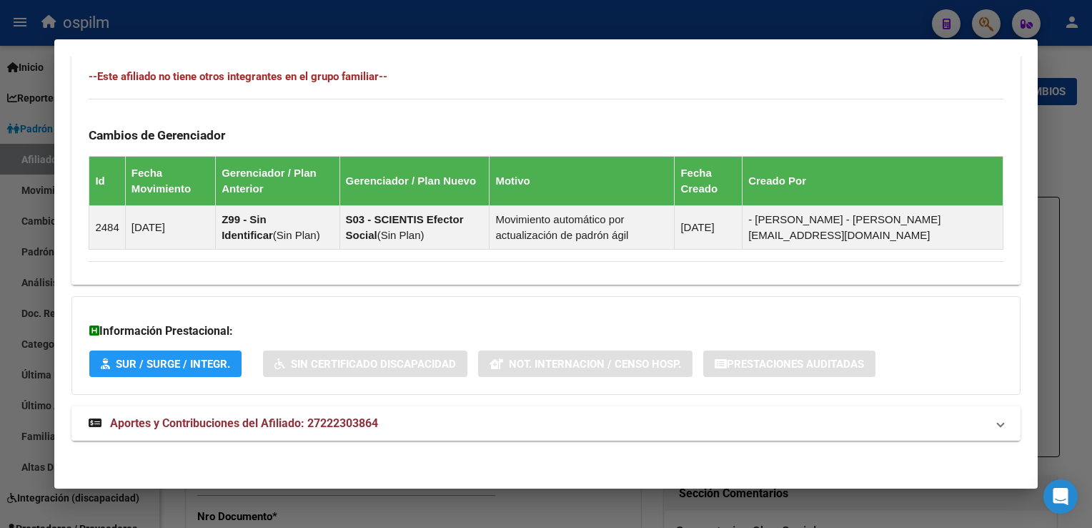
click at [233, 418] on span "Aportes y Contribuciones del Afiliado: 27222303864" at bounding box center [244, 423] width 268 height 14
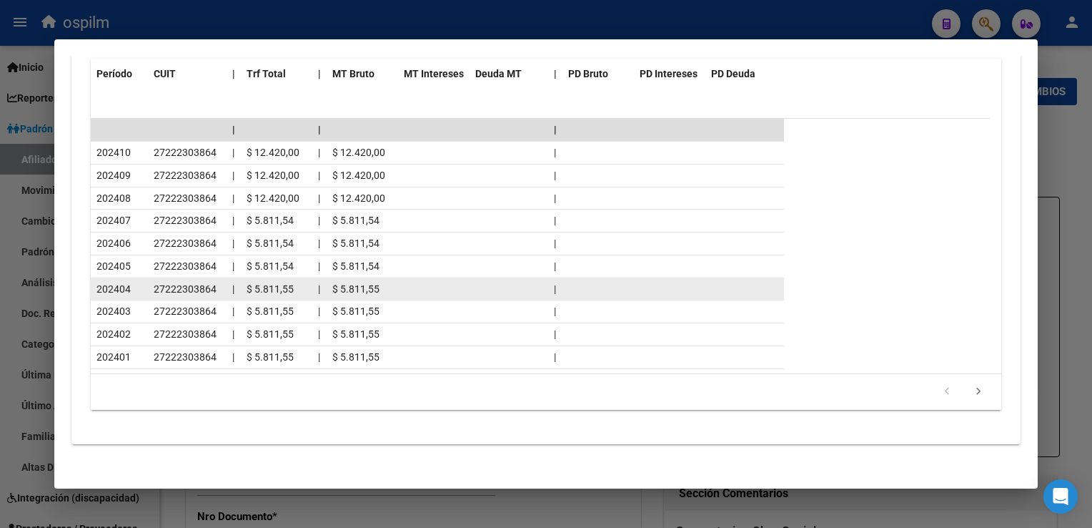
scroll to position [0, 0]
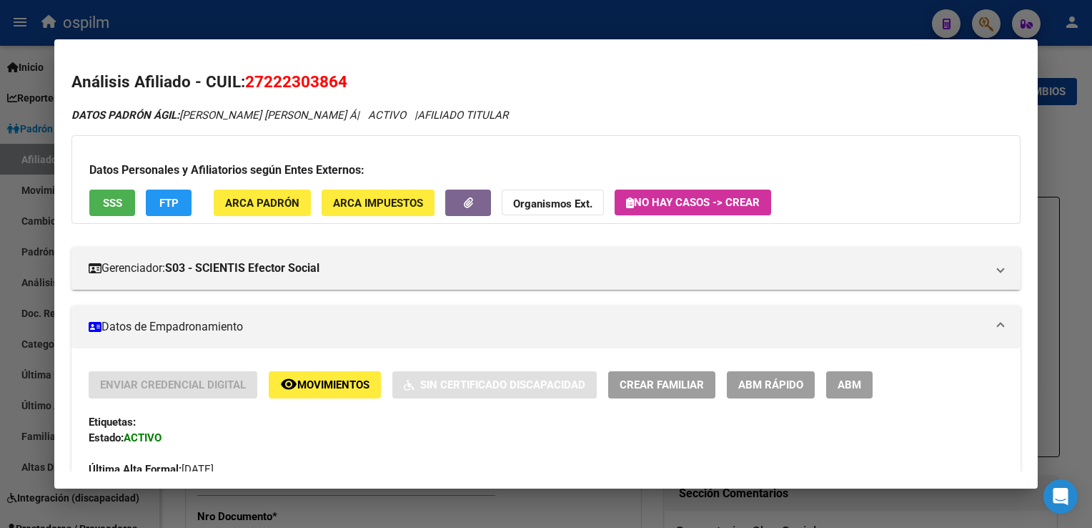
click at [1052, 154] on div at bounding box center [546, 264] width 1092 height 528
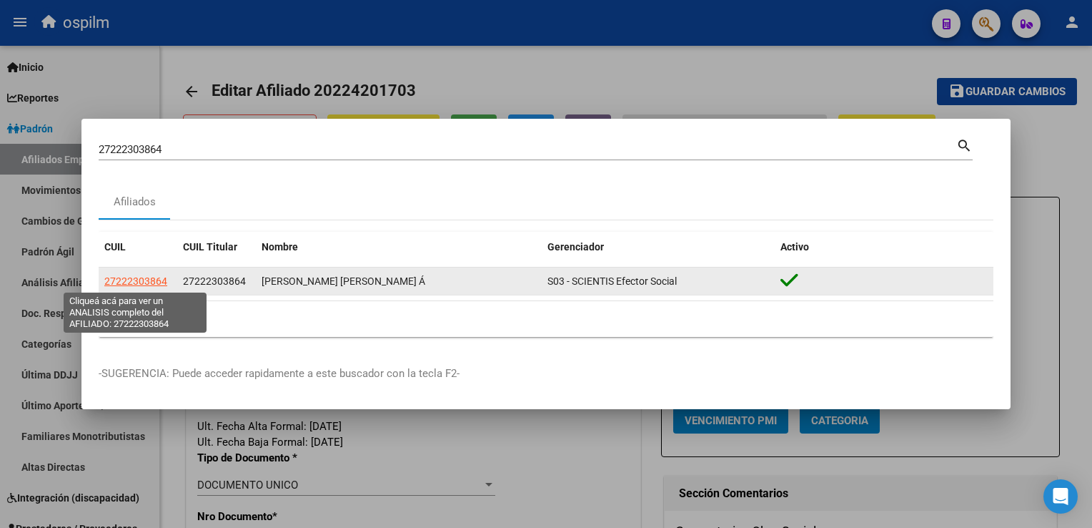
drag, startPoint x: 134, startPoint y: 275, endPoint x: 142, endPoint y: 284, distance: 11.2
click at [134, 274] on app-link-go-to "27222303864" at bounding box center [135, 281] width 63 height 16
click at [152, 281] on span "27222303864" at bounding box center [135, 280] width 63 height 11
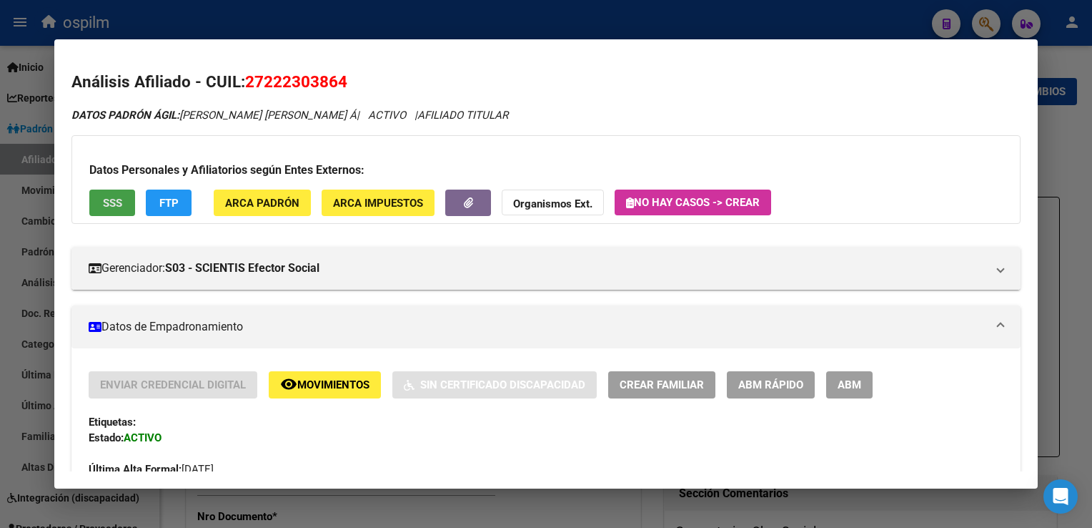
click at [103, 198] on span "SSS" at bounding box center [112, 203] width 19 height 13
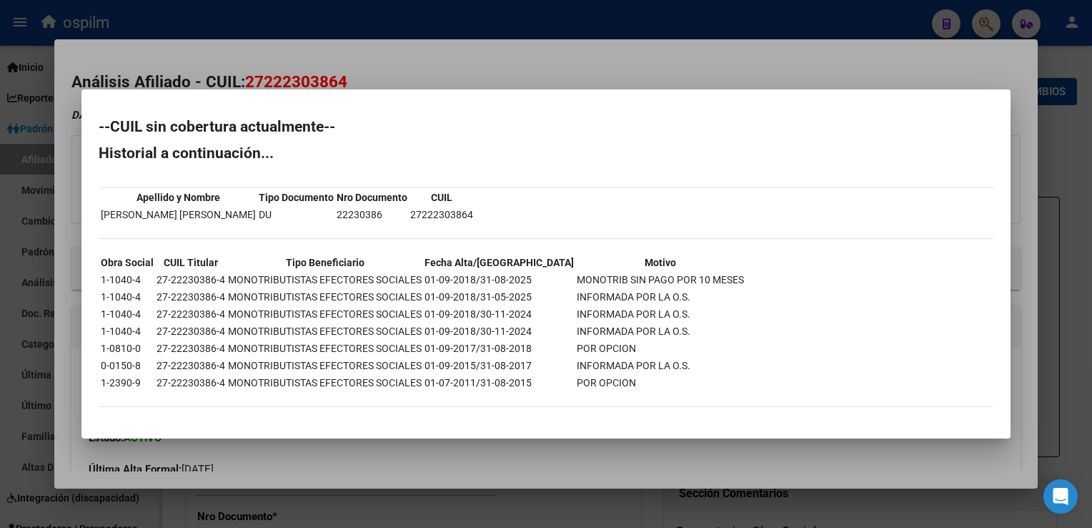
click at [472, 64] on div at bounding box center [546, 264] width 1092 height 528
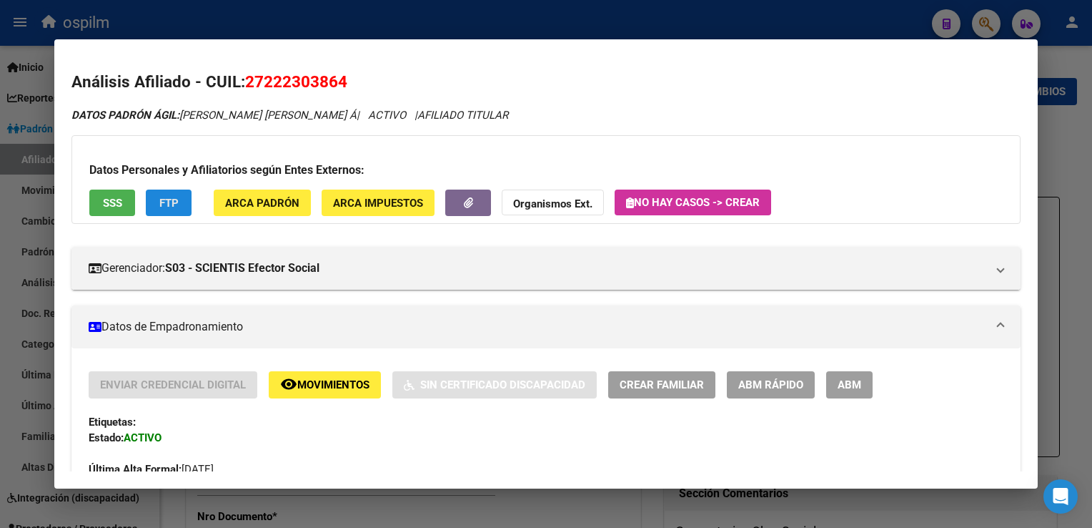
click at [174, 204] on span "FTP" at bounding box center [168, 203] width 19 height 13
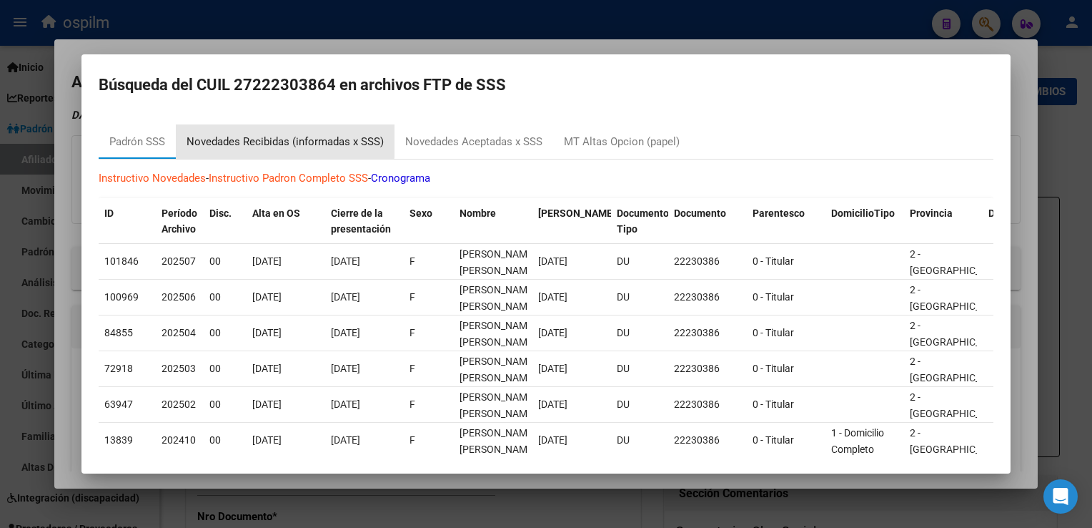
click at [277, 140] on div "Novedades Recibidas (informadas x SSS)" at bounding box center [285, 142] width 197 height 16
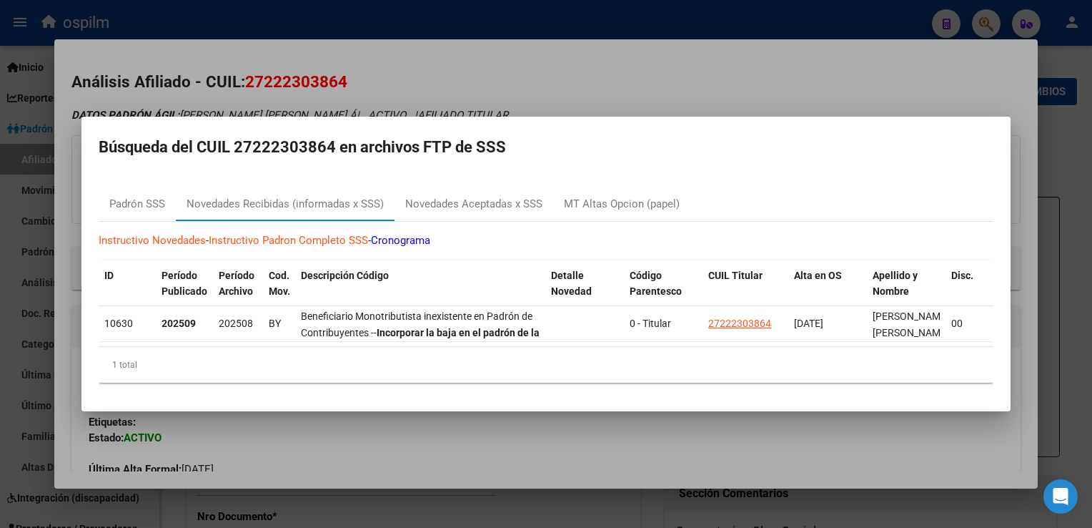
drag, startPoint x: 528, startPoint y: 72, endPoint x: 494, endPoint y: 41, distance: 46.1
click at [528, 71] on div at bounding box center [546, 264] width 1092 height 528
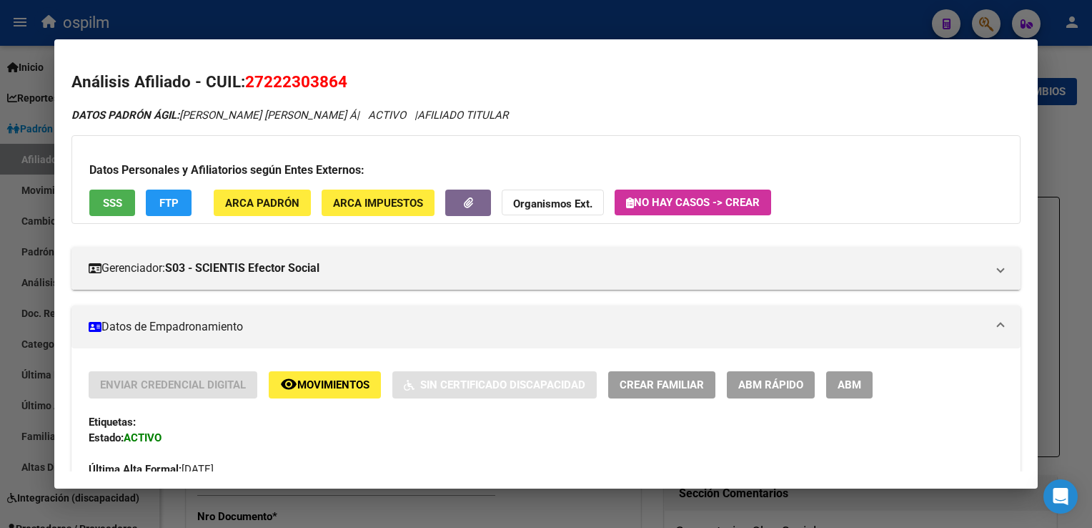
drag, startPoint x: 1088, startPoint y: 157, endPoint x: 1061, endPoint y: 144, distance: 29.8
click at [1087, 156] on div at bounding box center [546, 264] width 1092 height 528
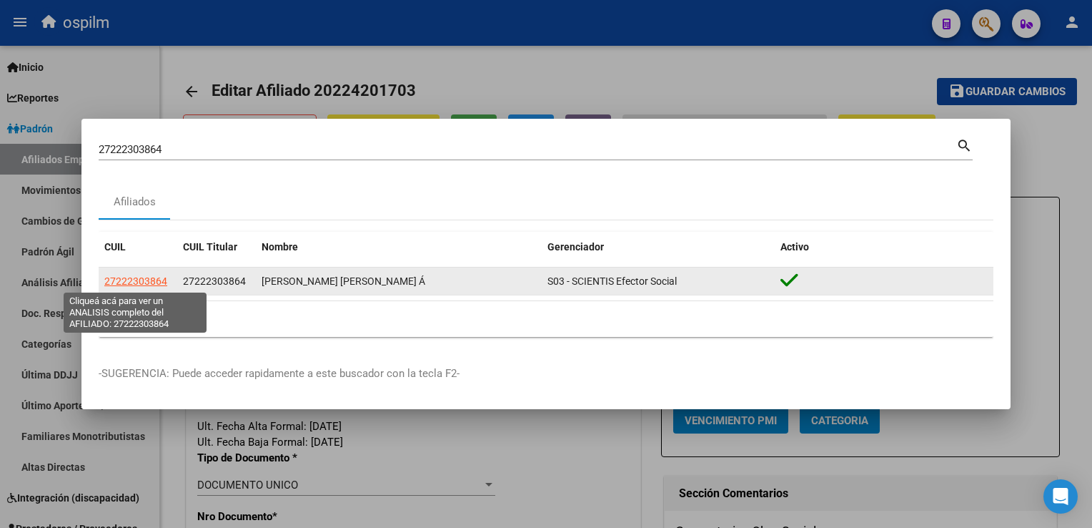
click at [142, 286] on span "27222303864" at bounding box center [135, 280] width 63 height 11
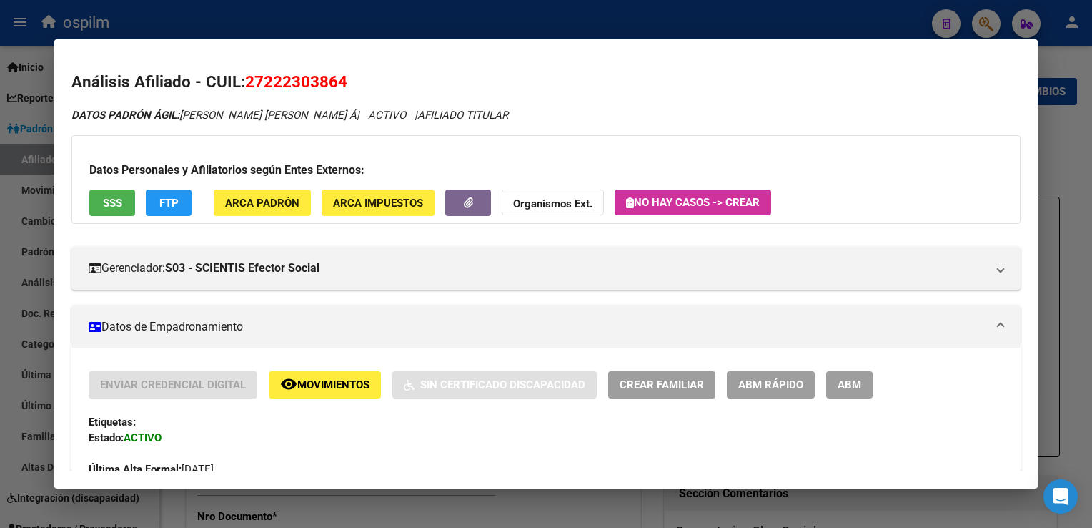
click at [871, 398] on button "ABM" at bounding box center [850, 384] width 46 height 26
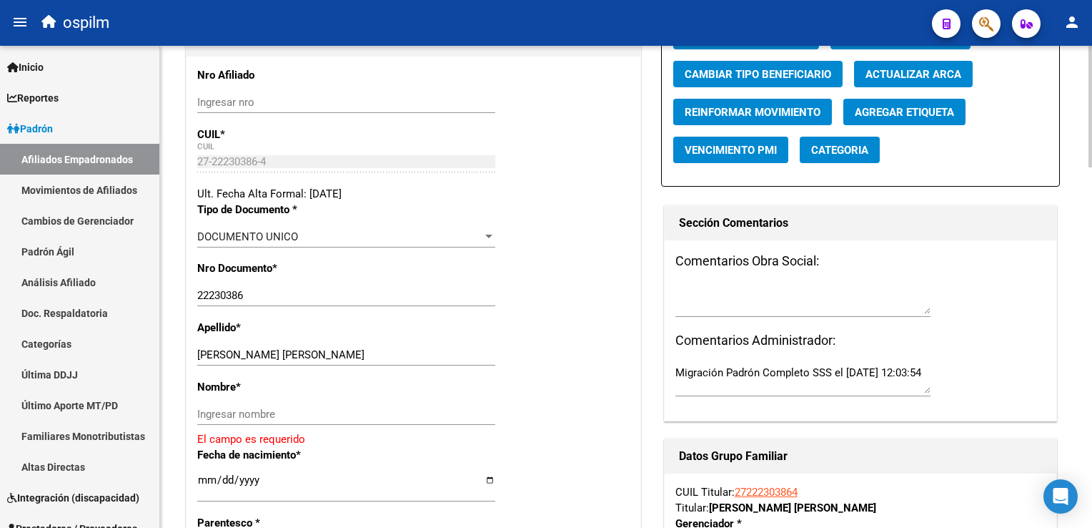
scroll to position [240, 0]
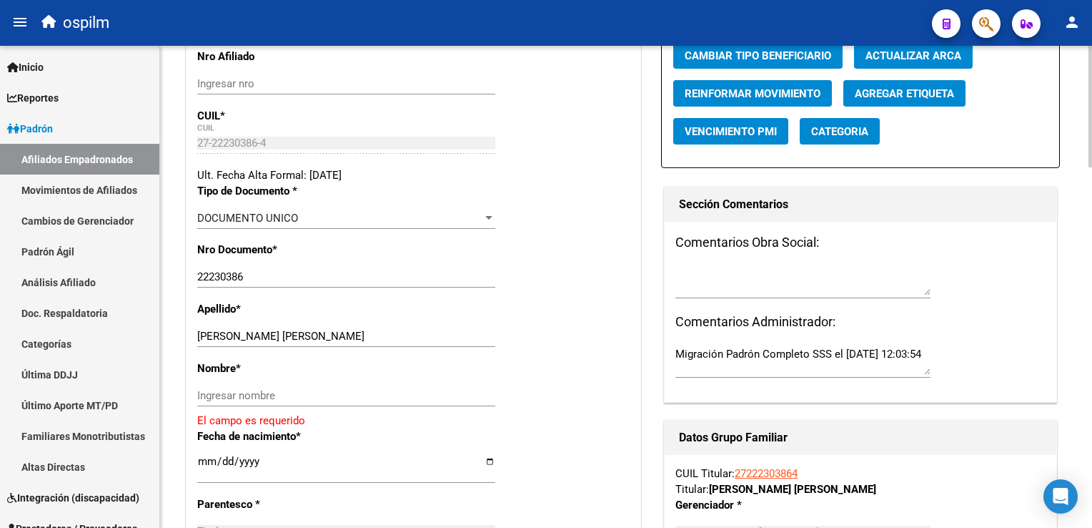
click at [1092, 150] on html "menu ospilm person Firma Express Inicio Calendario SSS Instructivos Contacto OS…" at bounding box center [546, 264] width 1092 height 528
drag, startPoint x: 246, startPoint y: 343, endPoint x: 326, endPoint y: 342, distance: 80.1
click at [326, 342] on input "[PERSON_NAME] [PERSON_NAME]" at bounding box center [346, 336] width 298 height 13
type input "[PERSON_NAME]"
click at [218, 402] on input "Ingresar nombre" at bounding box center [346, 395] width 298 height 13
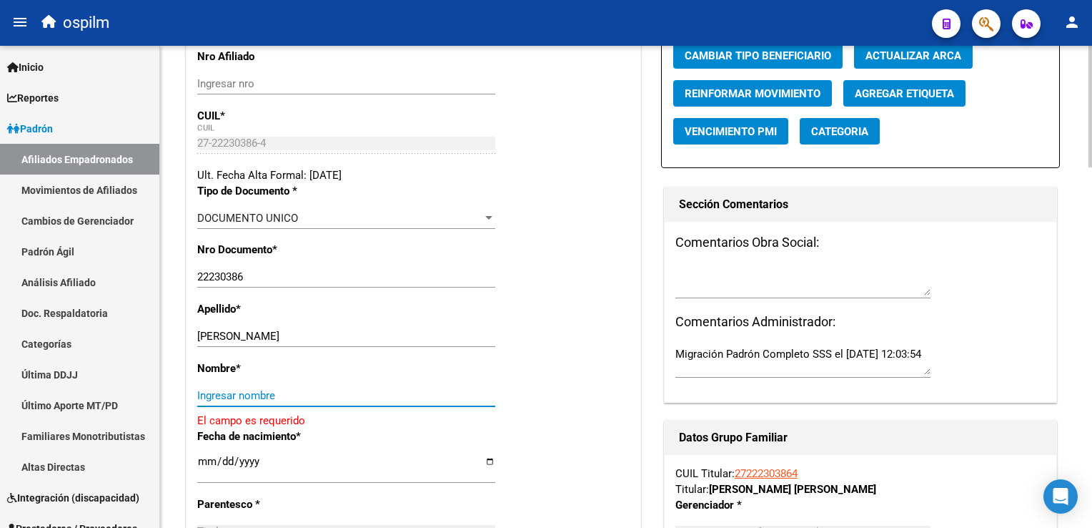
paste input "[PERSON_NAME]"
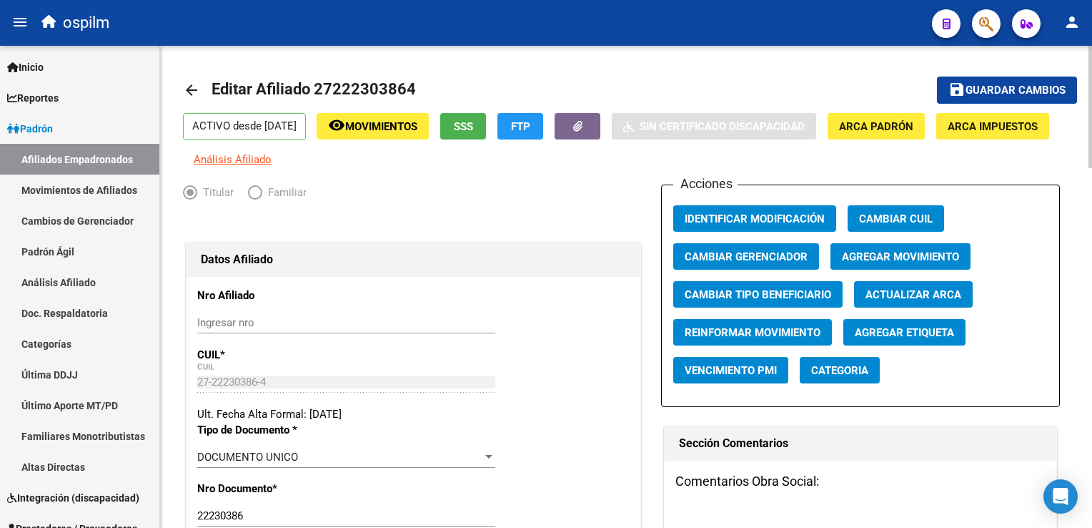
scroll to position [0, 0]
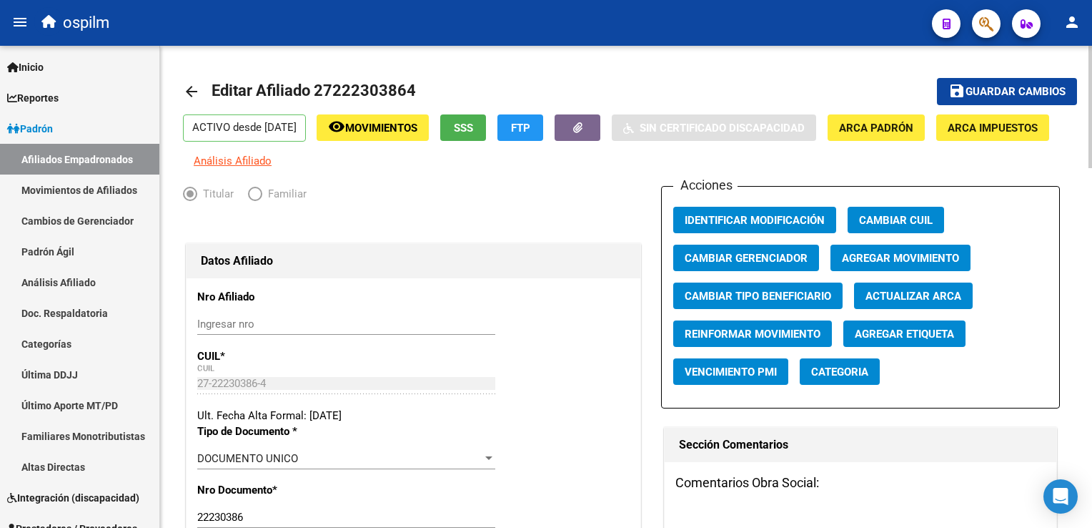
type input "[PERSON_NAME]"
click at [852, 265] on span "Agregar Movimiento" at bounding box center [900, 258] width 117 height 13
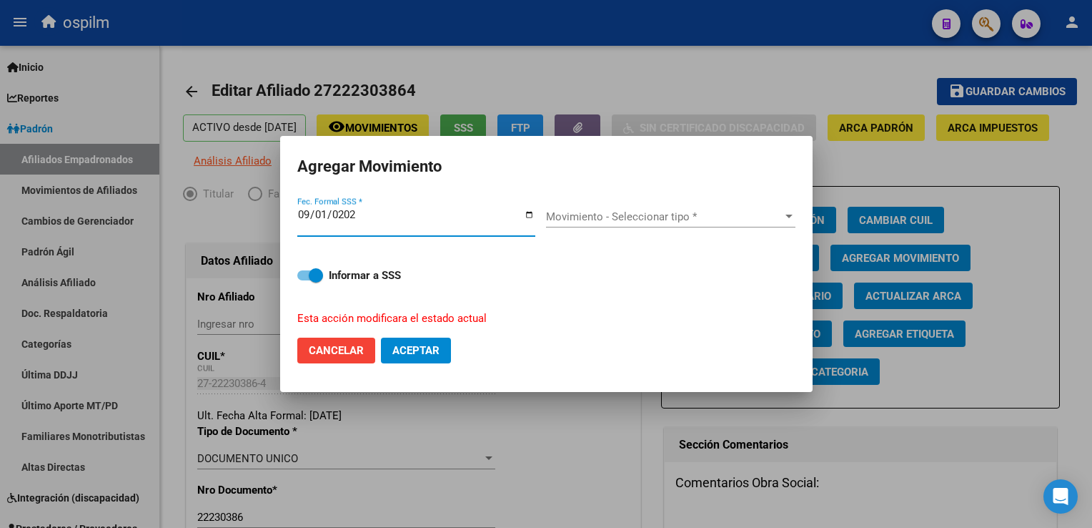
type input "[DATE]"
click at [736, 225] on div "Movimiento - Seleccionar tipo * Movimiento - Seleccionar tipo *" at bounding box center [671, 216] width 250 height 21
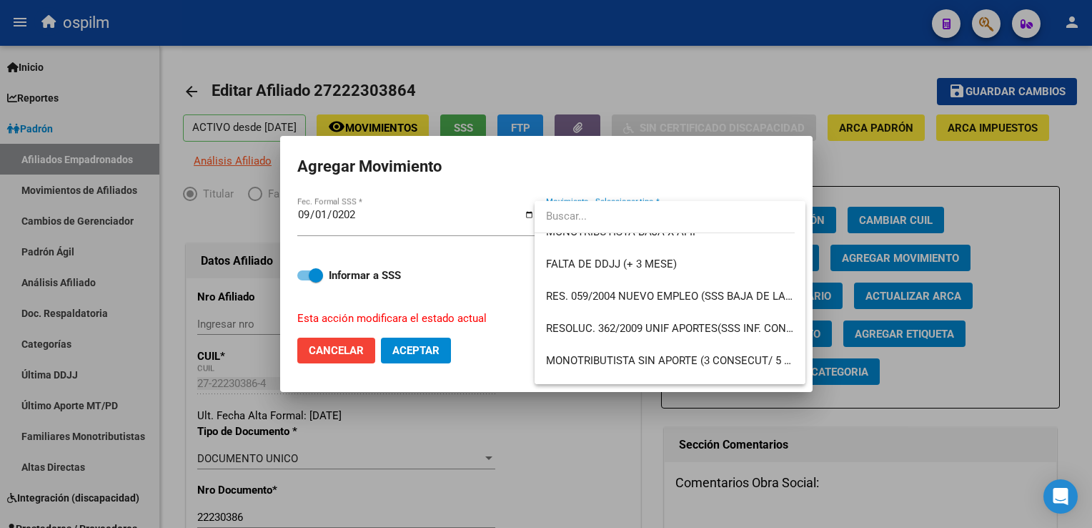
scroll to position [426, 0]
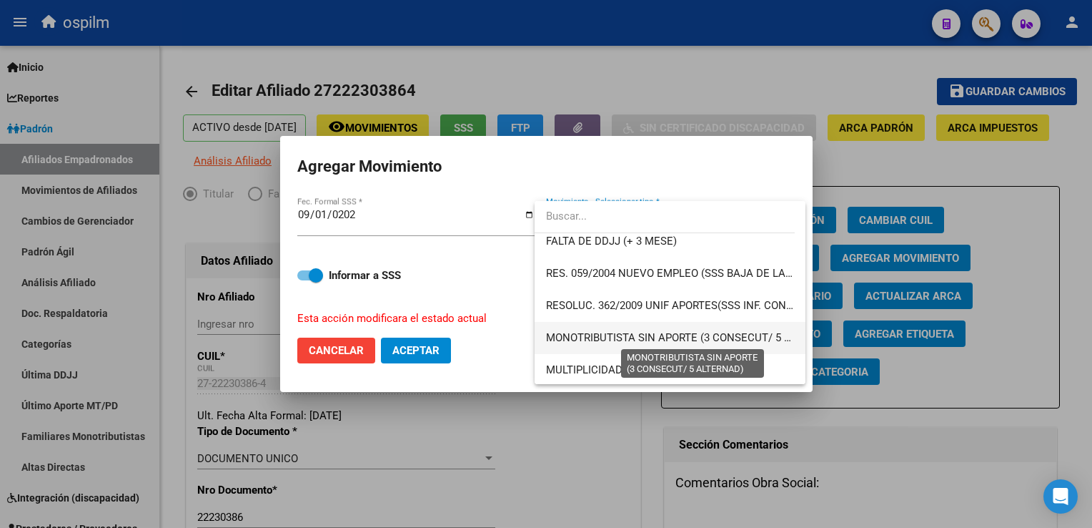
click at [705, 336] on span "MONOTRIBUTISTA SIN APORTE (3 CONSECUT/ 5 ALTERNAD)" at bounding box center [693, 337] width 295 height 13
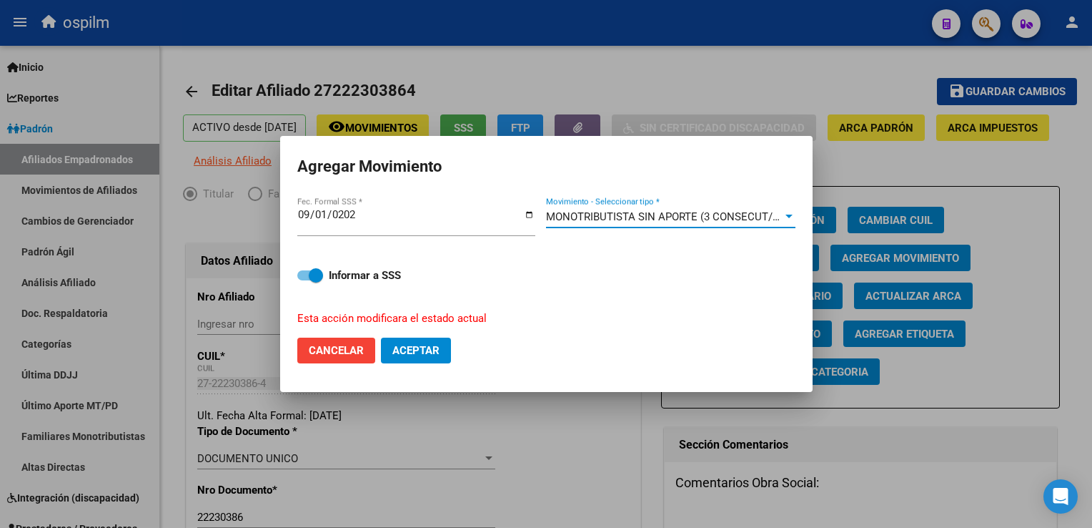
drag, startPoint x: 413, startPoint y: 344, endPoint x: 420, endPoint y: 343, distance: 7.2
click at [415, 345] on span "Aceptar" at bounding box center [416, 350] width 47 height 13
checkbox input "false"
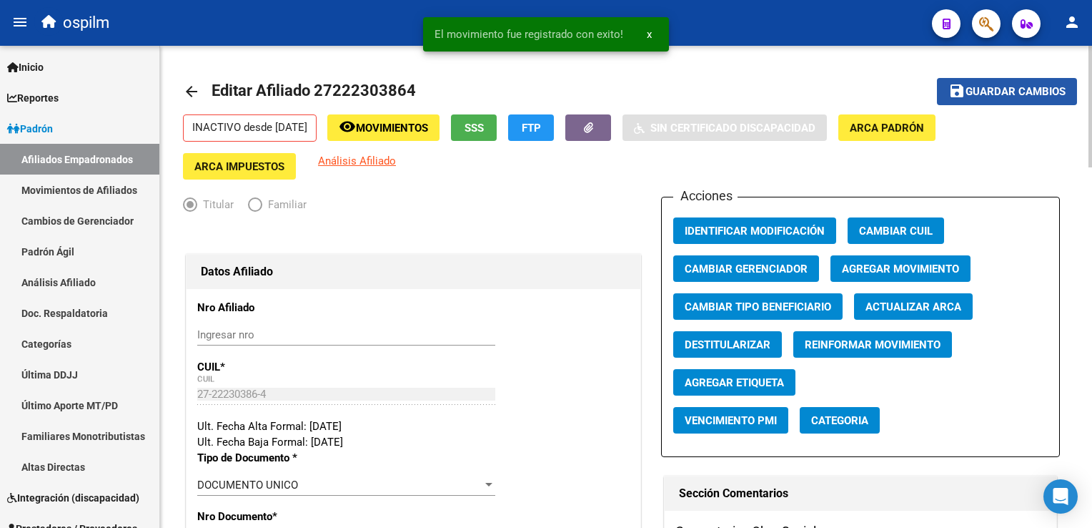
click at [1000, 95] on span "Guardar cambios" at bounding box center [1016, 92] width 100 height 13
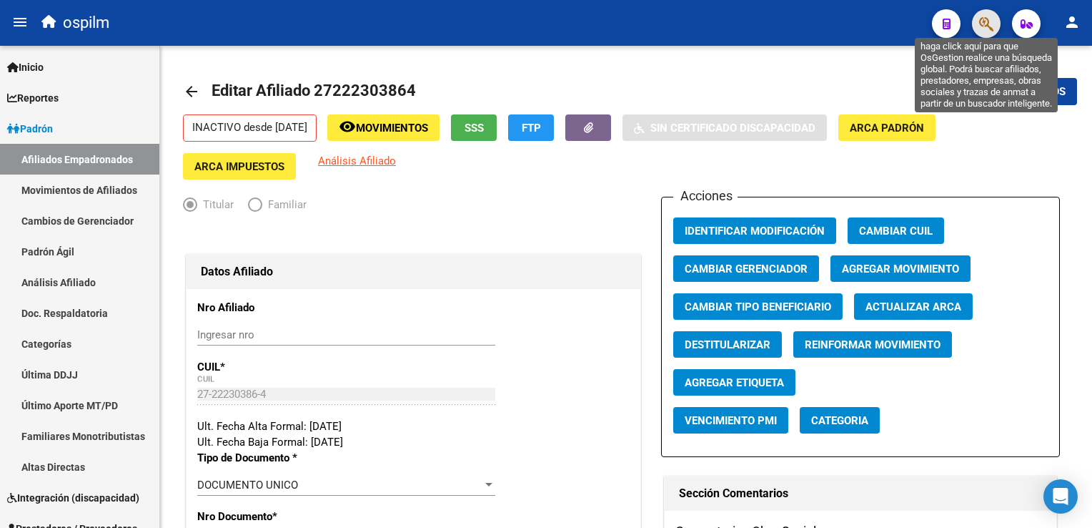
click at [983, 24] on icon "button" at bounding box center [987, 24] width 14 height 16
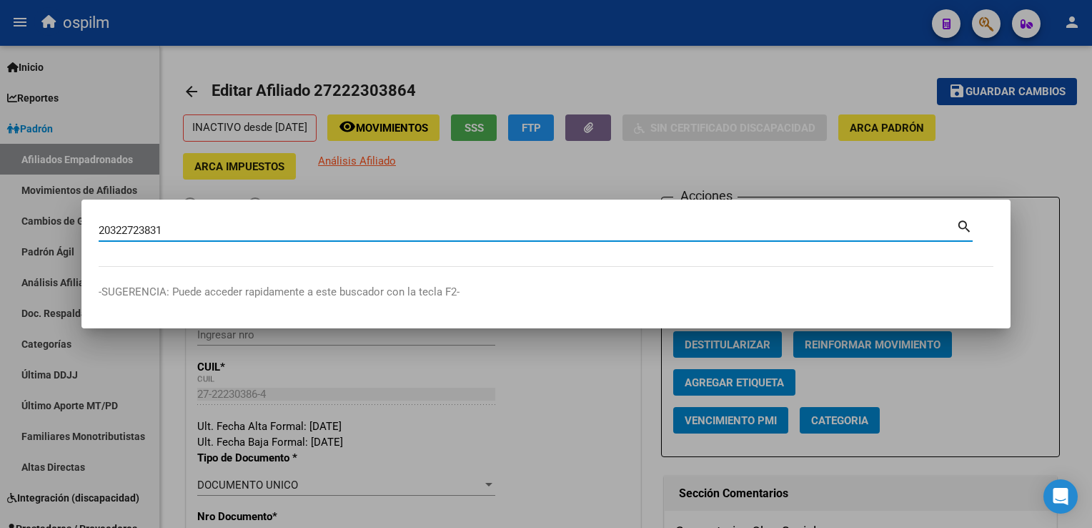
type input "20322723831"
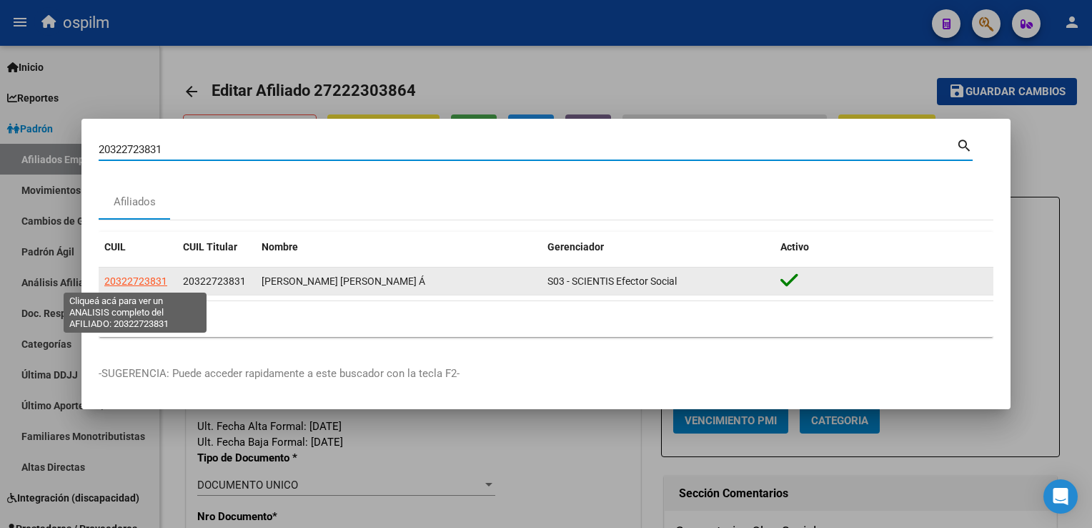
click at [143, 275] on span "20322723831" at bounding box center [135, 280] width 63 height 11
type textarea "20322723831"
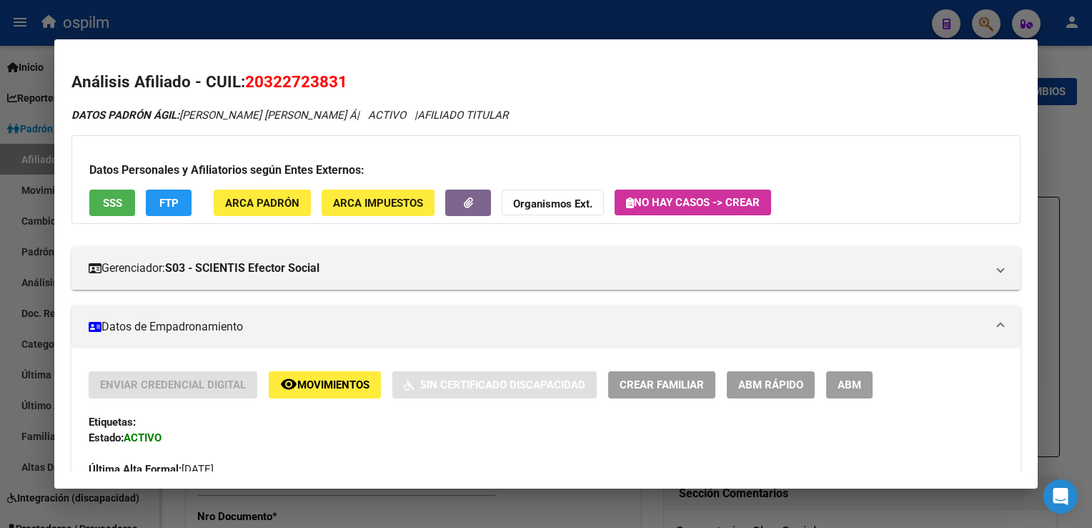
click at [114, 205] on span "SSS" at bounding box center [112, 203] width 19 height 13
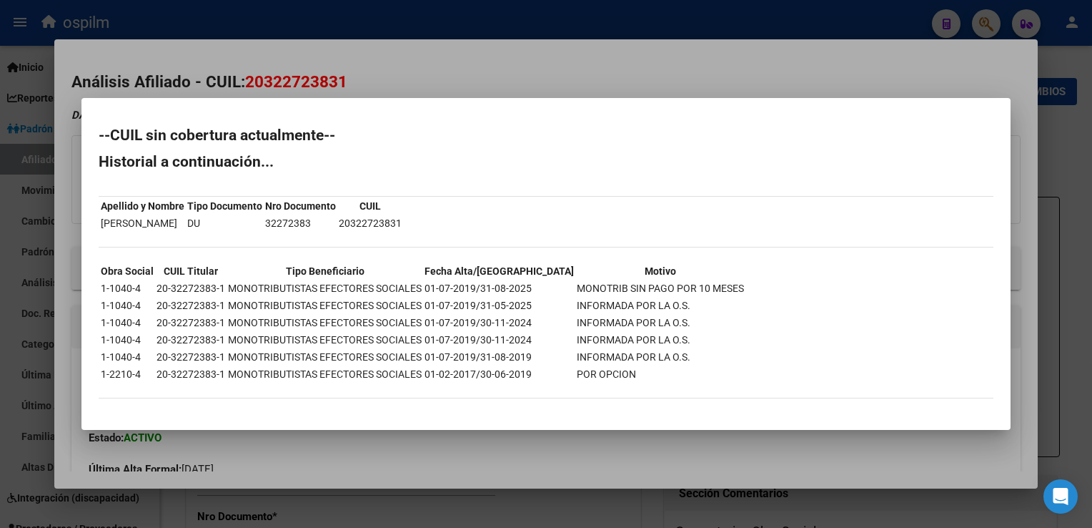
click at [497, 67] on div at bounding box center [546, 264] width 1092 height 528
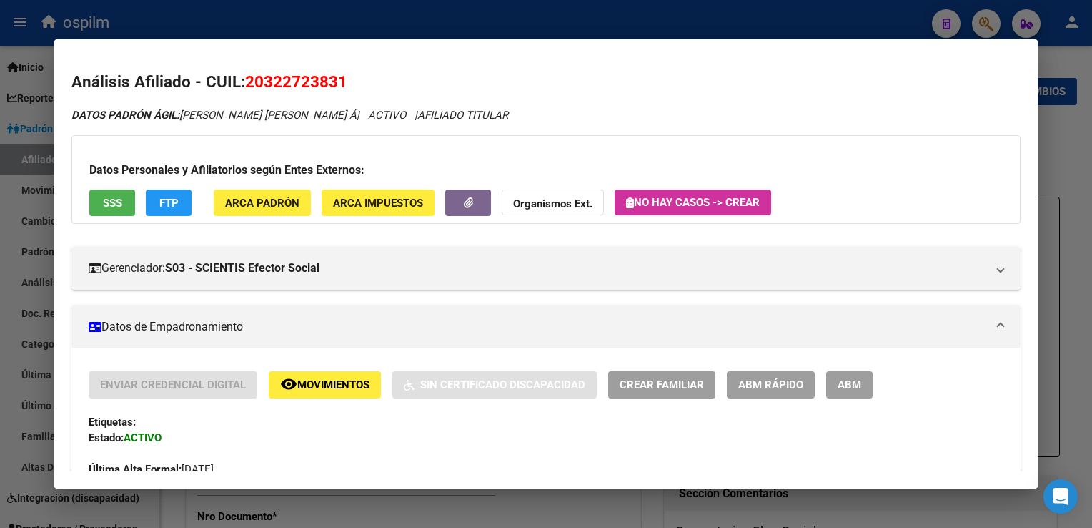
click at [847, 381] on span "ABM" at bounding box center [850, 385] width 24 height 13
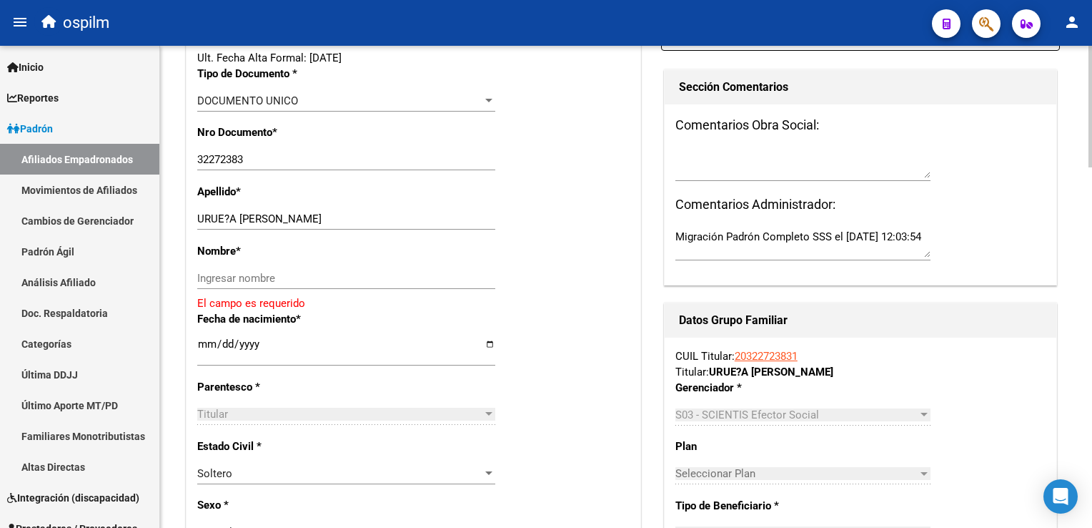
scroll to position [389, 0]
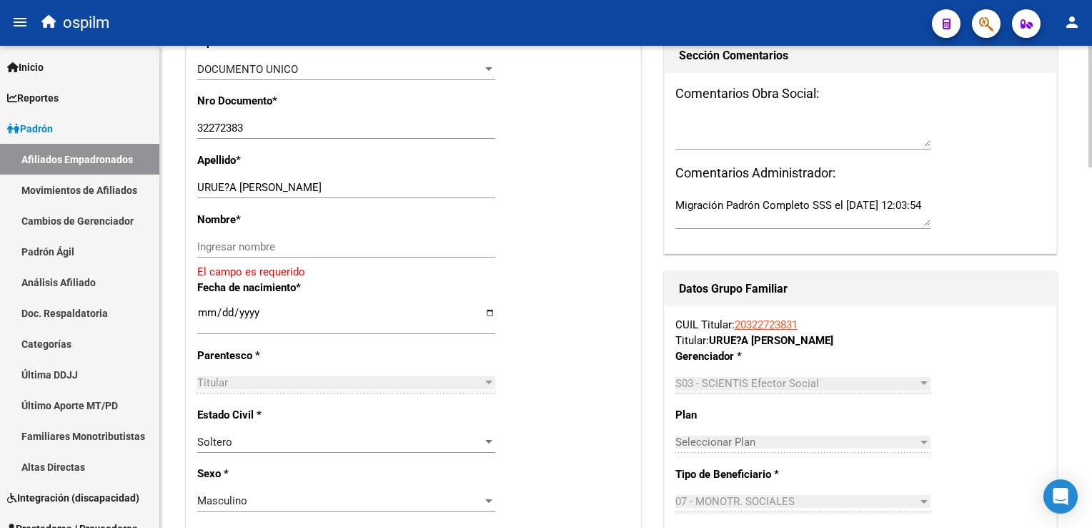
click at [1092, 191] on html "menu ospilm person Firma Express Inicio Calendario SSS Instructivos Contacto OS…" at bounding box center [546, 264] width 1092 height 528
click at [229, 193] on input "URUE?A [PERSON_NAME]" at bounding box center [346, 187] width 298 height 13
drag, startPoint x: 236, startPoint y: 196, endPoint x: 348, endPoint y: 195, distance: 112.3
click at [348, 194] on input "[PERSON_NAME]" at bounding box center [346, 187] width 298 height 13
type input "[PERSON_NAME]"
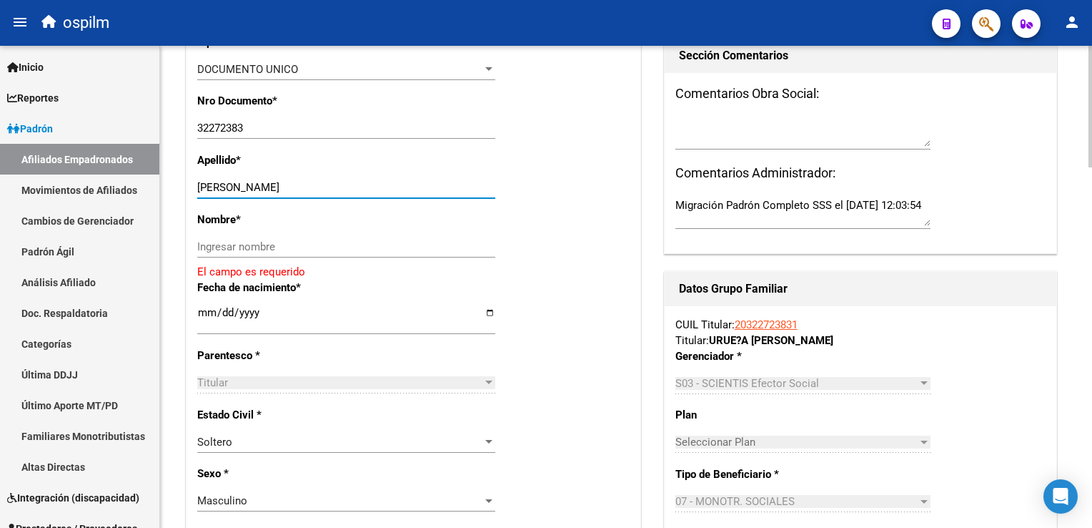
click at [238, 253] on input "Ingresar nombre" at bounding box center [346, 246] width 298 height 13
paste input "[PERSON_NAME]"
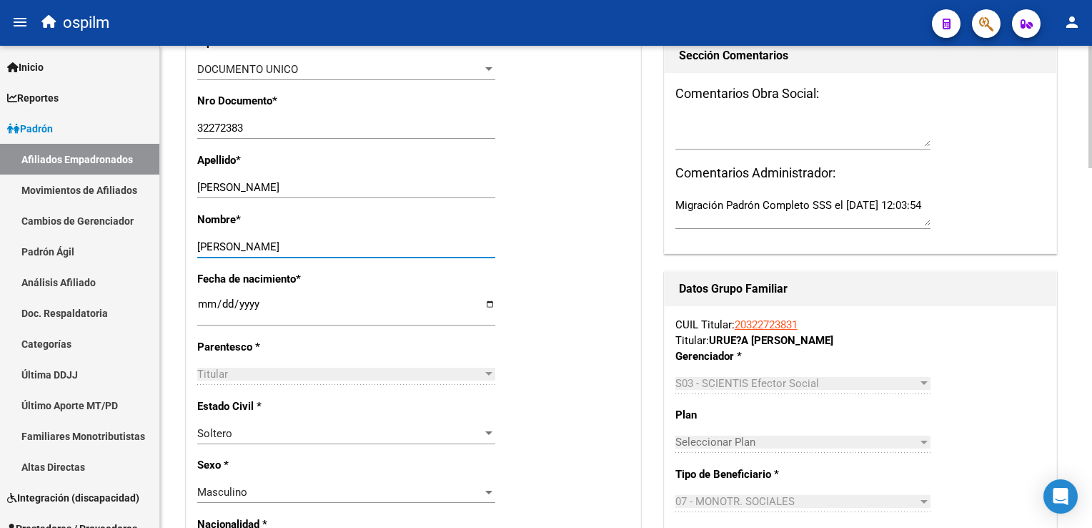
scroll to position [0, 0]
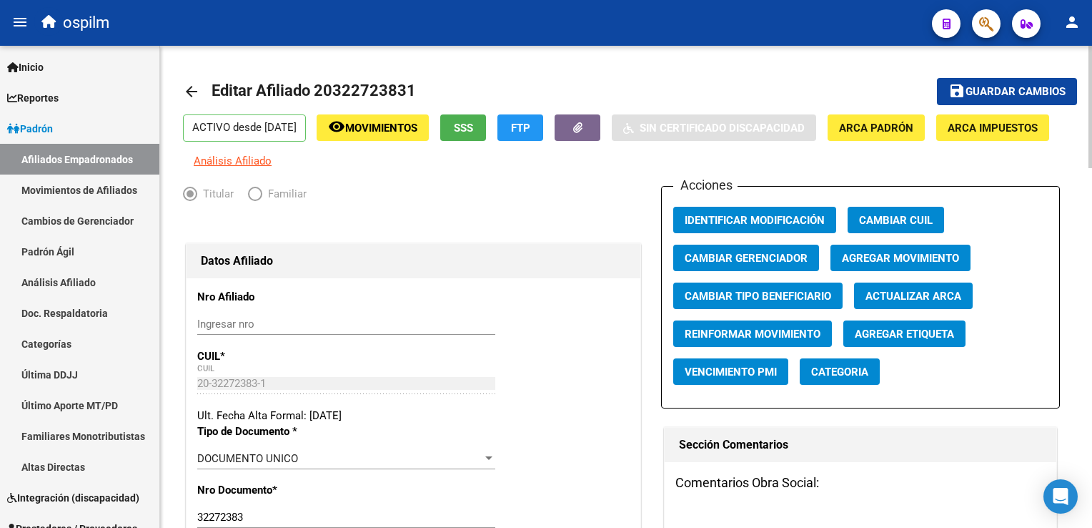
type input "[PERSON_NAME]"
click at [912, 265] on span "Agregar Movimiento" at bounding box center [900, 258] width 117 height 13
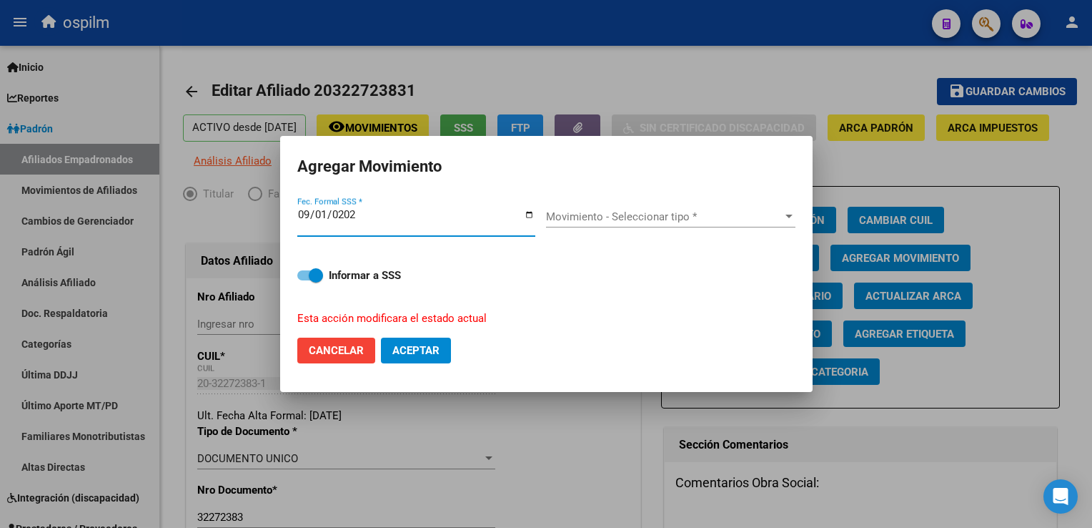
type input "[DATE]"
click at [606, 203] on div "Movimiento - Seleccionar tipo * Movimiento - Seleccionar tipo *" at bounding box center [671, 221] width 250 height 55
click at [679, 222] on span "Movimiento - Seleccionar tipo *" at bounding box center [664, 216] width 237 height 13
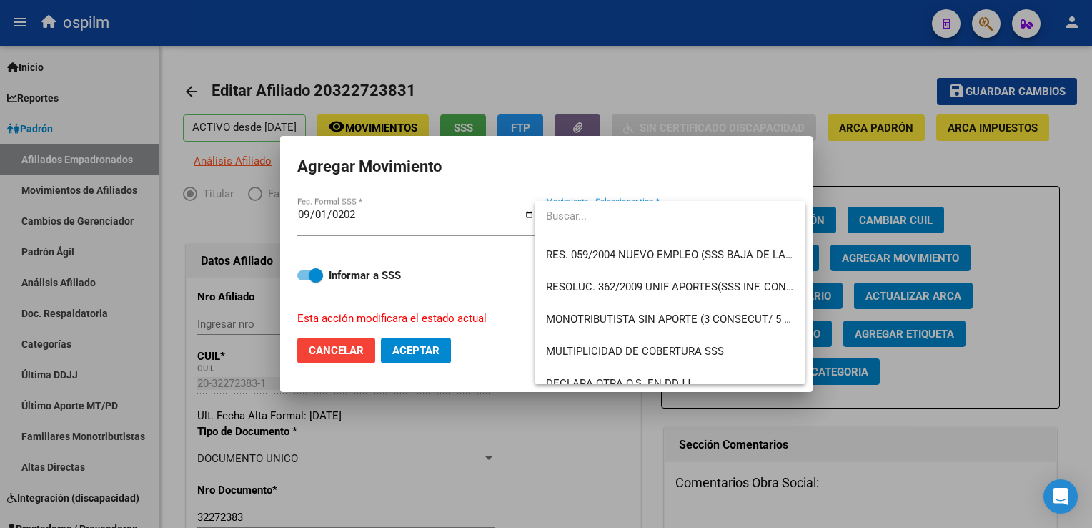
scroll to position [468, 0]
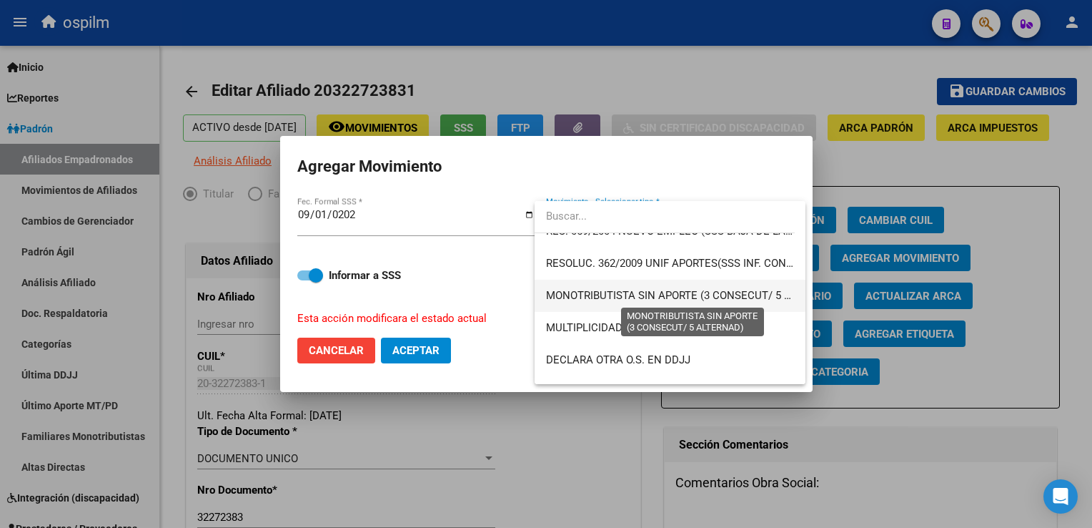
click at [727, 299] on span "MONOTRIBUTISTA SIN APORTE (3 CONSECUT/ 5 ALTERNAD)" at bounding box center [693, 295] width 295 height 13
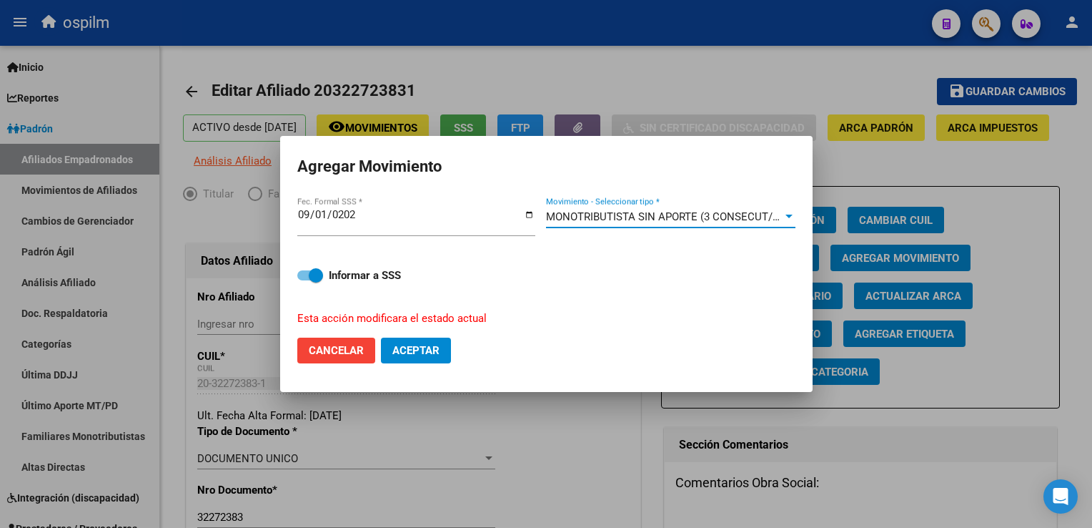
click at [409, 350] on span "Aceptar" at bounding box center [416, 350] width 47 height 13
checkbox input "false"
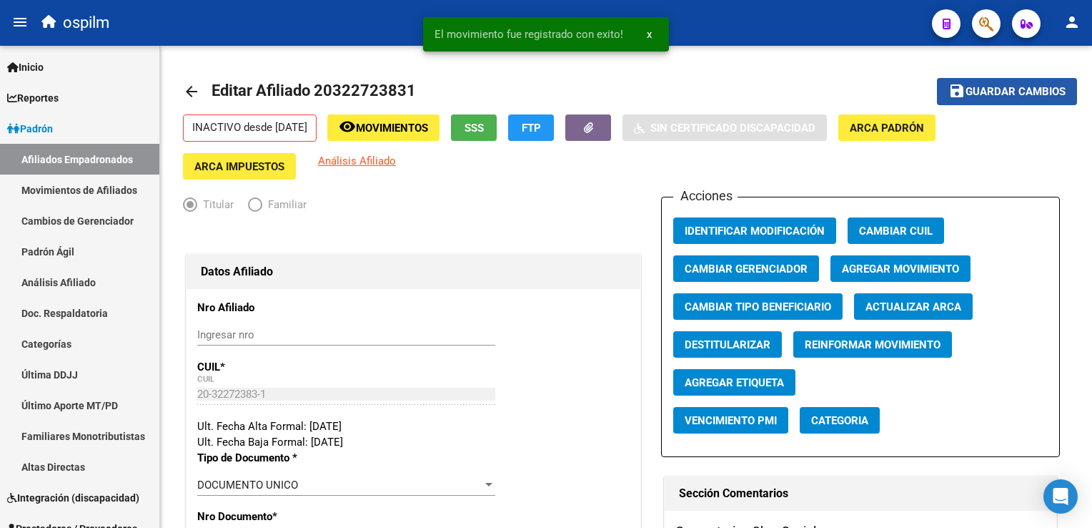
drag, startPoint x: 1026, startPoint y: 89, endPoint x: 661, endPoint y: 12, distance: 373.3
click at [1020, 87] on span "Guardar cambios" at bounding box center [1016, 92] width 100 height 13
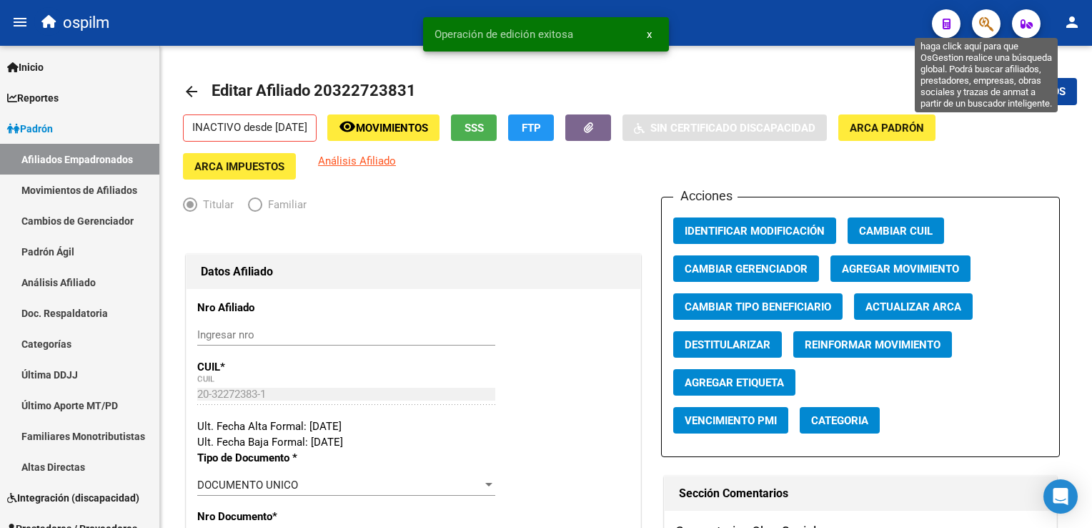
click at [987, 28] on icon "button" at bounding box center [987, 24] width 14 height 16
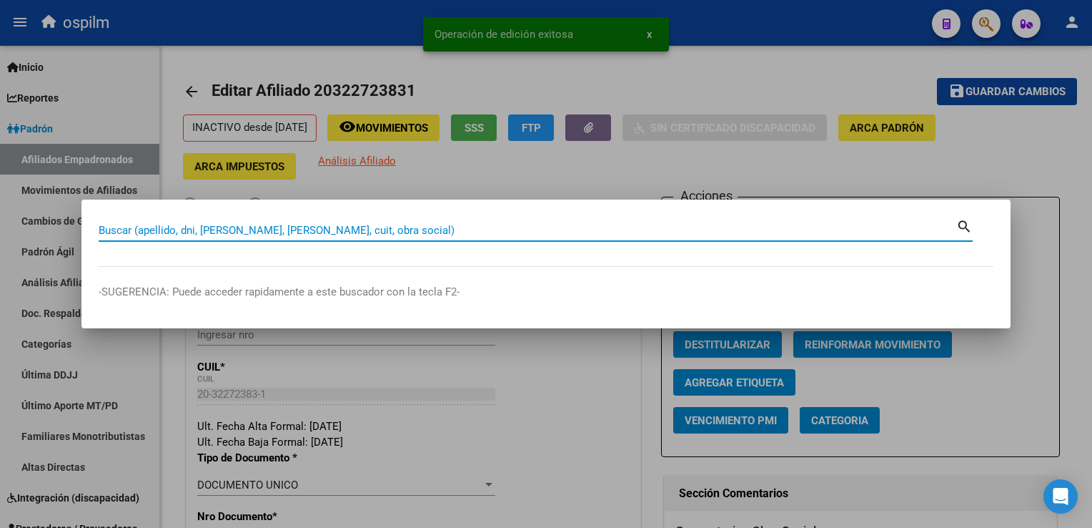
paste input "27203631877"
type input "27203631877"
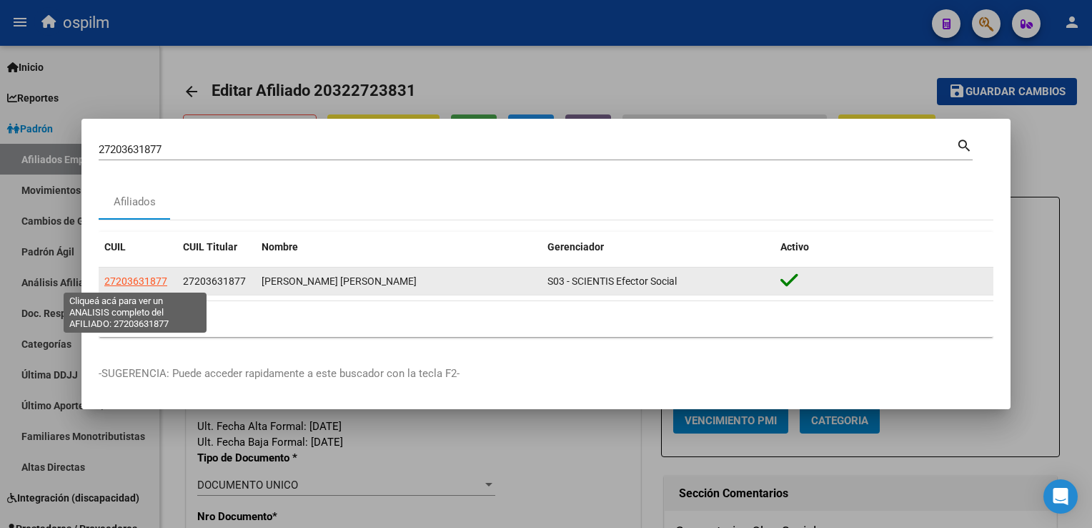
click at [142, 274] on app-link-go-to "27203631877" at bounding box center [135, 281] width 63 height 16
click at [140, 282] on span "27203631877" at bounding box center [135, 280] width 63 height 11
type textarea "27203631877"
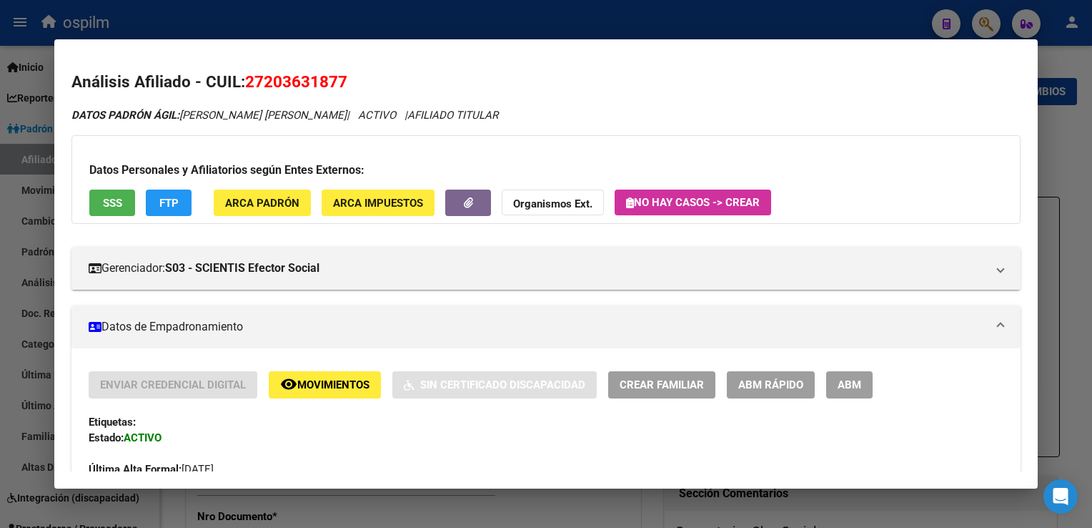
click at [103, 207] on span "SSS" at bounding box center [112, 203] width 19 height 13
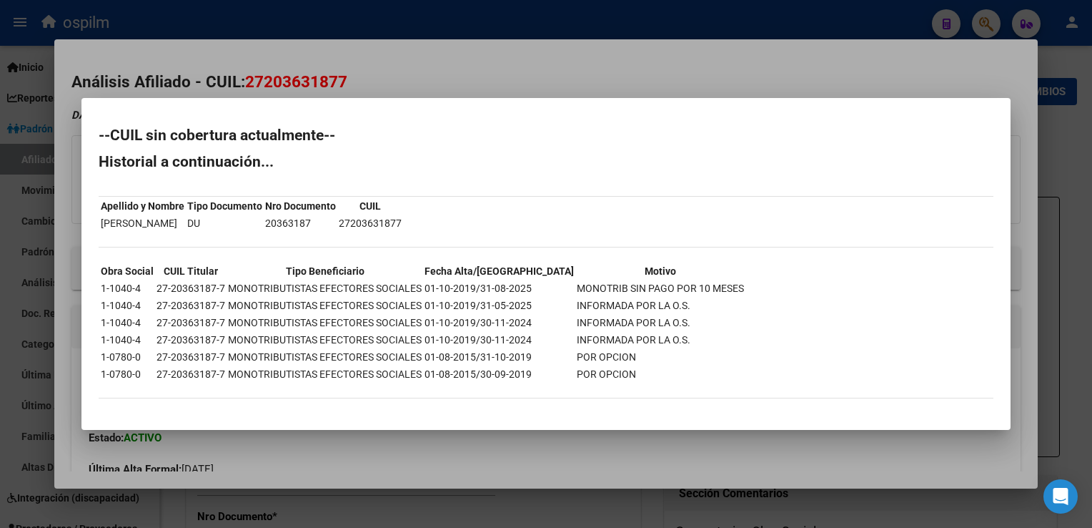
click at [454, 72] on div at bounding box center [546, 264] width 1092 height 528
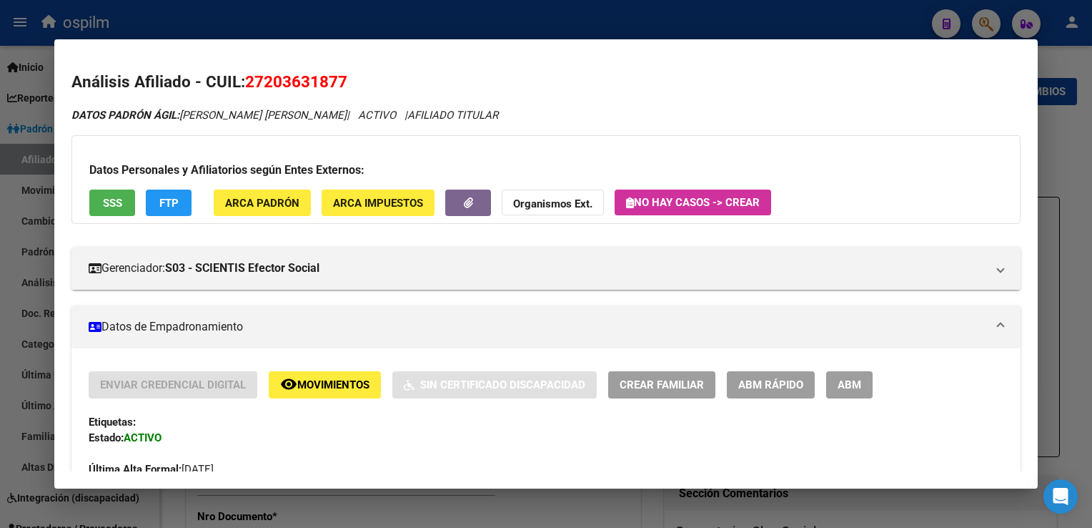
drag, startPoint x: 350, startPoint y: 83, endPoint x: 249, endPoint y: 86, distance: 101.6
click at [249, 86] on h2 "Análisis Afiliado - CUIL: 27203631877" at bounding box center [545, 82] width 949 height 24
copy span "27203631877"
click at [848, 383] on span "ABM" at bounding box center [850, 385] width 24 height 13
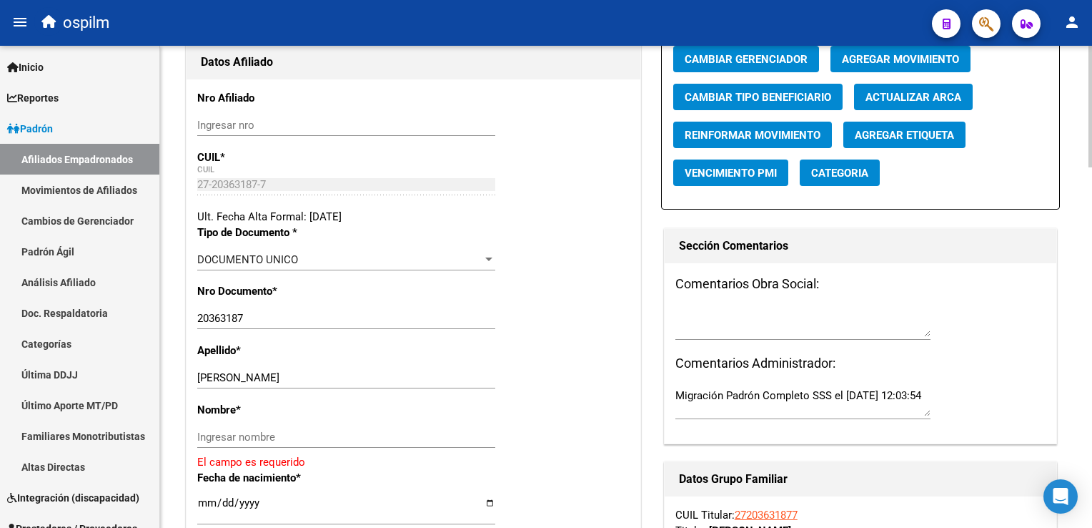
scroll to position [323, 0]
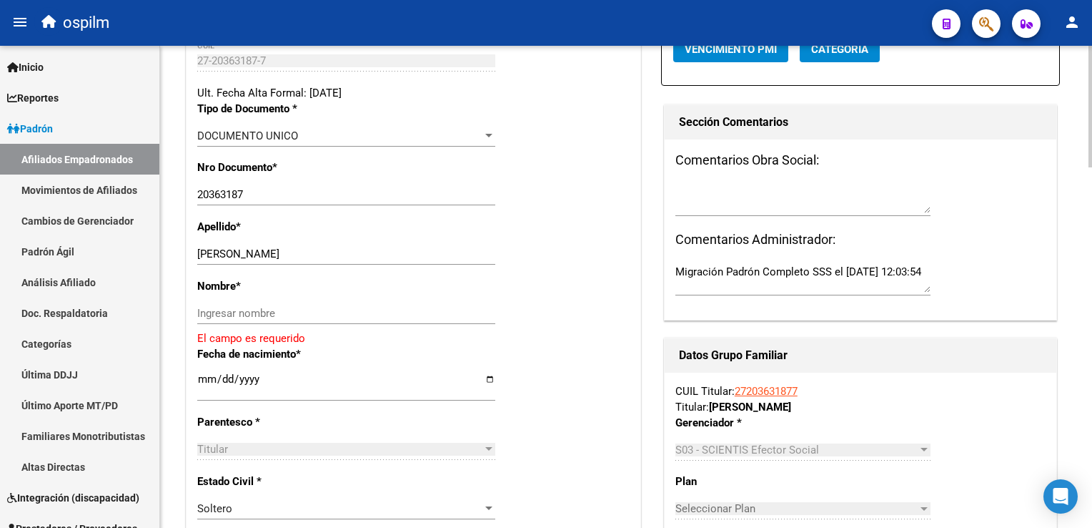
click at [1092, 205] on html "menu ospilm person Firma Express Inicio Calendario SSS Instructivos Contacto OS…" at bounding box center [546, 264] width 1092 height 528
drag, startPoint x: 242, startPoint y: 261, endPoint x: 343, endPoint y: 265, distance: 101.6
click at [352, 260] on input "[PERSON_NAME]" at bounding box center [346, 253] width 298 height 13
type input "ROMERO"
click at [204, 319] on input "Ingresar nombre" at bounding box center [346, 312] width 298 height 13
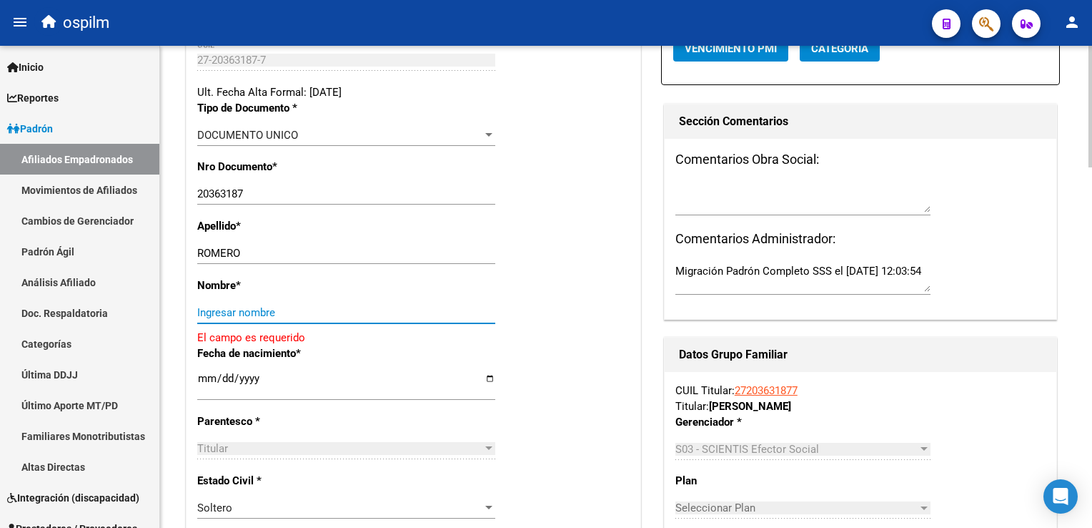
paste input "[PERSON_NAME]"
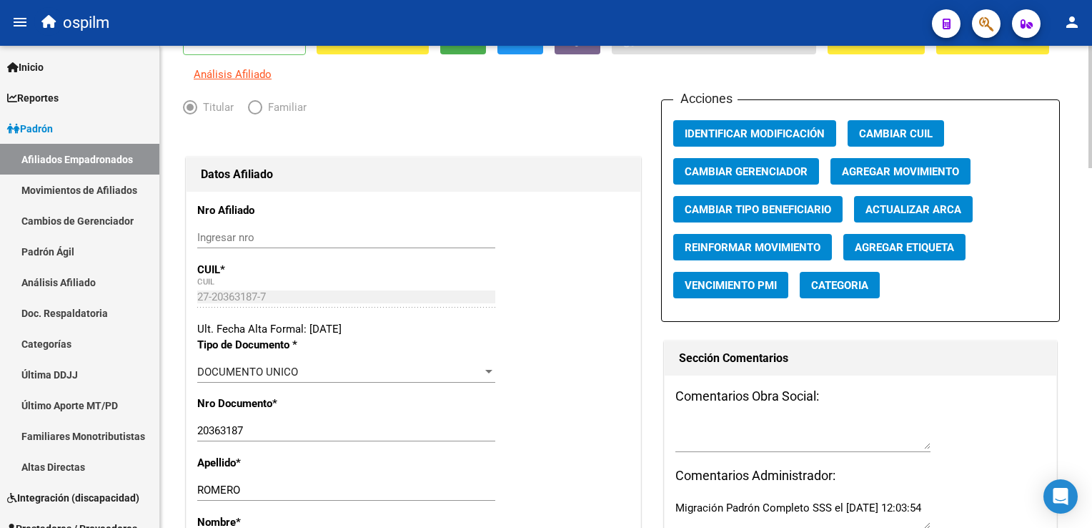
scroll to position [76, 0]
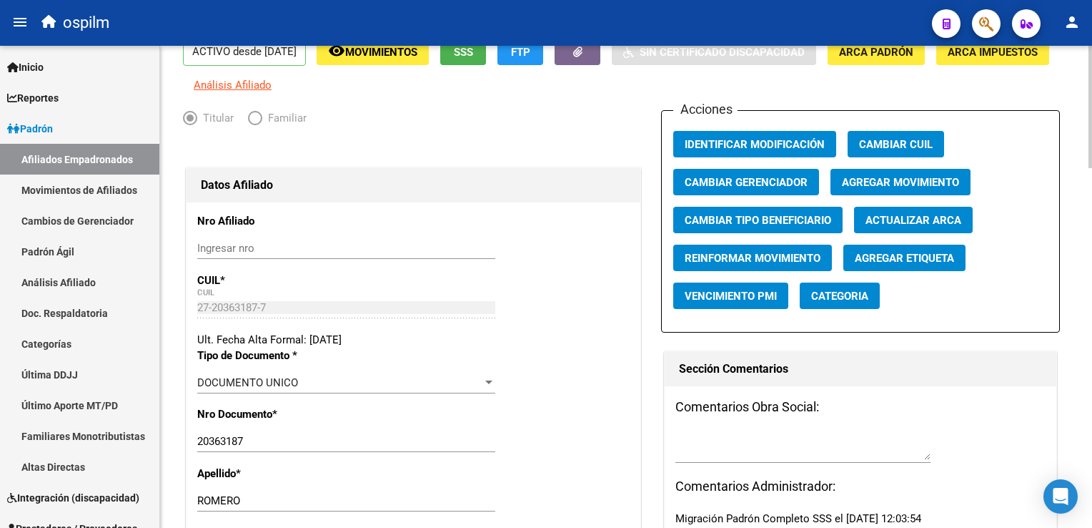
click at [1089, 90] on div at bounding box center [1091, 126] width 4 height 122
type input "[PERSON_NAME]"
click at [869, 184] on button "Agregar Movimiento" at bounding box center [901, 182] width 140 height 26
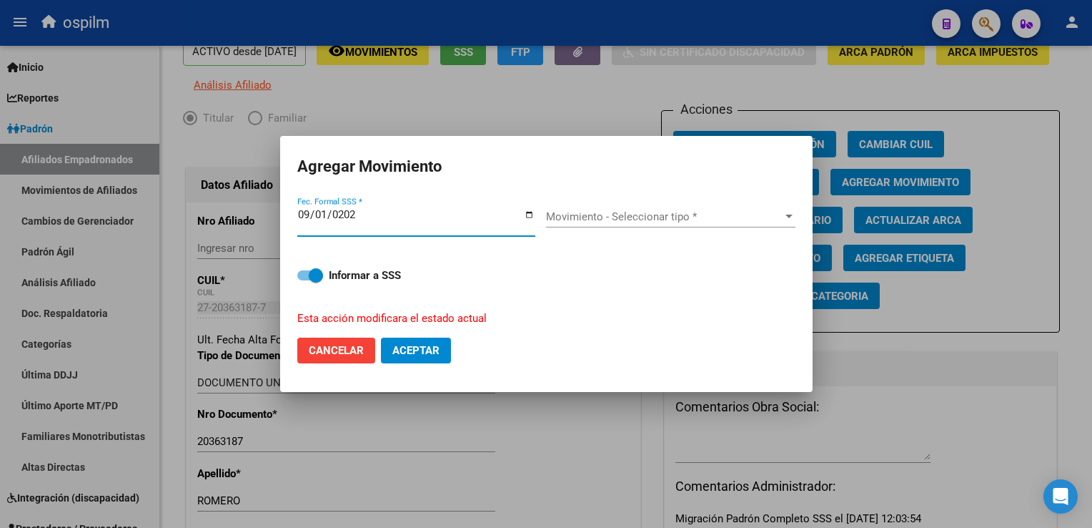
type input "[DATE]"
click at [734, 216] on span "Movimiento - Seleccionar tipo *" at bounding box center [664, 216] width 237 height 13
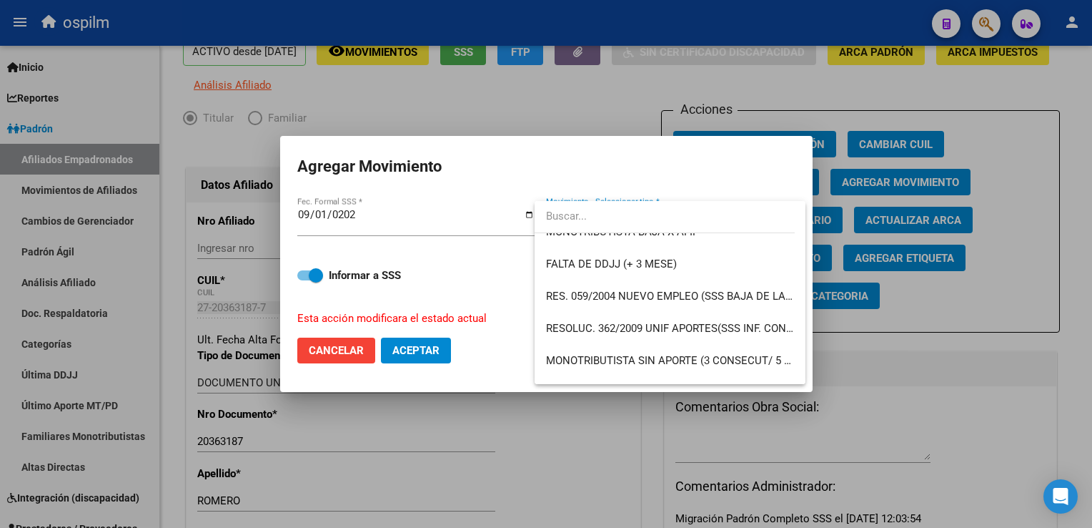
scroll to position [449, 0]
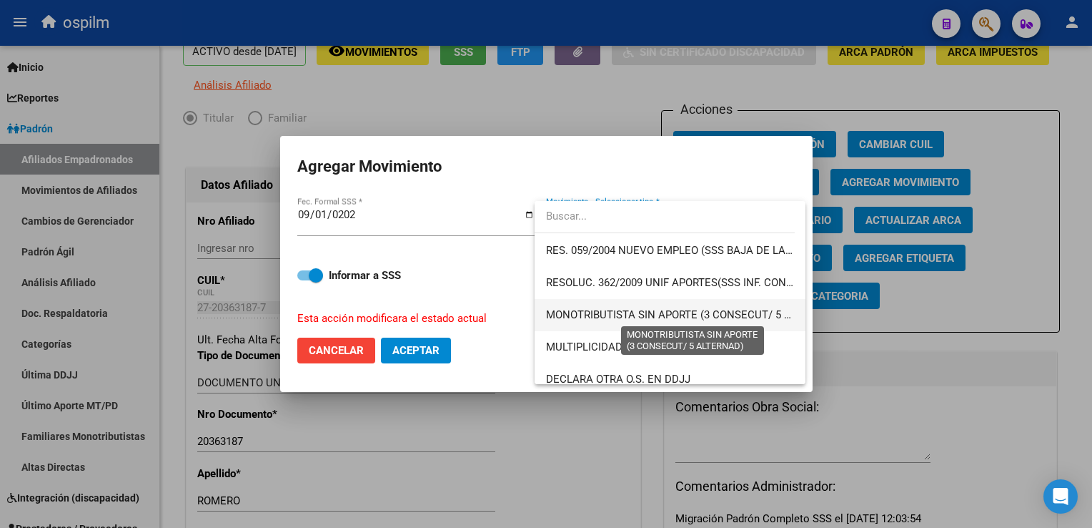
click at [746, 310] on span "MONOTRIBUTISTA SIN APORTE (3 CONSECUT/ 5 ALTERNAD)" at bounding box center [693, 314] width 295 height 13
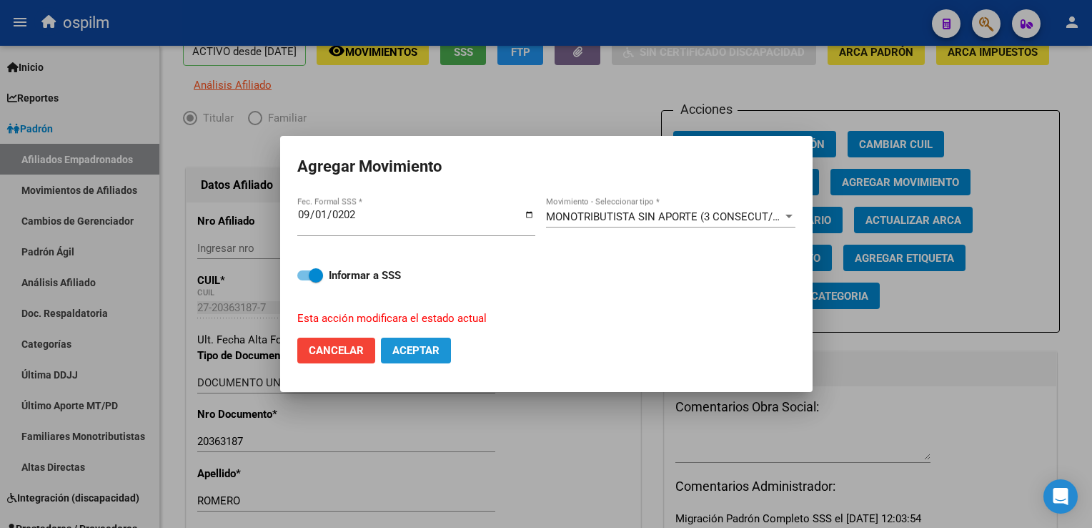
click at [423, 355] on span "Aceptar" at bounding box center [416, 350] width 47 height 13
checkbox input "false"
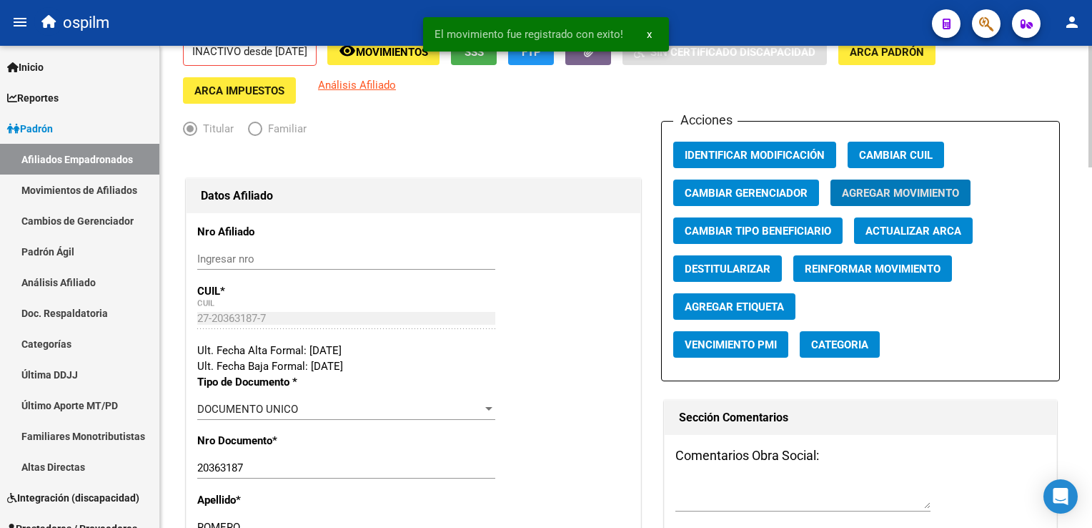
scroll to position [0, 0]
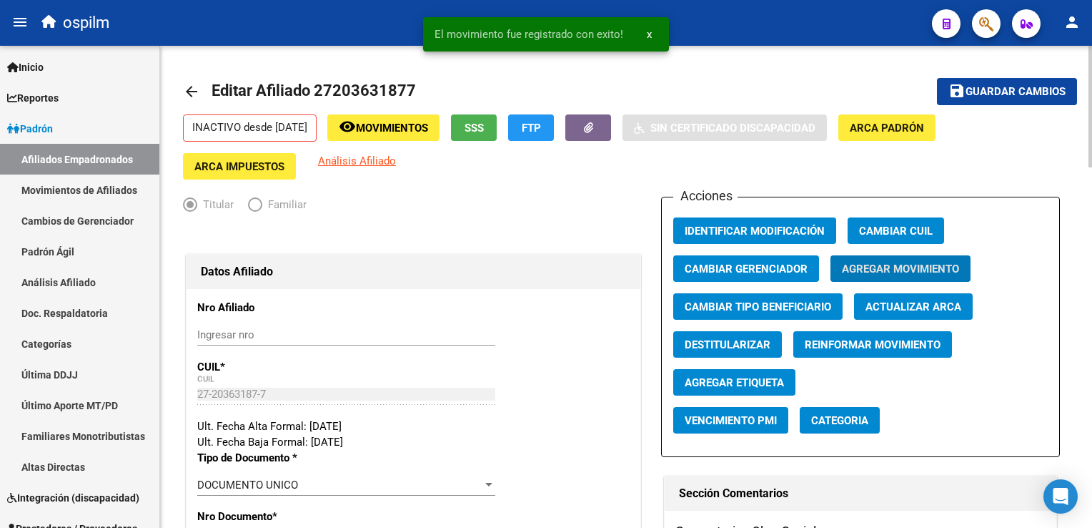
click at [1015, 92] on span "Guardar cambios" at bounding box center [1016, 92] width 100 height 13
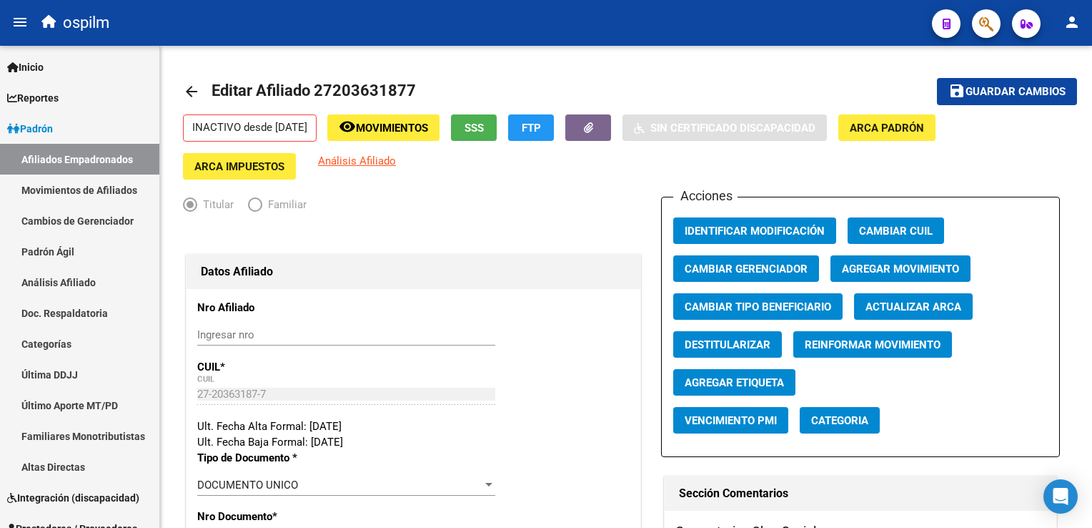
click at [978, 25] on button "button" at bounding box center [986, 23] width 29 height 29
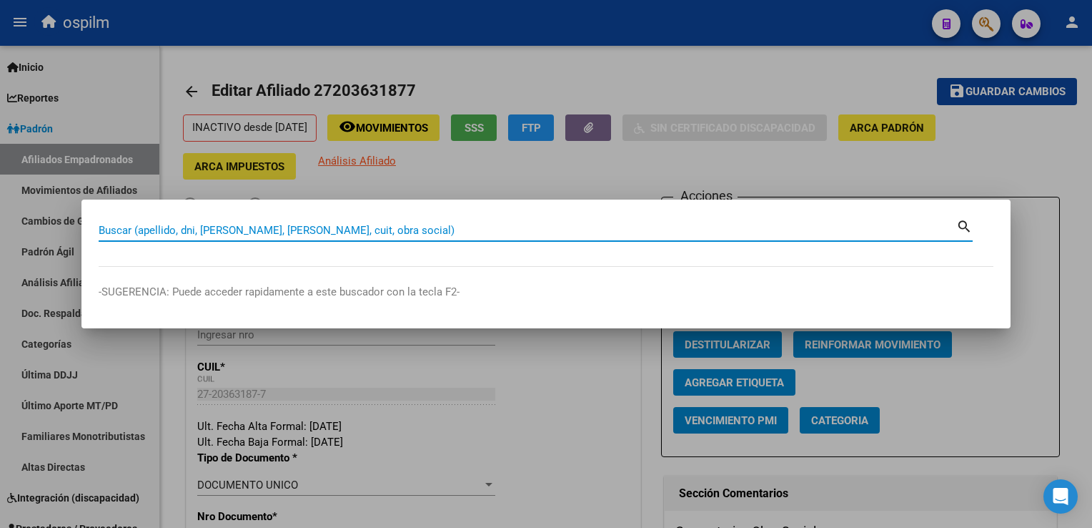
paste input "27257623969"
type input "27257623969"
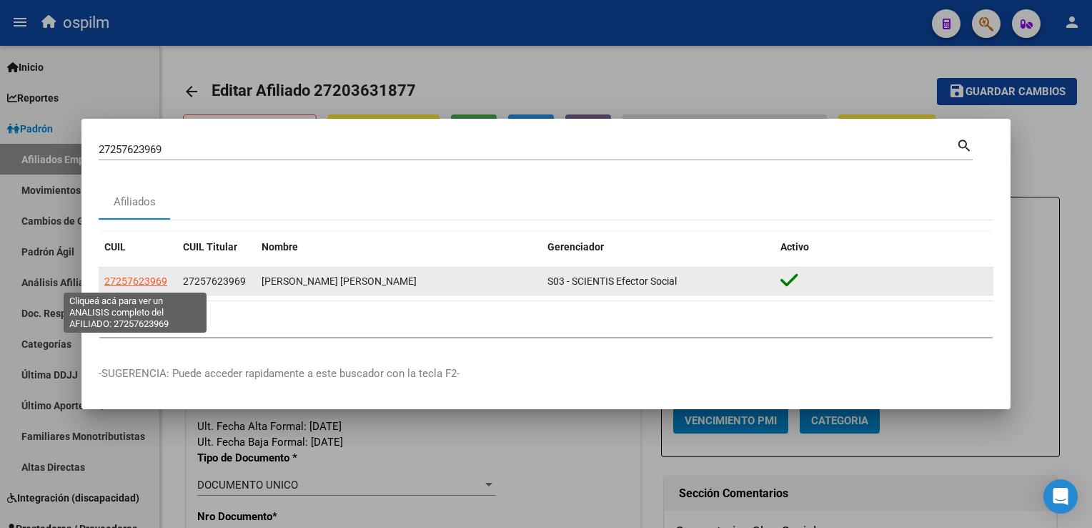
click at [109, 281] on span "27257623969" at bounding box center [135, 280] width 63 height 11
type textarea "27257623969"
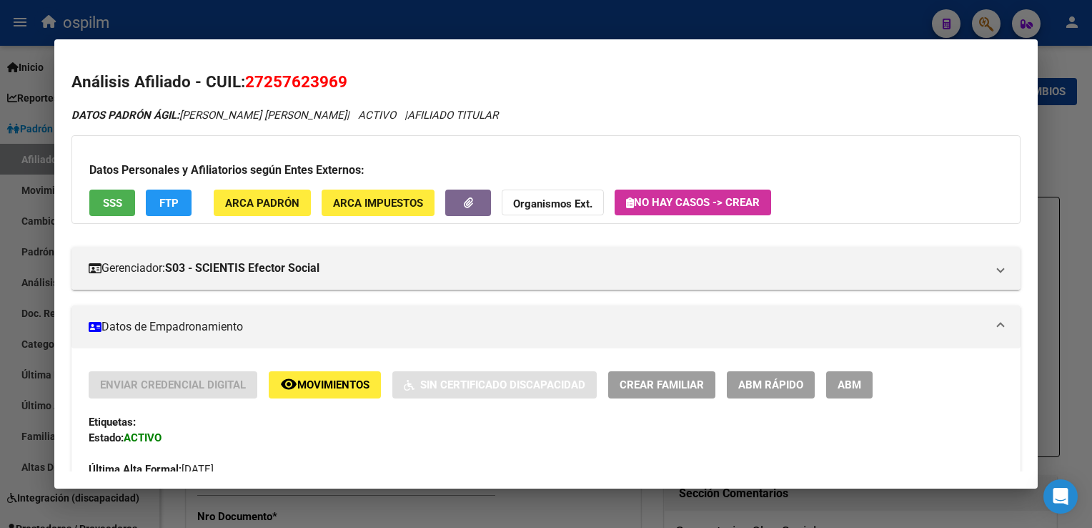
click at [839, 380] on span "ABM" at bounding box center [850, 385] width 24 height 13
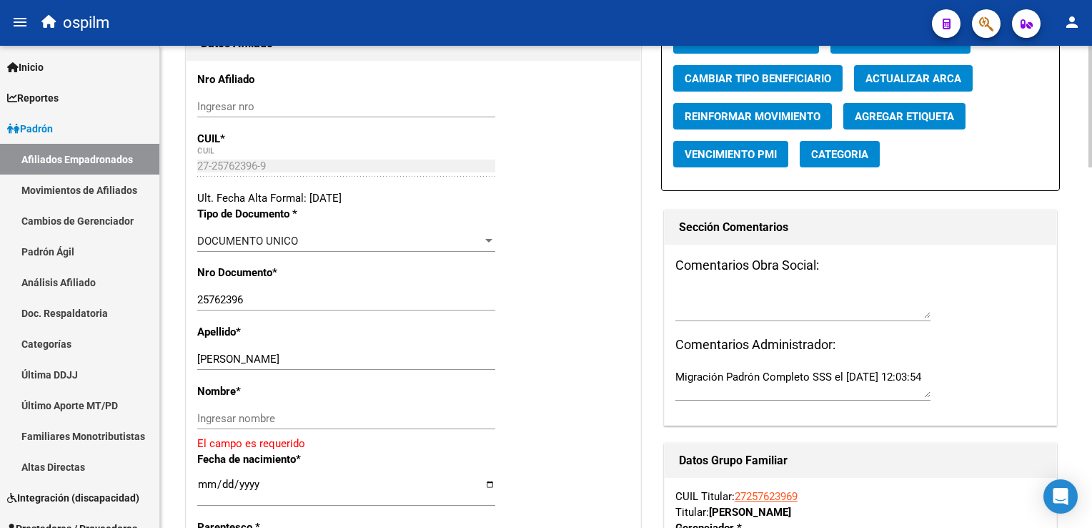
scroll to position [323, 0]
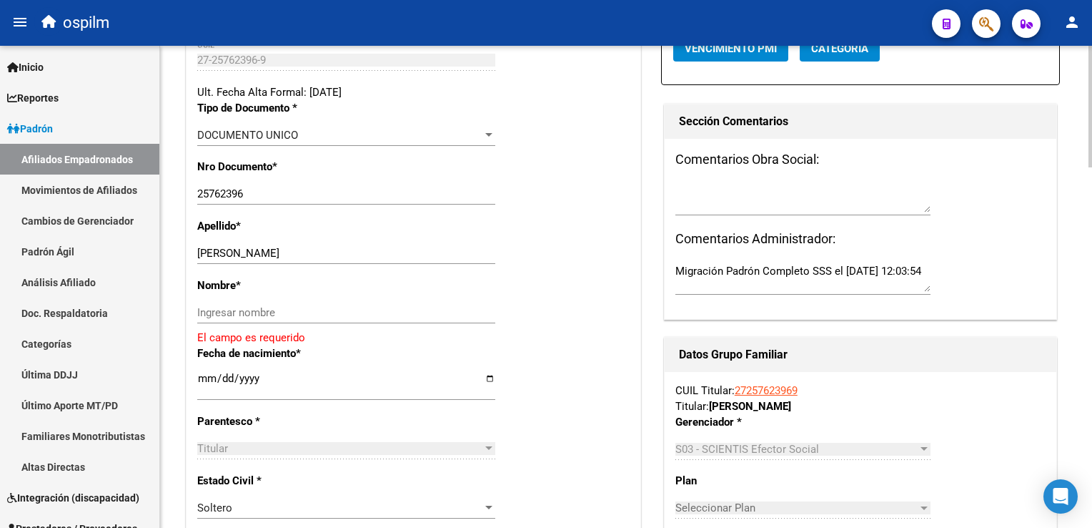
click at [1092, 179] on html "menu ospilm person Firma Express Inicio Calendario SSS Instructivos Contacto OS…" at bounding box center [546, 264] width 1092 height 528
drag, startPoint x: 257, startPoint y: 260, endPoint x: 354, endPoint y: 256, distance: 96.6
click at [354, 256] on input "[PERSON_NAME]" at bounding box center [346, 253] width 298 height 13
type input "[PERSON_NAME]"
click at [204, 319] on input "Ingresar nombre" at bounding box center [346, 312] width 298 height 13
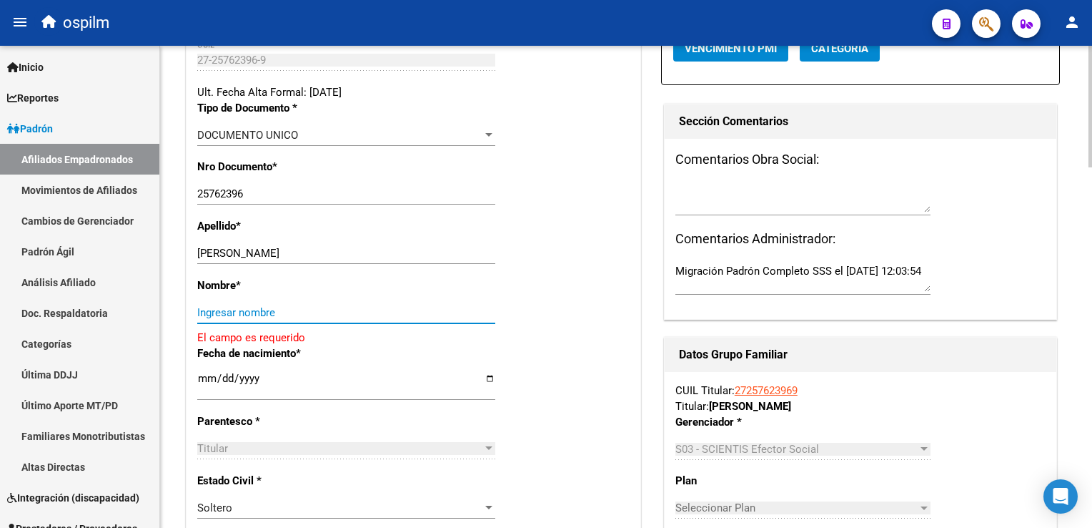
paste input "[PERSON_NAME]"
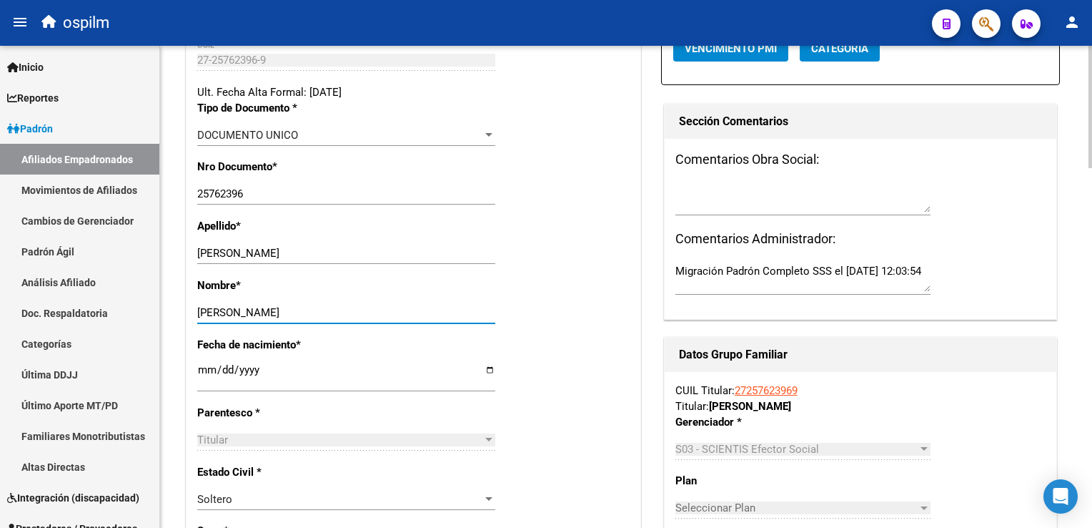
scroll to position [0, 0]
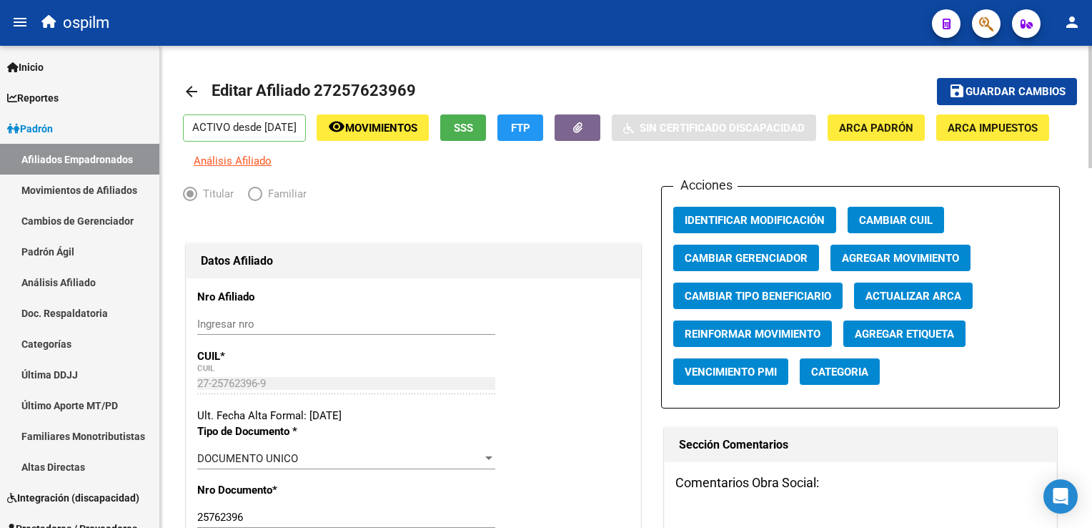
type input "[PERSON_NAME]"
click at [921, 265] on span "Agregar Movimiento" at bounding box center [900, 258] width 117 height 13
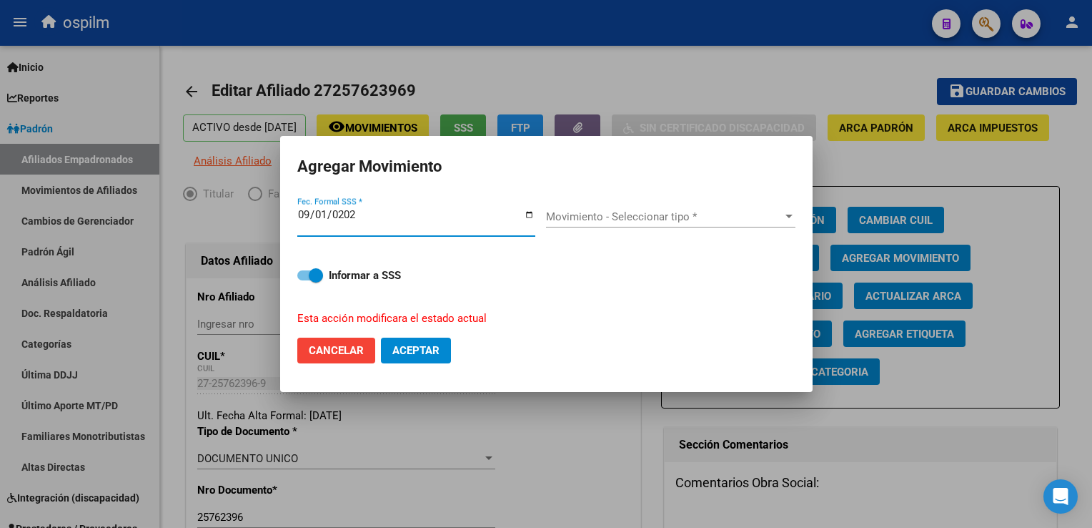
type input "[DATE]"
click at [729, 219] on span "Movimiento - Seleccionar tipo *" at bounding box center [664, 216] width 237 height 13
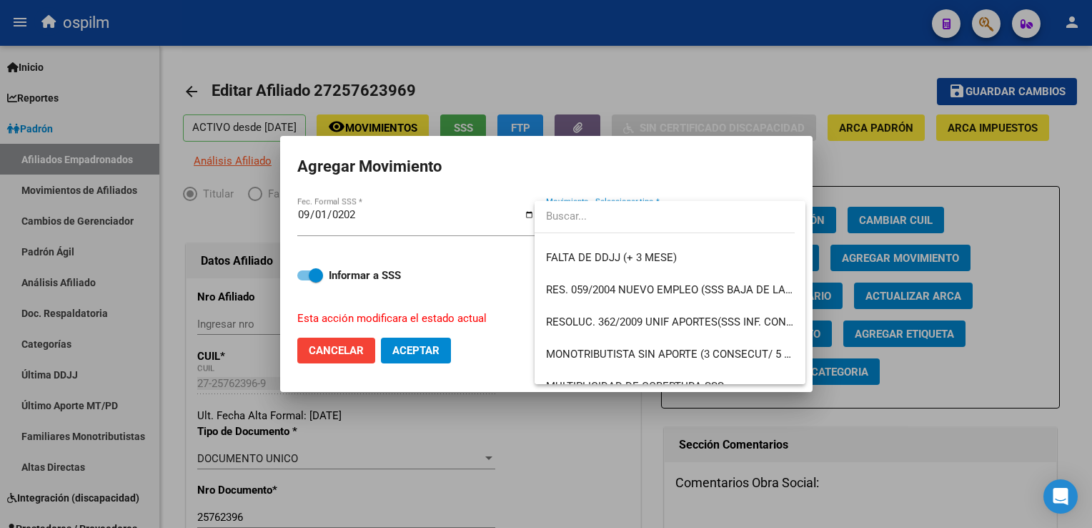
scroll to position [419, 0]
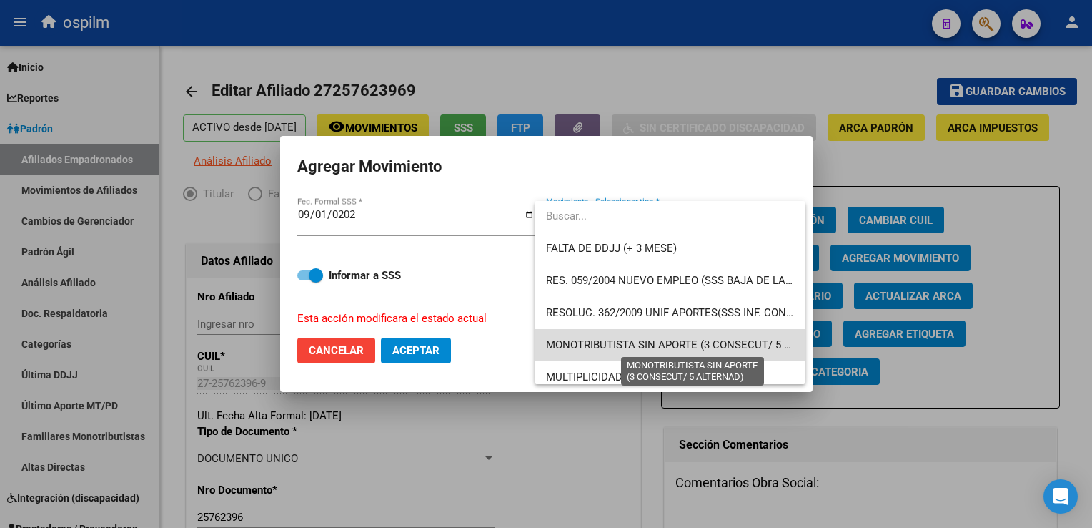
click at [728, 342] on span "MONOTRIBUTISTA SIN APORTE (3 CONSECUT/ 5 ALTERNAD)" at bounding box center [693, 344] width 295 height 13
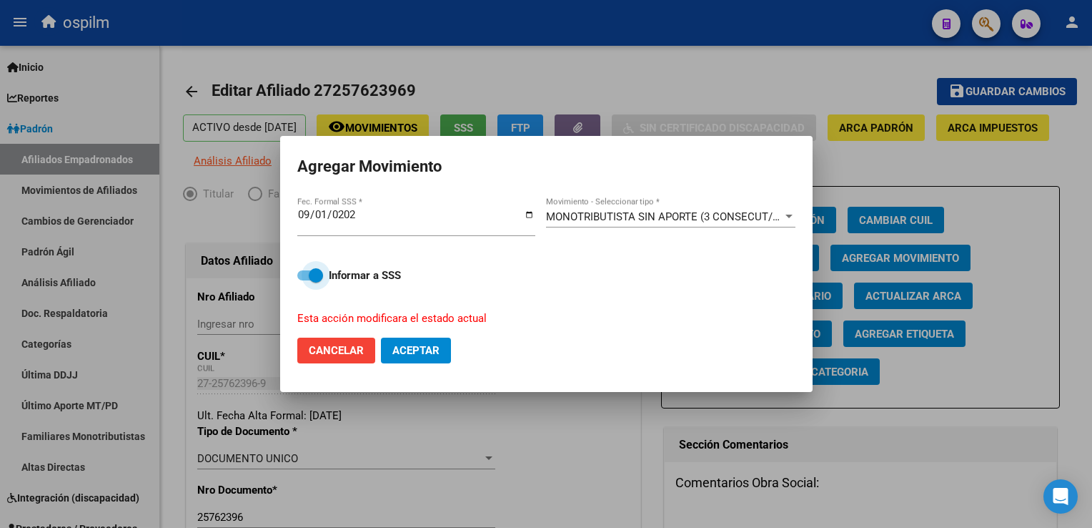
click at [315, 275] on span at bounding box center [316, 275] width 14 height 14
click at [305, 280] on input "Informar a SSS" at bounding box center [304, 280] width 1 height 1
checkbox input "false"
click at [438, 351] on span "Aceptar" at bounding box center [416, 350] width 47 height 13
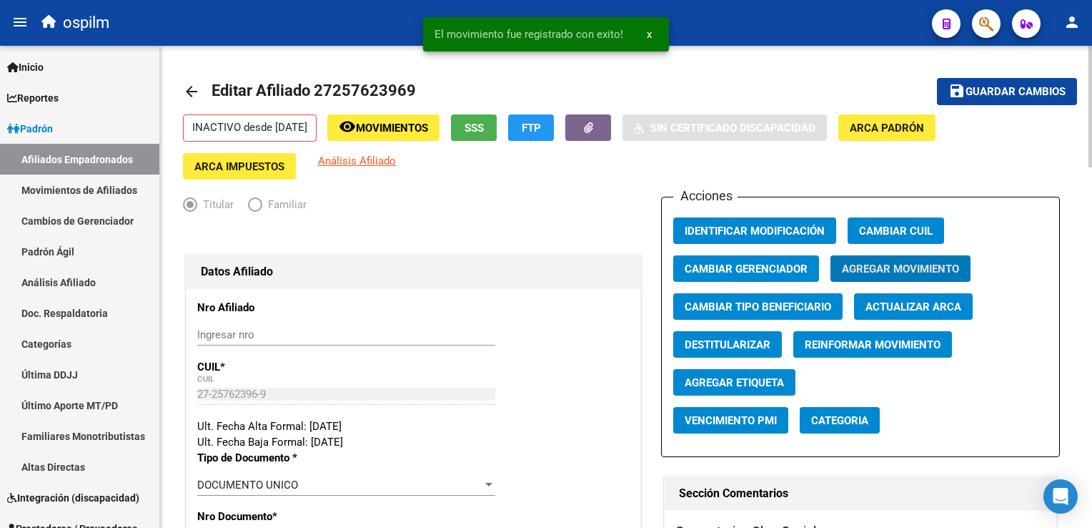
click at [985, 88] on span "Guardar cambios" at bounding box center [1016, 92] width 100 height 13
